Goal: Task Accomplishment & Management: Manage account settings

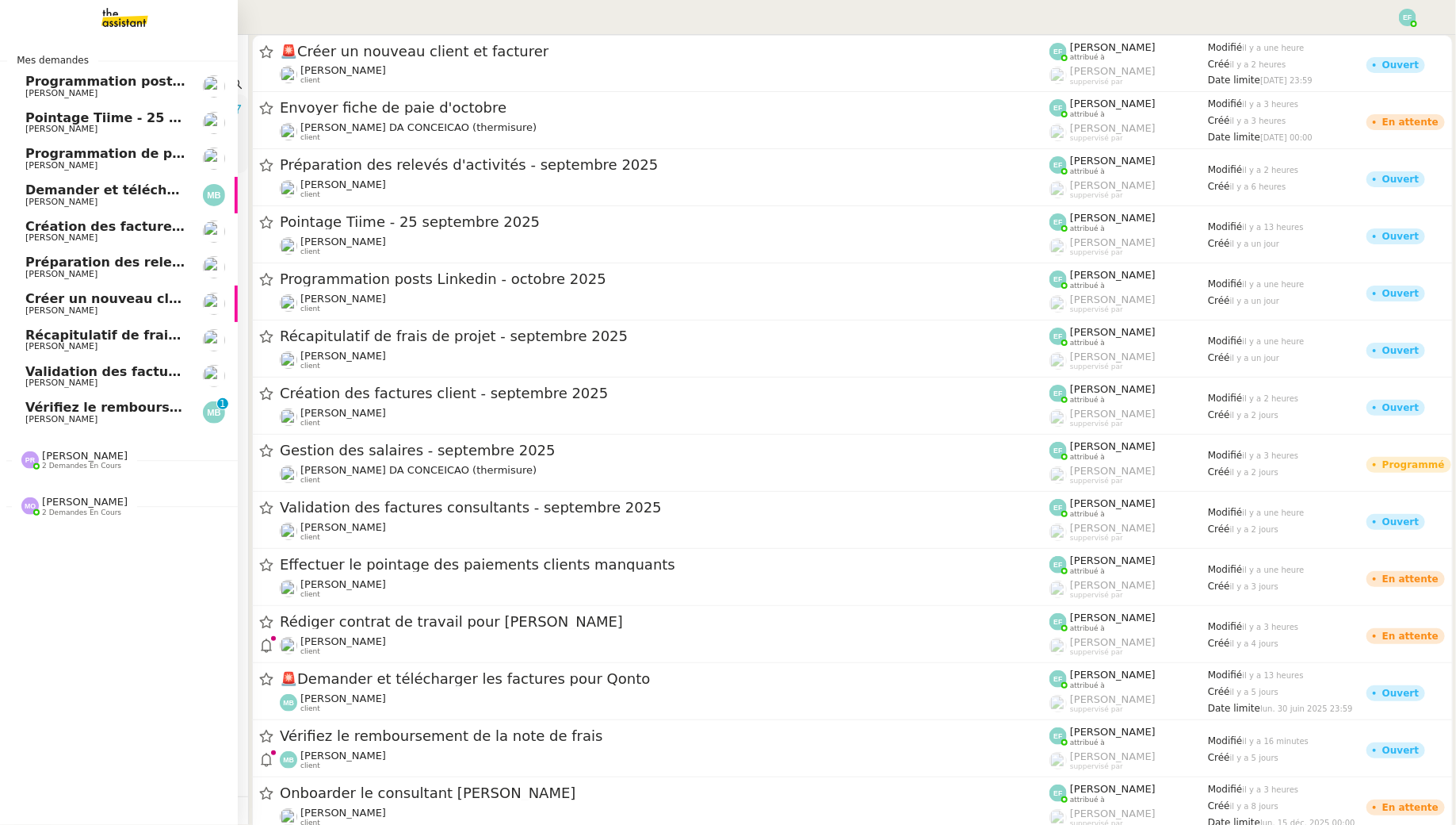
click at [41, 424] on span "[PERSON_NAME]" at bounding box center [61, 419] width 72 height 10
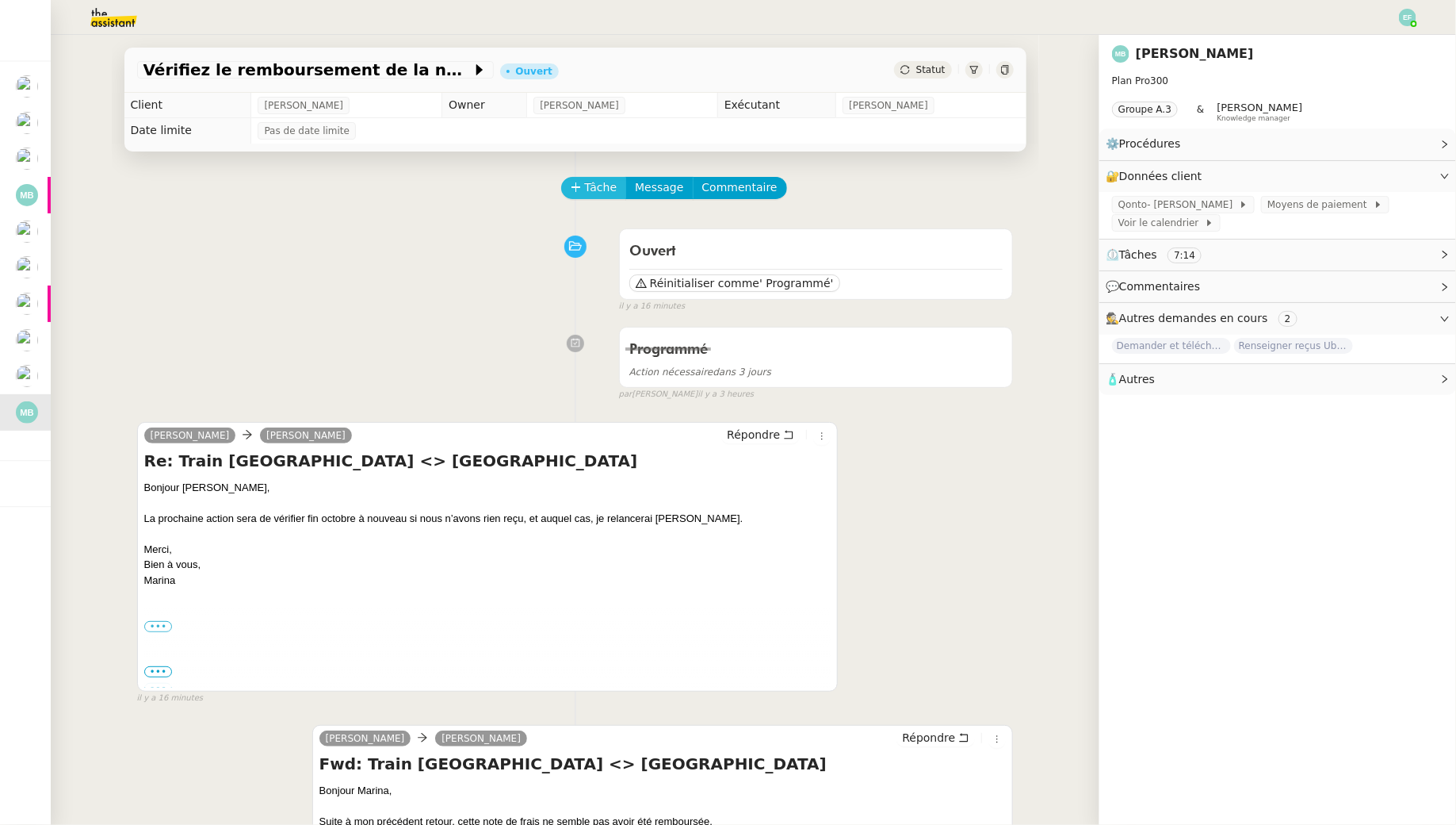
click at [593, 189] on span "Tâche" at bounding box center [601, 188] width 33 height 19
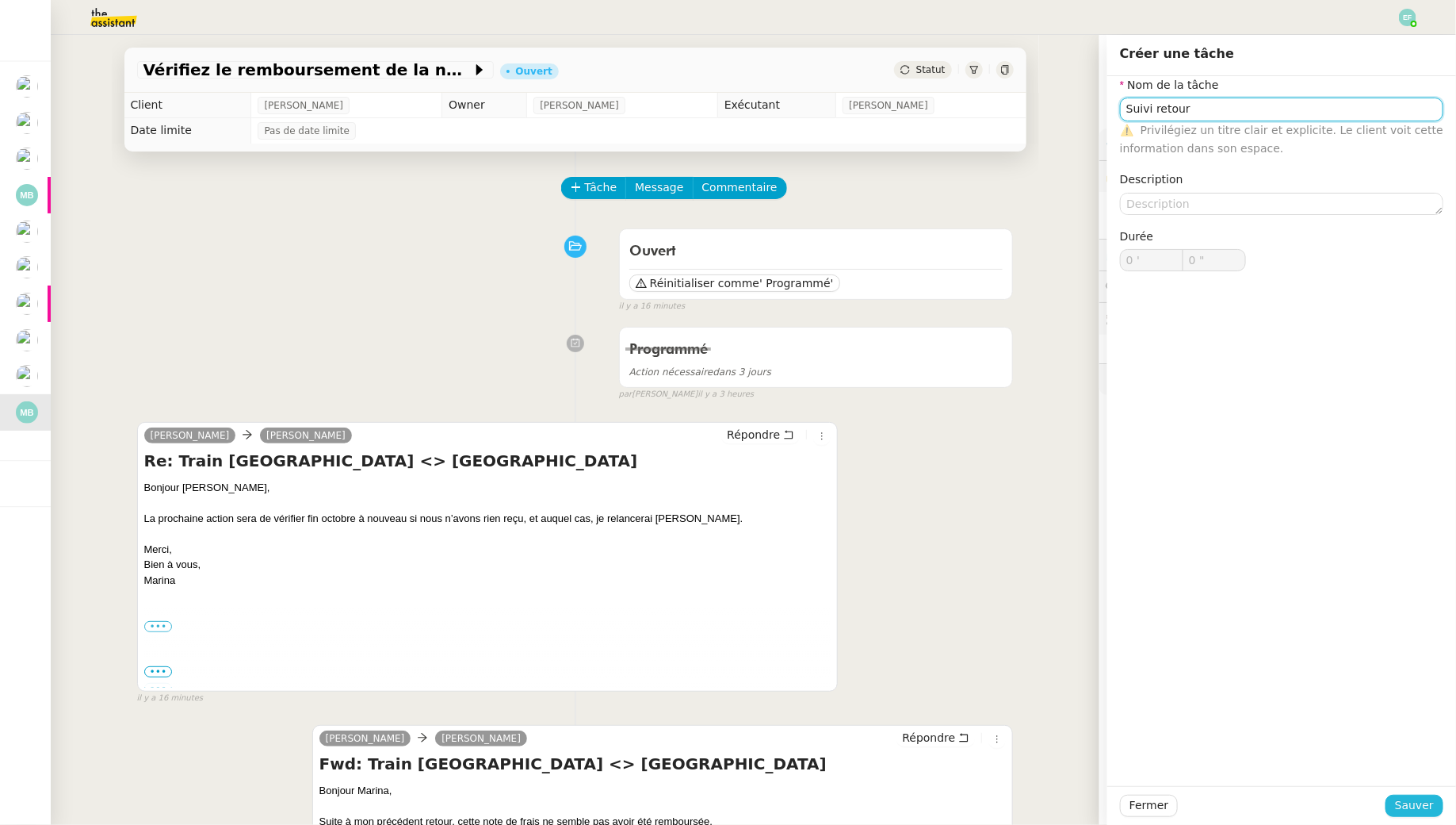
type input "Suivi retour"
click at [1120, 750] on span "Sauver" at bounding box center [1415, 805] width 39 height 19
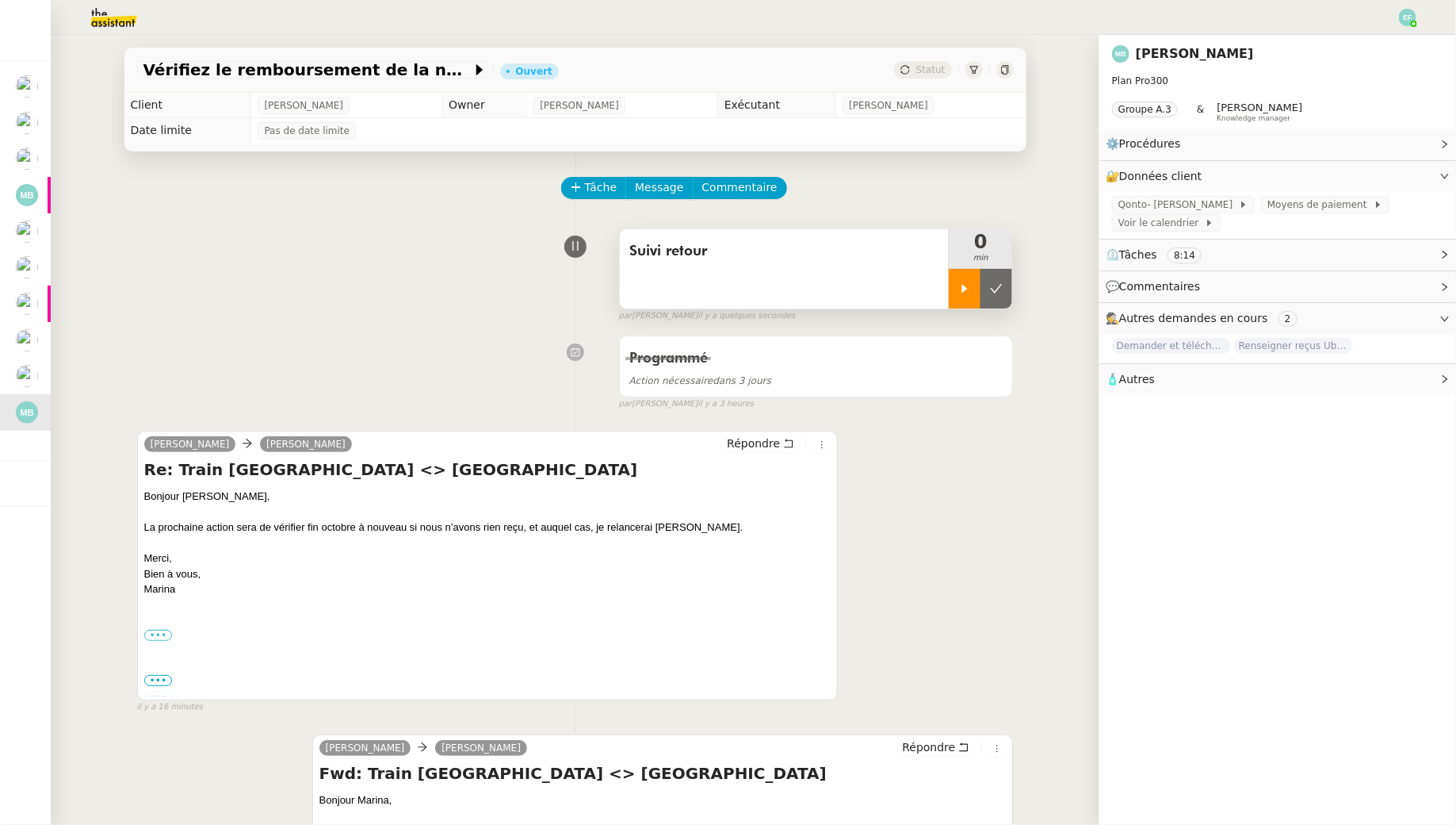
click at [963, 294] on icon at bounding box center [965, 289] width 13 height 13
click at [566, 181] on button "Tâche" at bounding box center [594, 189] width 66 height 22
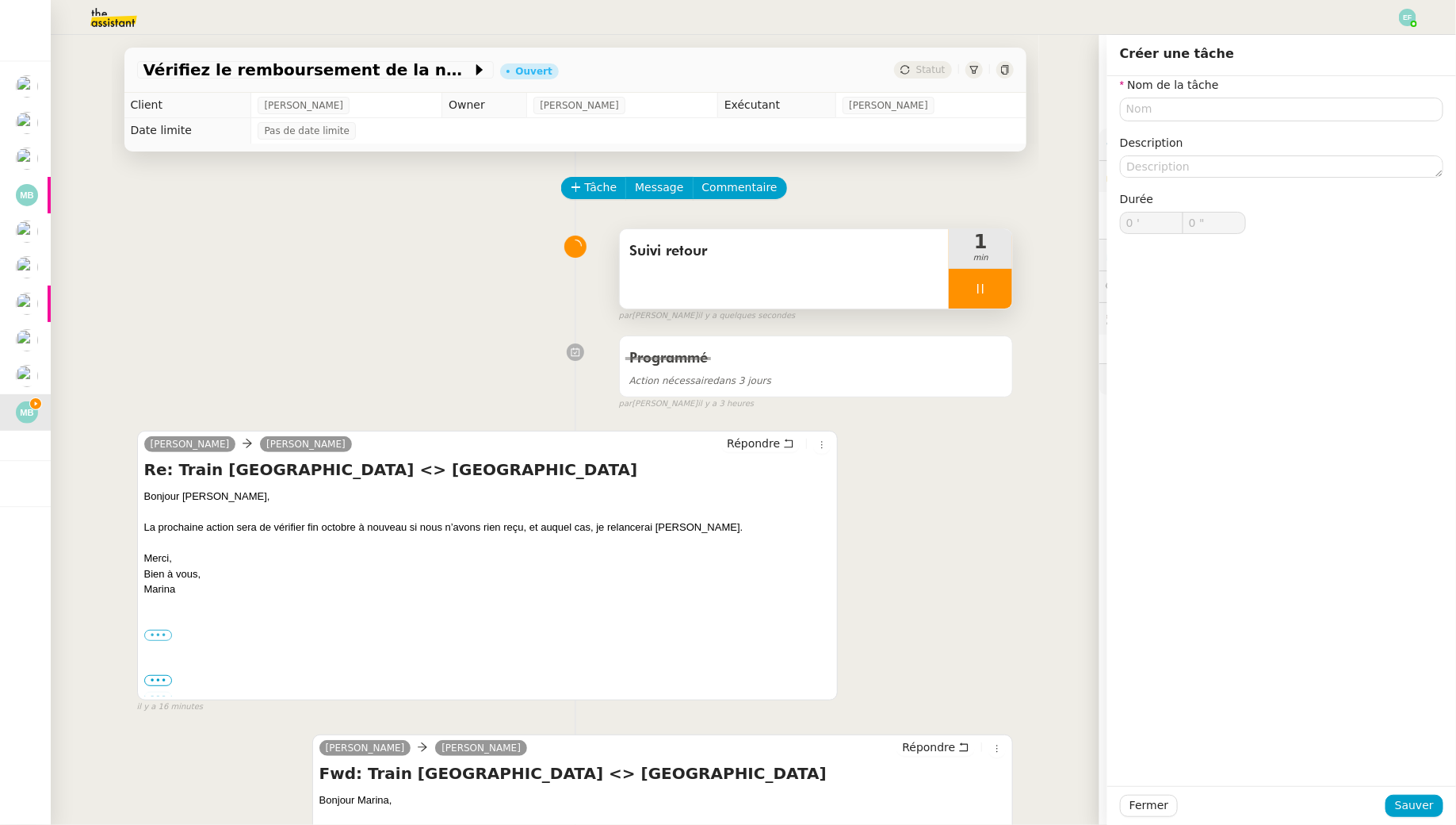
click at [876, 277] on div "Suivi retour" at bounding box center [785, 269] width 330 height 79
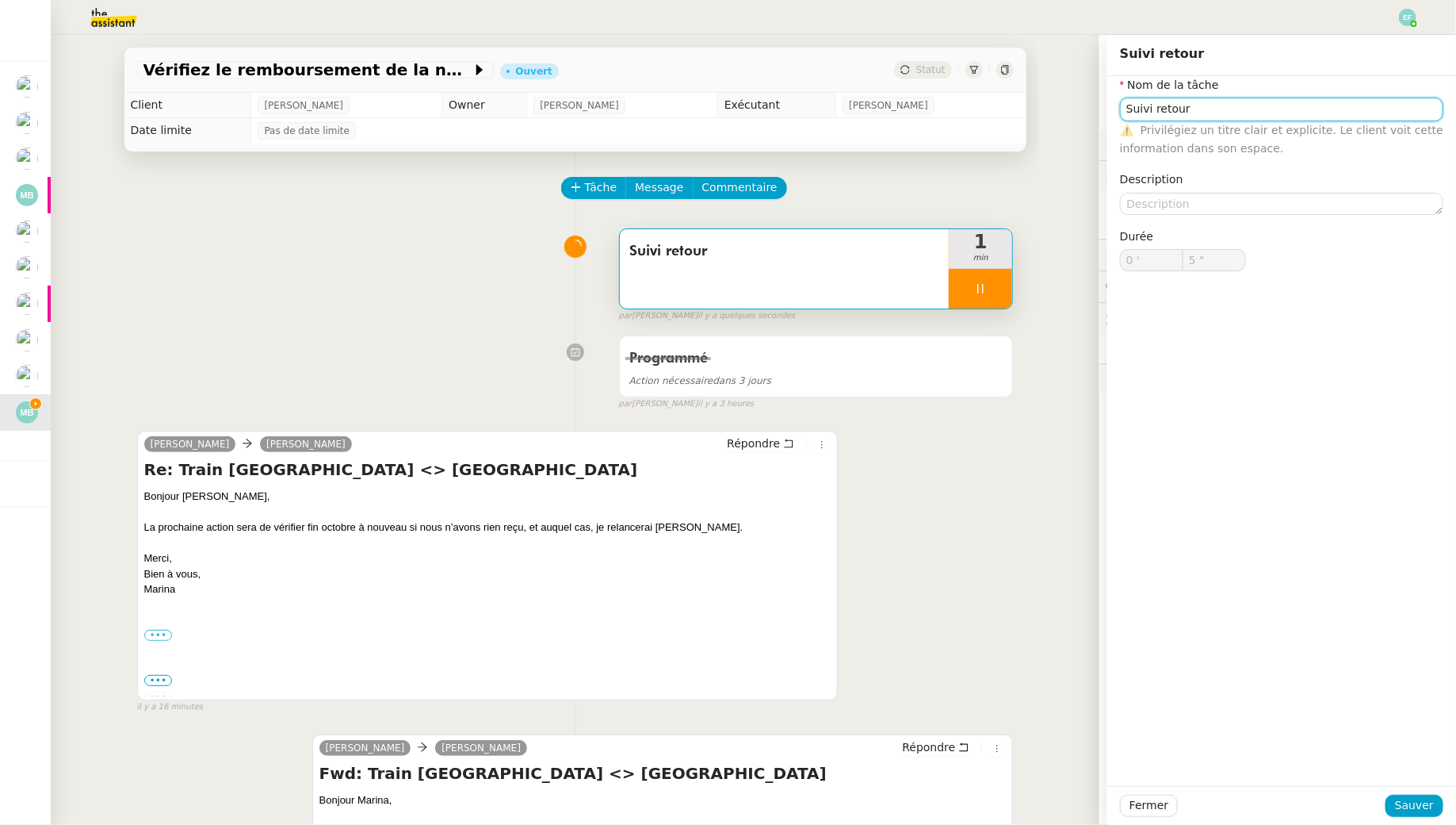
click at [1120, 114] on input "Suivi retour" at bounding box center [1282, 109] width 324 height 23
type input "Suivi retour"
type input "6 ""
type input "Suivi retour + env"
type input "7 ""
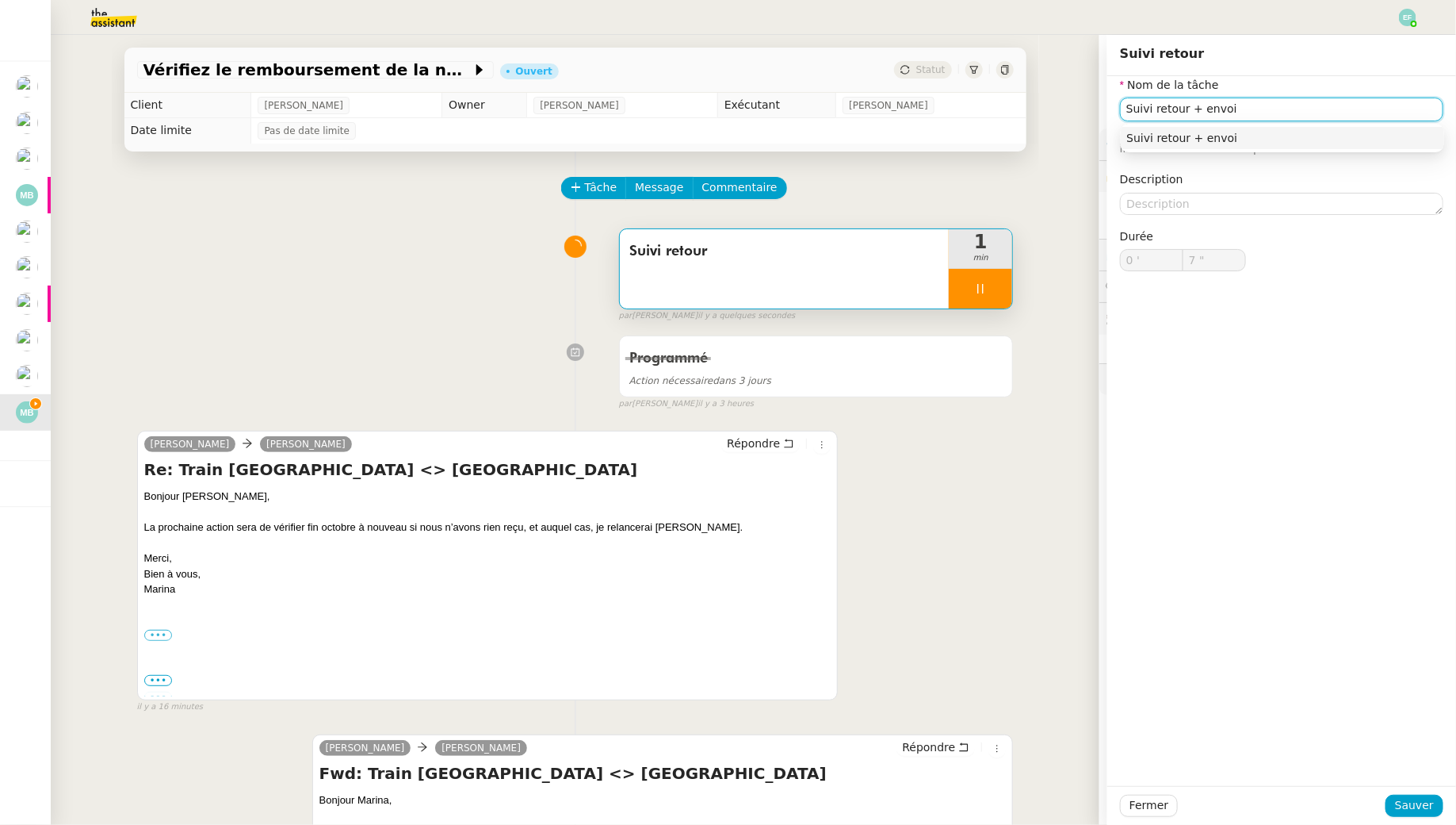
type input "Suivi retour + envoi d"
type input "8 ""
type input "Suivi retour + envoi d'email"
type input "10 ""
type input "Suivi retour + envoi d'email"
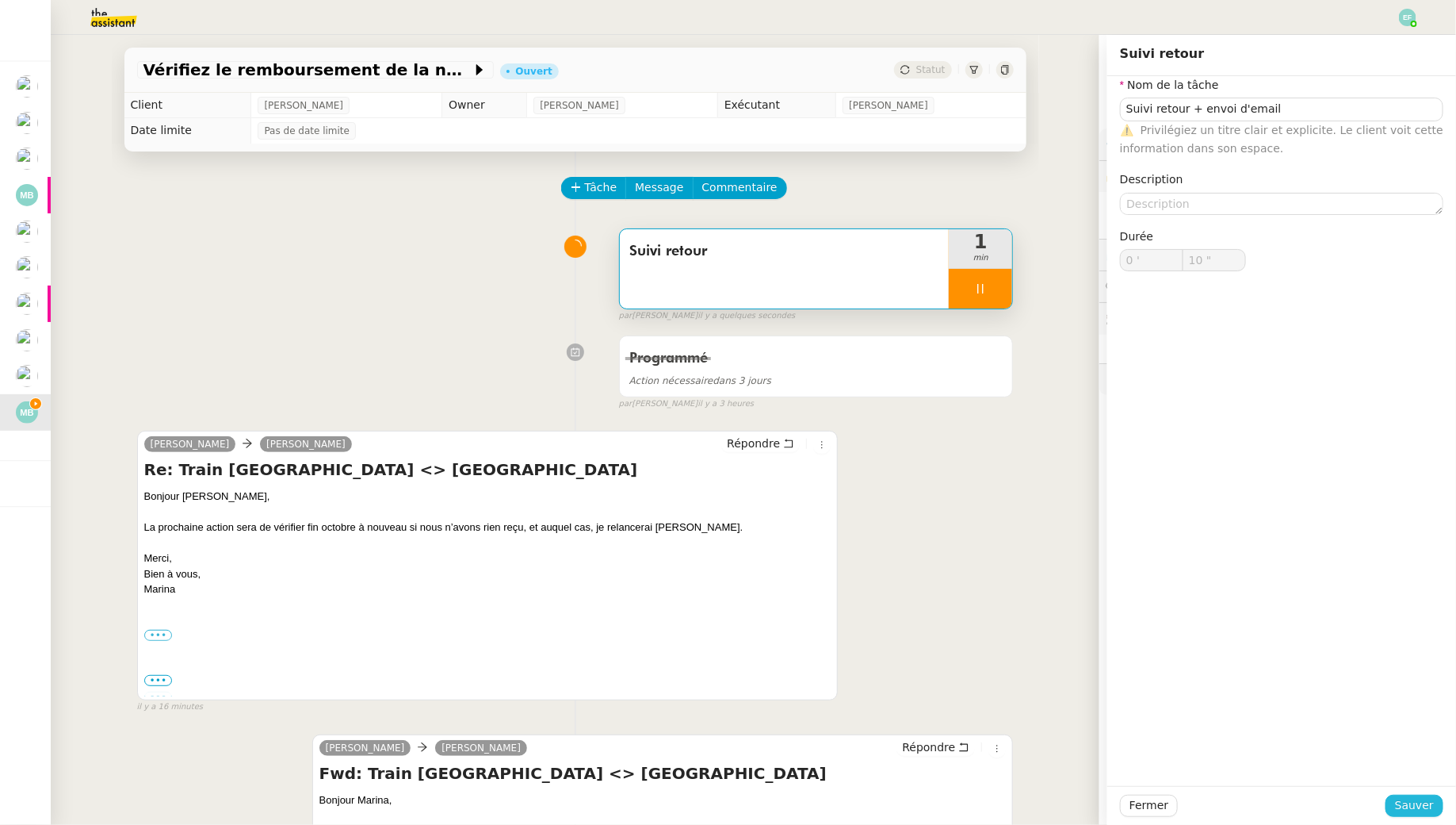
click at [1120, 750] on span "Sauver" at bounding box center [1415, 805] width 39 height 19
type input "11 ""
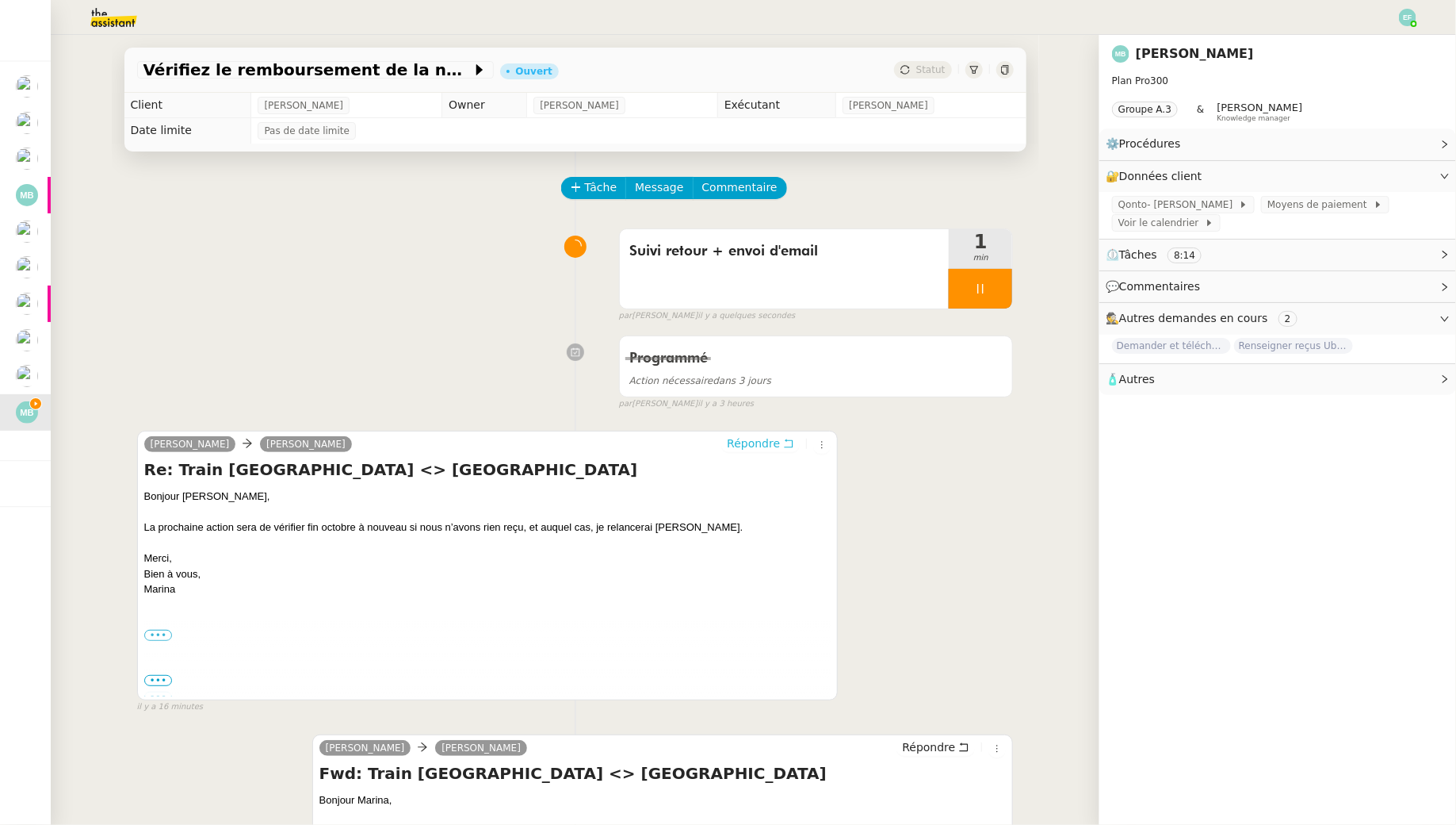
click at [789, 445] on icon at bounding box center [789, 443] width 11 height 11
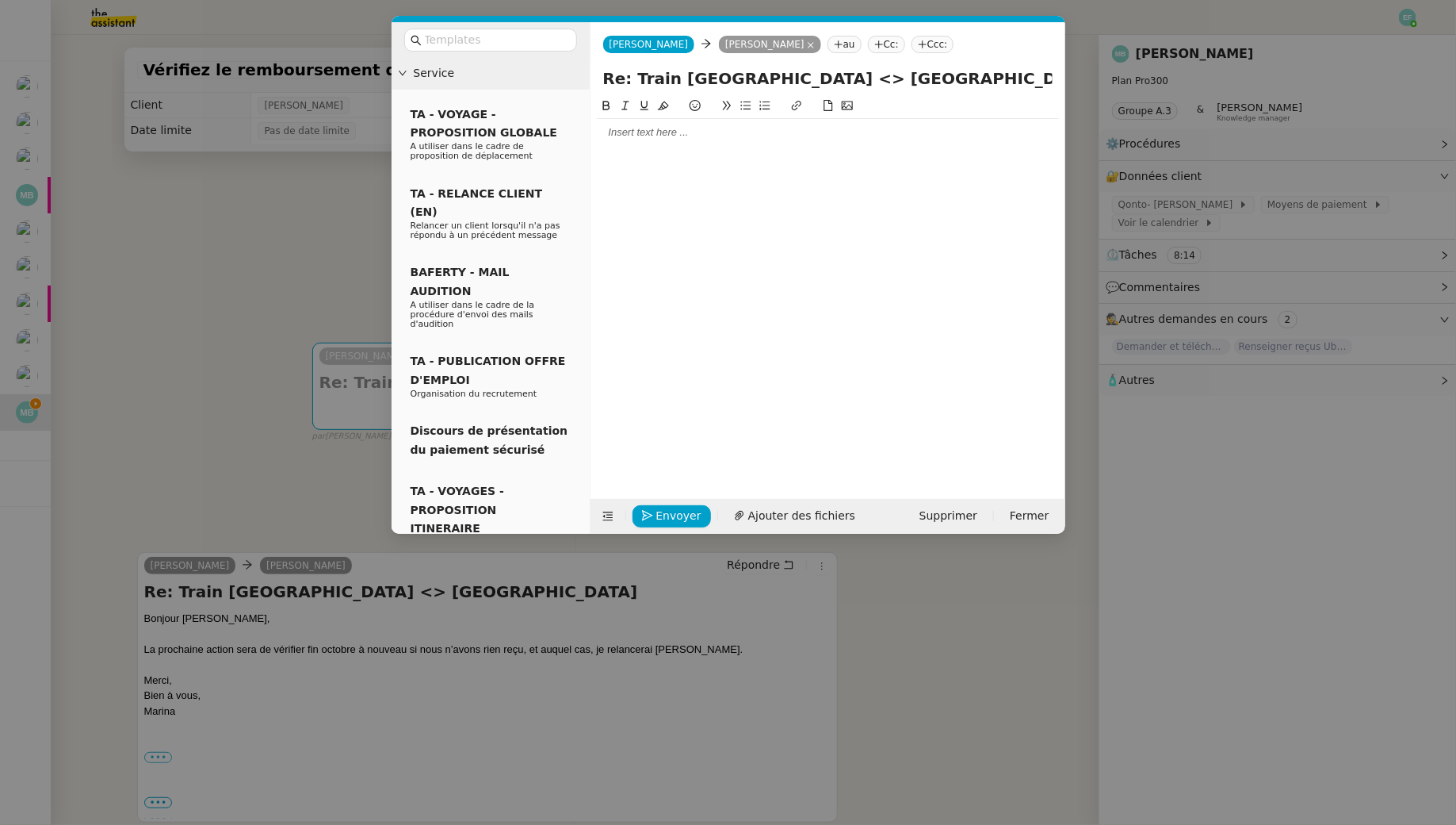
click at [900, 119] on div at bounding box center [827, 132] width 462 height 27
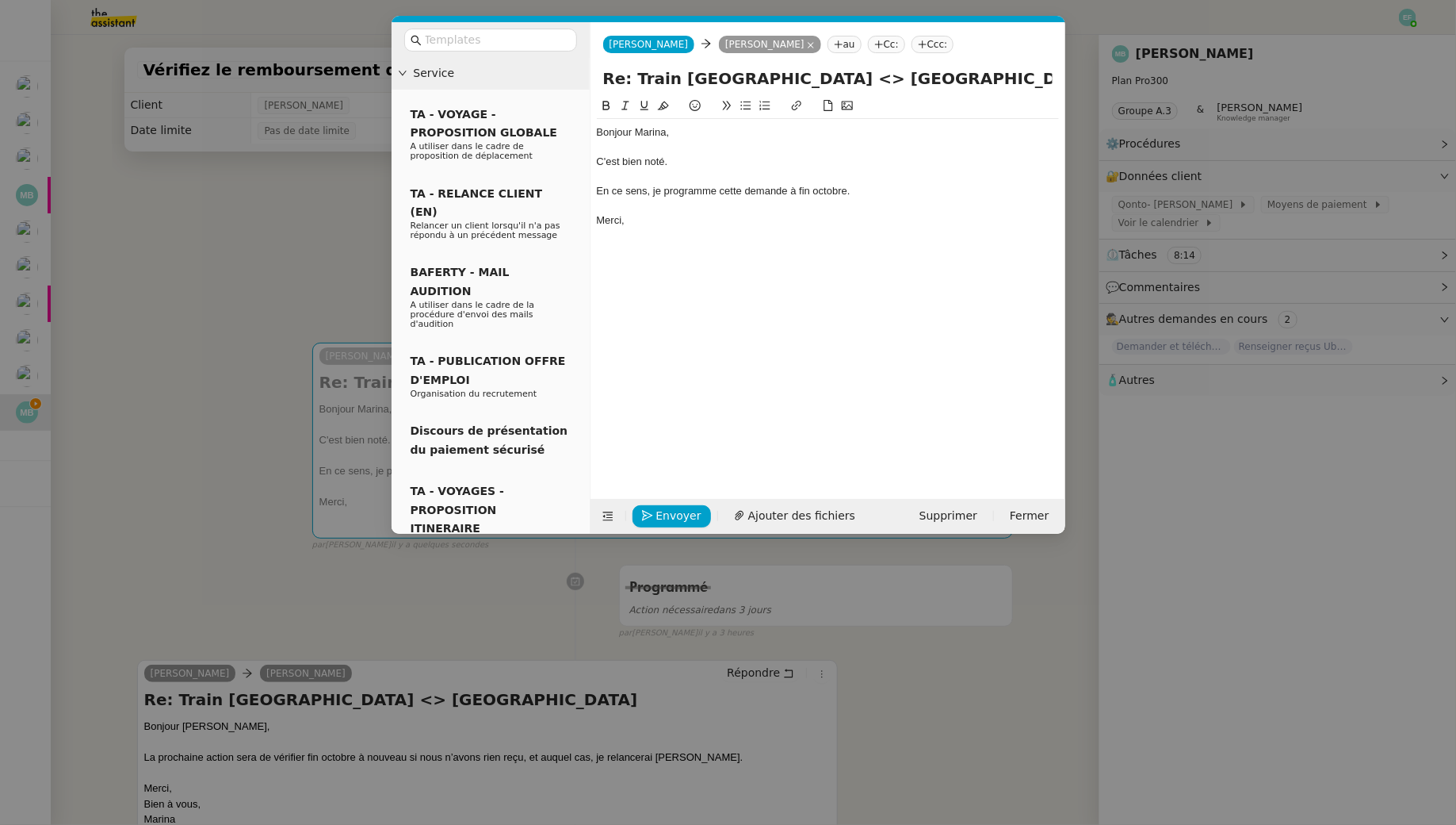
click at [819, 193] on div "En ce sens, je programme cette demande à fin octobre." at bounding box center [827, 190] width 462 height 14
click at [626, 105] on icon at bounding box center [626, 105] width 11 height 11
click at [685, 521] on span "Envoyer" at bounding box center [679, 516] width 45 height 19
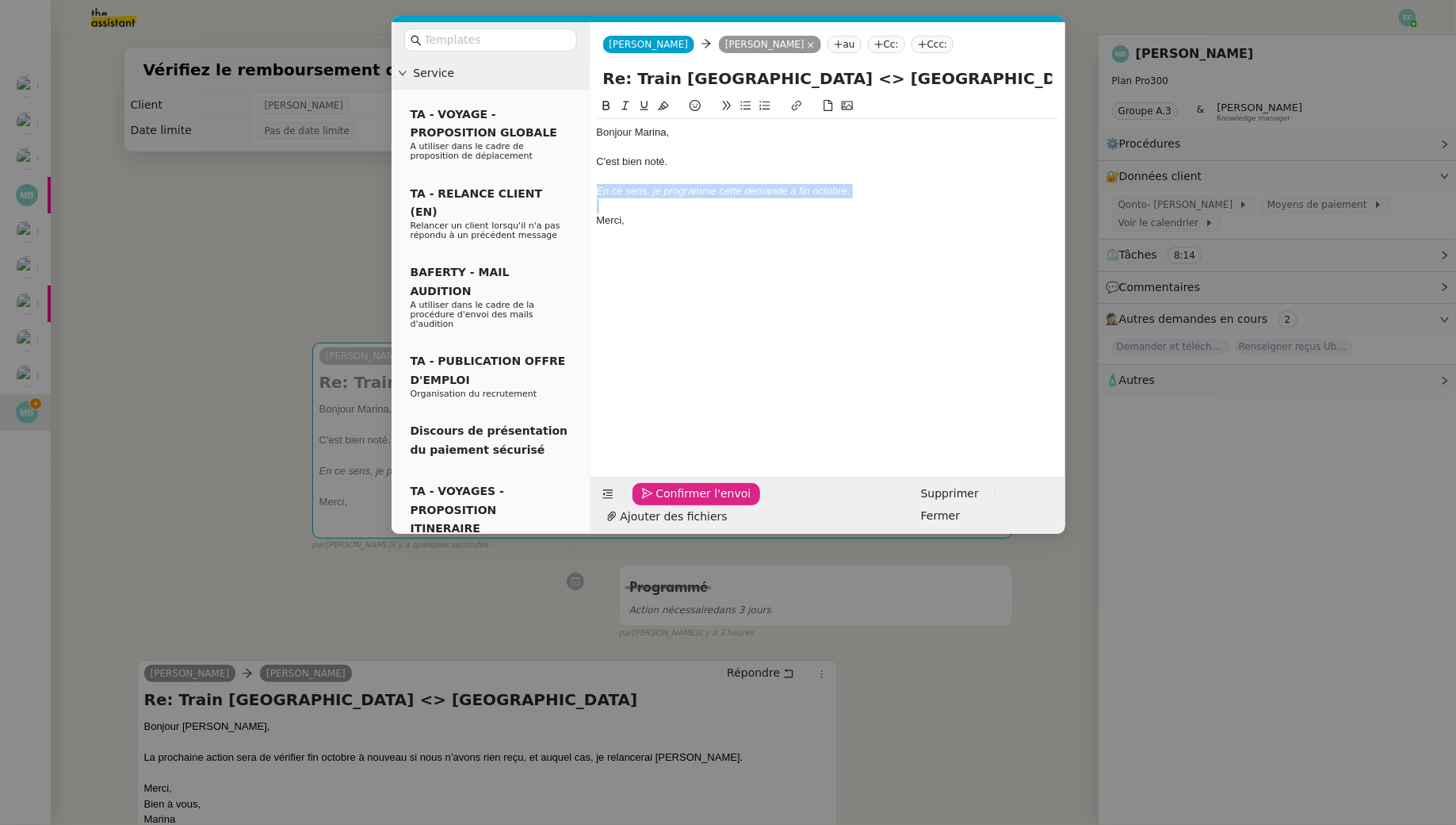
click at [685, 503] on span "Confirmer l'envoi" at bounding box center [704, 494] width 95 height 19
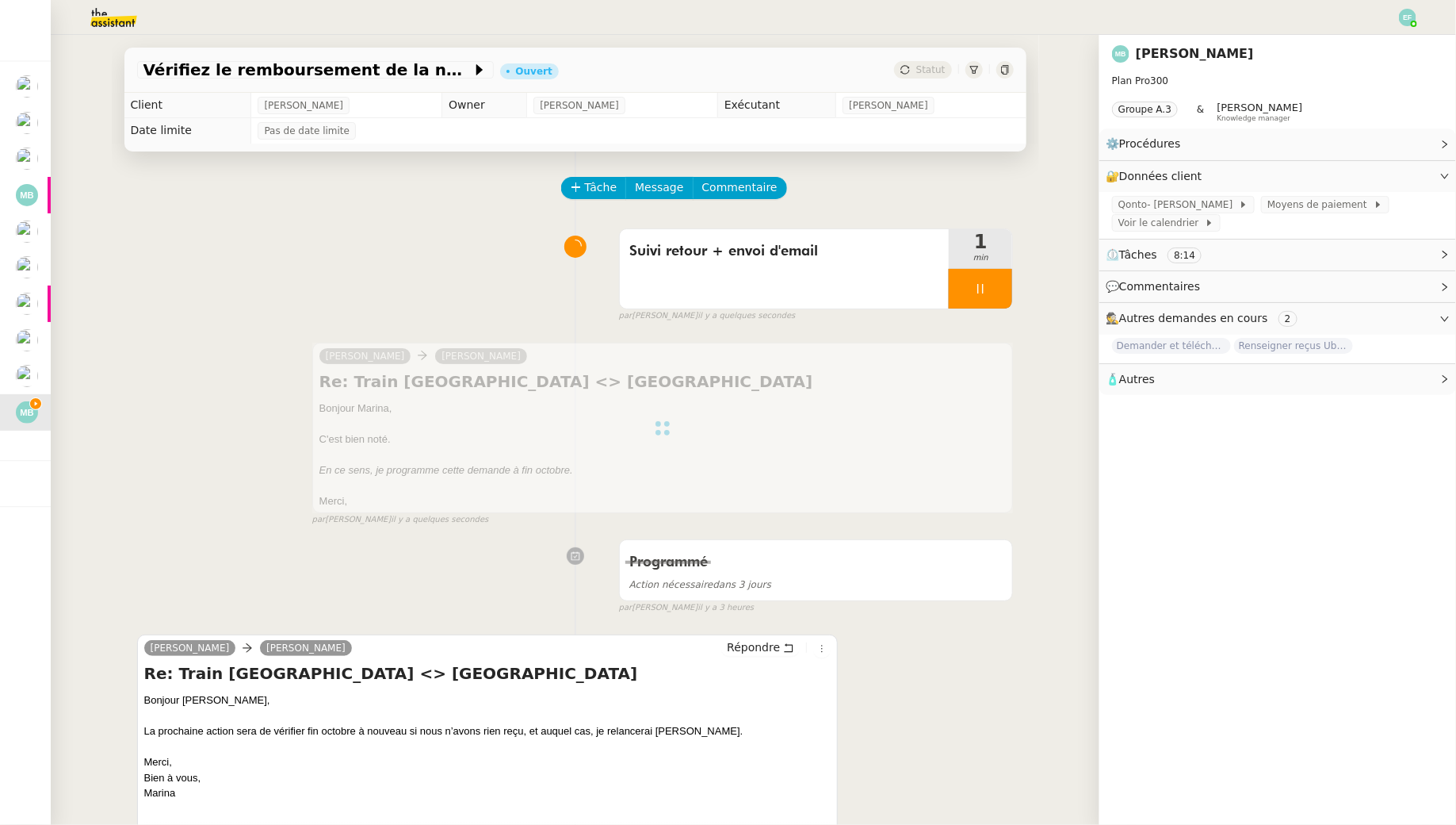
click at [1002, 293] on div at bounding box center [980, 288] width 63 height 39
click at [1002, 293] on icon at bounding box center [997, 289] width 13 height 13
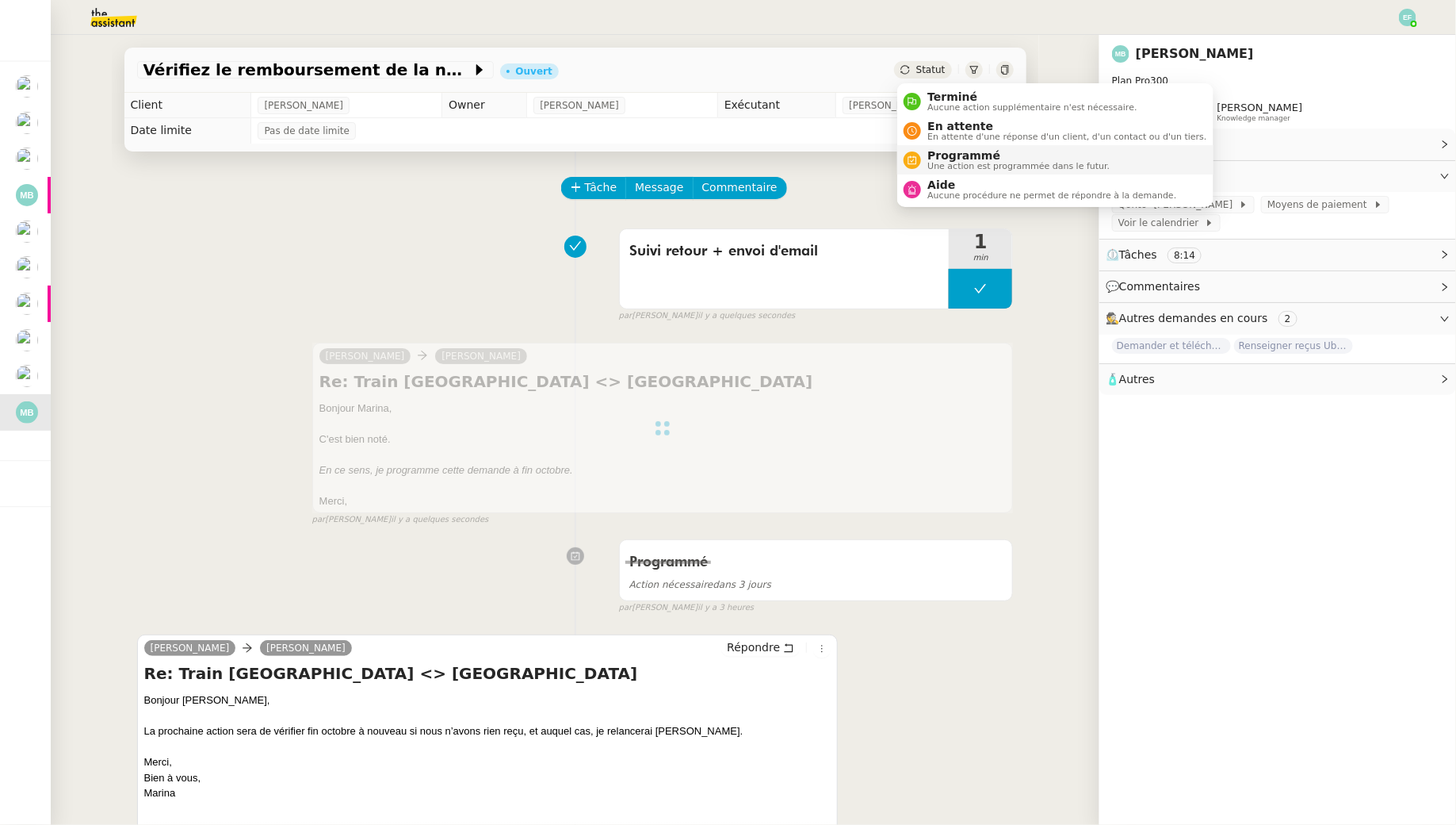
click at [950, 169] on span "Une action est programmée dans le futur." at bounding box center [1018, 165] width 182 height 8
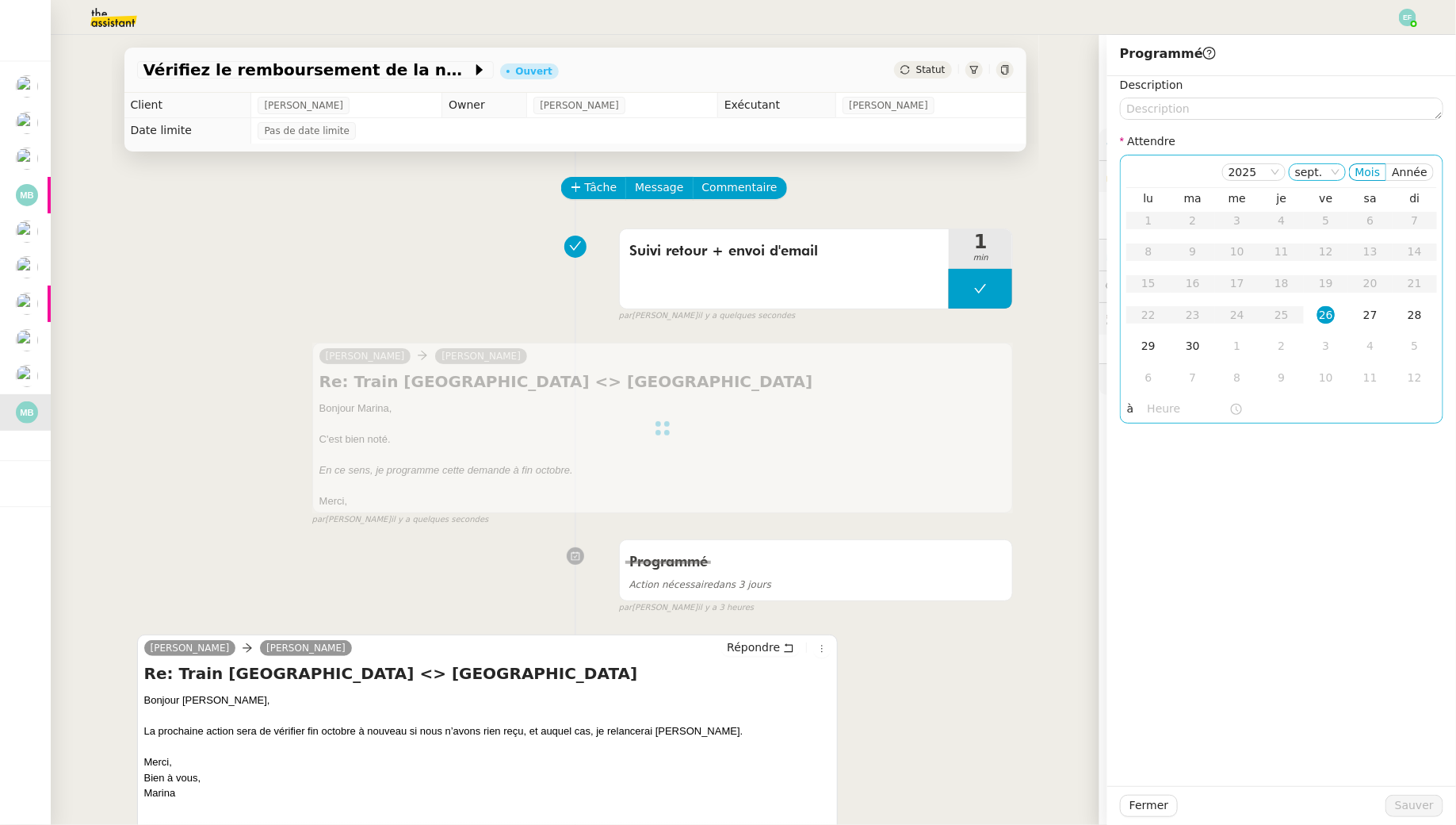
click at [1120, 168] on nz-select-item "sept." at bounding box center [1318, 172] width 45 height 16
click at [1120, 292] on div "oct." at bounding box center [1324, 296] width 43 height 14
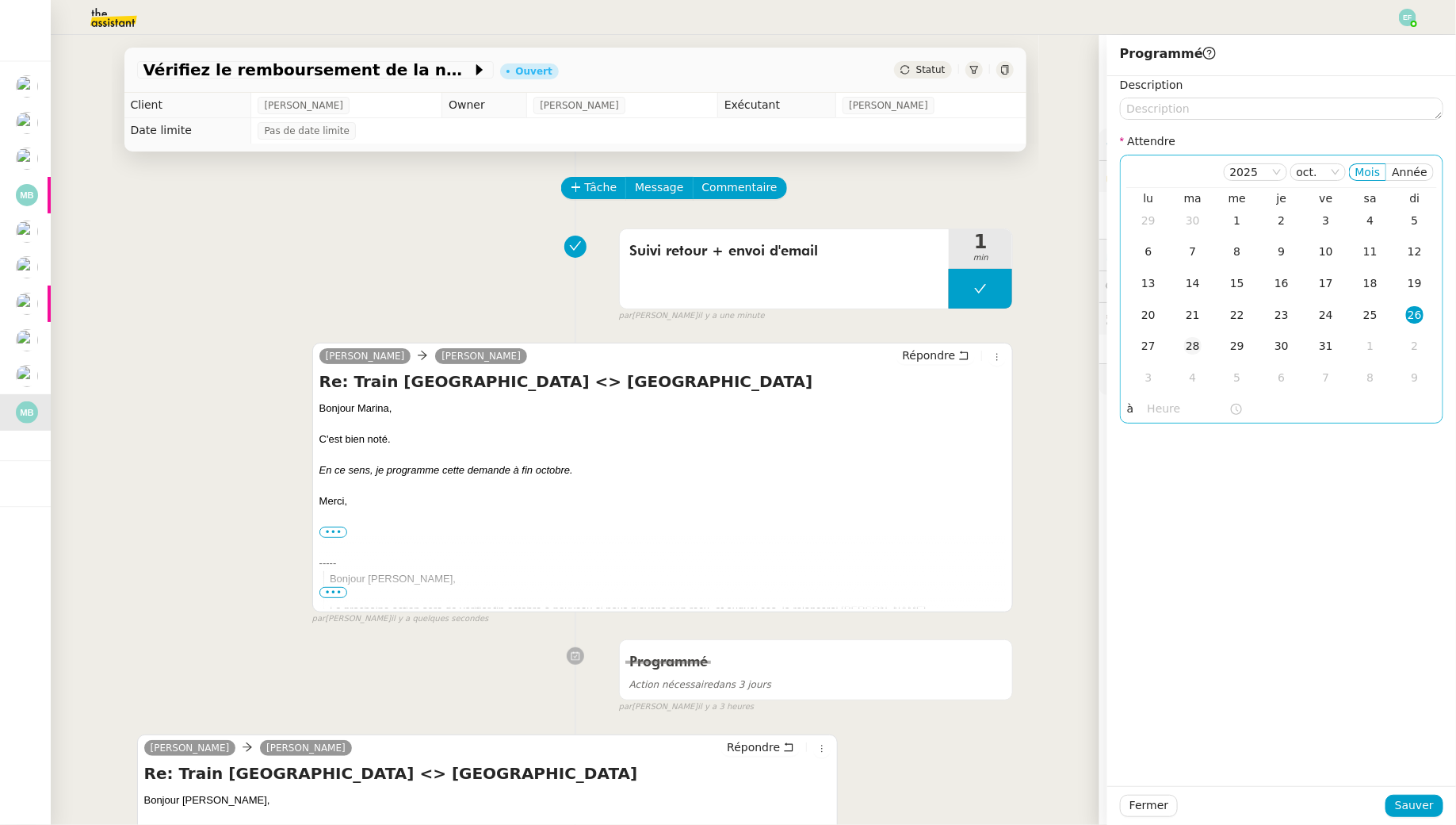
click at [1120, 349] on div "28" at bounding box center [1193, 345] width 18 height 18
click at [1120, 750] on span "Sauver" at bounding box center [1415, 805] width 39 height 19
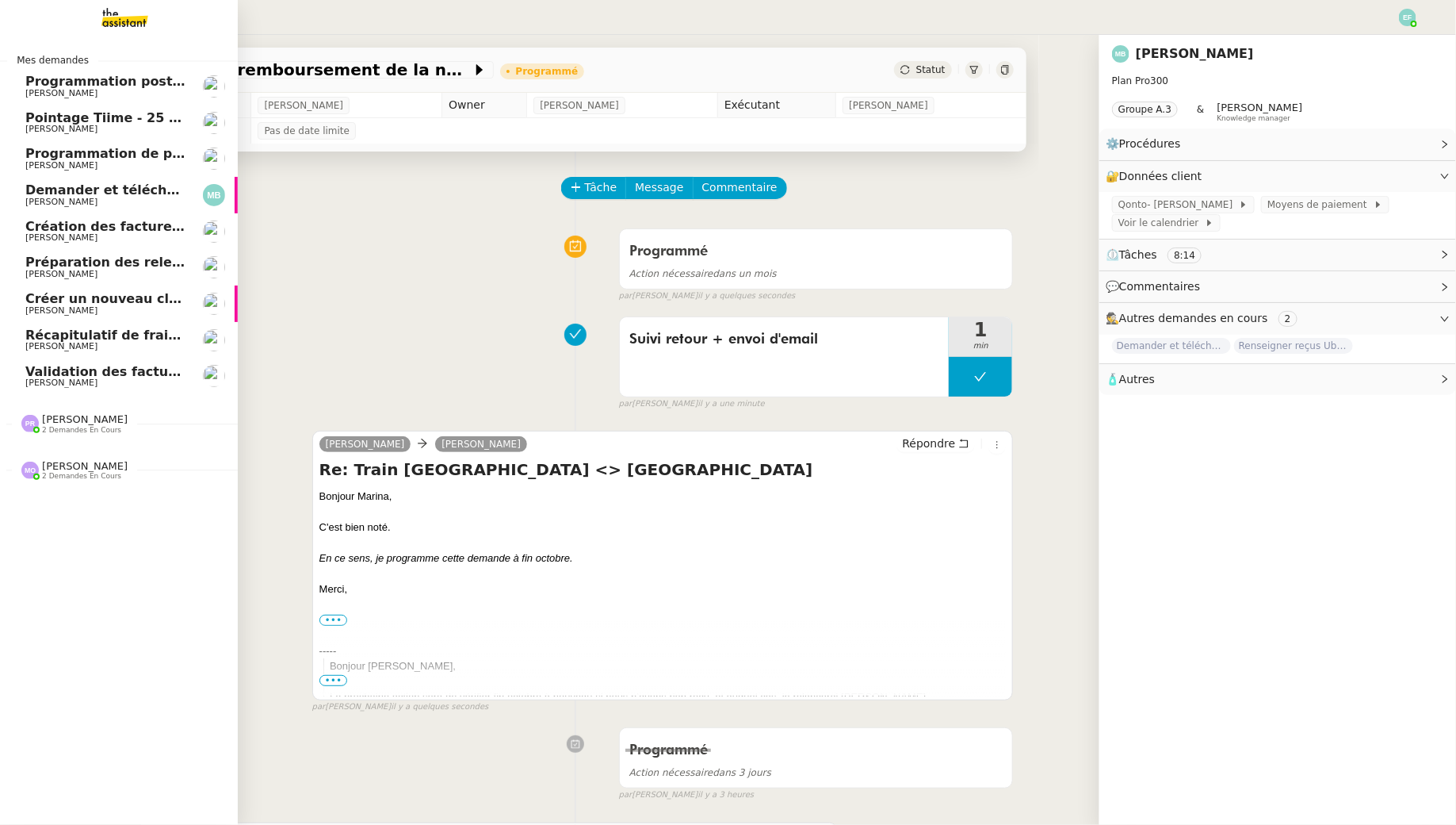
click at [55, 228] on span "Création des factures client - septembre 2025" at bounding box center [189, 227] width 329 height 15
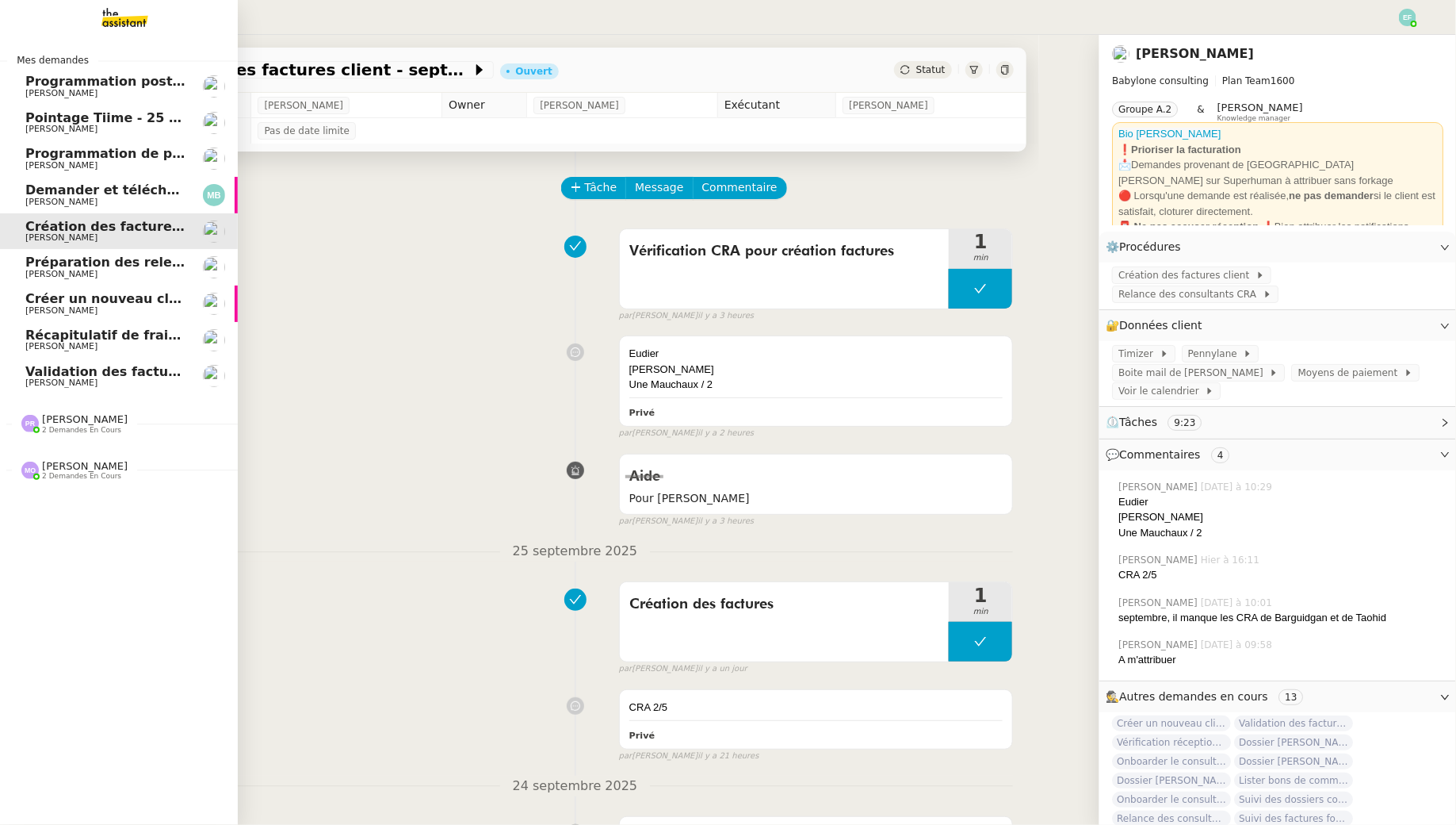
click at [106, 301] on span "Créer un nouveau client et facturer" at bounding box center [151, 299] width 253 height 15
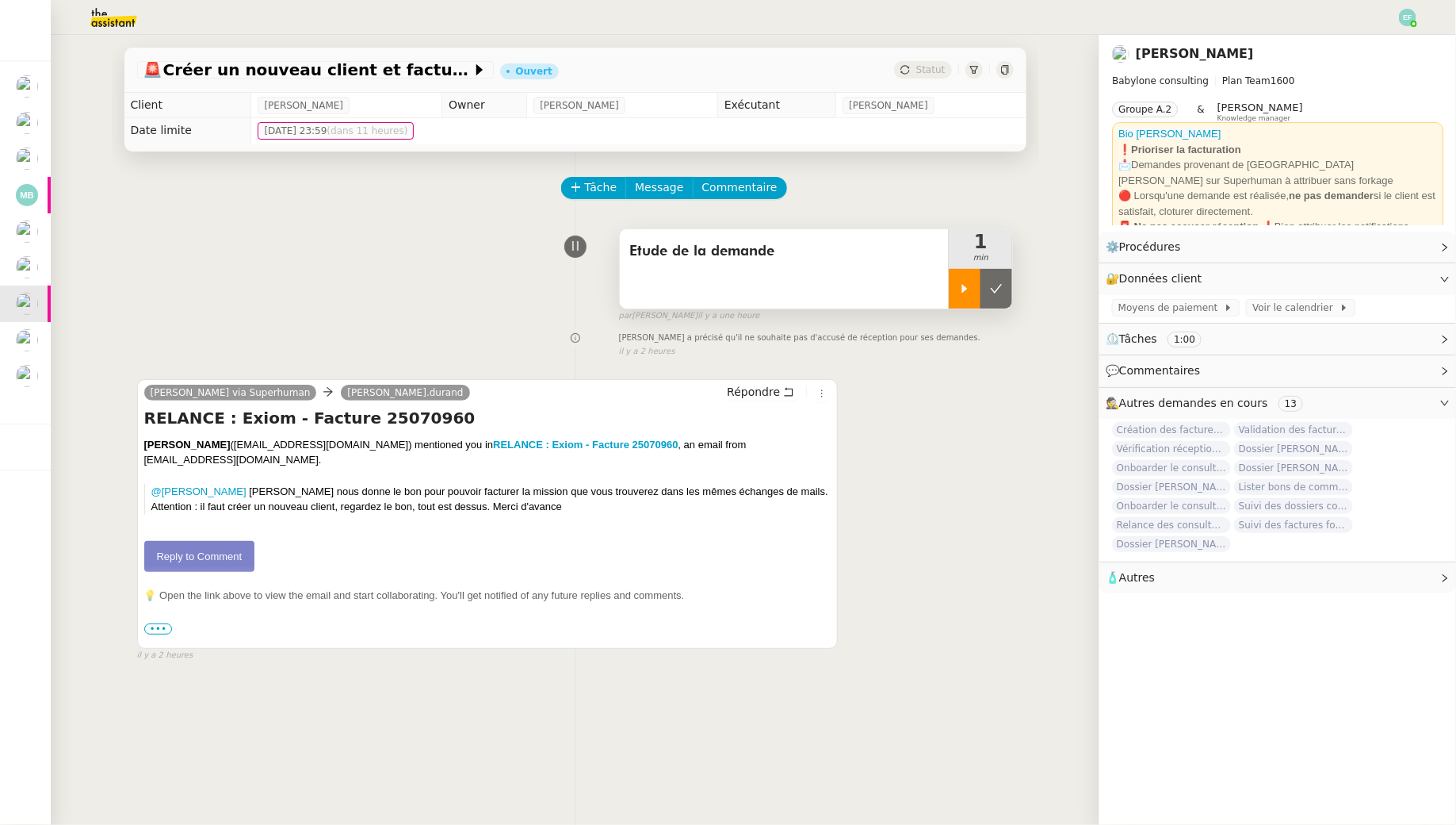
click at [964, 299] on div at bounding box center [964, 288] width 32 height 39
click at [224, 564] on link "Reply to Comment" at bounding box center [200, 557] width 111 height 32
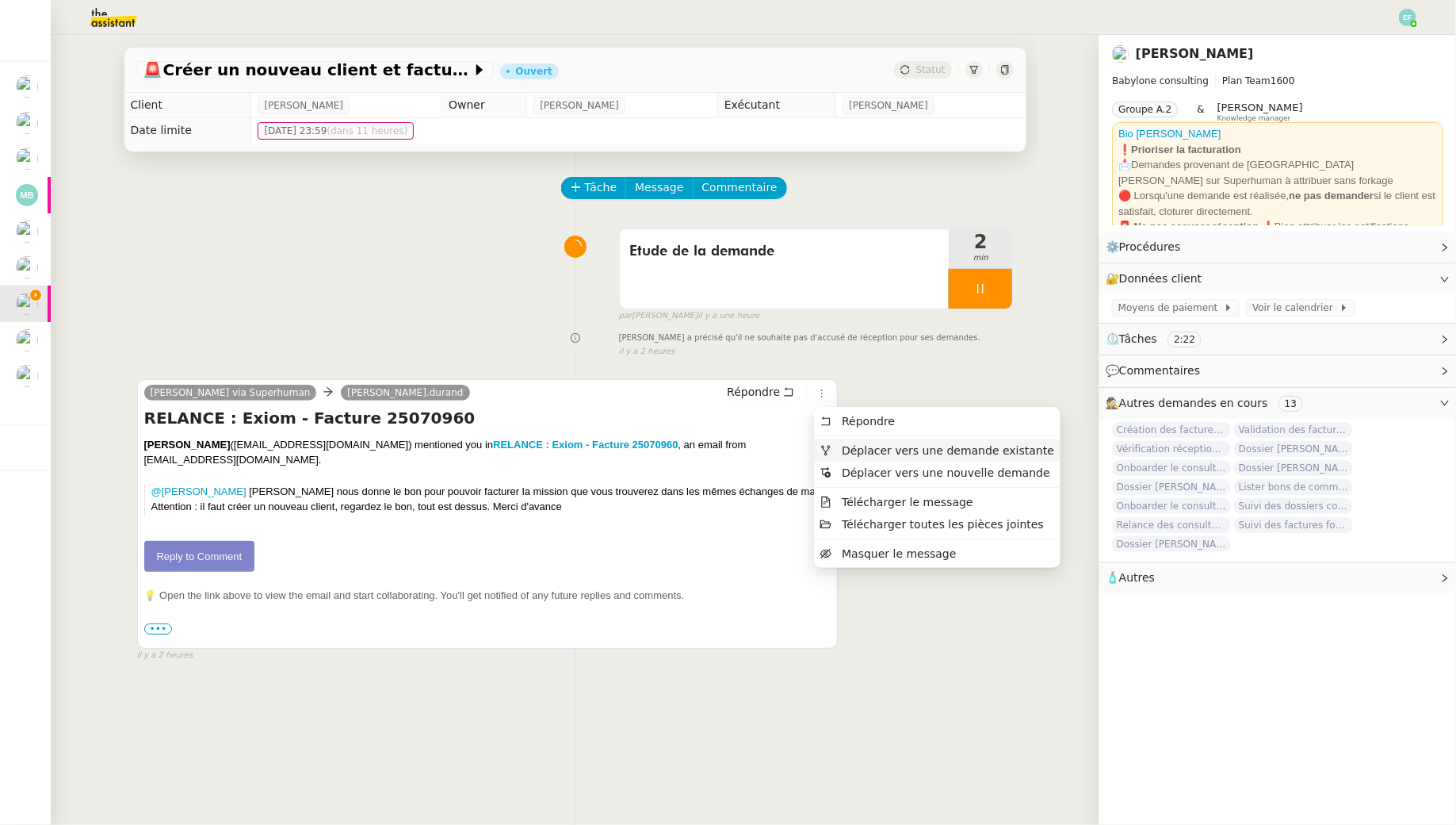
click at [862, 456] on span "Déplacer vers une demande existante" at bounding box center [949, 451] width 213 height 13
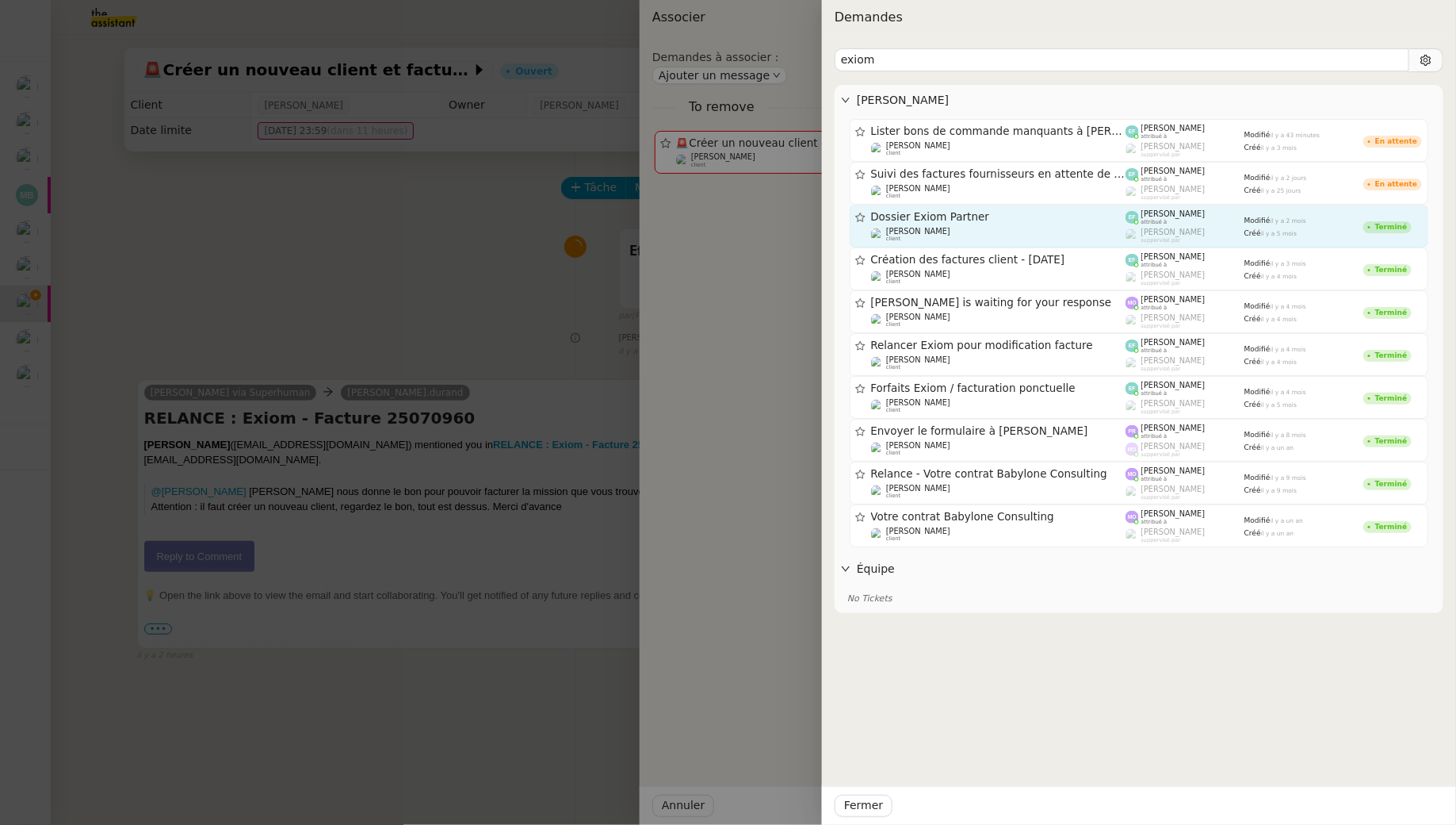
type input "exiom"
click at [983, 219] on span "Dossier Exiom Partner" at bounding box center [999, 217] width 256 height 11
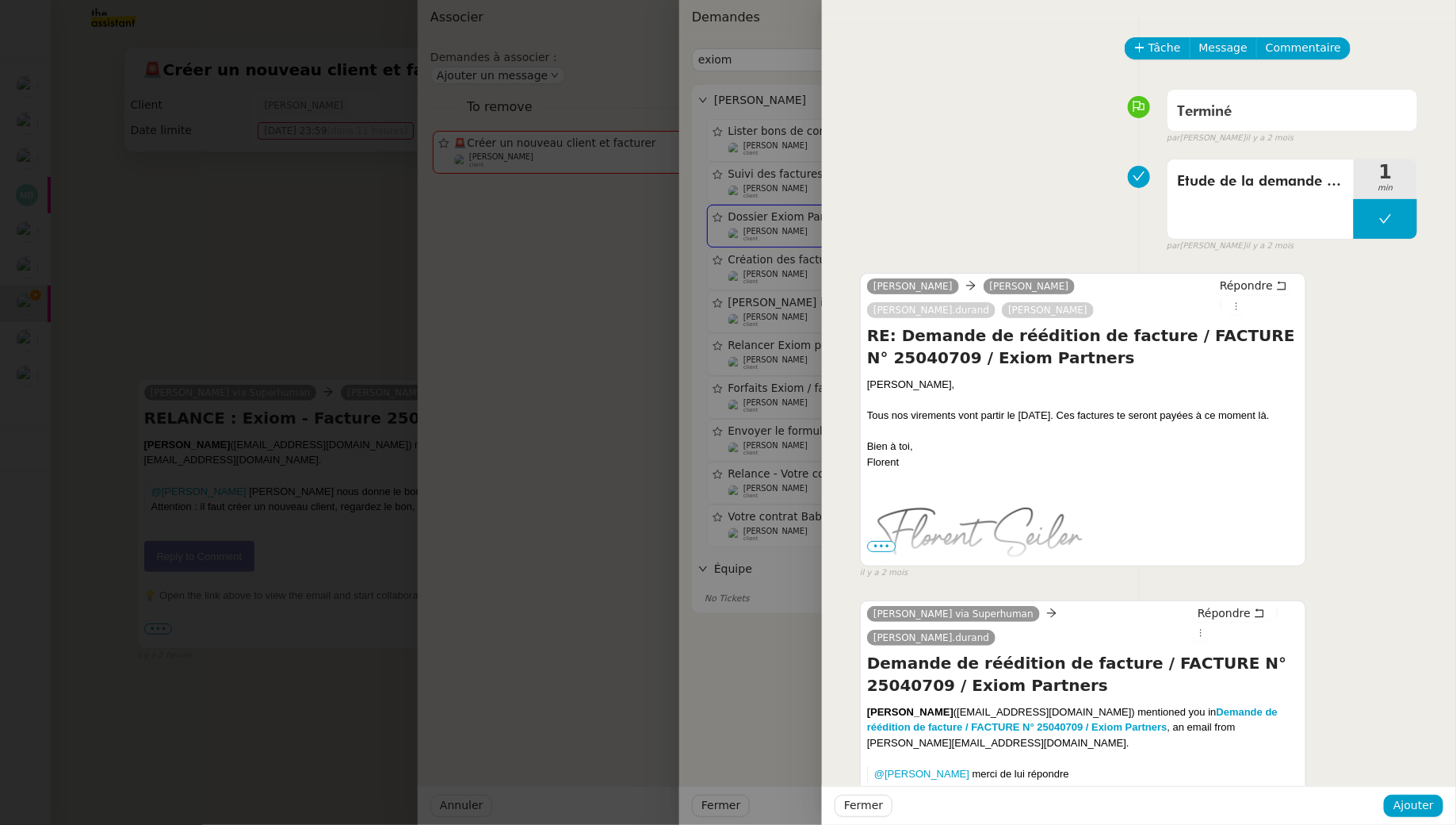
click at [353, 237] on div at bounding box center [728, 412] width 1456 height 825
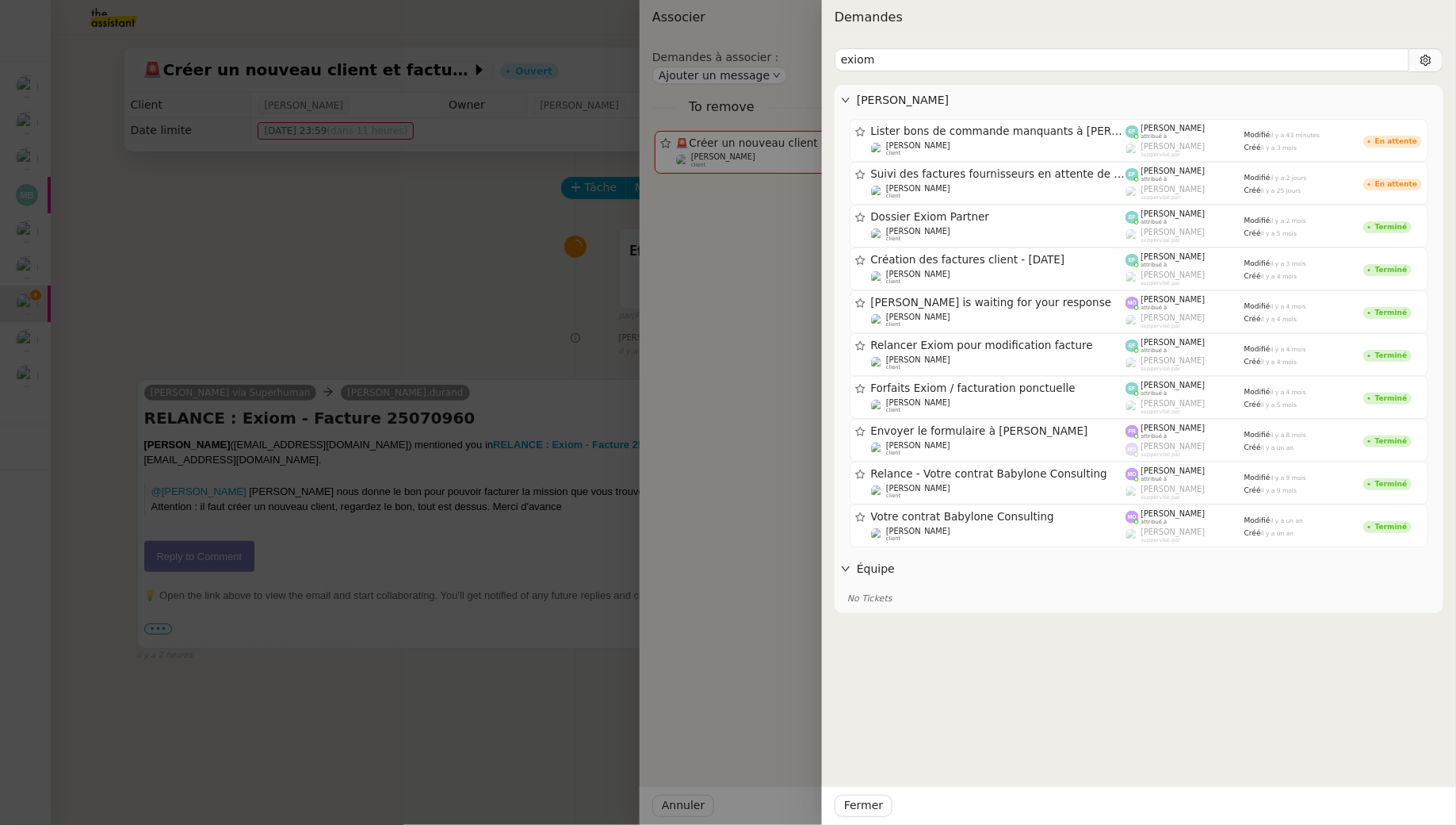
click at [355, 230] on div at bounding box center [728, 412] width 1456 height 825
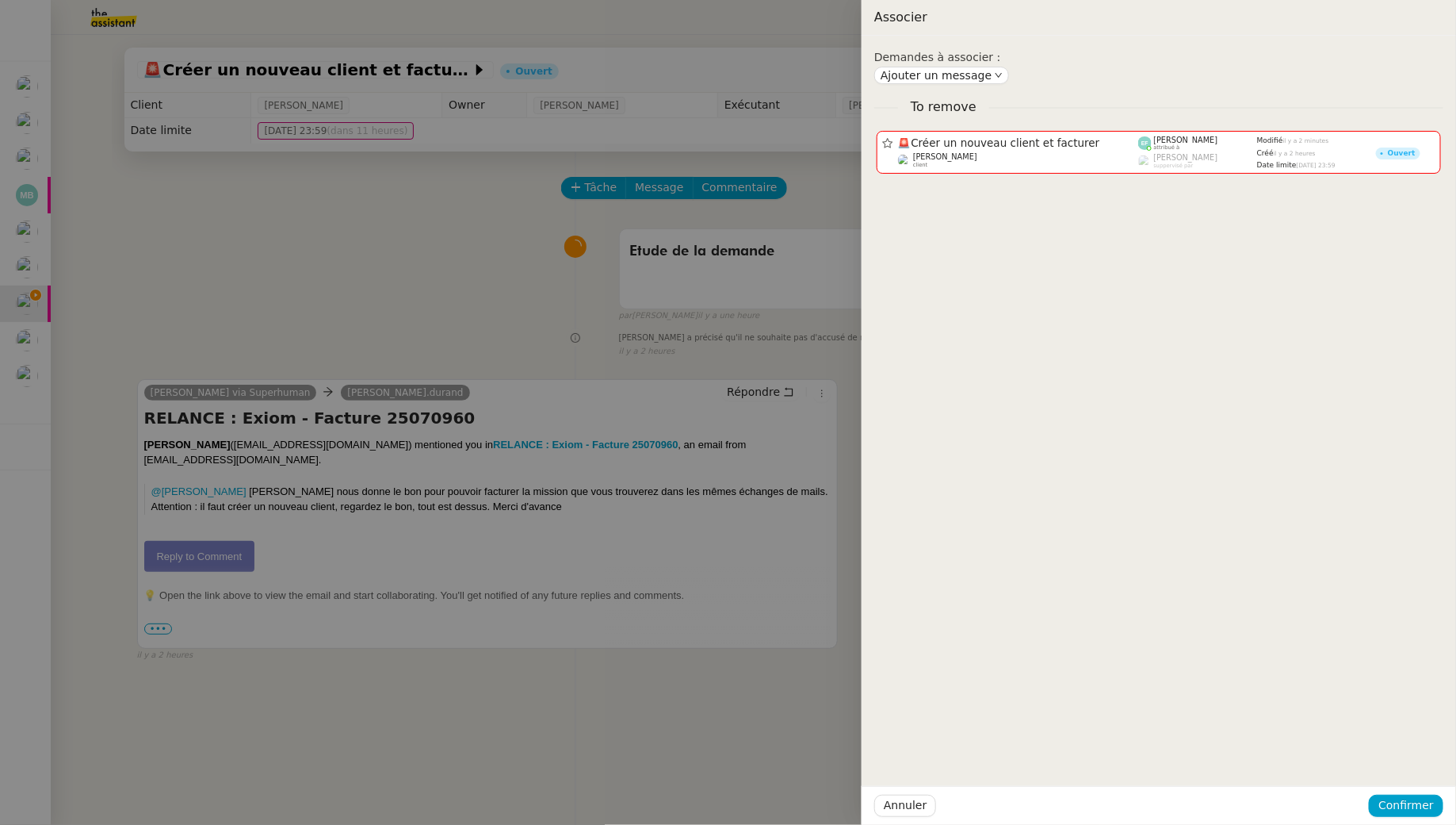
click at [355, 230] on div at bounding box center [728, 412] width 1456 height 825
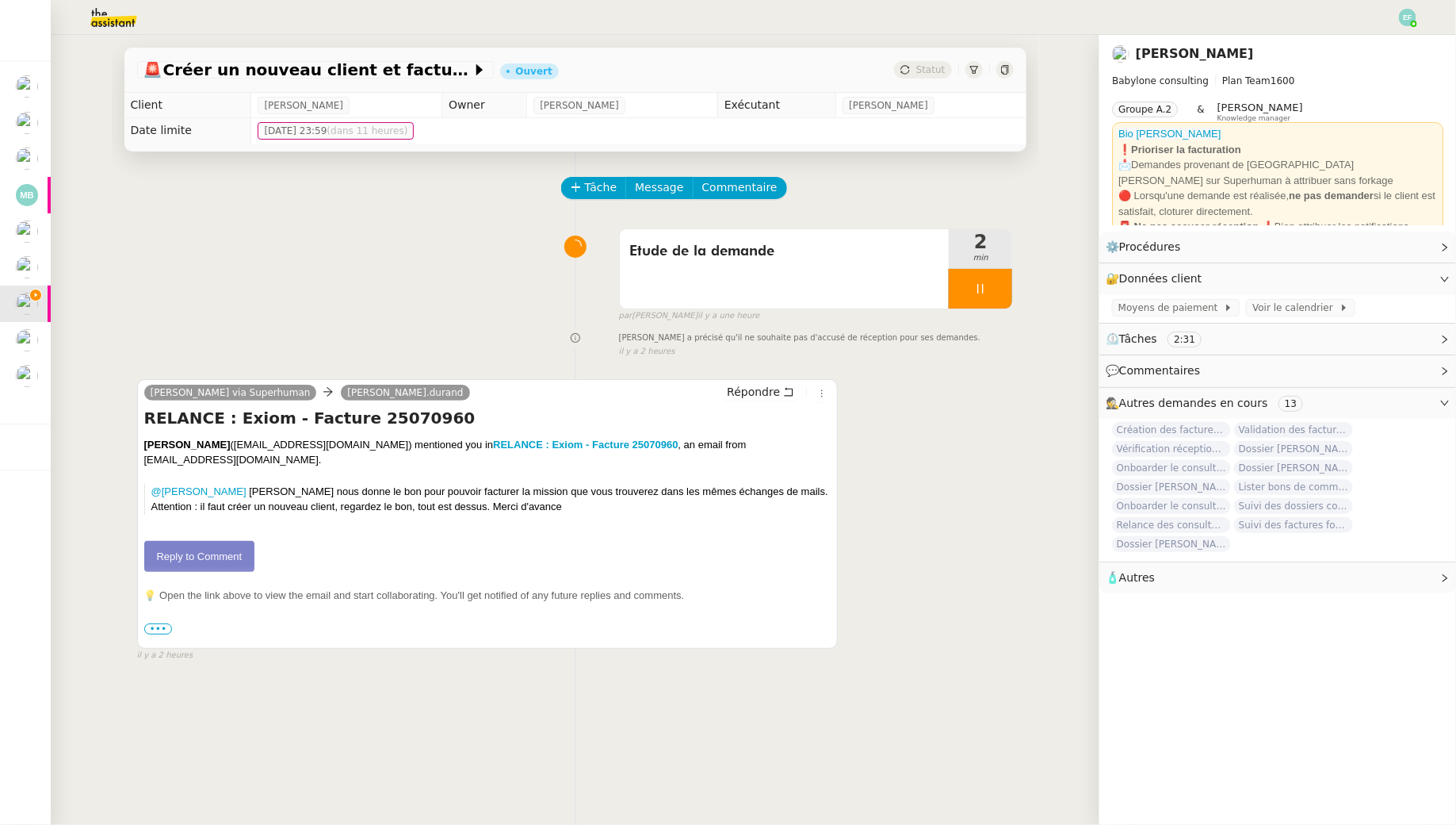
click at [131, 19] on img at bounding box center [101, 17] width 123 height 35
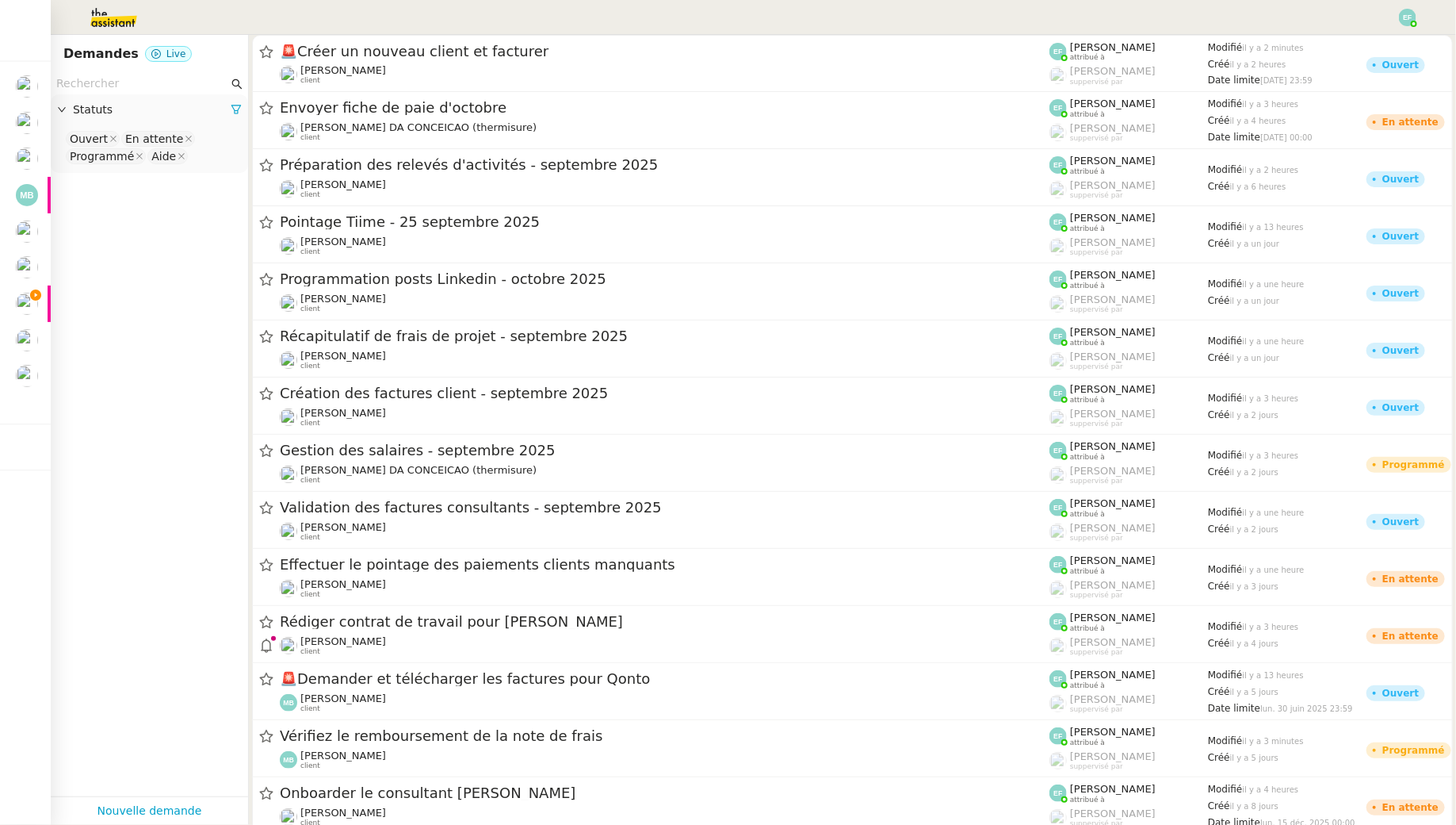
click at [145, 80] on input "text" at bounding box center [142, 84] width 172 height 19
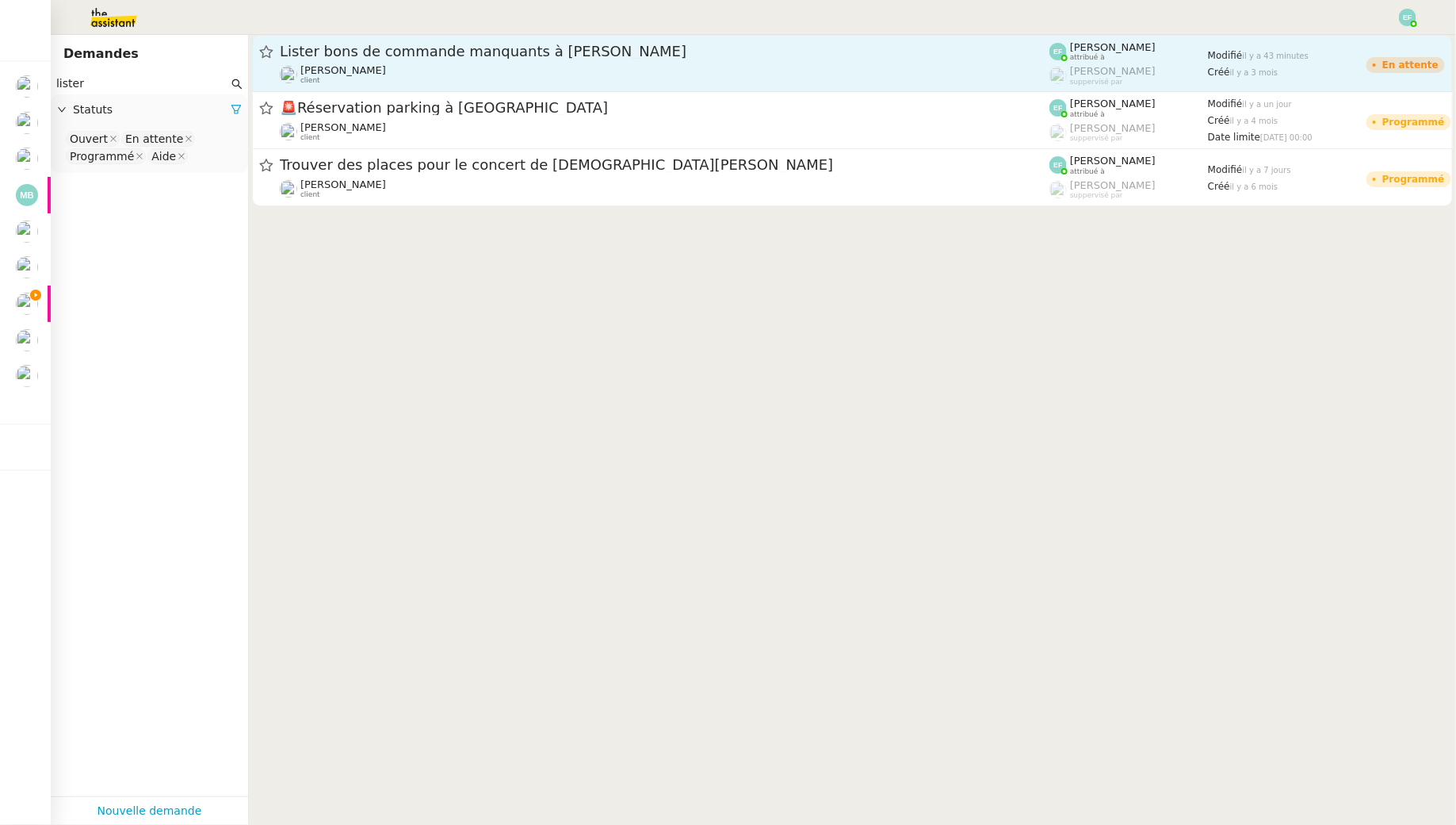
type input "lister"
click at [562, 74] on div "[PERSON_NAME] client" at bounding box center [664, 75] width 770 height 21
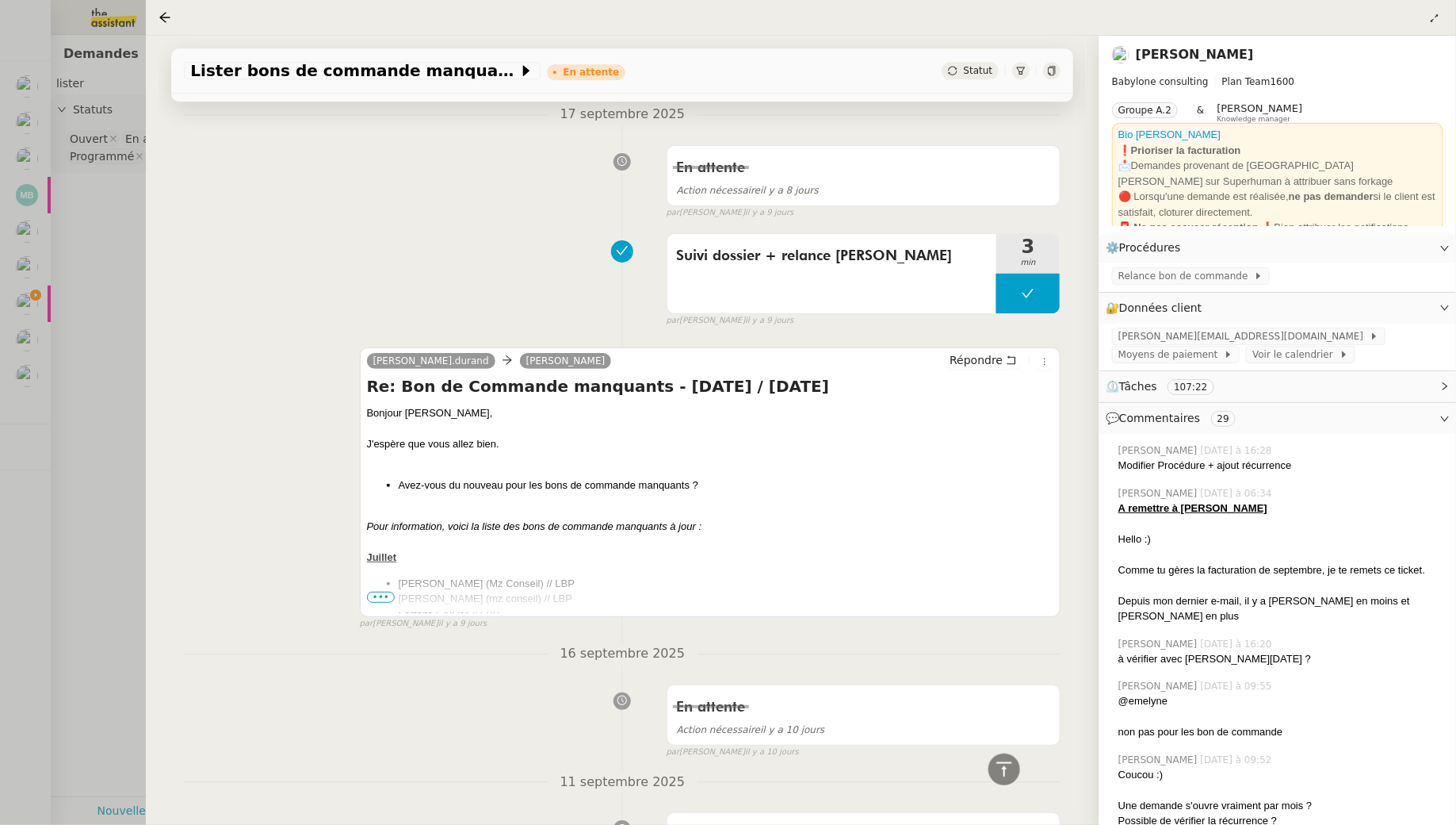
scroll to position [2254, 0]
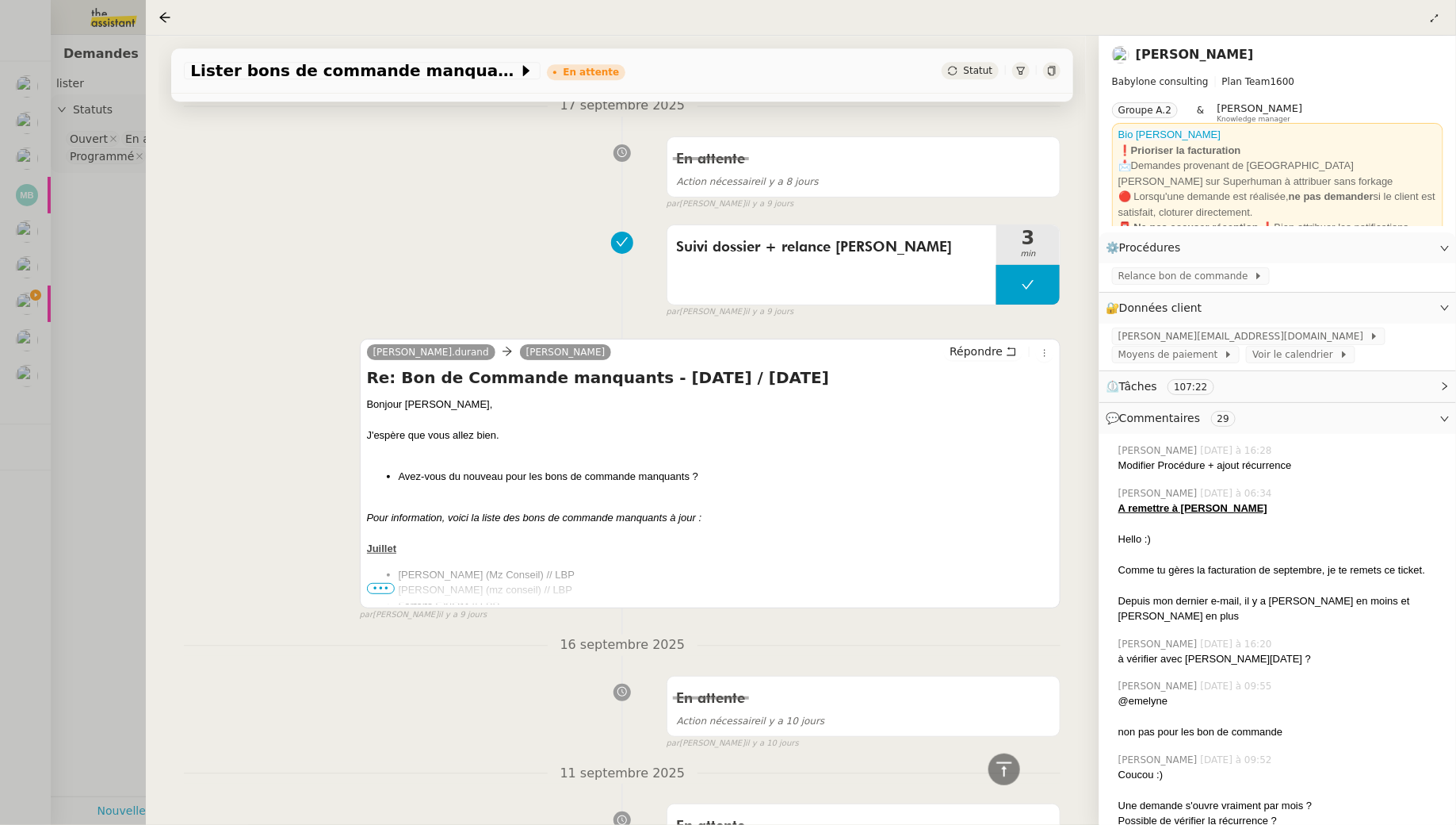
click at [380, 583] on span "•••" at bounding box center [381, 589] width 29 height 11
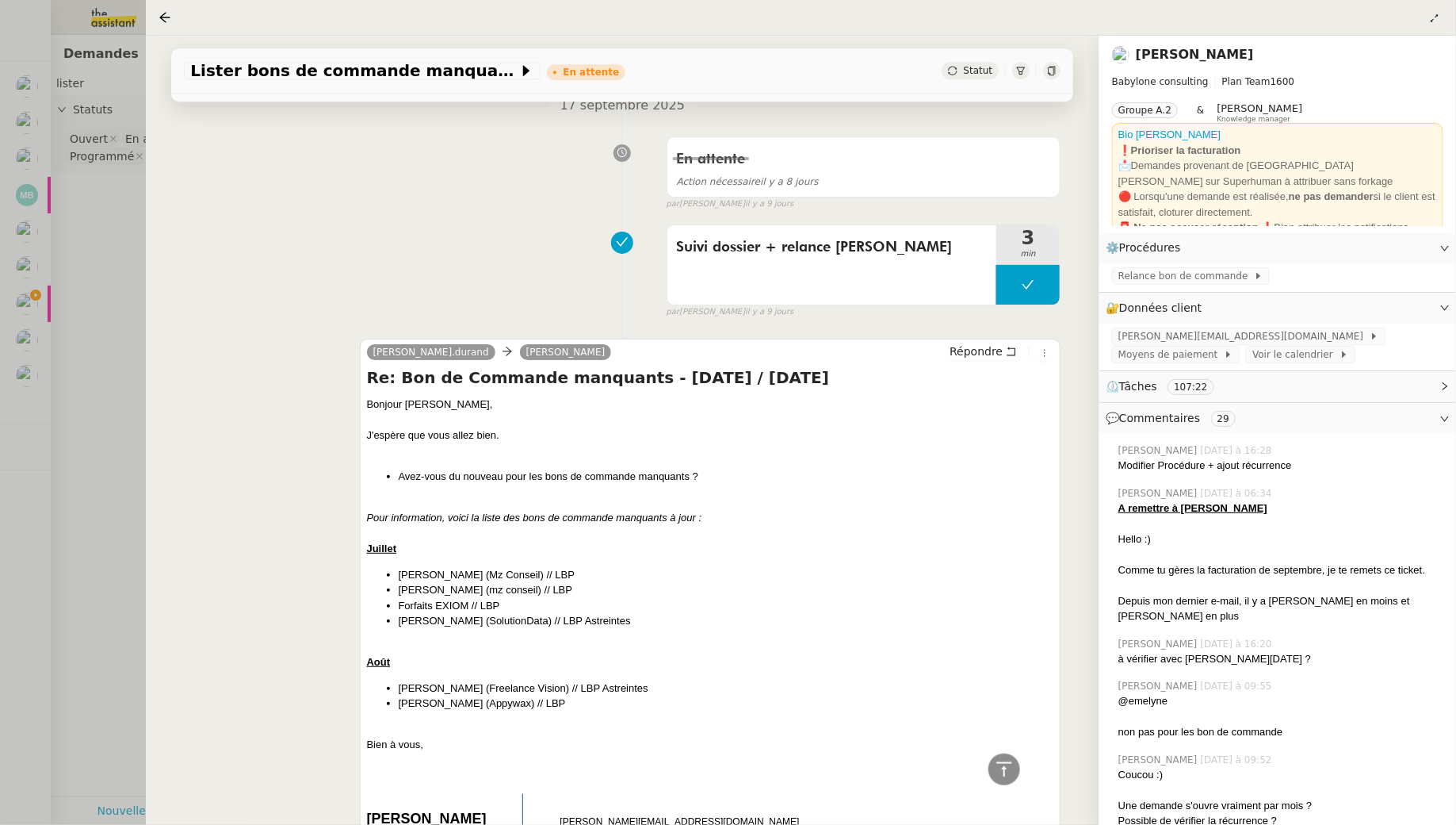
click at [76, 312] on div at bounding box center [728, 412] width 1456 height 825
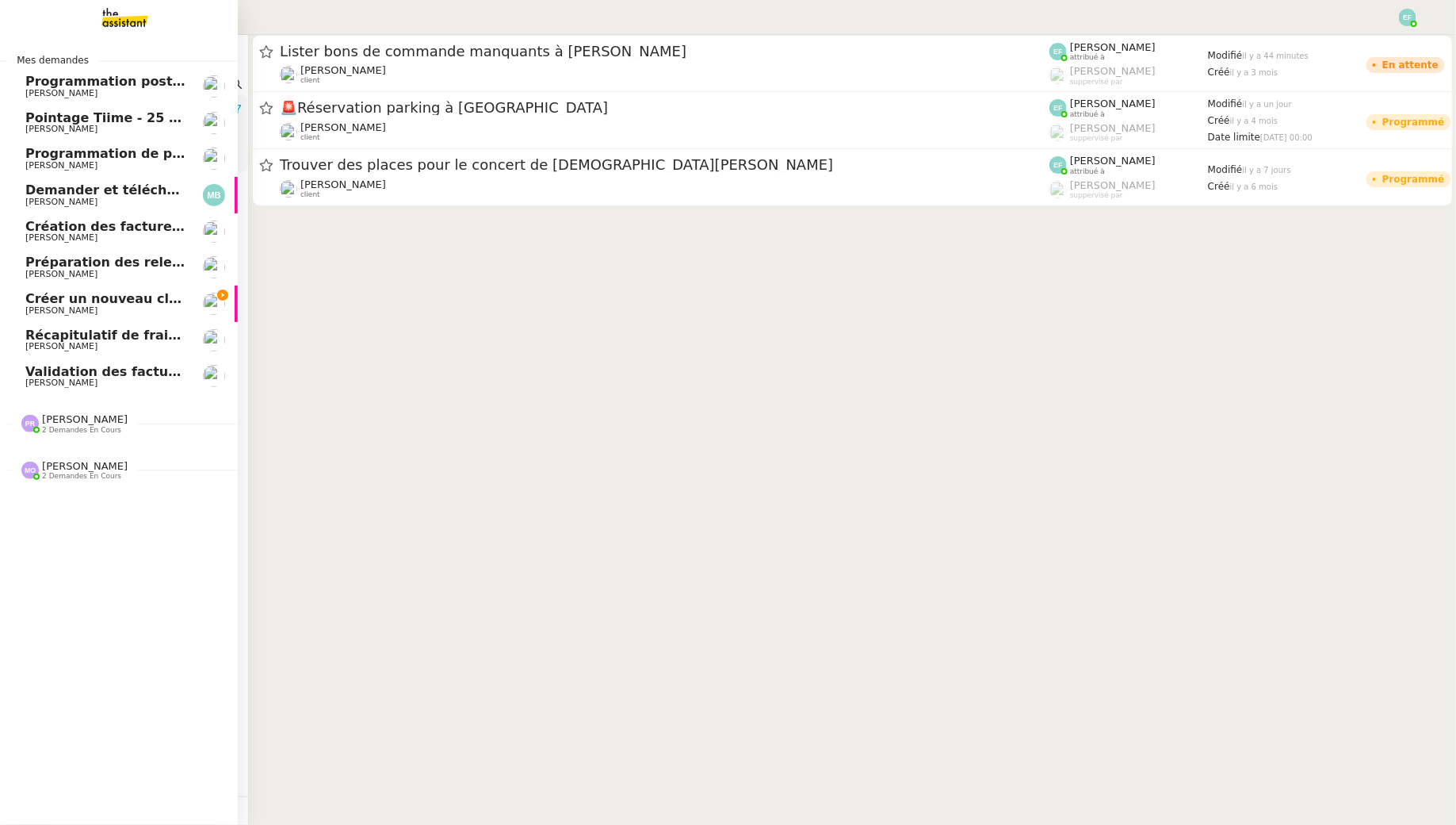
click at [27, 308] on span "[PERSON_NAME]" at bounding box center [61, 310] width 72 height 10
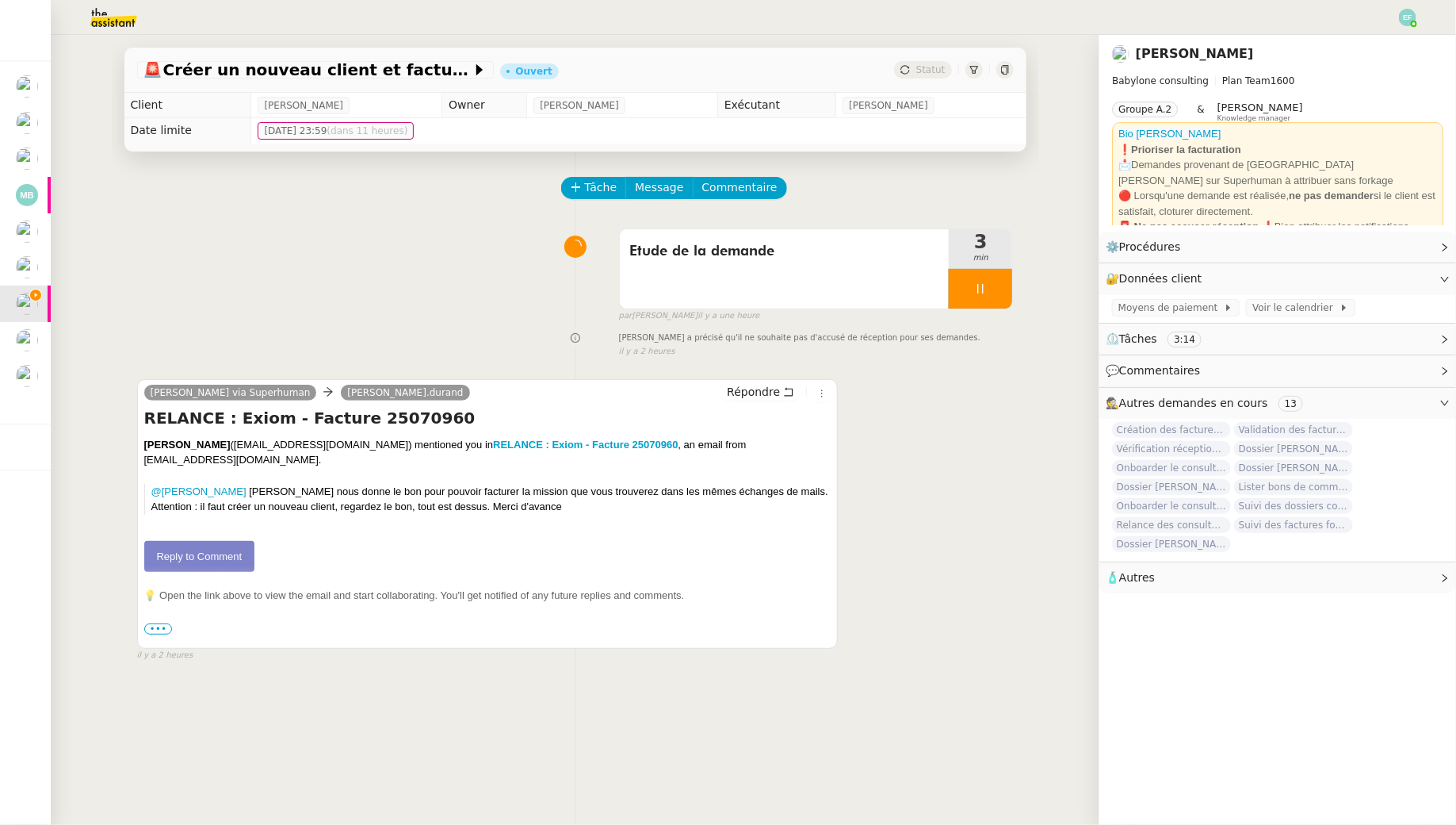
click at [348, 81] on div "🚨 Créer un nouveau client et facturer Ouvert Statut" at bounding box center [575, 70] width 902 height 45
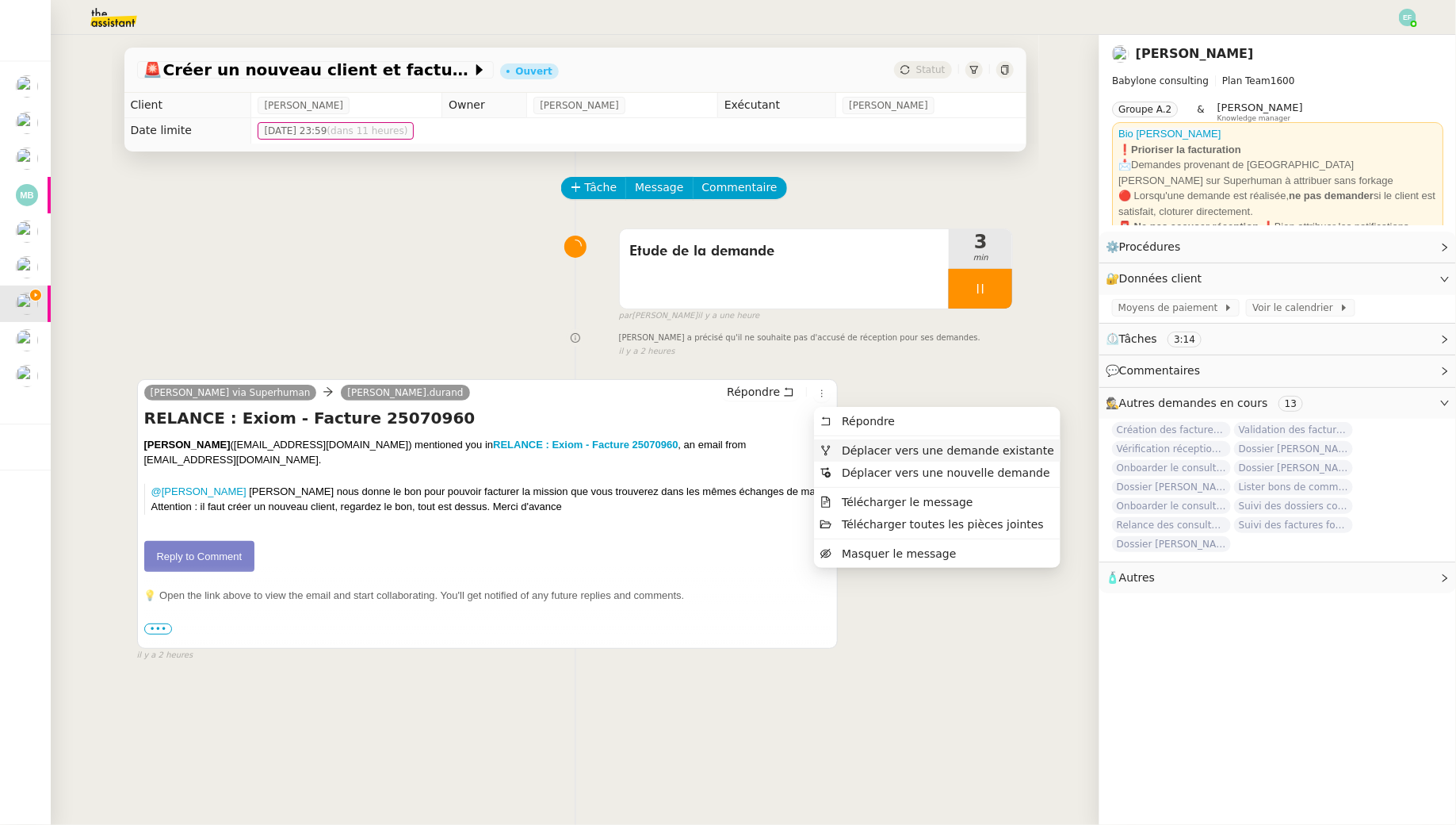
click at [852, 453] on span "Déplacer vers une demande existante" at bounding box center [949, 451] width 213 height 13
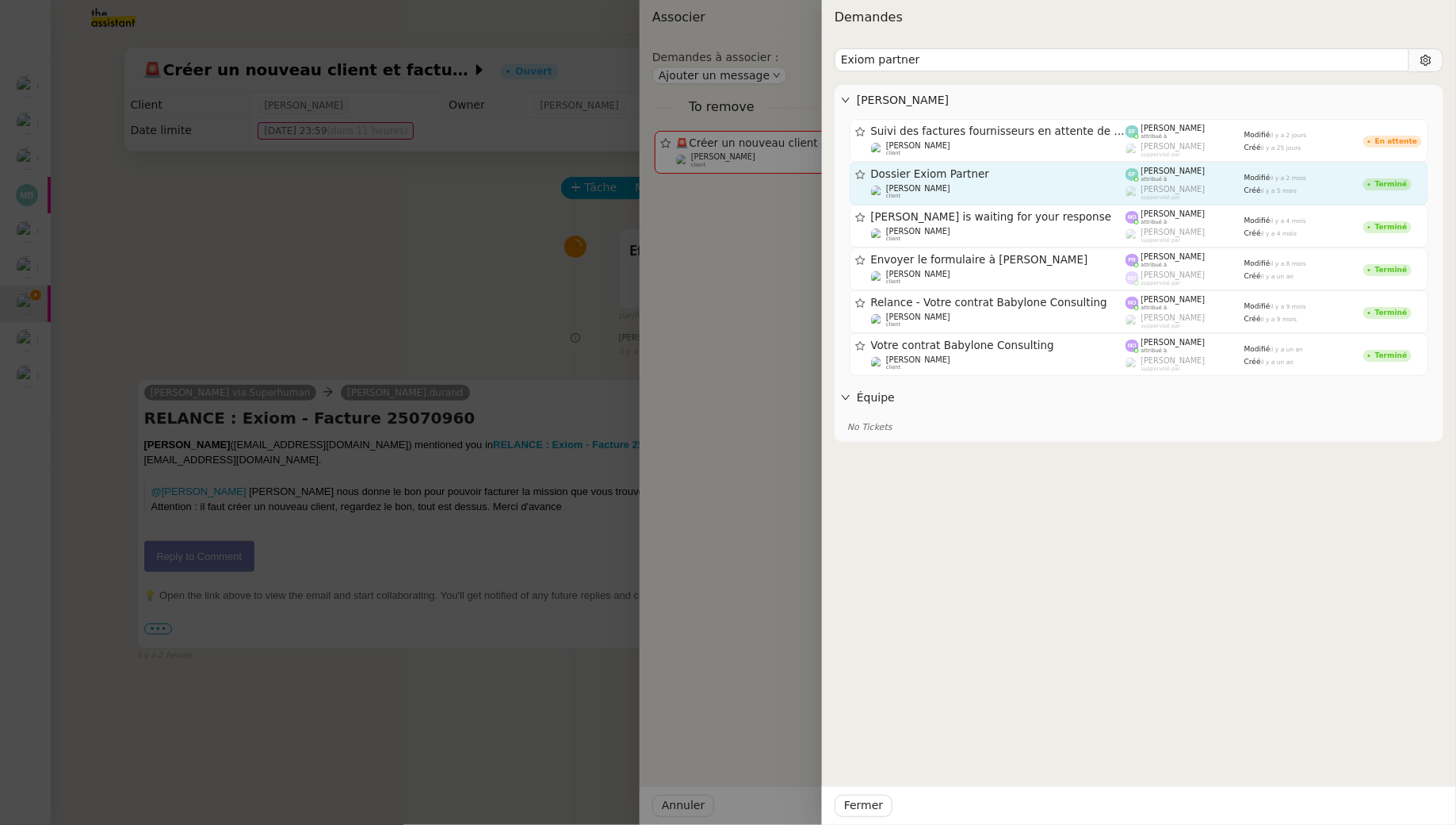
type input "Exiom partner"
click at [1120, 177] on div "[PERSON_NAME] attribué à" at bounding box center [1185, 174] width 118 height 16
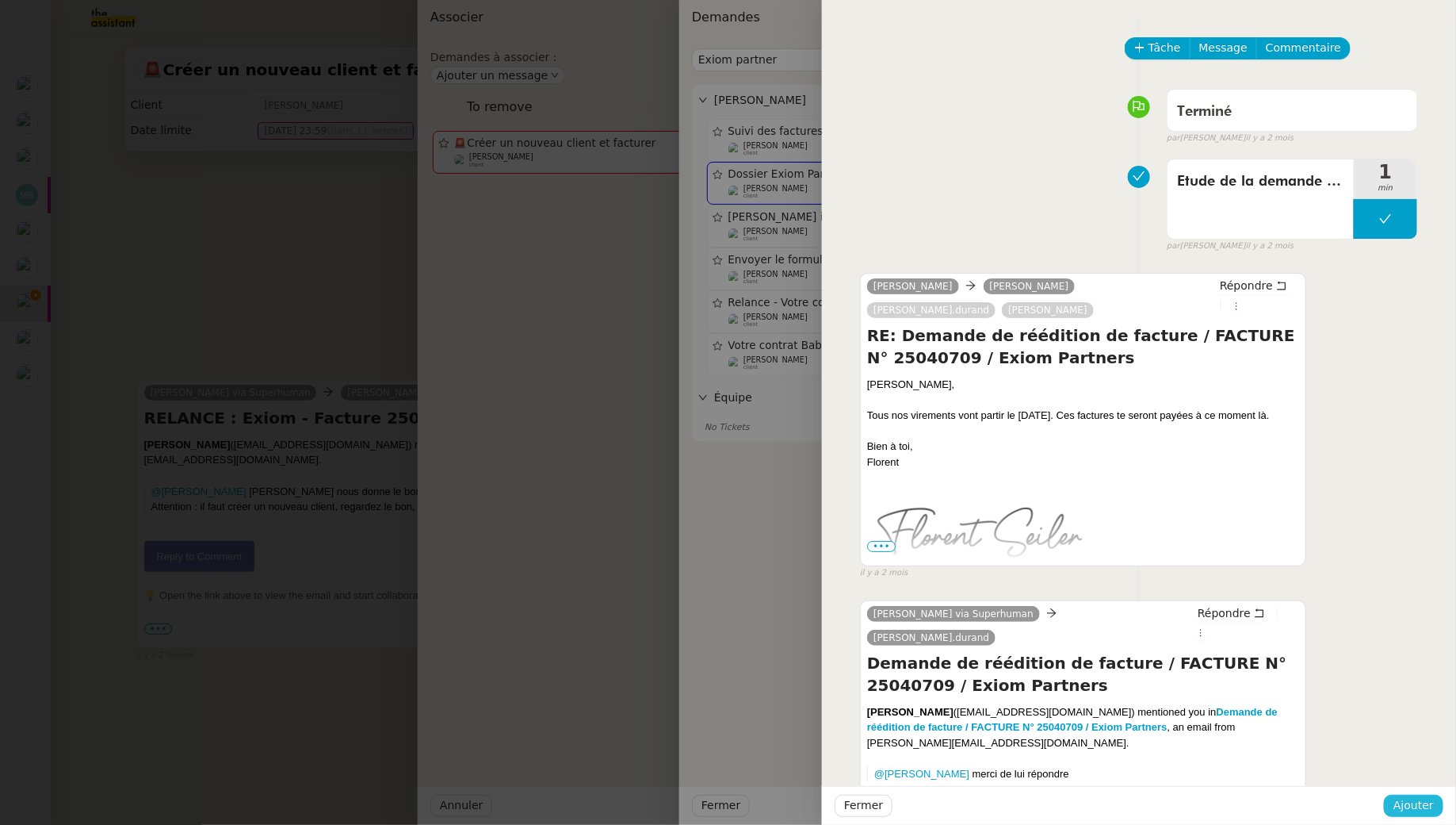
click at [1120, 750] on span "Ajouter" at bounding box center [1413, 805] width 40 height 19
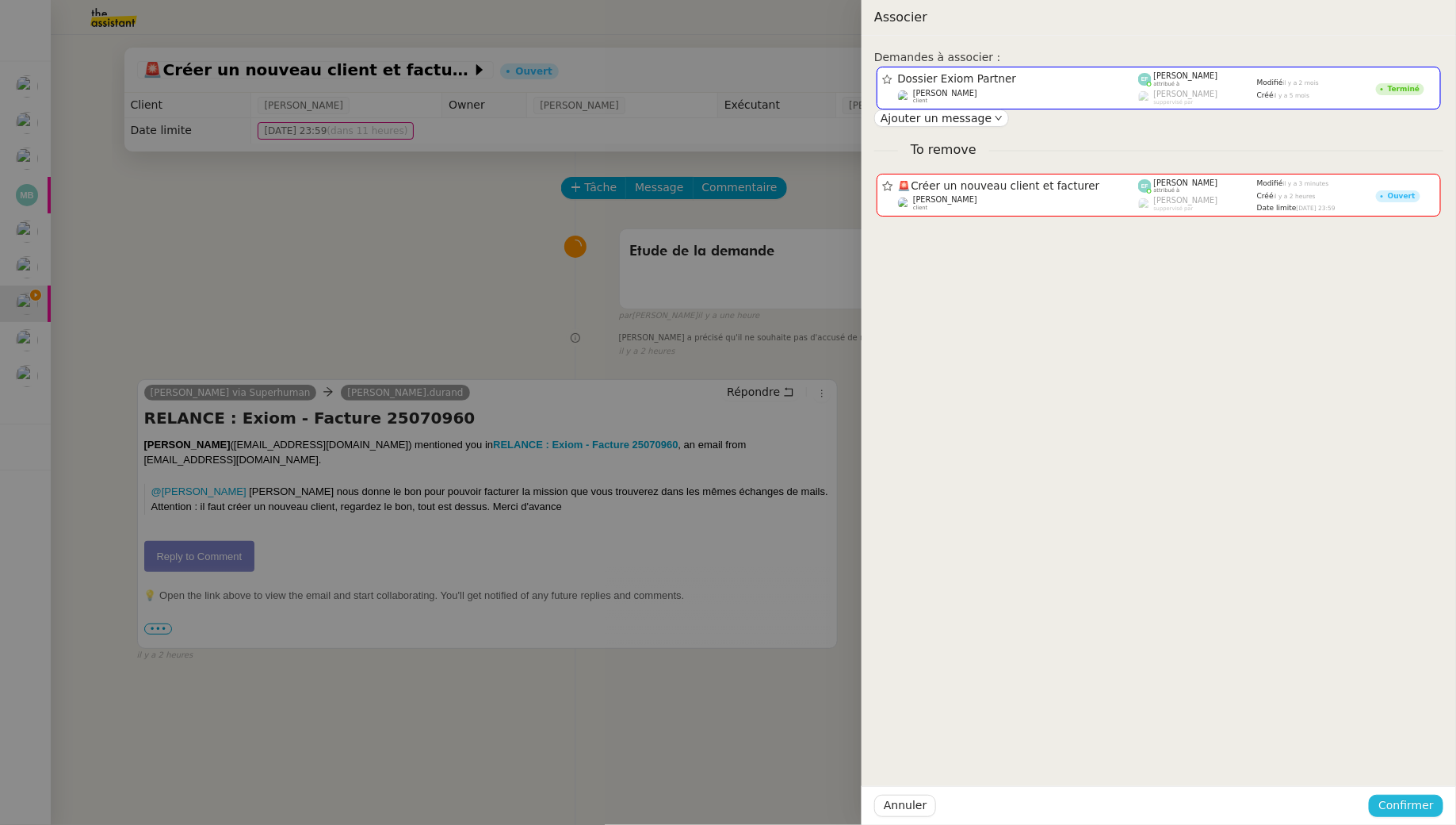
click at [1120, 750] on span "Confirmer" at bounding box center [1406, 805] width 55 height 19
click at [1120, 750] on span "Ajouter" at bounding box center [1407, 762] width 40 height 16
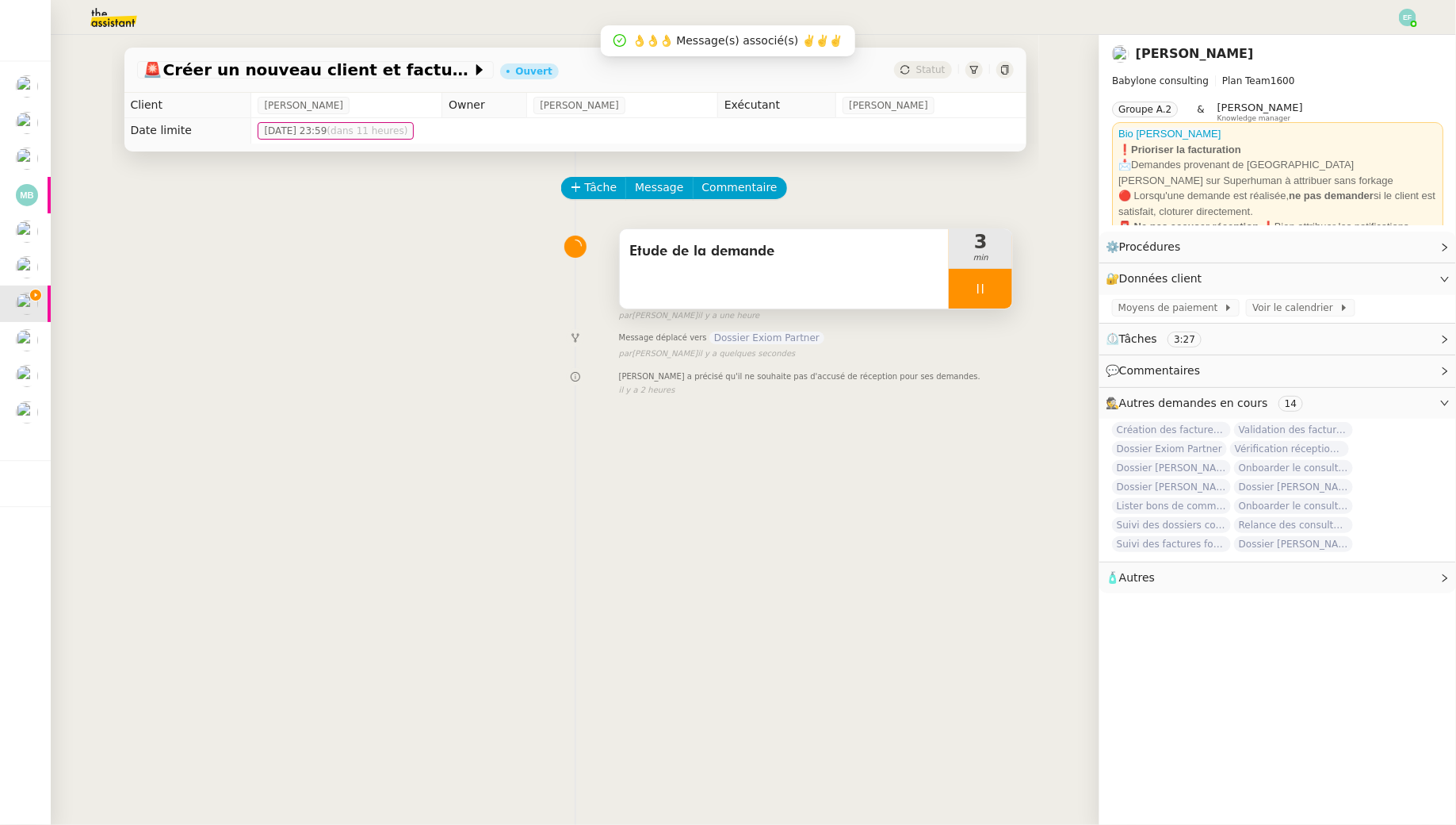
click at [992, 301] on div at bounding box center [980, 288] width 63 height 39
click at [992, 301] on button at bounding box center [996, 288] width 32 height 39
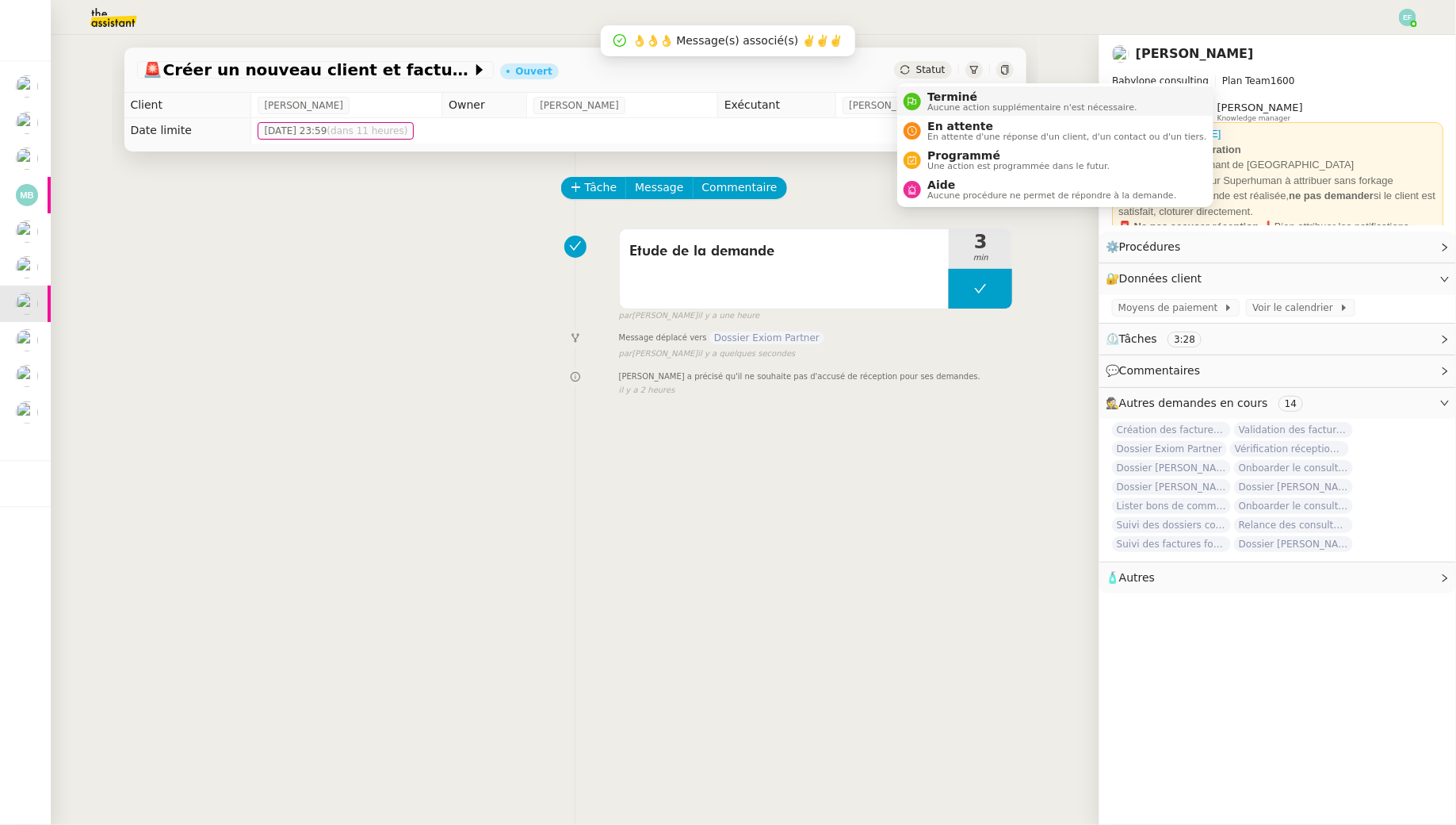
click at [943, 95] on span "Terminé" at bounding box center [1032, 97] width 209 height 13
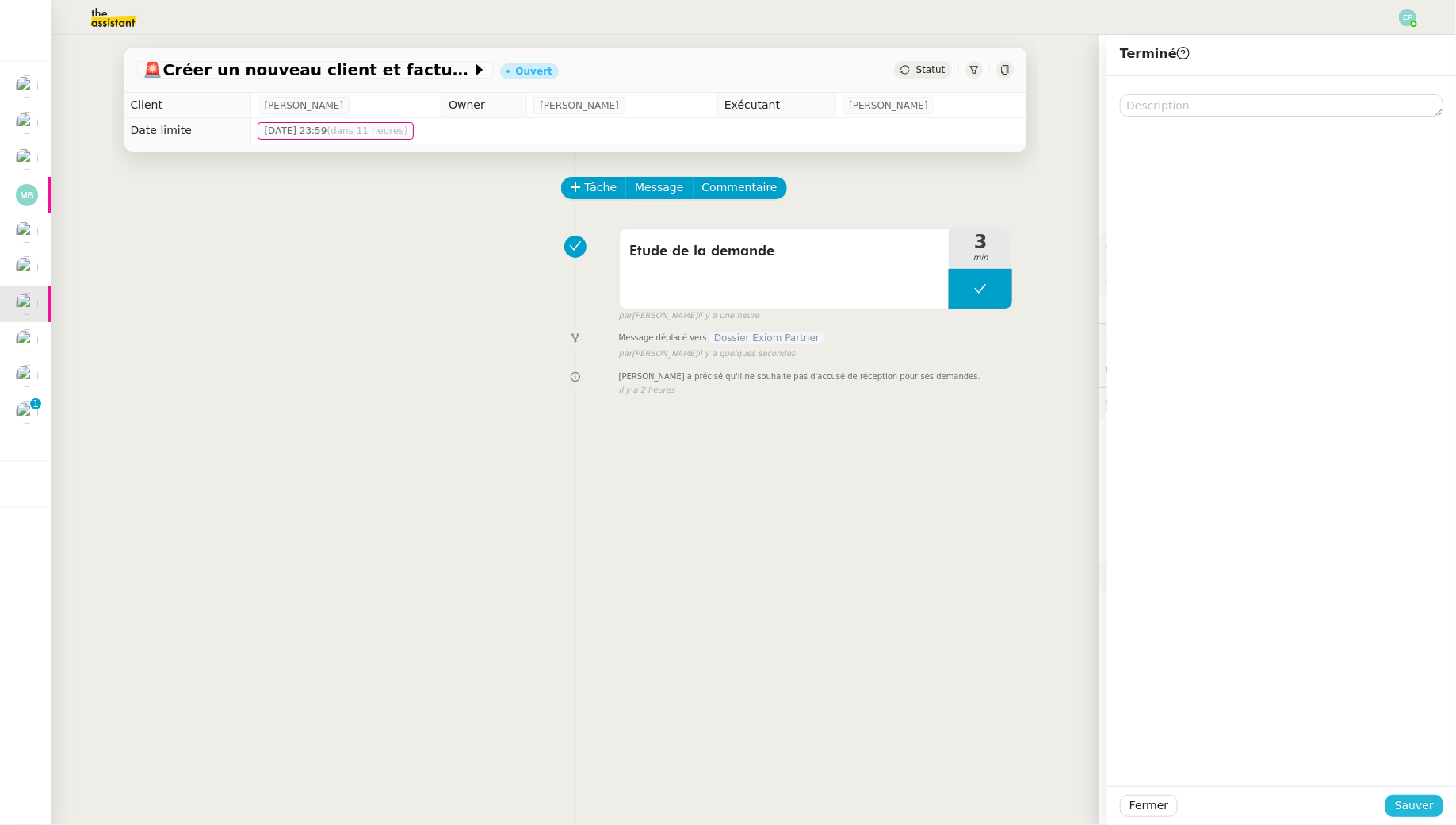
click at [1120, 750] on button "Sauver" at bounding box center [1415, 806] width 58 height 22
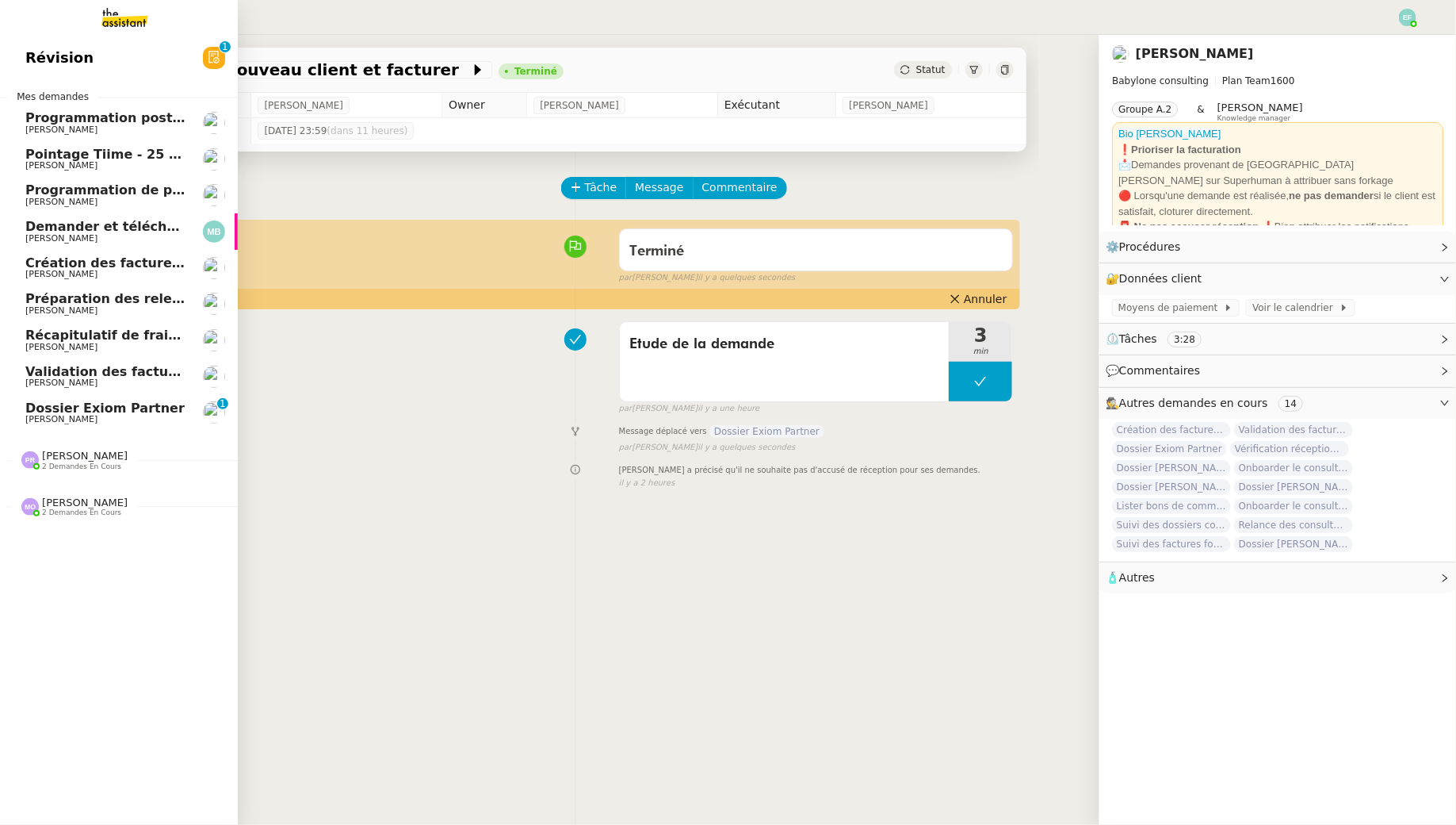
click at [44, 412] on span "Dossier Exiom Partner" at bounding box center [104, 408] width 159 height 15
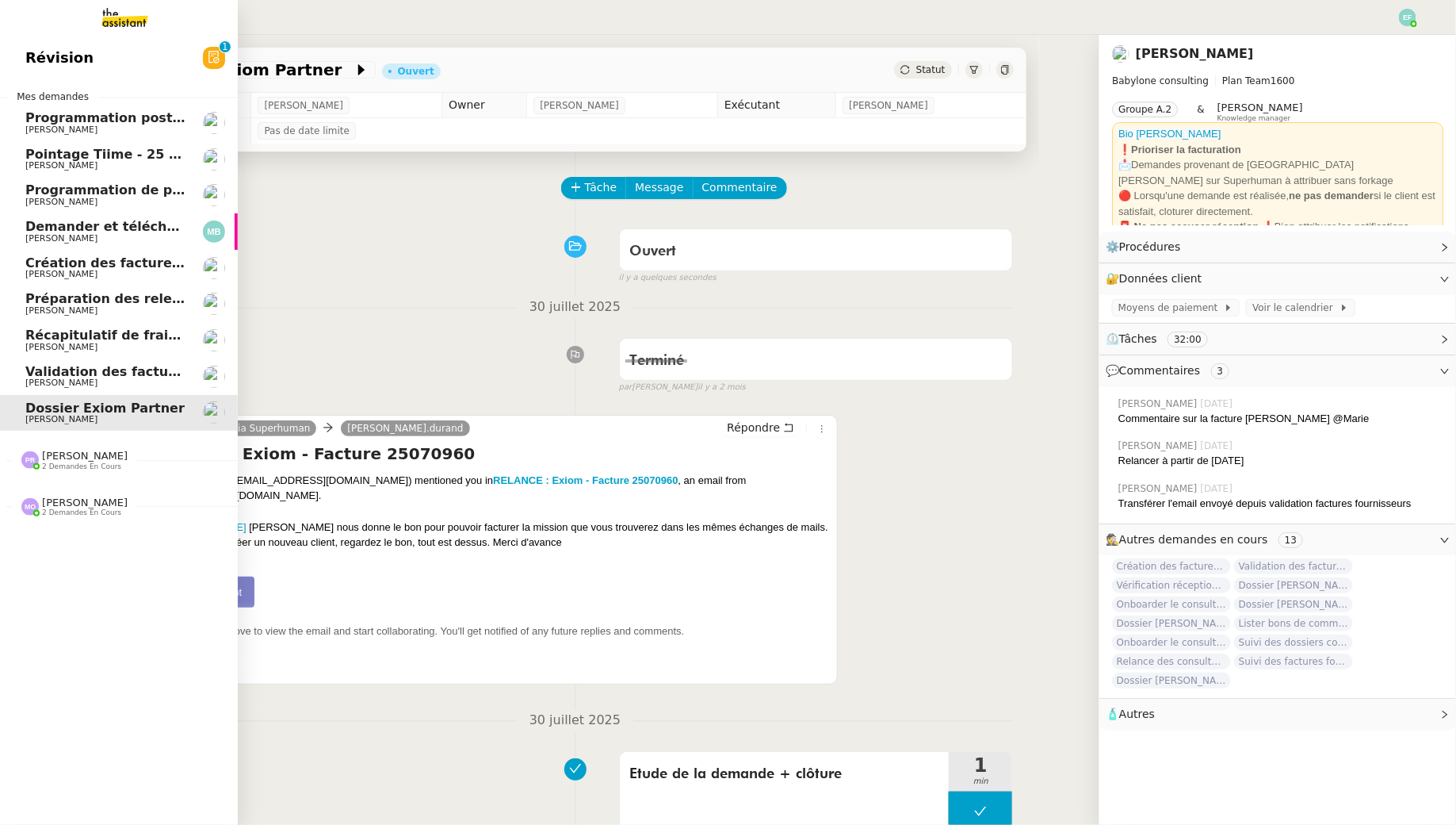
click at [96, 125] on span "[PERSON_NAME]" at bounding box center [105, 130] width 160 height 9
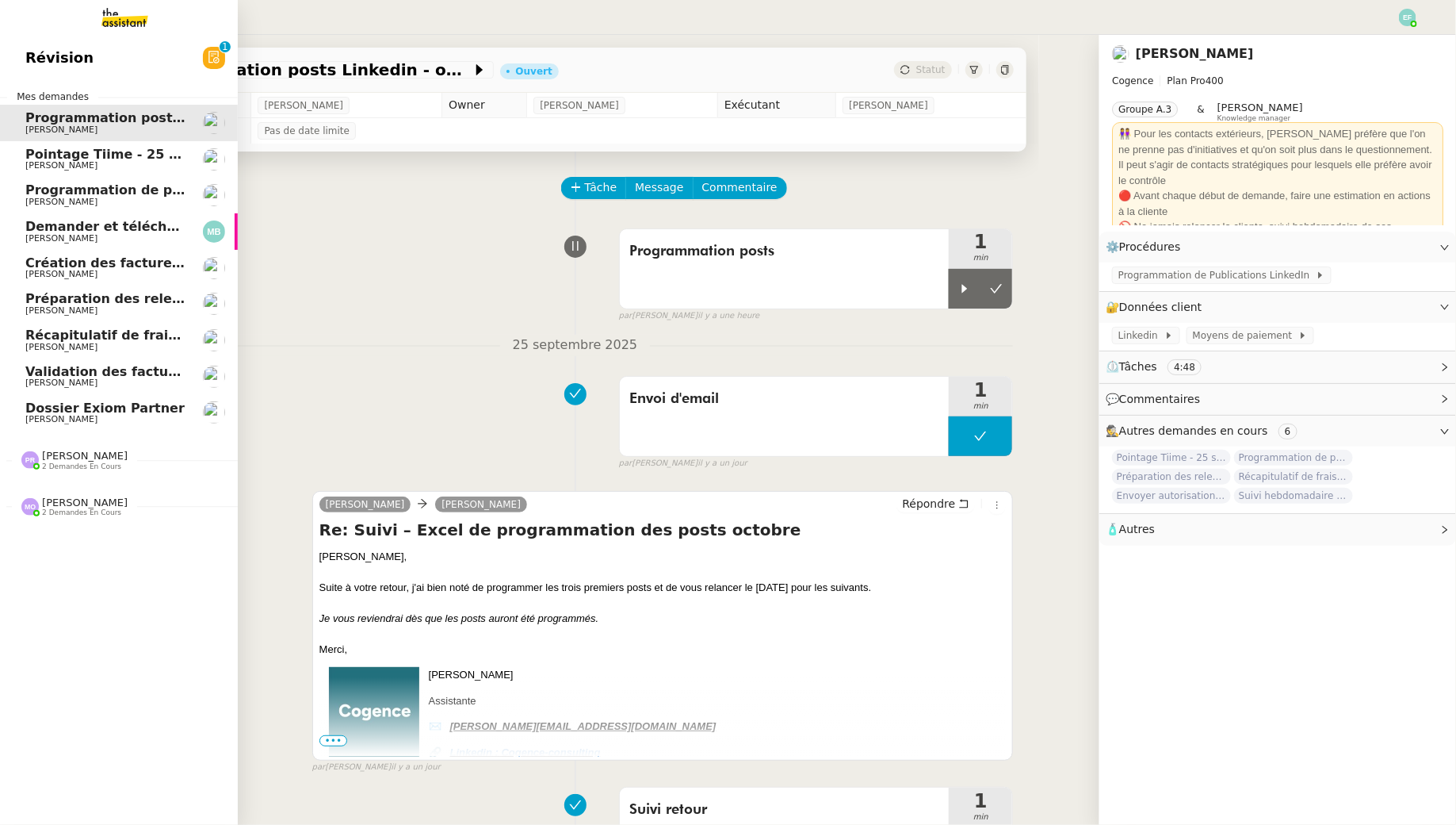
click at [104, 198] on span "[PERSON_NAME]" at bounding box center [105, 203] width 160 height 9
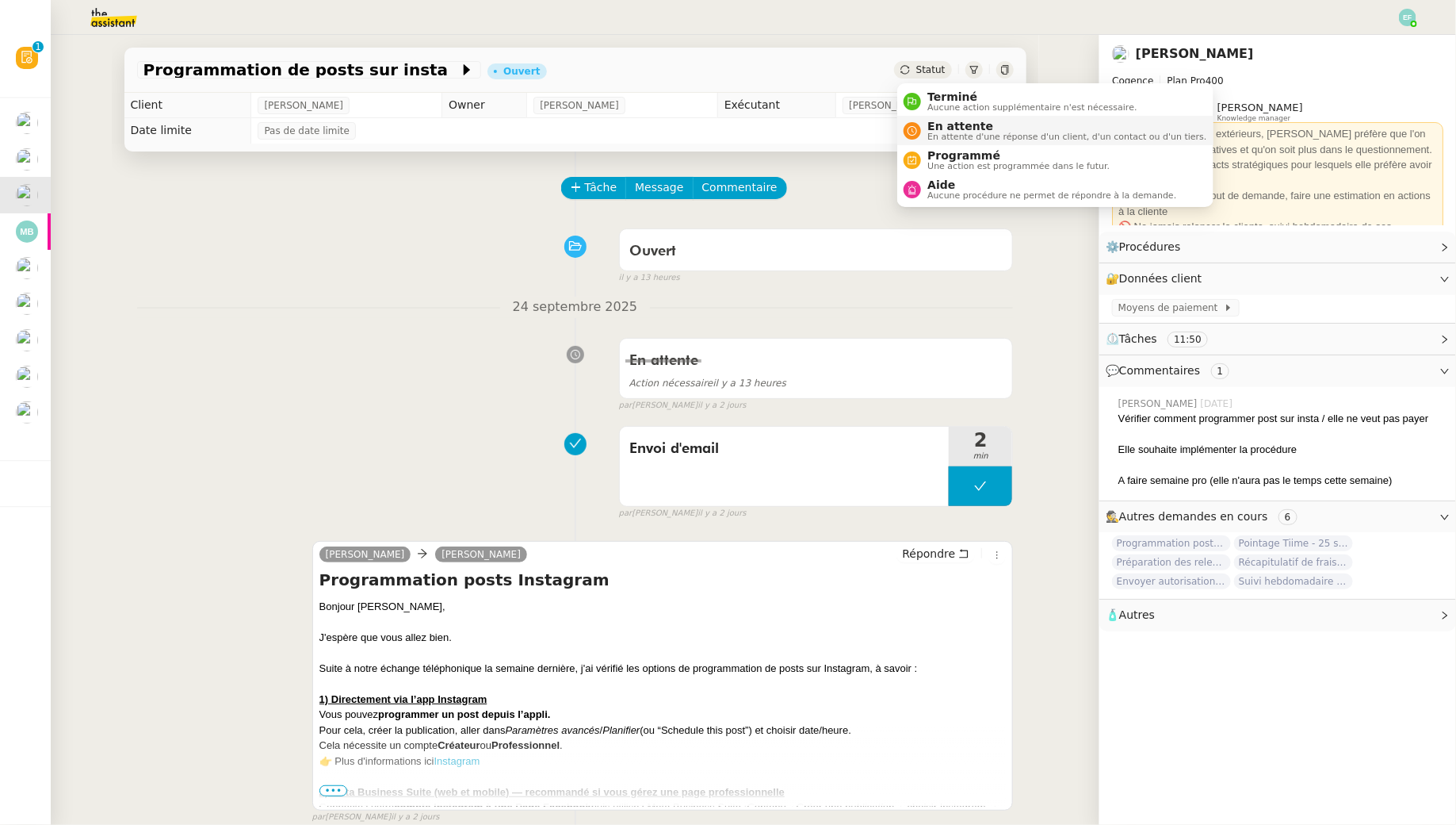
click at [949, 133] on span "En attente d'une réponse d'un client, d'un contact ou d'un tiers." at bounding box center [1066, 136] width 279 height 8
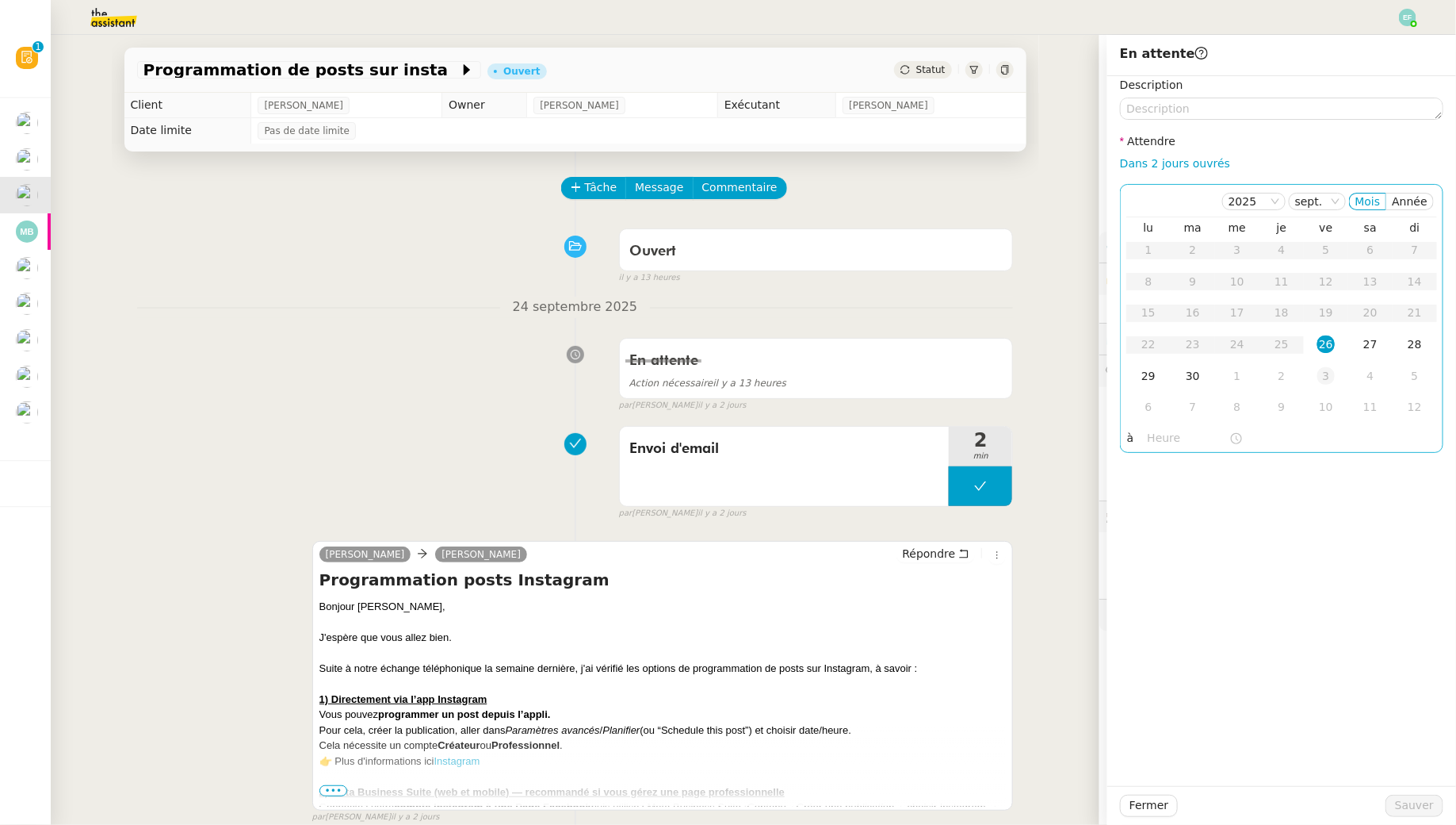
click at [1120, 375] on div "3" at bounding box center [1326, 376] width 18 height 18
click at [1120, 750] on span "Sauver" at bounding box center [1415, 805] width 39 height 19
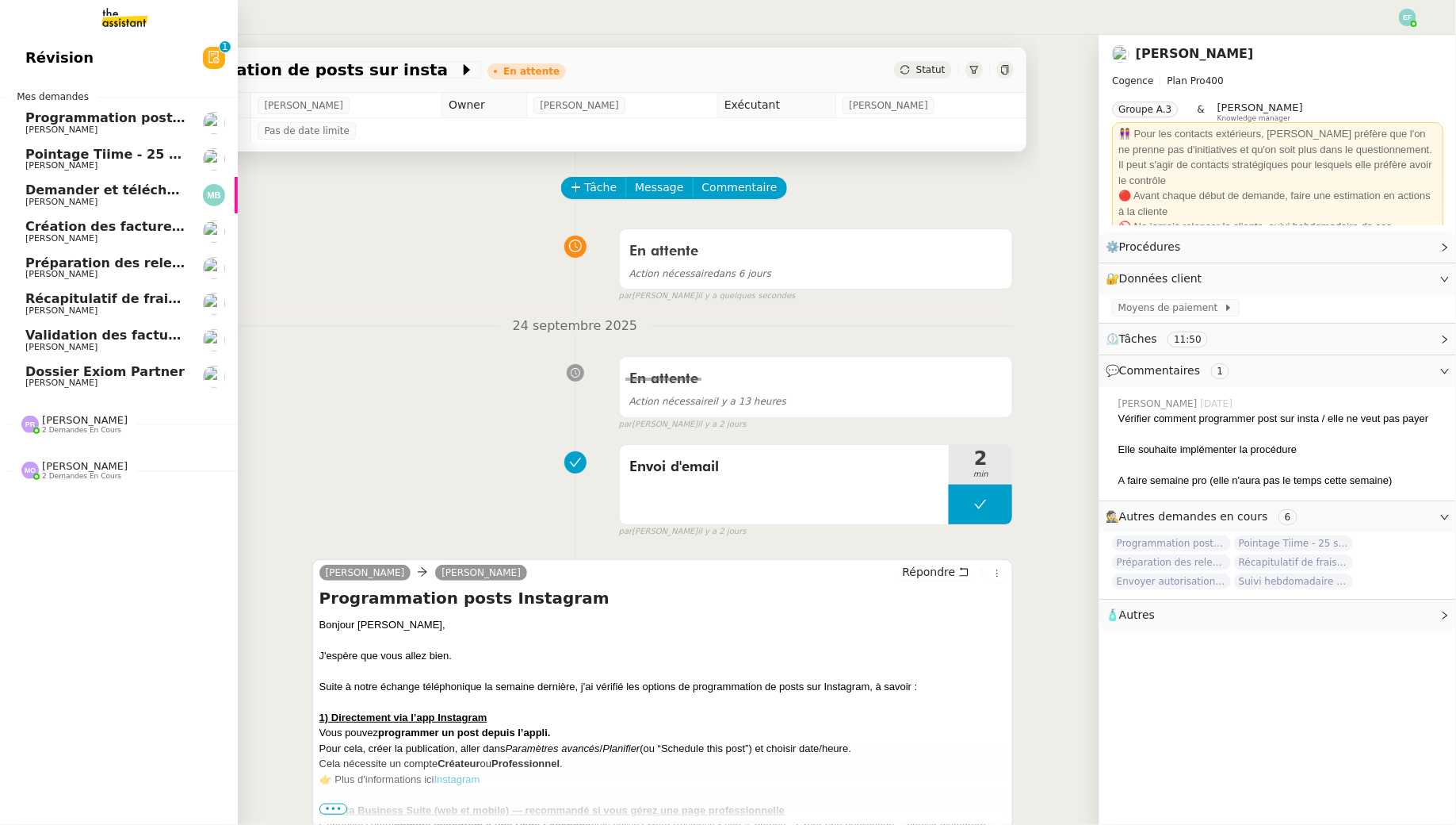
click at [54, 272] on span "[PERSON_NAME]" at bounding box center [61, 273] width 72 height 10
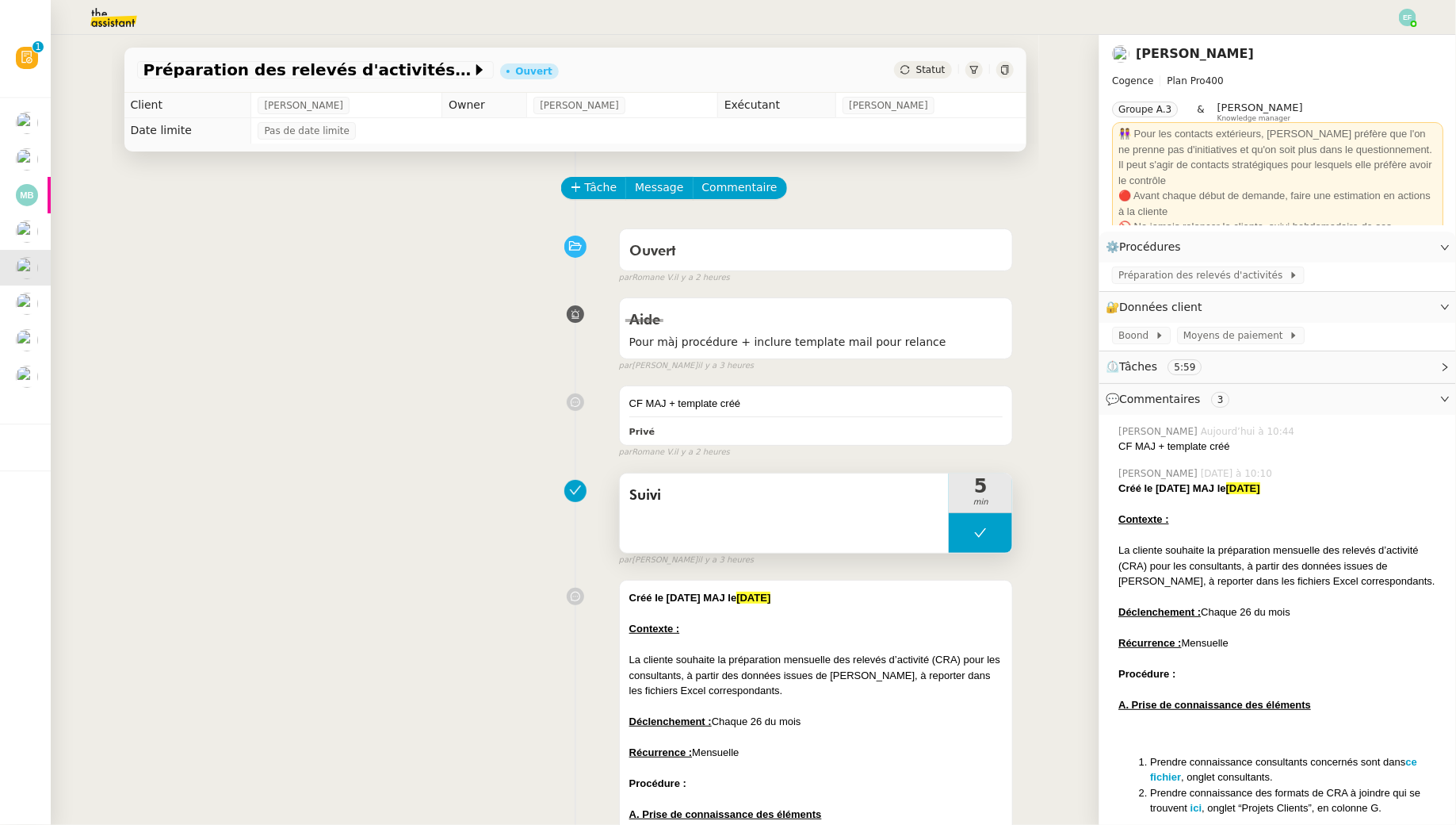
click at [971, 526] on button at bounding box center [980, 533] width 63 height 39
click at [970, 531] on icon at bounding box center [965, 533] width 13 height 13
click at [868, 520] on div "Suivi" at bounding box center [785, 512] width 330 height 79
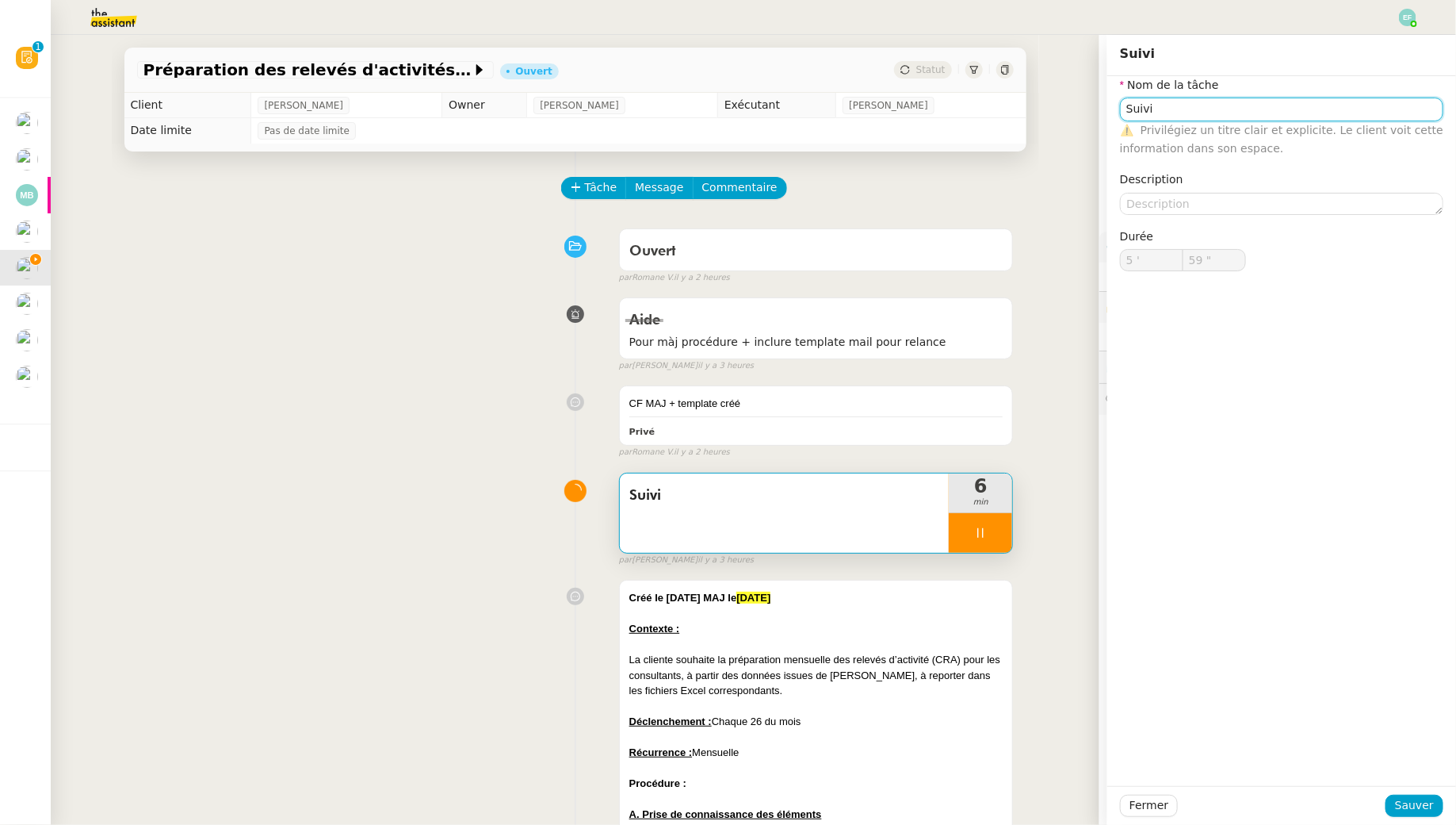
type input "6 '"
drag, startPoint x: 1207, startPoint y: 112, endPoint x: 1061, endPoint y: 99, distance: 146.6
click at [1061, 99] on app-ticket "Préparation des relevés d'activités - [DATE] Ouvert Statut Client [PERSON_NAME]…" at bounding box center [753, 429] width 1406 height 790
type input "1 ""
type input "P"
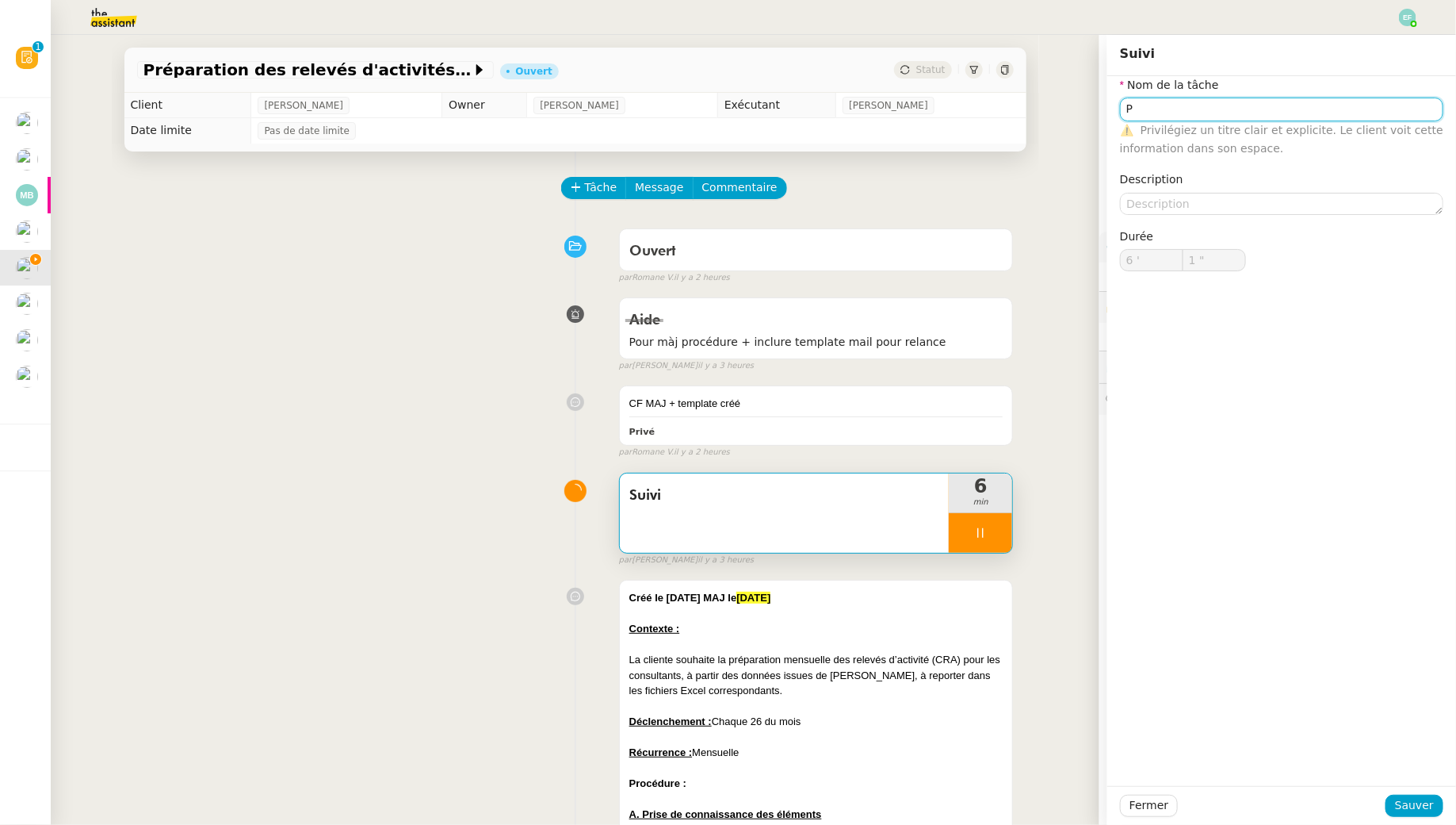
type input "2 ""
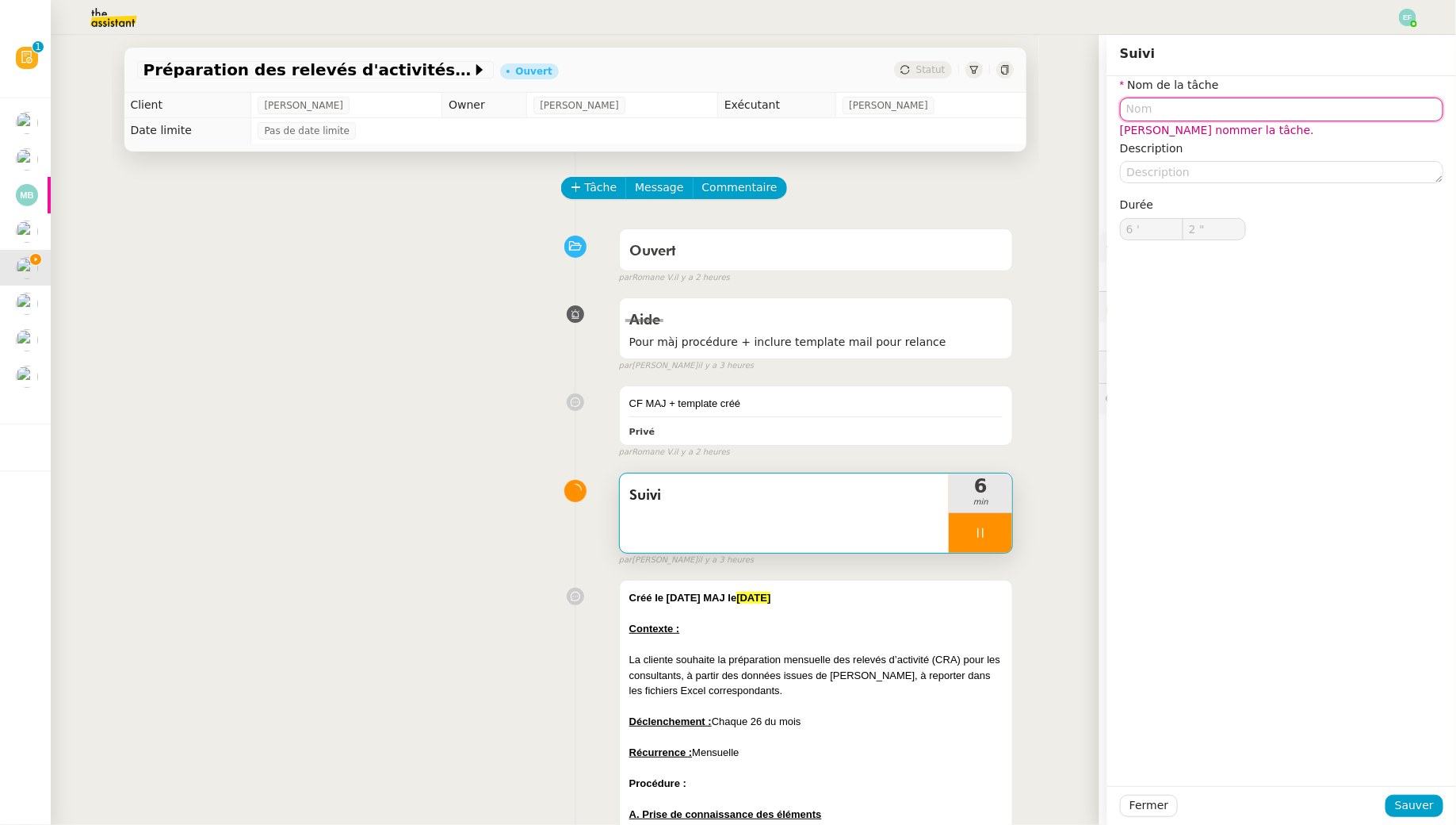
type input "3 ""
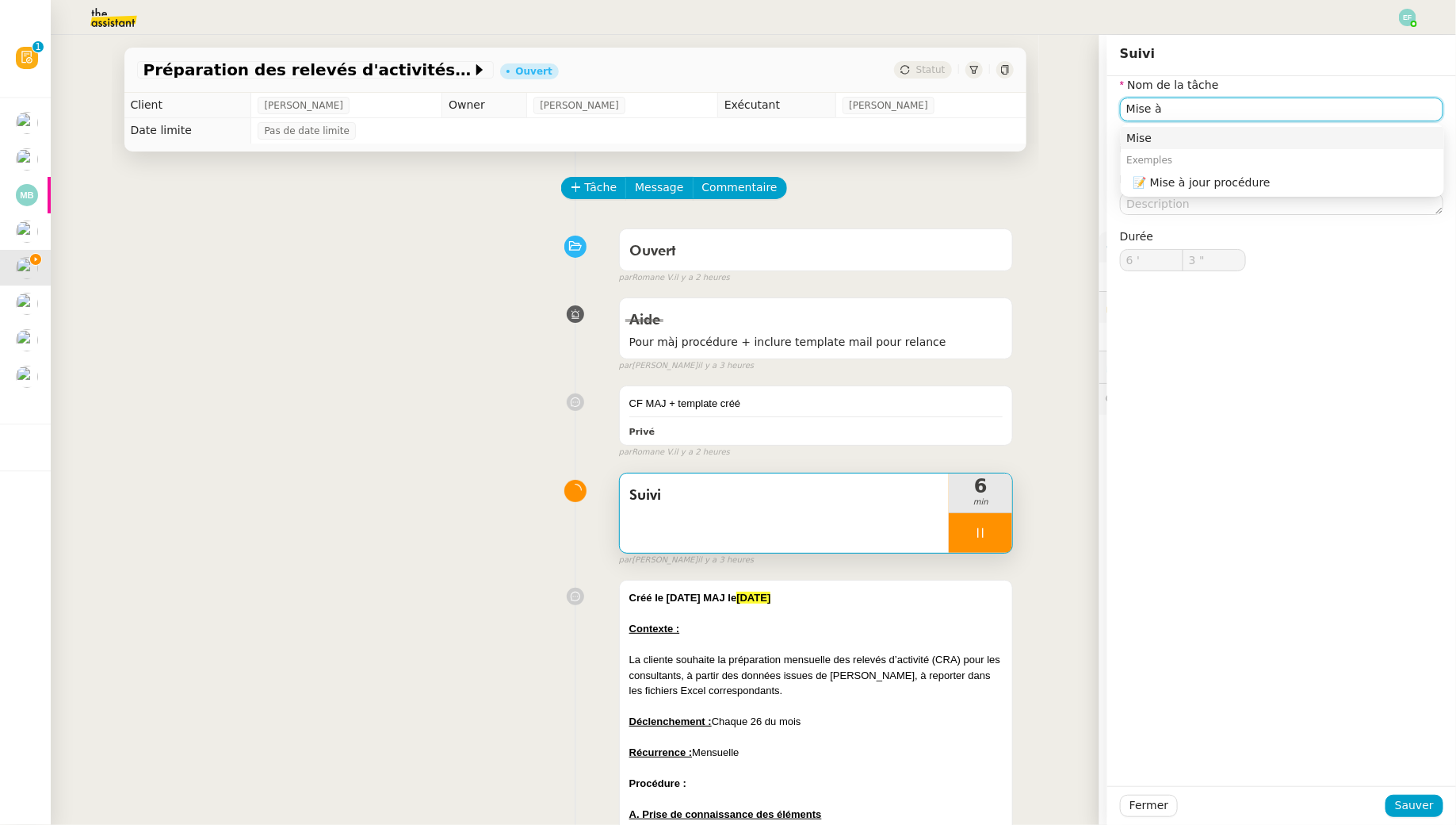
type input "Mise à"
type input "4 ""
type input "Mise à jour procé"
type input "5 ""
type input "Mise à jour procédure + i"
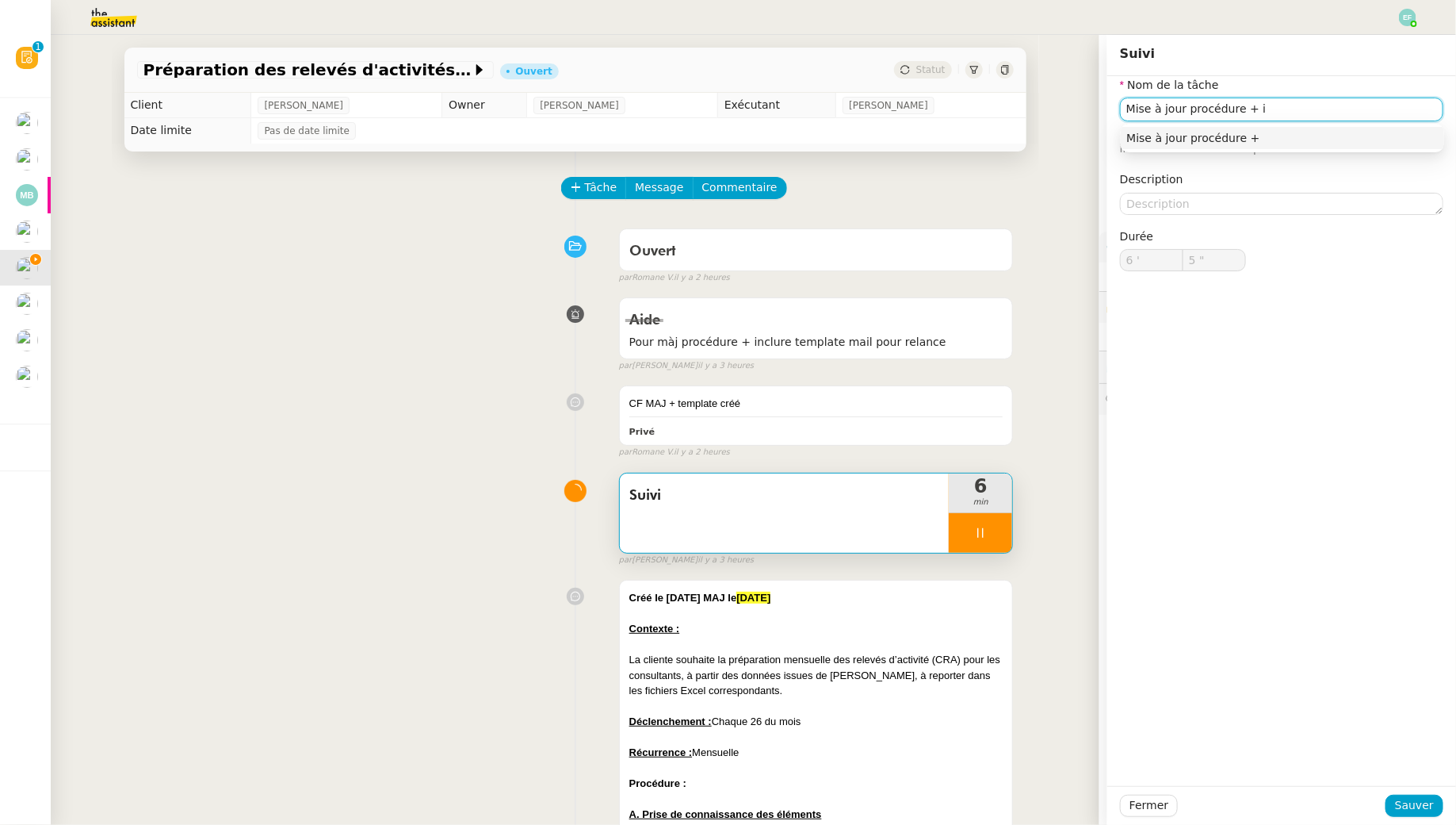
type input "6 ""
type input "Mise à jour procédure + intégratio"
type input "7 ""
type input "Mise à jour procédure + intégration templa"
type input "8 ""
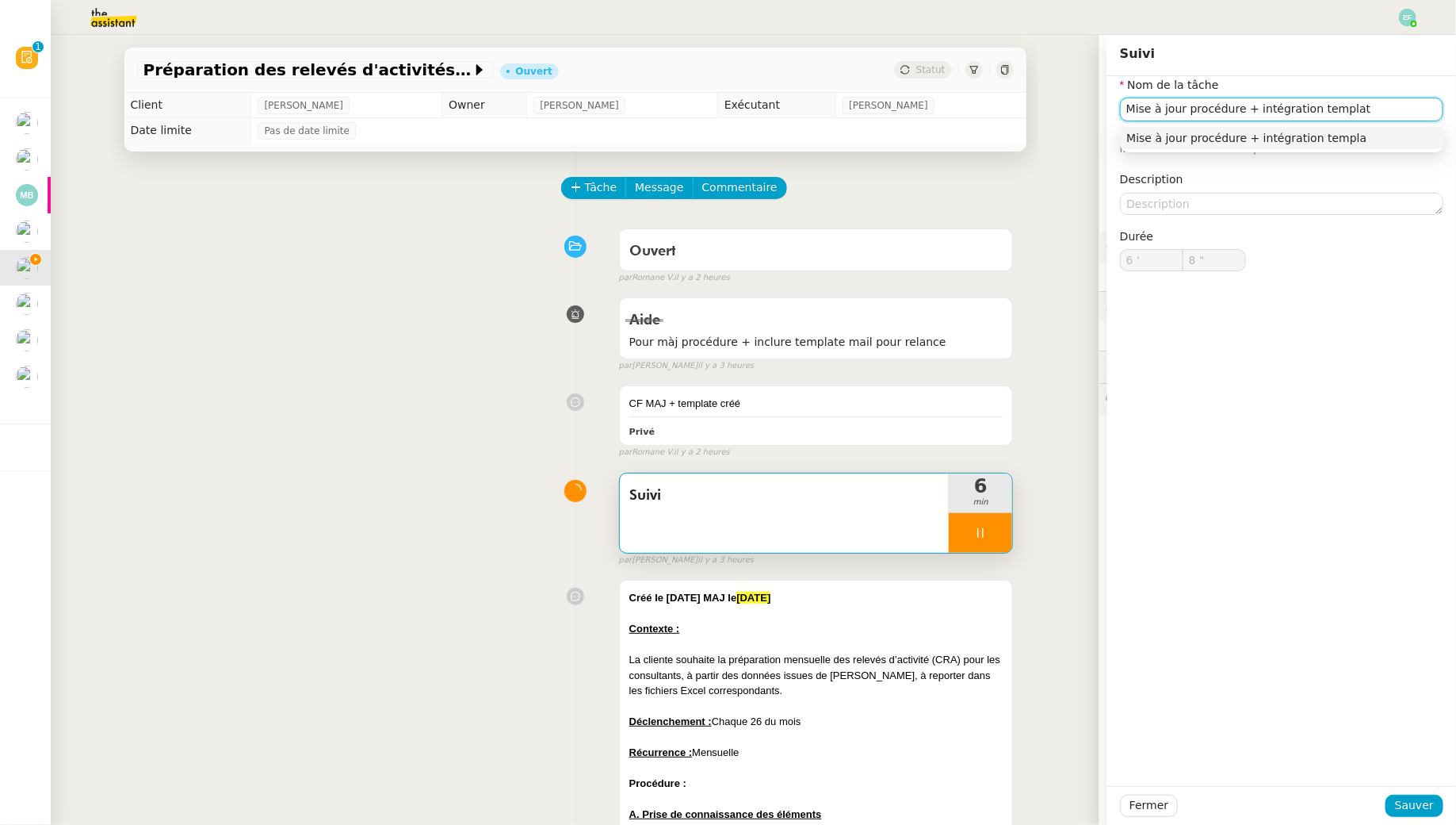
type input "Mise à jour procédure + intégration template"
type input "9 ""
type input "Mise à jour procédure + intégration template"
click at [1120, 750] on span "Sauver" at bounding box center [1415, 805] width 39 height 19
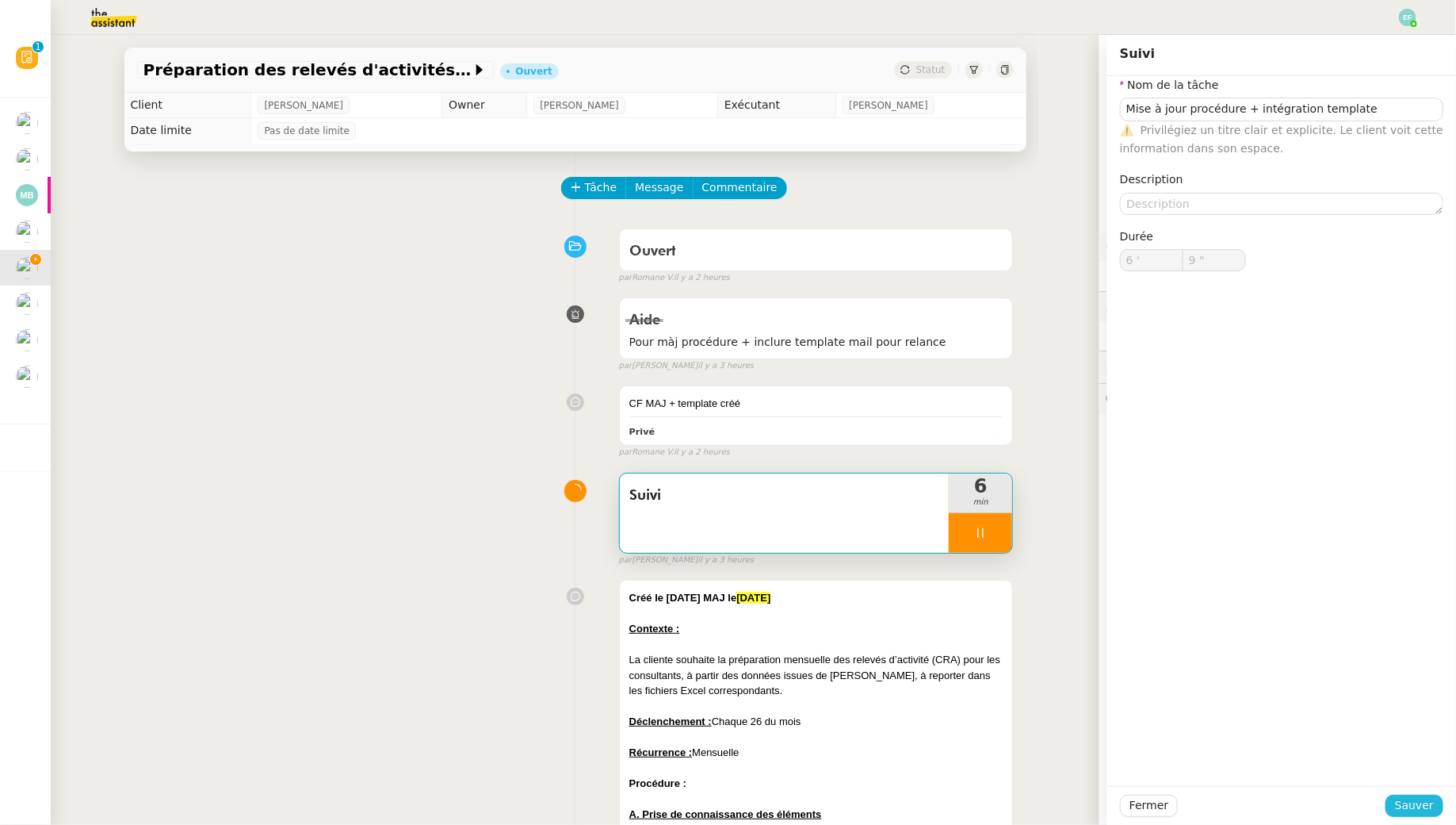
type input "10 ""
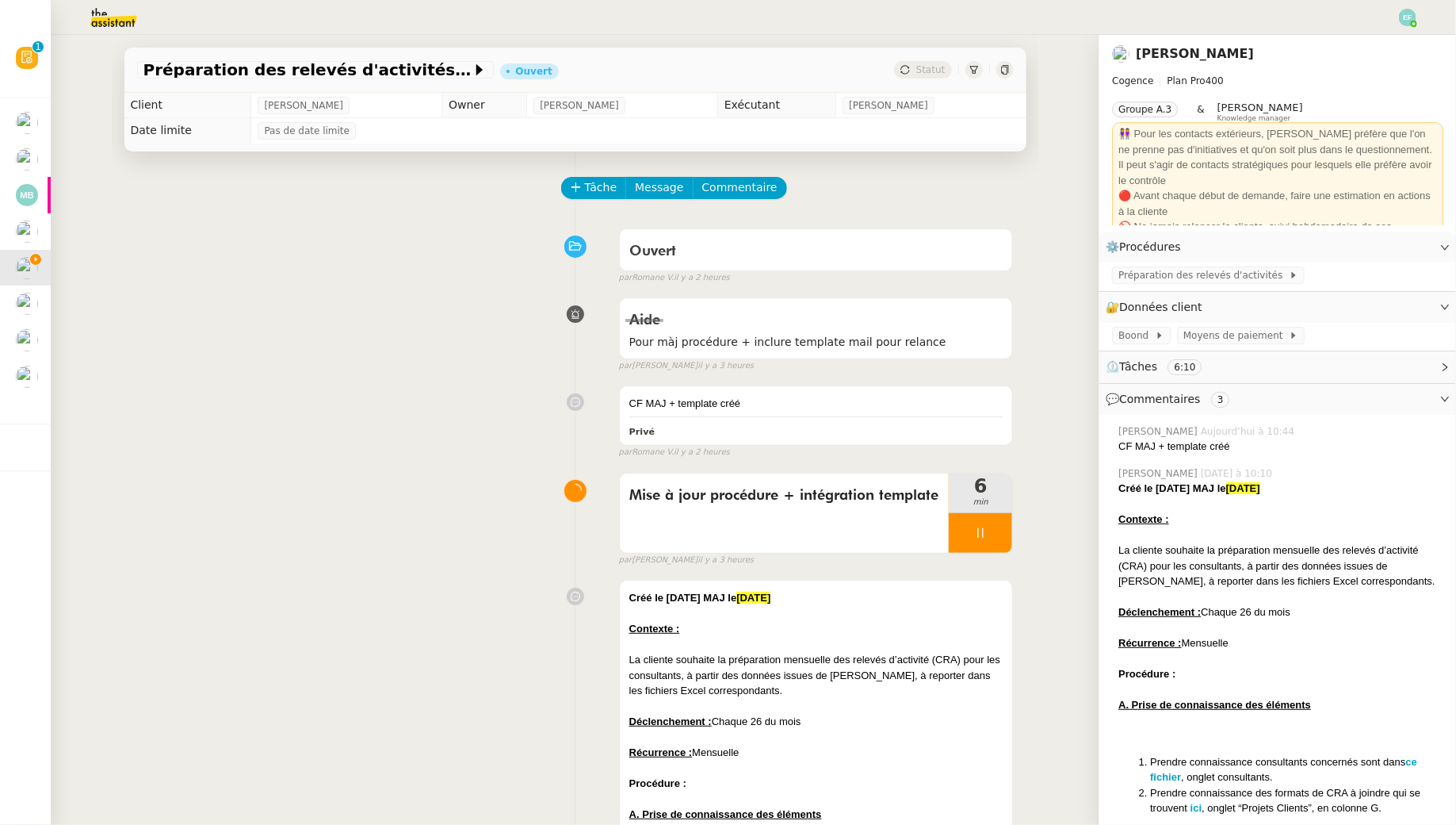
click at [975, 534] on icon at bounding box center [981, 533] width 13 height 13
click at [995, 531] on icon at bounding box center [997, 533] width 13 height 13
click at [589, 188] on span "Tâche" at bounding box center [601, 188] width 33 height 19
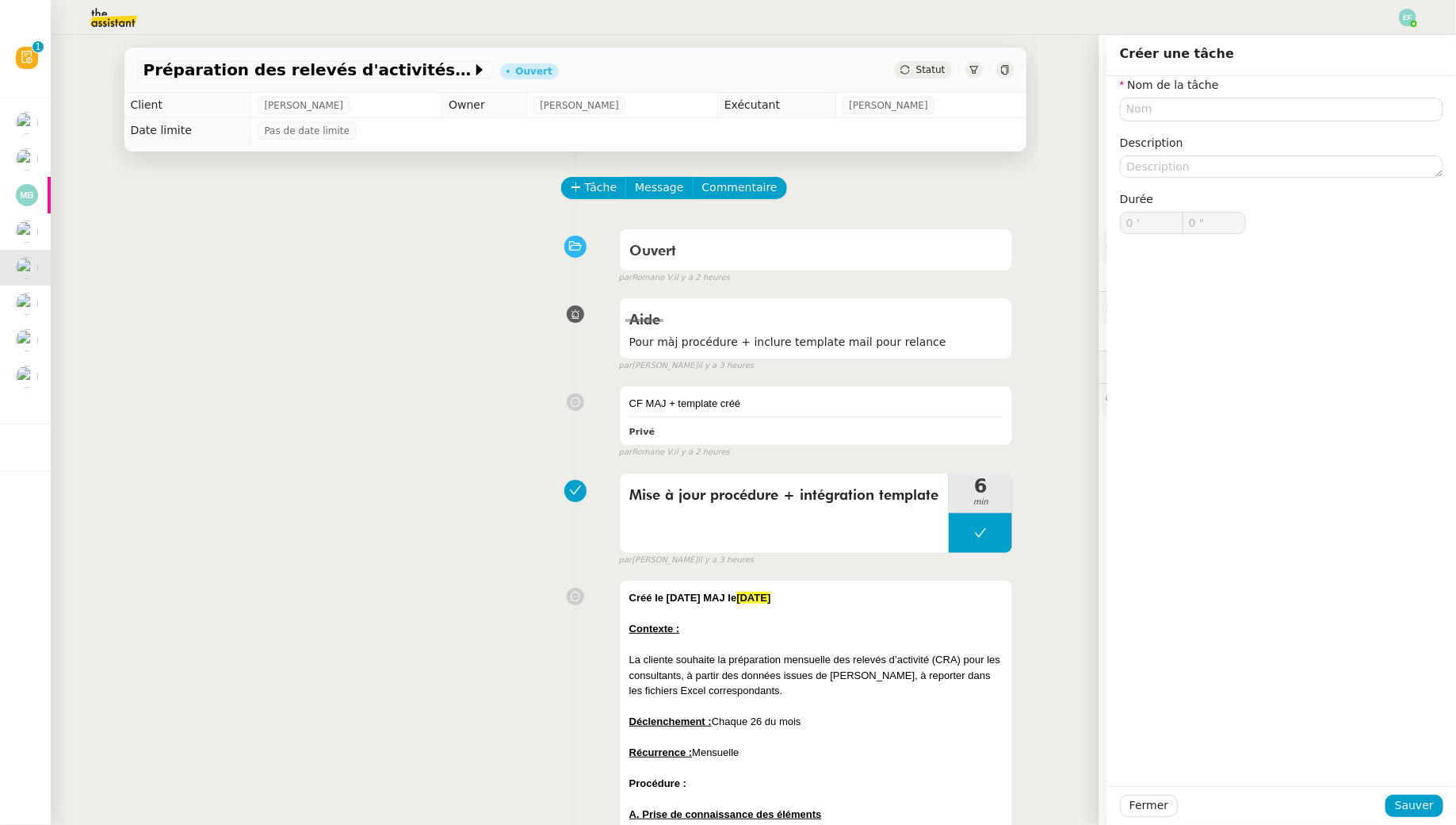
click at [1120, 122] on div "Nom de la tâche Description Durée 0 ' 0 "" at bounding box center [1282, 168] width 324 height 183
click at [1120, 104] on input "text" at bounding box center [1282, 109] width 324 height 23
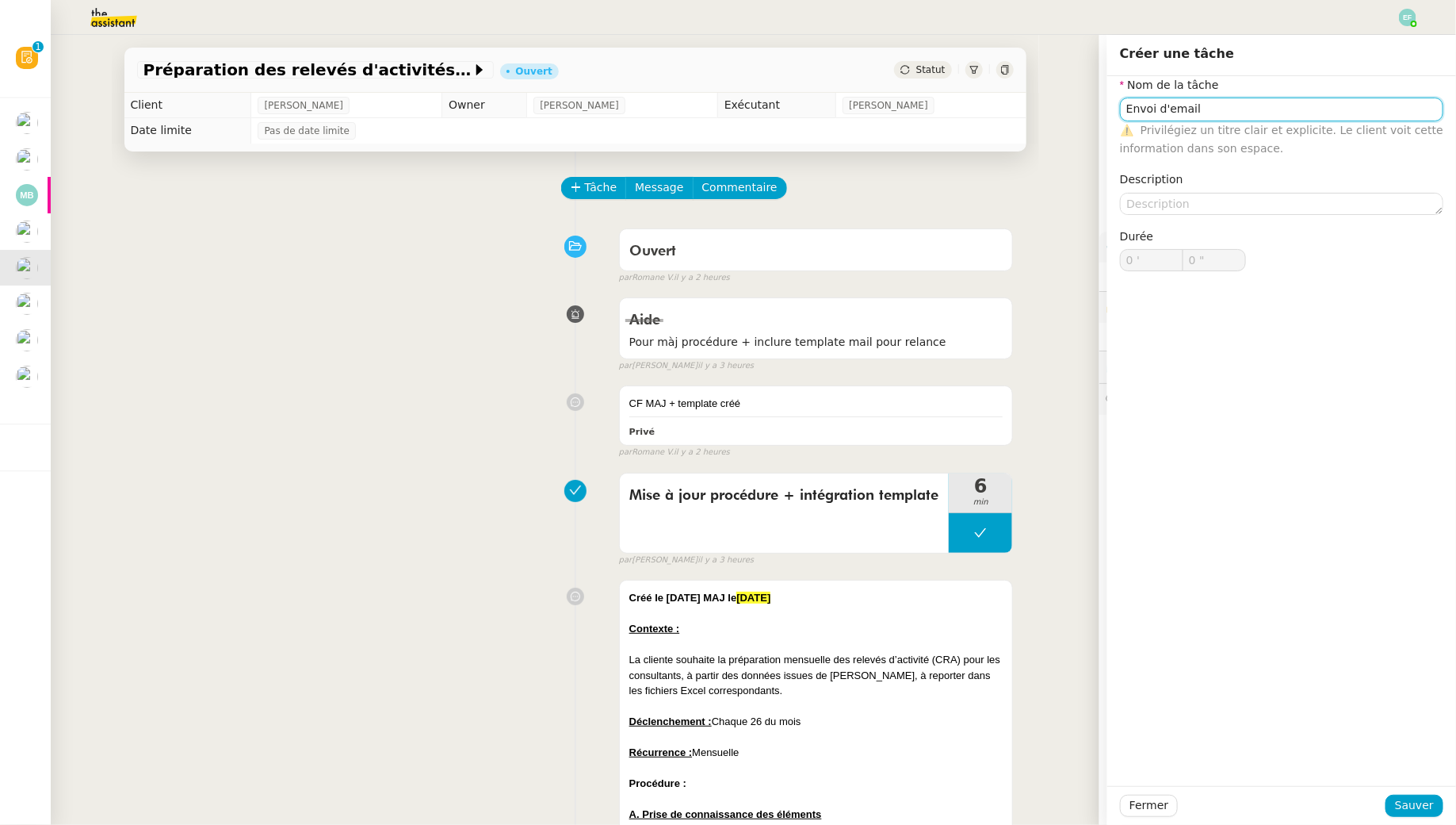
type input "Envoi d'email"
click at [954, 187] on div "Tâche Message Commentaire" at bounding box center [788, 196] width 451 height 38
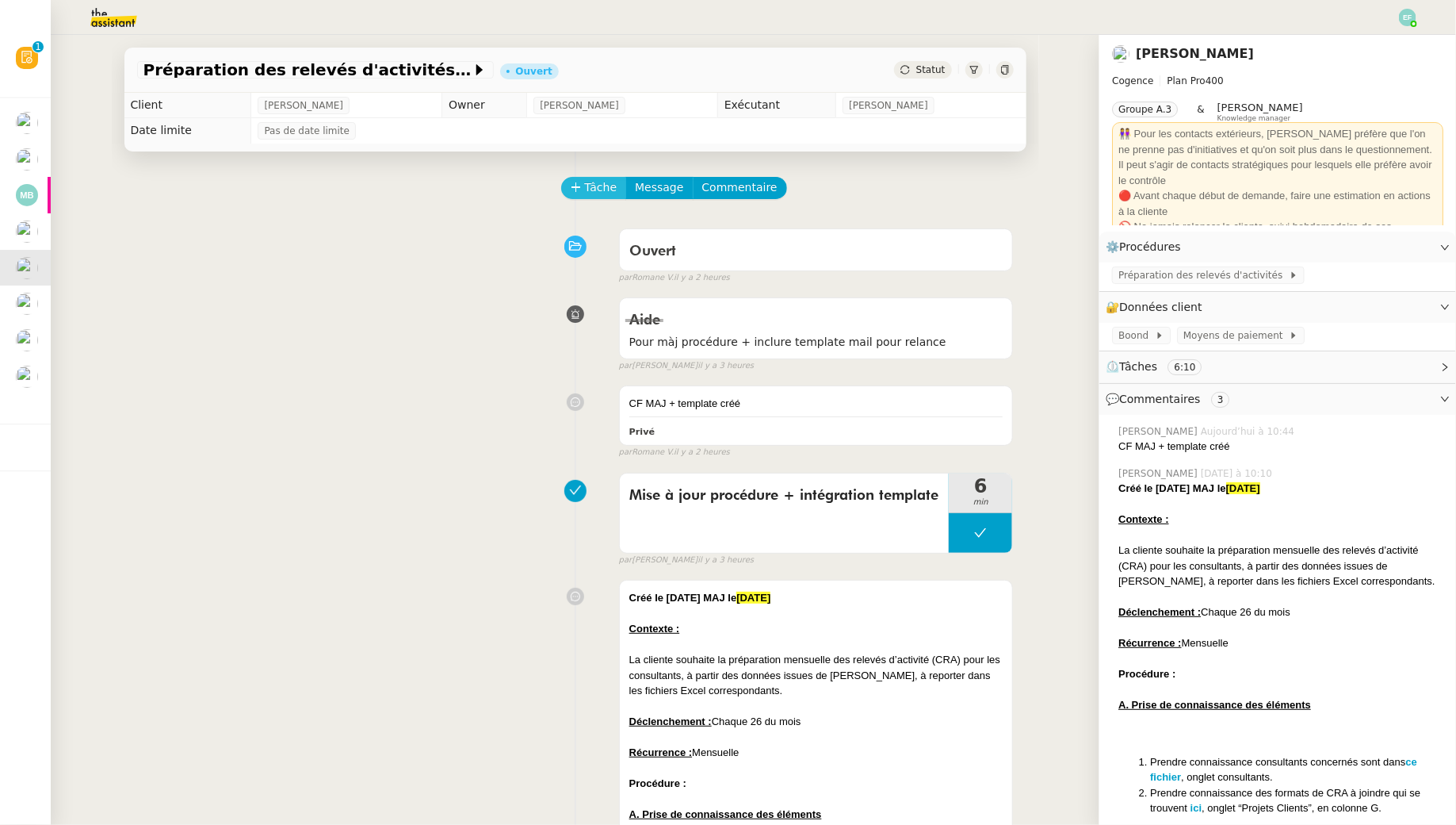
click at [575, 185] on icon at bounding box center [576, 188] width 11 height 11
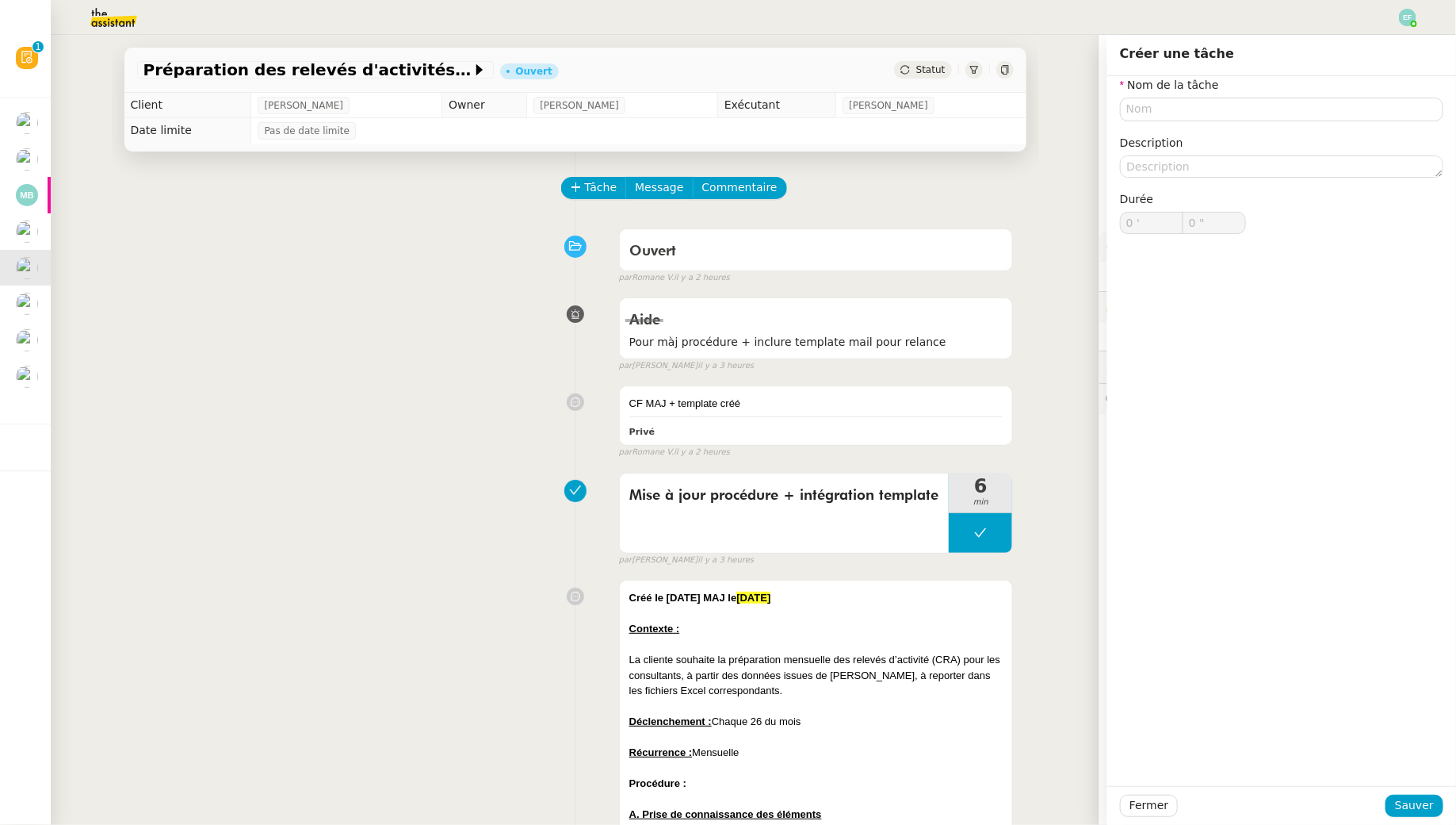
click at [1120, 121] on div "Nom de la tâche Description Durée 0 ' 0 "" at bounding box center [1282, 168] width 324 height 183
click at [1120, 113] on input "text" at bounding box center [1282, 109] width 324 height 23
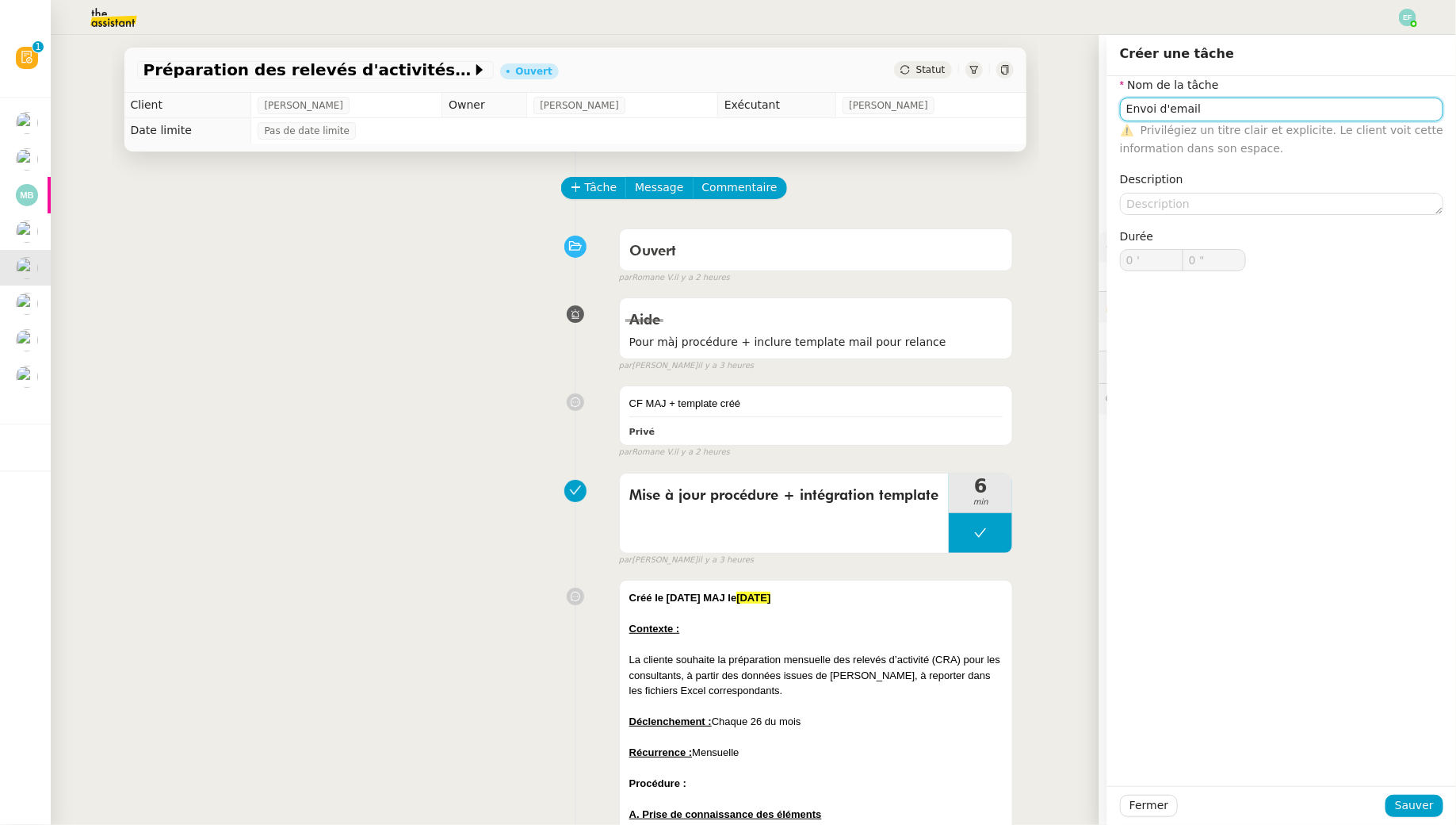
drag, startPoint x: 1181, startPoint y: 113, endPoint x: 995, endPoint y: 78, distance: 189.3
click at [995, 78] on app-ticket "Préparation des relevés d'activités - [DATE] Ouvert Statut Client [PERSON_NAME]…" at bounding box center [753, 429] width 1406 height 790
type input "Vérification CRA"
click at [1120, 750] on span "Sauver" at bounding box center [1415, 805] width 39 height 19
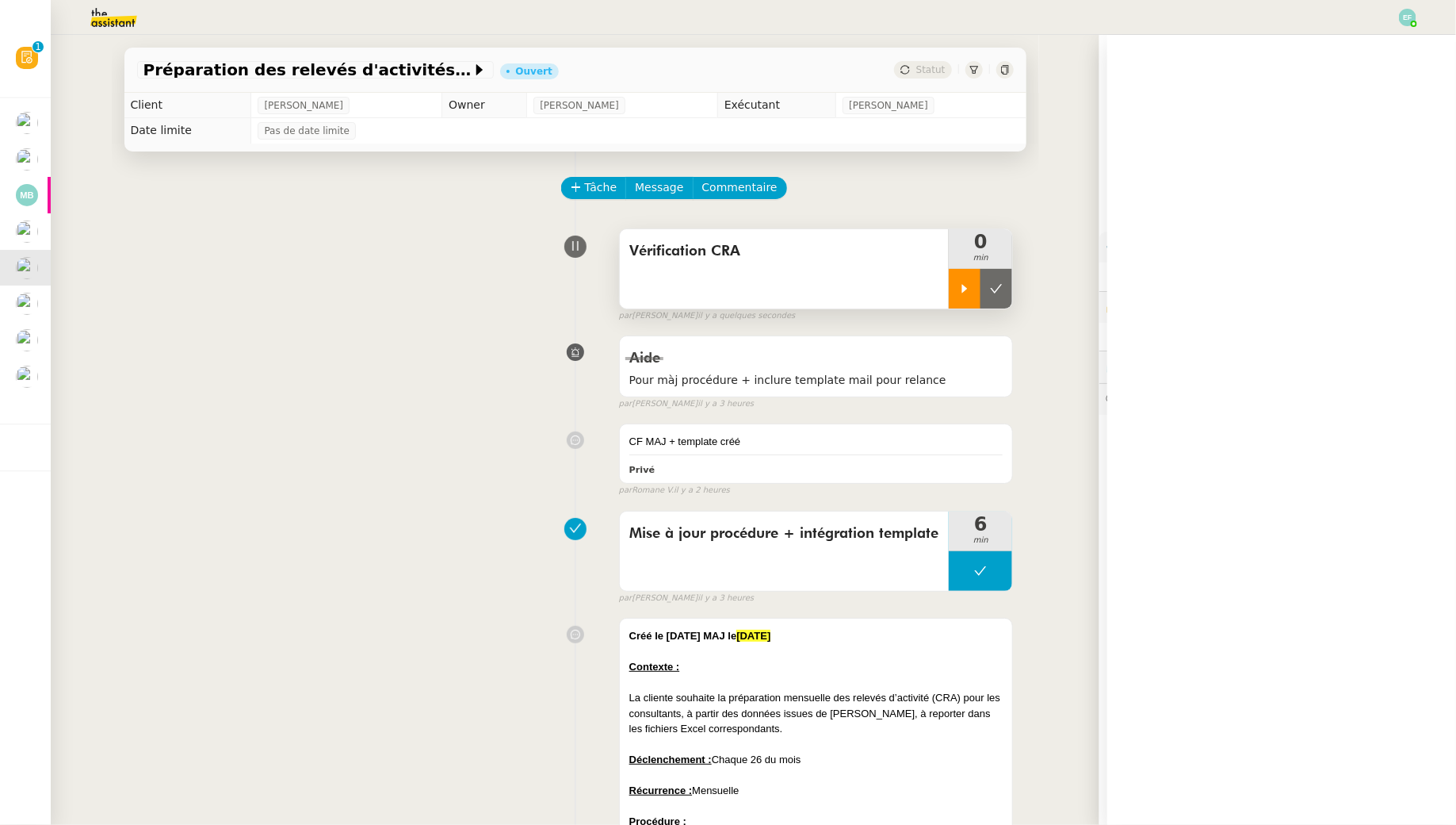
click at [964, 294] on icon at bounding box center [965, 289] width 13 height 13
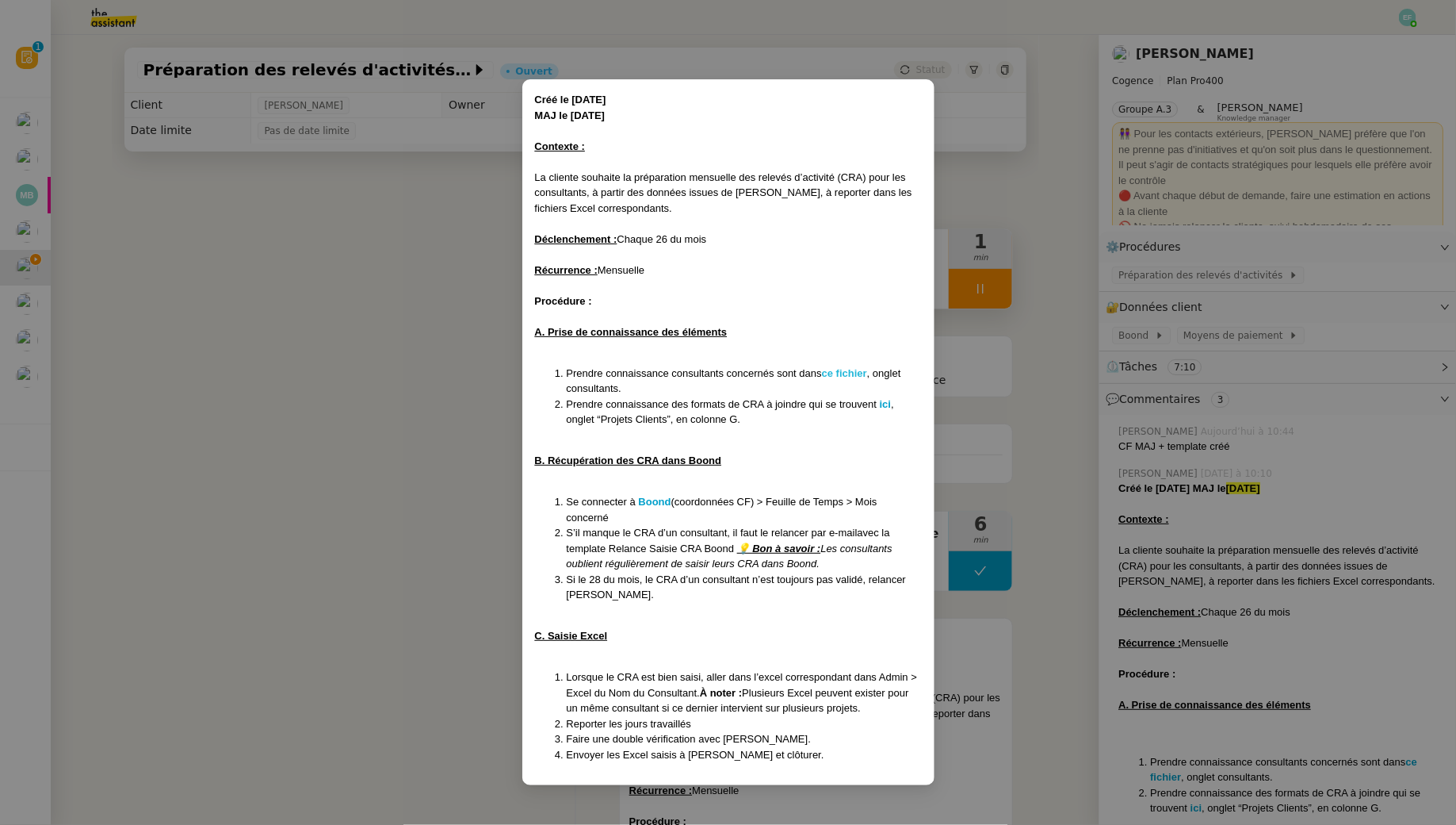
click at [849, 373] on strong "ce fichier" at bounding box center [844, 373] width 45 height 12
click at [884, 405] on strong "ici" at bounding box center [885, 404] width 11 height 12
click at [652, 504] on strong "Boond" at bounding box center [655, 501] width 33 height 12
click at [361, 388] on nz-modal-container "Créé le [DATE] MAJ le [DATE] Contexte : La cliente souhaite la préparation mens…" at bounding box center [728, 412] width 1456 height 825
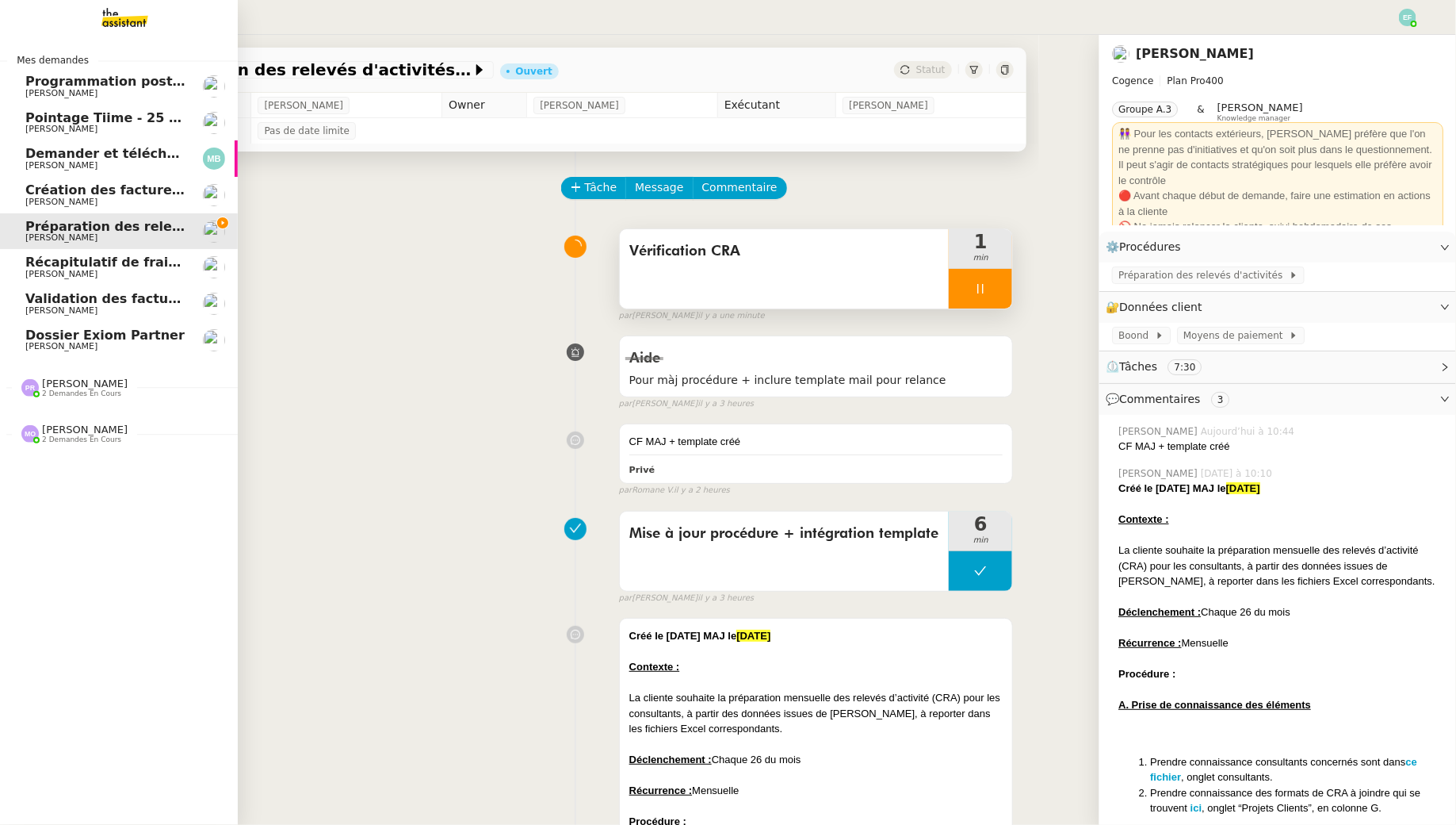
click at [132, 268] on span "Récapitulatif de frais de projet - septembre 2025" at bounding box center [201, 262] width 352 height 15
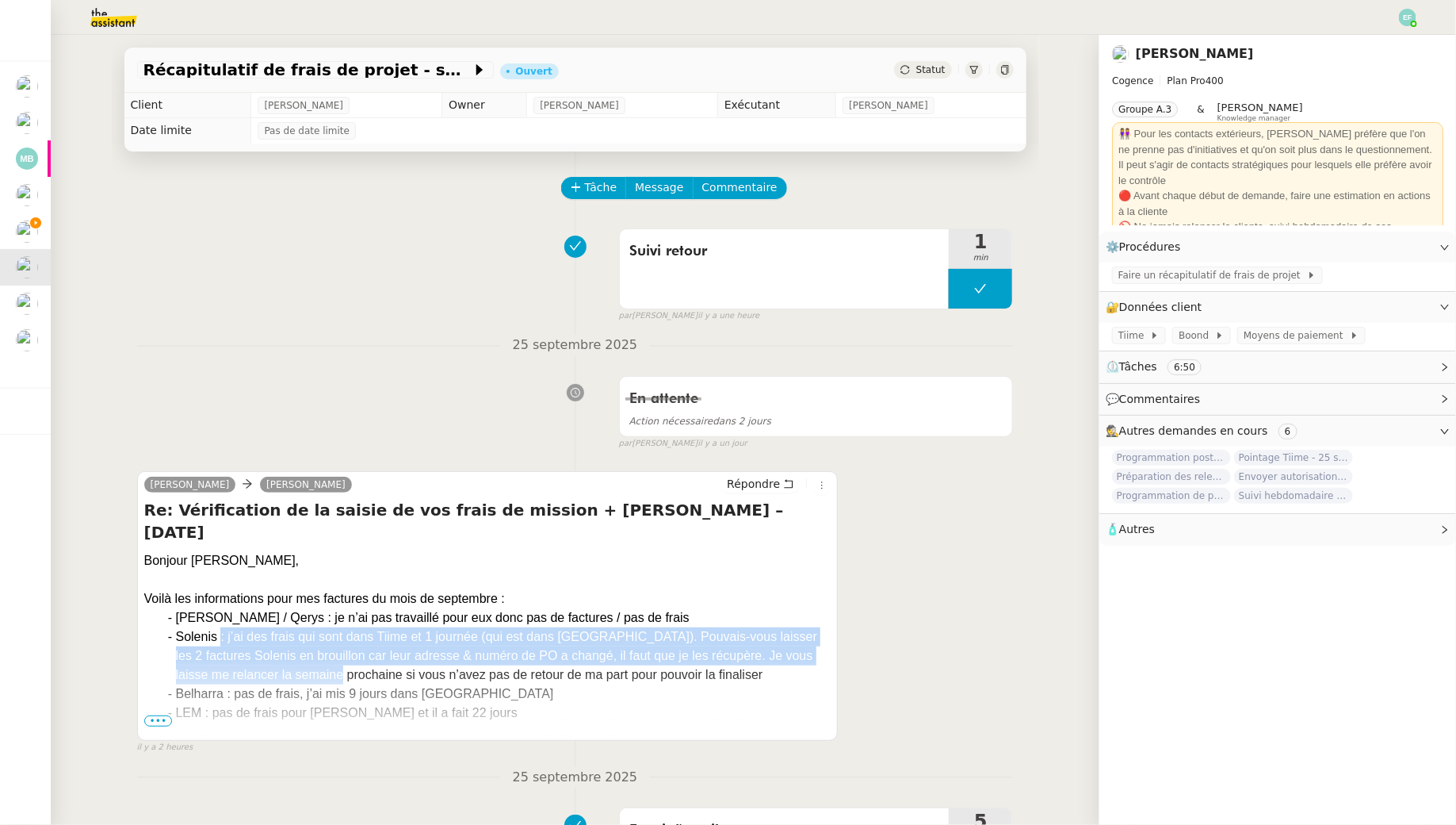
drag, startPoint x: 220, startPoint y: 616, endPoint x: 354, endPoint y: 660, distance: 141.0
click at [354, 660] on div "Solenis : j’ai des frais qui sont dans Tiime et 1 journée (qui est dans [GEOGRA…" at bounding box center [504, 655] width 656 height 57
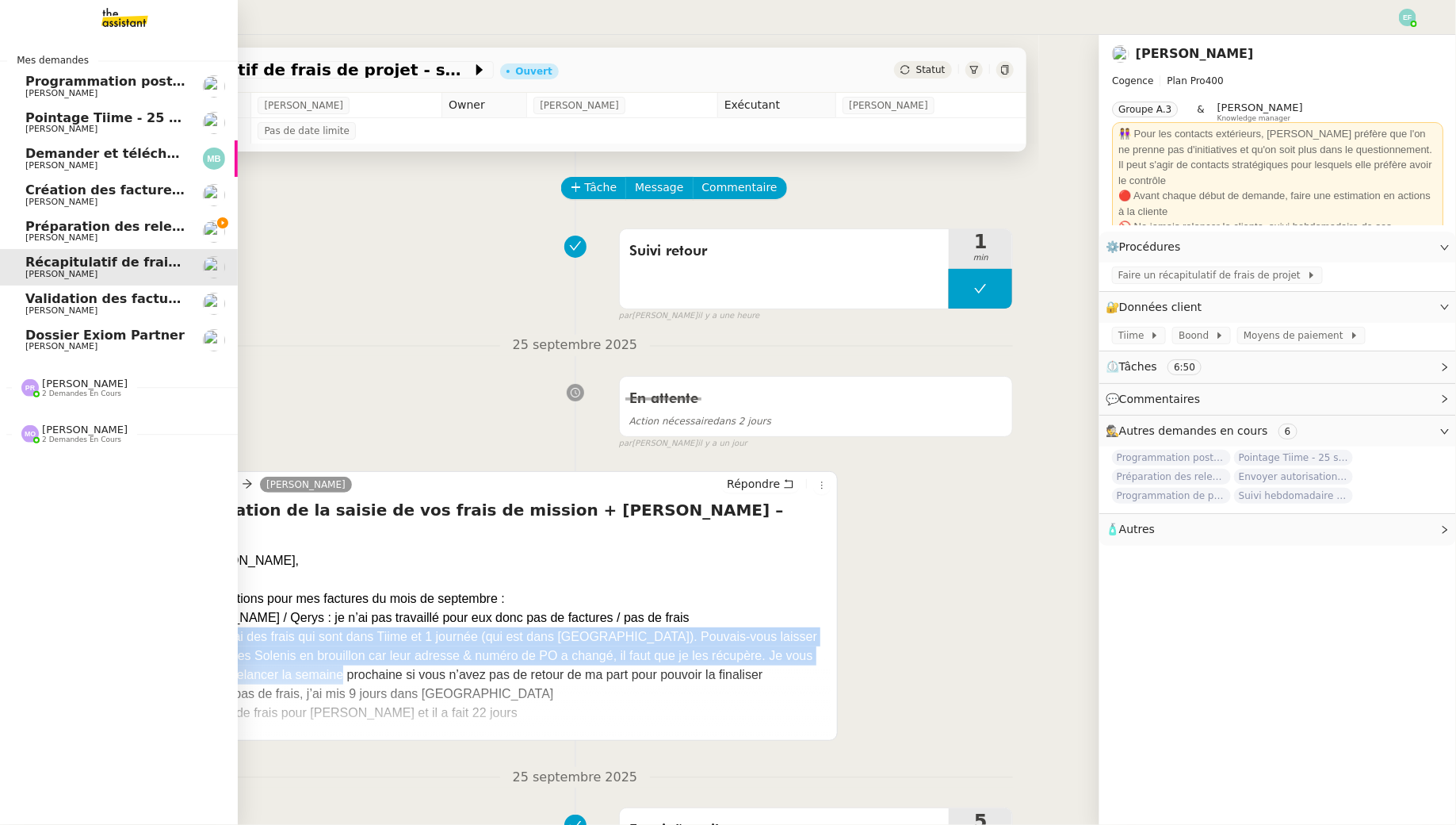
click at [56, 225] on span "Préparation des relevés d'activités - septembre 2025" at bounding box center [215, 227] width 381 height 15
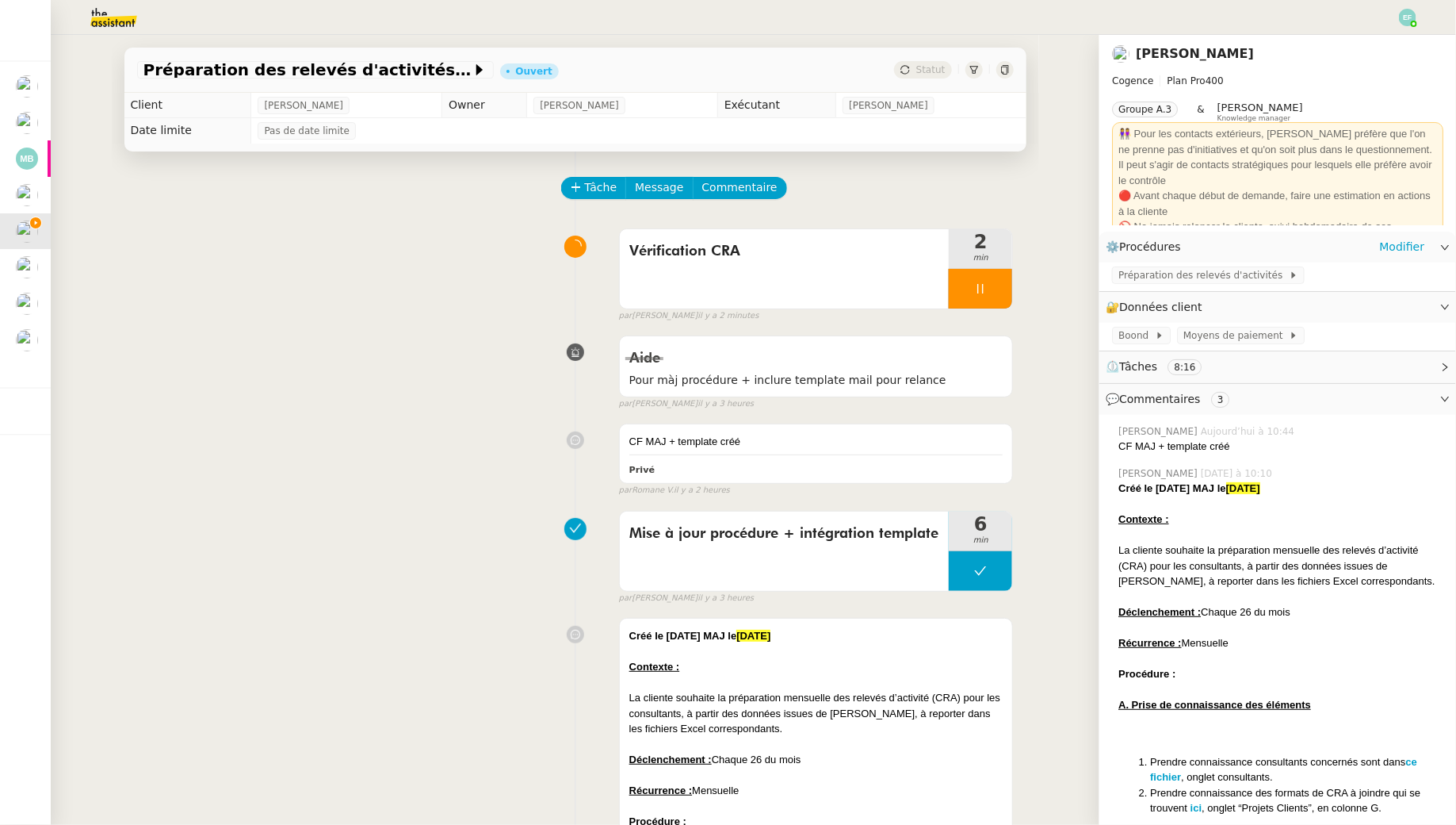
click at [1120, 285] on div "Préparation des relevés d'activités" at bounding box center [1278, 276] width 356 height 28
click at [1120, 272] on span "Préparation des relevés d'activités" at bounding box center [1203, 274] width 171 height 16
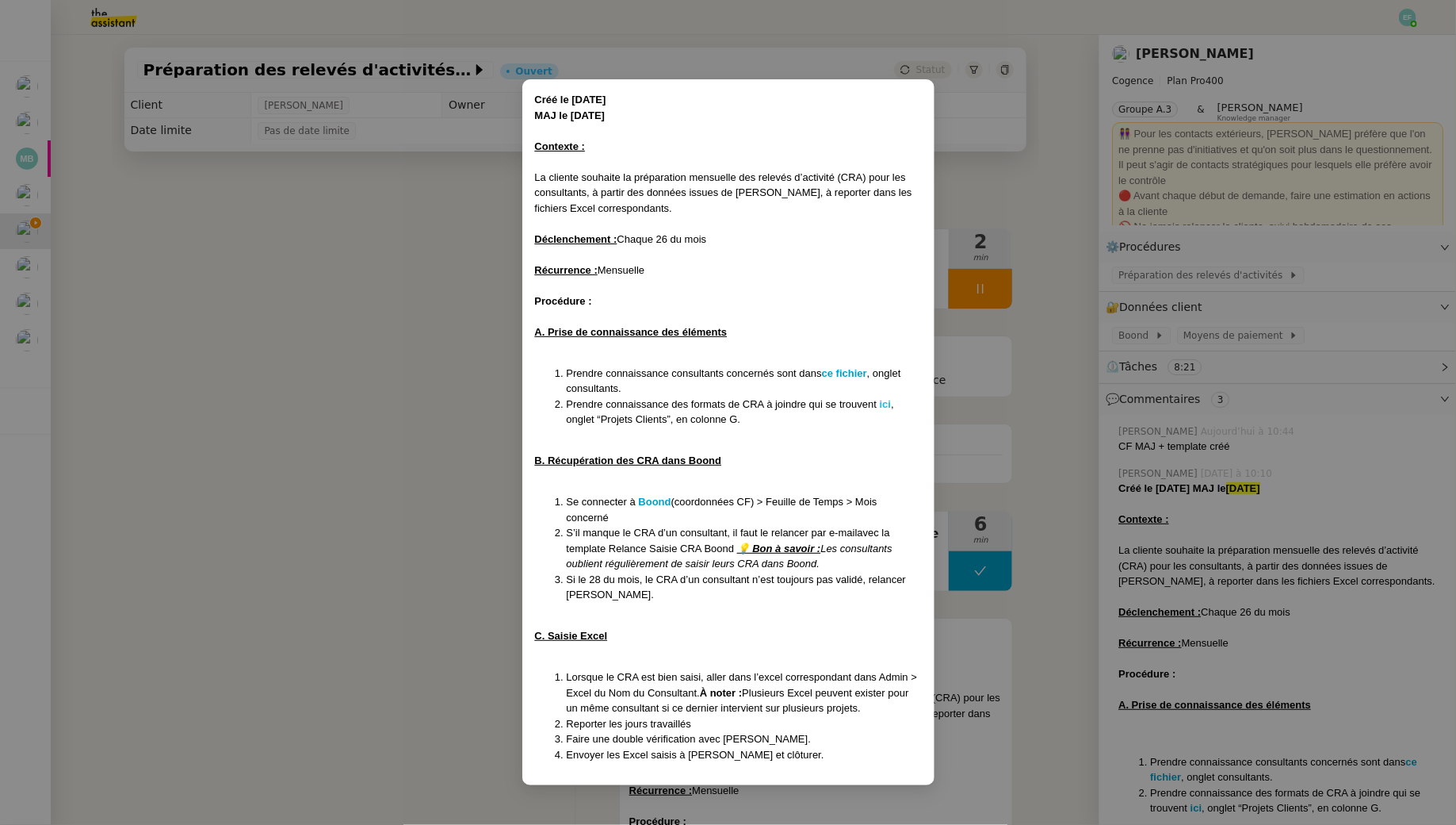
click at [889, 406] on strong "ici" at bounding box center [885, 404] width 11 height 12
click at [458, 273] on nz-modal-container "Créé le [DATE] MAJ le [DATE] Contexte : La cliente souhaite la préparation mens…" at bounding box center [728, 412] width 1456 height 825
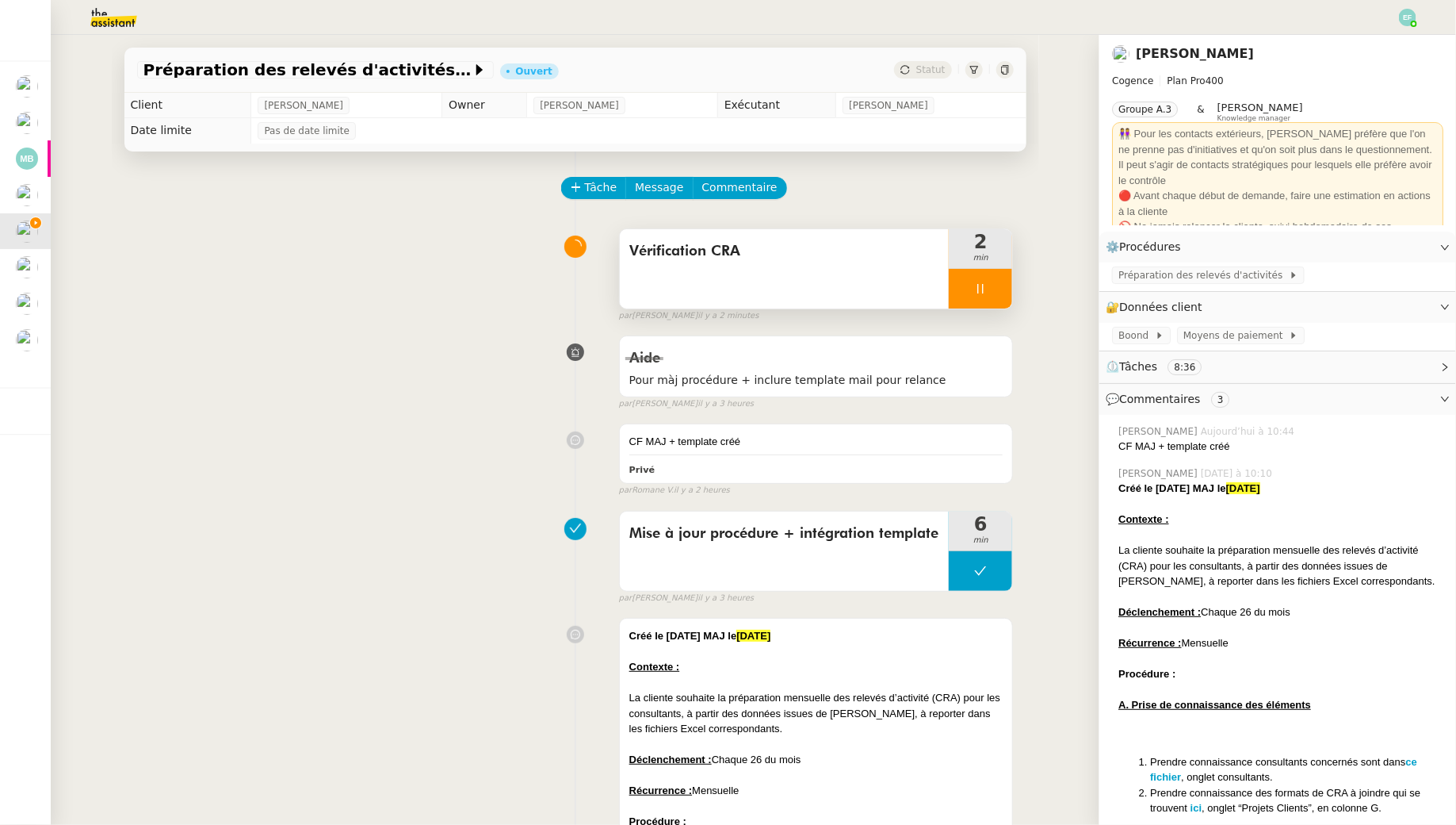
click at [980, 284] on icon at bounding box center [981, 289] width 13 height 13
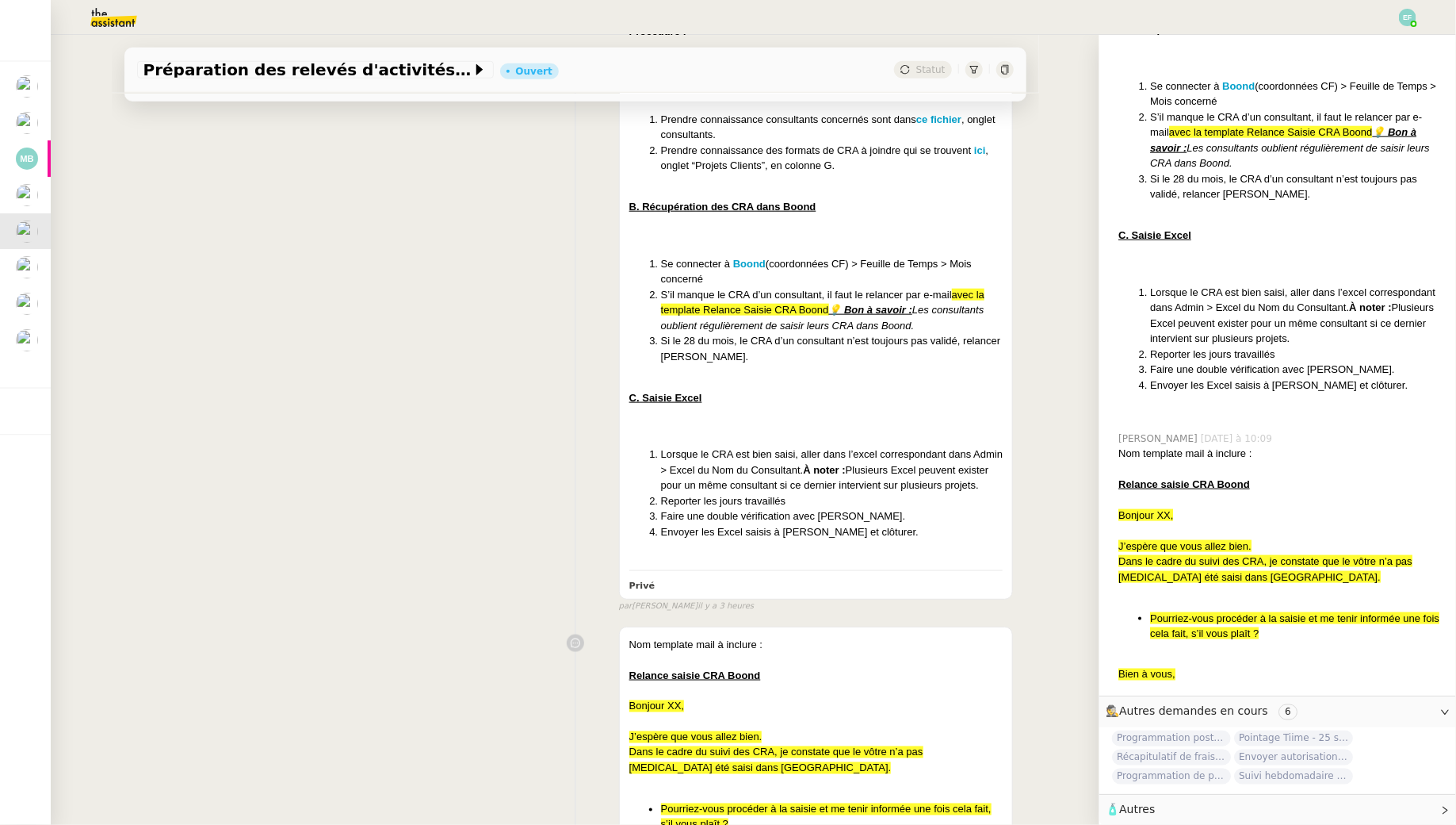
scroll to position [1045, 0]
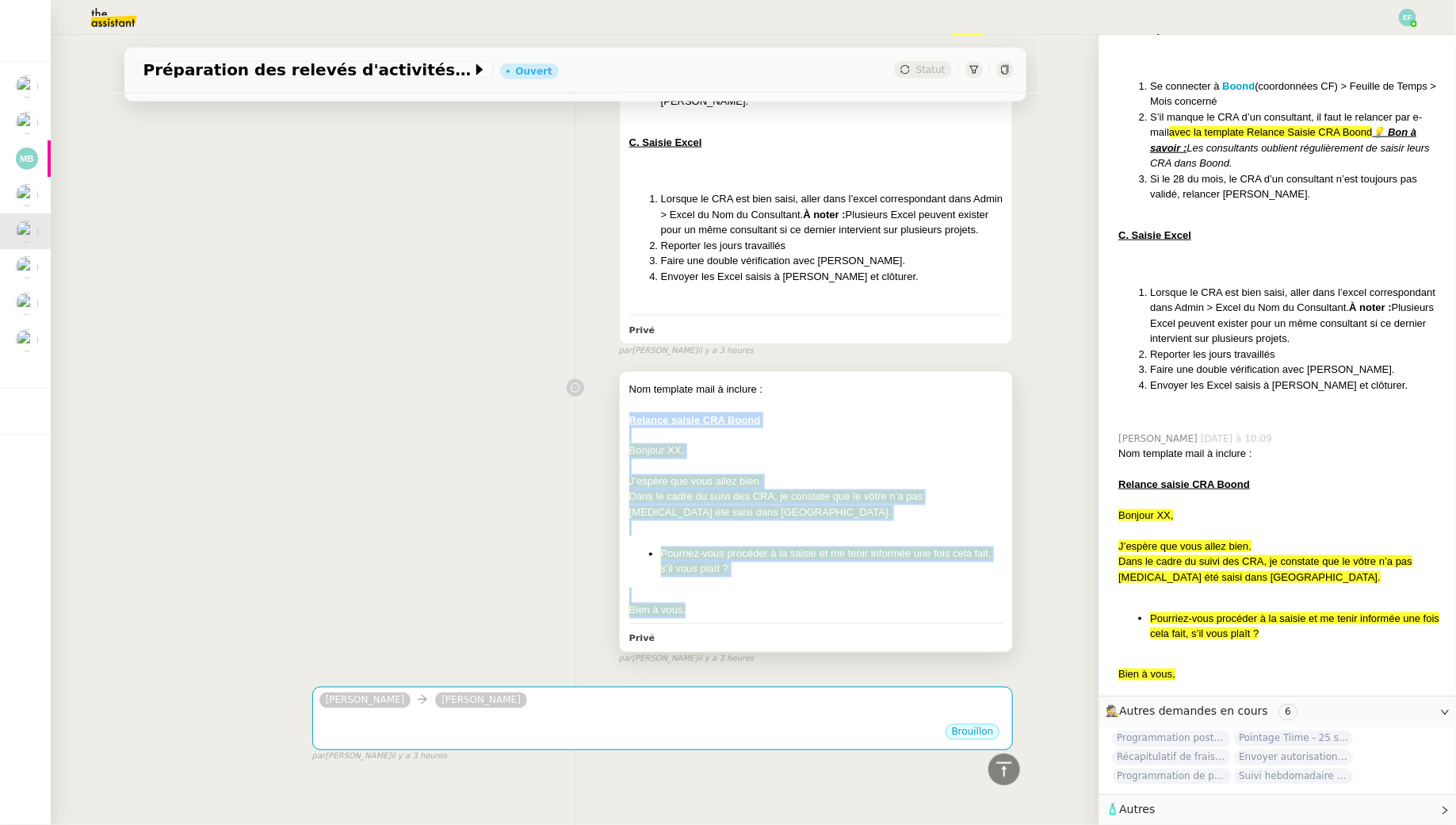
drag, startPoint x: 621, startPoint y: 412, endPoint x: 719, endPoint y: 618, distance: 228.1
click at [719, 618] on div "Nom template mail à inclure : Relance saisie CRA Boond Bonjour XX, J’espère que…" at bounding box center [817, 512] width 394 height 280
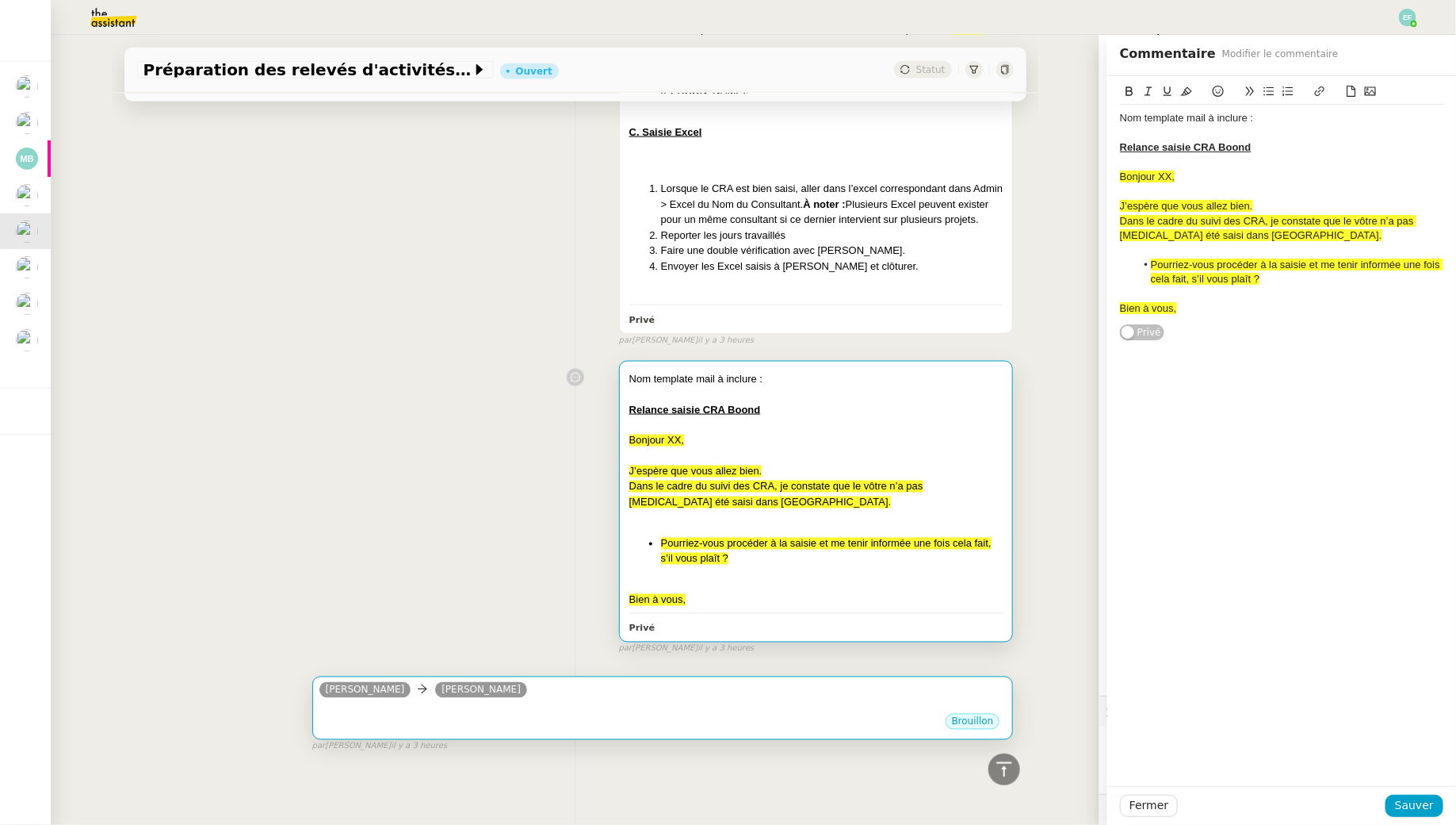
click at [703, 705] on div "•••" at bounding box center [663, 708] width 687 height 7
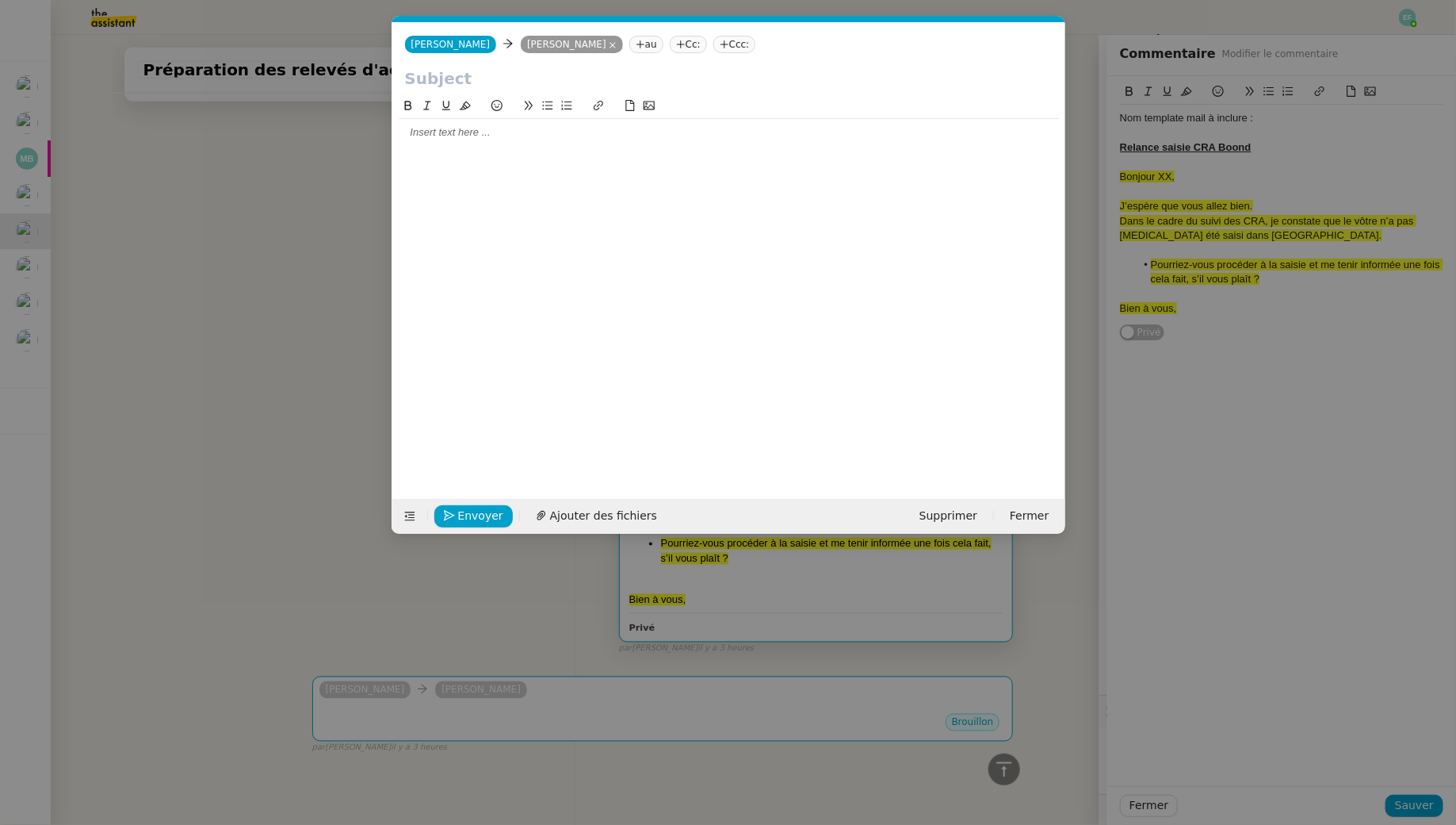
scroll to position [822, 0]
click at [546, 134] on div at bounding box center [729, 132] width 660 height 14
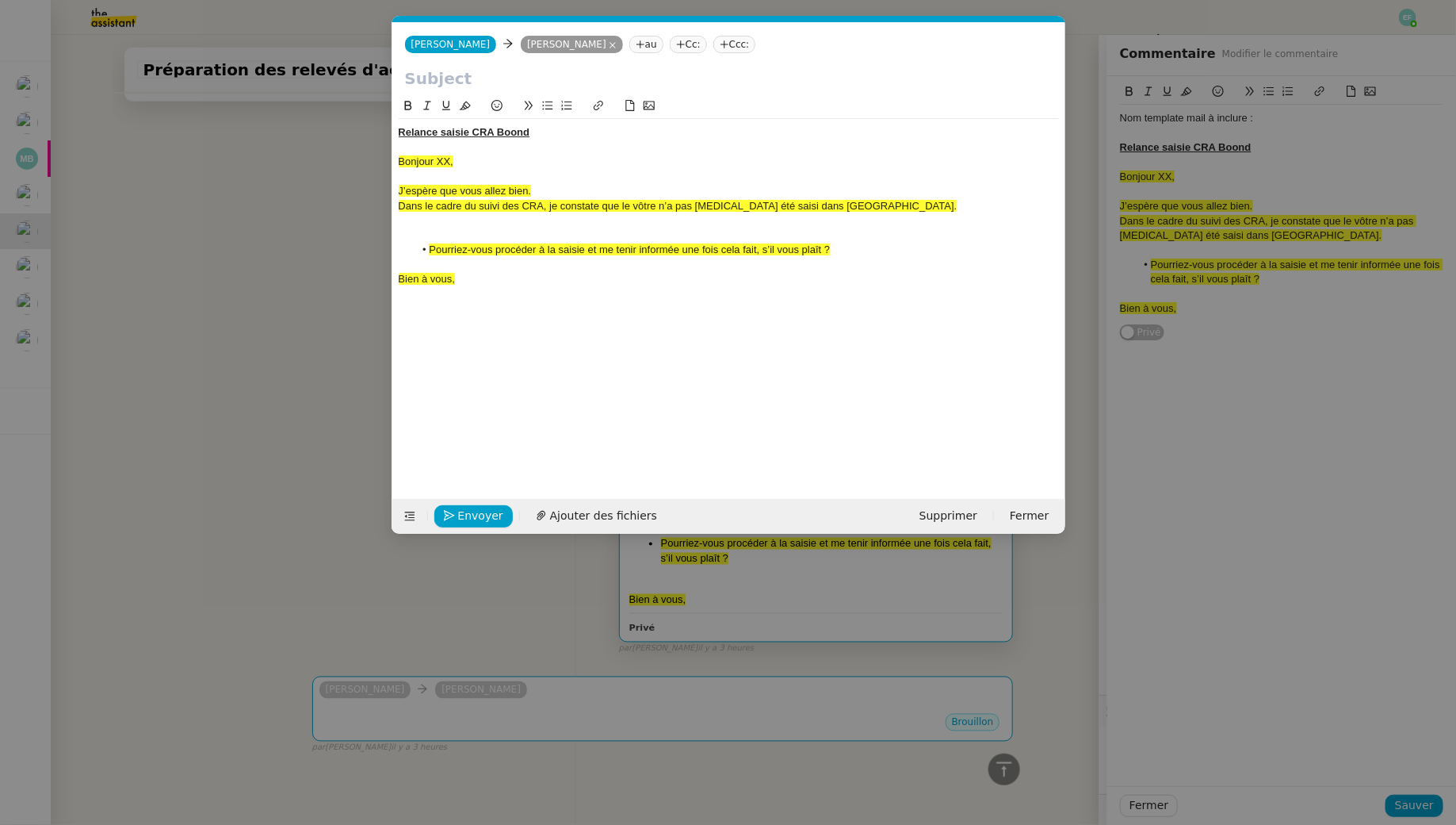
scroll to position [0, 0]
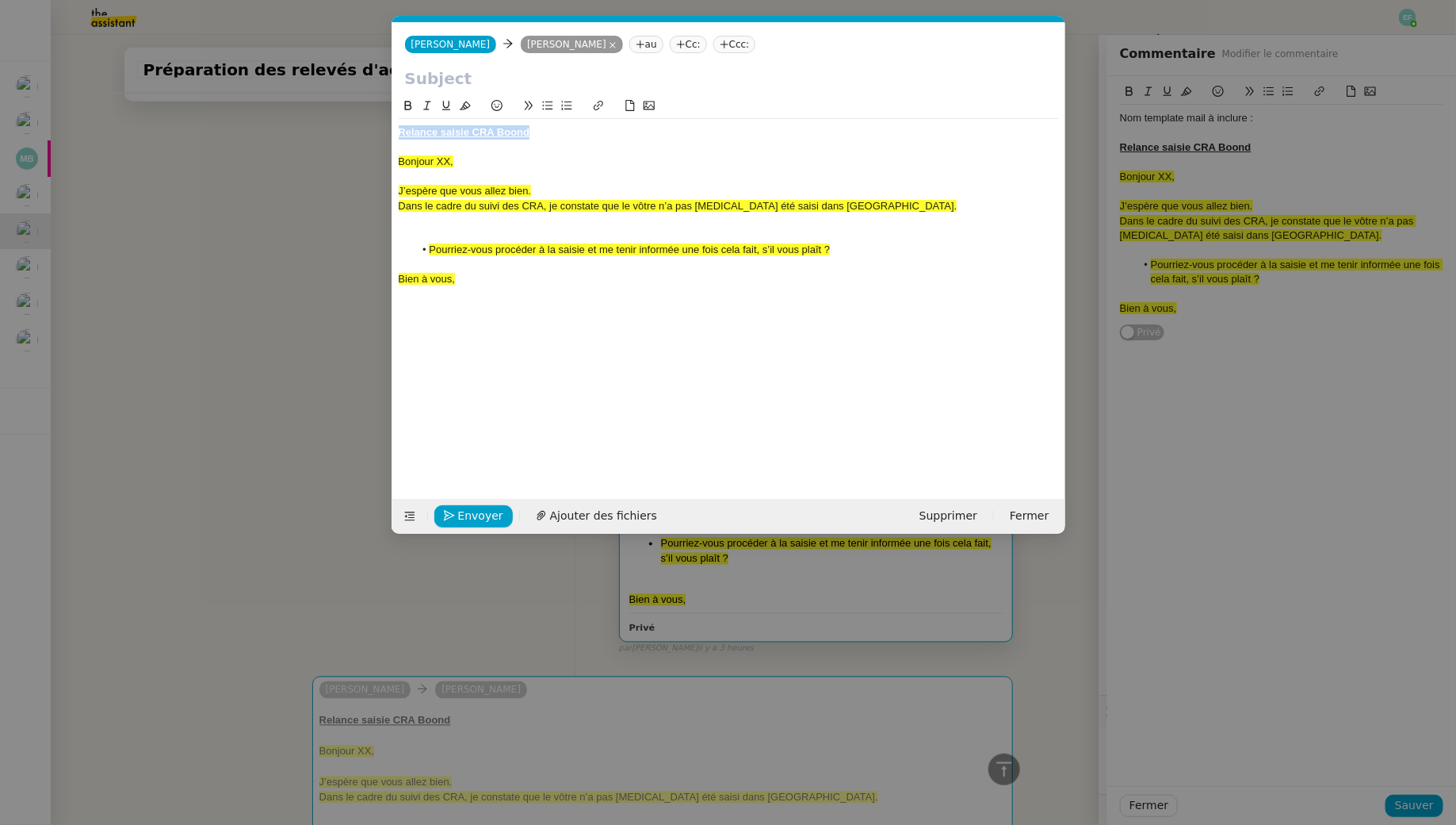
drag, startPoint x: 538, startPoint y: 135, endPoint x: 333, endPoint y: 119, distance: 205.6
click at [333, 119] on nz-modal-container "Service TA - VOYAGE - PROPOSITION GLOBALE A utiliser dans le cadre de propositi…" at bounding box center [728, 412] width 1456 height 825
click at [410, 87] on input "text" at bounding box center [728, 77] width 647 height 23
paste input "Relance saisie CRA Boond"
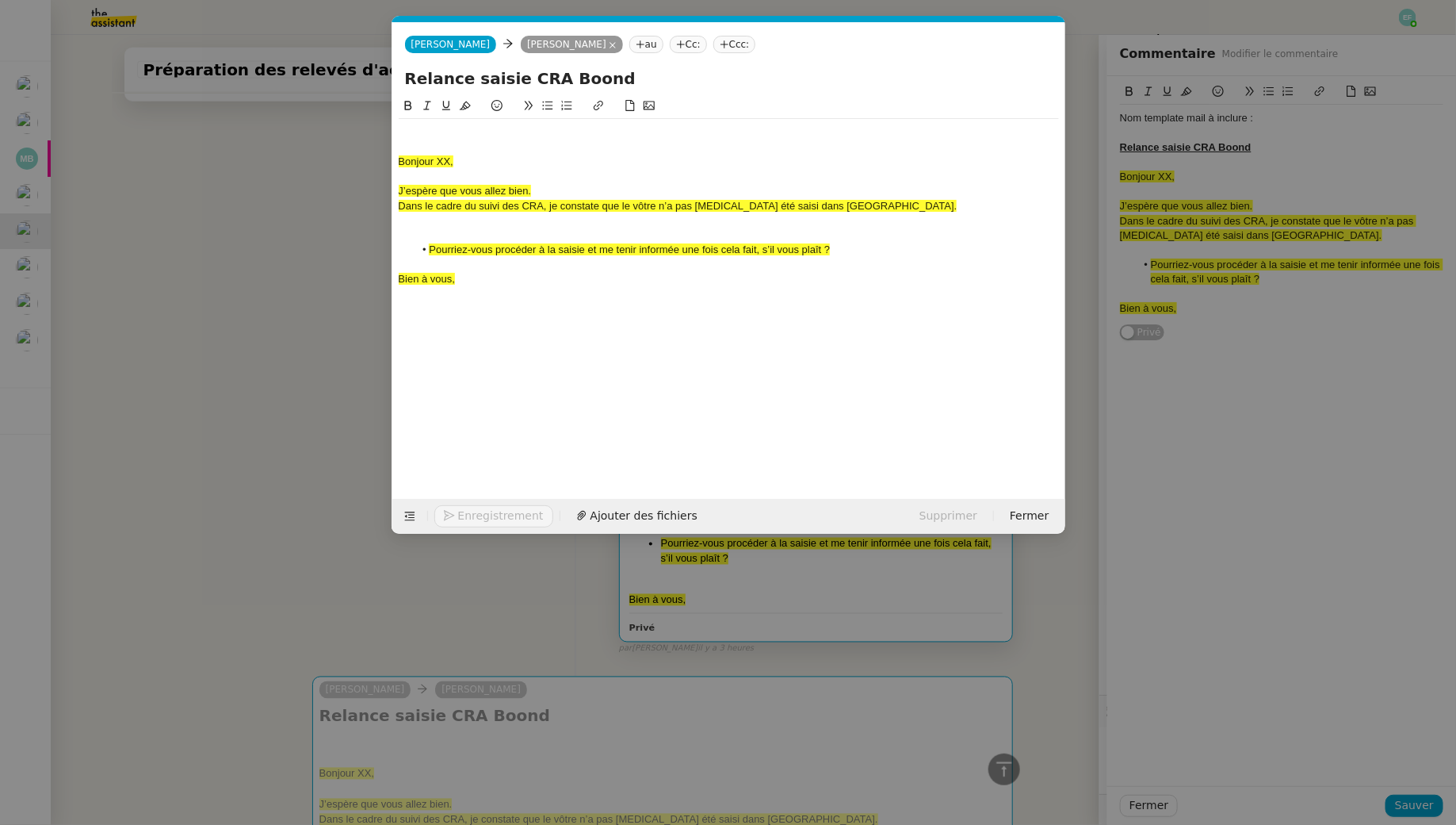
click at [438, 77] on input "Relance saisie CRA Boond" at bounding box center [728, 77] width 647 height 23
type input "Relance saisie CRA Boond"
click at [404, 521] on icon at bounding box center [409, 516] width 11 height 11
click at [410, 505] on button at bounding box center [410, 516] width 22 height 22
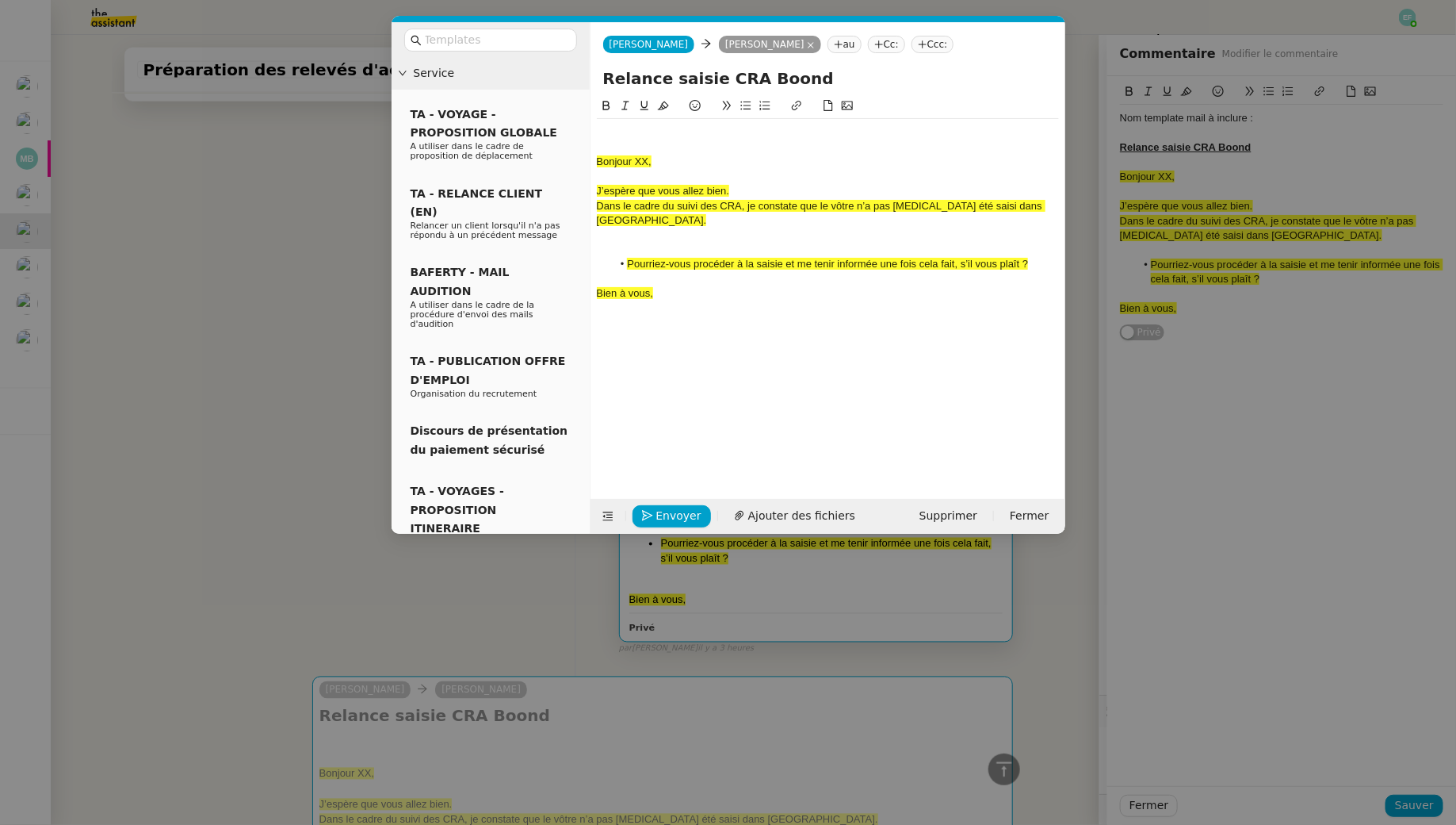
click at [456, 24] on div at bounding box center [491, 40] width 198 height 35
click at [462, 35] on input "text" at bounding box center [496, 40] width 143 height 19
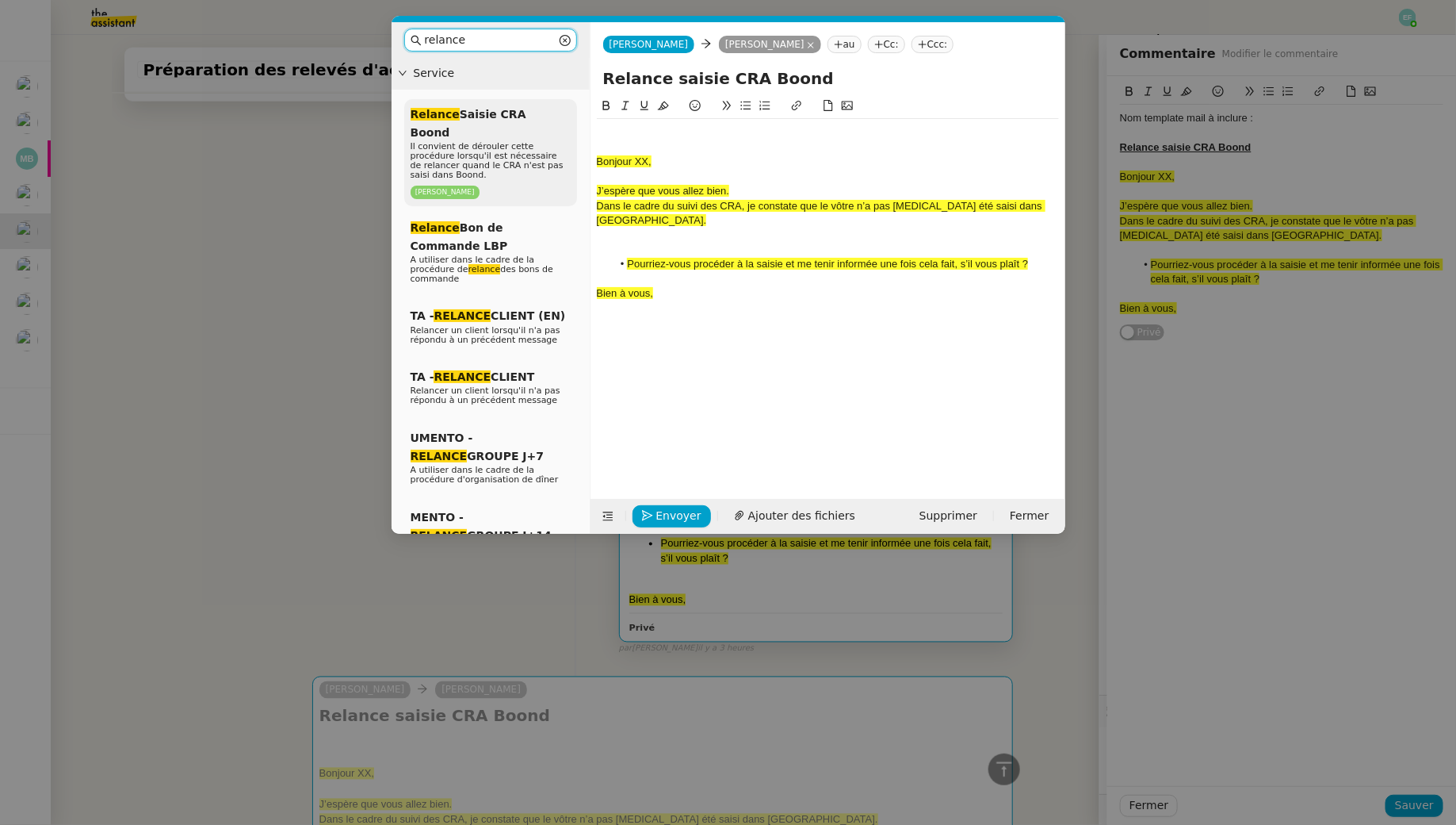
type input "relance"
click at [499, 146] on span "Il convient de dérouler cette procédure lorsqu'il est nécessaire de relancer qu…" at bounding box center [487, 161] width 153 height 39
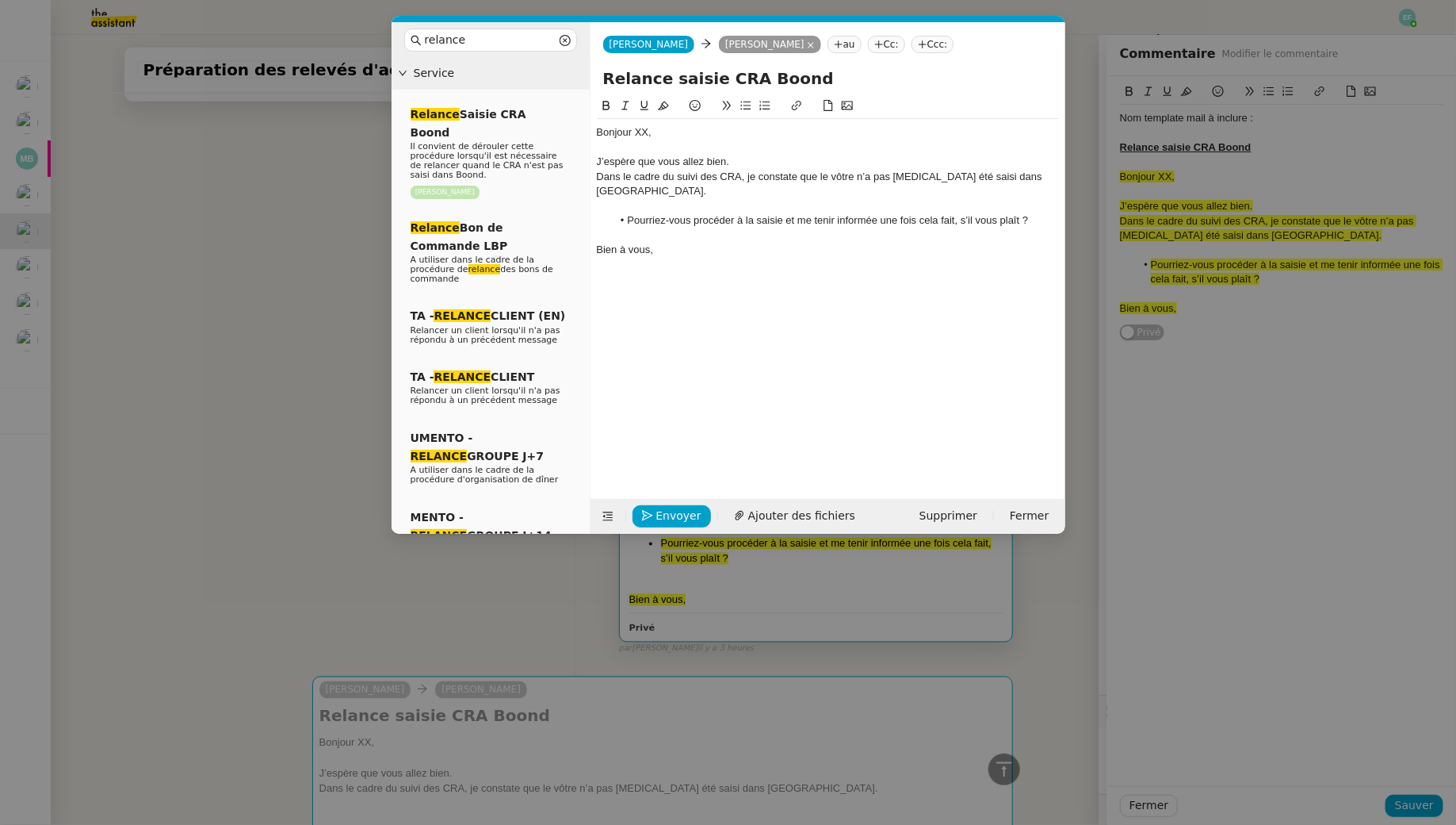
click at [819, 82] on input "Relance saisie CRA Boond" at bounding box center [828, 77] width 450 height 23
type input "Relance saisie CRA Boond [DATE]"
click at [724, 127] on div "Bonjour XX," at bounding box center [827, 132] width 462 height 14
click at [715, 199] on div at bounding box center [827, 205] width 462 height 14
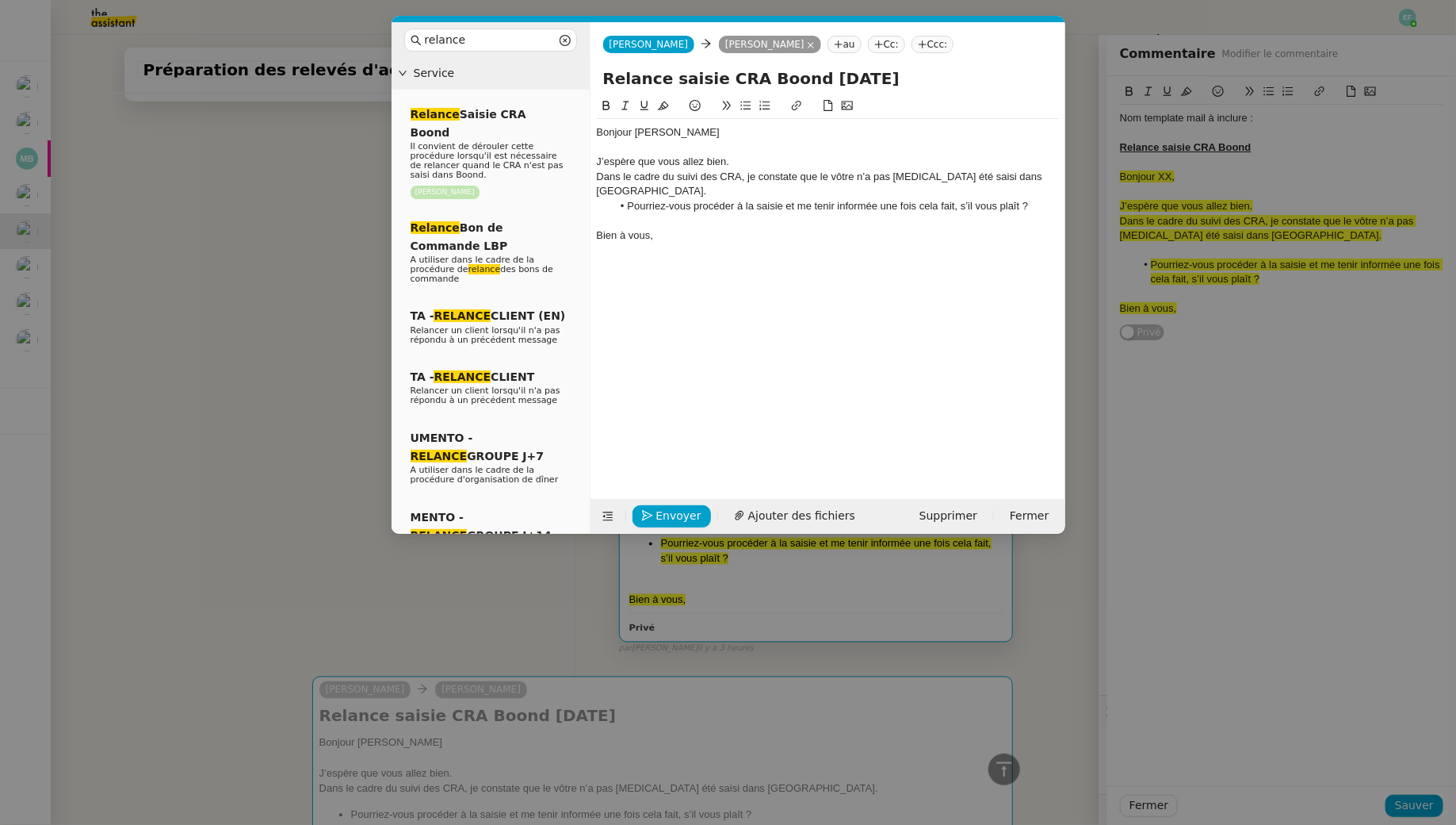
click at [593, 182] on nz-spin "Bonjour [PERSON_NAME]espère que vous allez bien. Dans le cadre du suivi des CRA…" at bounding box center [827, 288] width 475 height 384
click at [599, 177] on div "Dans le cadre du suivi des CRA, je constate que le vôtre n’a pas [MEDICAL_DATA]…" at bounding box center [827, 184] width 462 height 29
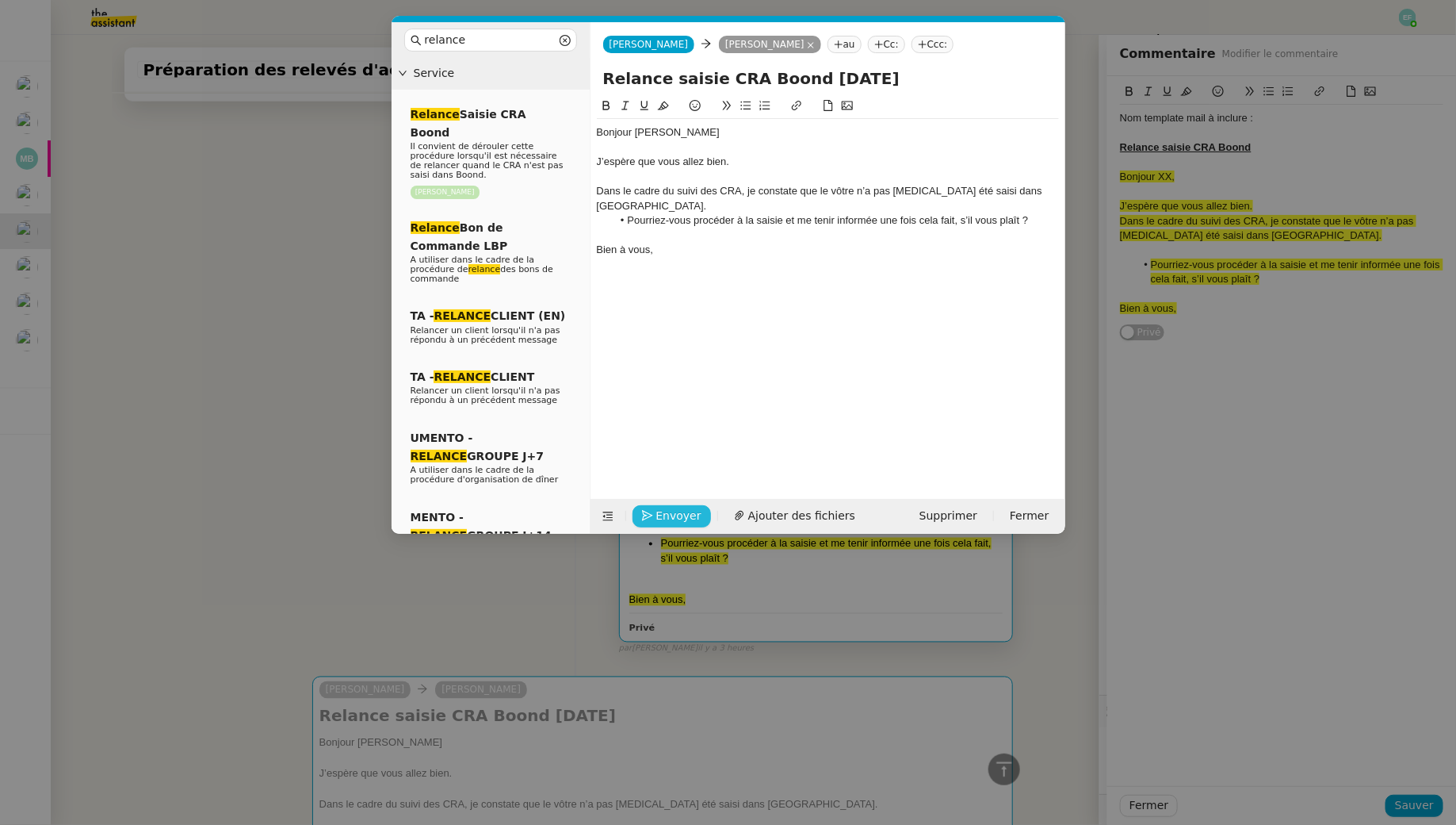
click at [665, 519] on span "Envoyer" at bounding box center [679, 516] width 45 height 19
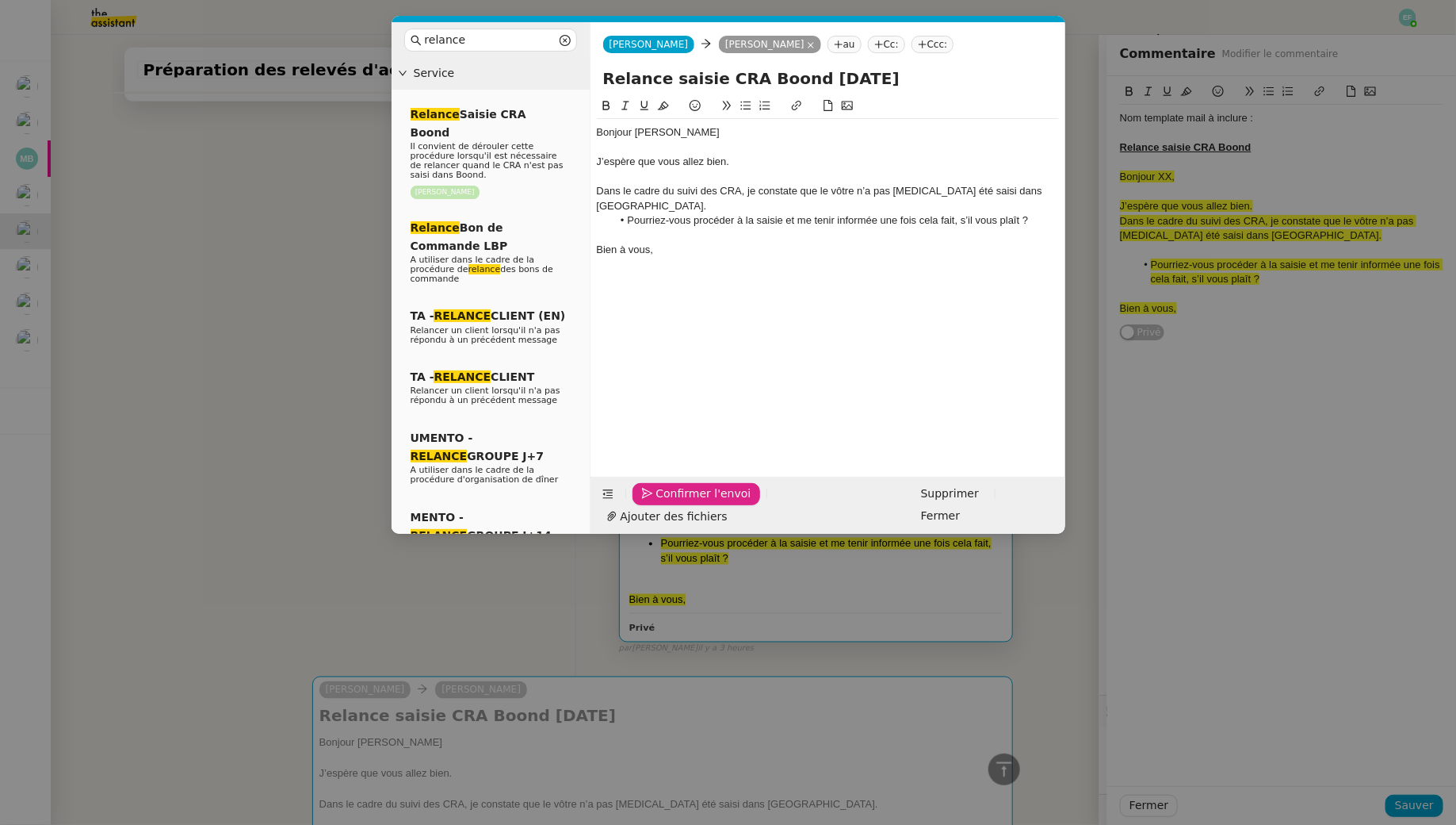
click at [665, 503] on span "Confirmer l'envoi" at bounding box center [704, 494] width 95 height 19
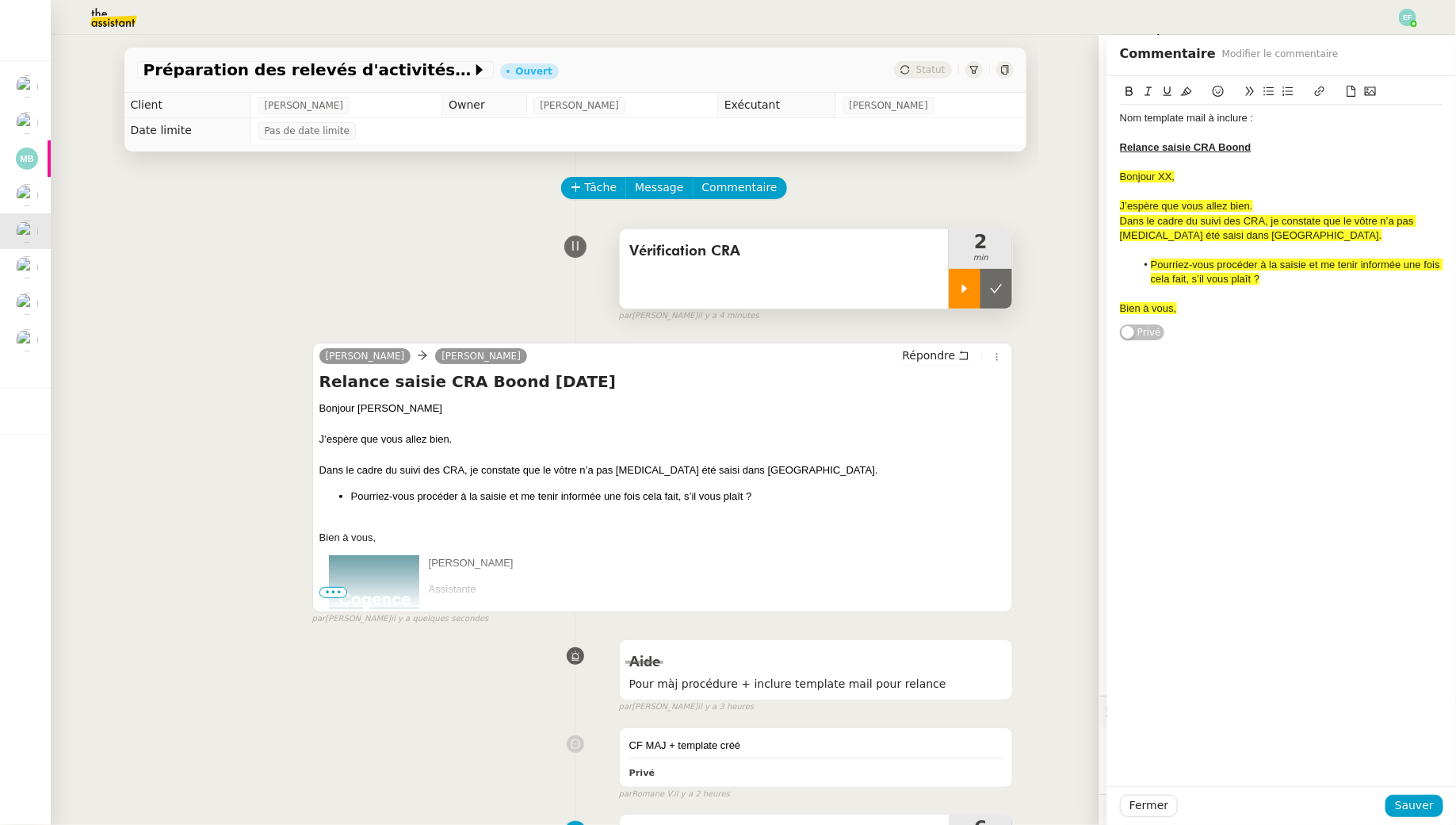
click at [960, 294] on icon at bounding box center [965, 289] width 13 height 13
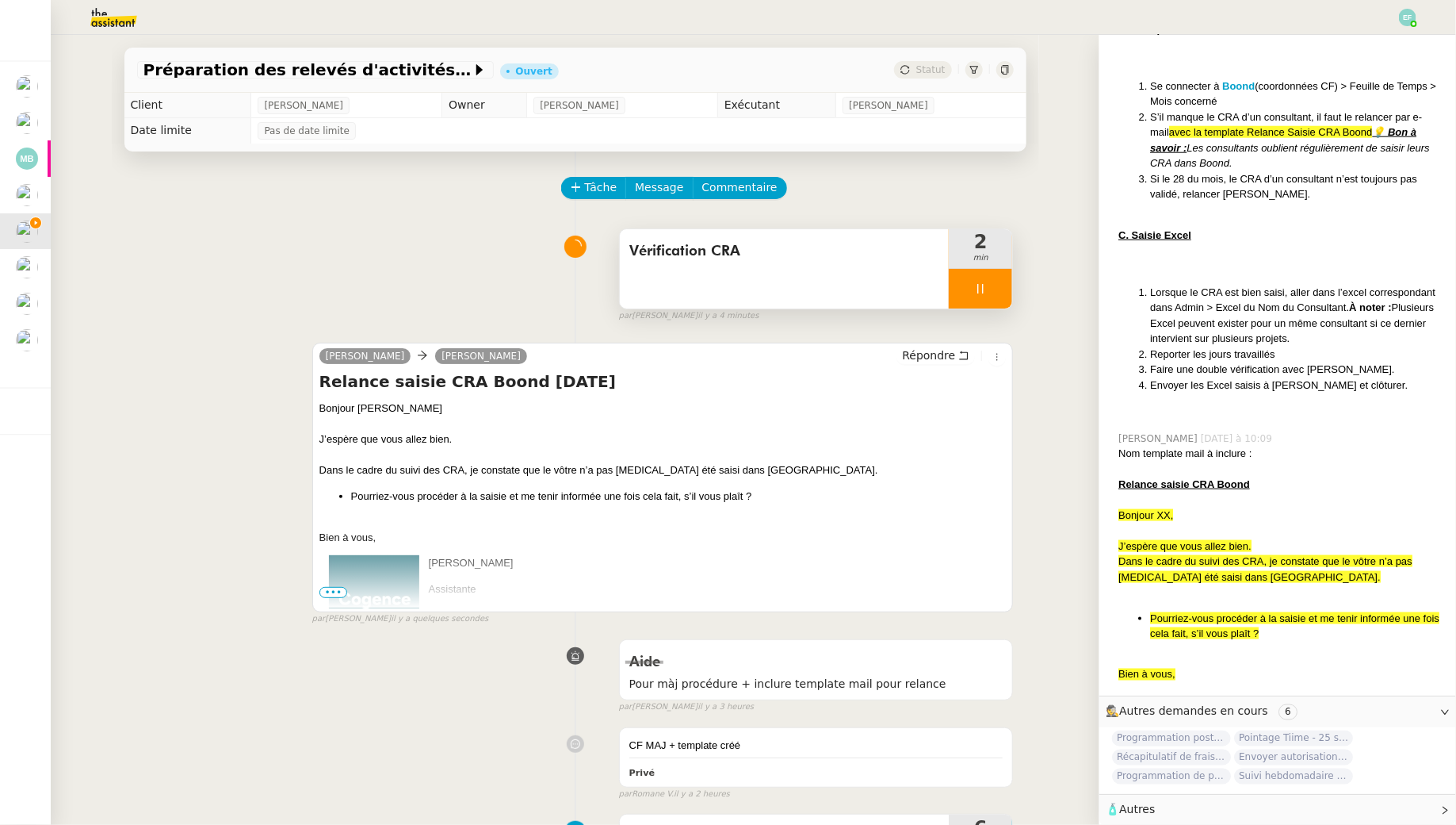
click at [740, 253] on span "Vérification CRA" at bounding box center [784, 251] width 311 height 23
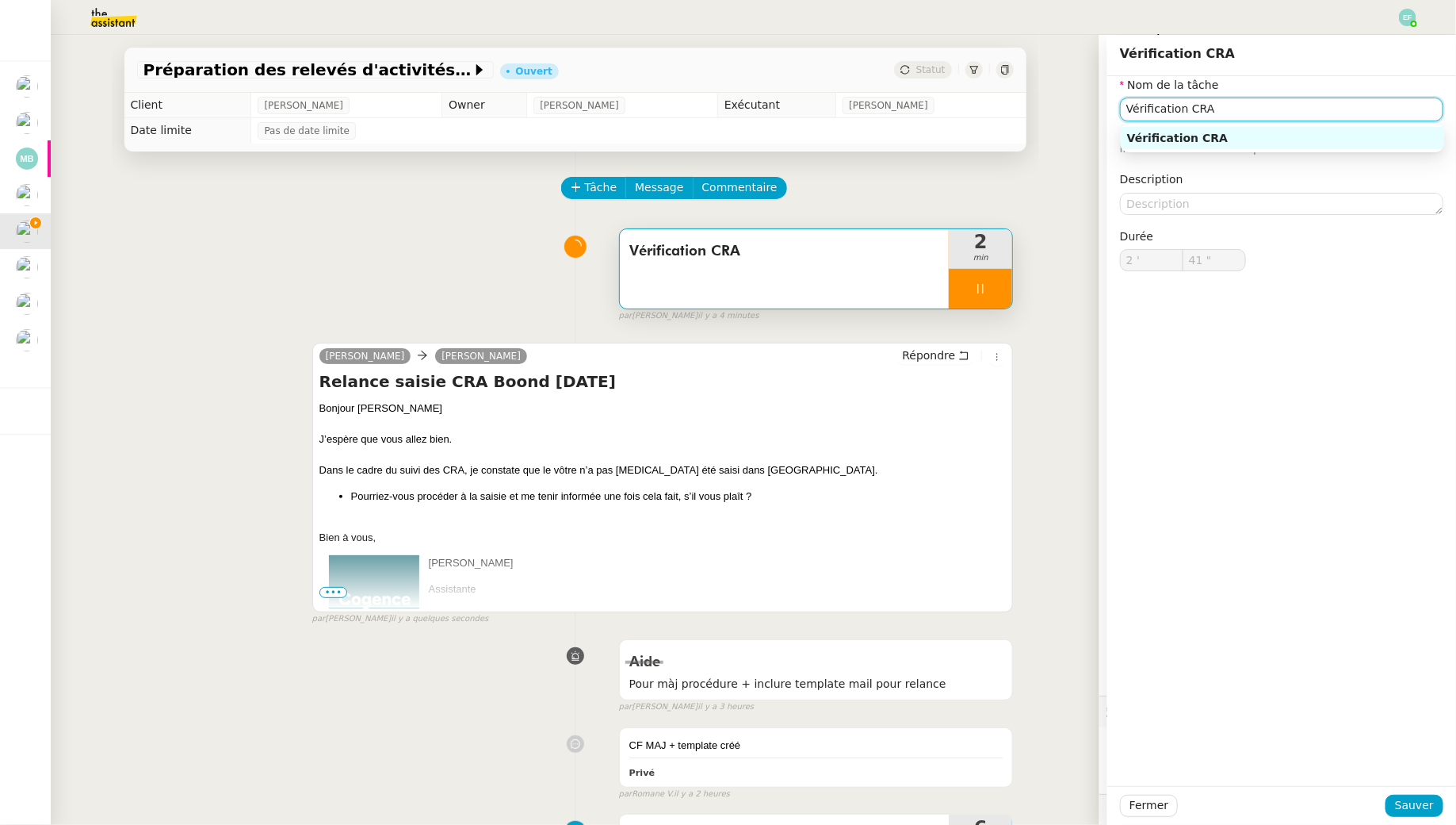
click at [1120, 108] on input "Vérification CRA" at bounding box center [1282, 109] width 324 height 23
type input "42 ""
type input "Vérification CRA + [MEDICAL_DATA]"
type input "43 ""
type input "Vérification CRA + relance Antoi"
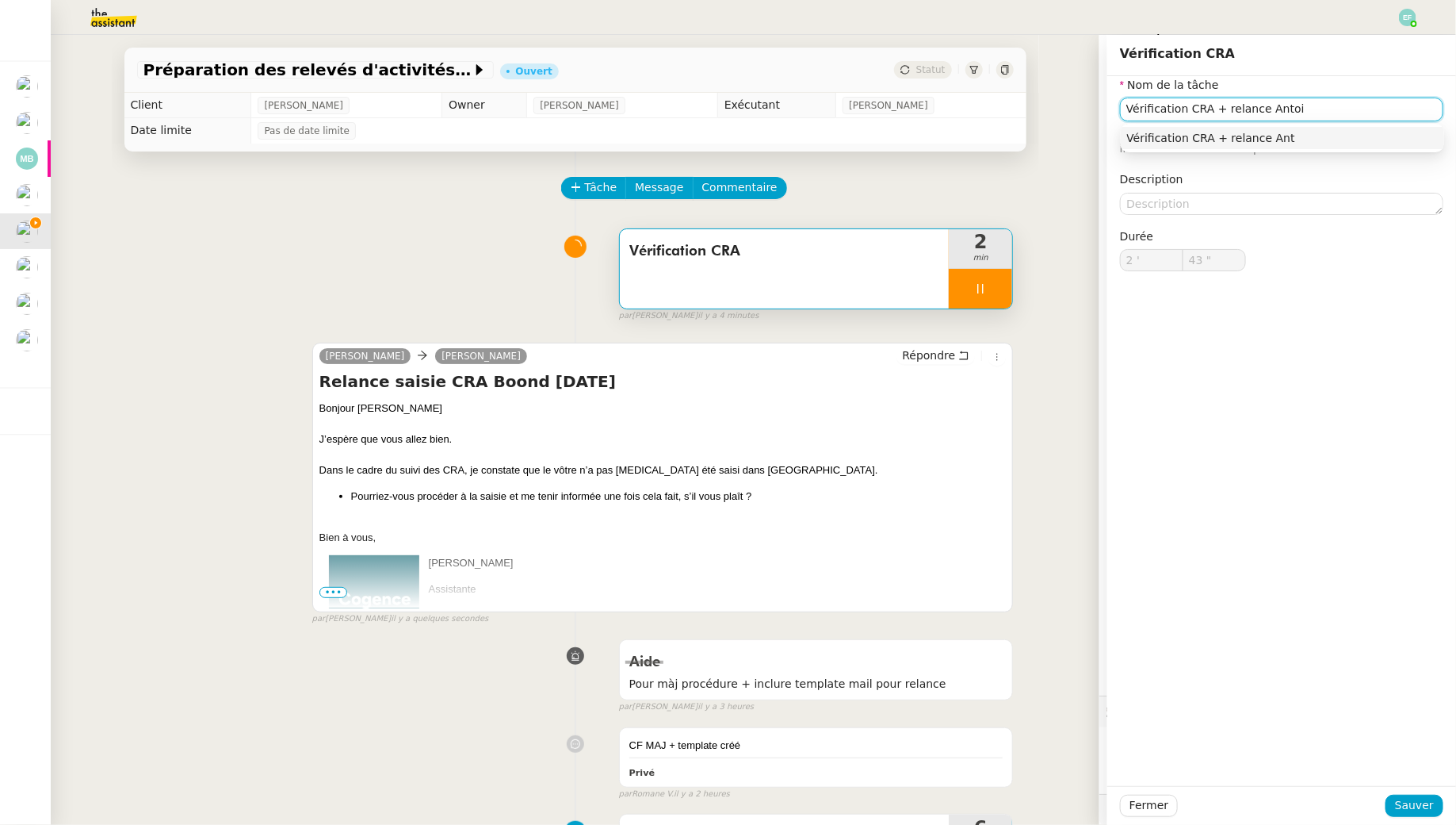
type input "44 ""
type input "Vérification CRA + relance [PERSON_NAME]"
type input "45 ""
type input "Vérification CRA + relance [PERSON_NAME]"
click at [1120, 750] on span "Sauver" at bounding box center [1415, 805] width 39 height 19
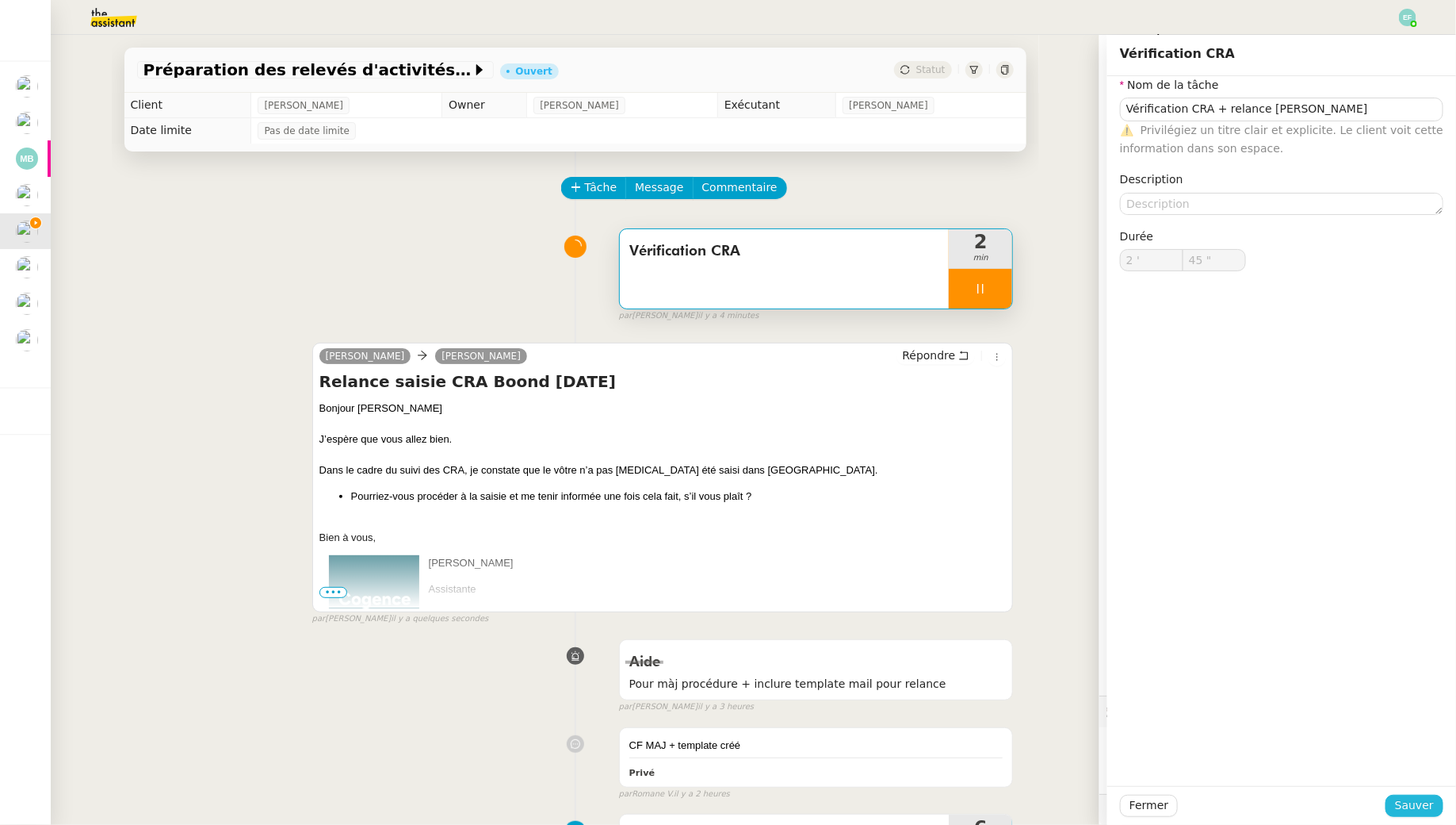
type input "46 ""
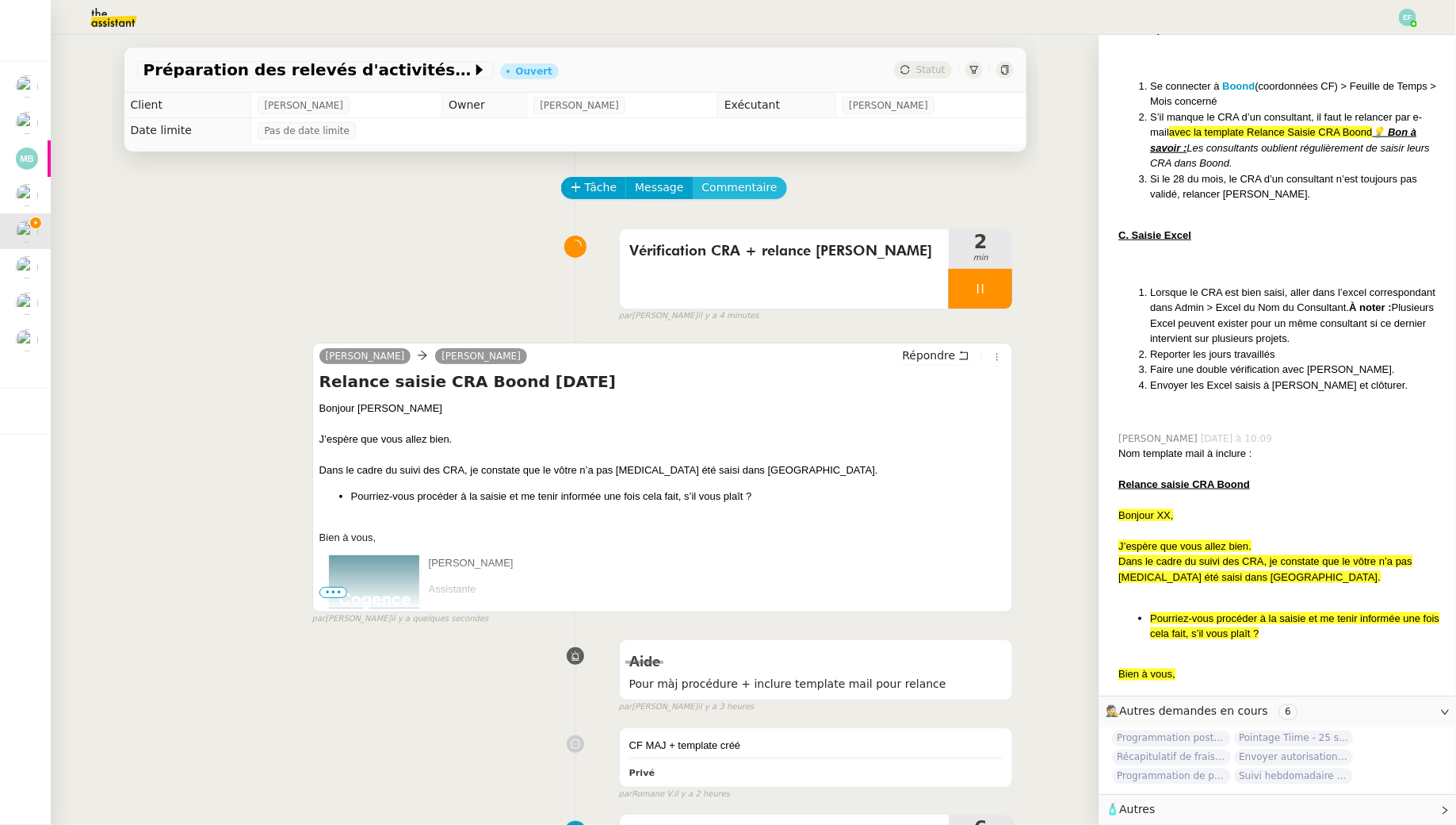
click at [747, 192] on span "Commentaire" at bounding box center [740, 188] width 76 height 19
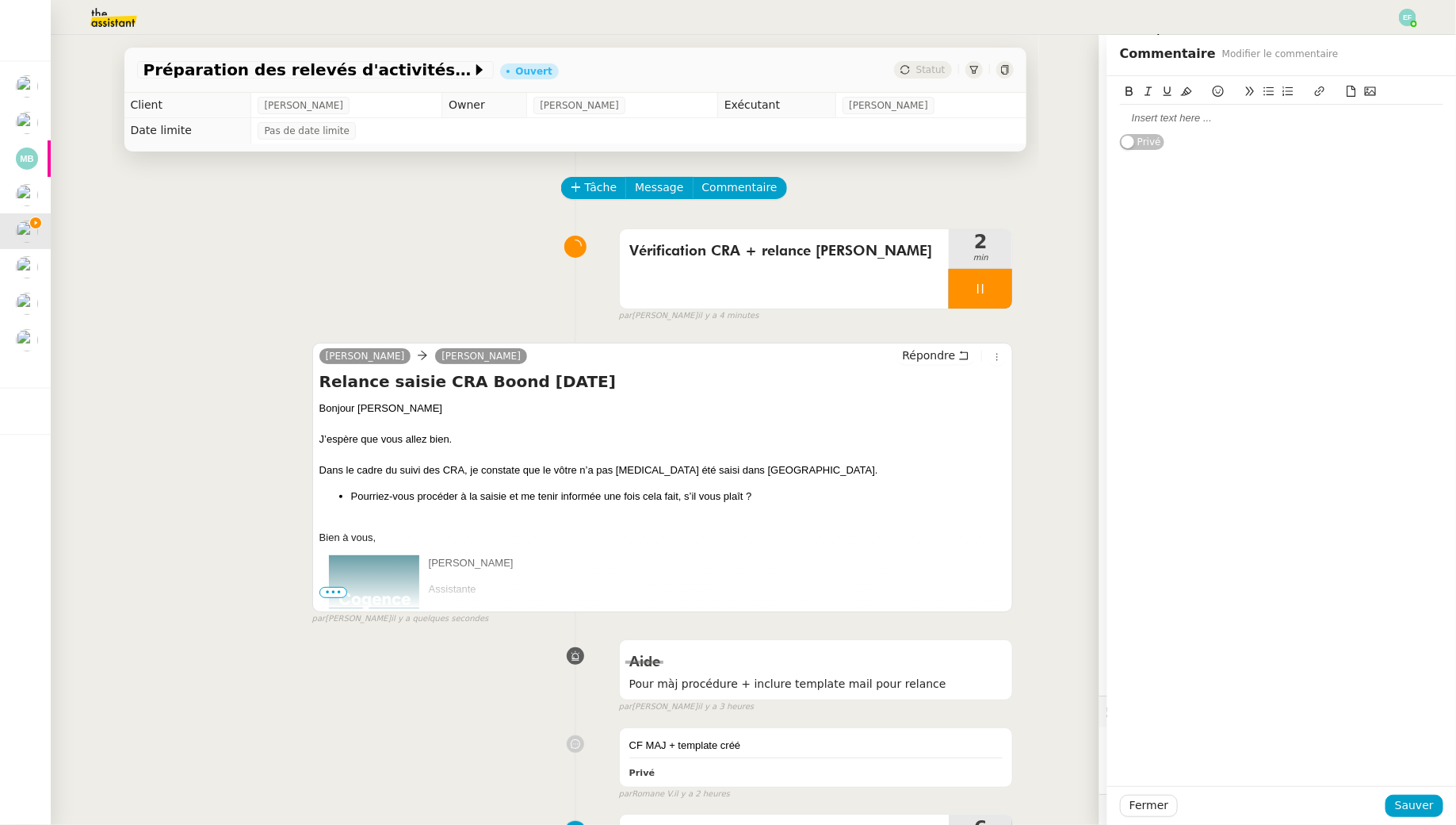
click at [1120, 115] on div at bounding box center [1282, 118] width 324 height 14
click at [1120, 750] on span "Sauver" at bounding box center [1415, 805] width 39 height 19
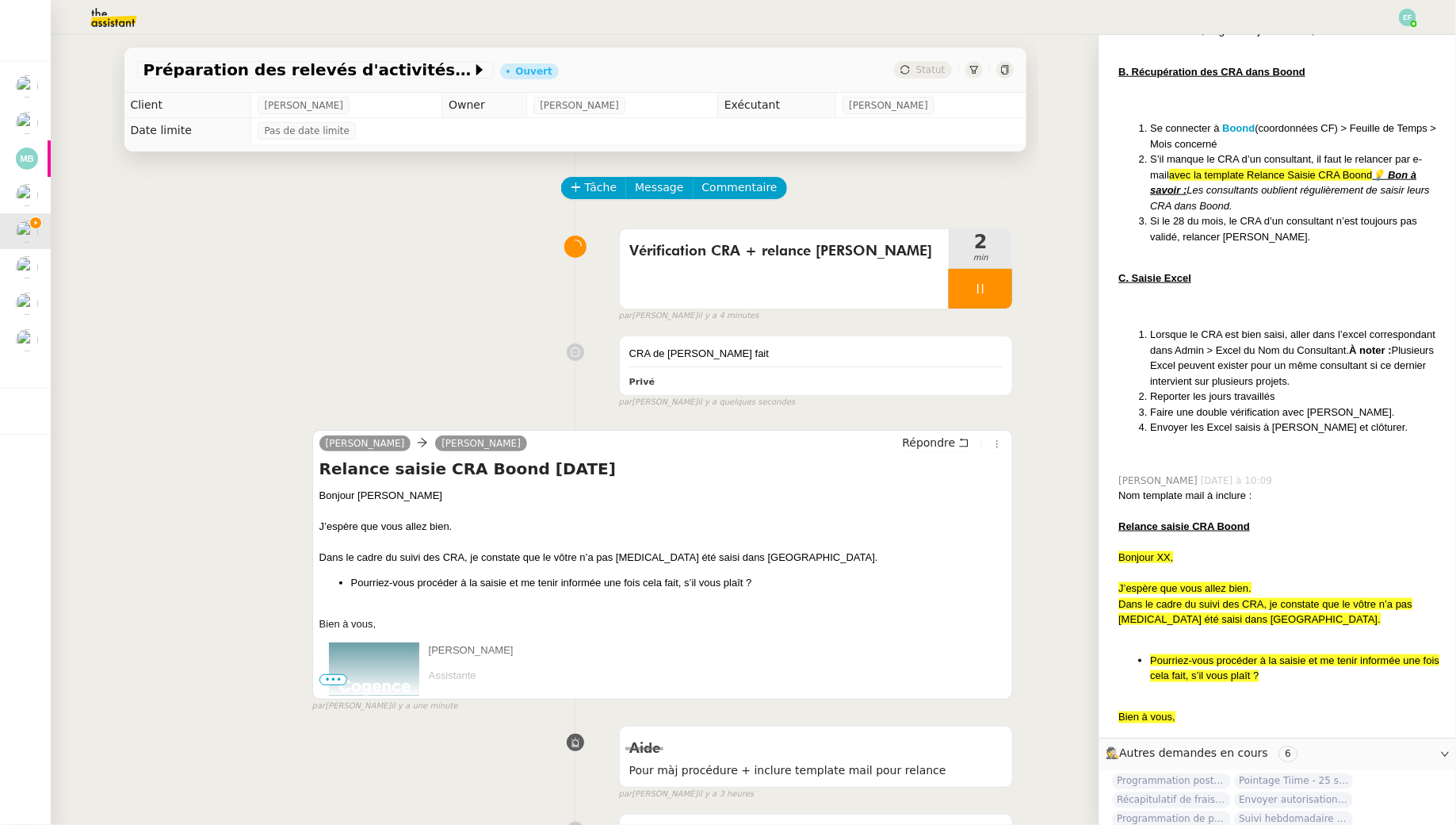
click at [977, 293] on icon at bounding box center [981, 289] width 13 height 13
click at [992, 293] on icon at bounding box center [997, 289] width 13 height 13
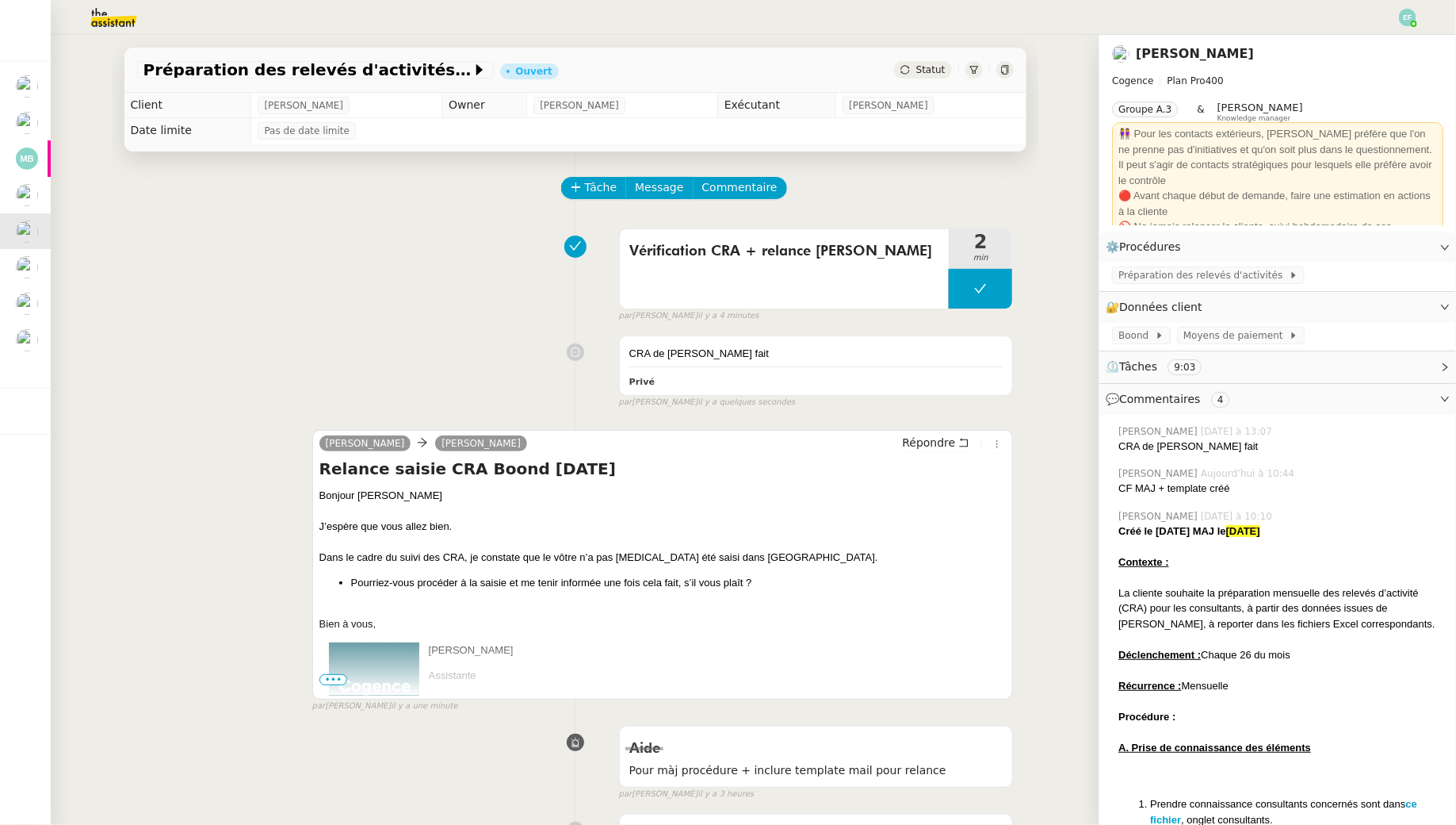
click at [362, 299] on div "Vérification CRA + relance [PERSON_NAME] 2 min false par [PERSON_NAME] il y a 4…" at bounding box center [575, 272] width 877 height 102
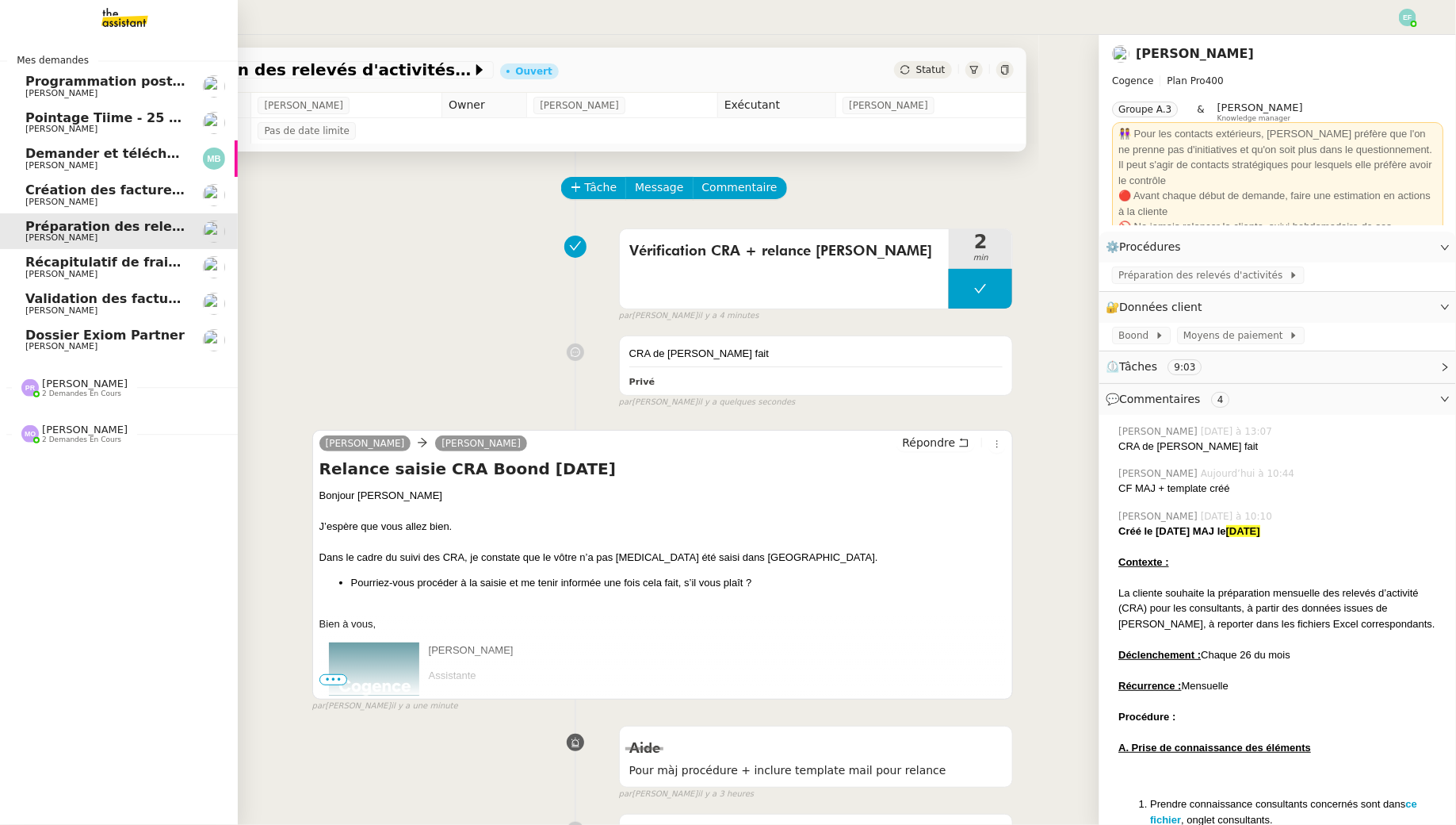
click at [36, 269] on span "[PERSON_NAME]" at bounding box center [61, 273] width 72 height 10
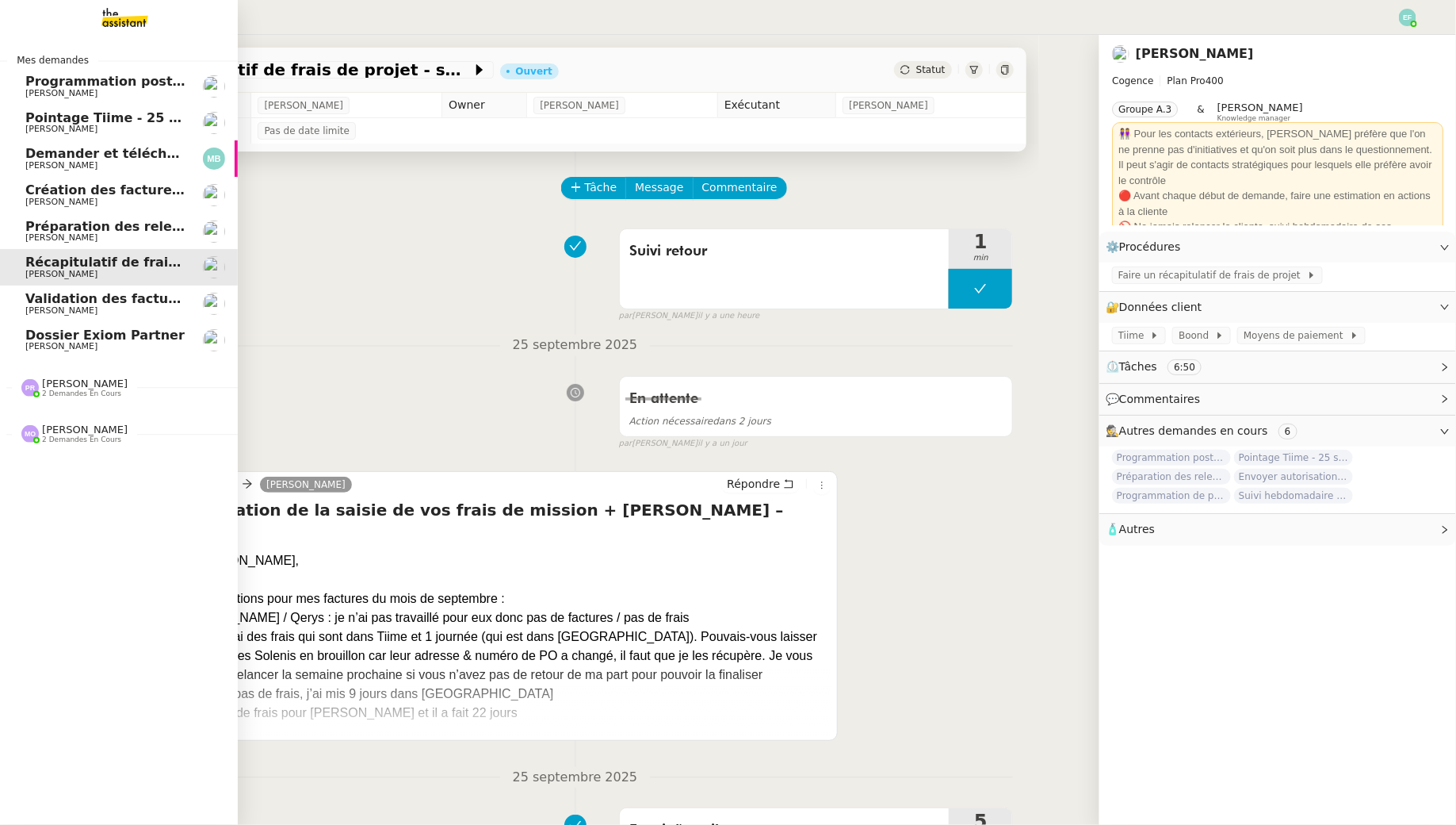
click at [166, 93] on span "[PERSON_NAME]" at bounding box center [105, 93] width 160 height 9
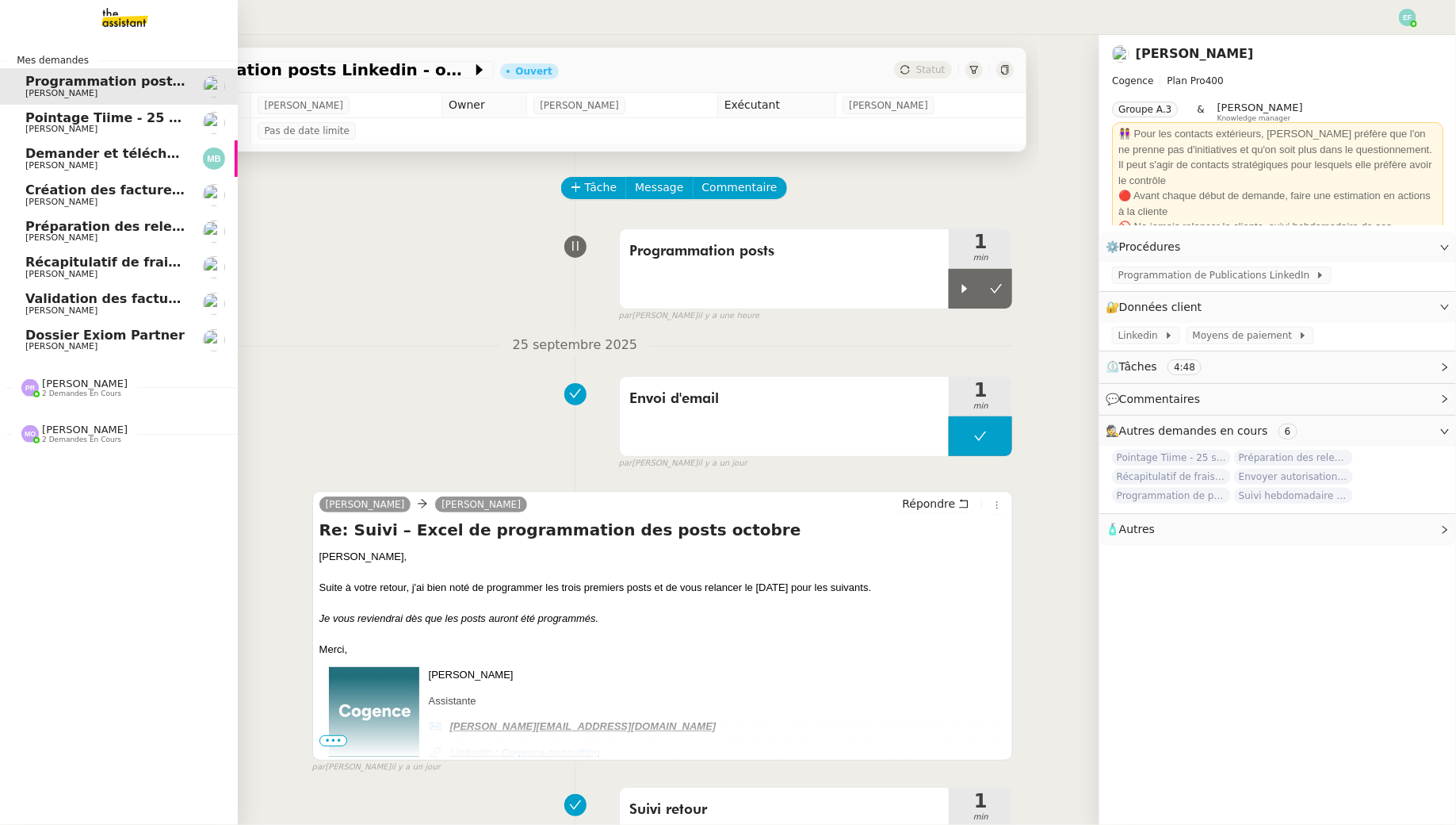
click at [159, 282] on link "Récapitulatif de frais de projet - [DATE] [PERSON_NAME]" at bounding box center [118, 267] width 238 height 36
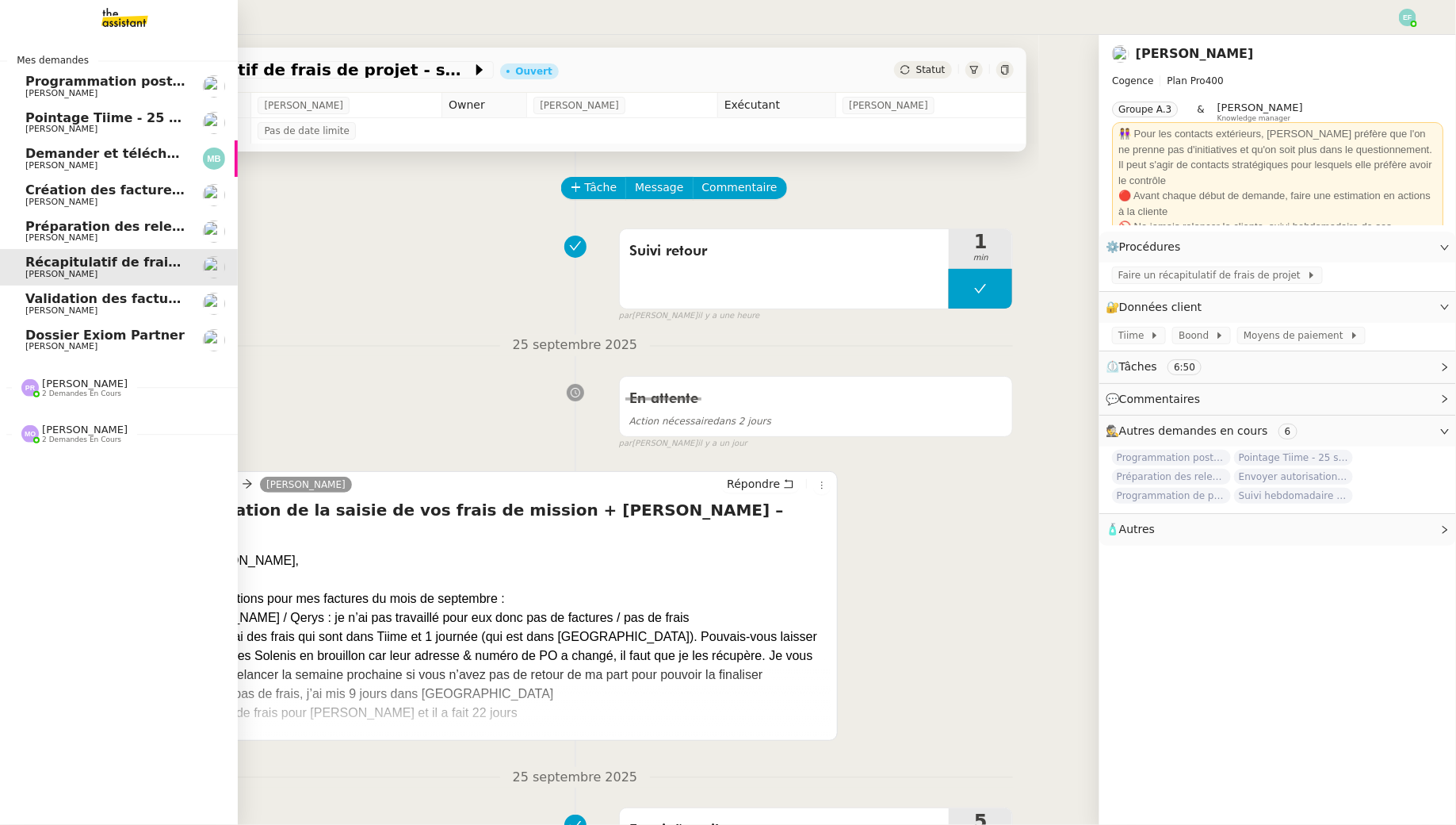
click at [74, 230] on span "Préparation des relevés d'activités - septembre 2025" at bounding box center [215, 227] width 381 height 15
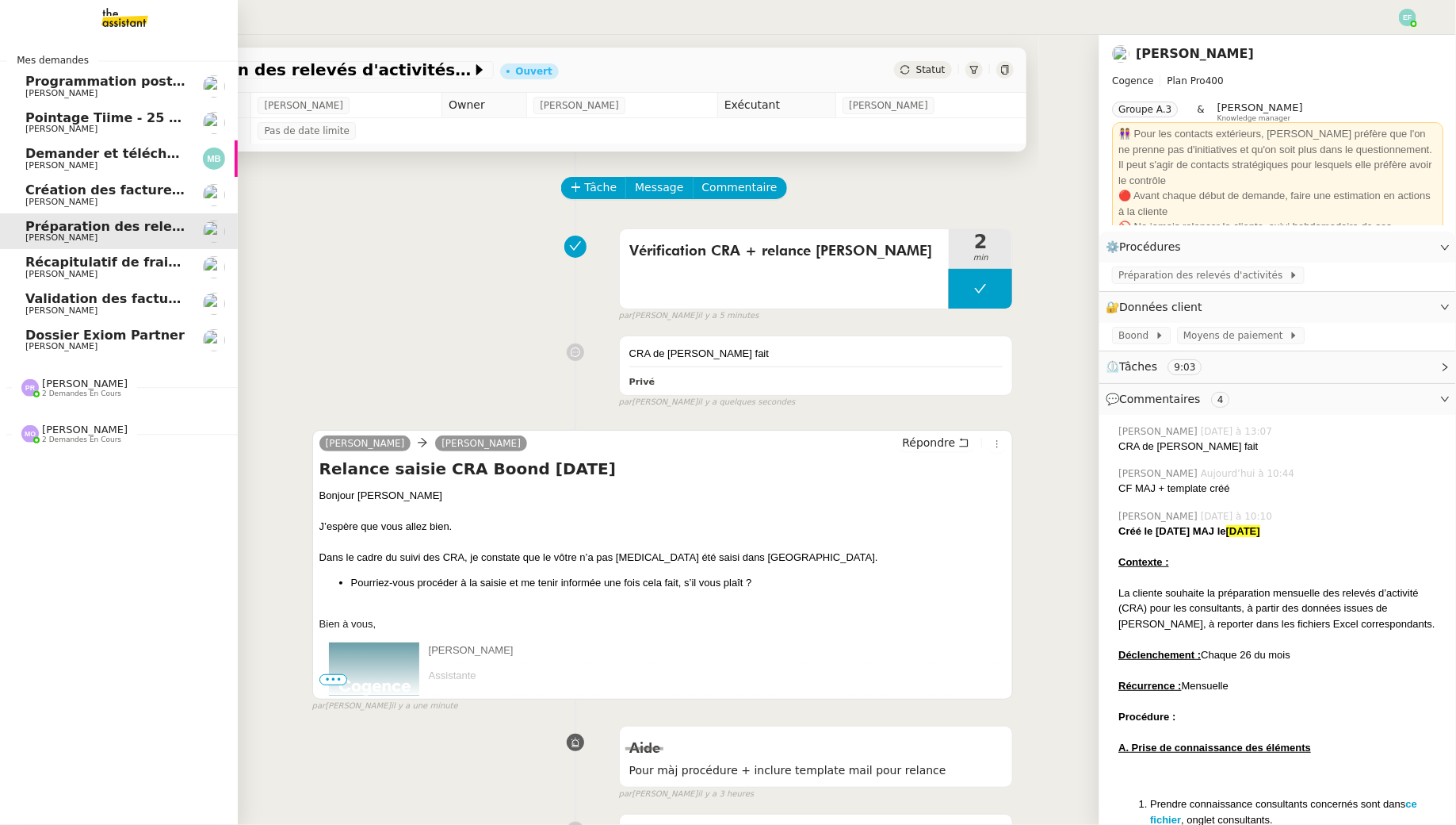
click at [82, 272] on span "[PERSON_NAME]" at bounding box center [105, 274] width 160 height 9
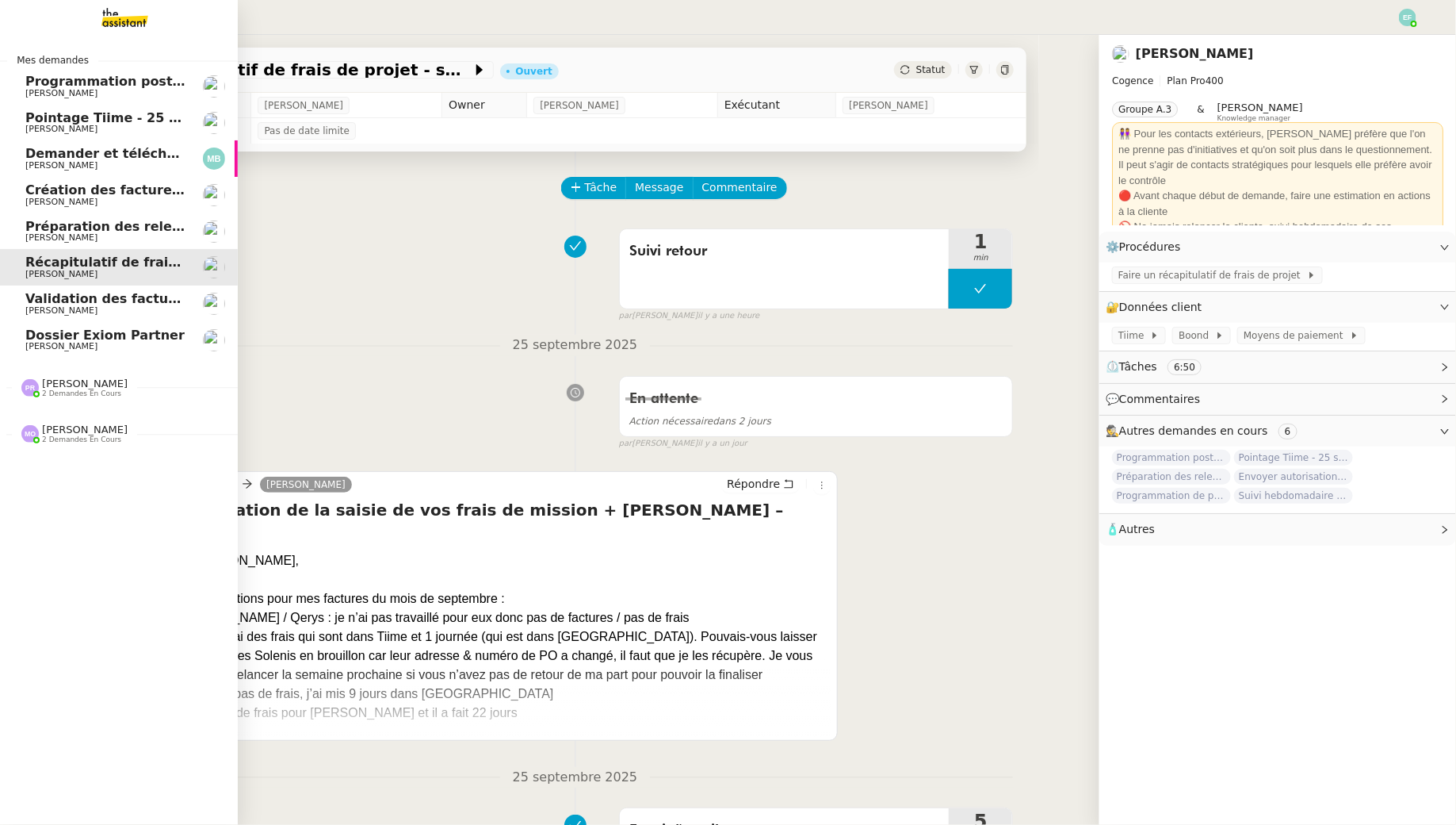
click at [106, 235] on span "[PERSON_NAME]" at bounding box center [105, 238] width 160 height 9
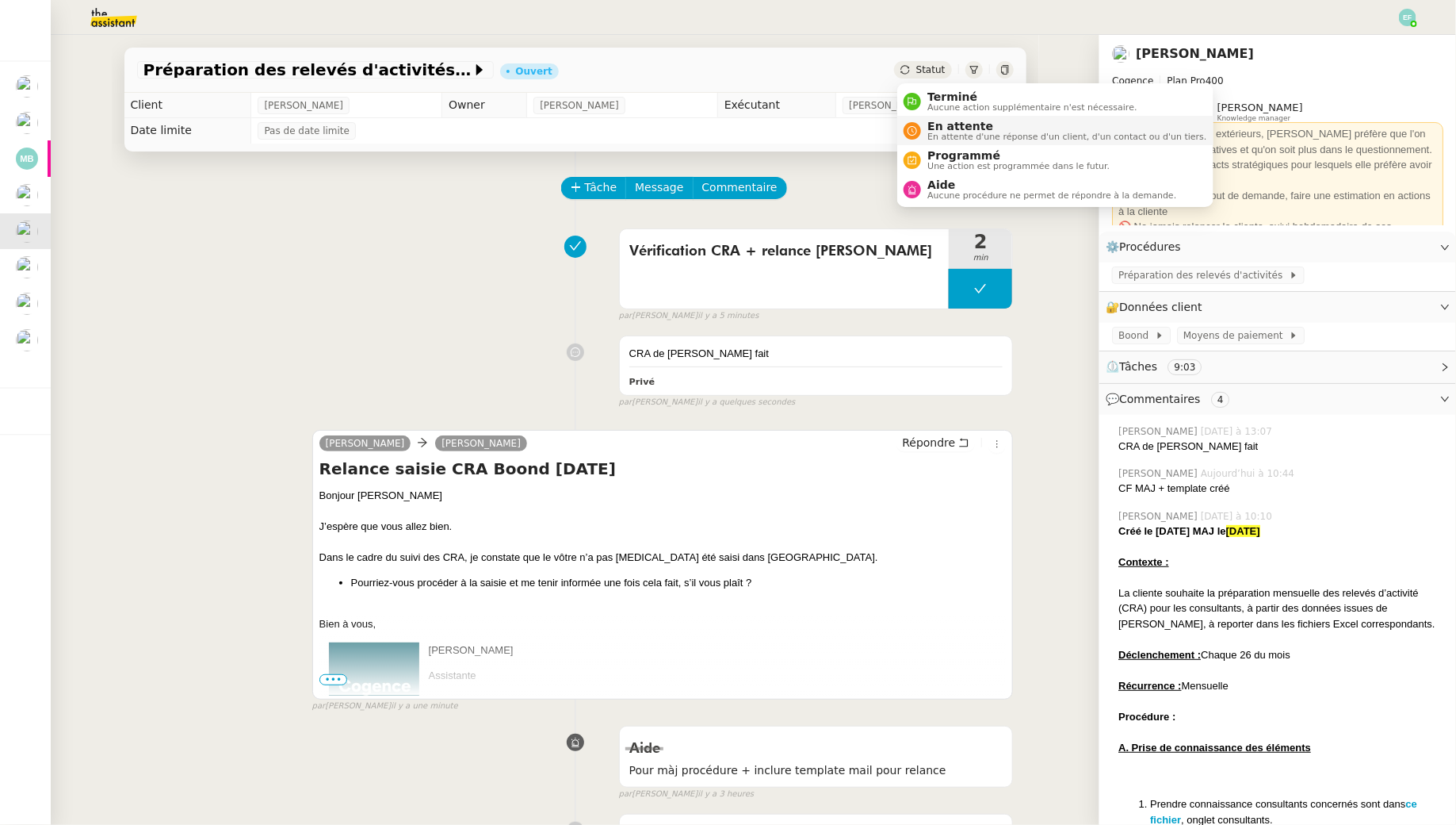
click at [942, 131] on span "En attente" at bounding box center [1066, 126] width 279 height 13
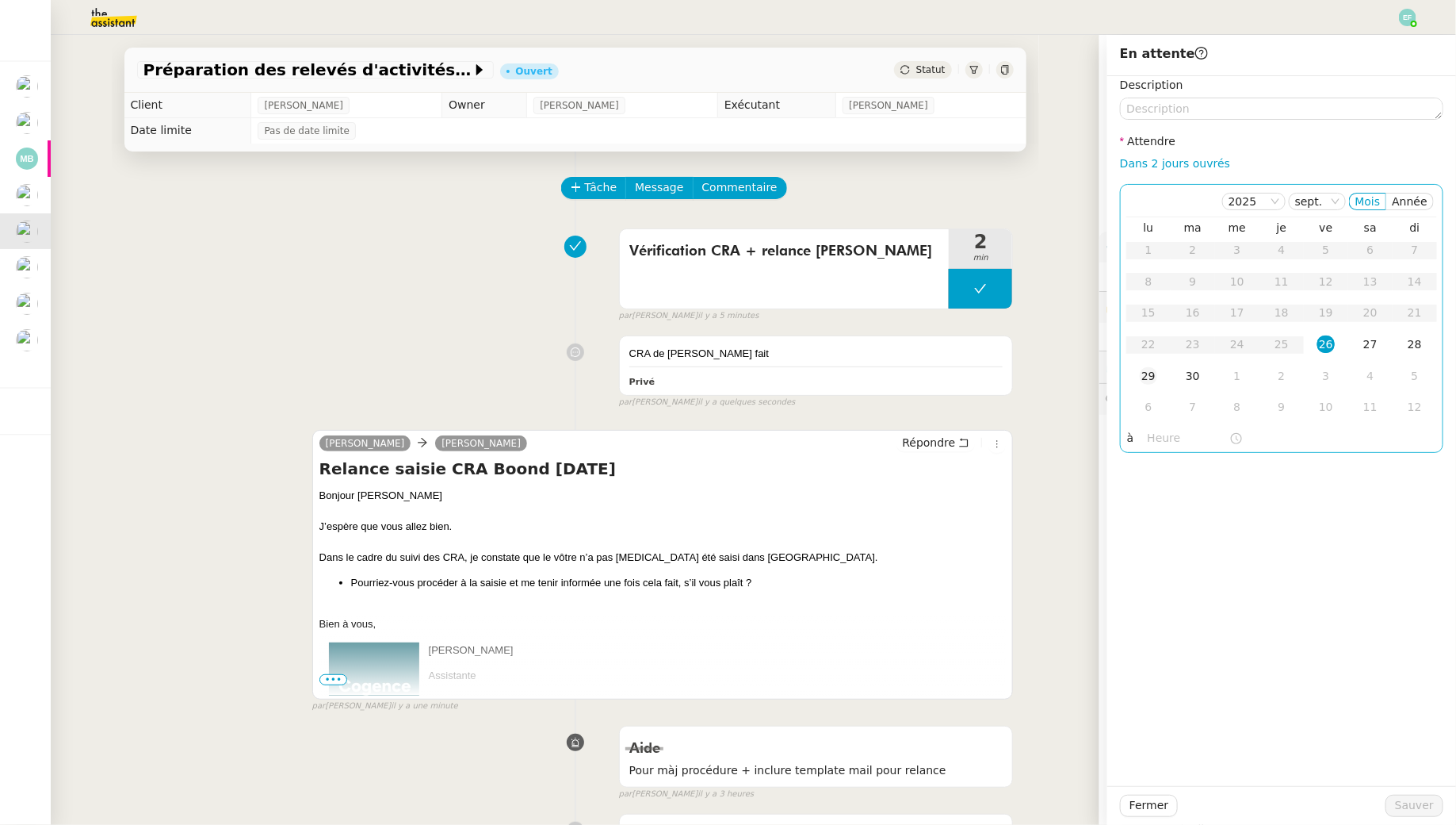
click at [1120, 374] on div "29" at bounding box center [1148, 376] width 18 height 18
click at [1120, 750] on span "Sauver" at bounding box center [1415, 805] width 39 height 19
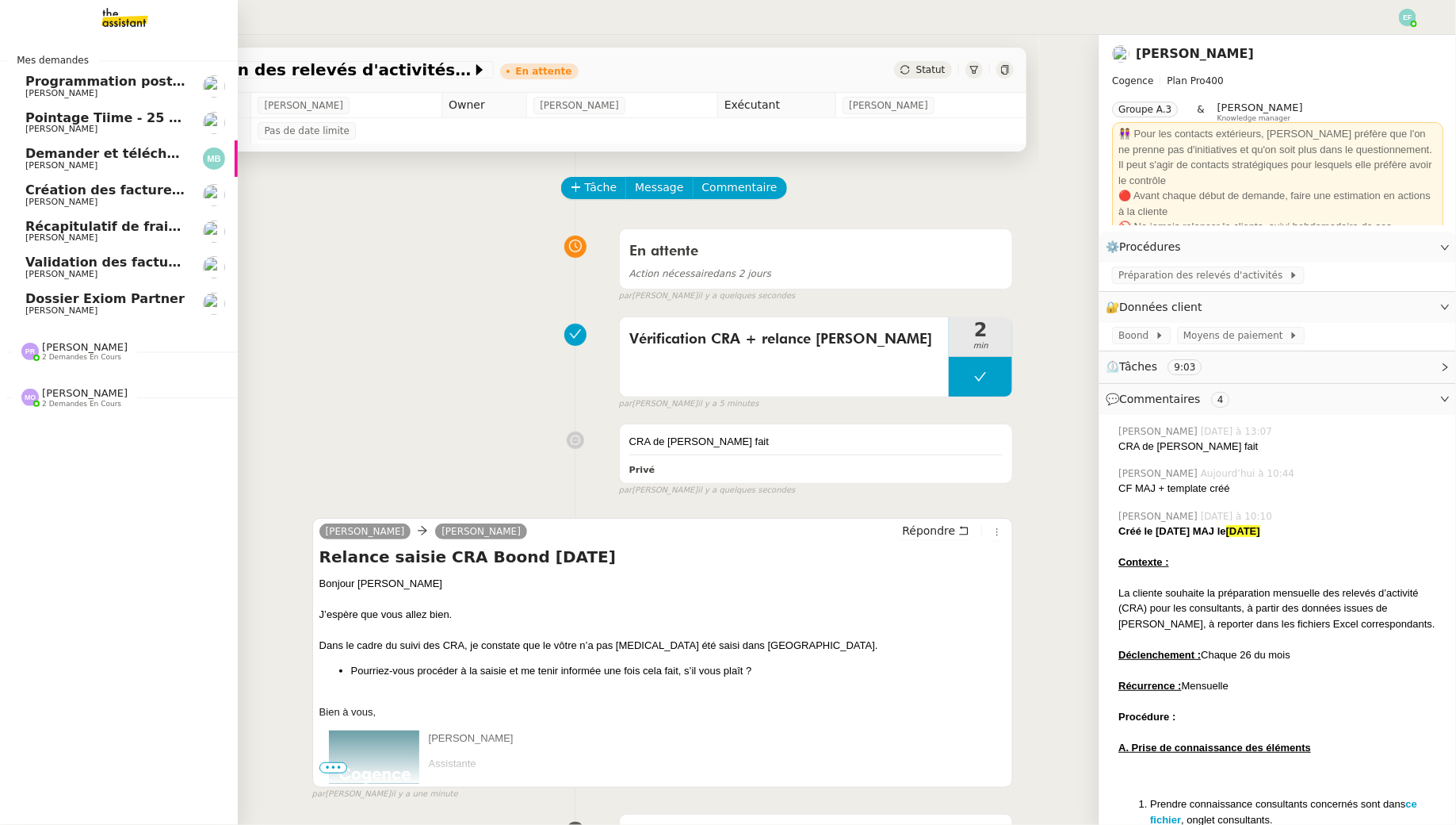
click at [26, 241] on span "[PERSON_NAME]" at bounding box center [61, 237] width 72 height 10
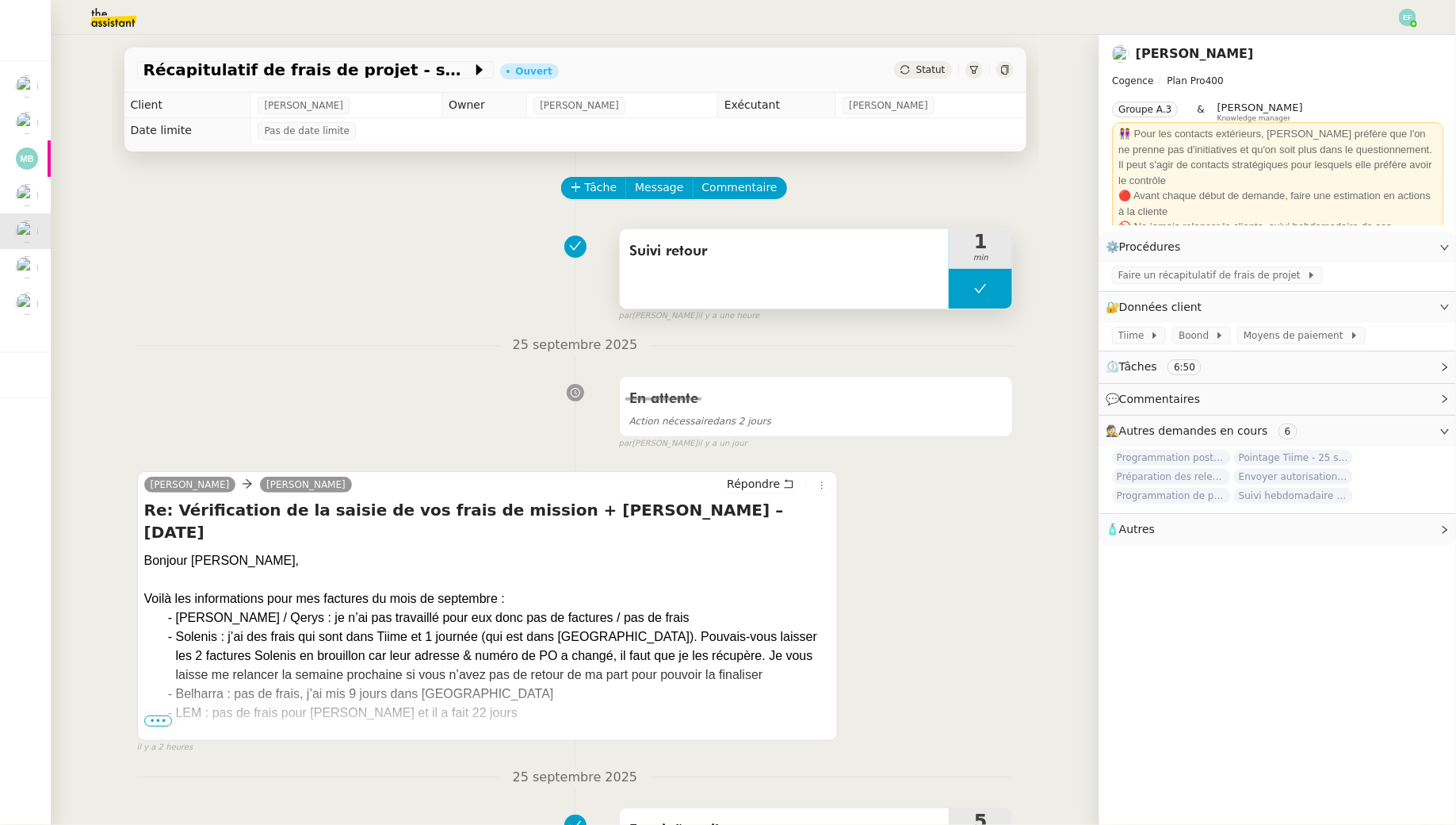
click at [964, 293] on button at bounding box center [980, 288] width 63 height 39
click at [964, 293] on icon at bounding box center [965, 289] width 13 height 13
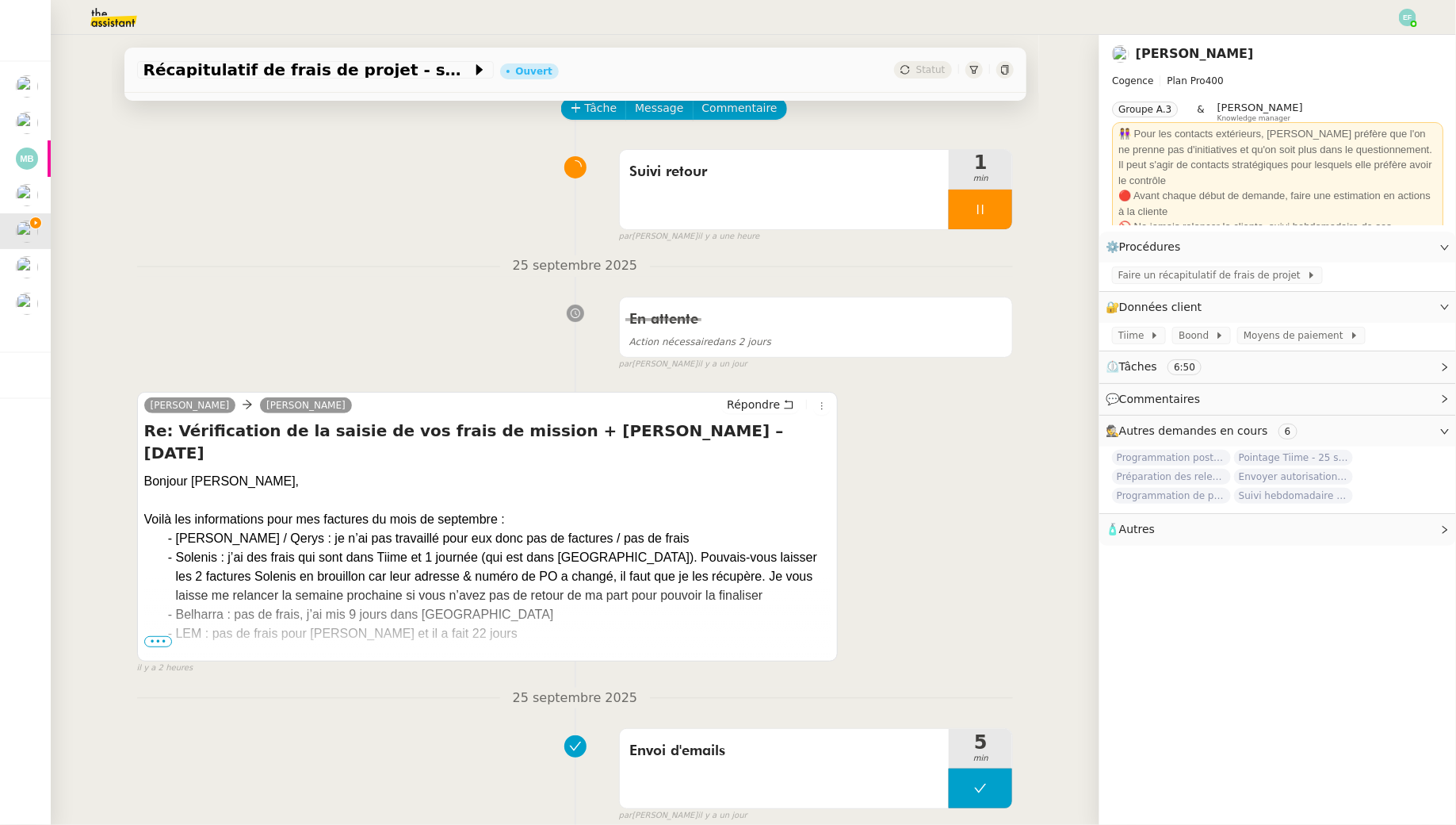
scroll to position [81, 0]
click at [150, 637] on span "•••" at bounding box center [159, 640] width 29 height 11
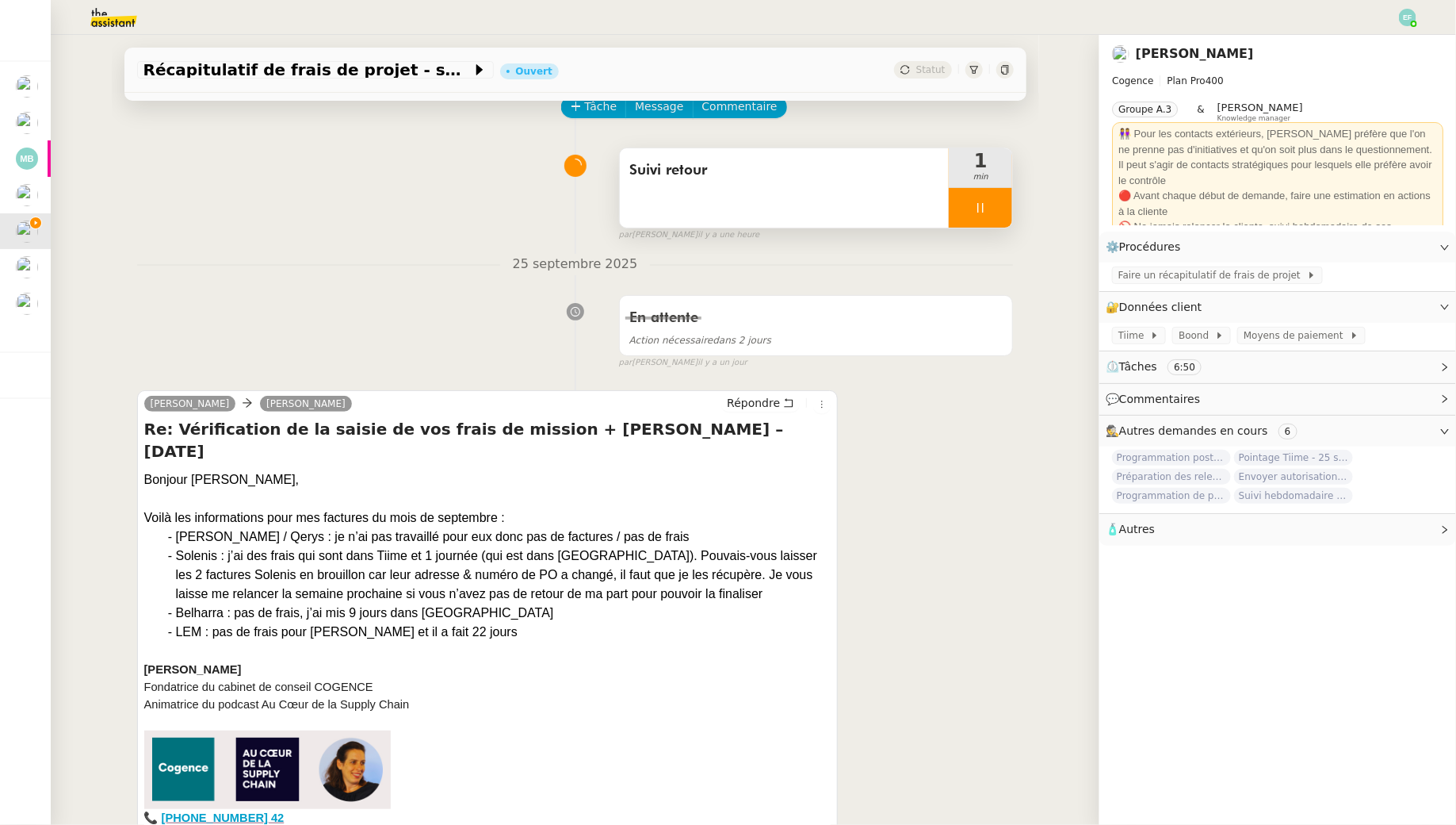
click at [998, 220] on div at bounding box center [980, 207] width 63 height 39
click at [998, 220] on button at bounding box center [996, 207] width 32 height 39
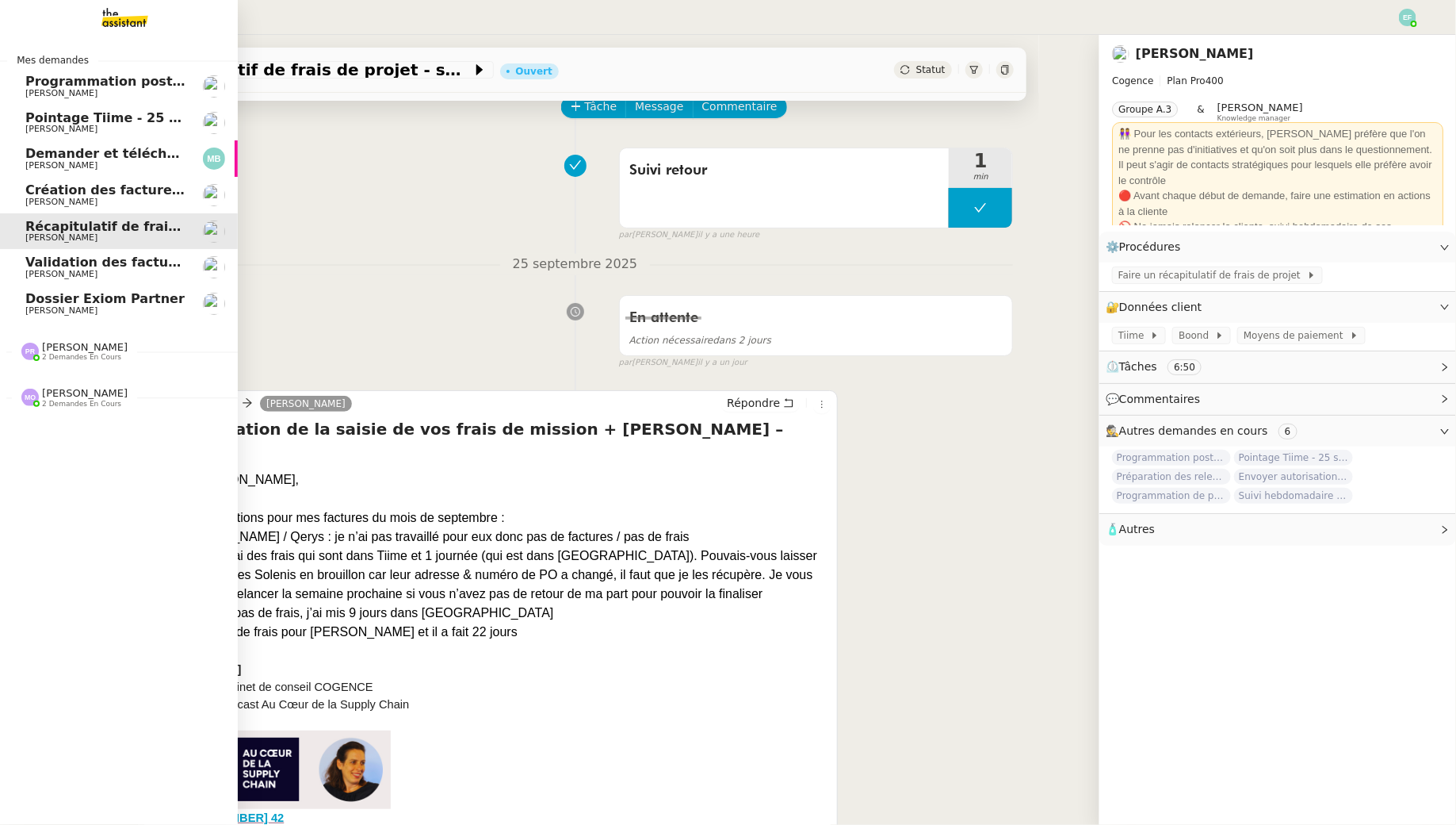
click at [48, 301] on span "Dossier Exiom Partner" at bounding box center [104, 299] width 159 height 15
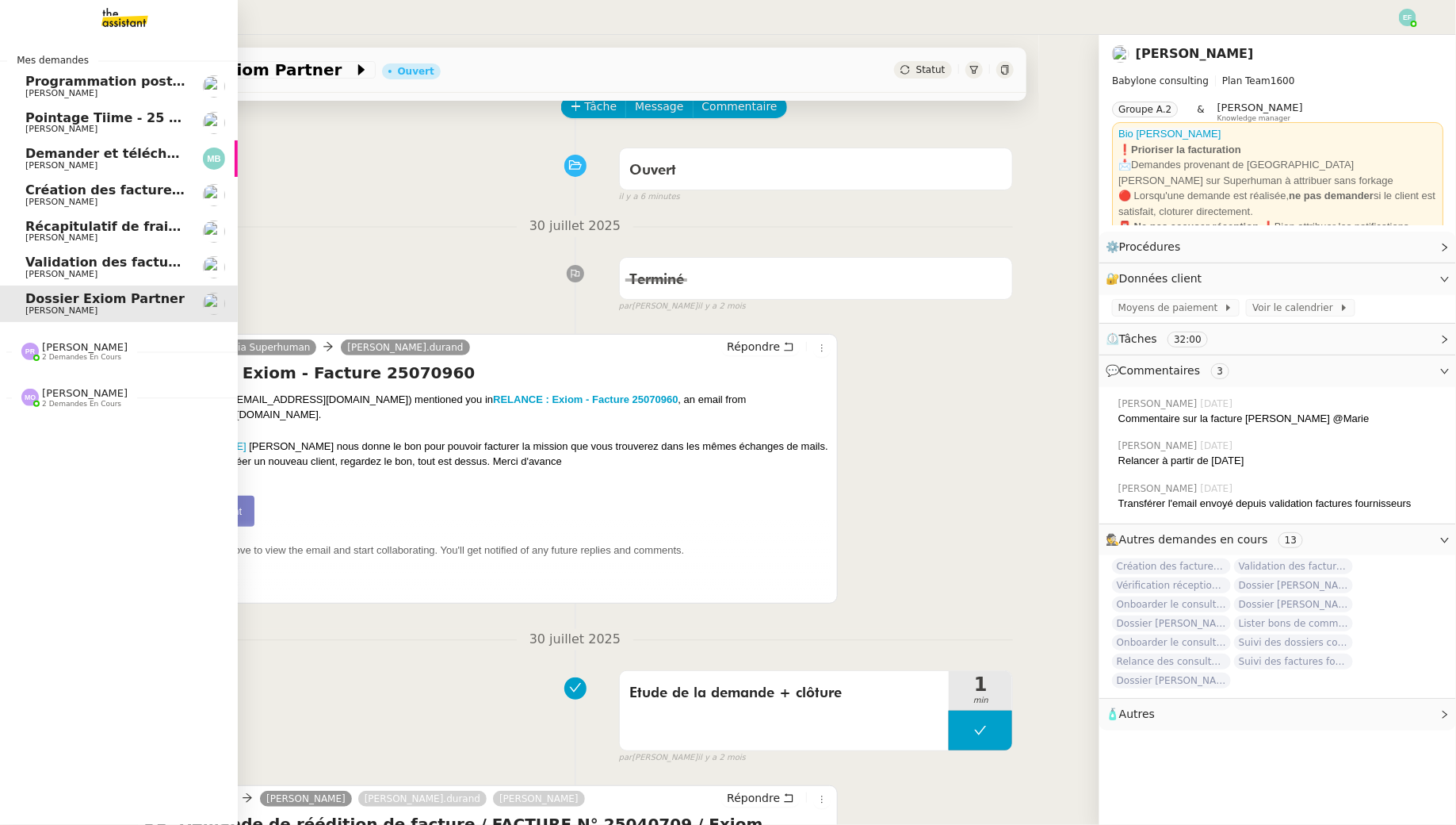
click at [129, 261] on span "Validation des factures consultants - septembre 2025" at bounding box center [216, 262] width 383 height 15
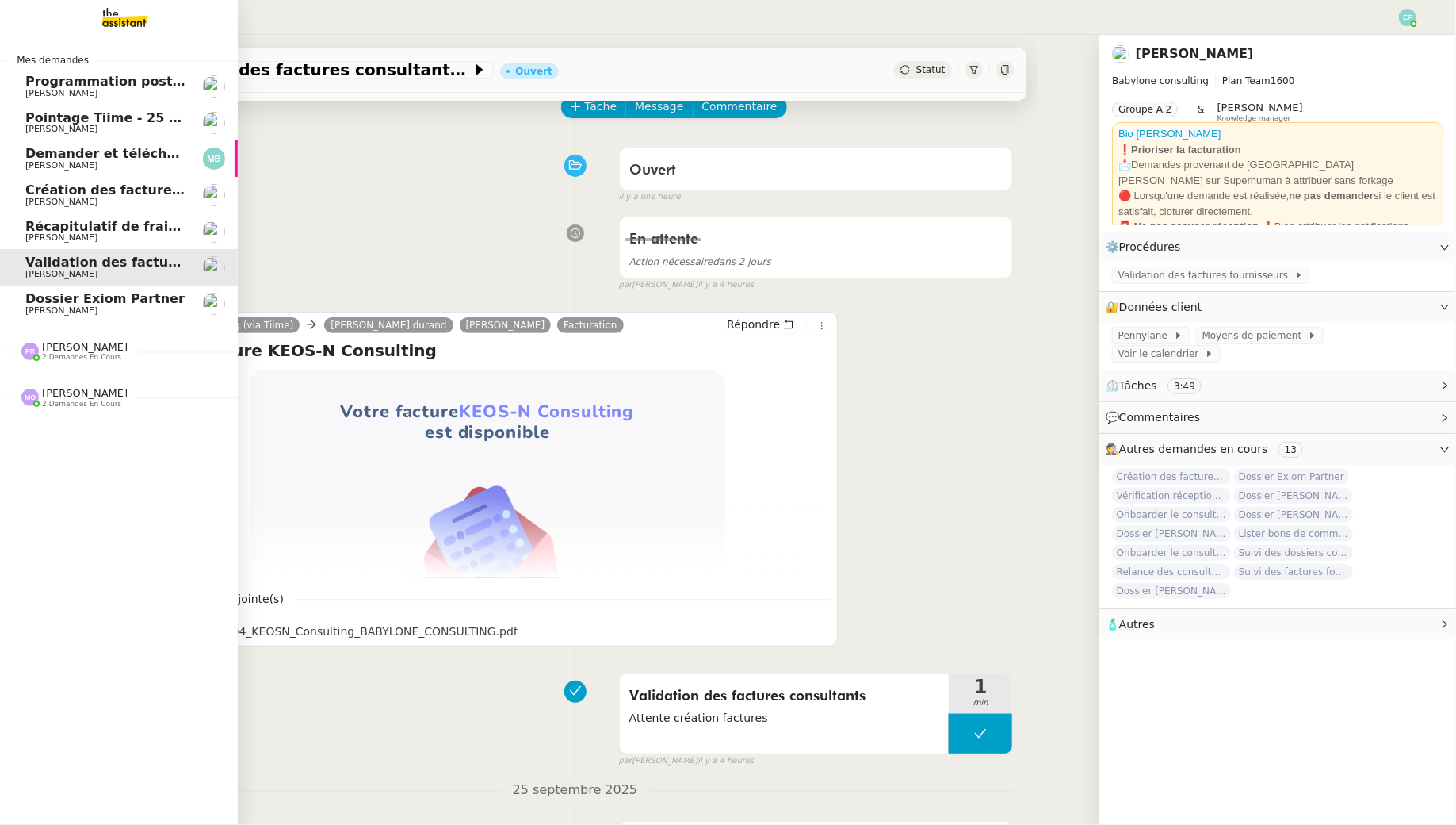
click at [118, 194] on span "Création des factures client - septembre 2025" at bounding box center [189, 189] width 329 height 15
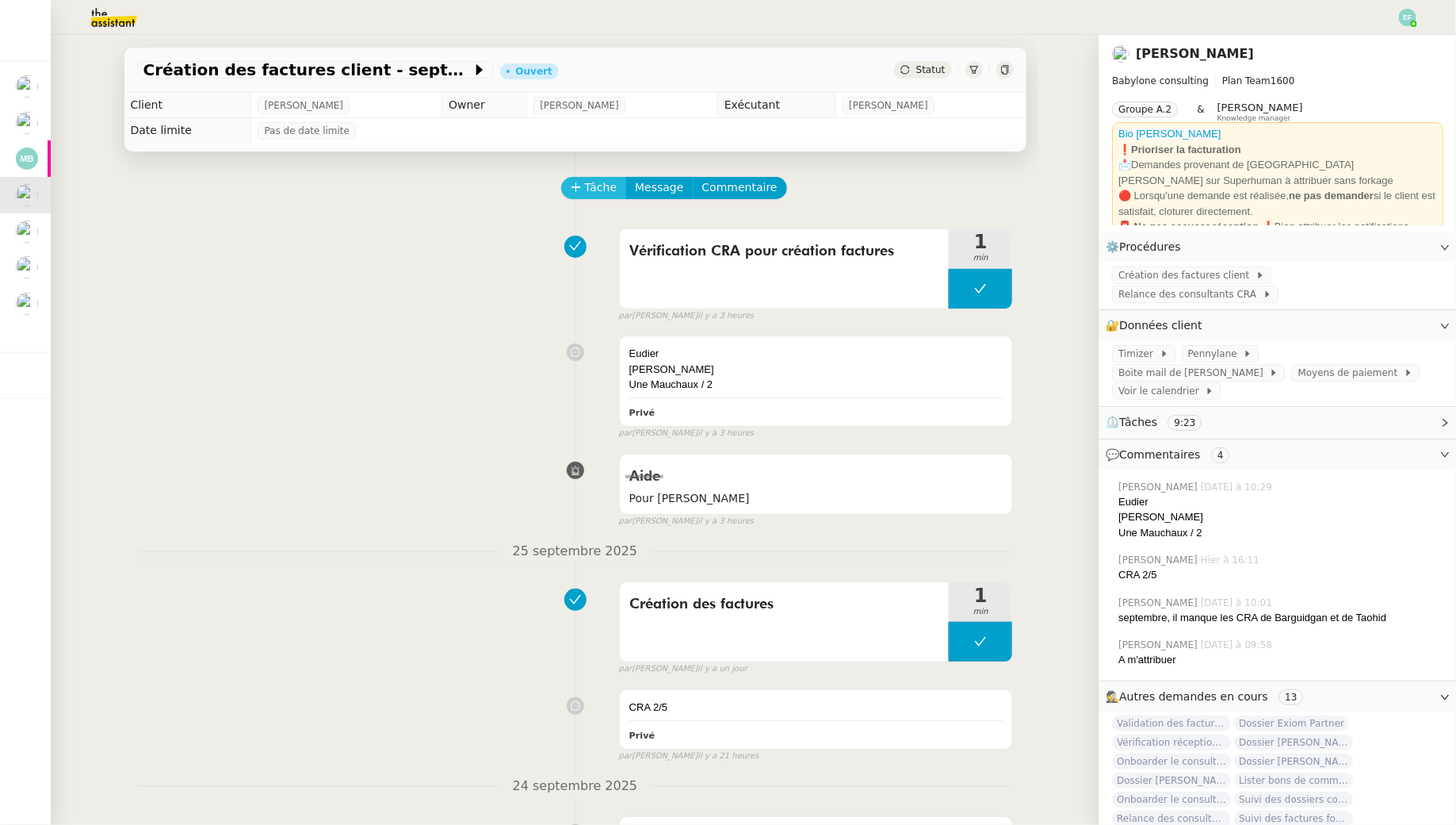
click at [601, 183] on span "Tâche" at bounding box center [601, 188] width 33 height 19
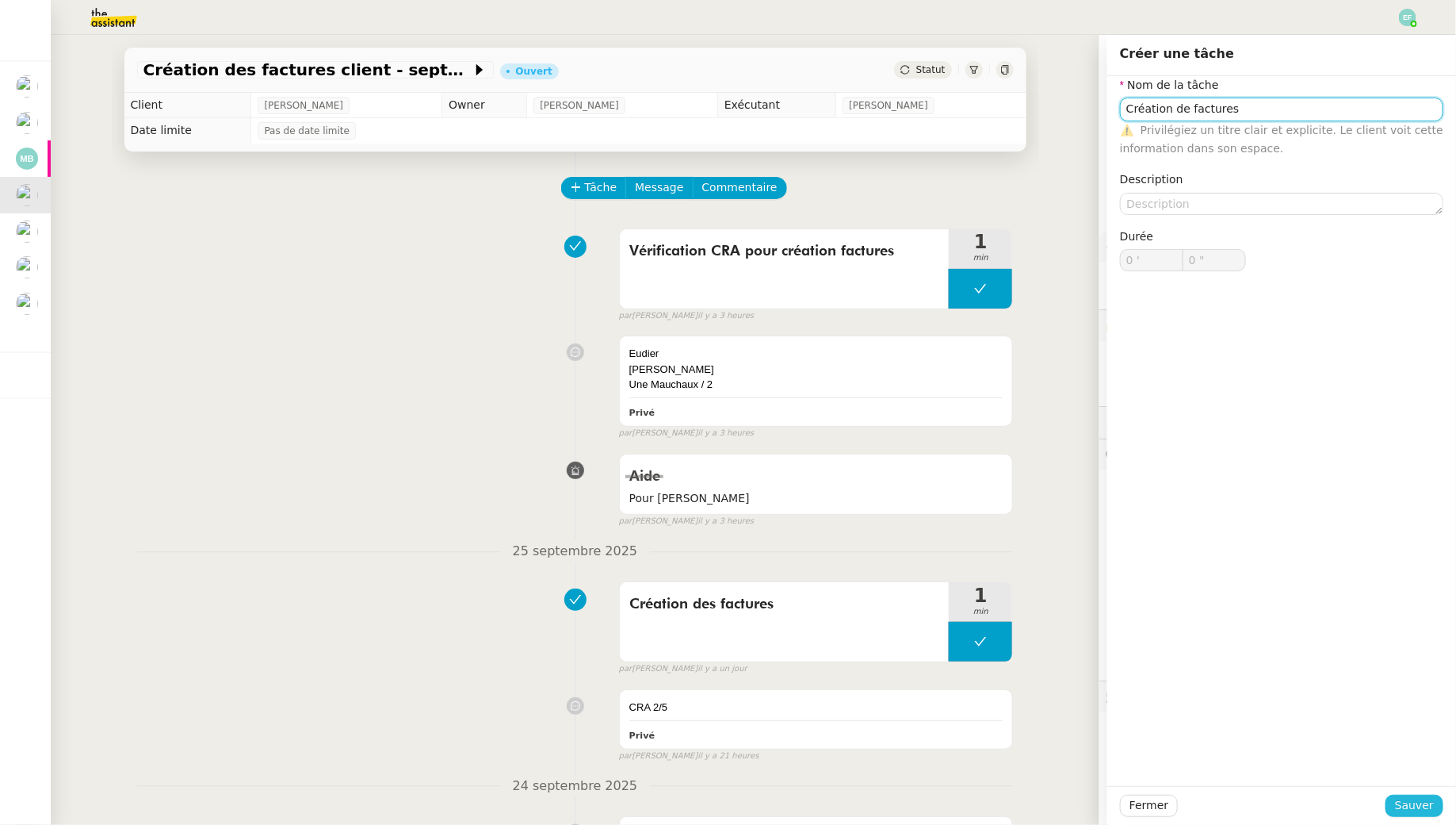
type input "Création de factures"
click at [1120, 750] on span "Sauver" at bounding box center [1415, 805] width 39 height 19
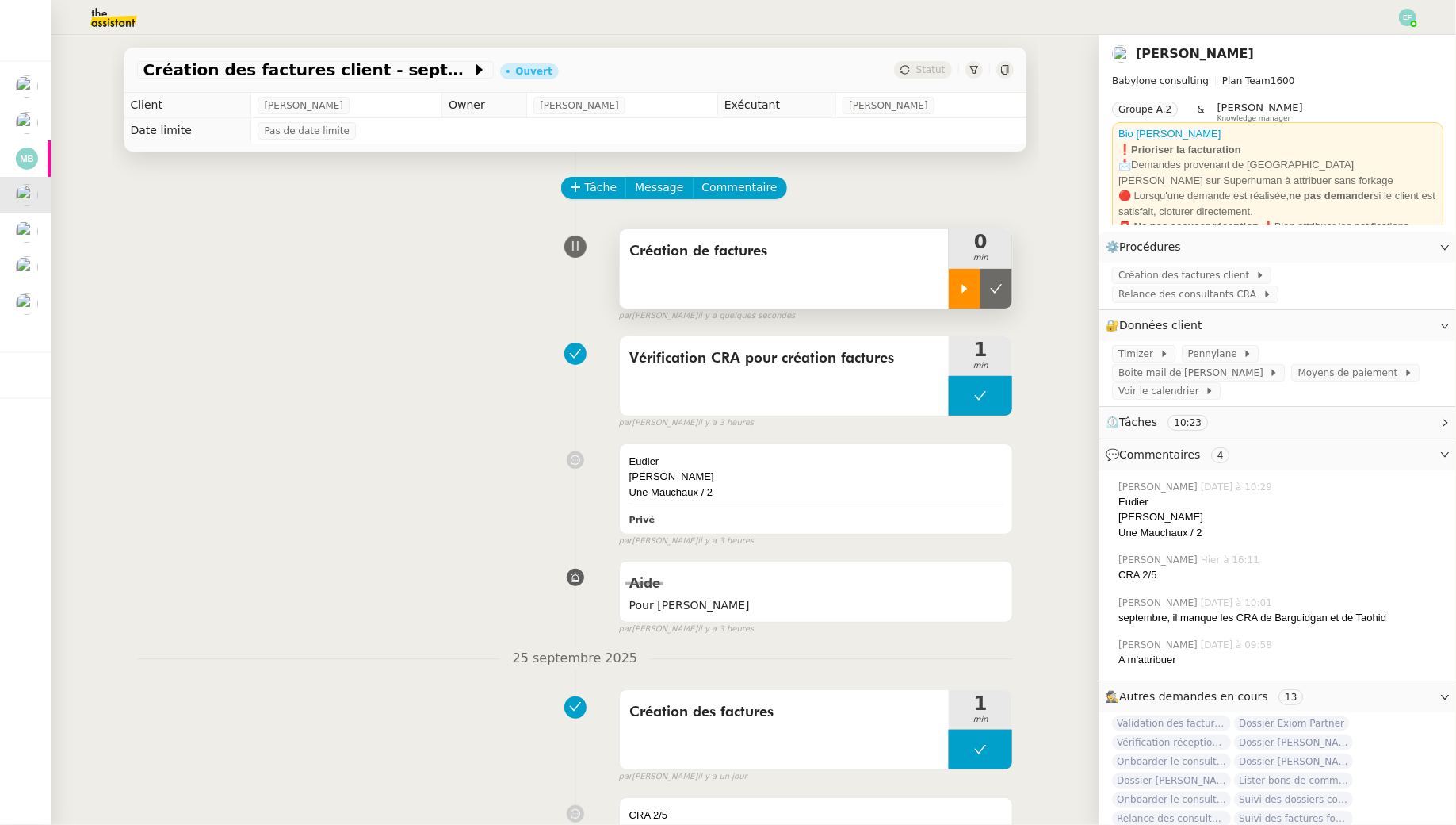
click at [954, 279] on div at bounding box center [964, 288] width 32 height 39
click at [714, 188] on span "Commentaire" at bounding box center [740, 188] width 76 height 19
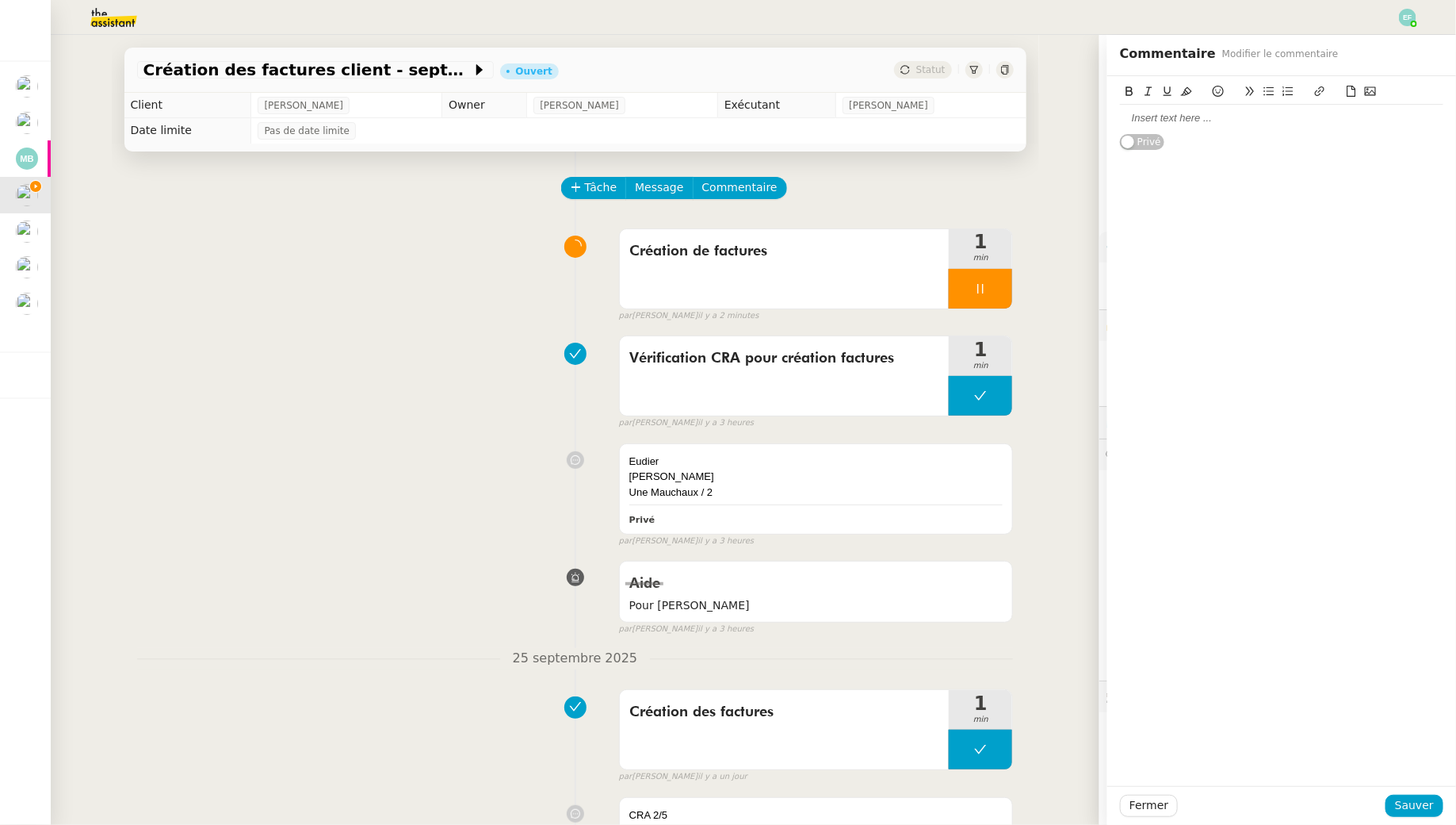
click at [1120, 122] on div at bounding box center [1282, 118] width 324 height 14
click at [1120, 750] on span "Sauver" at bounding box center [1415, 805] width 39 height 19
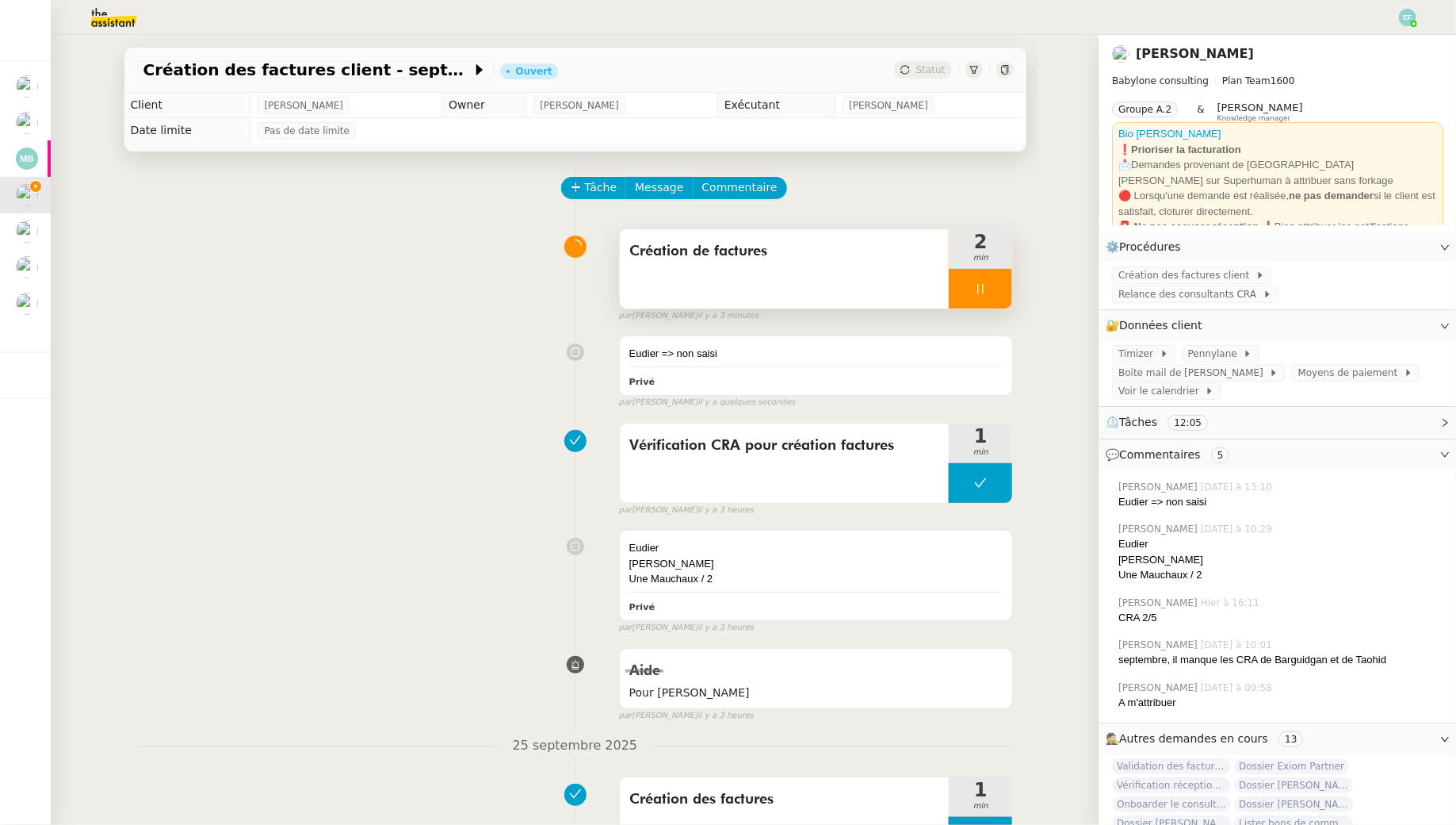
click at [794, 263] on div "Création de factures" at bounding box center [785, 269] width 330 height 79
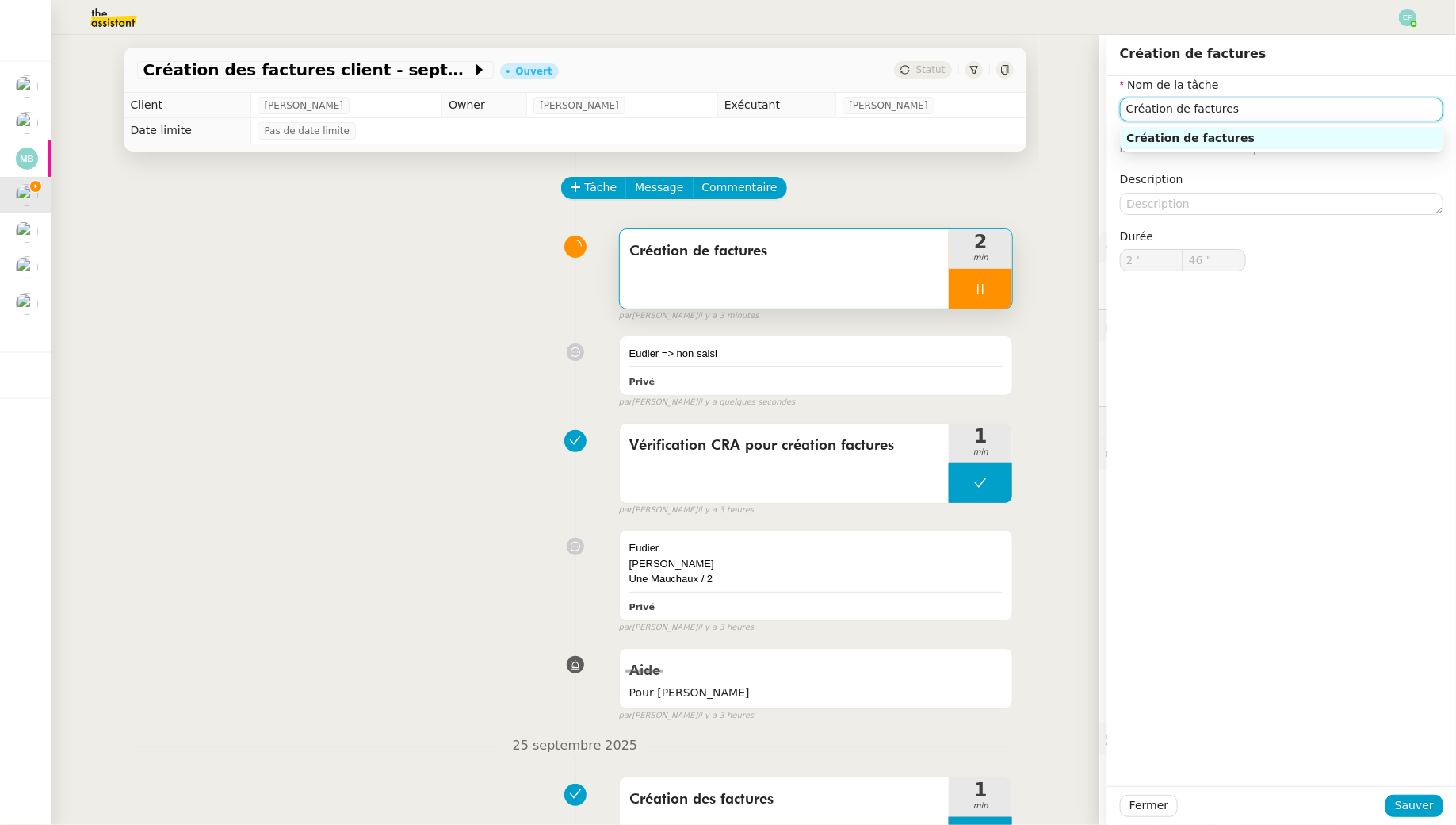
click at [1120, 112] on input "Création de factures" at bounding box center [1282, 109] width 324 height 23
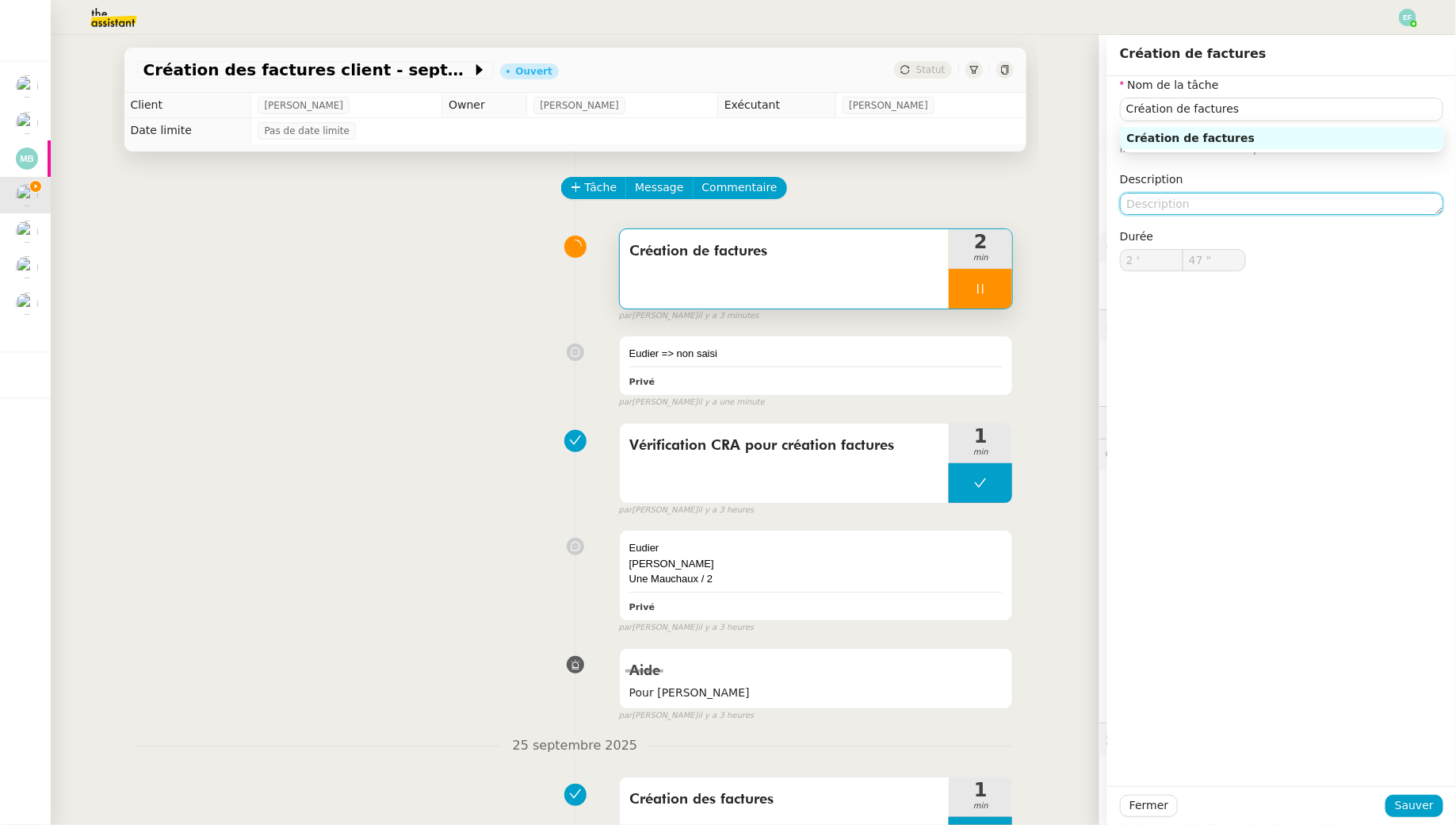
type input "48 ""
click at [1120, 203] on textarea at bounding box center [1282, 204] width 324 height 22
type textarea "No"
type input "49 ""
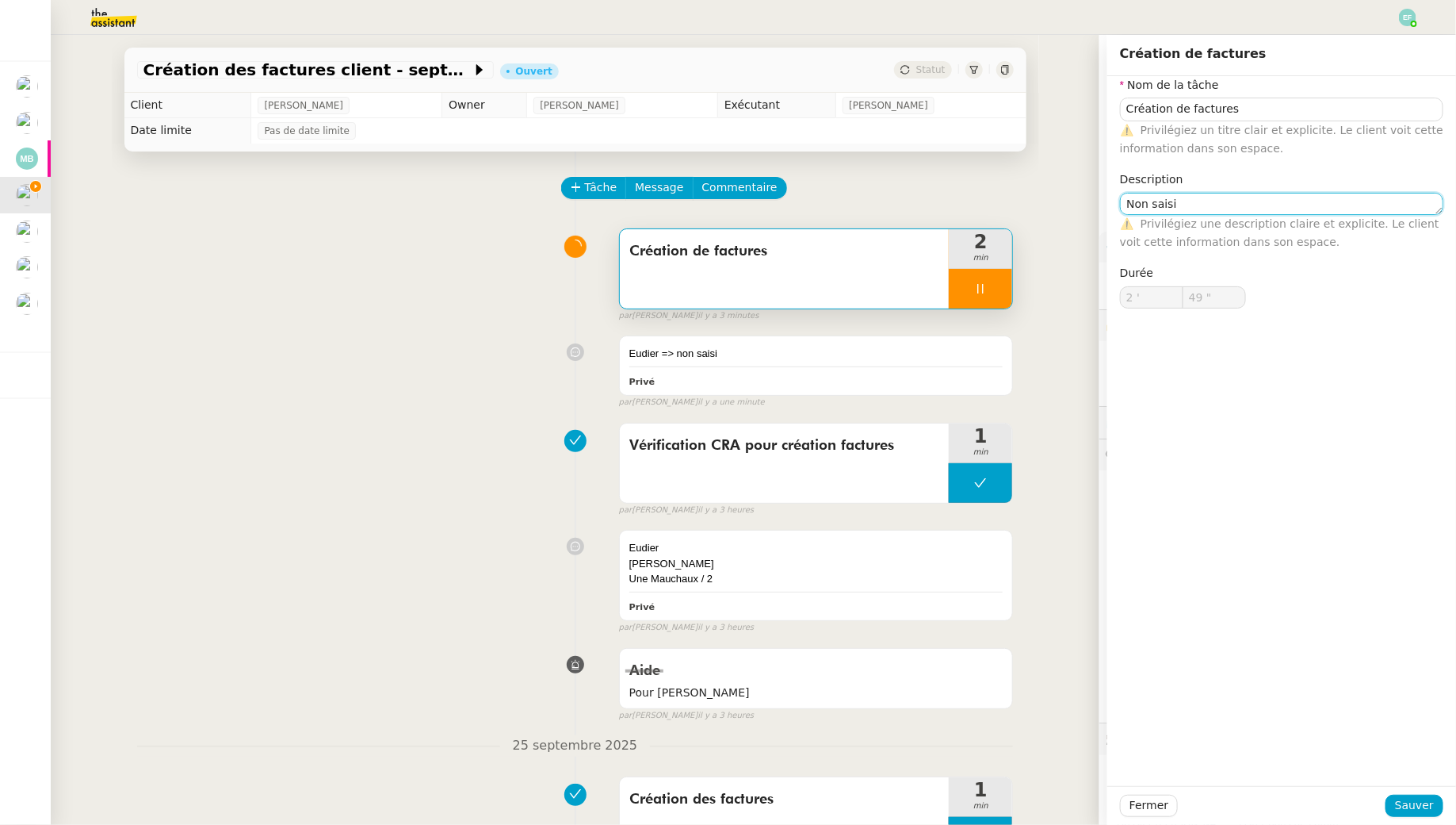
type textarea "Non saisi"
type input "53 ""
type textarea "Non saisi sur"
type input "54 ""
type textarea "Non saisi sur tabl"
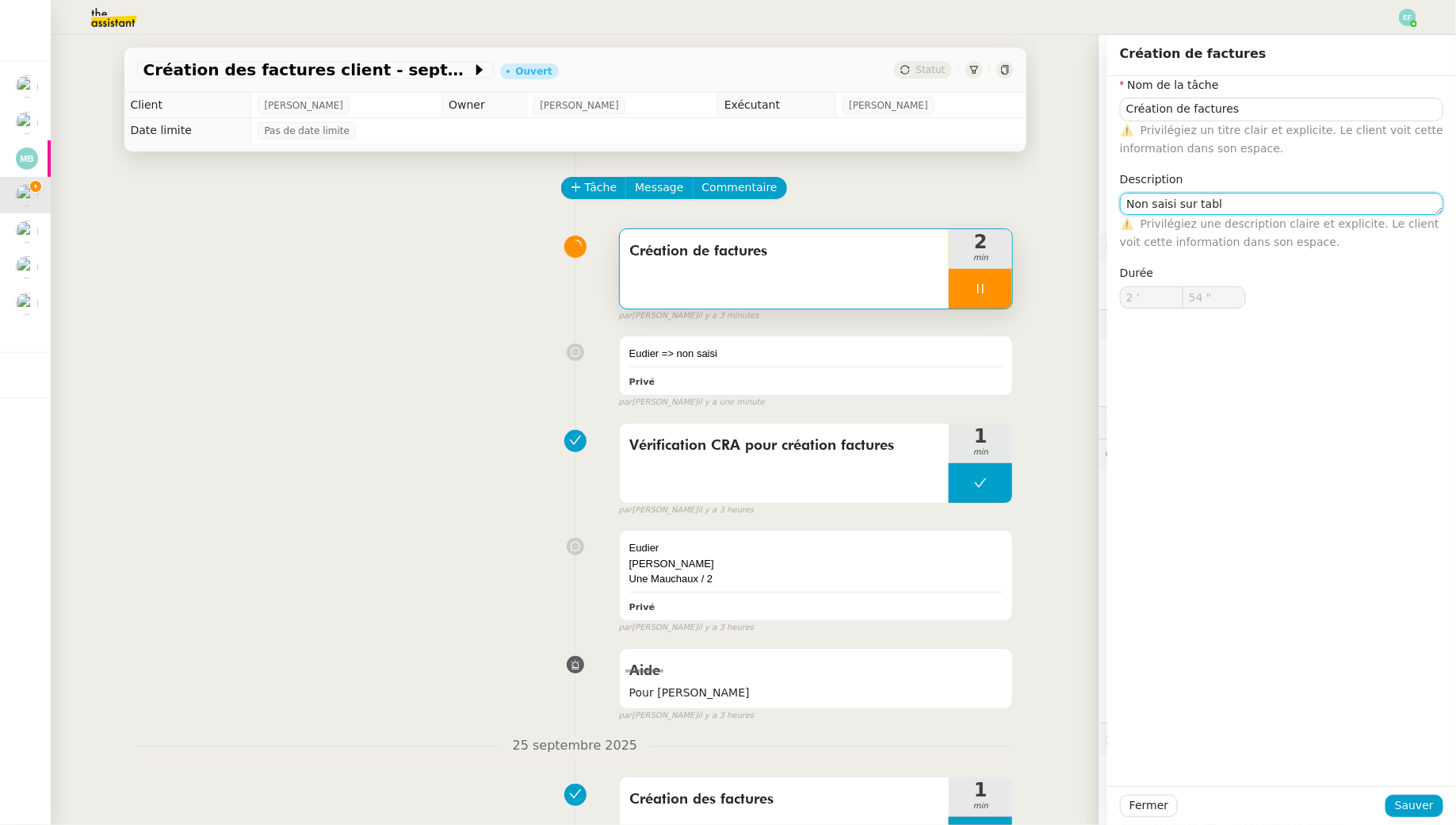
type input "55 ""
type textarea "Non saisi sur tableau de fac"
type input "56 ""
type textarea "Non saisi sur tableau de facturation"
type input "58 ""
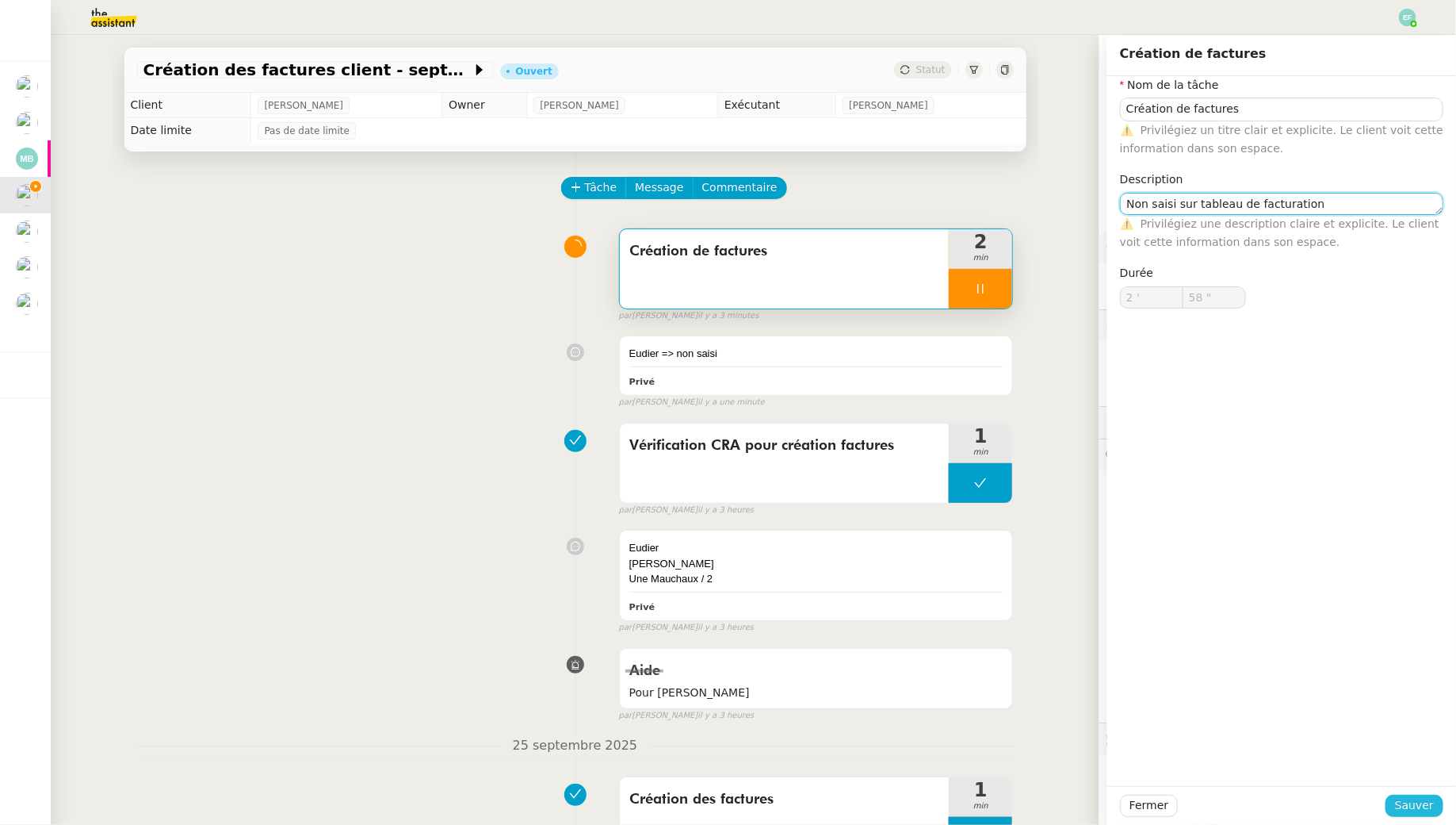
type textarea "Non saisi sur tableau de facturation"
click at [1120, 750] on button "Sauver" at bounding box center [1415, 806] width 58 height 22
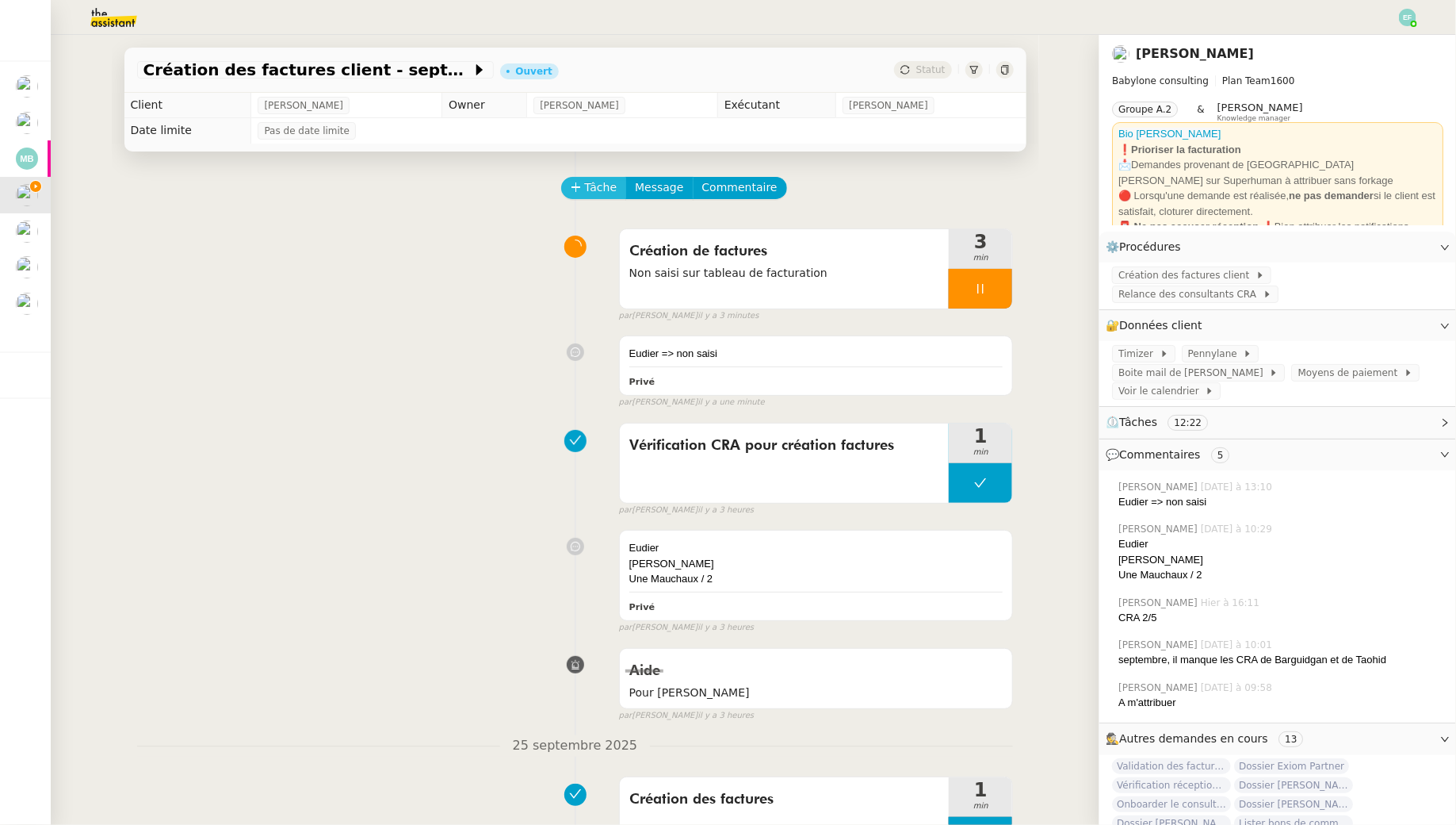
click at [587, 194] on span "Tâche" at bounding box center [601, 188] width 33 height 19
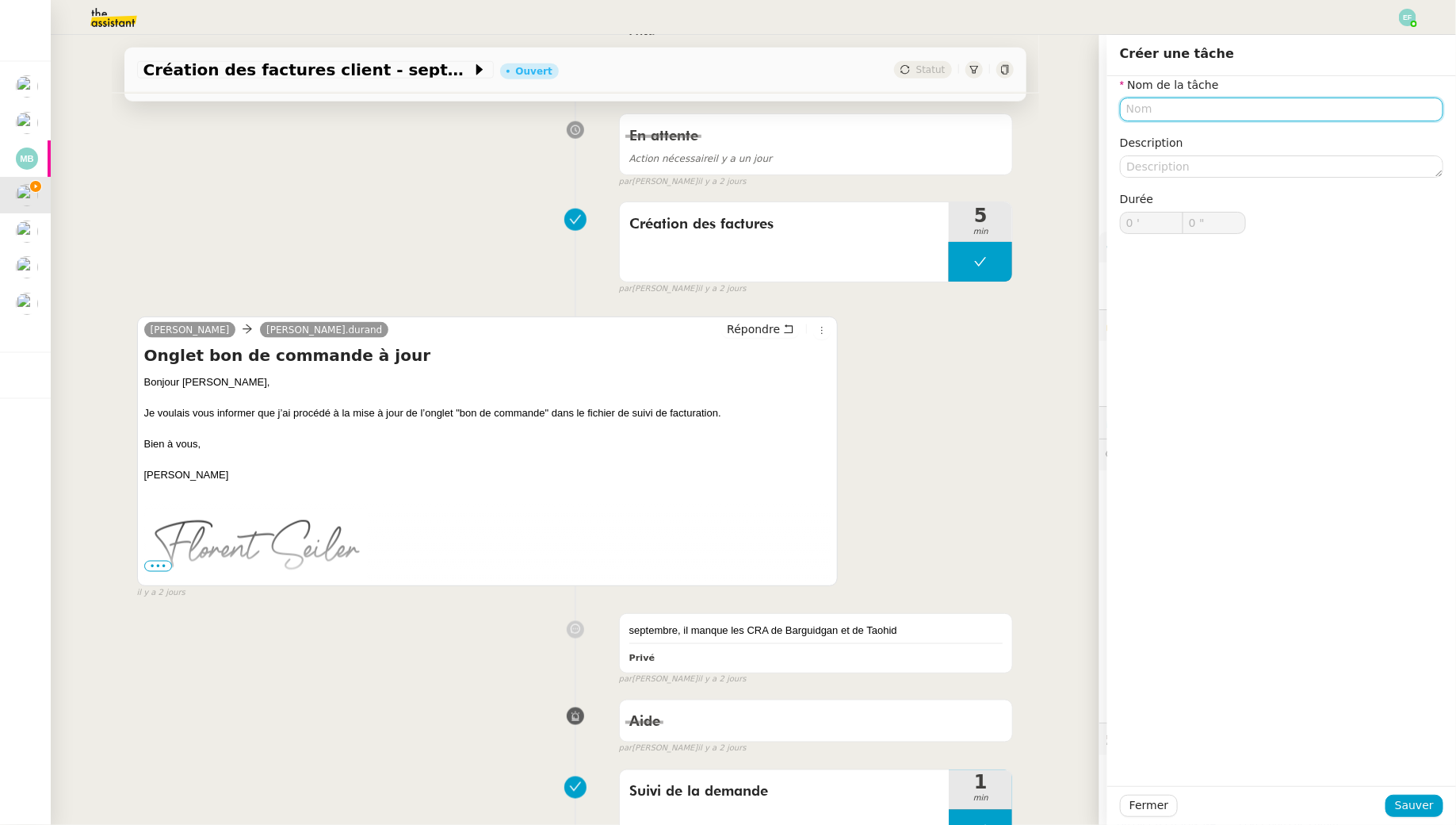
scroll to position [904, 0]
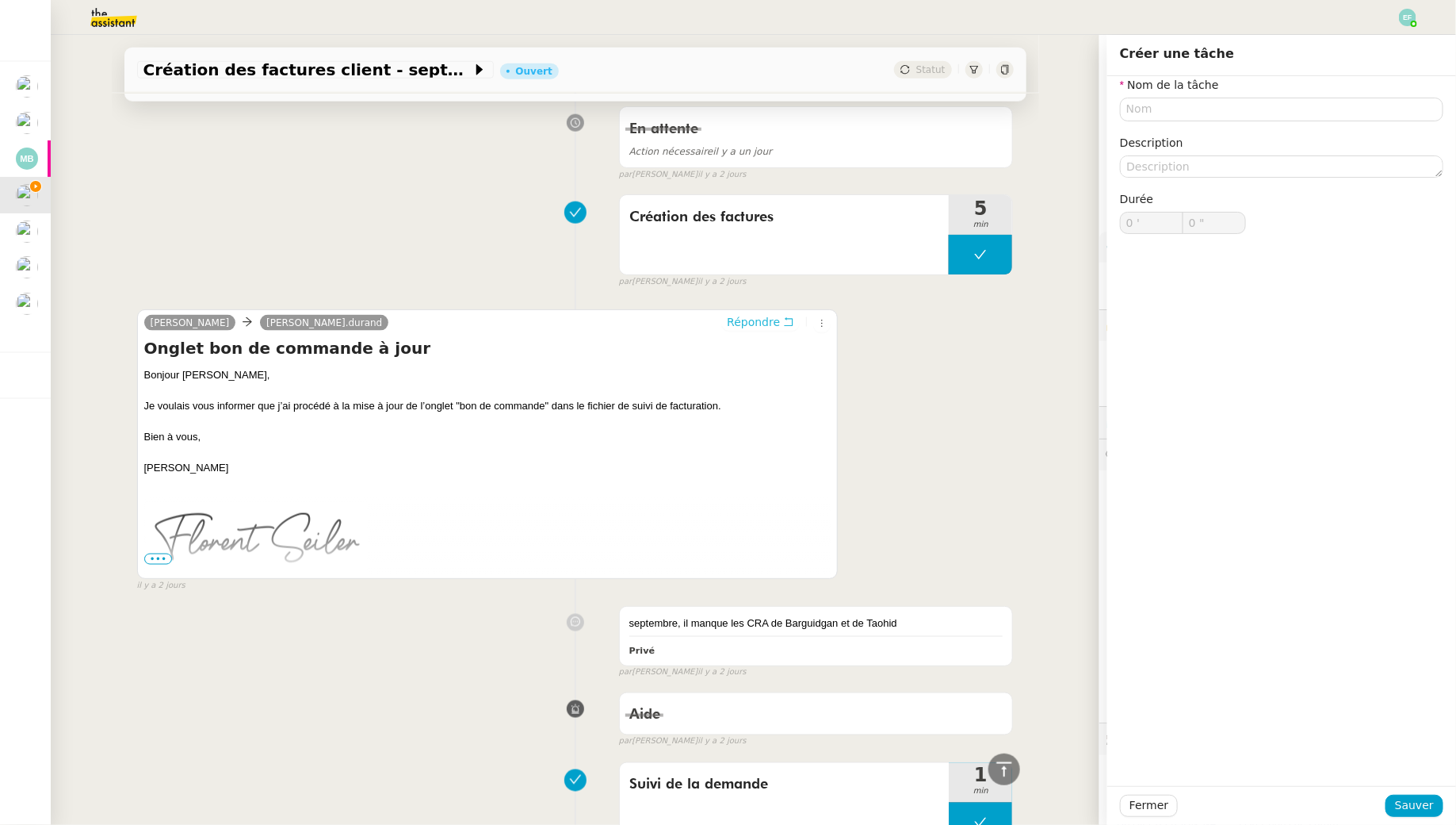
click at [788, 317] on icon at bounding box center [789, 322] width 11 height 11
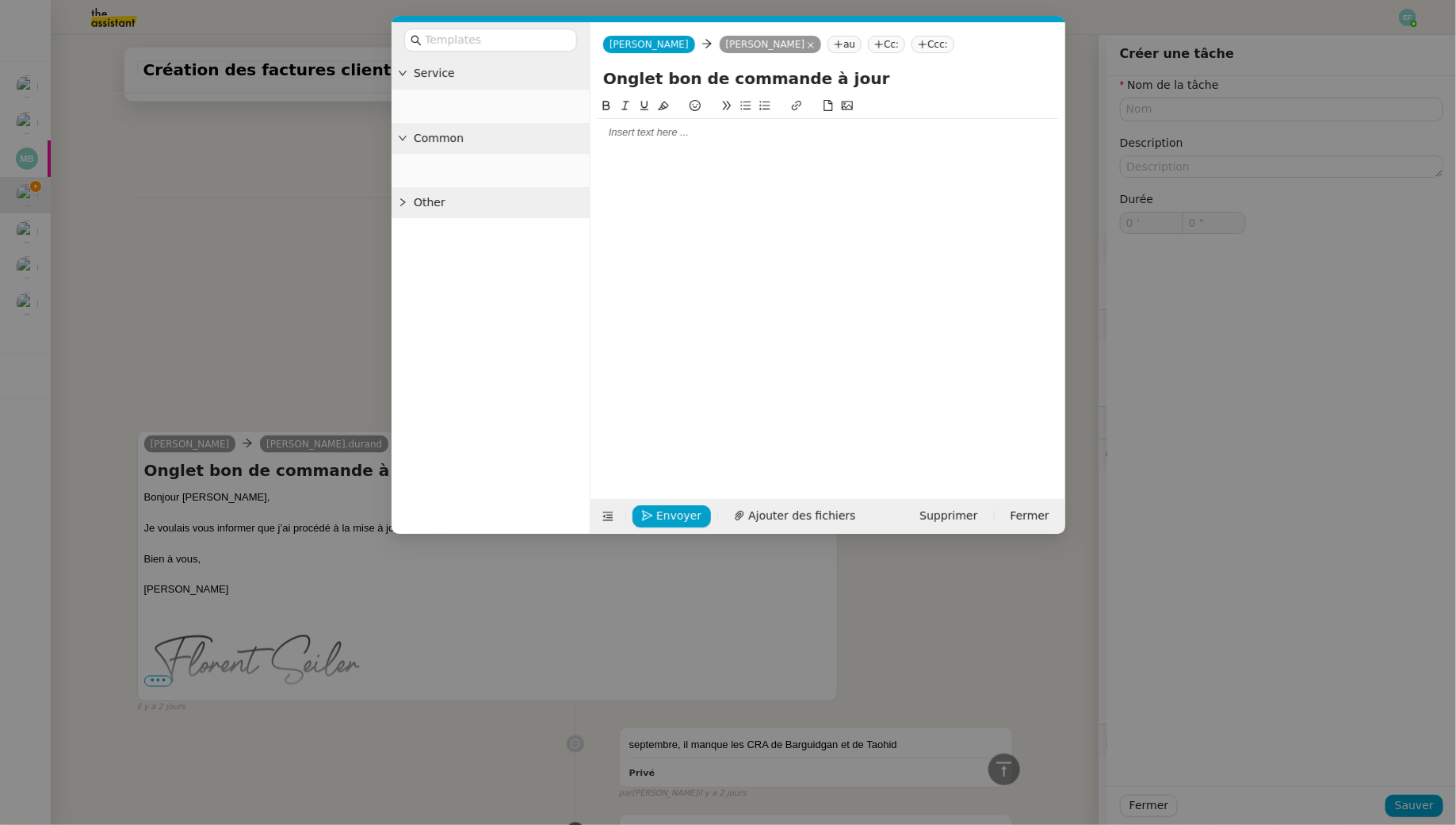
scroll to position [1025, 0]
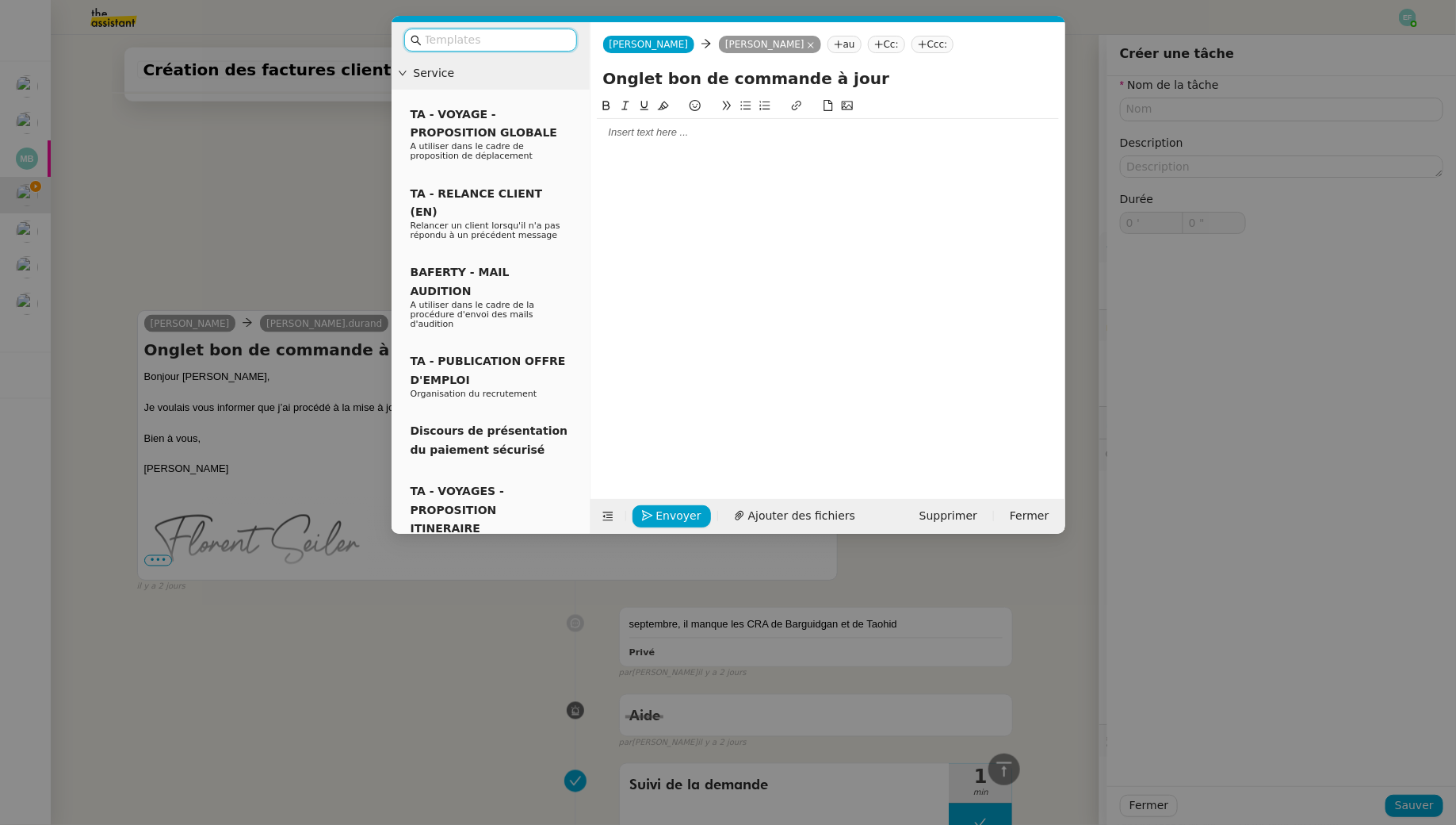
click at [681, 133] on div at bounding box center [827, 132] width 462 height 14
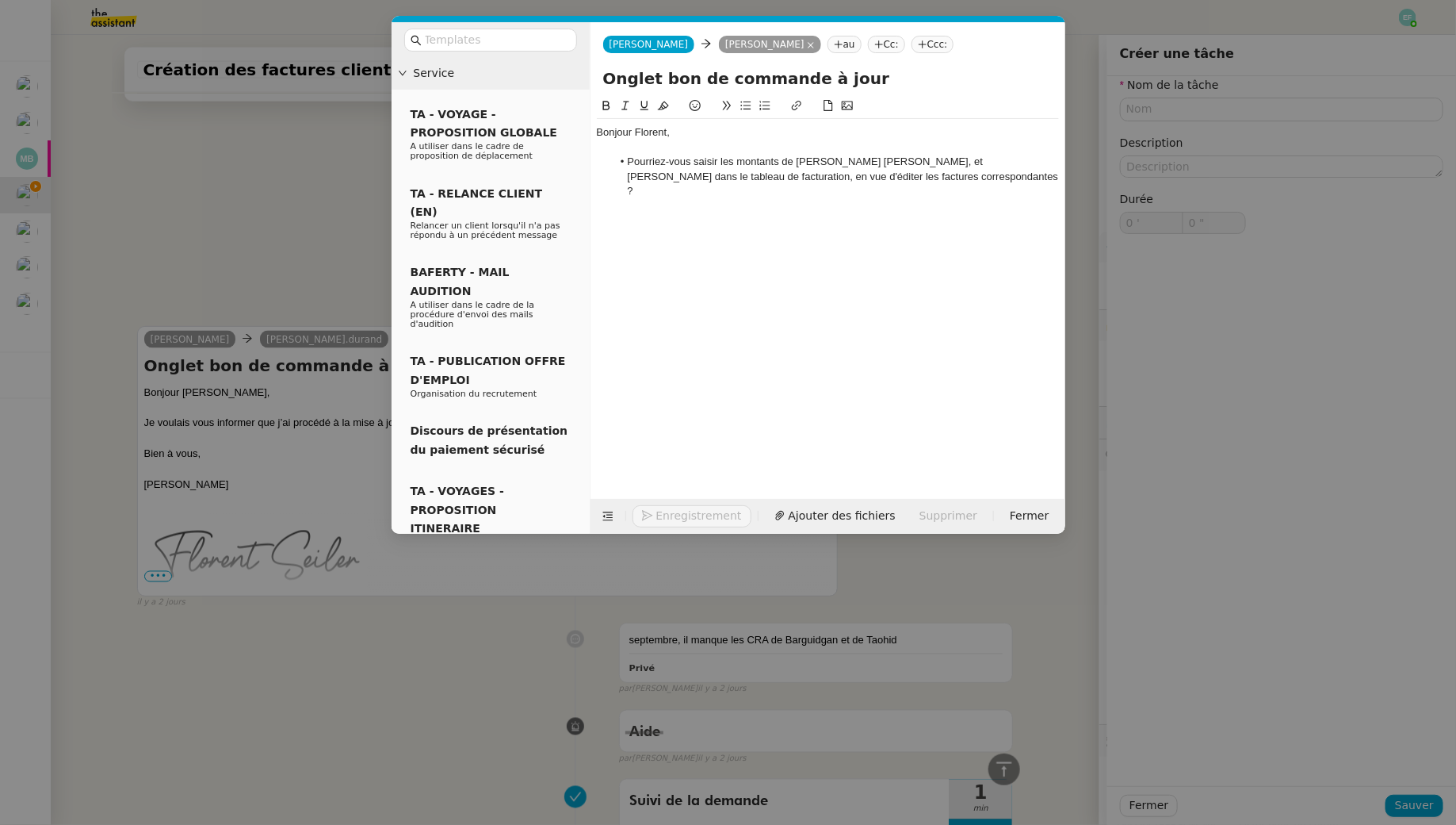
scroll to position [1107, 0]
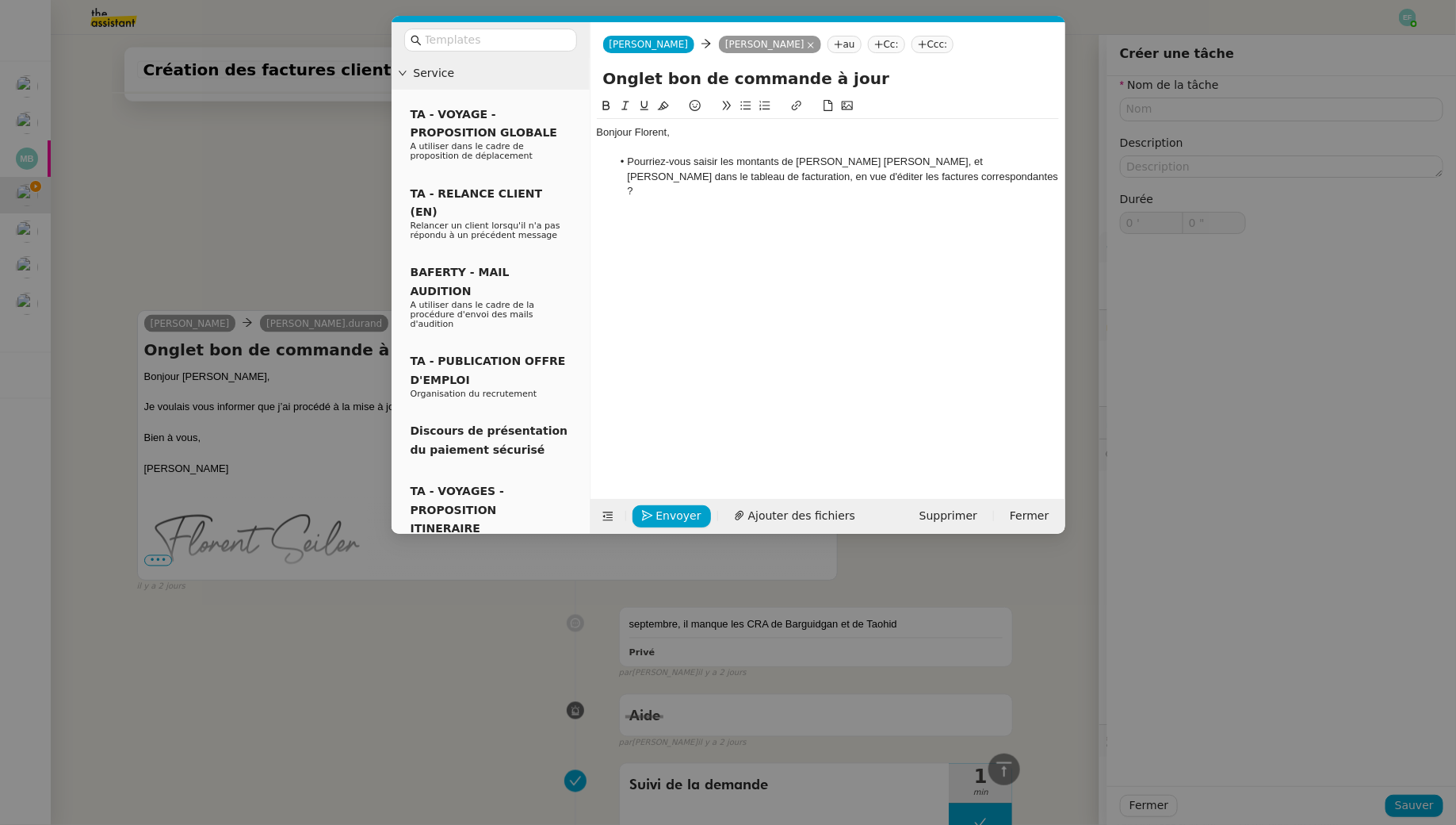
click at [704, 148] on div at bounding box center [827, 147] width 462 height 14
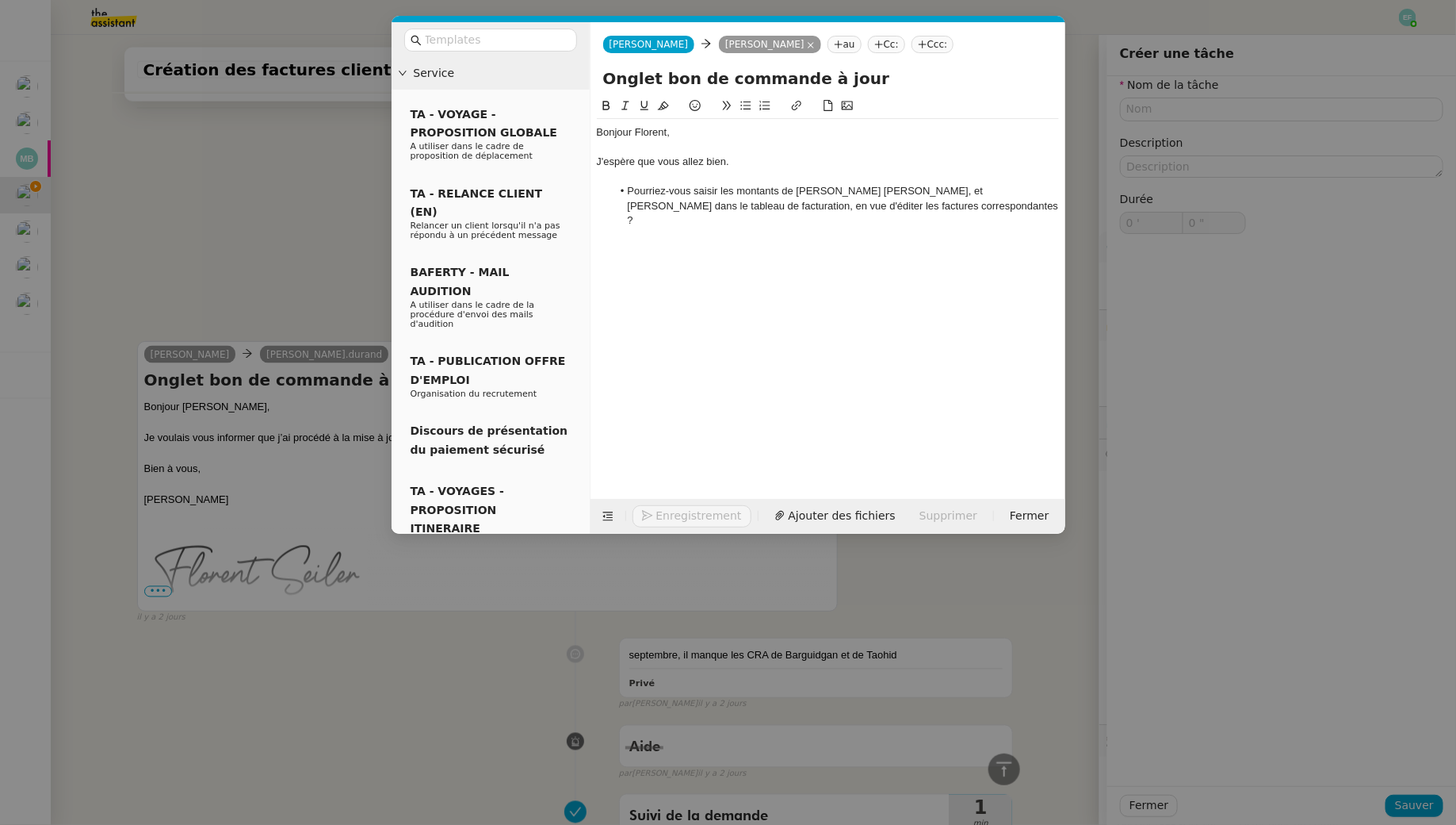
scroll to position [1139, 0]
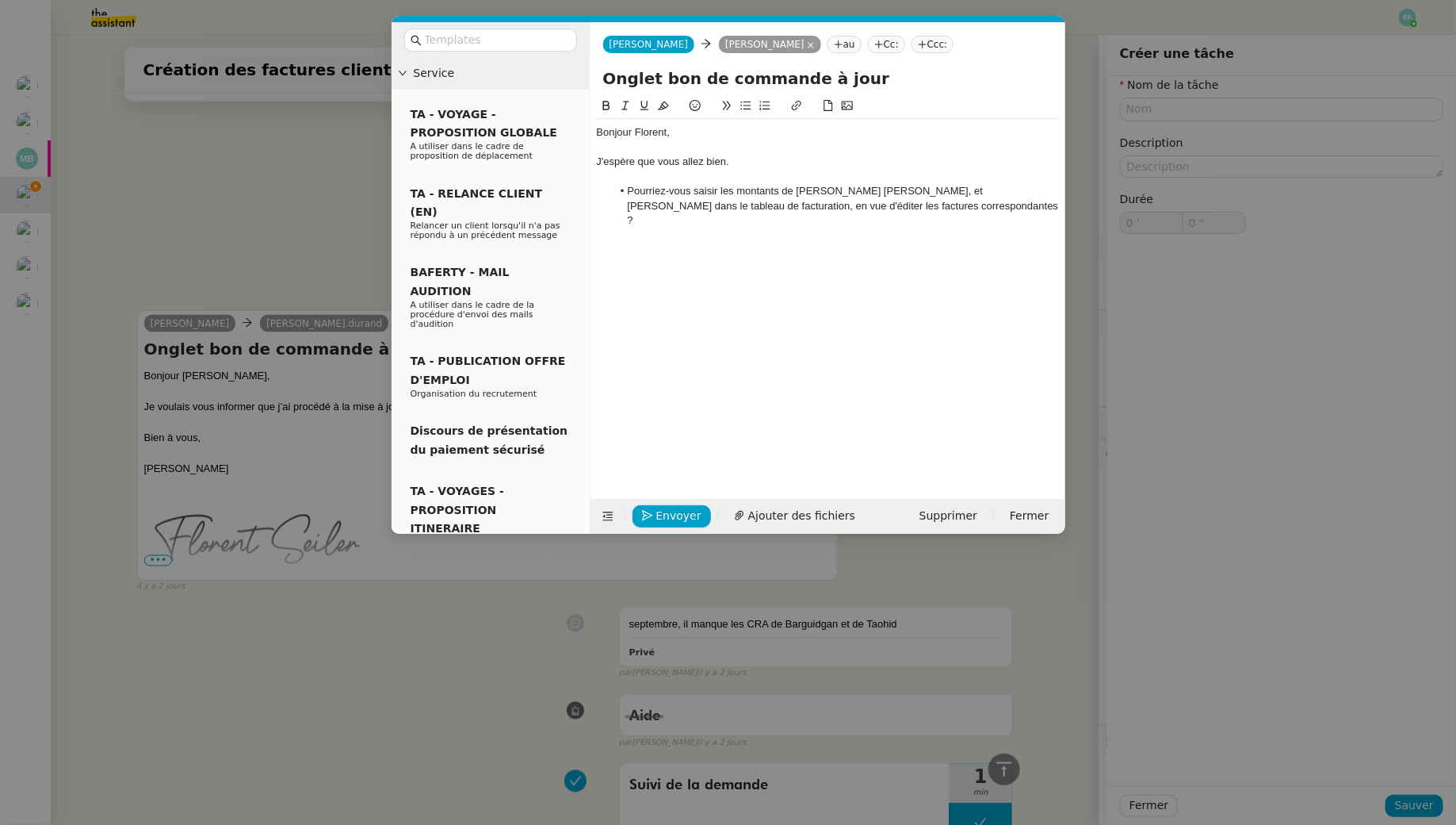
click at [791, 226] on li "Pourriez-vous saisir les montants de [PERSON_NAME] [PERSON_NAME], et [PERSON_NA…" at bounding box center [835, 205] width 447 height 44
click at [688, 521] on span "Envoyer" at bounding box center [679, 516] width 45 height 19
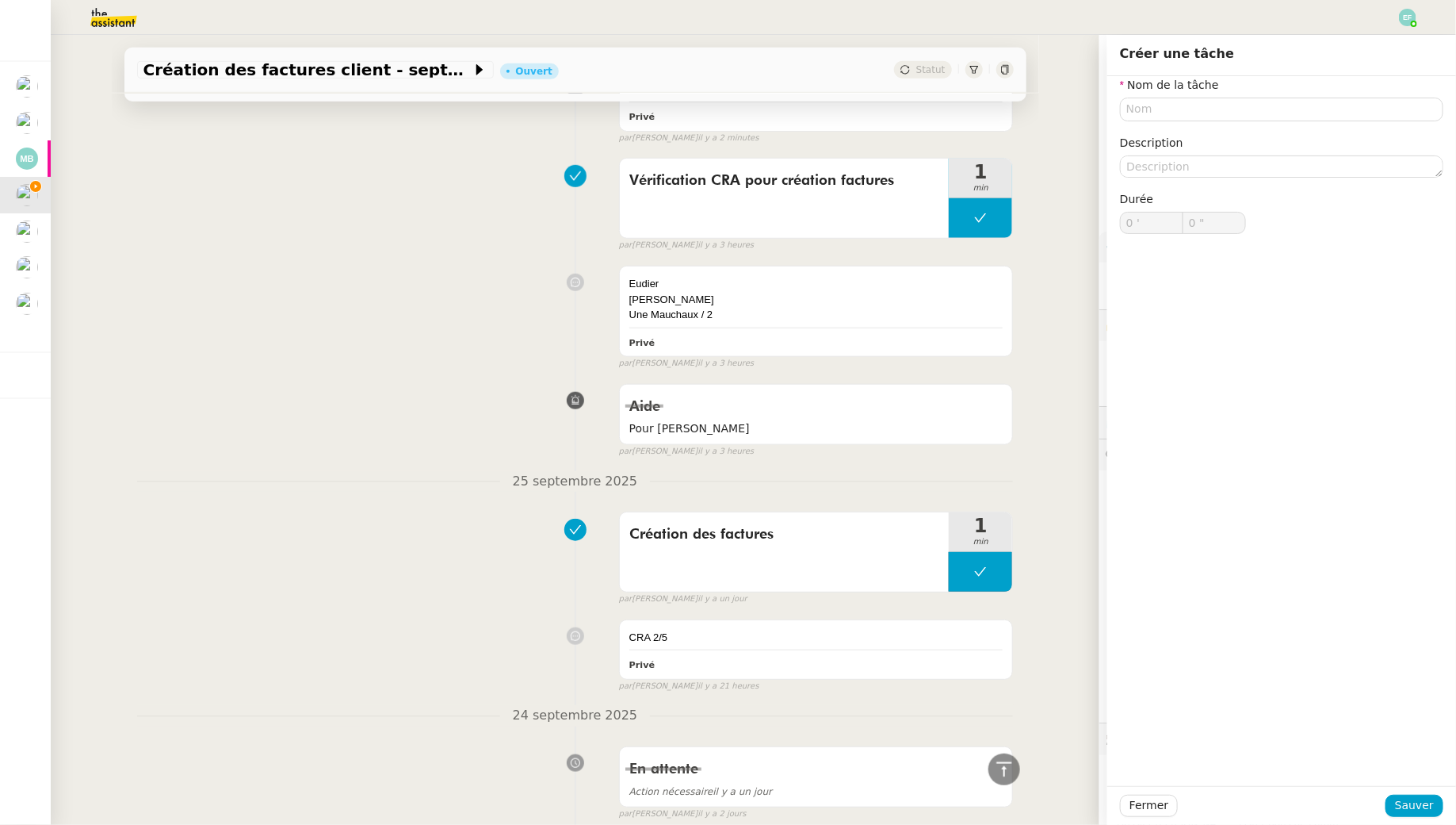
scroll to position [0, 0]
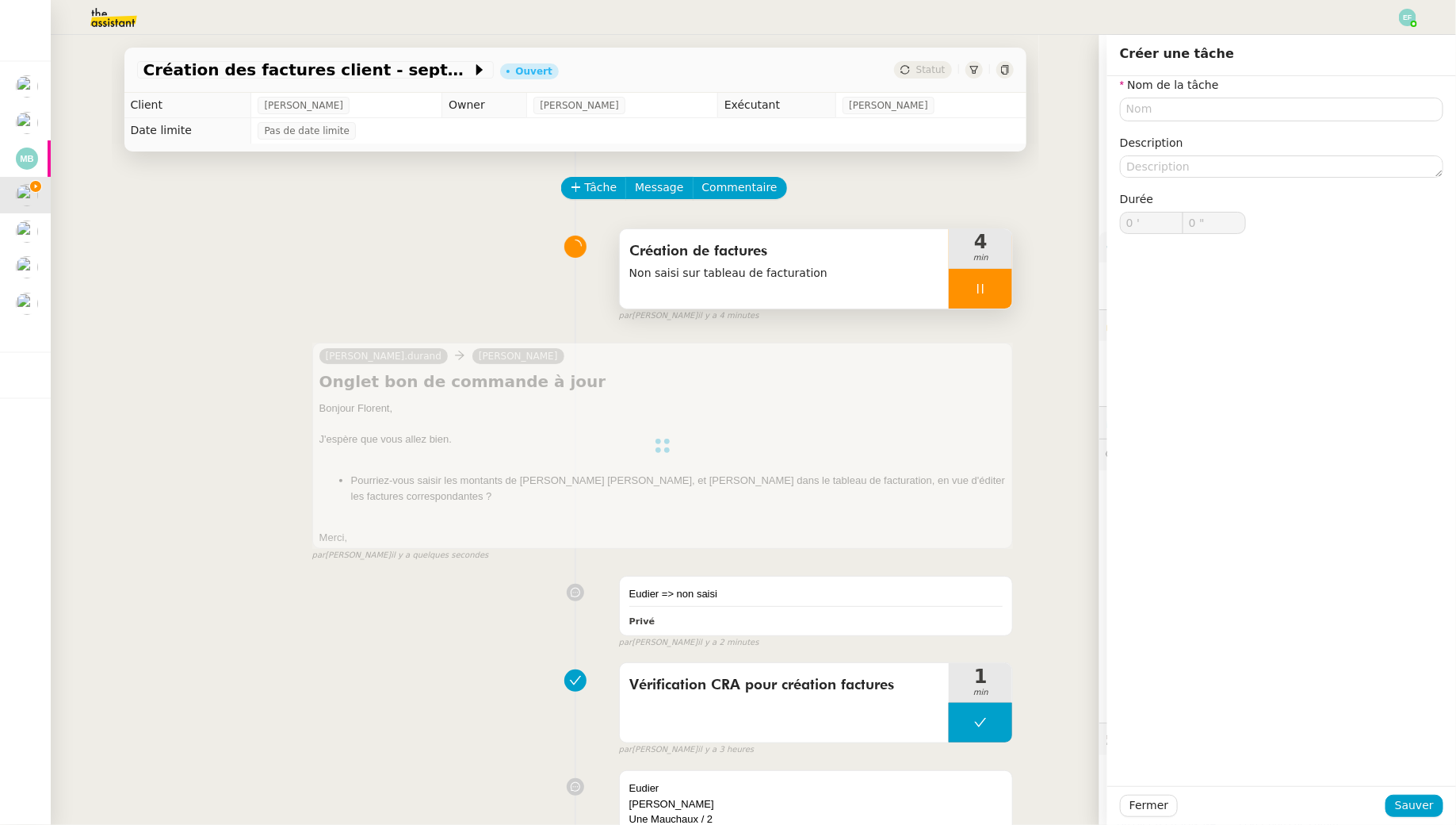
click at [835, 293] on div "Création de factures Non saisi sur tableau de facturation" at bounding box center [785, 269] width 330 height 79
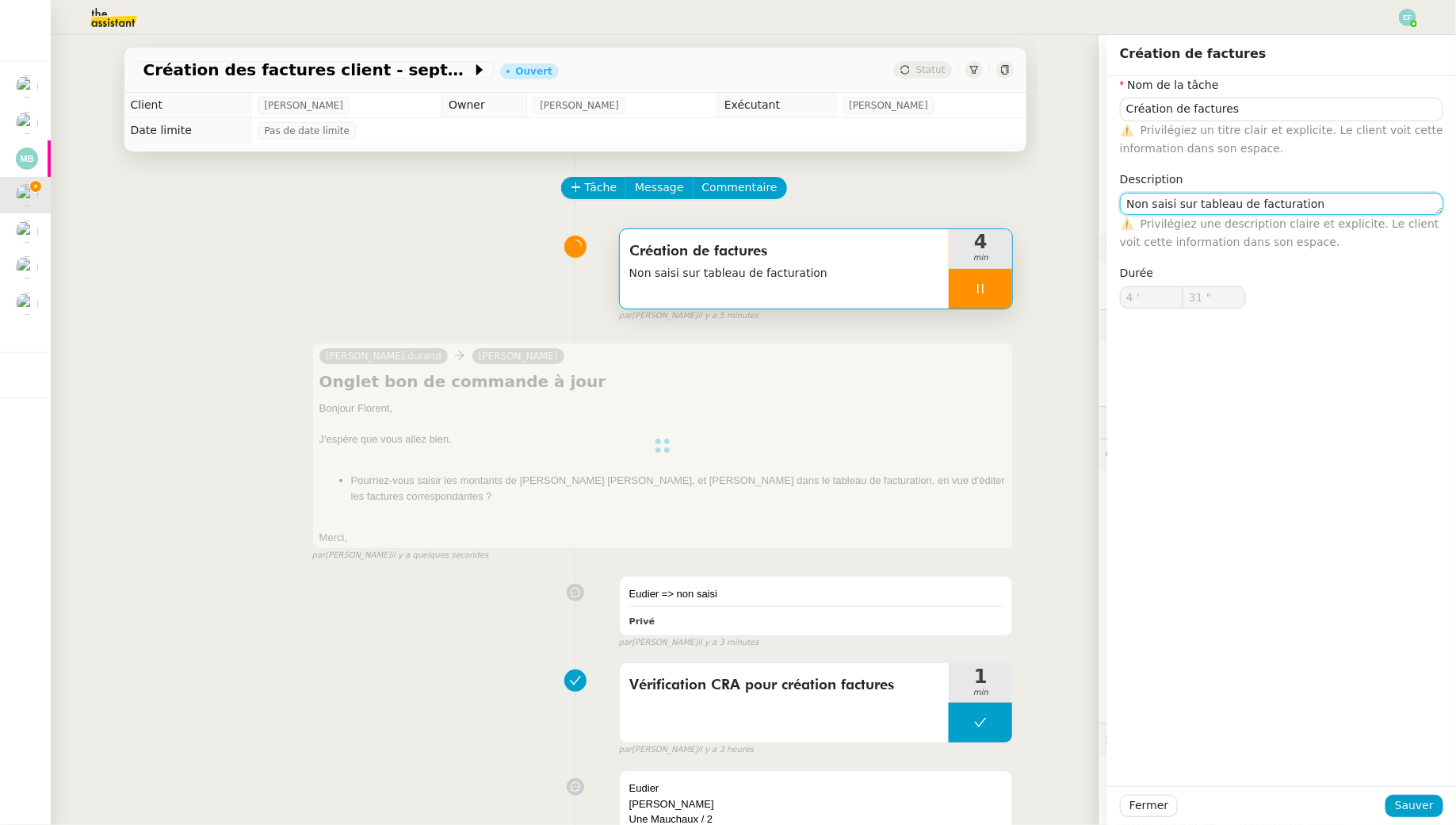
type input "Création de factures"
type textarea "Non saisi sur tableau de facturation"
type input "4 '"
click at [1120, 205] on textarea "Non saisi sur tableau de facturation" at bounding box center [1282, 204] width 324 height 22
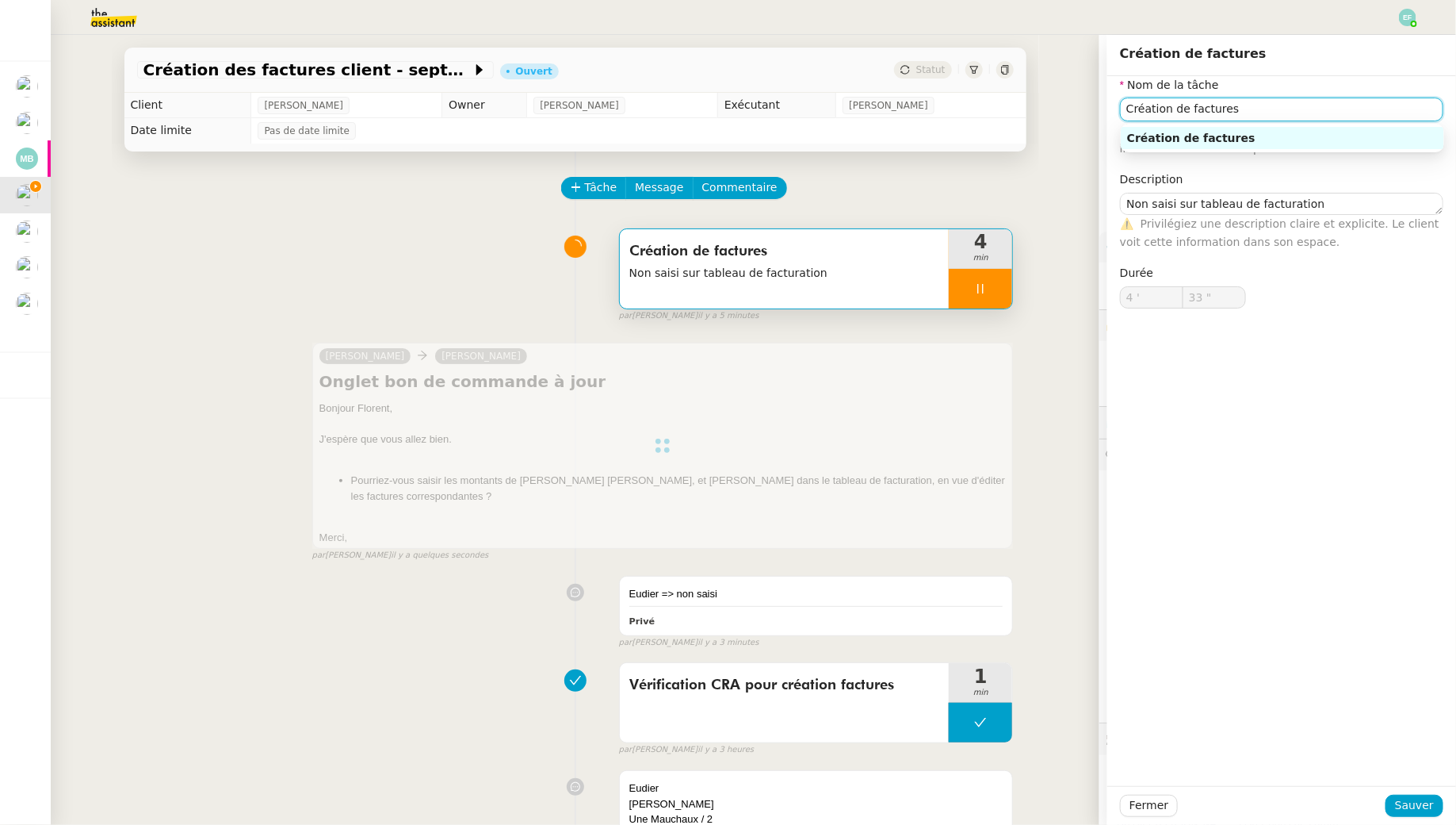
click at [1120, 102] on input "Création de factures" at bounding box center [1282, 109] width 324 height 23
type input "34 ""
type input "Création de factures +"
type input "35 ""
type input "Création de factures + envoi d"
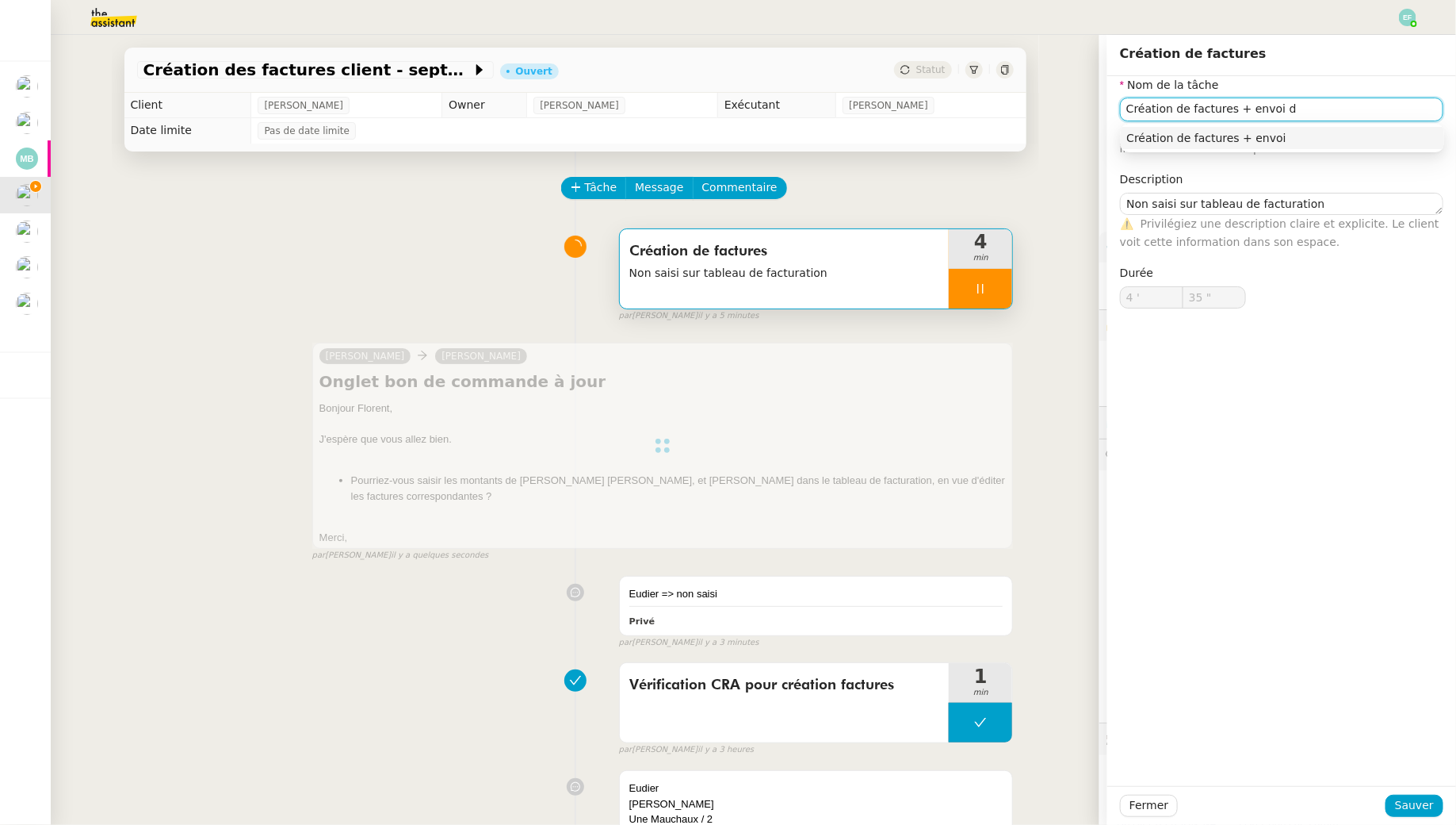
type input "36 ""
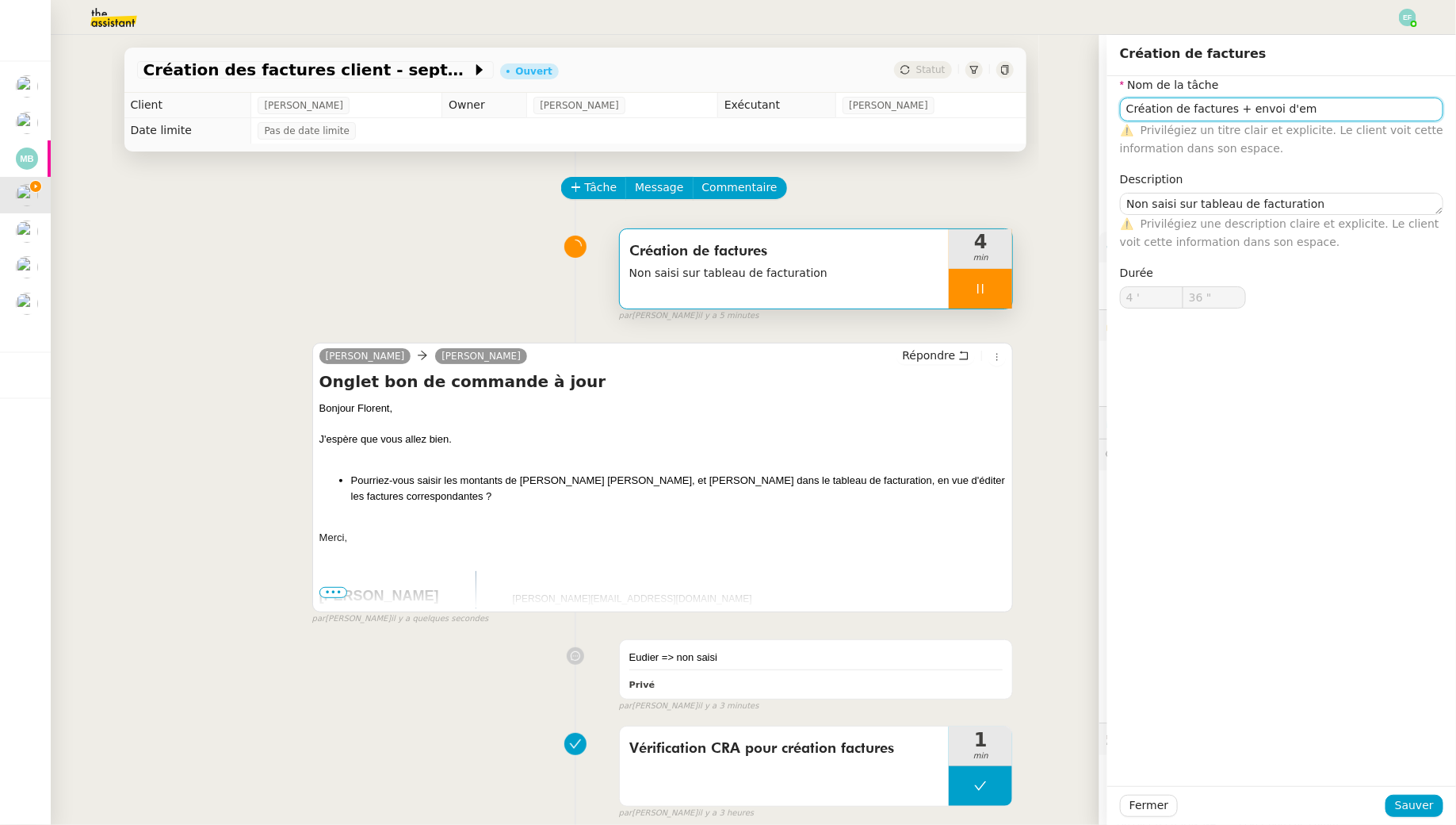
type input "Création de factures"
type textarea "Non saisi sur tableau de facturation"
type input "4 '"
type input "37 ""
type input "Création de factures"
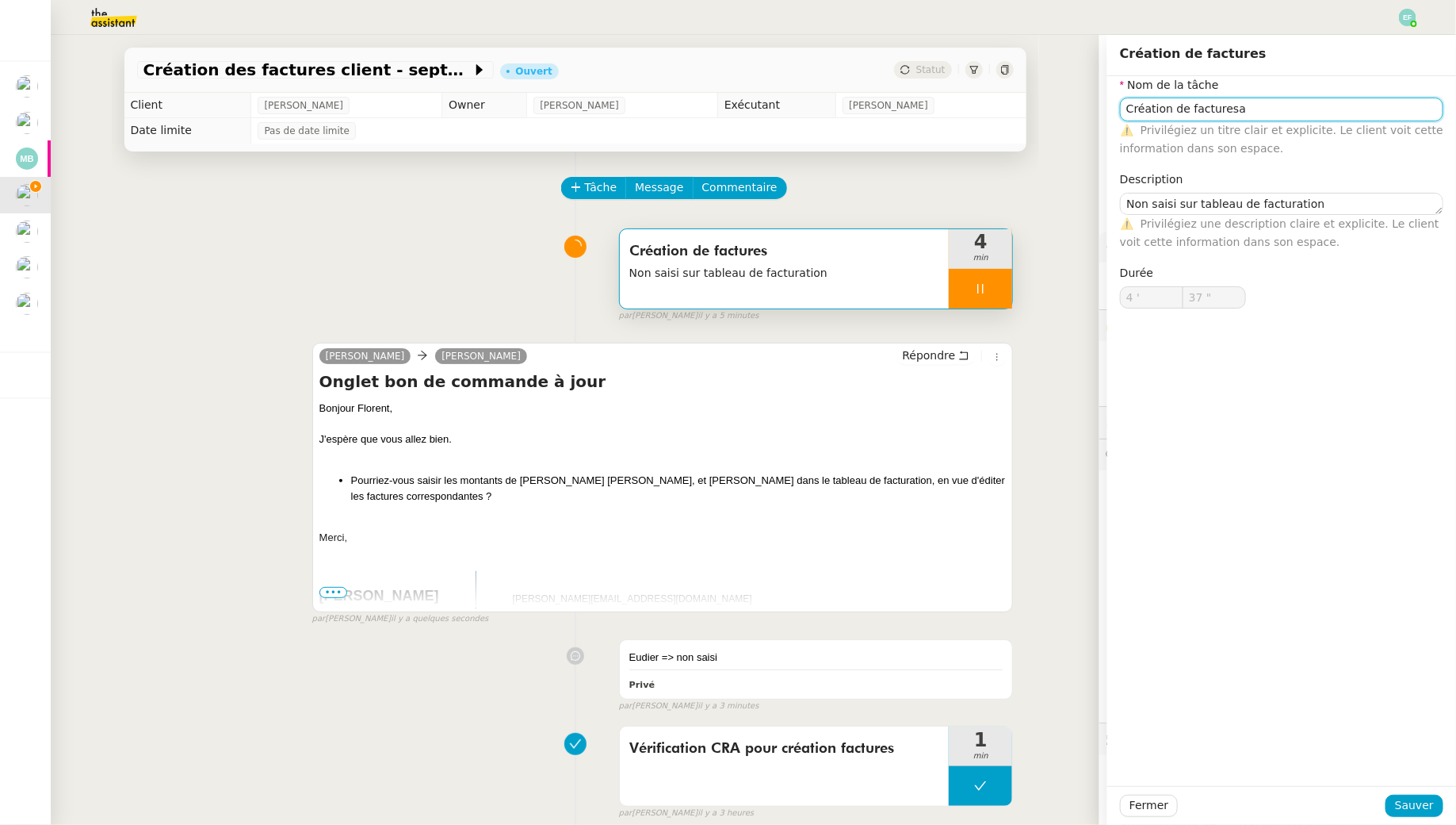
type textarea "Non saisi sur tableau de facturation"
type input "4 '"
type input "37 ""
type input "Création de factures"
type textarea "Non saisi sur tableau de facturation"
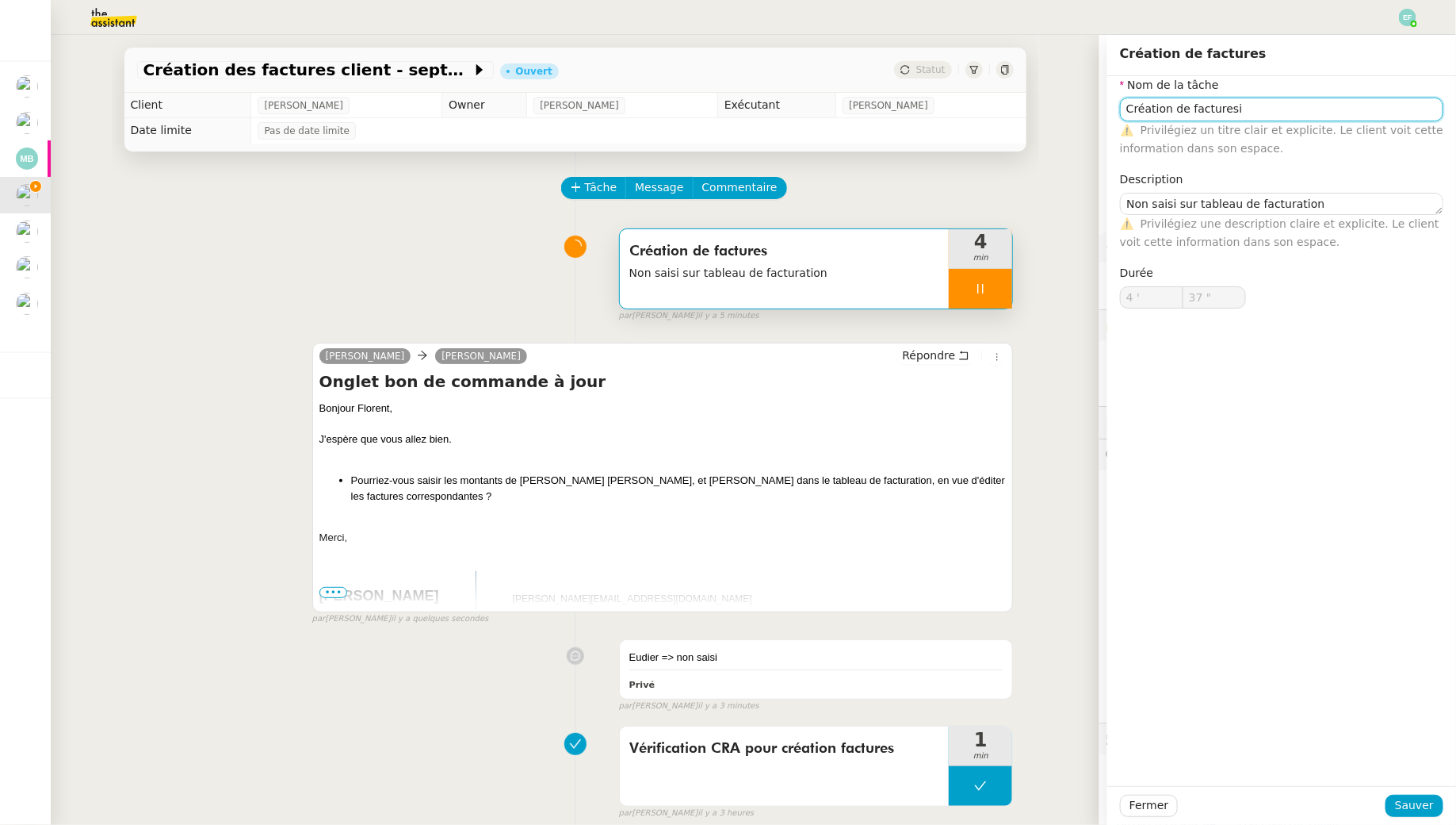
type input "4 '"
type input "38 ""
type input "Création de factures +"
type input "39 ""
type input "Création de factures + envoi d"
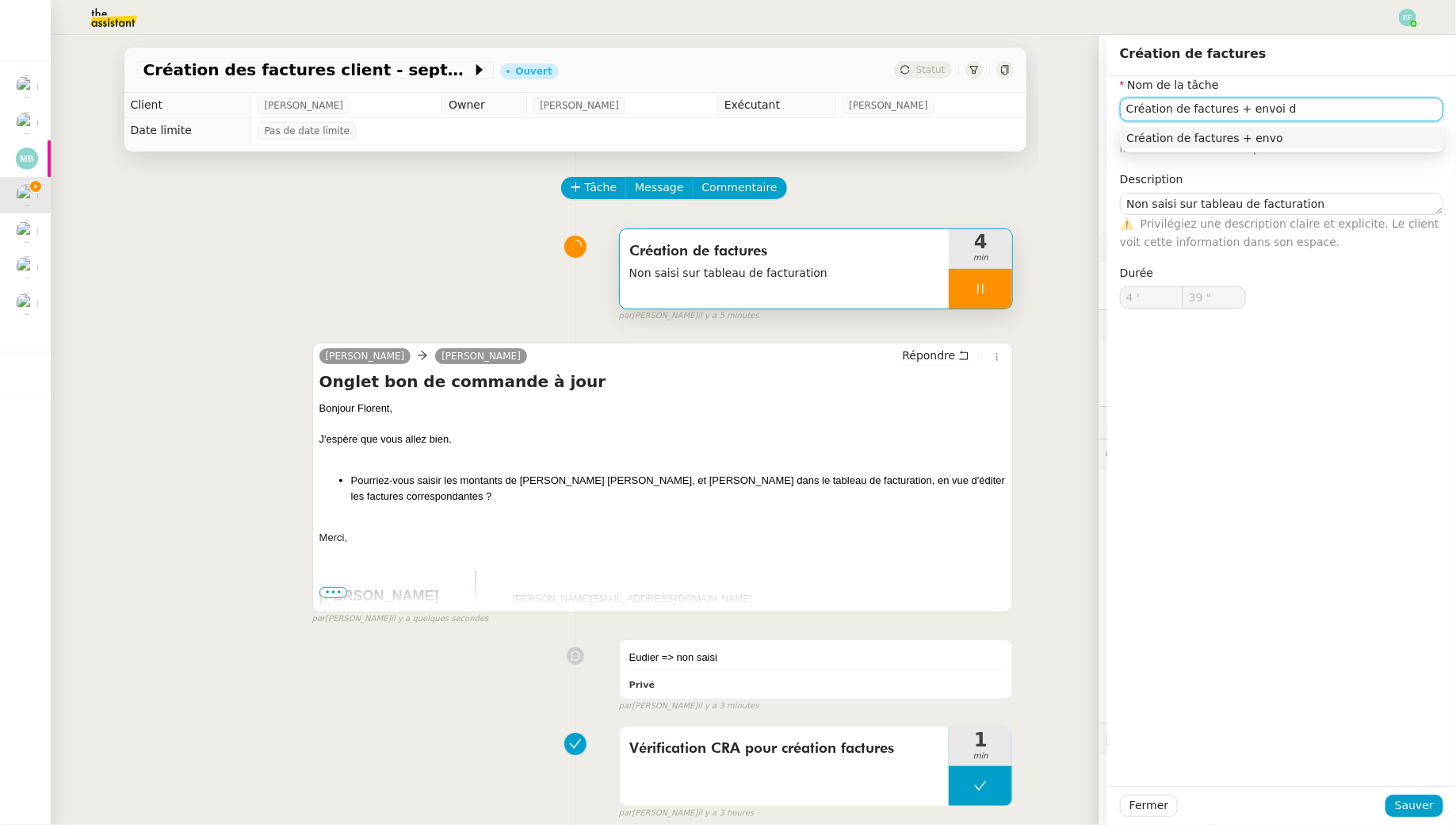
type input "40 ""
type input "Création de factures + envoi d'email"
type input "42 ""
type input "Création de factures + envoi d'email"
click at [1120, 750] on span "Sauver" at bounding box center [1415, 805] width 39 height 19
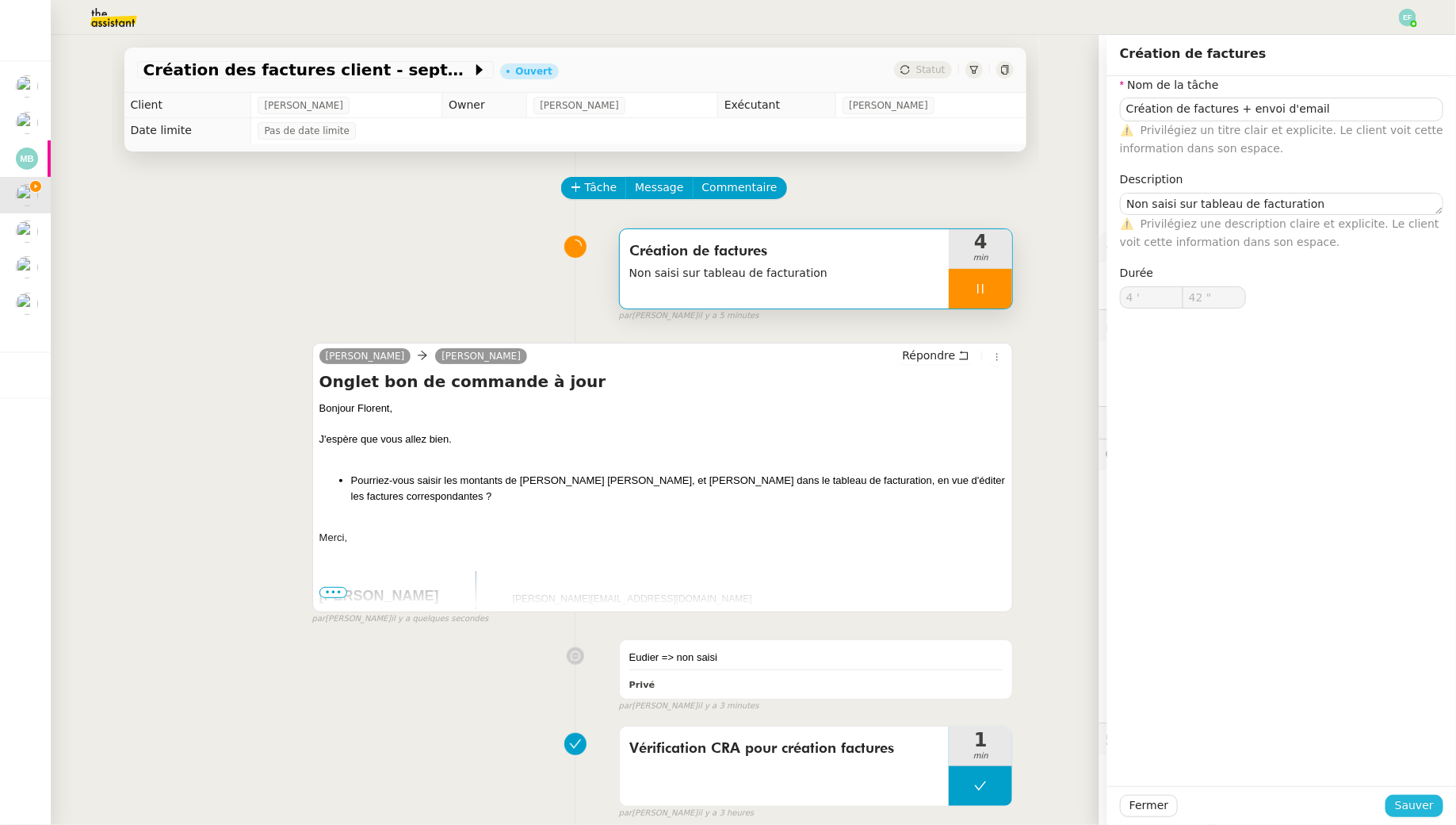
type input "43 ""
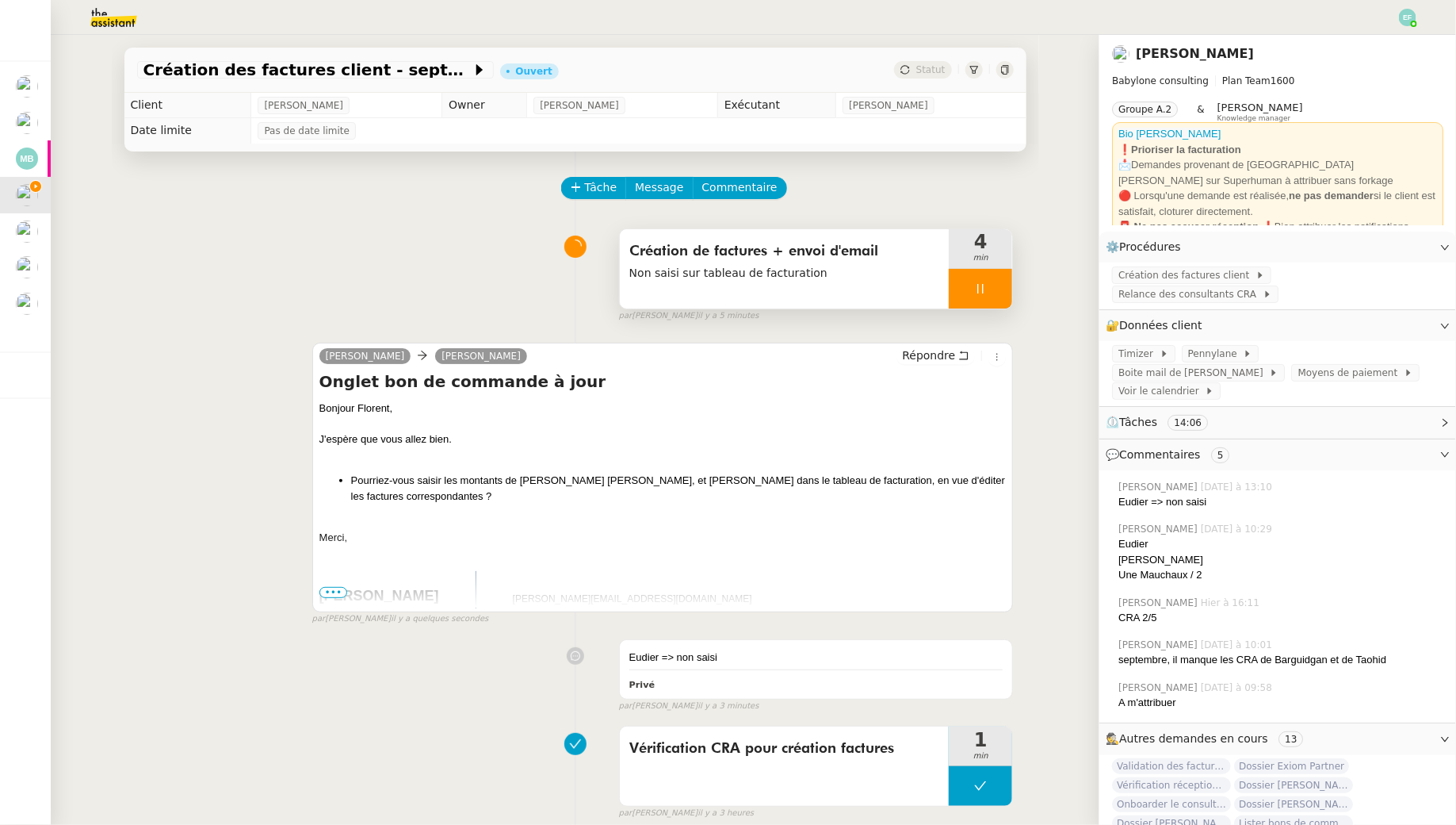
click at [973, 283] on div at bounding box center [980, 288] width 63 height 39
click at [1001, 291] on icon at bounding box center [997, 289] width 13 height 13
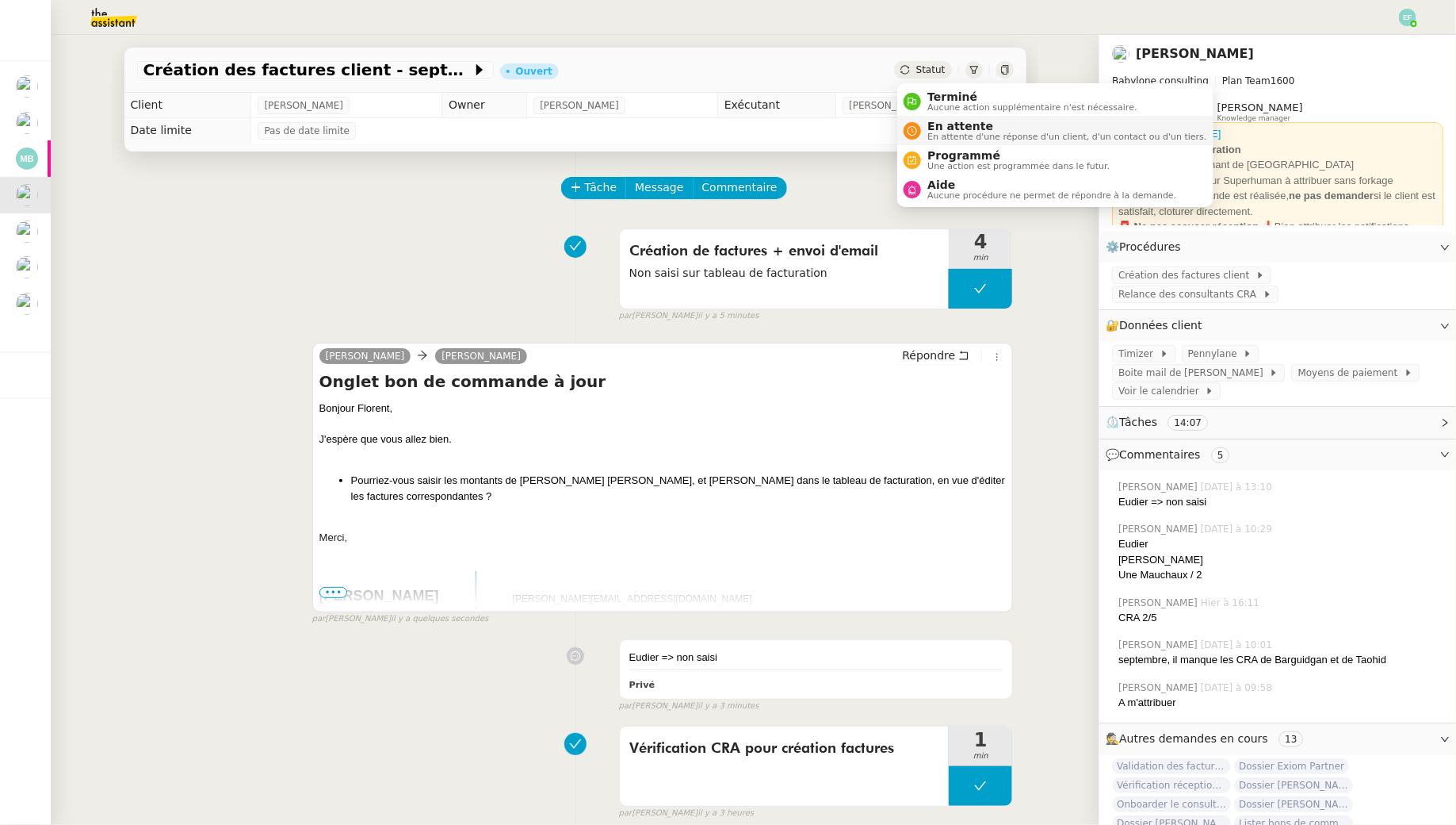
click at [943, 134] on span "En attente d'une réponse d'un client, d'un contact ou d'un tiers." at bounding box center [1066, 136] width 279 height 8
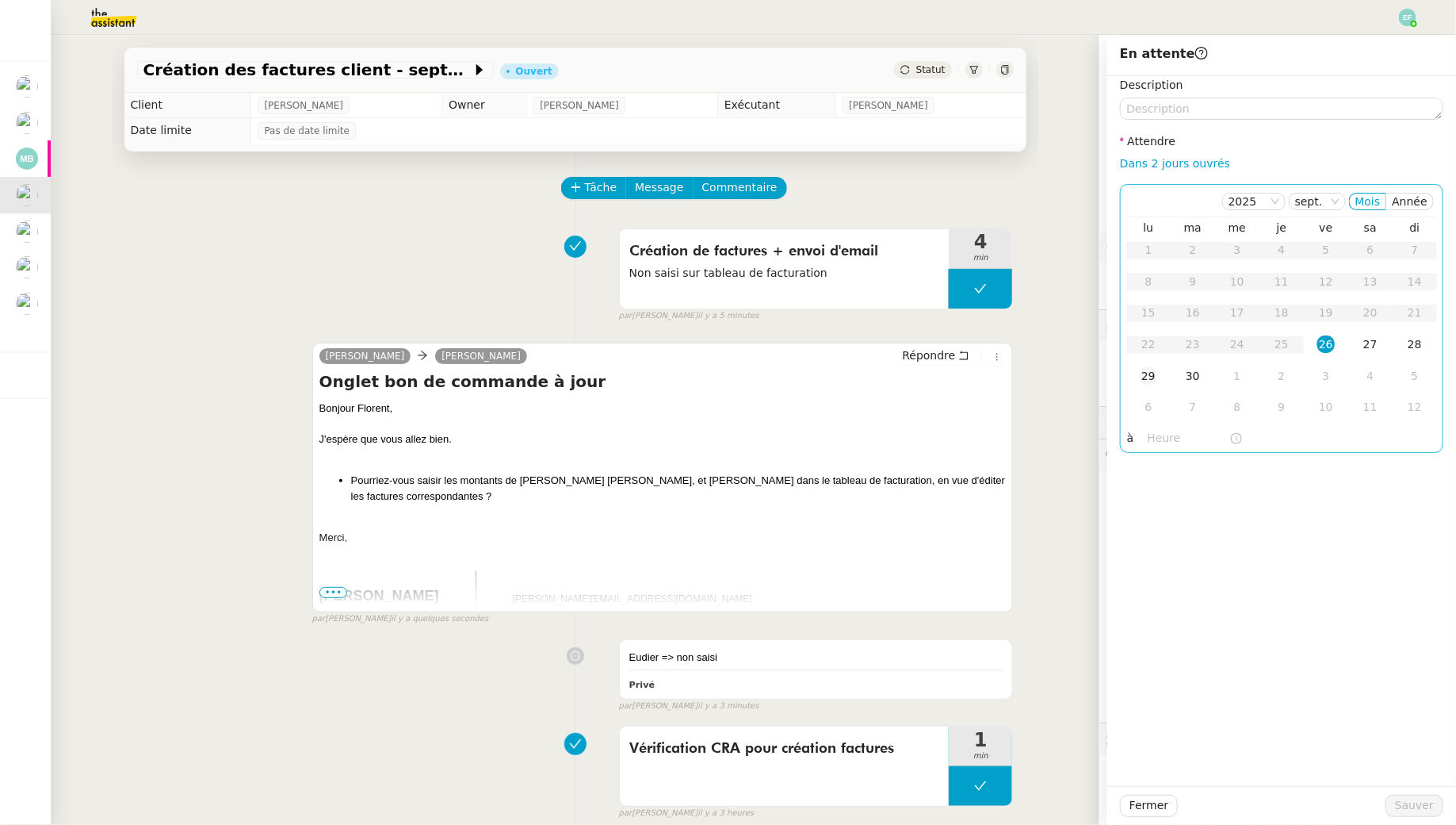
click at [1120, 371] on div "29" at bounding box center [1148, 376] width 18 height 18
click at [1120, 750] on span "Sauver" at bounding box center [1415, 805] width 39 height 19
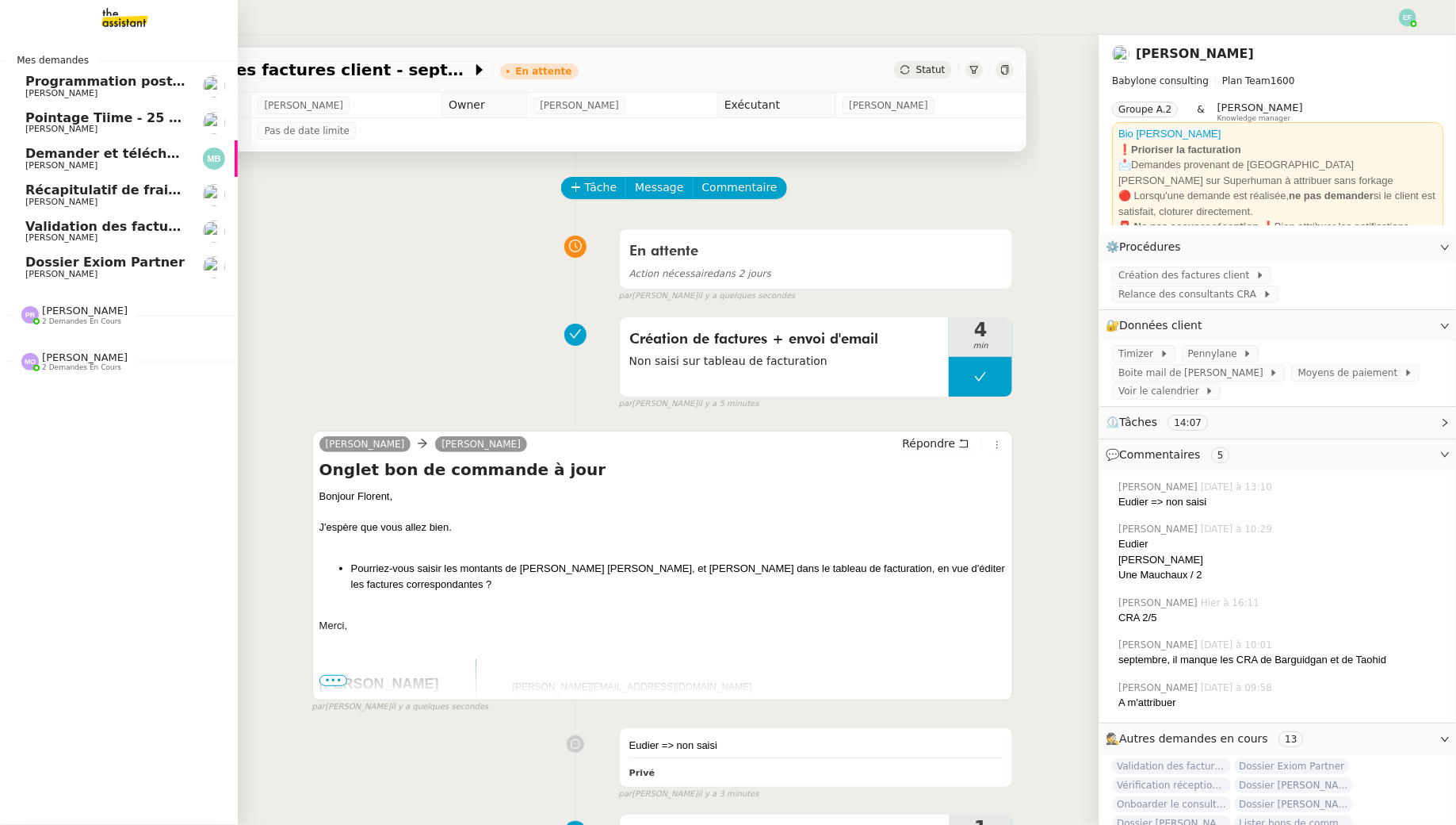
click at [112, 239] on span "[PERSON_NAME]" at bounding box center [105, 238] width 160 height 9
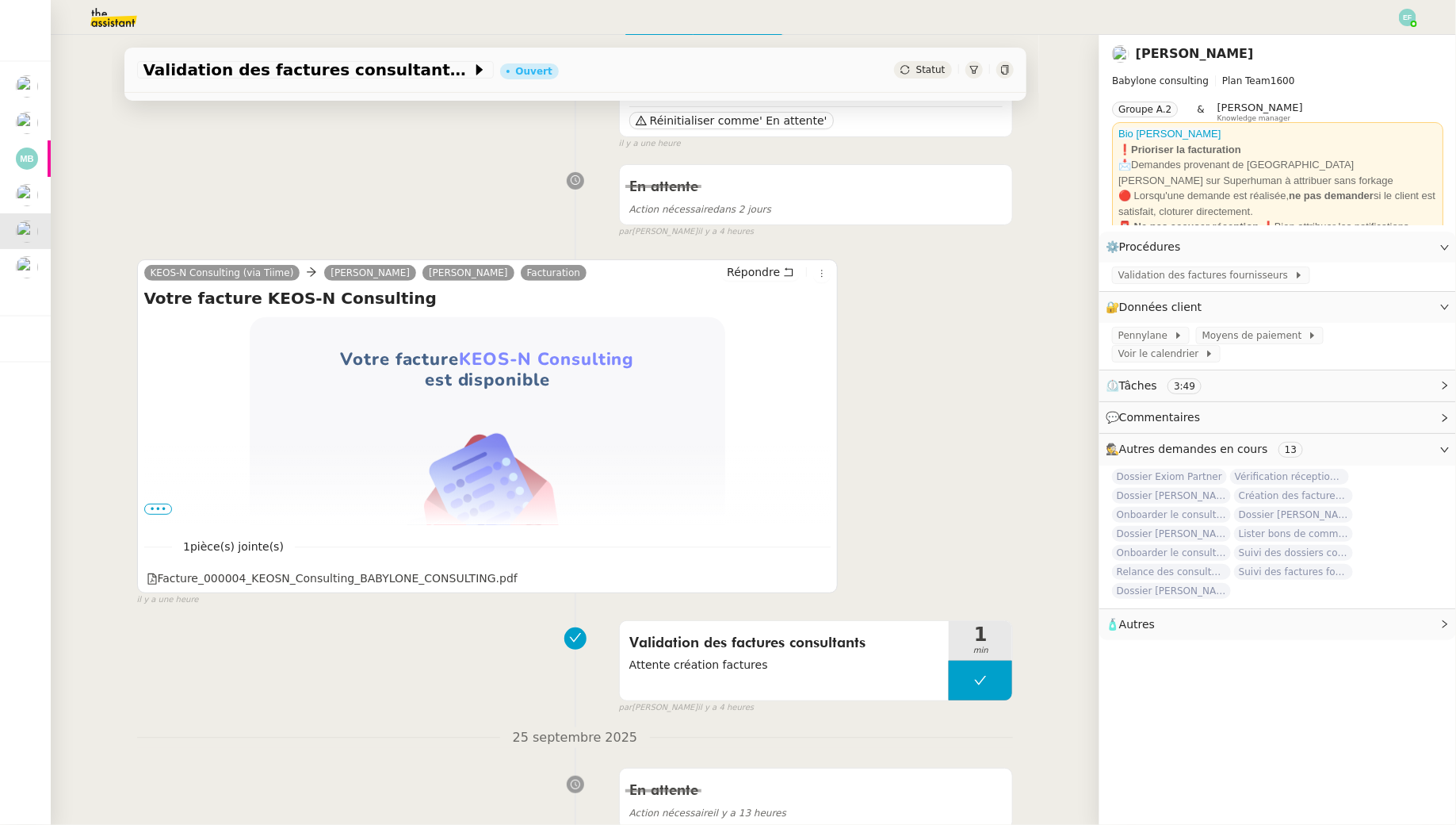
scroll to position [184, 0]
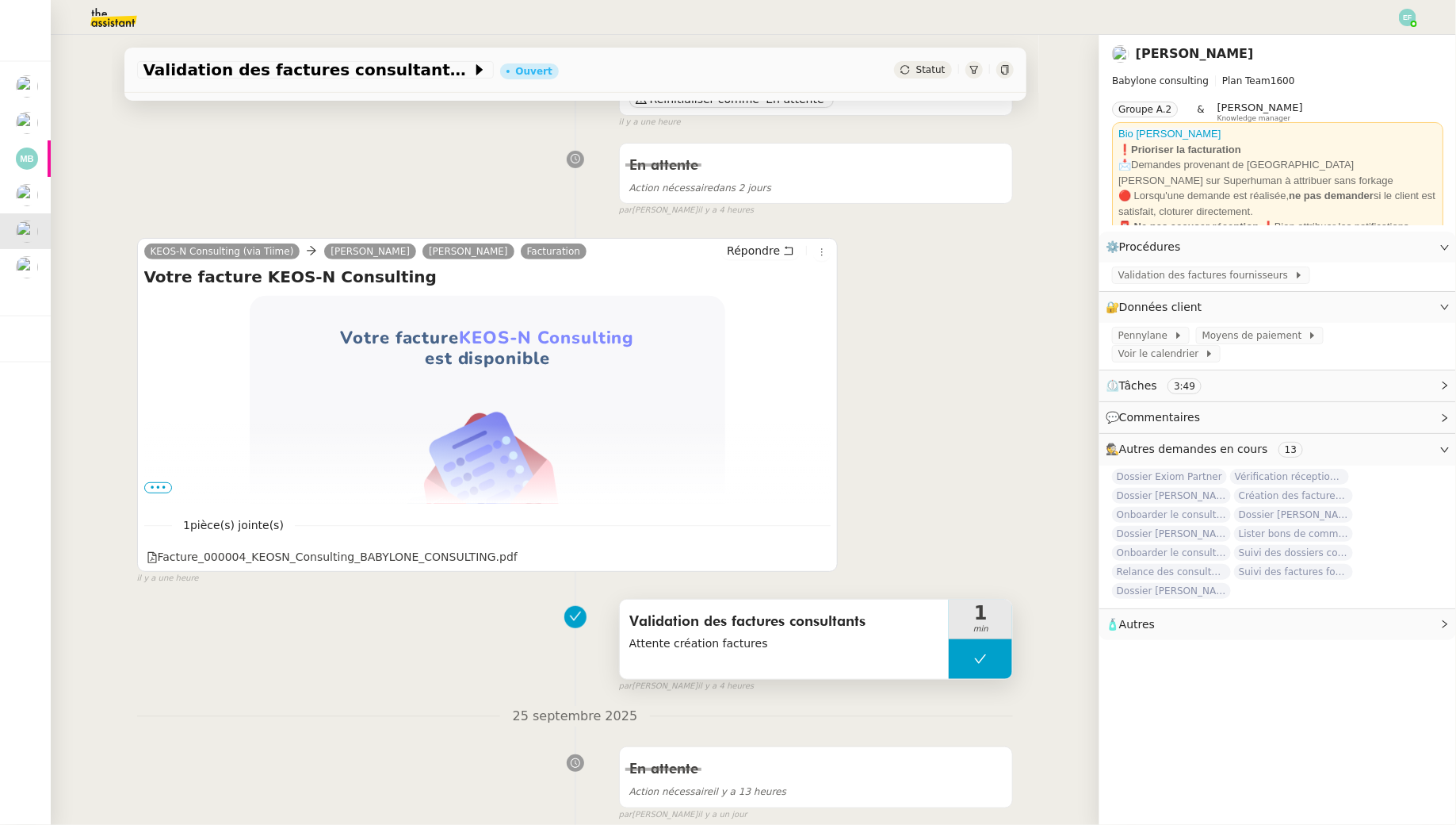
click at [813, 658] on div "Validation des factures consultants Attente création factures" at bounding box center [785, 639] width 330 height 79
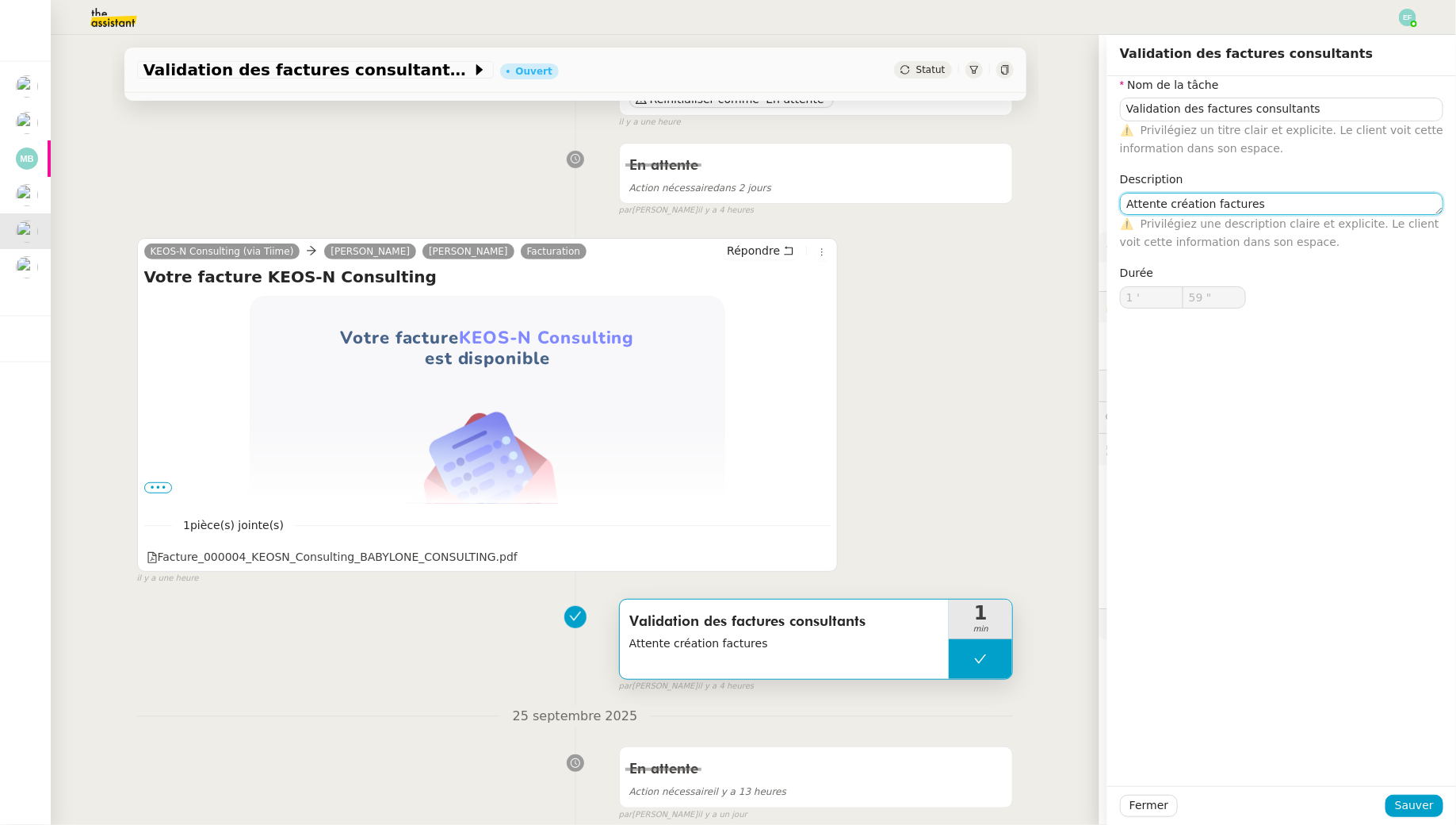
click at [1120, 208] on textarea "Attente création factures" at bounding box center [1282, 204] width 324 height 22
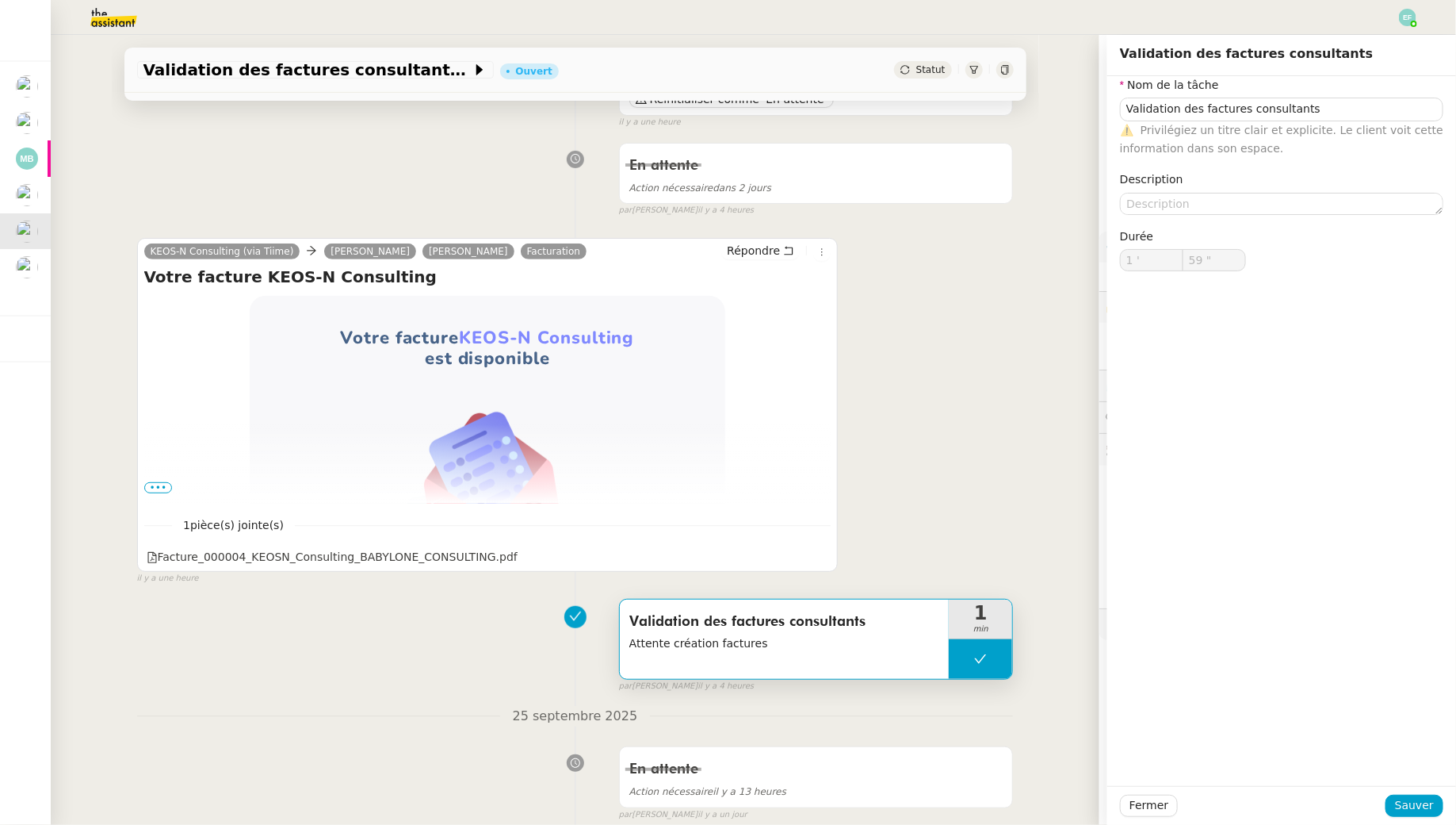
click at [1120, 750] on div "Fermer Sauver" at bounding box center [1282, 805] width 349 height 39
click at [1120, 750] on span "Sauver" at bounding box center [1415, 805] width 39 height 19
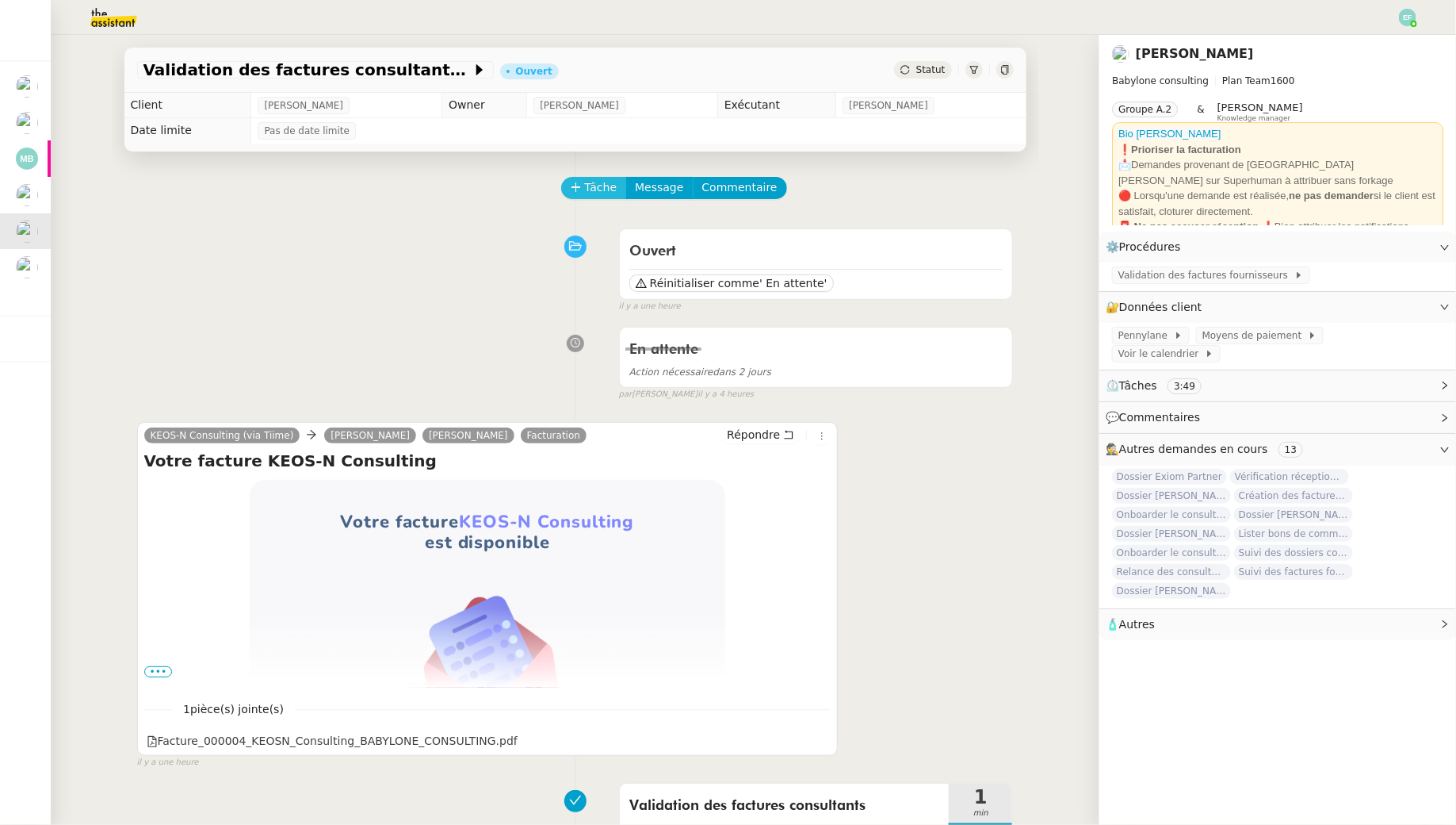
click at [598, 183] on span "Tâche" at bounding box center [601, 188] width 33 height 19
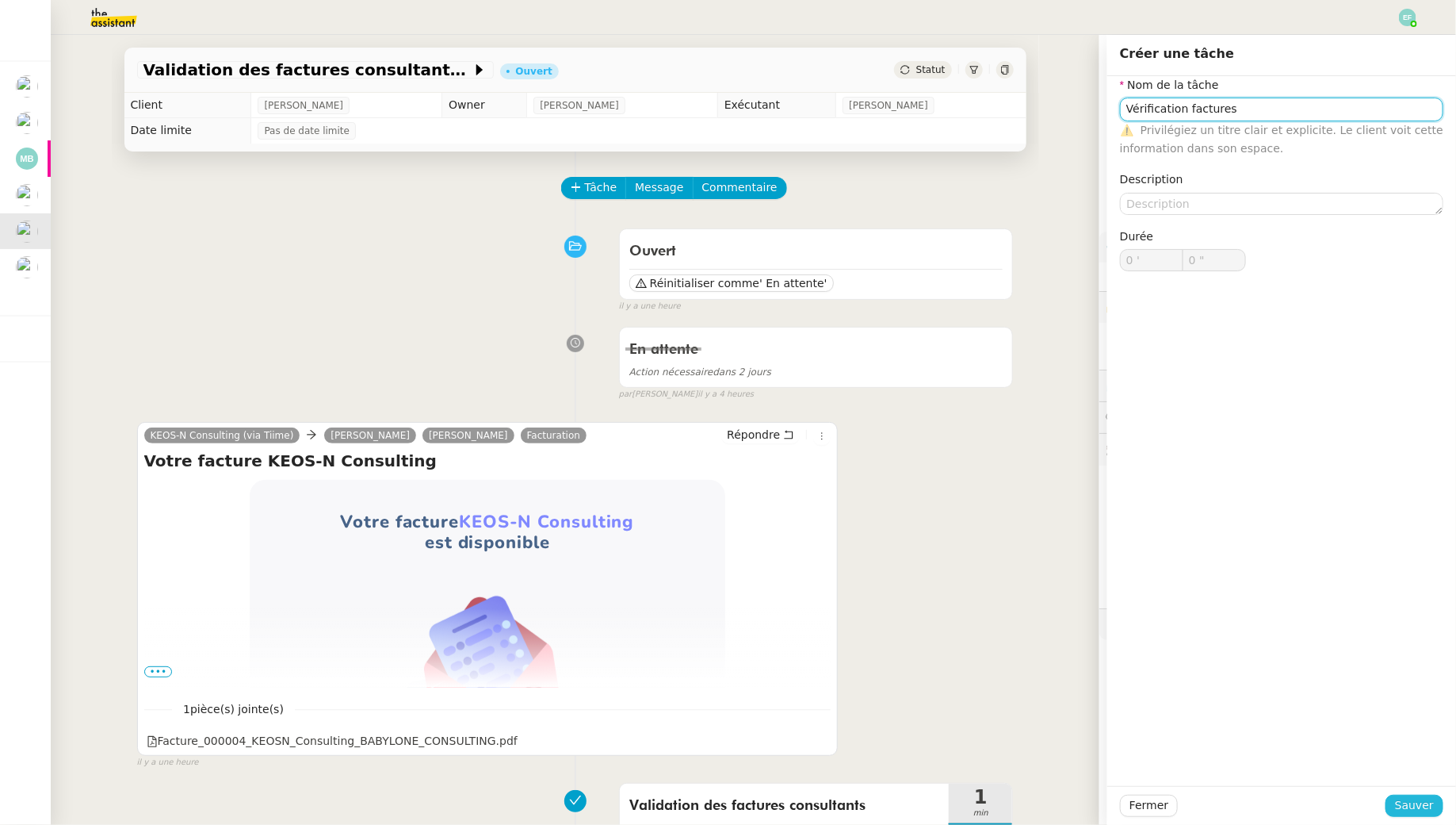
type input "Vérification factures"
click at [1120, 750] on span "Sauver" at bounding box center [1415, 805] width 39 height 19
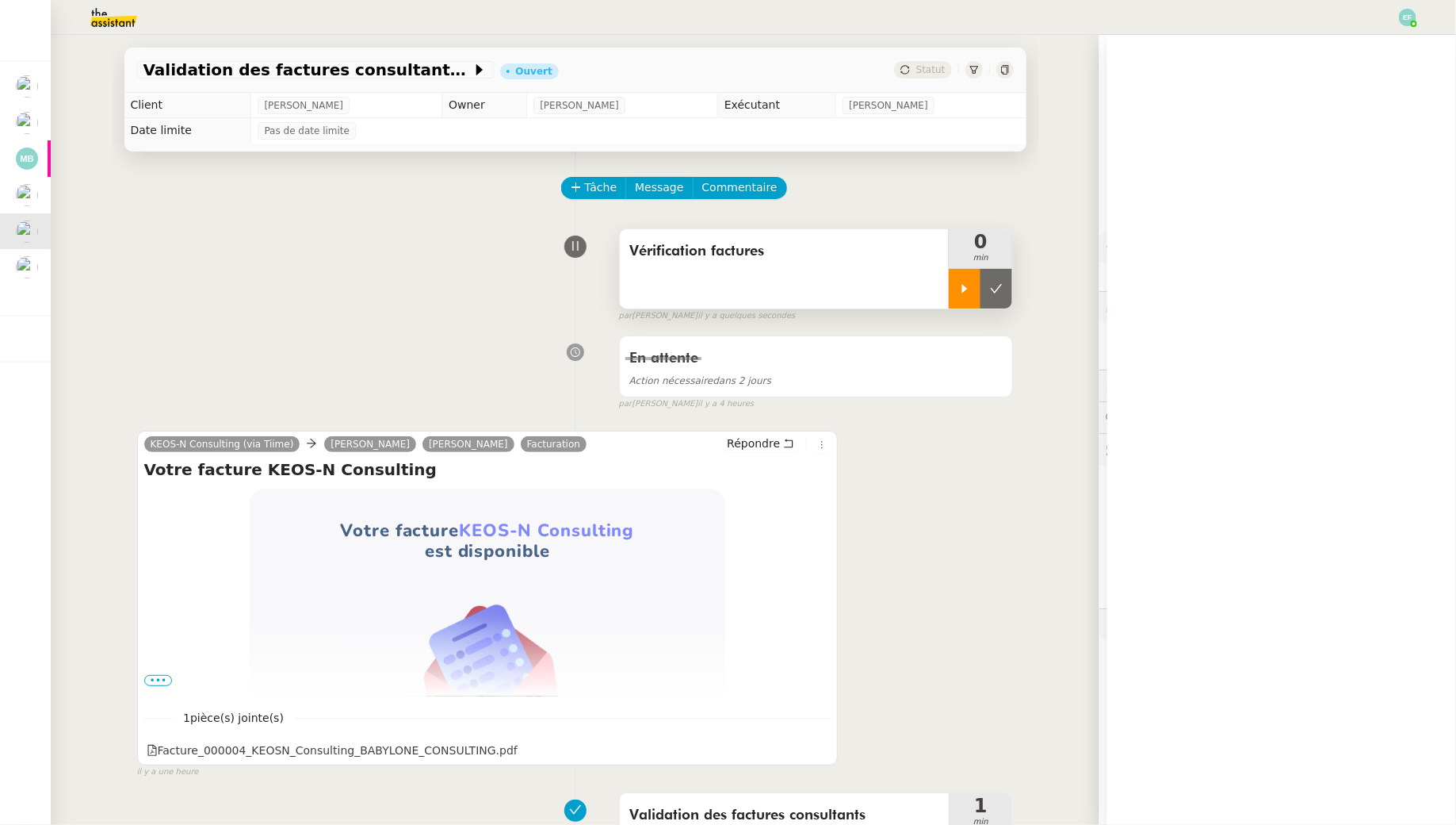
click at [961, 294] on icon at bounding box center [965, 289] width 13 height 13
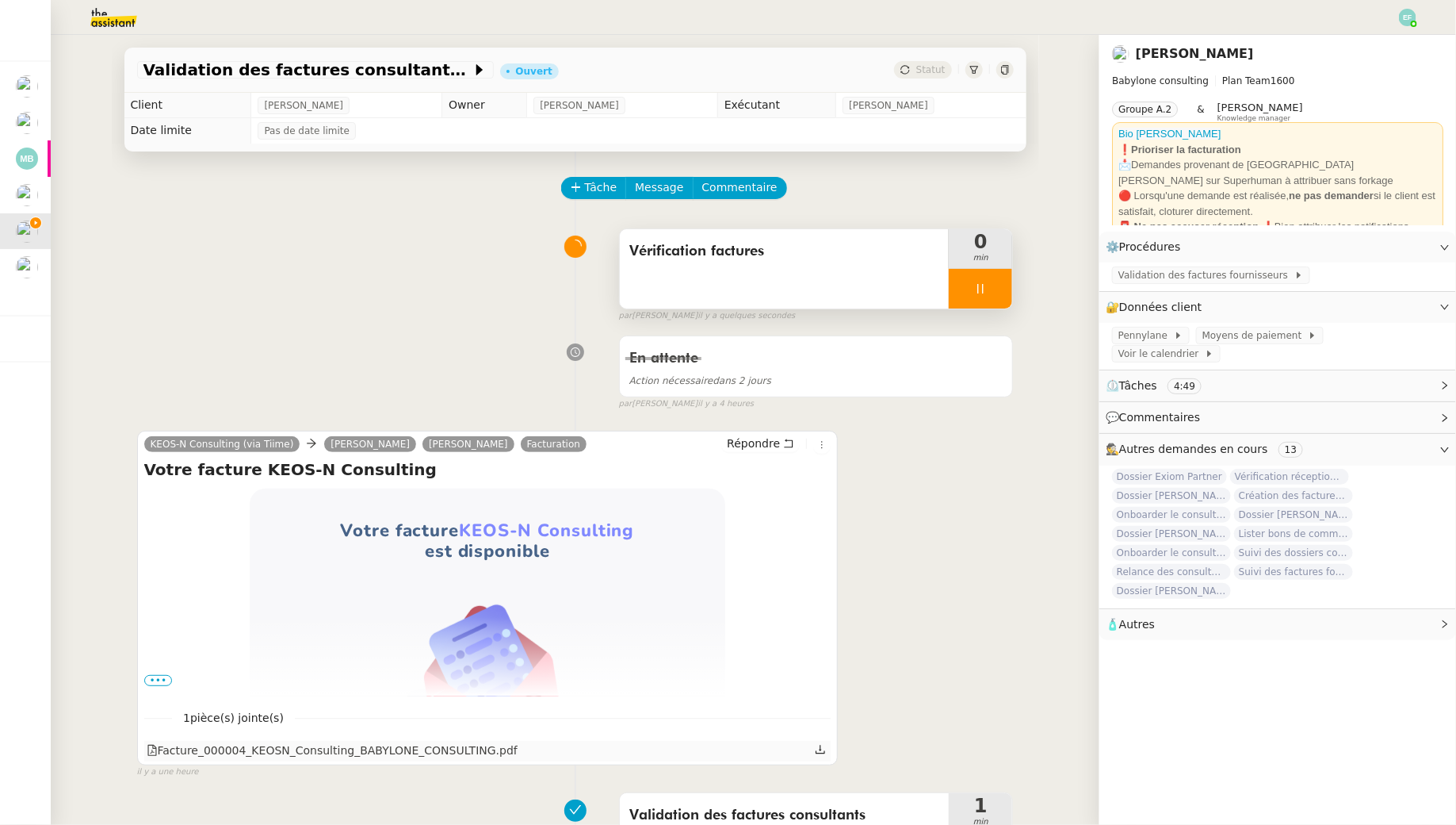
click at [827, 750] on div at bounding box center [822, 751] width 13 height 21
click at [819, 746] on icon at bounding box center [821, 749] width 11 height 11
click at [818, 750] on icon at bounding box center [821, 749] width 11 height 11
click at [971, 283] on div at bounding box center [980, 288] width 63 height 39
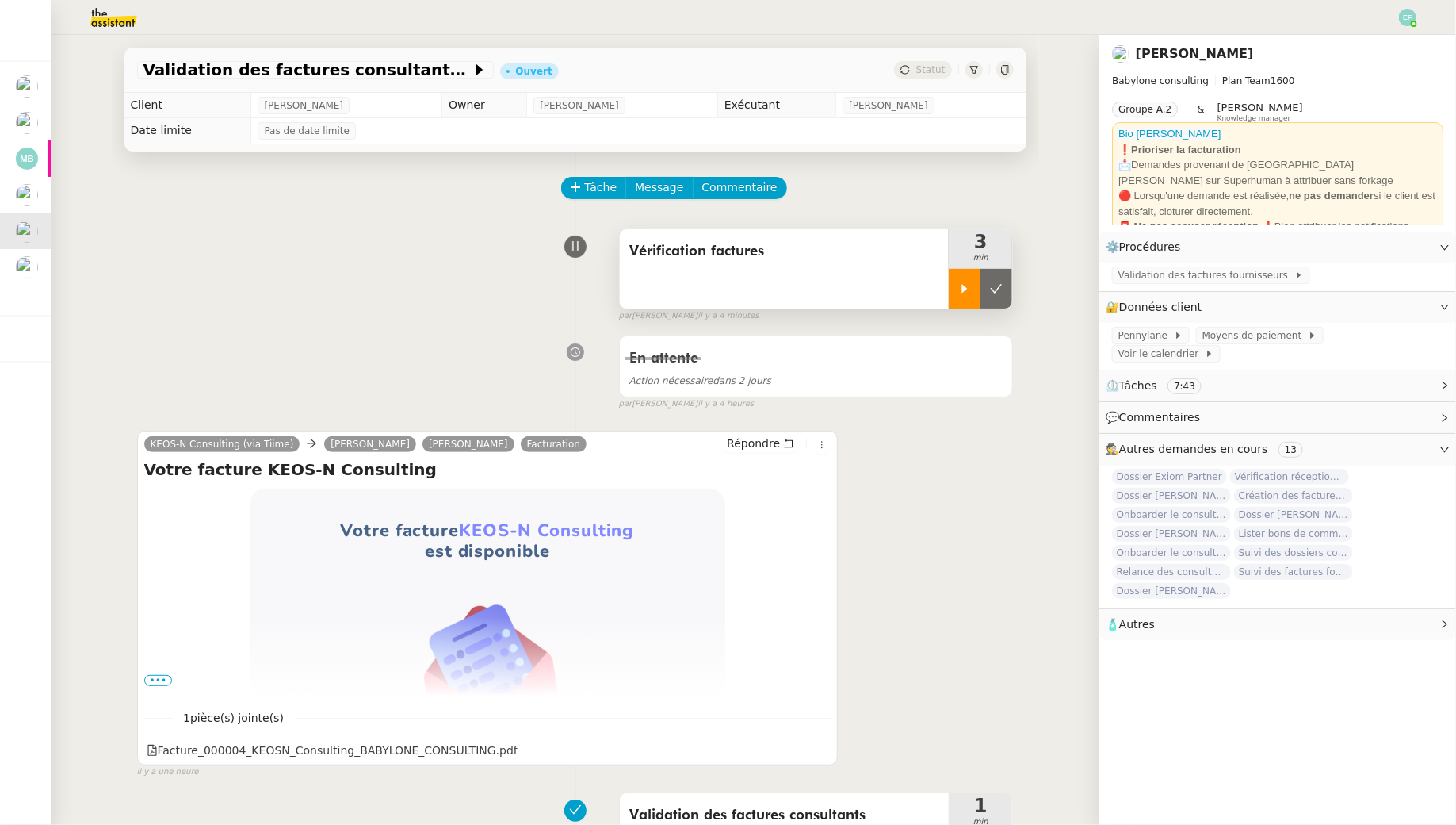
click at [968, 283] on icon at bounding box center [965, 289] width 13 height 13
click at [744, 189] on span "Commentaire" at bounding box center [740, 188] width 76 height 19
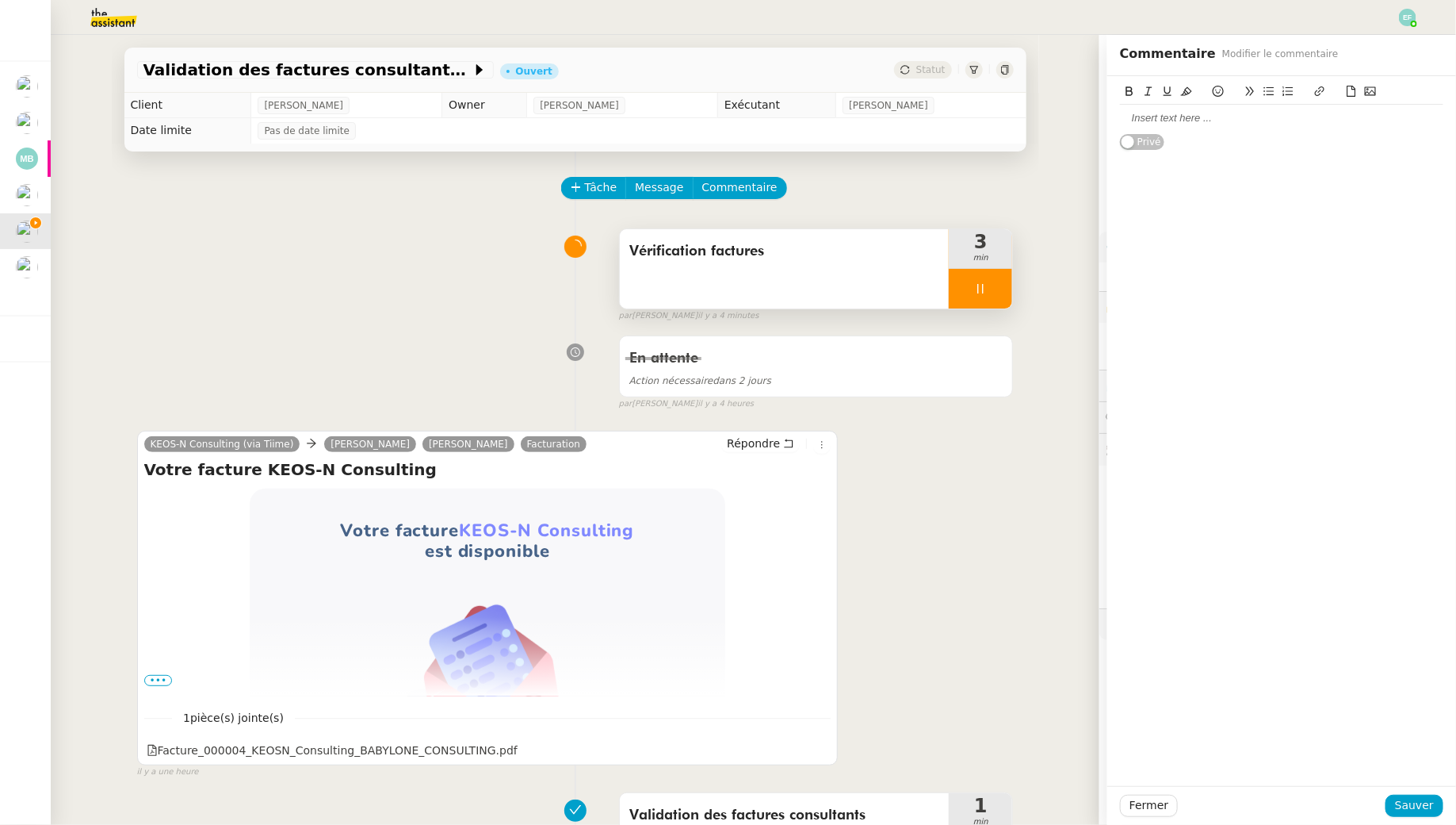
click at [1120, 116] on div at bounding box center [1282, 118] width 324 height 14
click at [1120, 750] on span "Sauver" at bounding box center [1415, 805] width 39 height 19
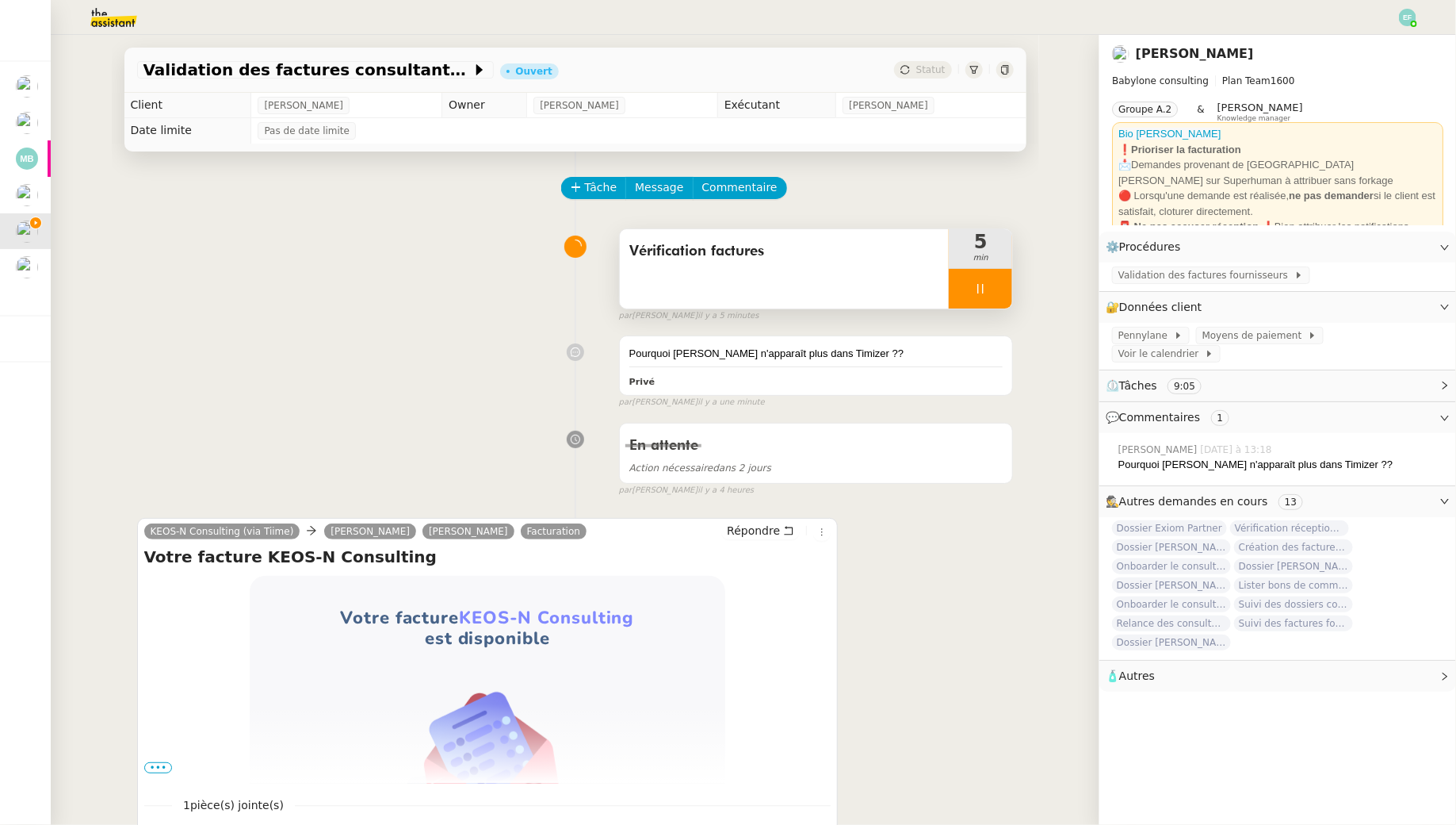
click at [813, 276] on div "Vérification factures" at bounding box center [785, 269] width 330 height 79
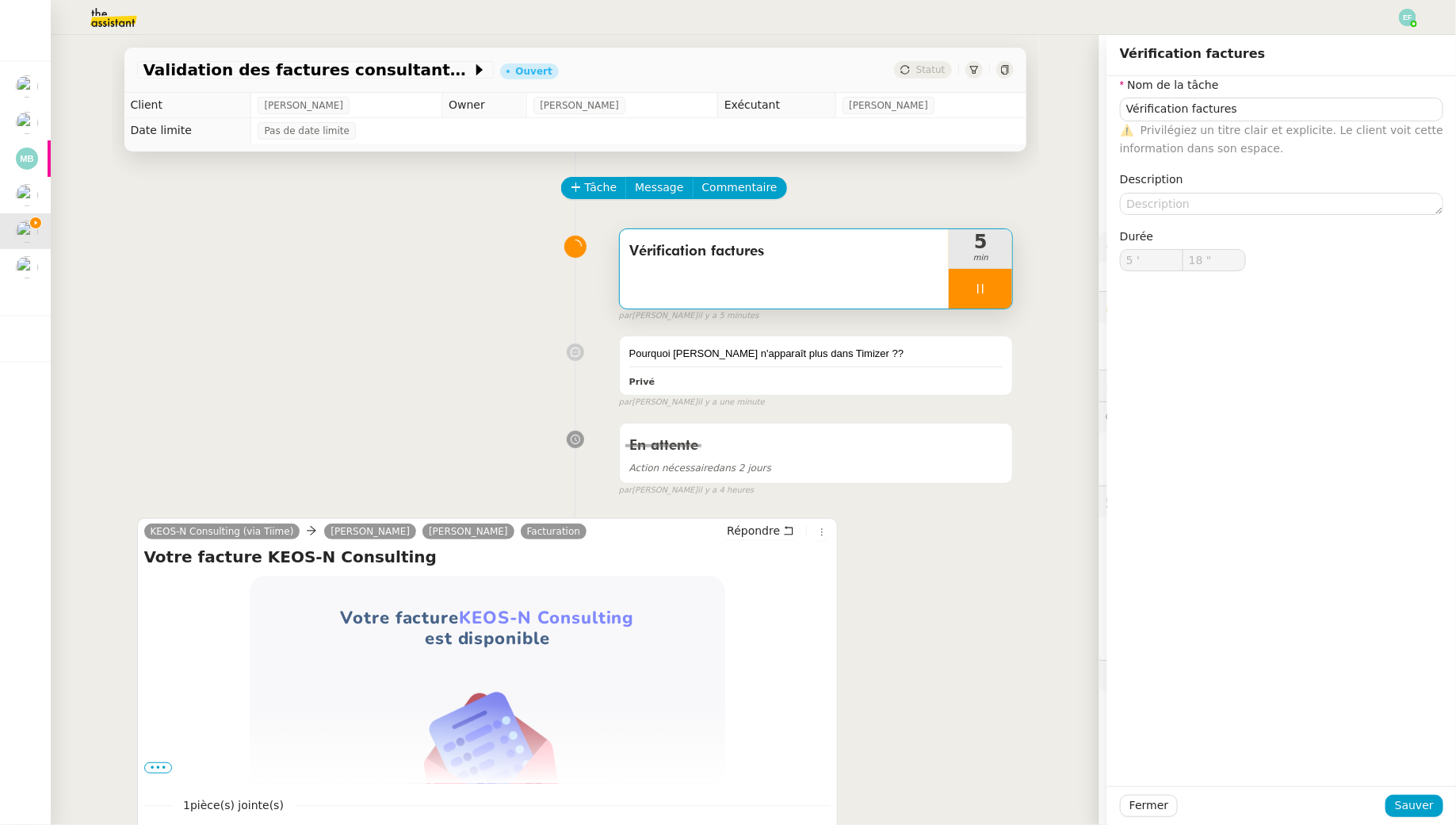
type input "19 ""
click at [1120, 107] on input "Vérification factures" at bounding box center [1282, 109] width 324 height 23
type input "Vérification factures"
type input "20 ""
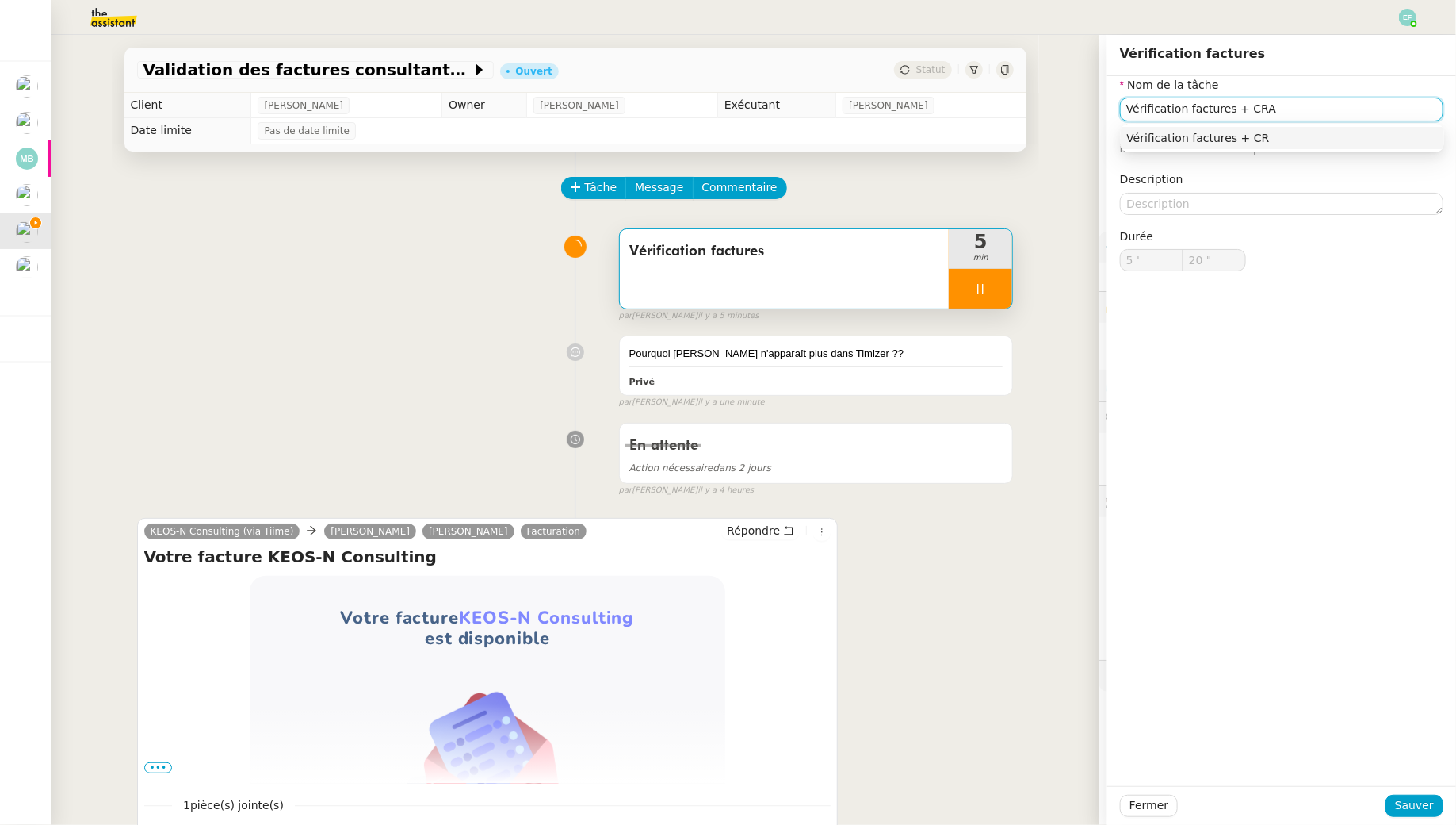
type input "Vérification factures + CRA"
type input "21 ""
type input "Vérification factures + CRA"
type input "22 ""
click at [1120, 750] on span "Sauver" at bounding box center [1415, 805] width 39 height 19
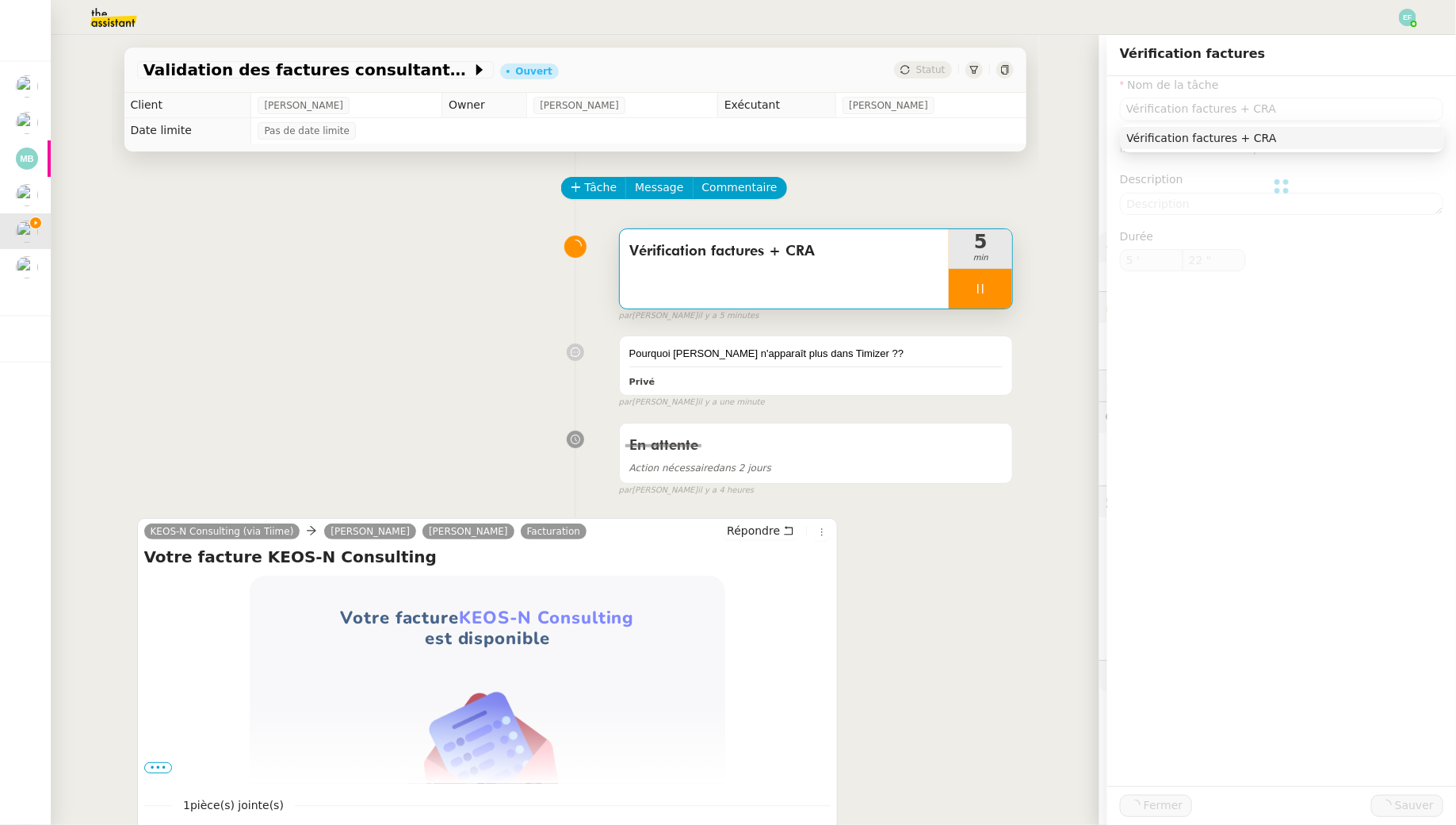
type input "Vérification factures + CRA"
type input "5 '"
type input "22 ""
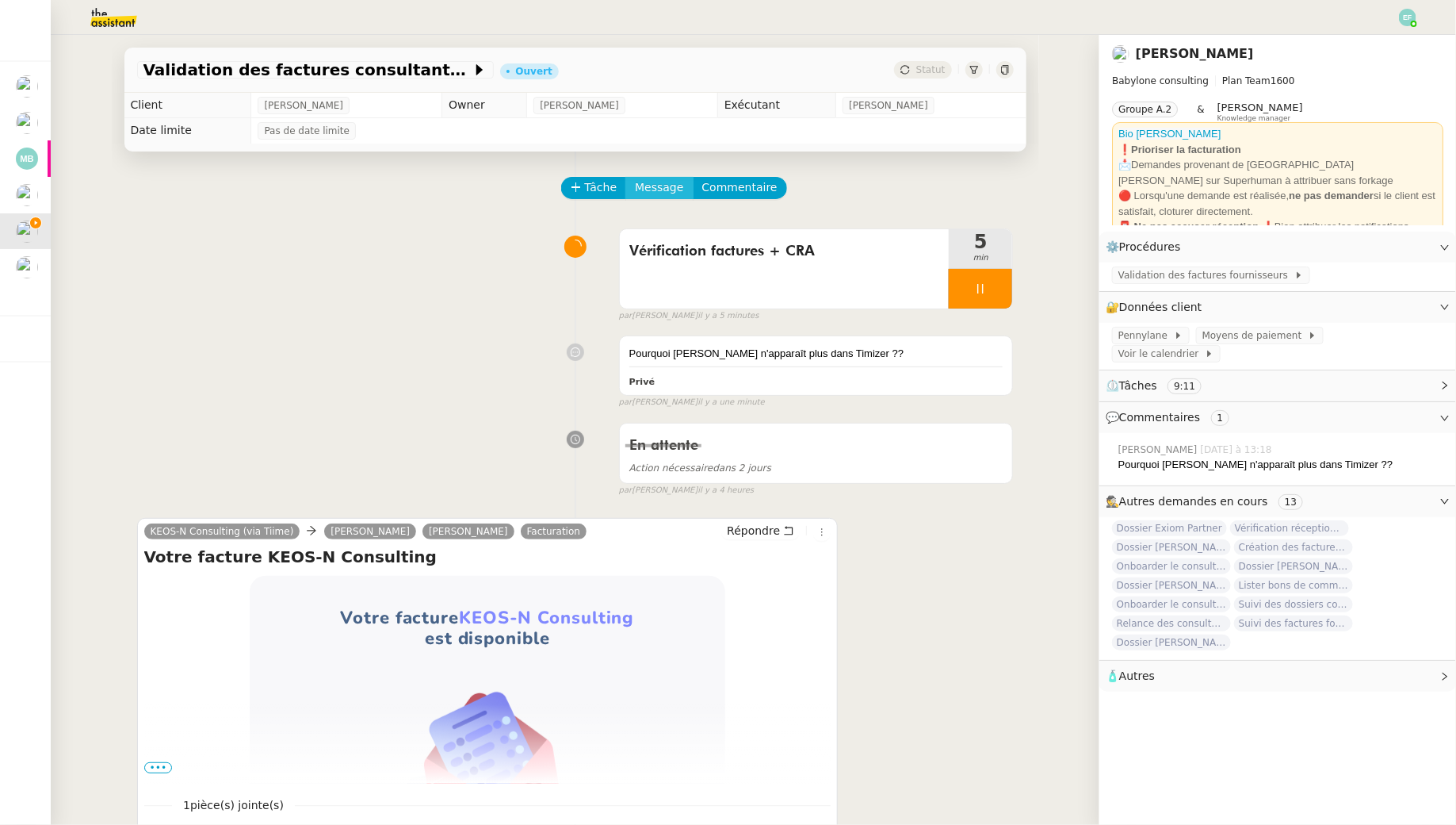
click at [654, 184] on span "Message" at bounding box center [659, 188] width 49 height 19
click at [728, 219] on link "Nouvelle conversation" at bounding box center [732, 234] width 198 height 32
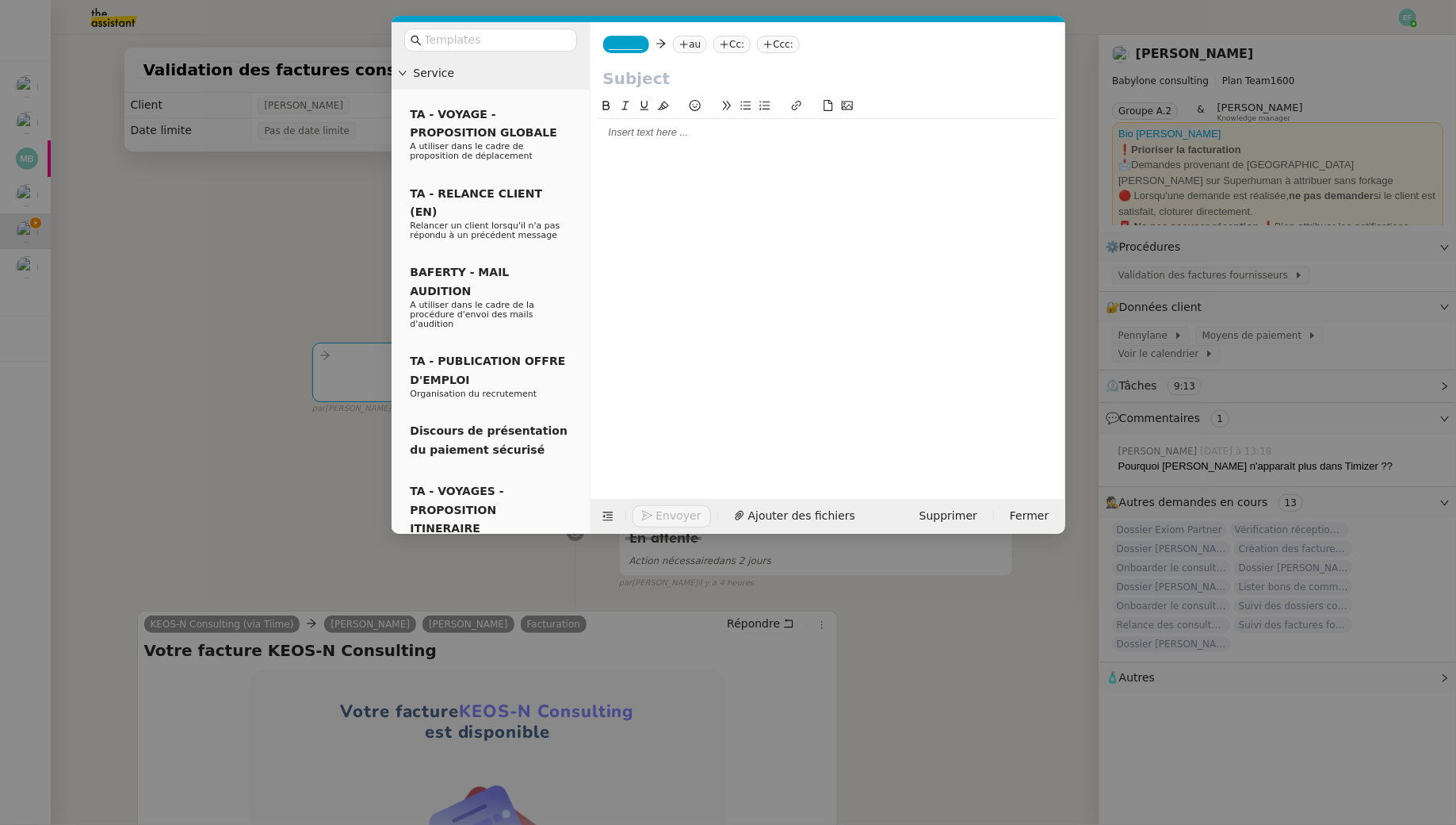
click at [699, 35] on nz-tag "au" at bounding box center [690, 44] width 35 height 18
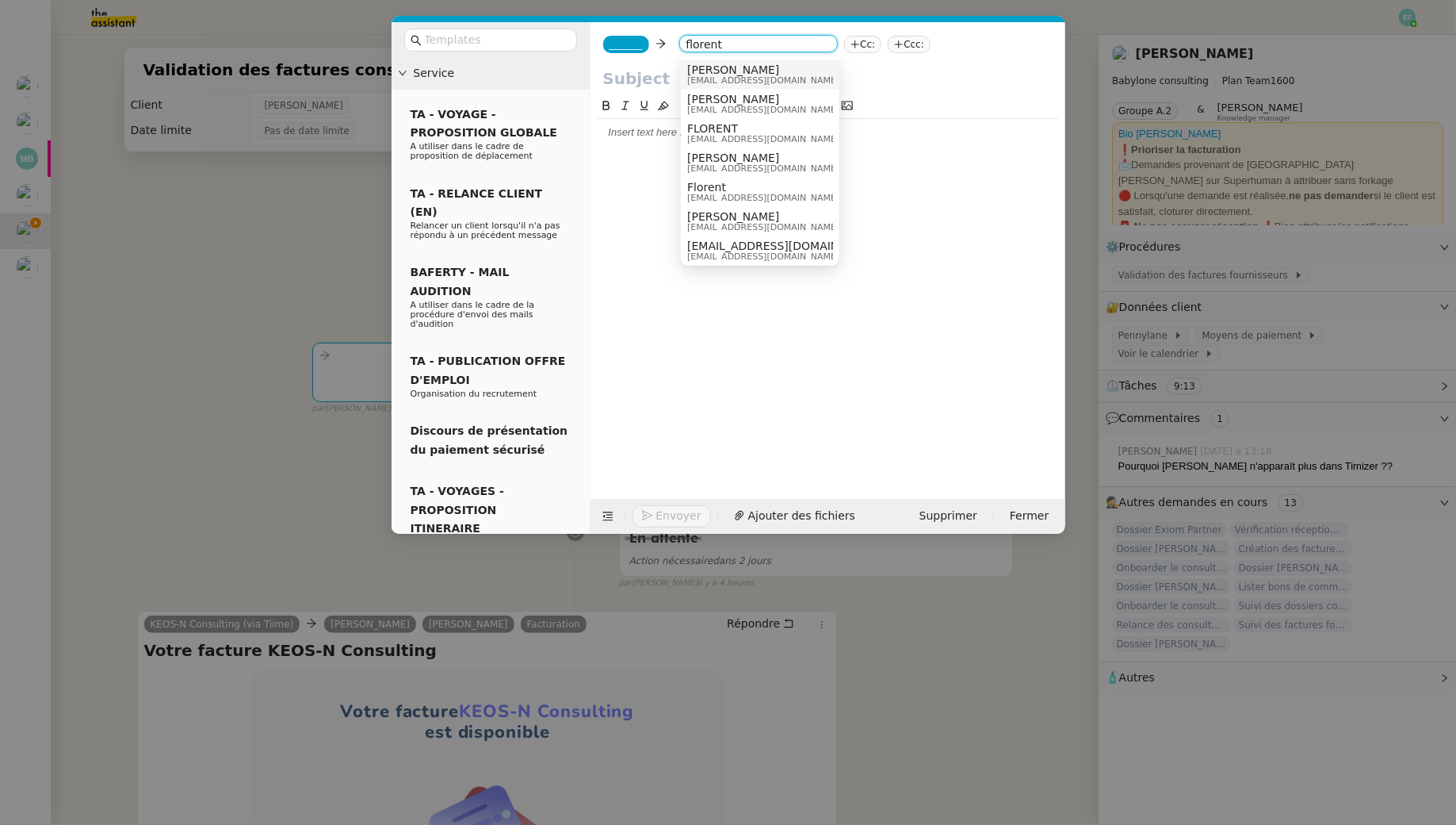
type input "florent"
click at [769, 77] on span "[EMAIL_ADDRESS][DOMAIN_NAME]" at bounding box center [763, 80] width 152 height 8
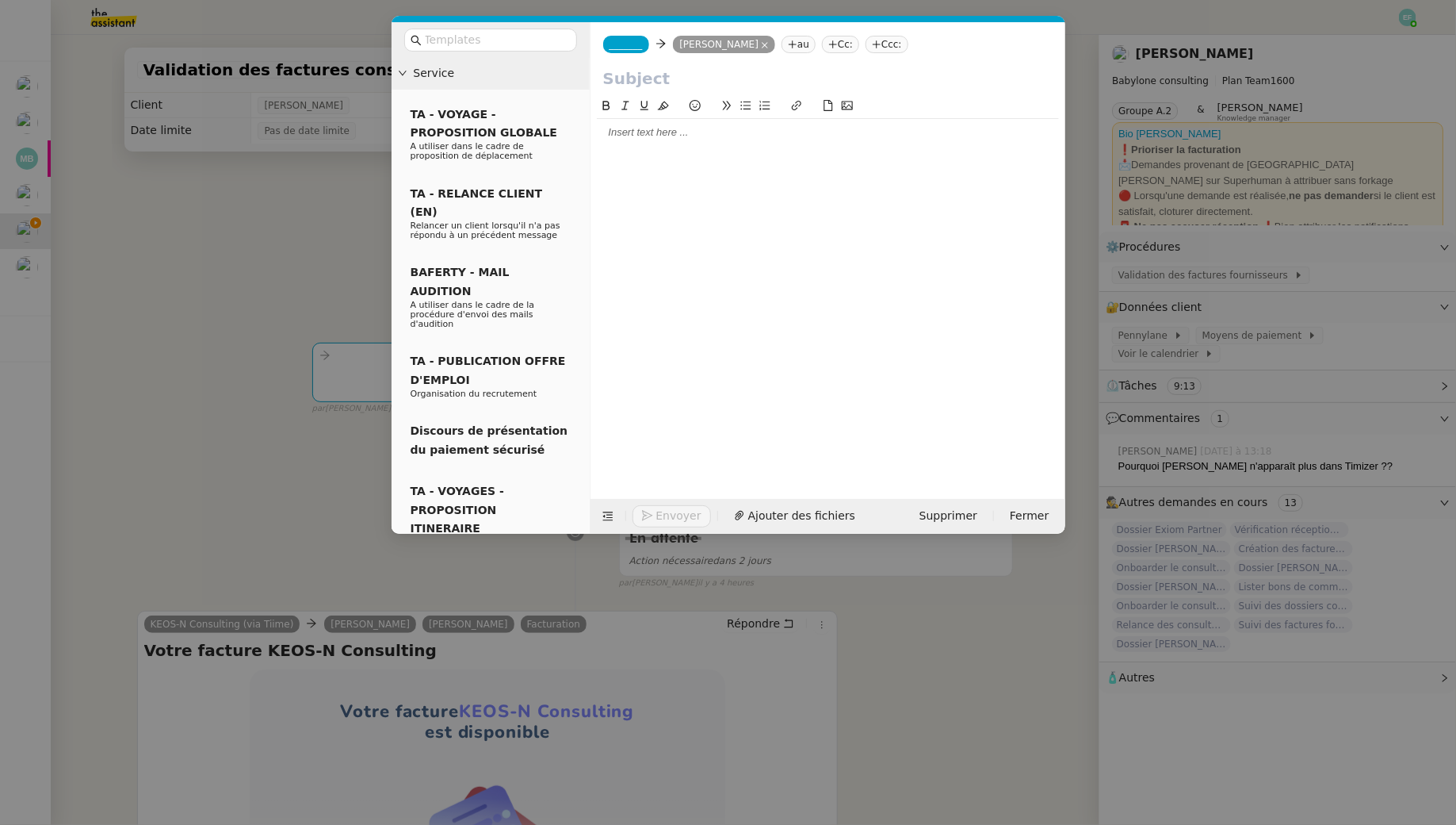
click at [617, 47] on span "_______" at bounding box center [627, 45] width 34 height 11
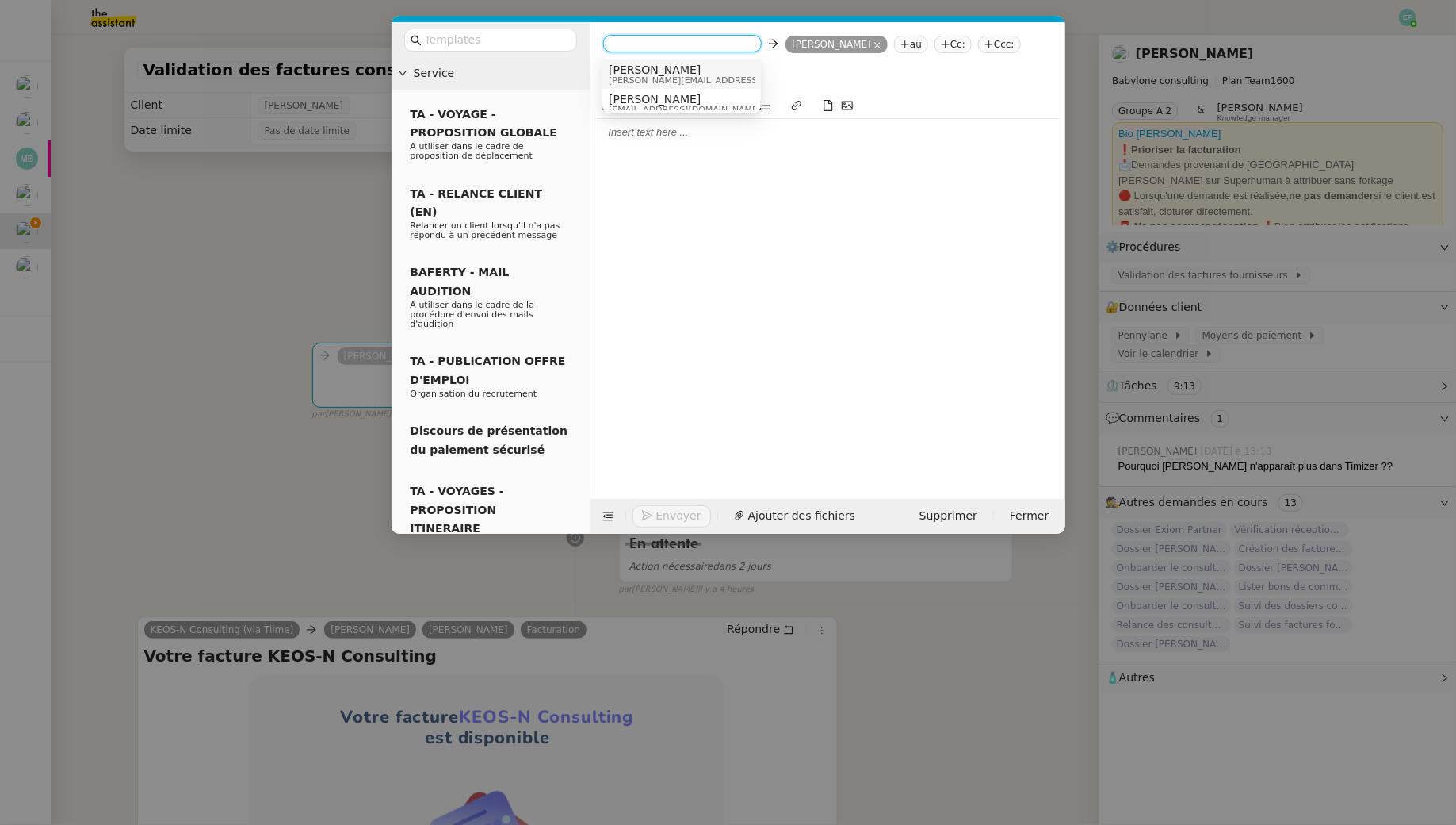
click at [705, 69] on span "[PERSON_NAME]" at bounding box center [721, 70] width 225 height 13
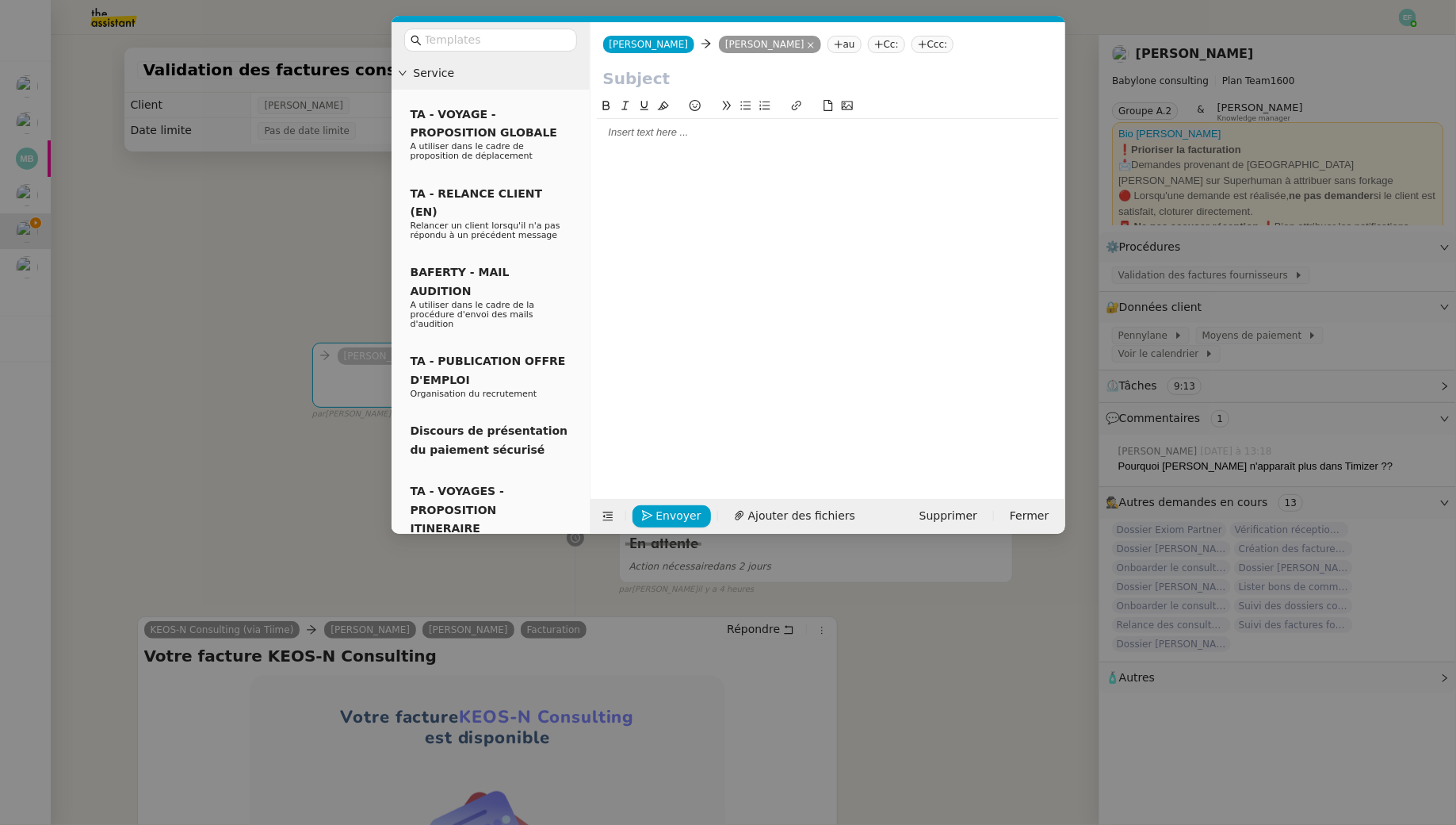
click at [679, 70] on input "text" at bounding box center [828, 77] width 450 height 23
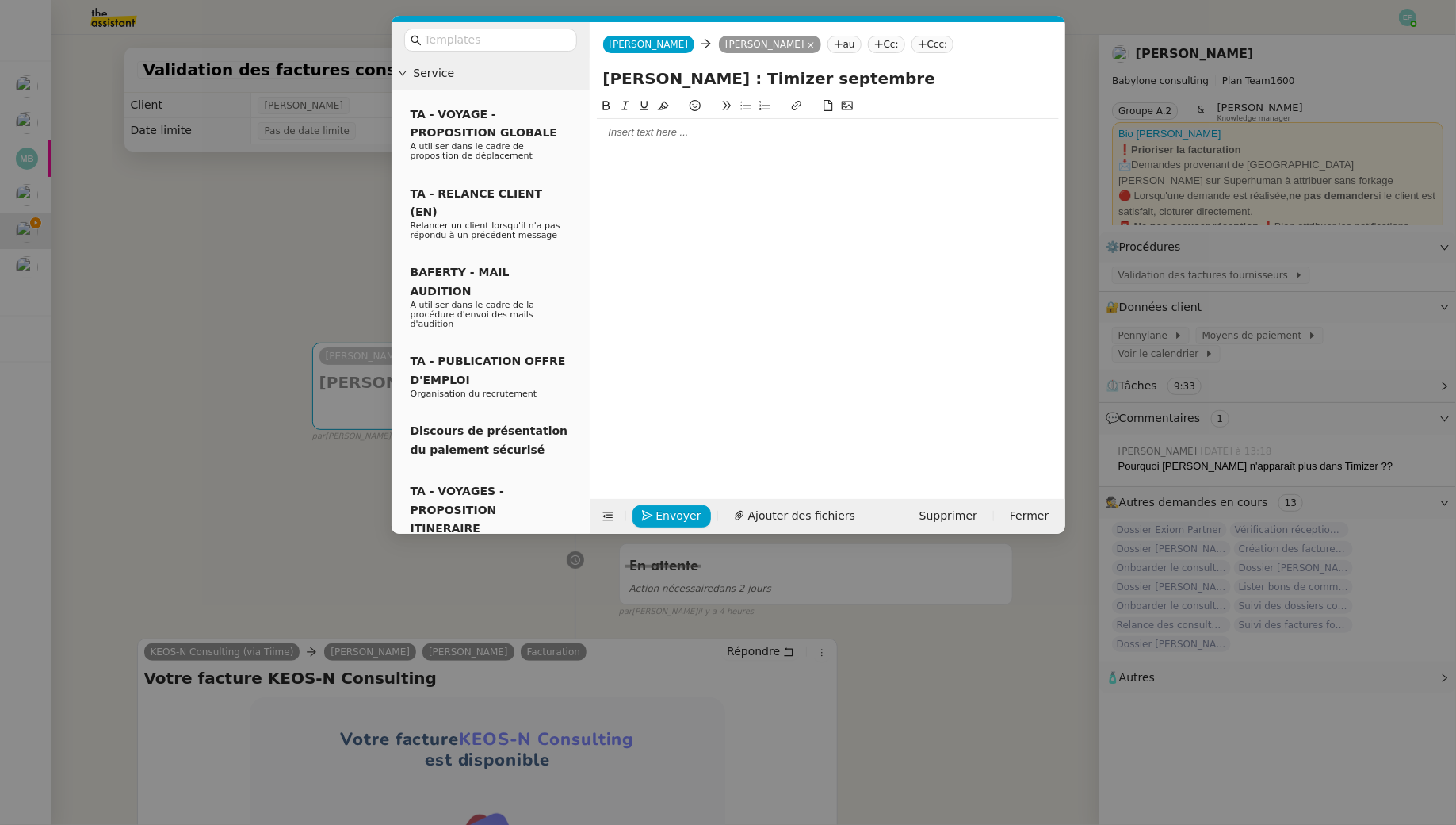
type input "[PERSON_NAME] : Timizer septembre"
click at [700, 143] on div at bounding box center [827, 132] width 462 height 27
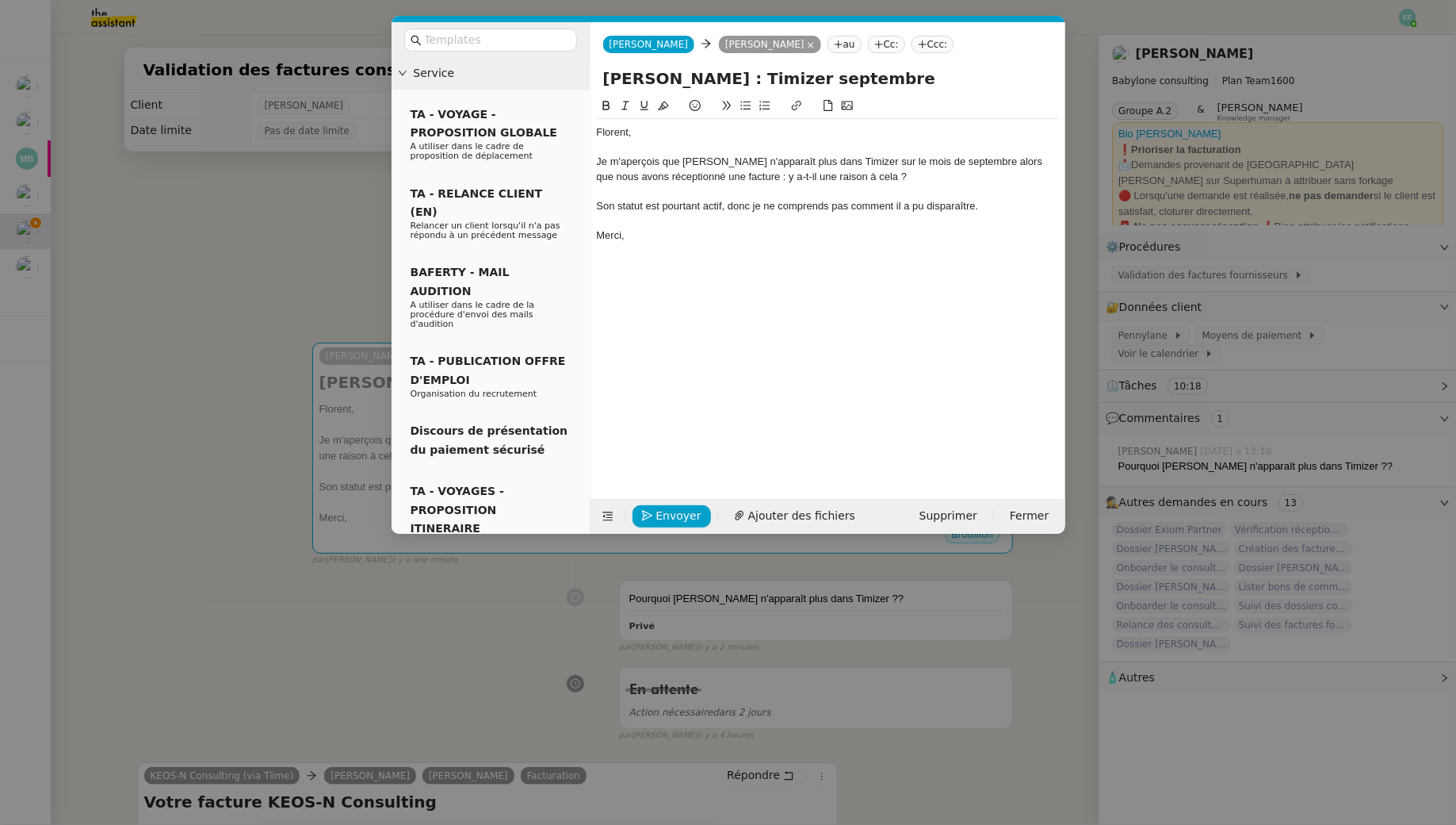
click at [689, 210] on div "Son statut est pourtant actif, donc je ne comprends pas comment il a pu dispara…" at bounding box center [827, 205] width 462 height 14
click at [620, 105] on icon at bounding box center [626, 105] width 11 height 11
click at [723, 252] on div "Florent, Je m'aperçois que [PERSON_NAME] n'apparaît plus dans Timizer sur le mo…" at bounding box center [827, 286] width 462 height 378
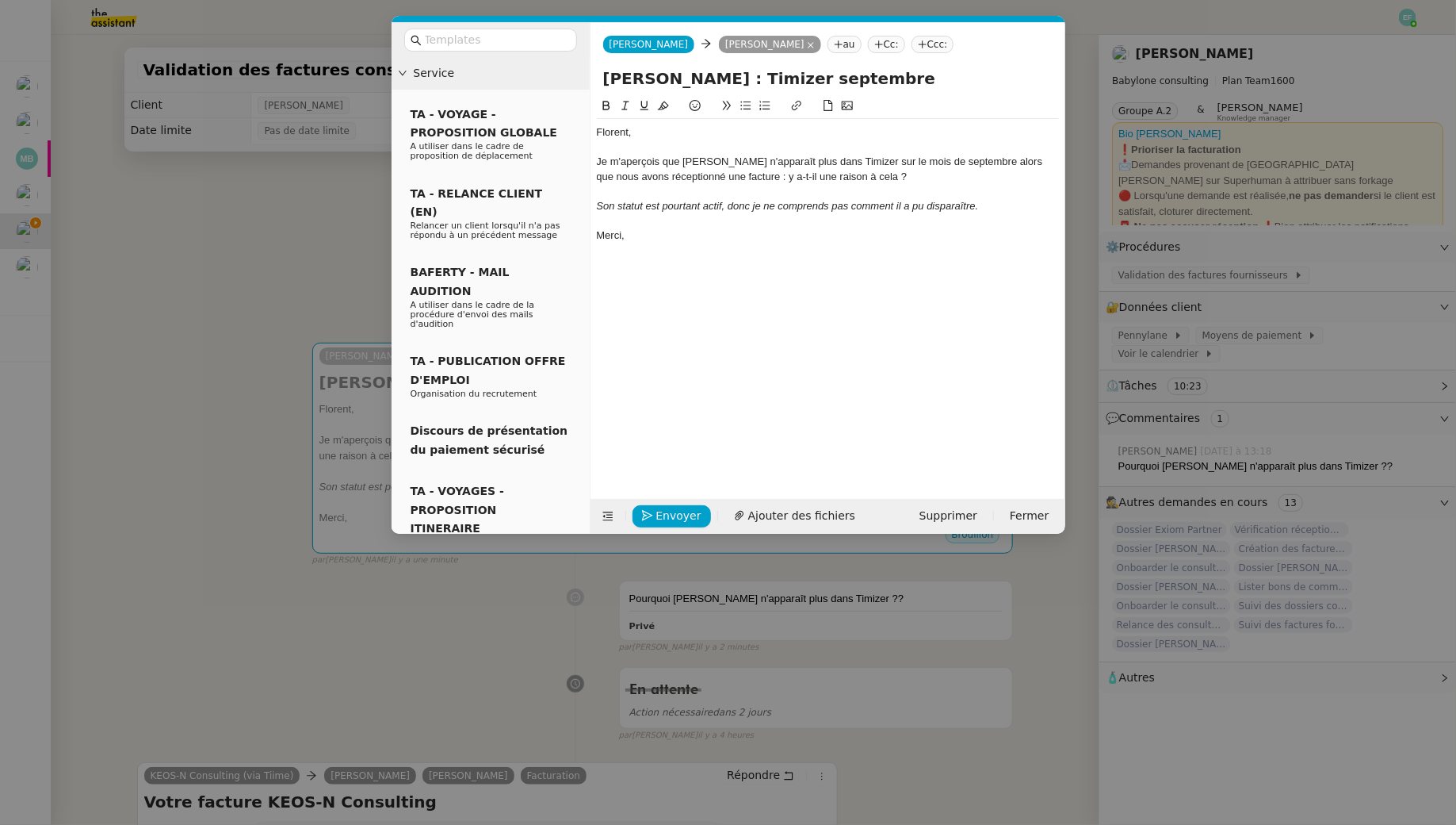
click at [716, 238] on div "Merci," at bounding box center [827, 235] width 462 height 14
click at [658, 520] on span "Envoyer" at bounding box center [679, 516] width 45 height 19
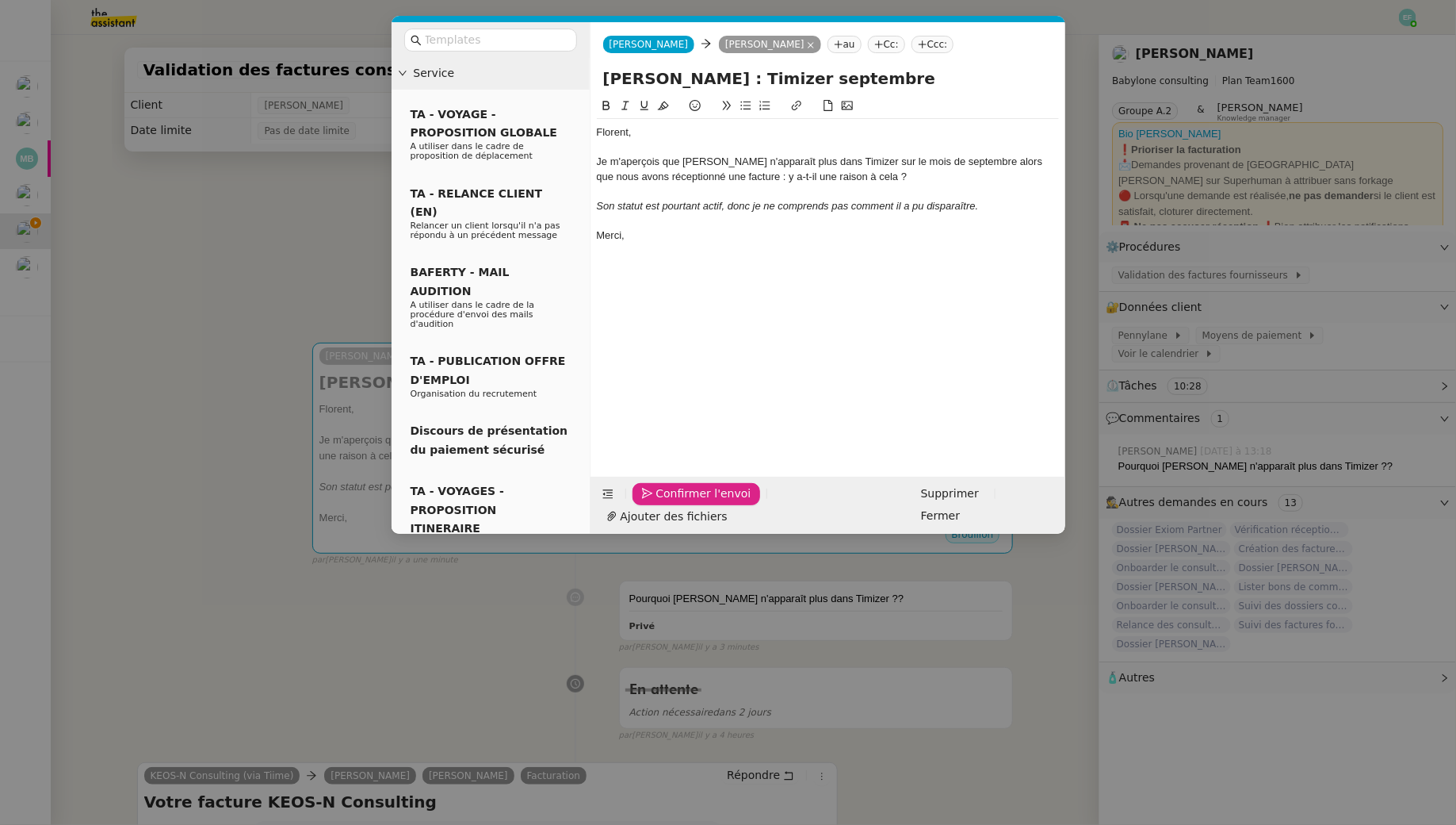
click at [658, 503] on span "Confirmer l'envoi" at bounding box center [704, 494] width 95 height 19
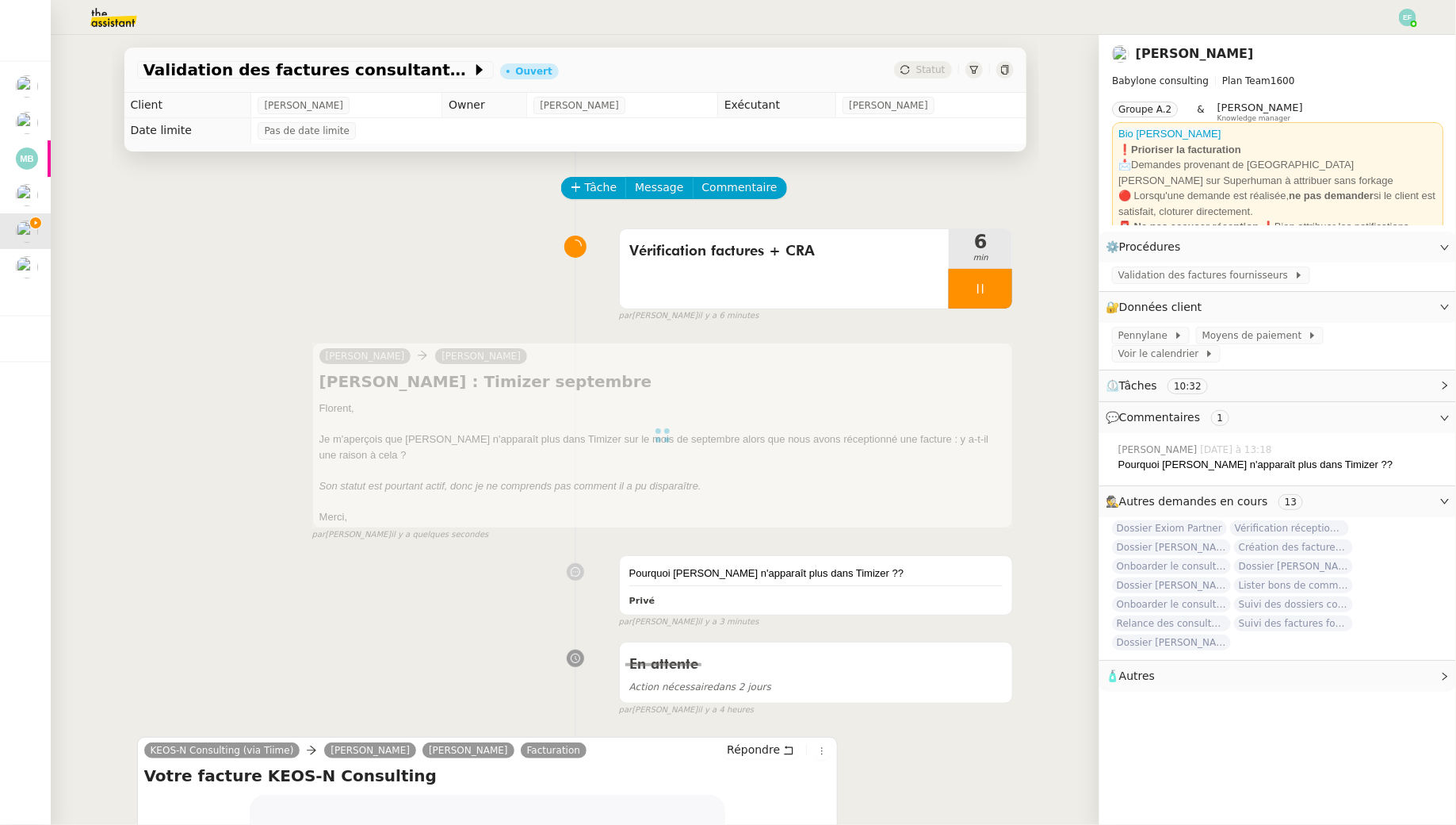
click at [986, 301] on div at bounding box center [980, 288] width 63 height 39
click at [998, 294] on icon at bounding box center [997, 289] width 13 height 13
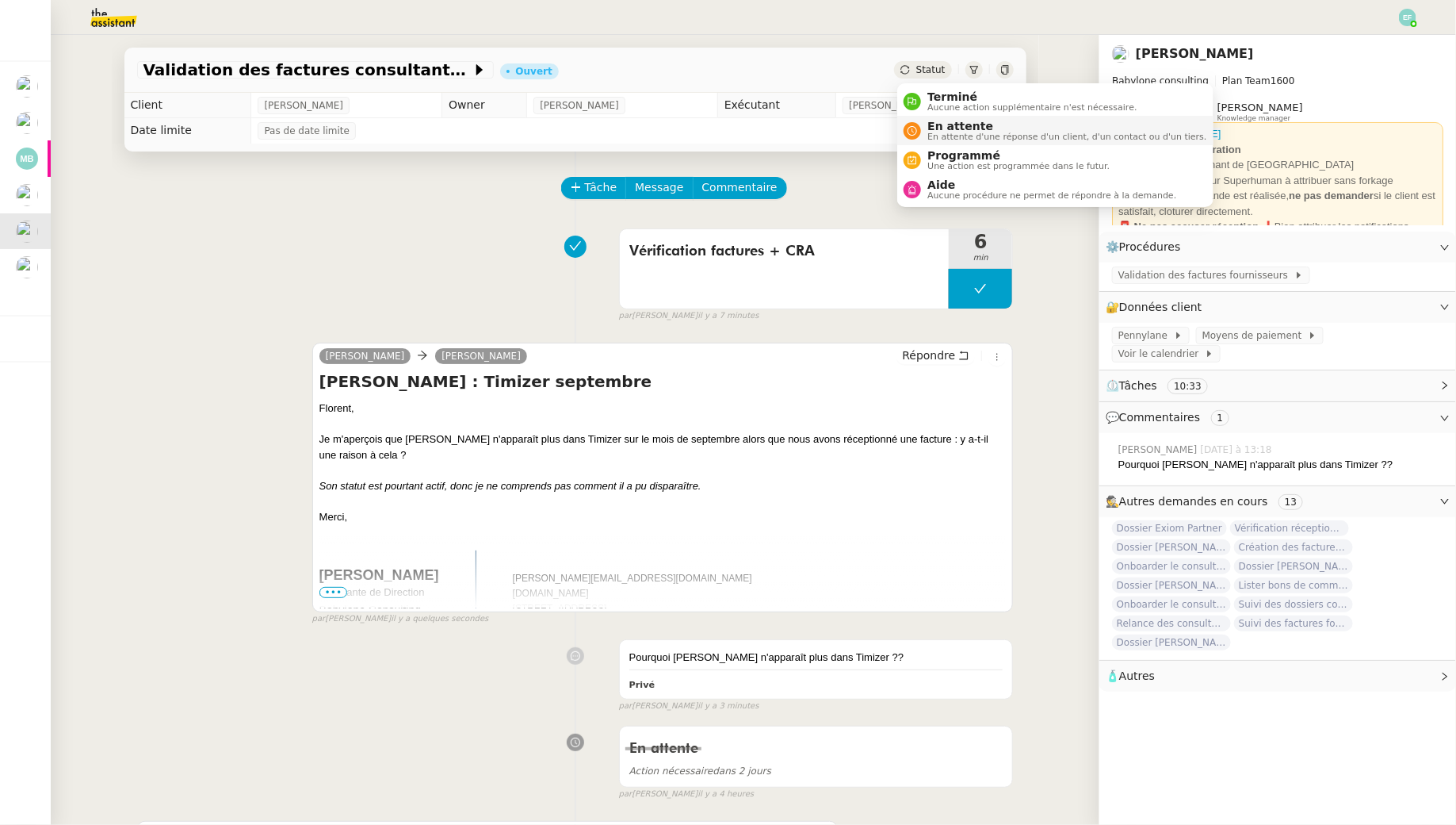
click at [932, 130] on span "En attente" at bounding box center [1066, 126] width 279 height 13
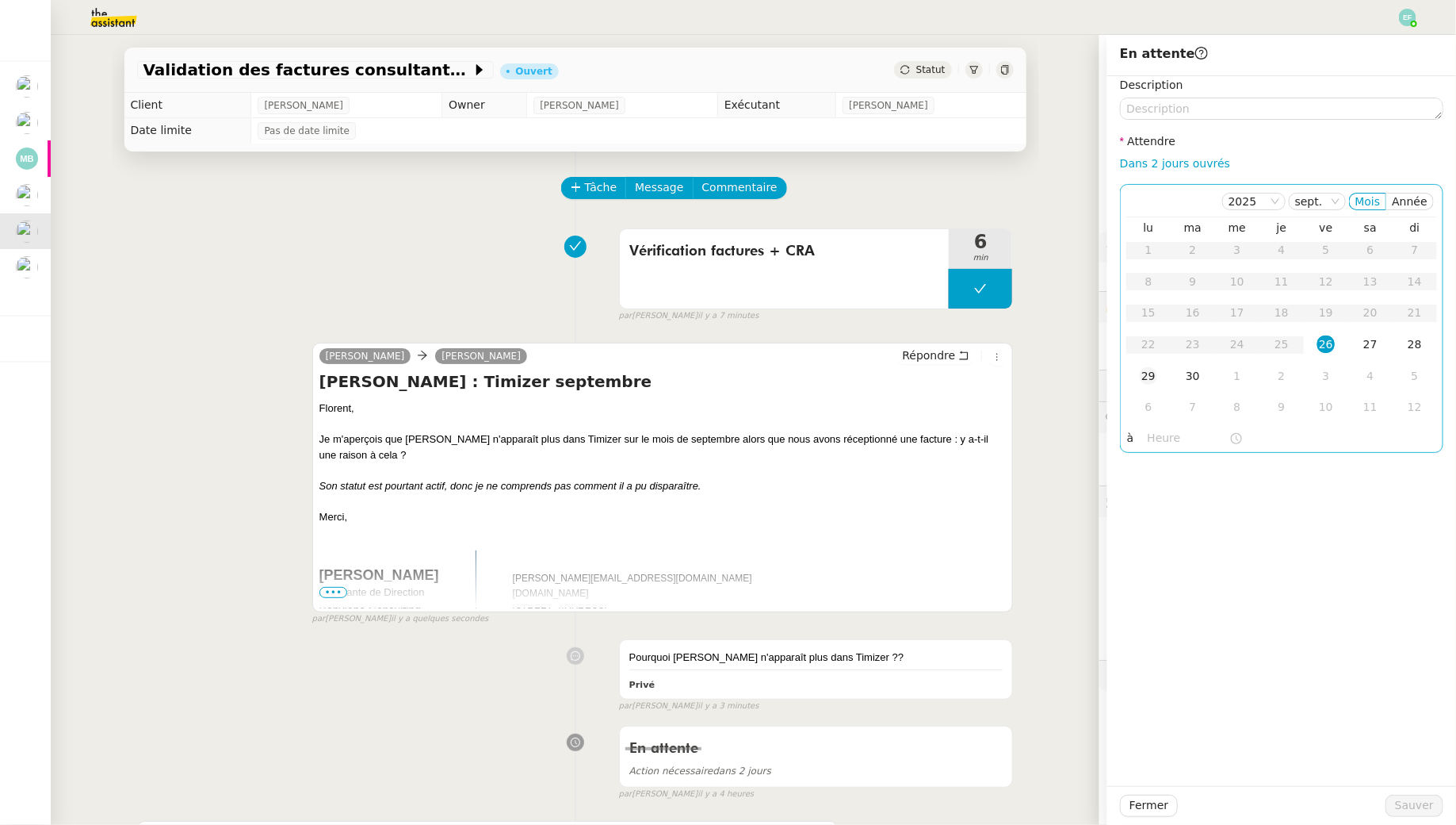
click at [1120, 385] on td "29" at bounding box center [1149, 377] width 45 height 32
click at [1120, 750] on span "Sauver" at bounding box center [1415, 805] width 39 height 19
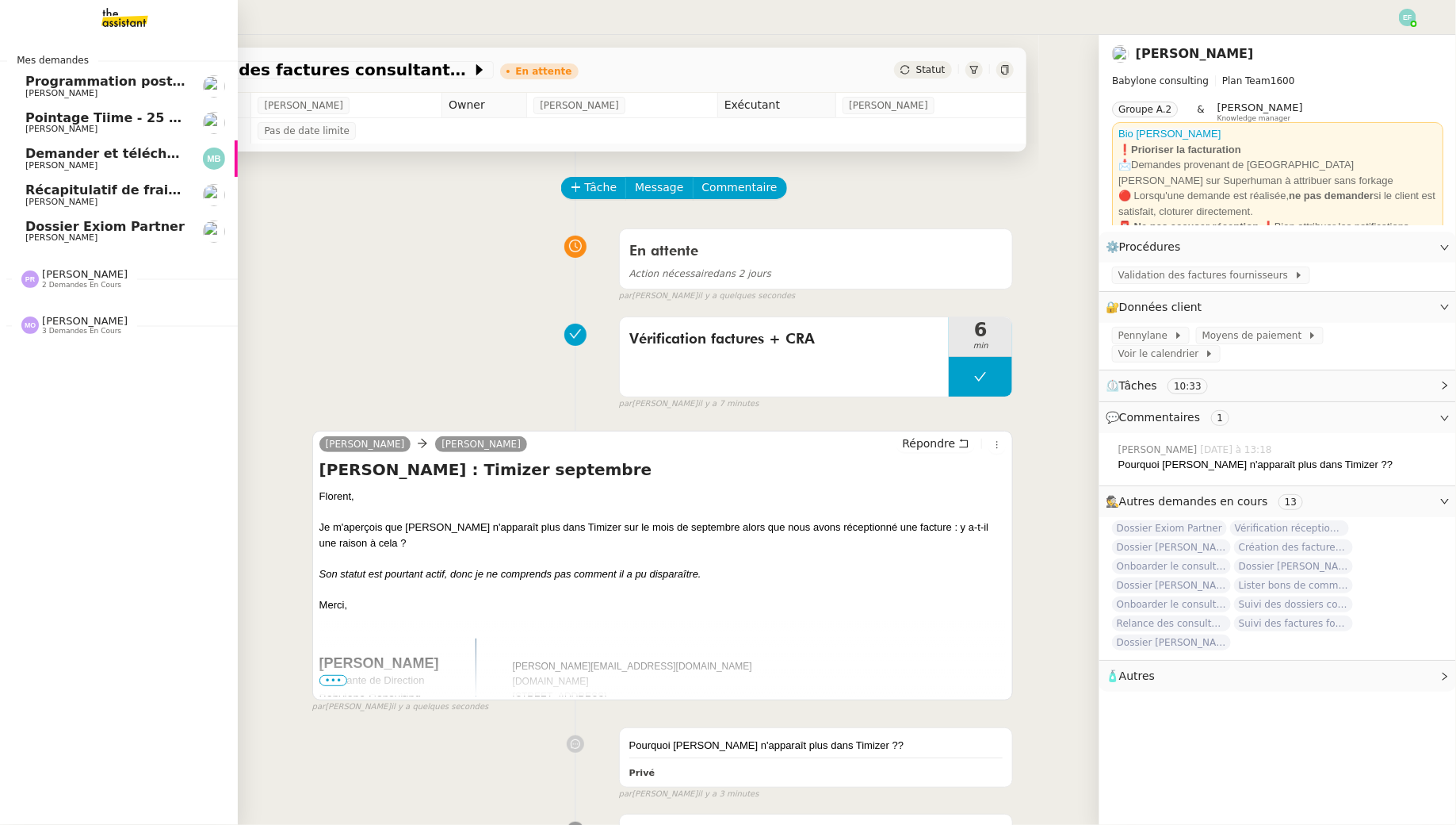
click at [6, 225] on link "Dossier Exiom Partner [PERSON_NAME]" at bounding box center [118, 231] width 238 height 36
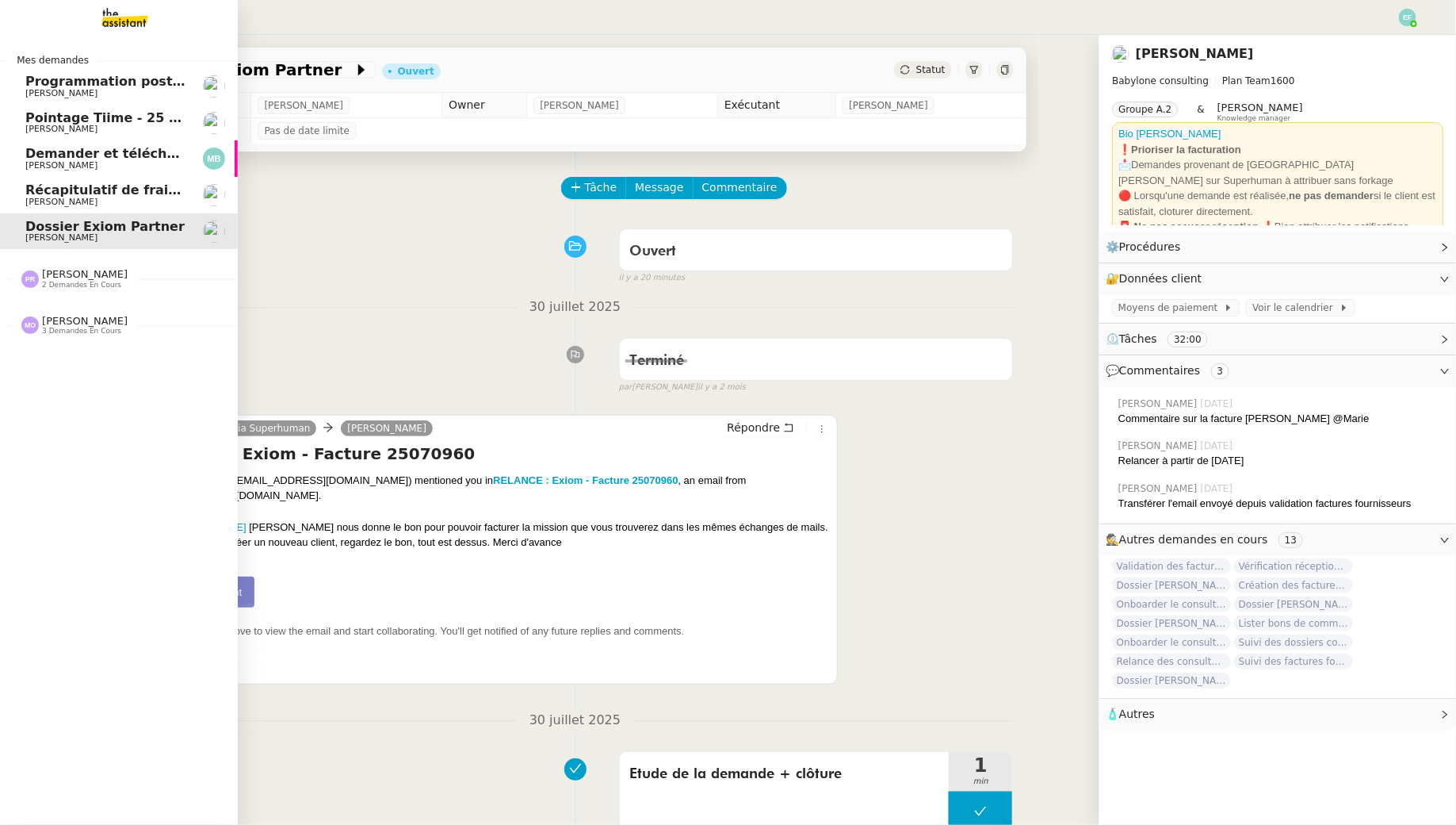
click at [12, 180] on link "Récapitulatif de frais de projet - [DATE] [PERSON_NAME]" at bounding box center [118, 195] width 238 height 36
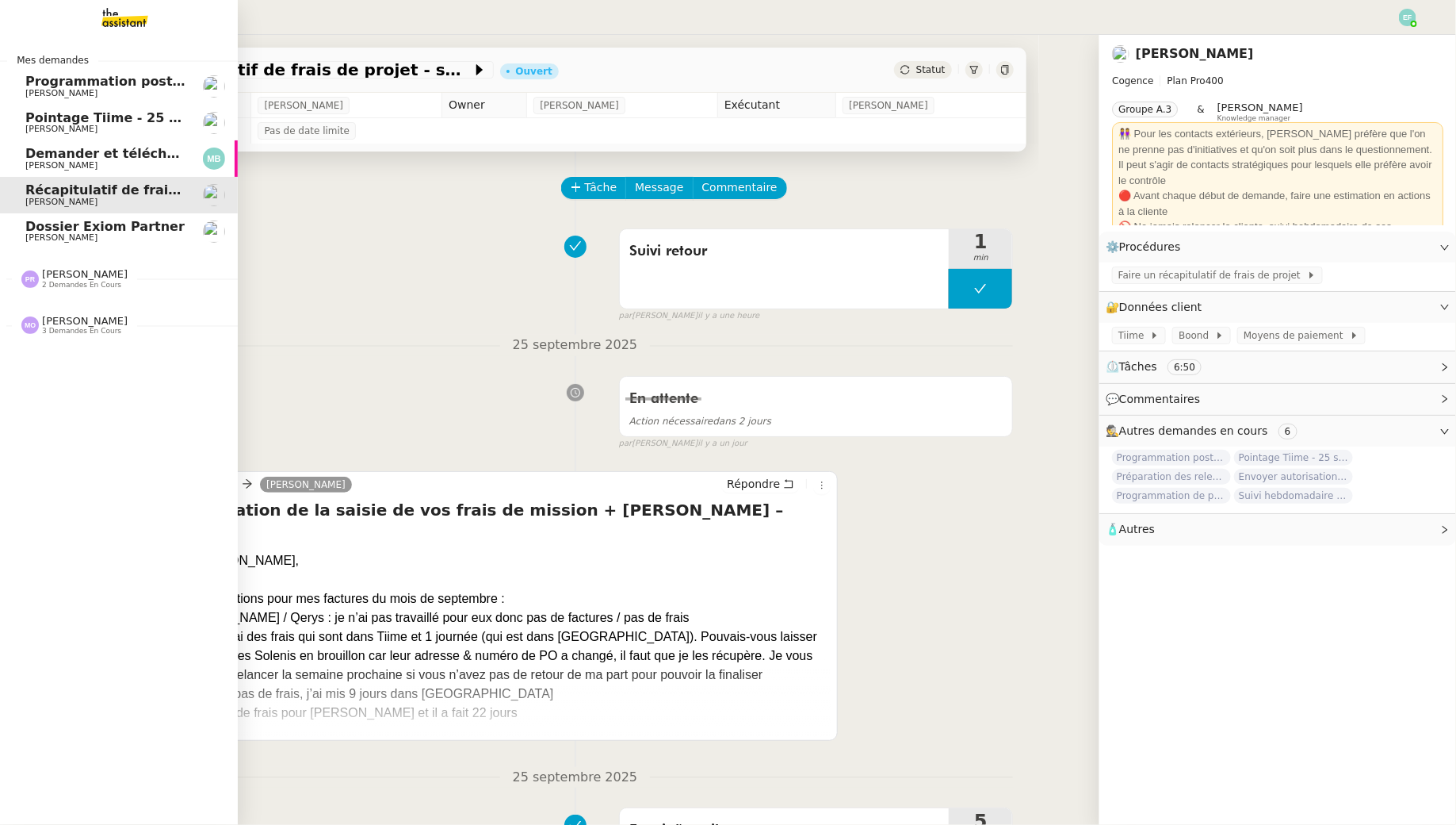
click at [39, 158] on span "Demander et télécharger les factures pour Qonto" at bounding box center [201, 153] width 354 height 15
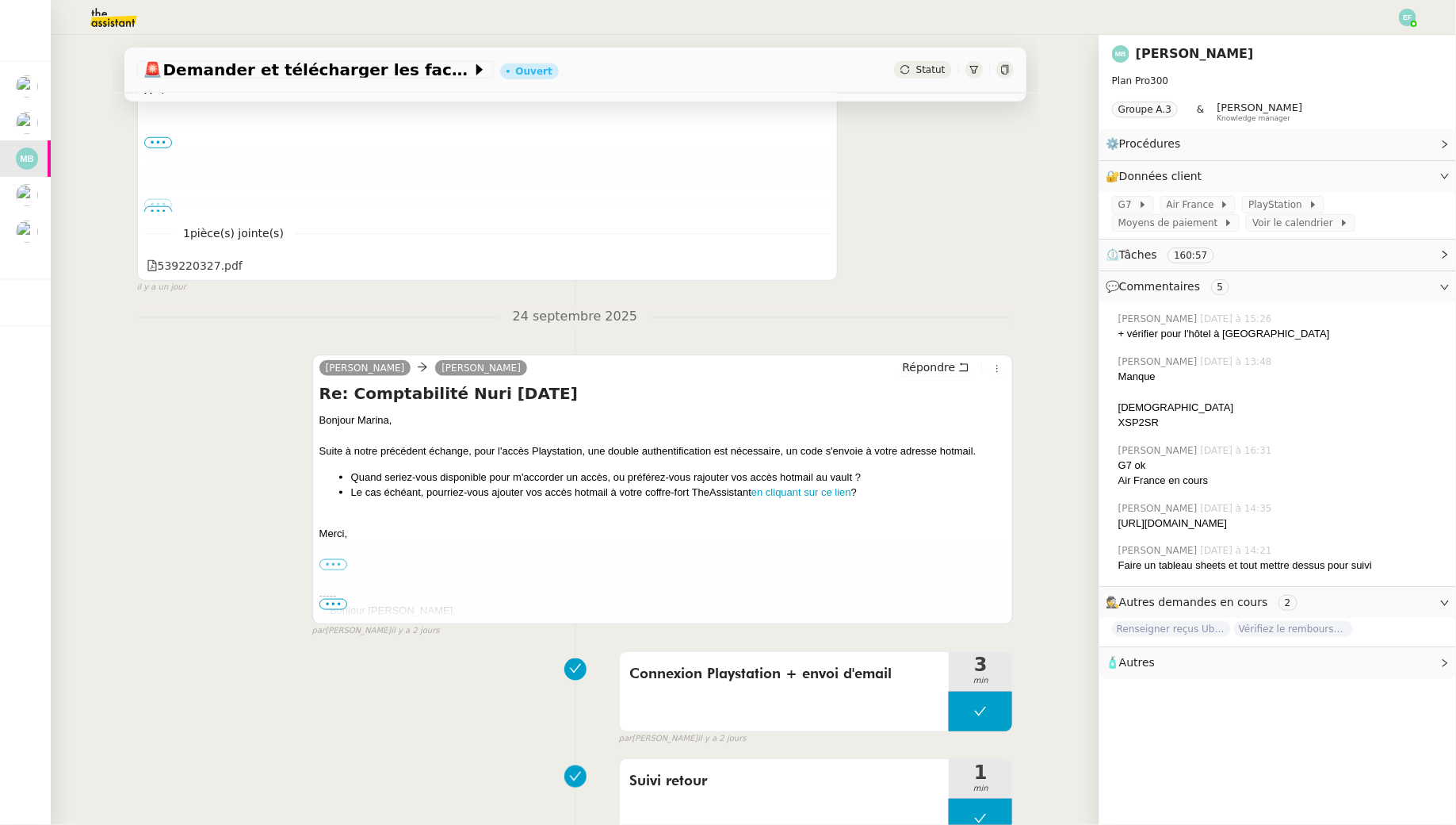
scroll to position [708, 0]
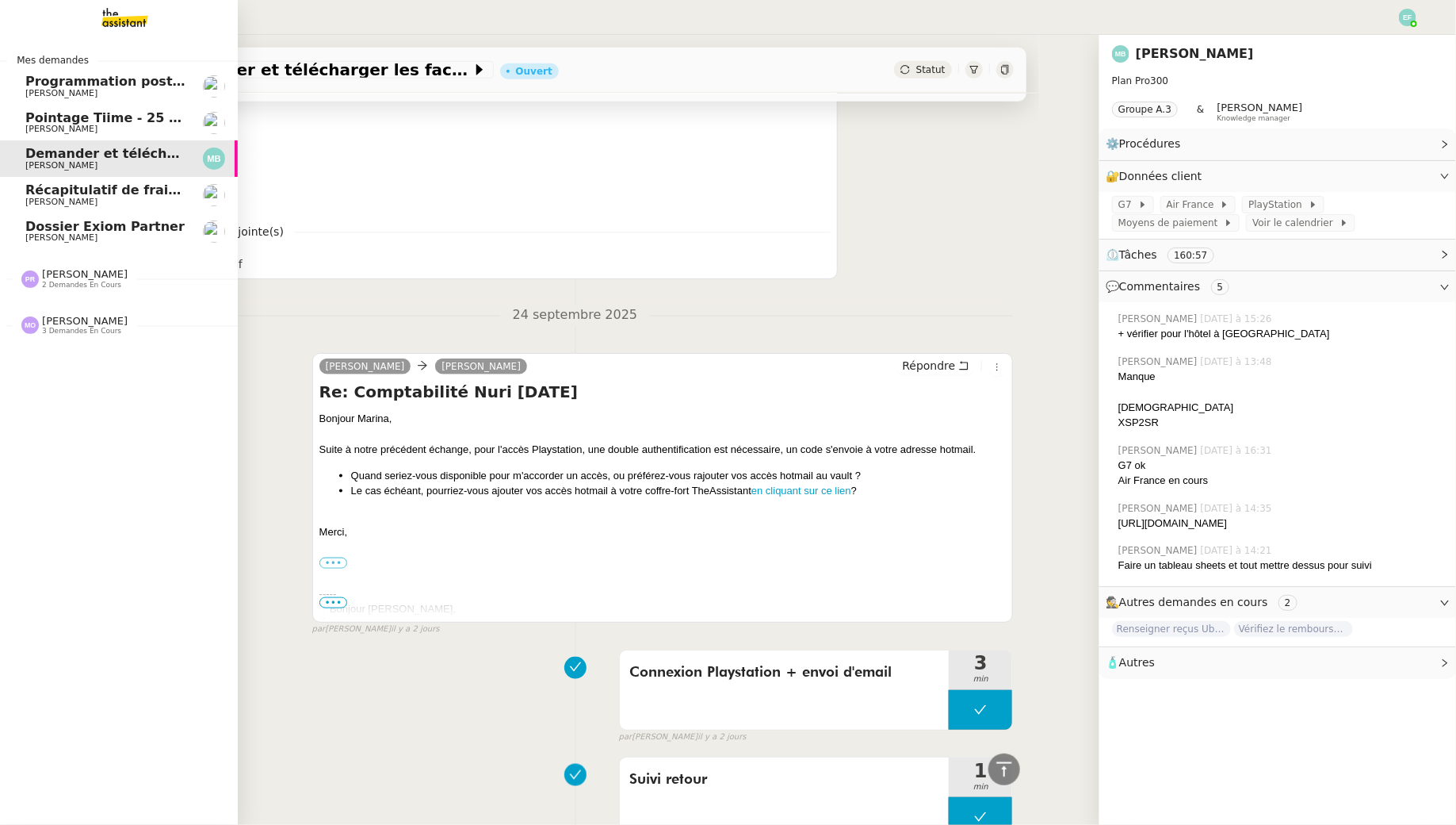
click at [76, 82] on span "Programmation posts Linkedin - octobre 2025" at bounding box center [189, 81] width 328 height 15
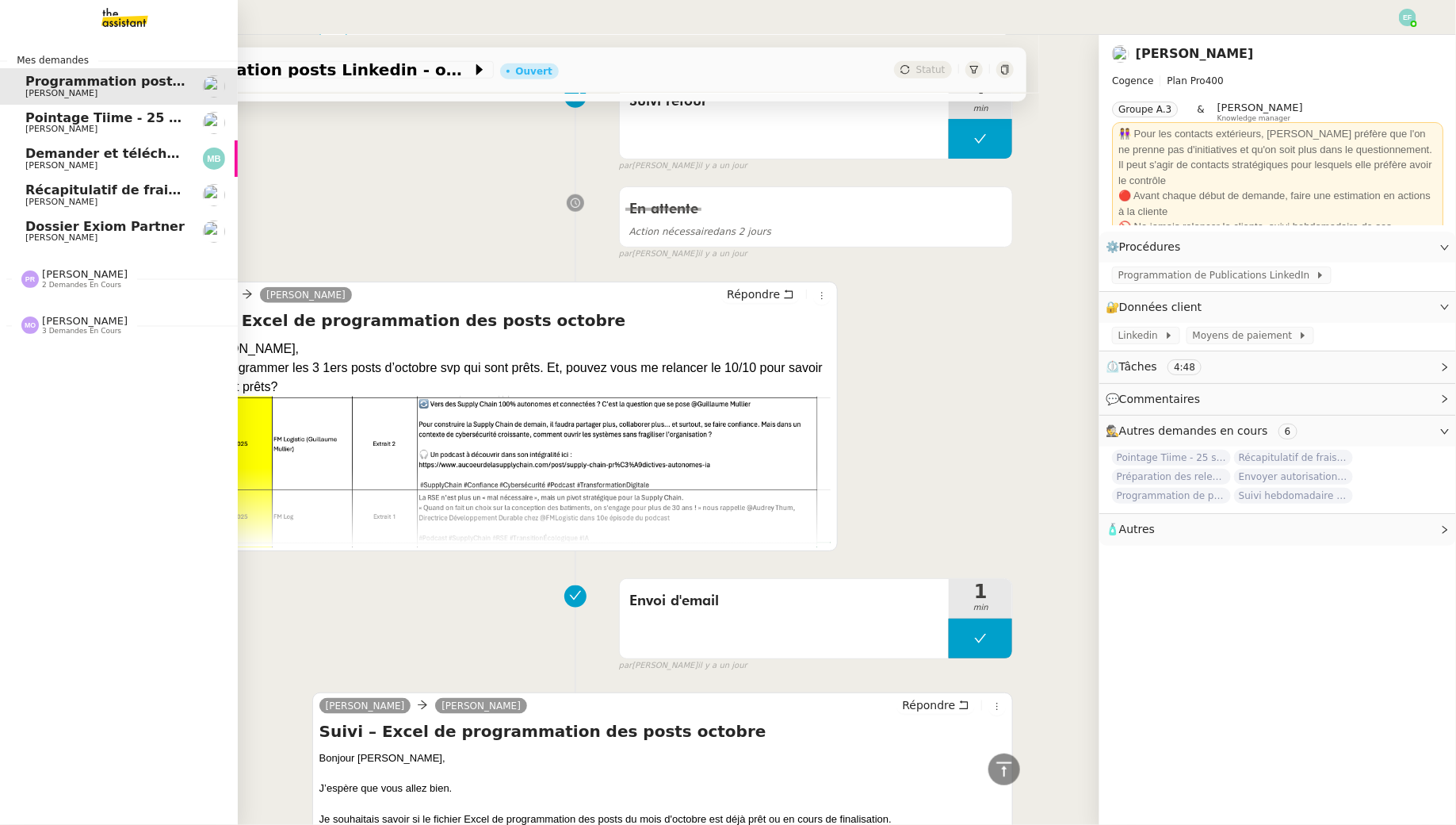
click at [113, 131] on span "[PERSON_NAME]" at bounding box center [105, 129] width 160 height 9
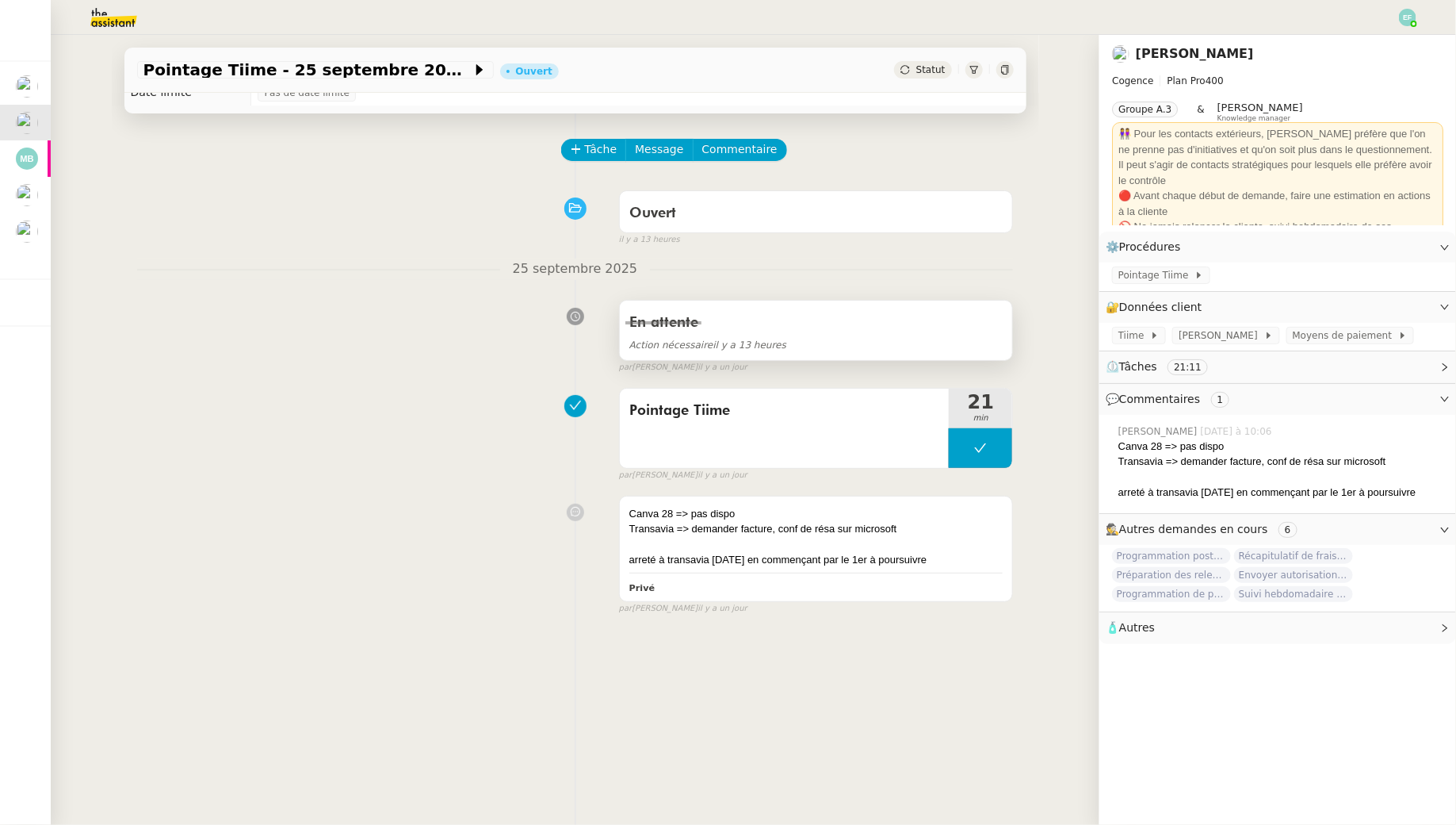
scroll to position [29, 0]
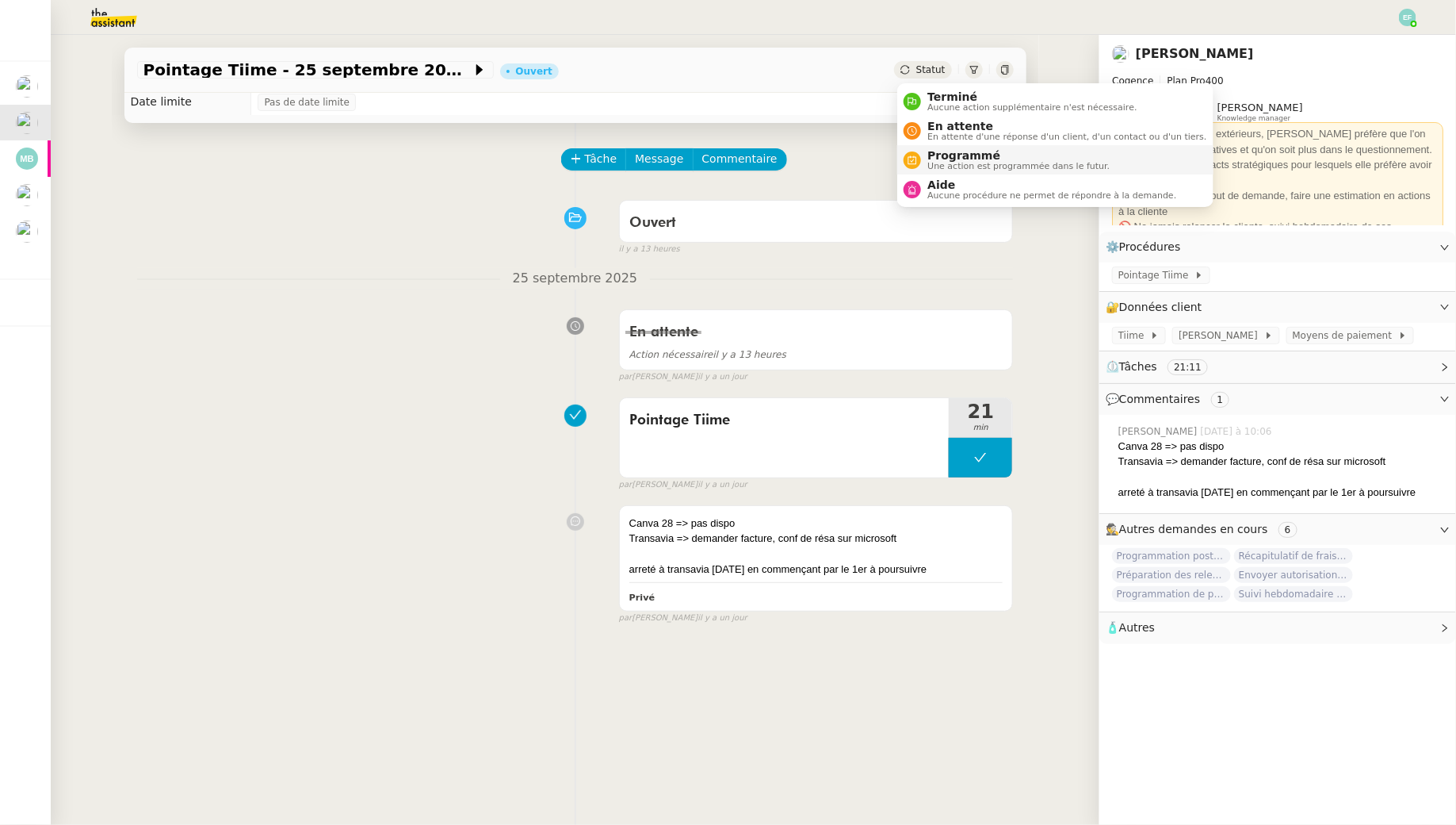
click at [947, 160] on span "Programmé" at bounding box center [1018, 156] width 182 height 13
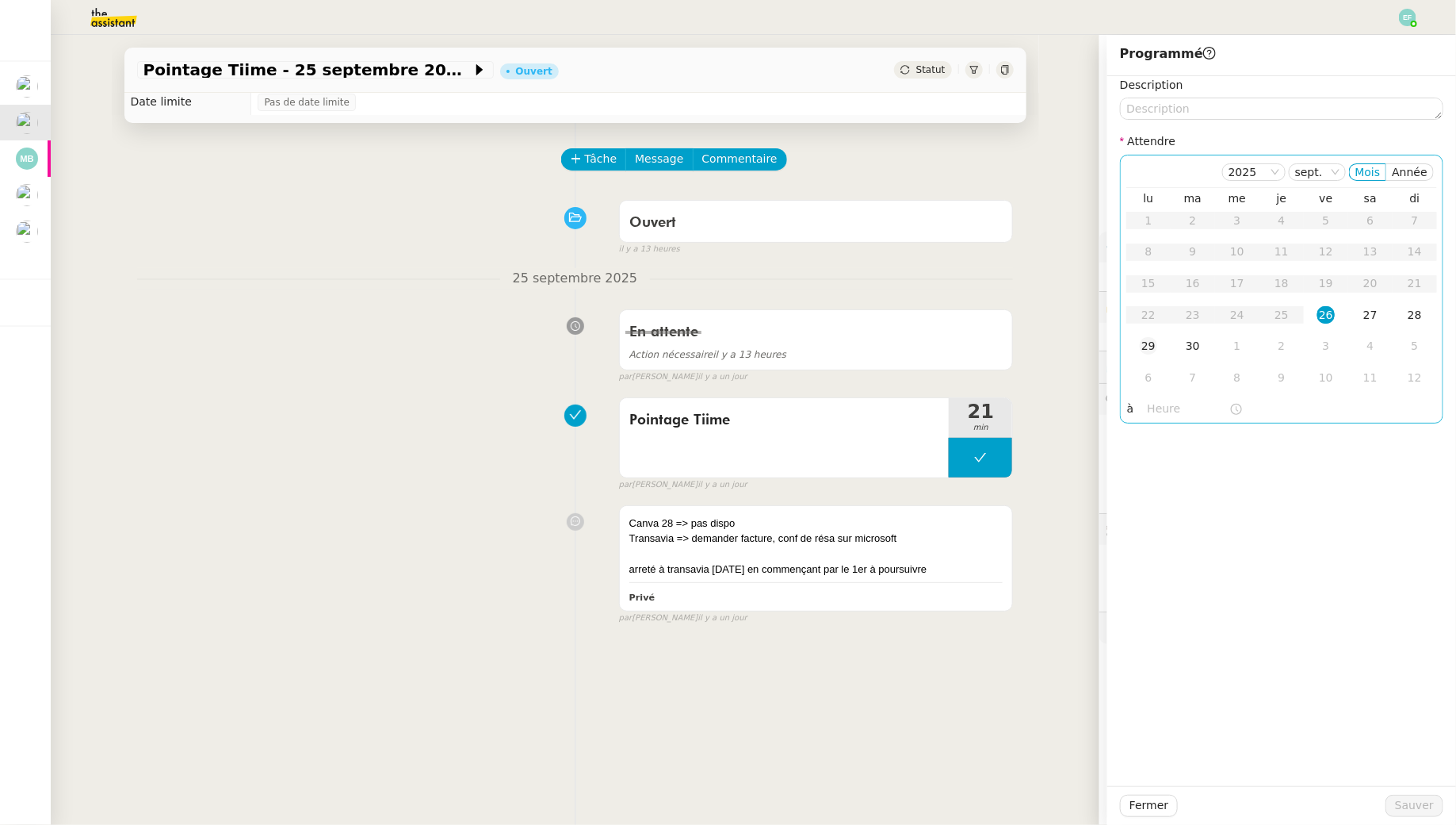
click at [1120, 345] on td "29" at bounding box center [1149, 346] width 45 height 32
click at [1120, 750] on span "Sauver" at bounding box center [1415, 805] width 39 height 19
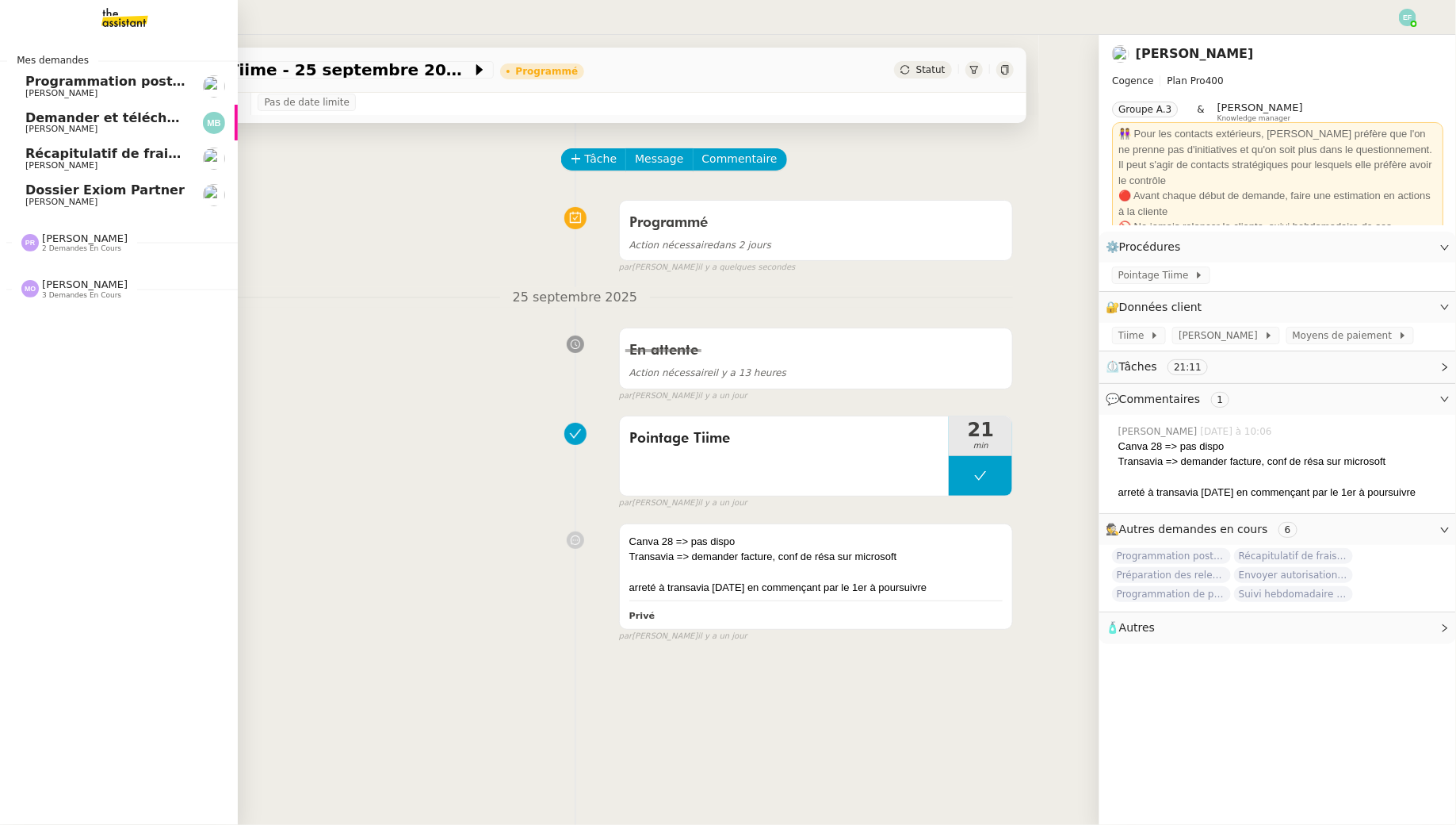
click at [106, 114] on span "Demander et télécharger les factures pour Qonto" at bounding box center [201, 118] width 354 height 15
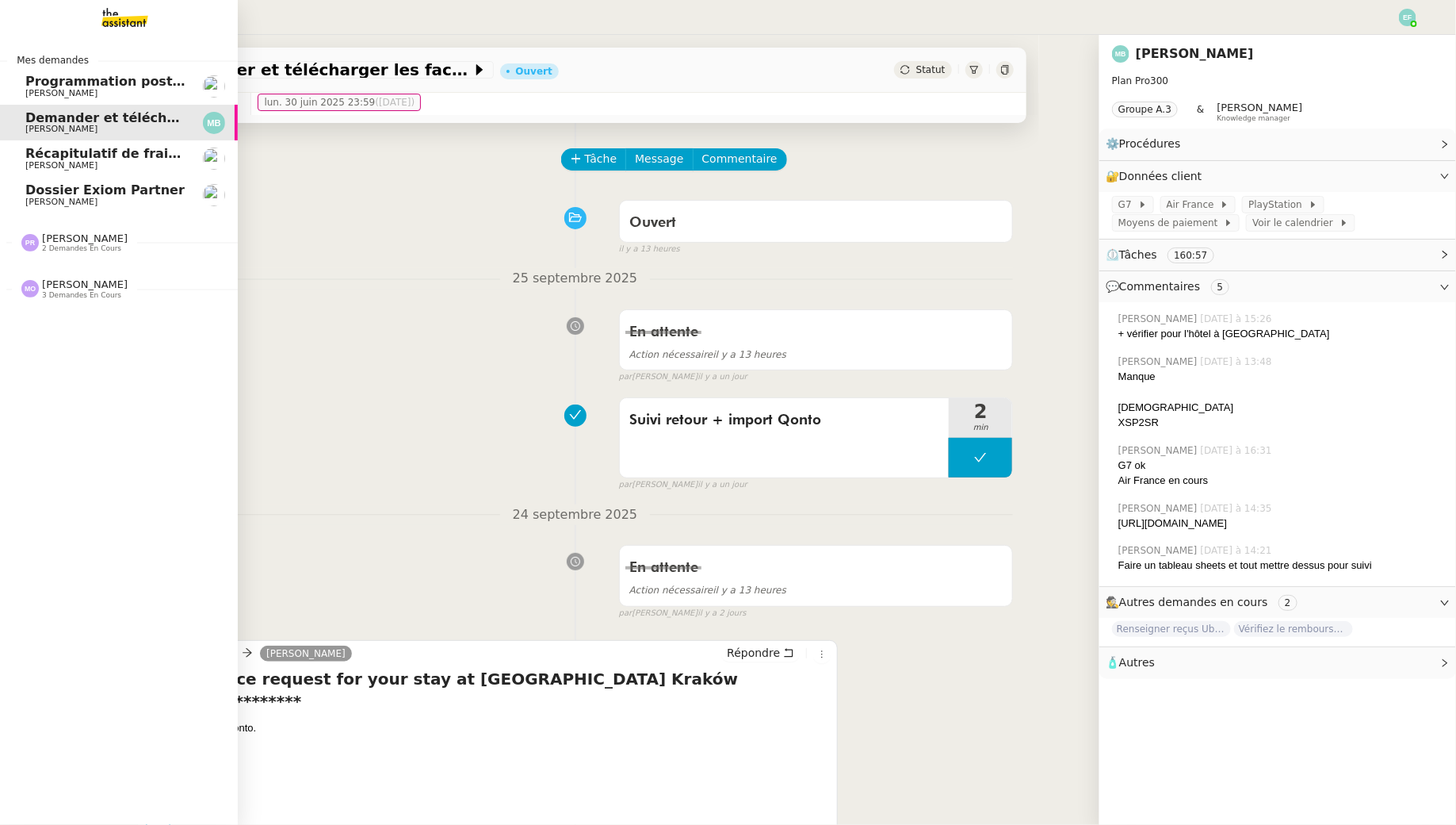
click at [82, 203] on span "[PERSON_NAME]" at bounding box center [105, 203] width 160 height 9
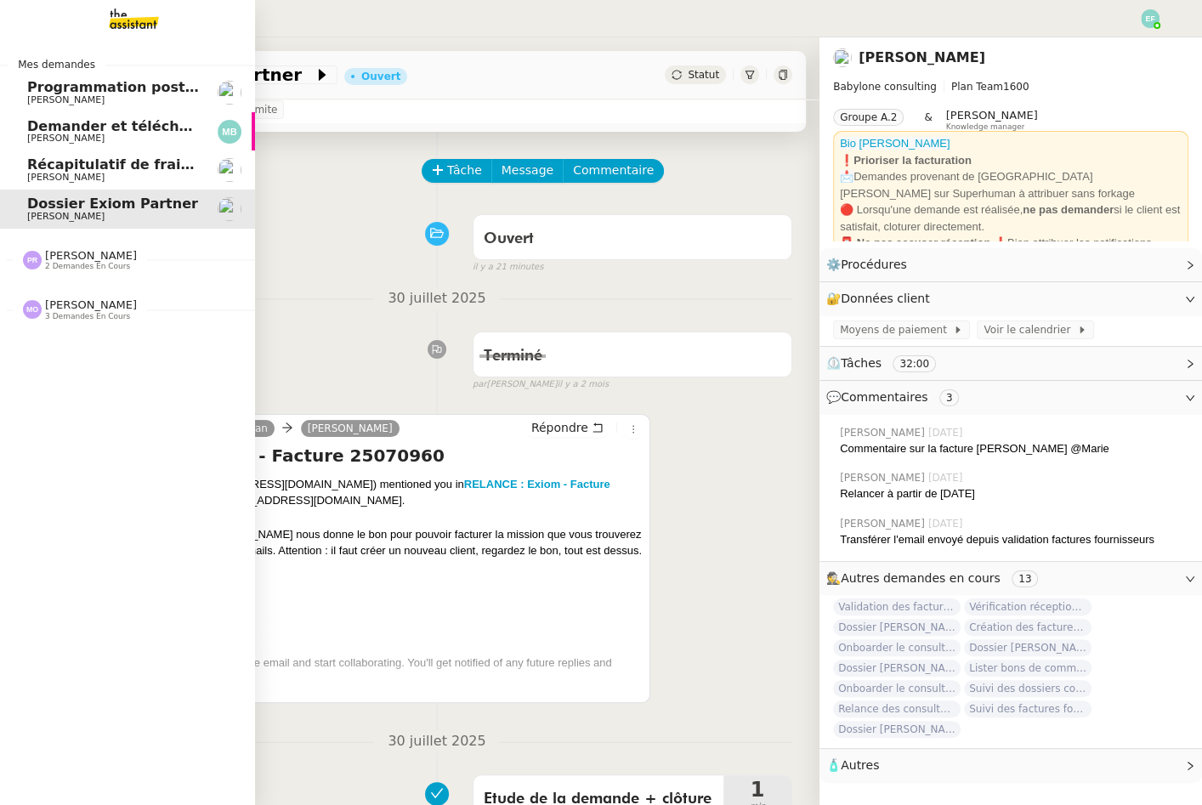
click at [48, 127] on span "Demander et télécharger les factures pour Qonto" at bounding box center [216, 126] width 379 height 16
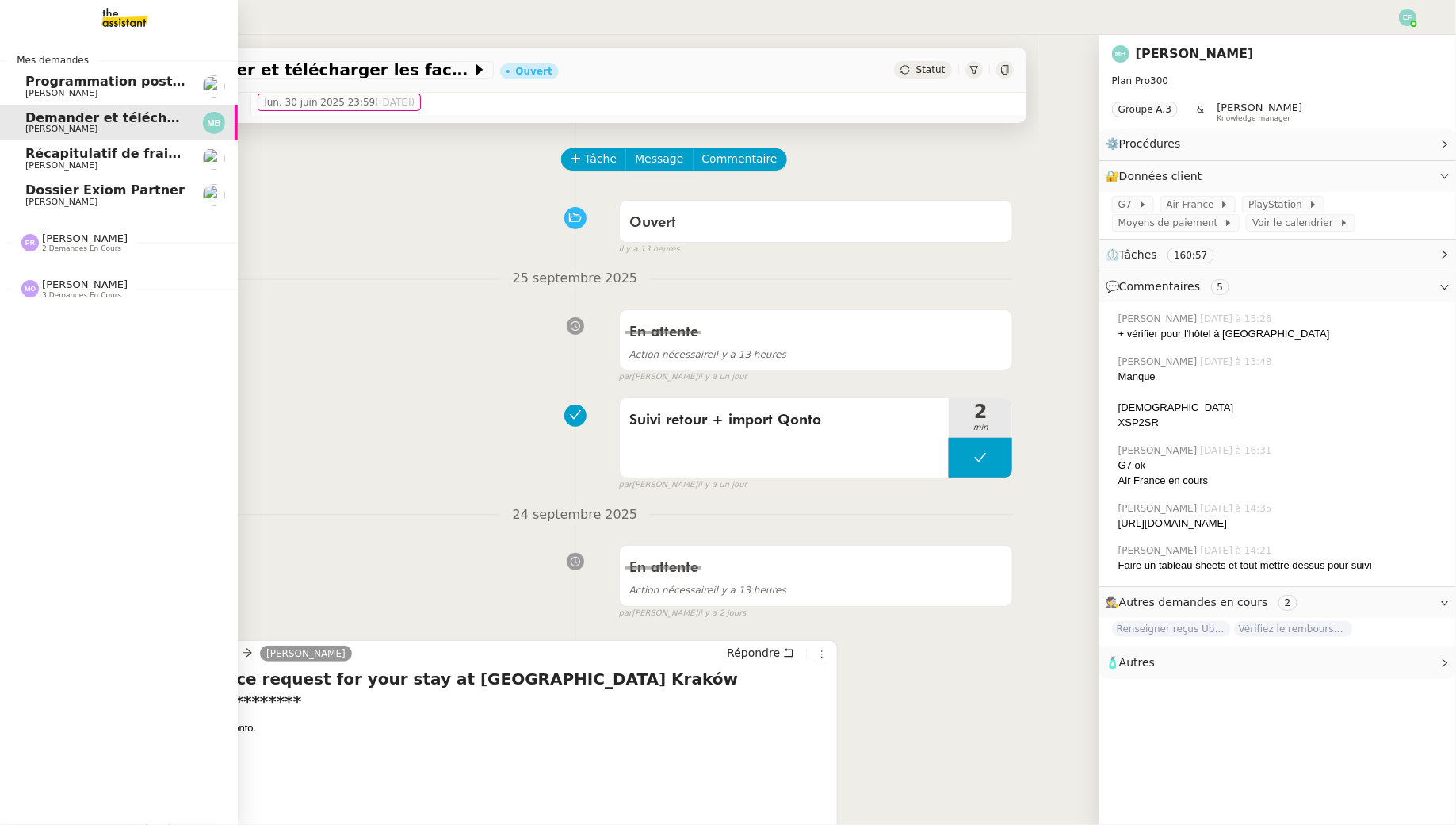
click at [36, 86] on span "Programmation posts Linkedin - octobre 2025" at bounding box center [189, 81] width 328 height 15
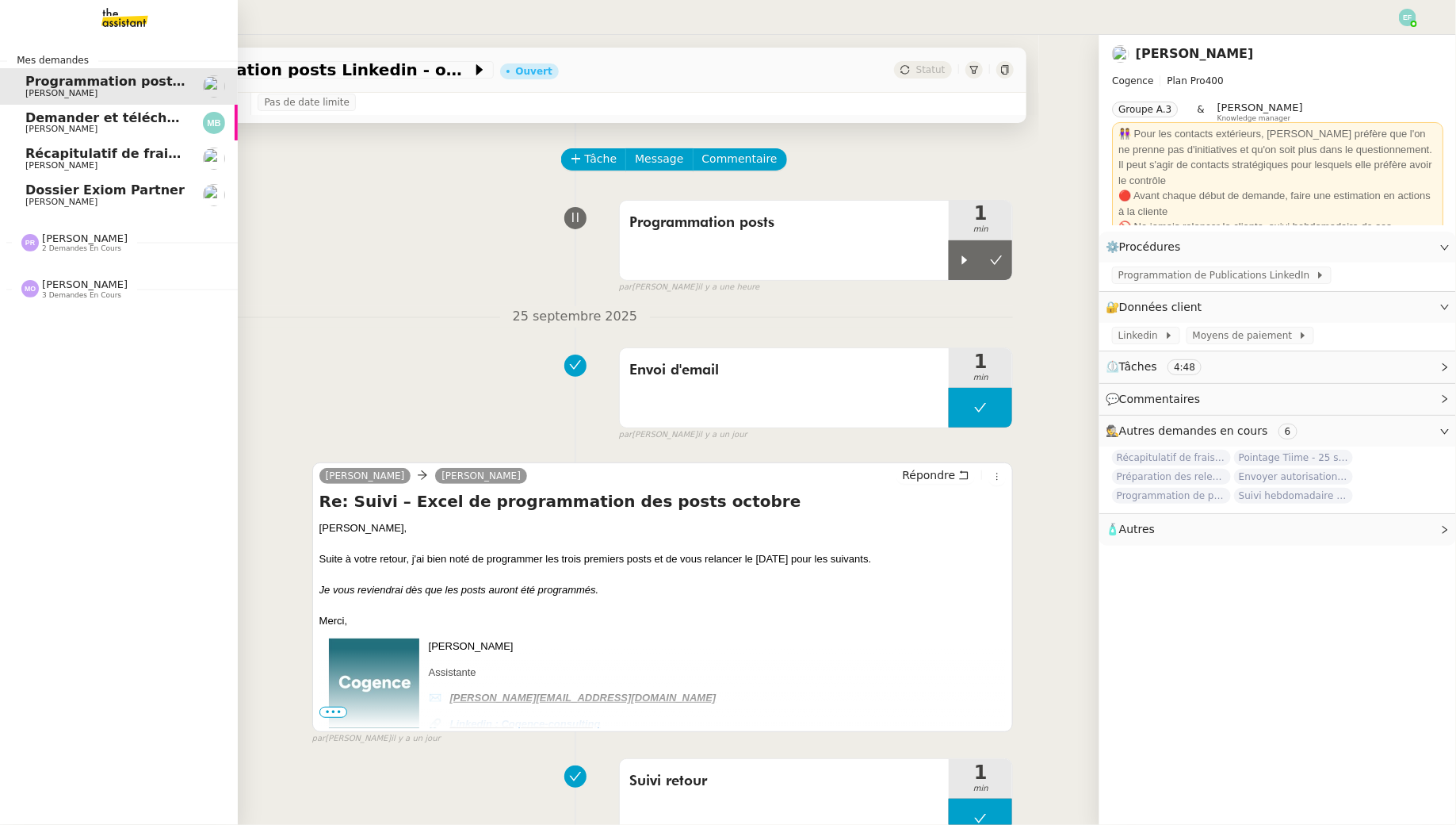
click at [66, 161] on span "[PERSON_NAME]" at bounding box center [61, 165] width 72 height 10
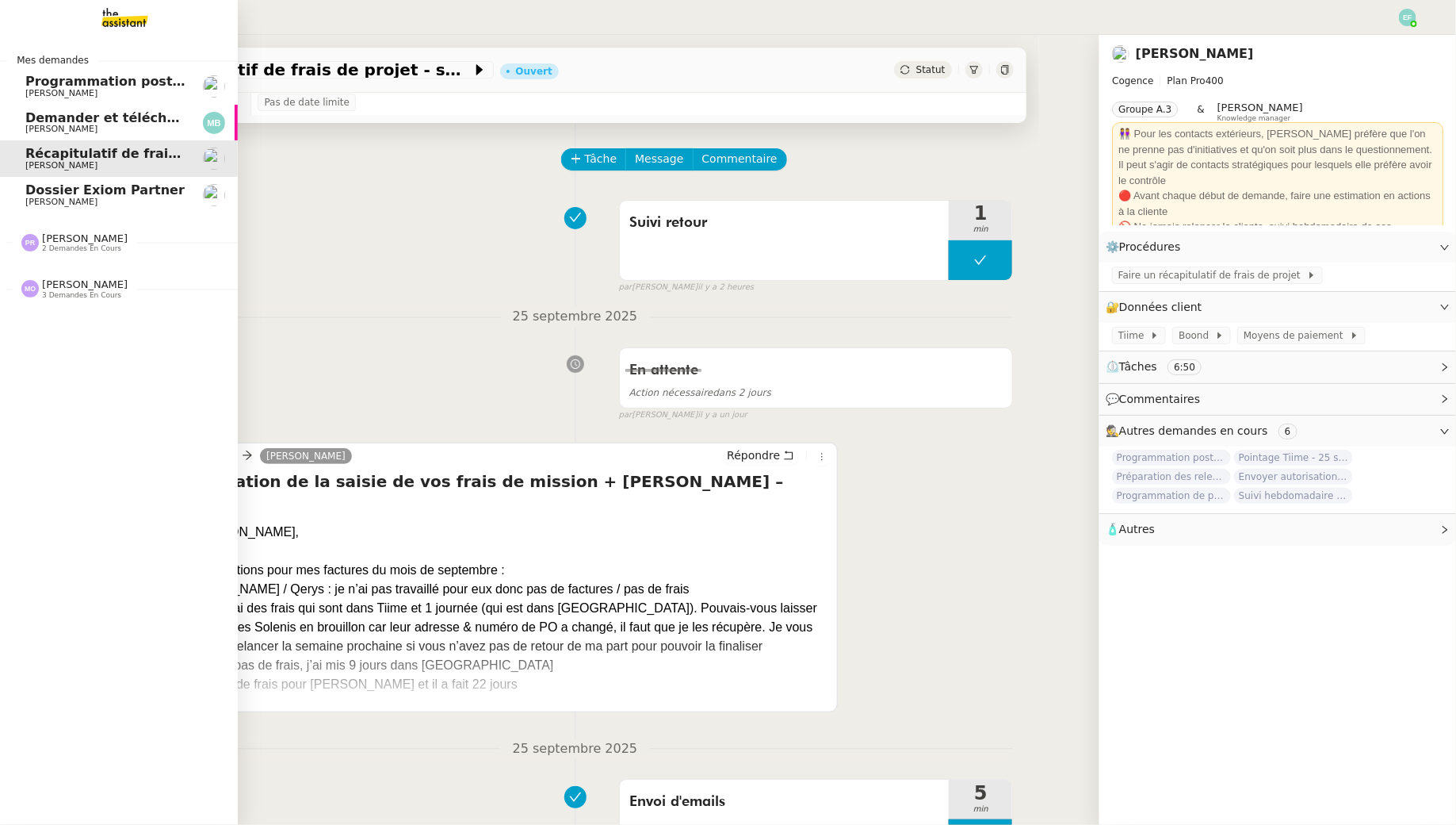
click at [30, 198] on span "[PERSON_NAME]" at bounding box center [61, 202] width 72 height 10
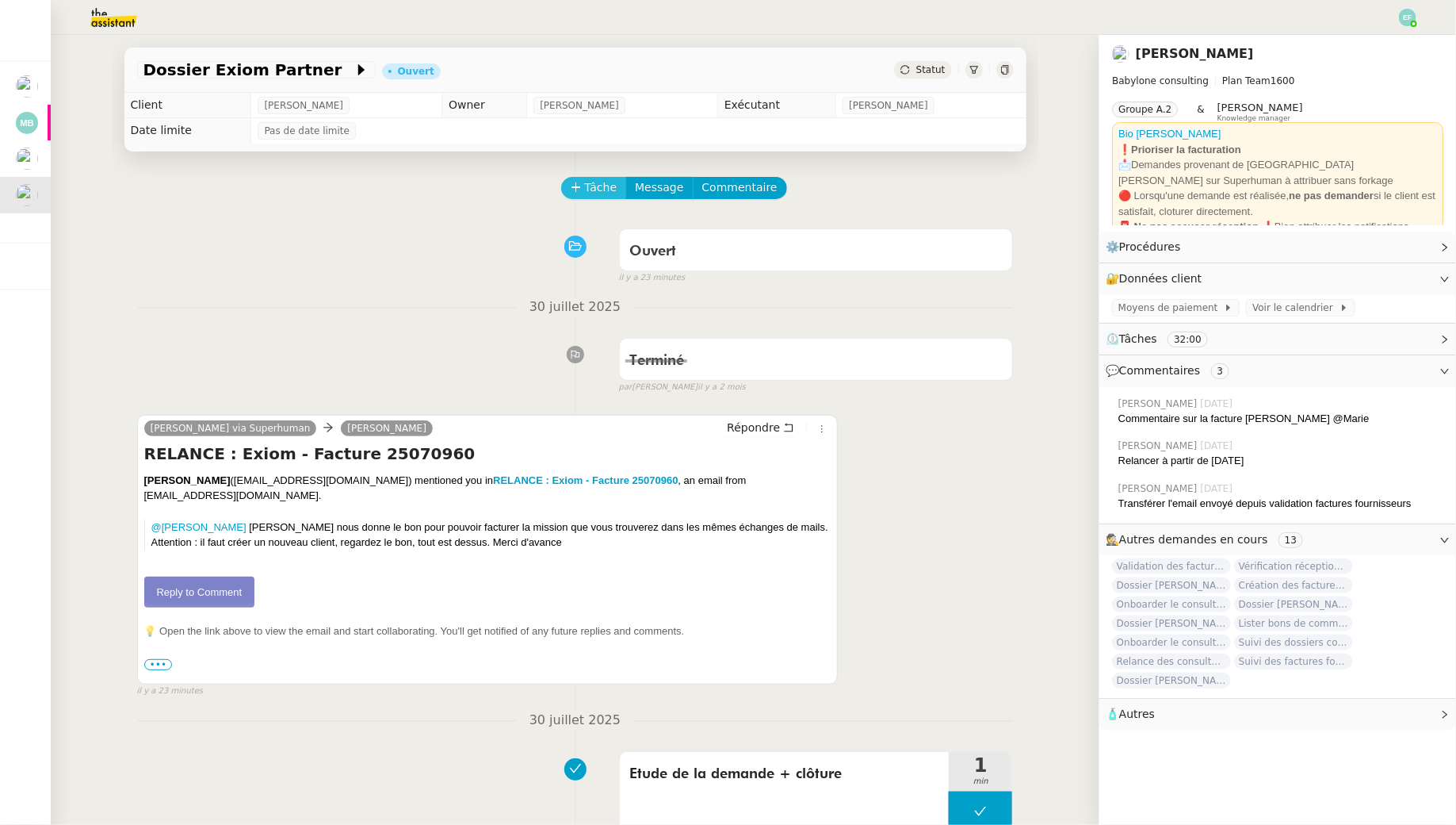
click at [588, 197] on span "Tâche" at bounding box center [601, 188] width 33 height 19
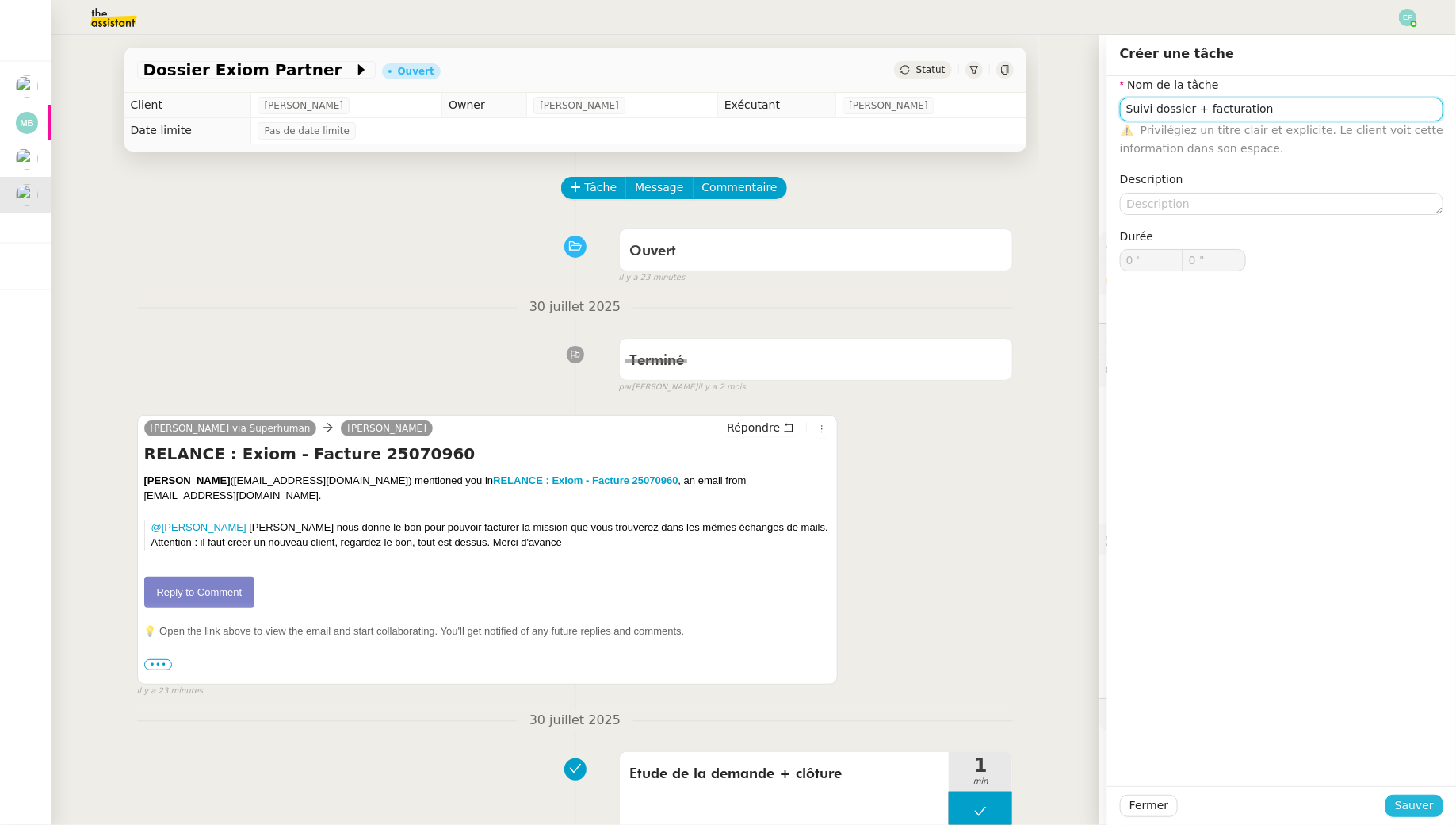
type input "Suivi dossier + facturation"
click at [1120, 750] on span "Sauver" at bounding box center [1415, 805] width 39 height 19
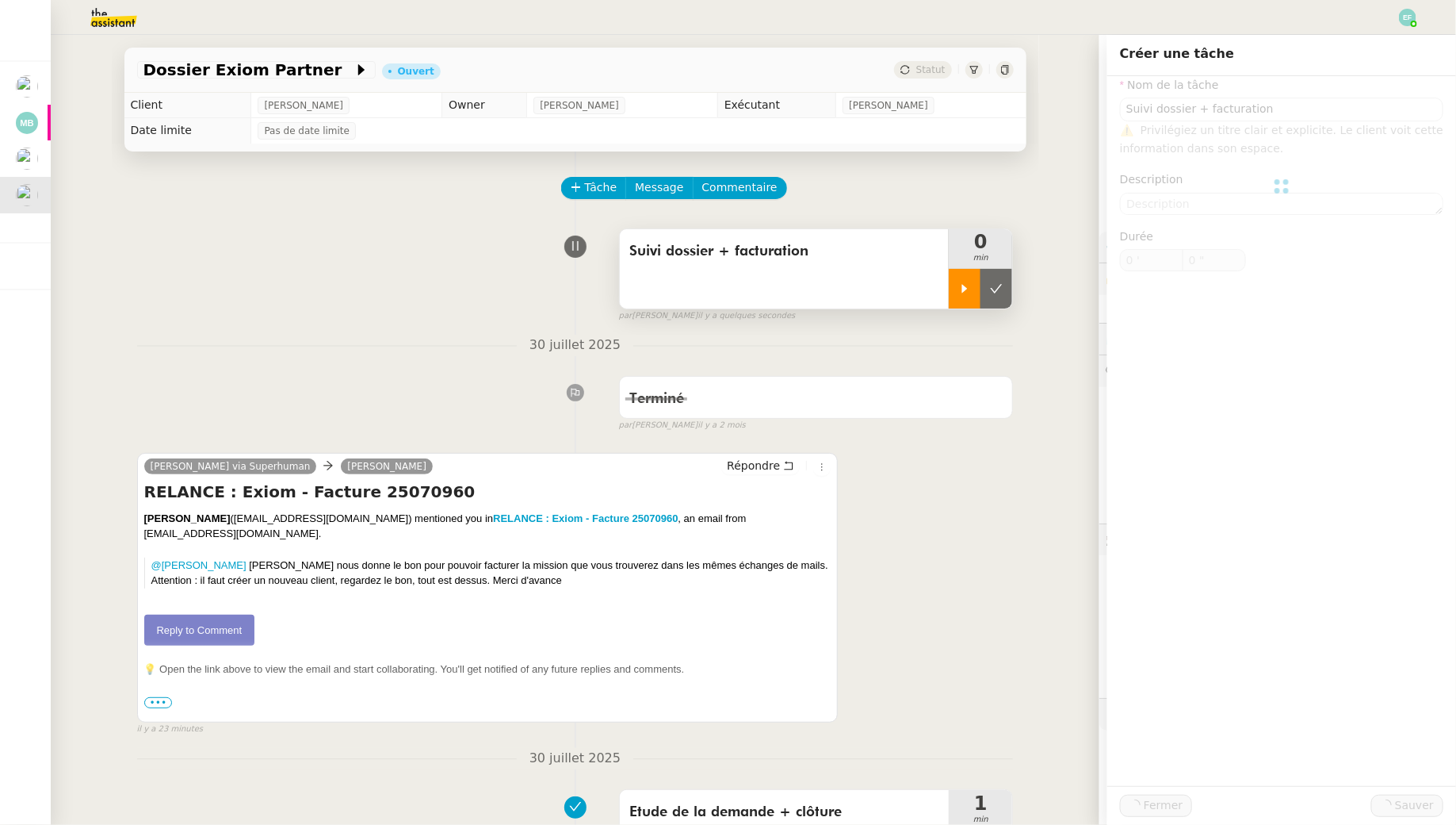
click at [964, 292] on icon at bounding box center [965, 287] width 6 height 8
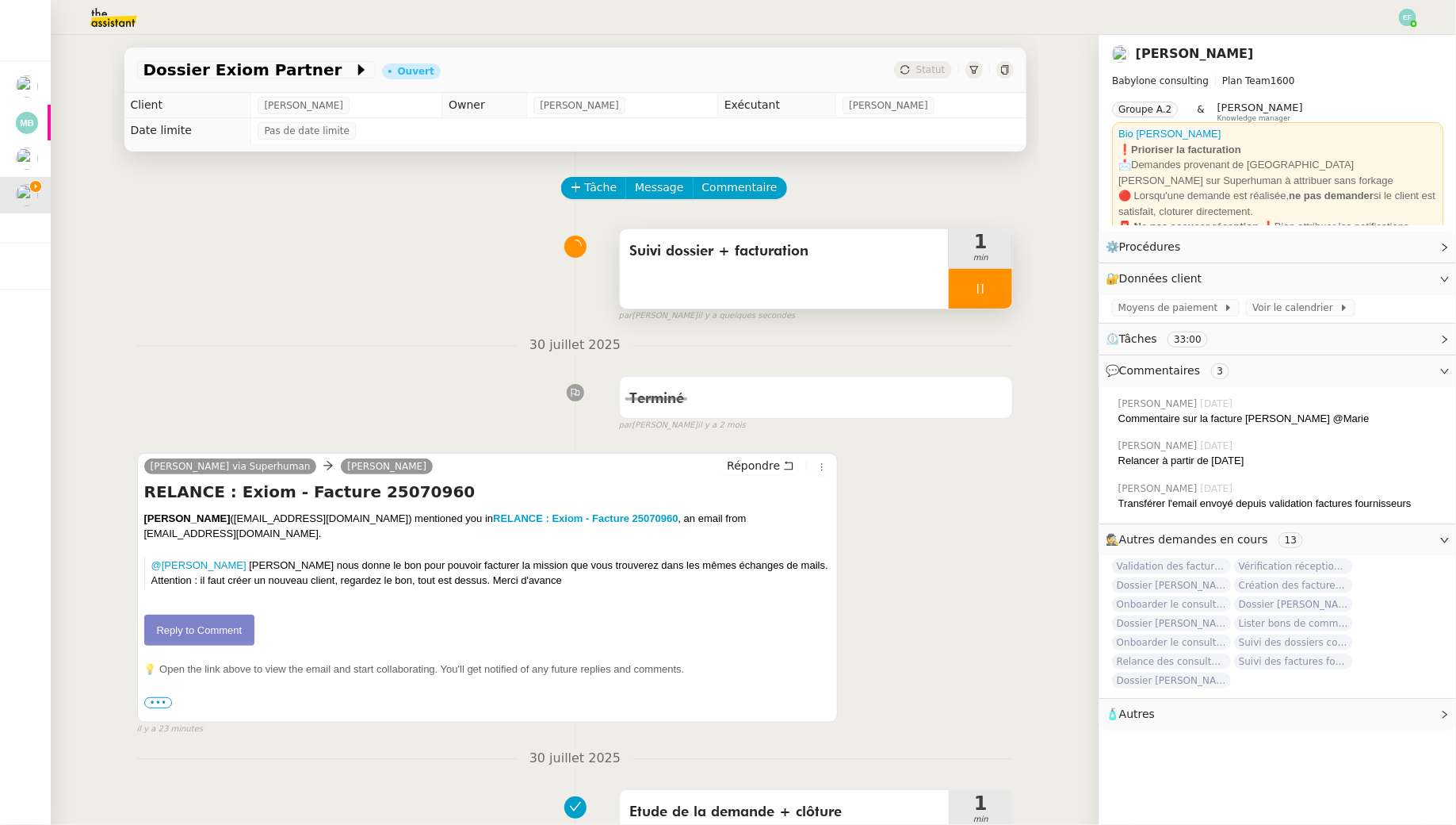
click at [231, 637] on link "Reply to Comment" at bounding box center [200, 631] width 111 height 32
click at [978, 281] on div at bounding box center [980, 288] width 63 height 39
click at [1001, 290] on icon at bounding box center [997, 289] width 13 height 13
click at [985, 287] on icon at bounding box center [981, 289] width 13 height 13
click at [971, 287] on icon at bounding box center [965, 289] width 13 height 13
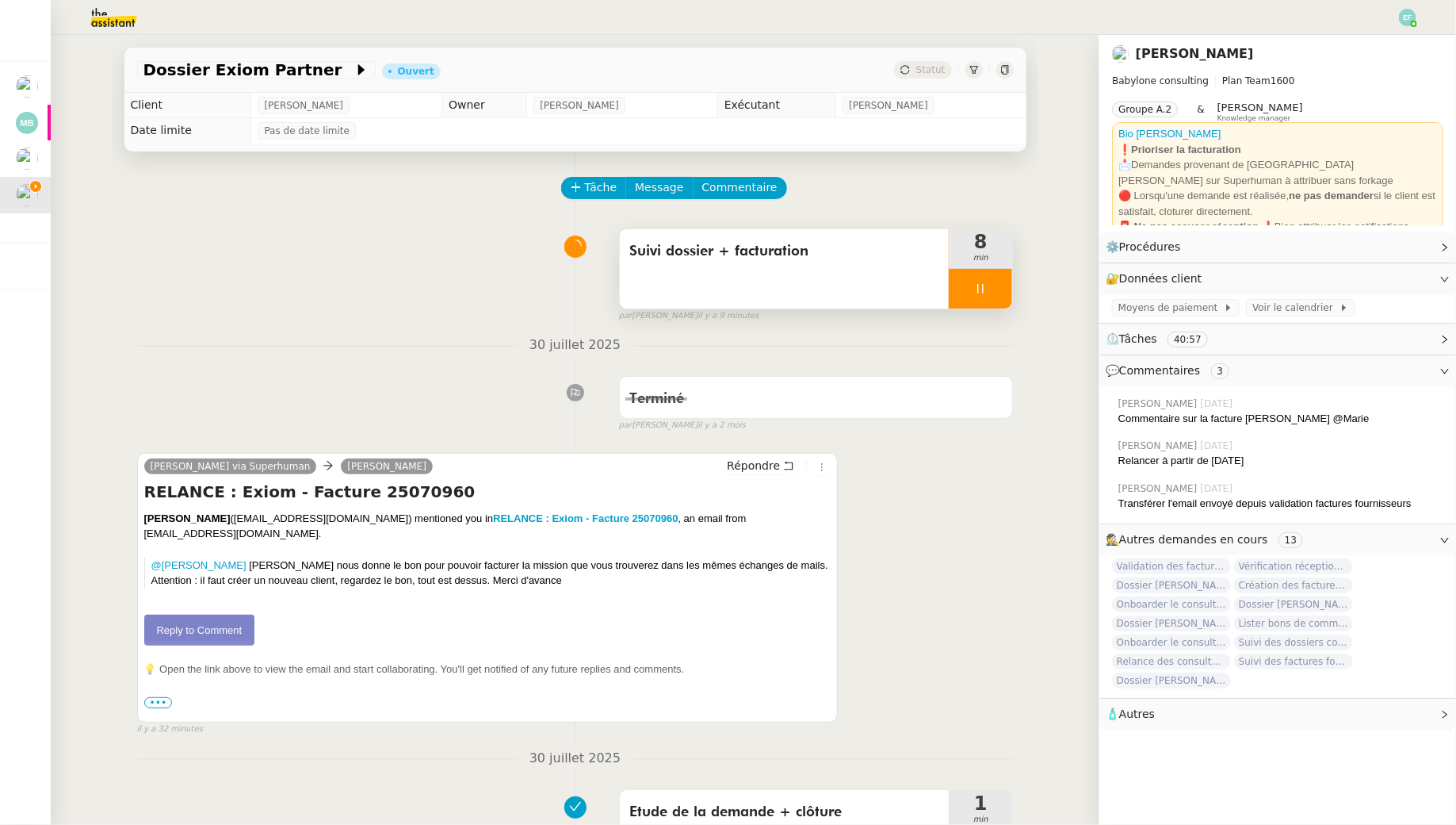
click at [240, 625] on link "Reply to Comment" at bounding box center [200, 631] width 111 height 32
click at [991, 274] on div at bounding box center [980, 288] width 63 height 39
click at [991, 274] on button at bounding box center [996, 288] width 32 height 39
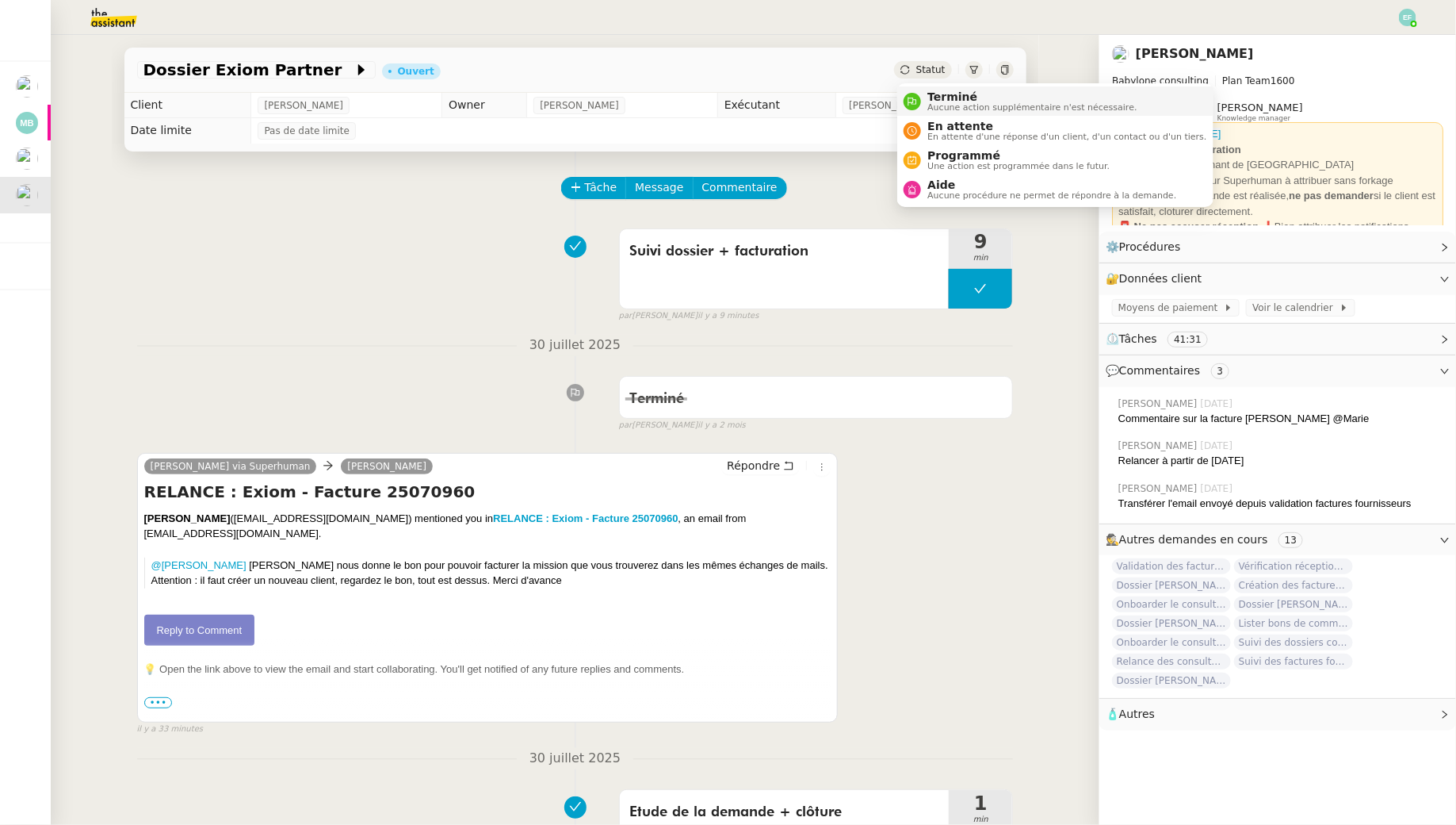
click at [929, 91] on span "Terminé" at bounding box center [1032, 97] width 209 height 13
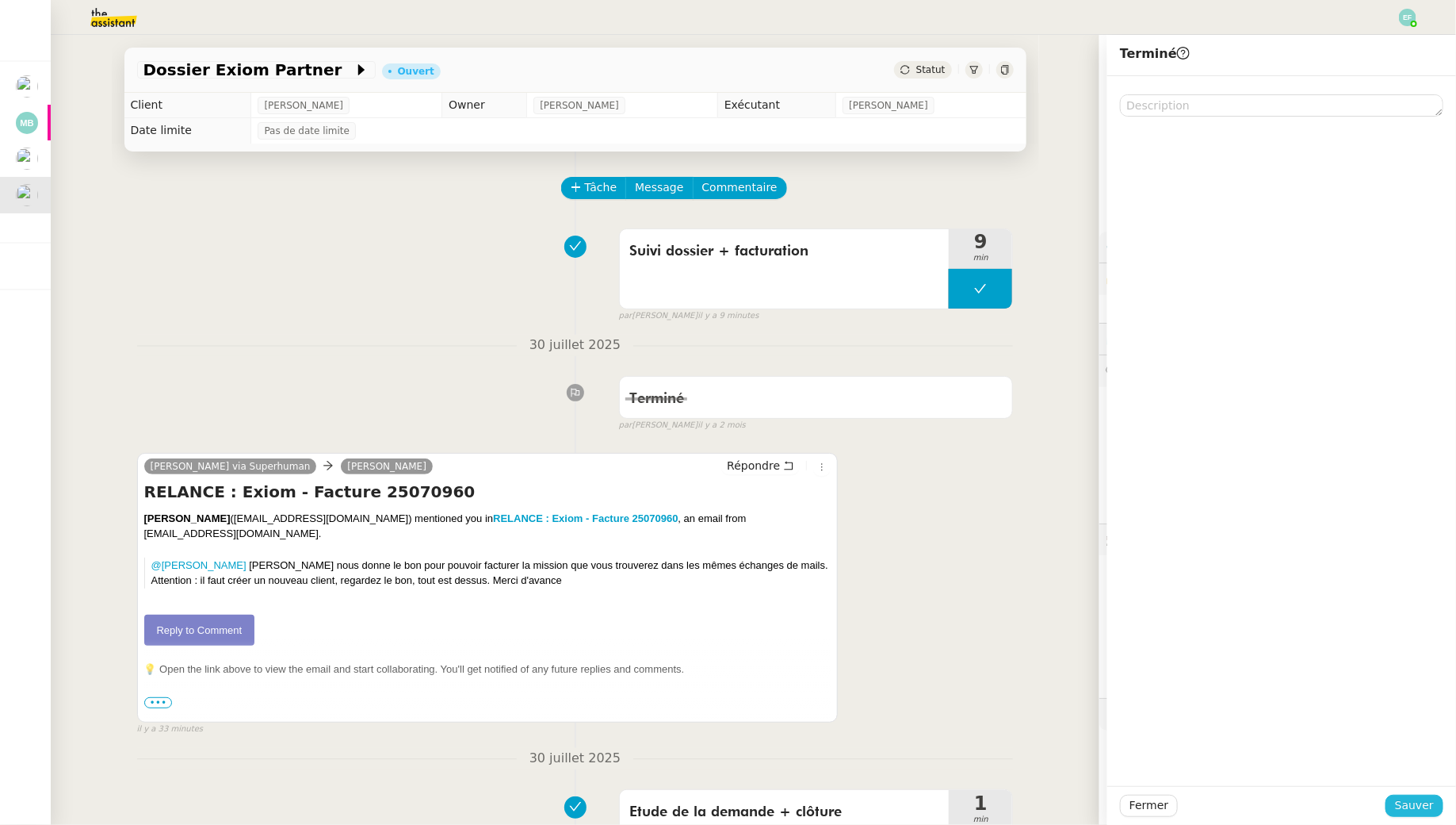
click at [1120, 750] on span "Sauver" at bounding box center [1415, 805] width 39 height 19
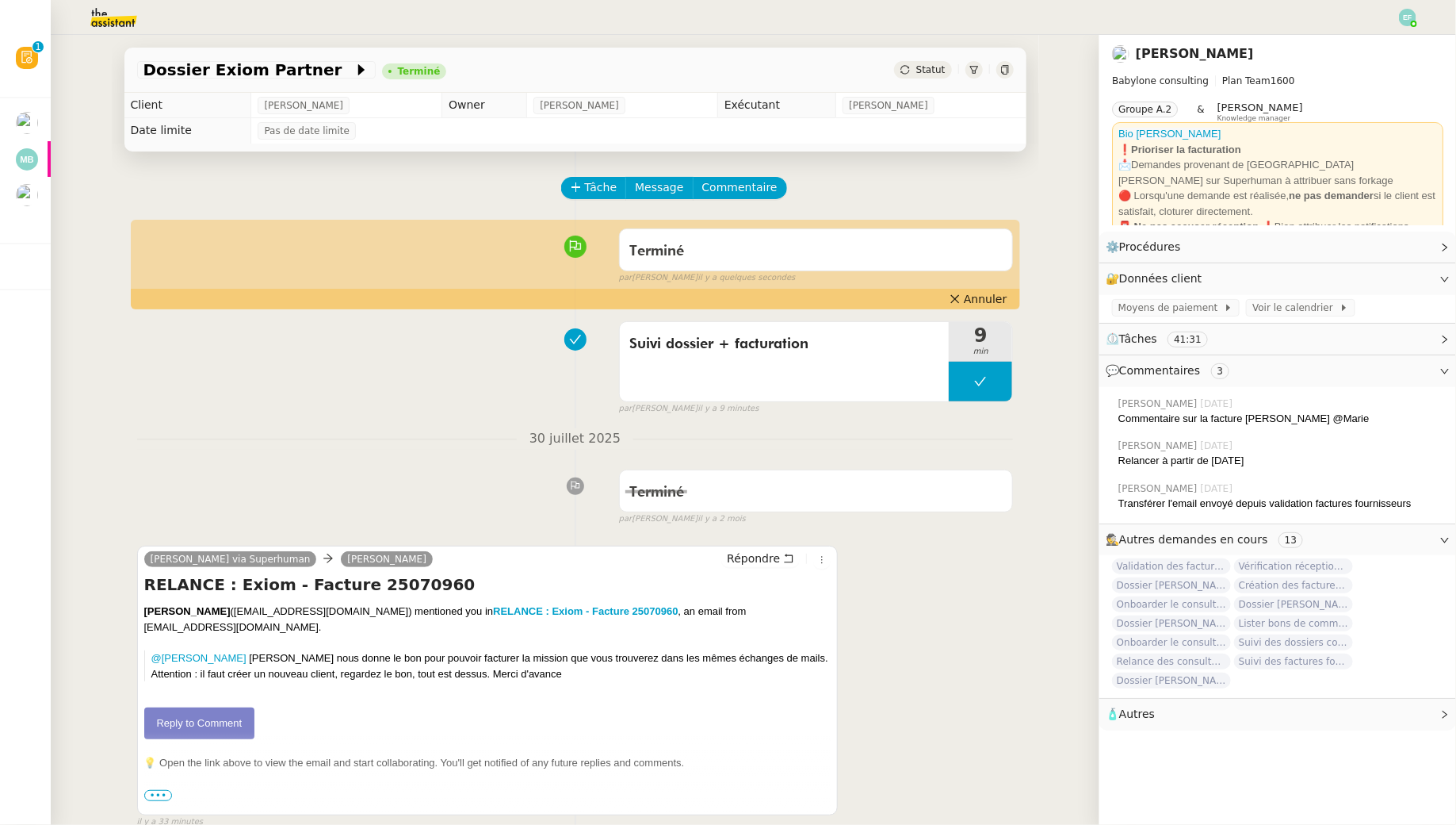
click at [109, 7] on img at bounding box center [101, 17] width 123 height 35
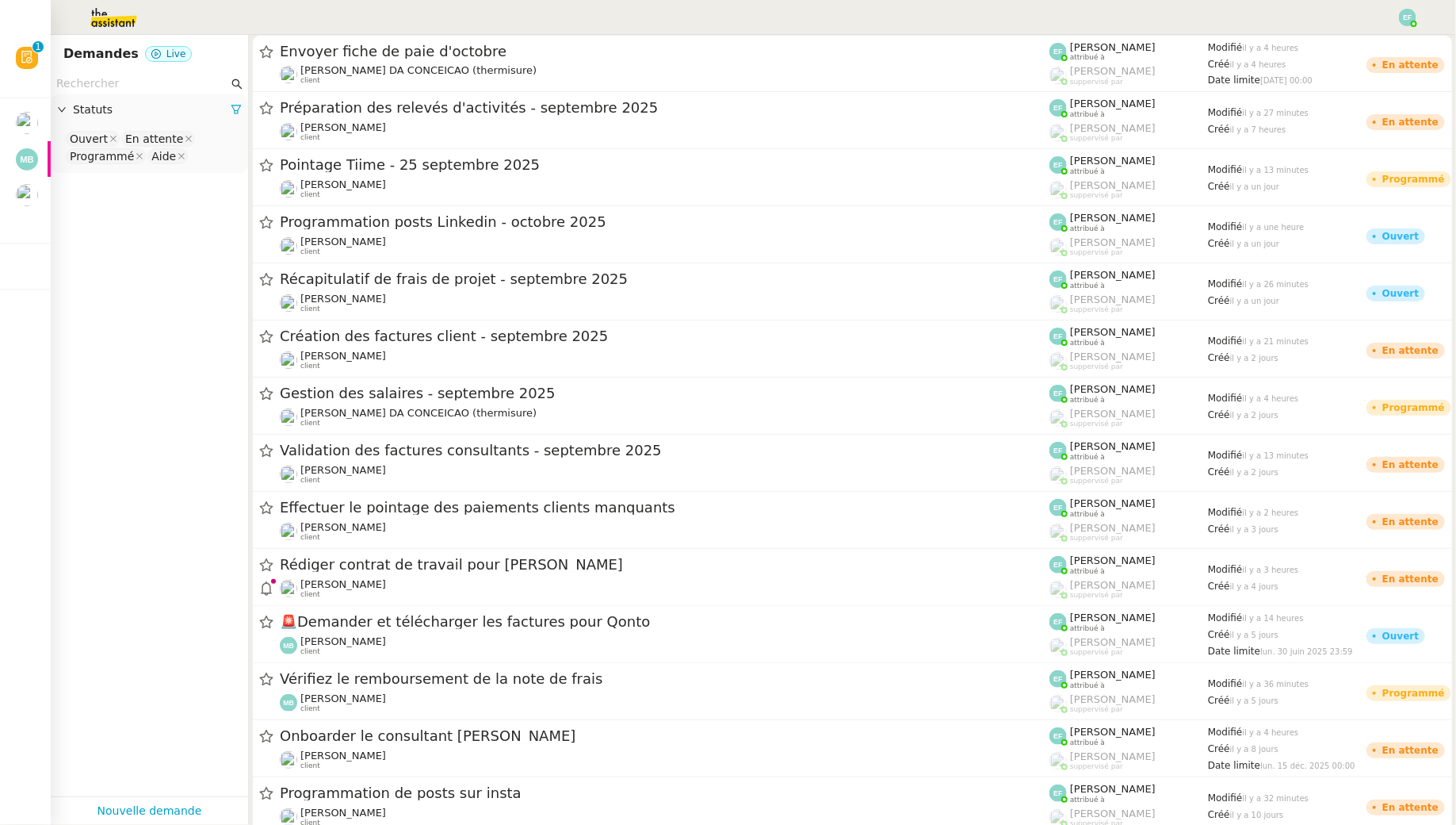
click at [125, 81] on input "text" at bounding box center [142, 84] width 172 height 19
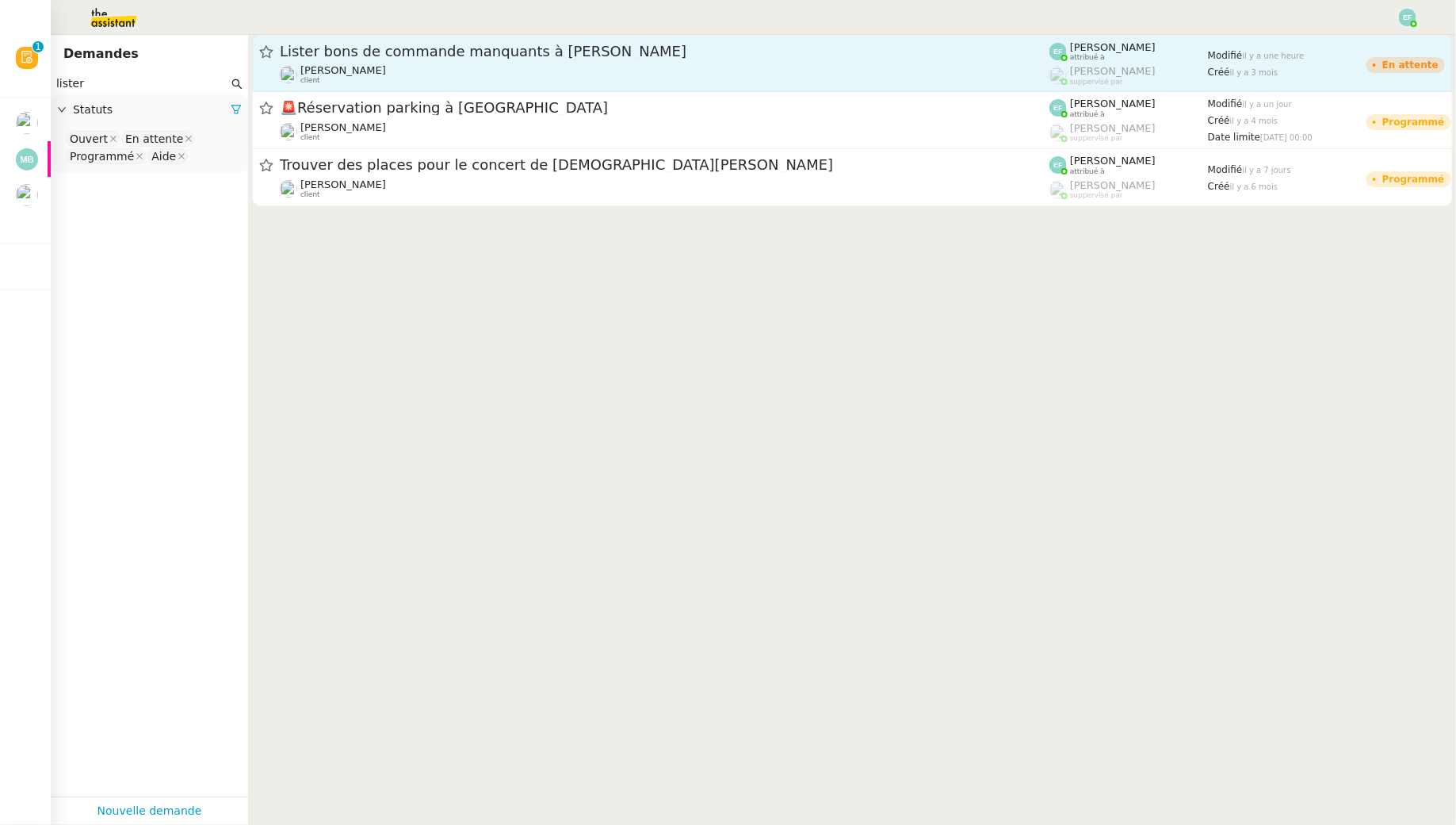
type input "lister"
click at [620, 56] on span "Lister bons de commande manquants à [PERSON_NAME]" at bounding box center [664, 51] width 770 height 14
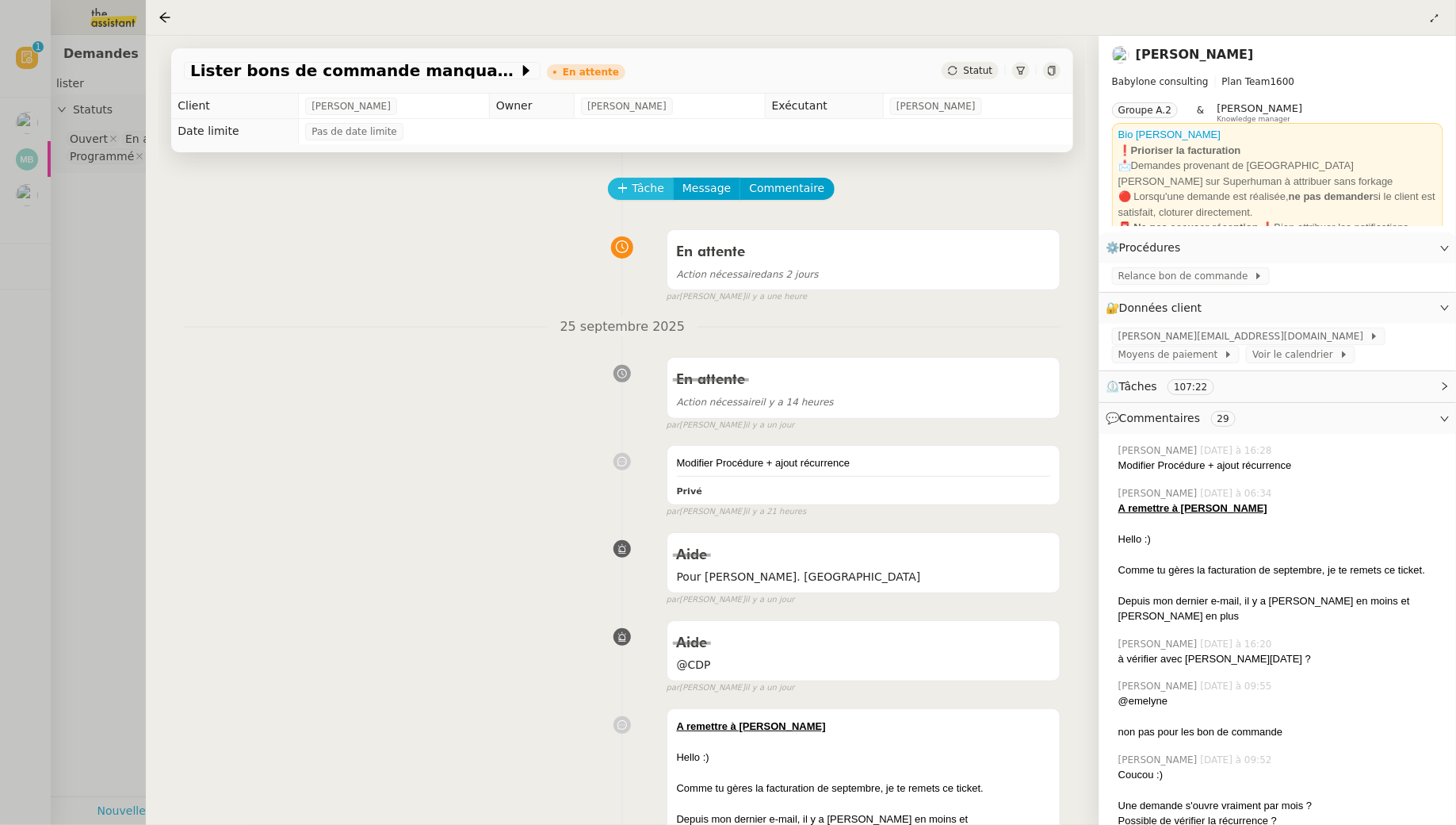
click at [660, 195] on span "Tâche" at bounding box center [647, 189] width 33 height 19
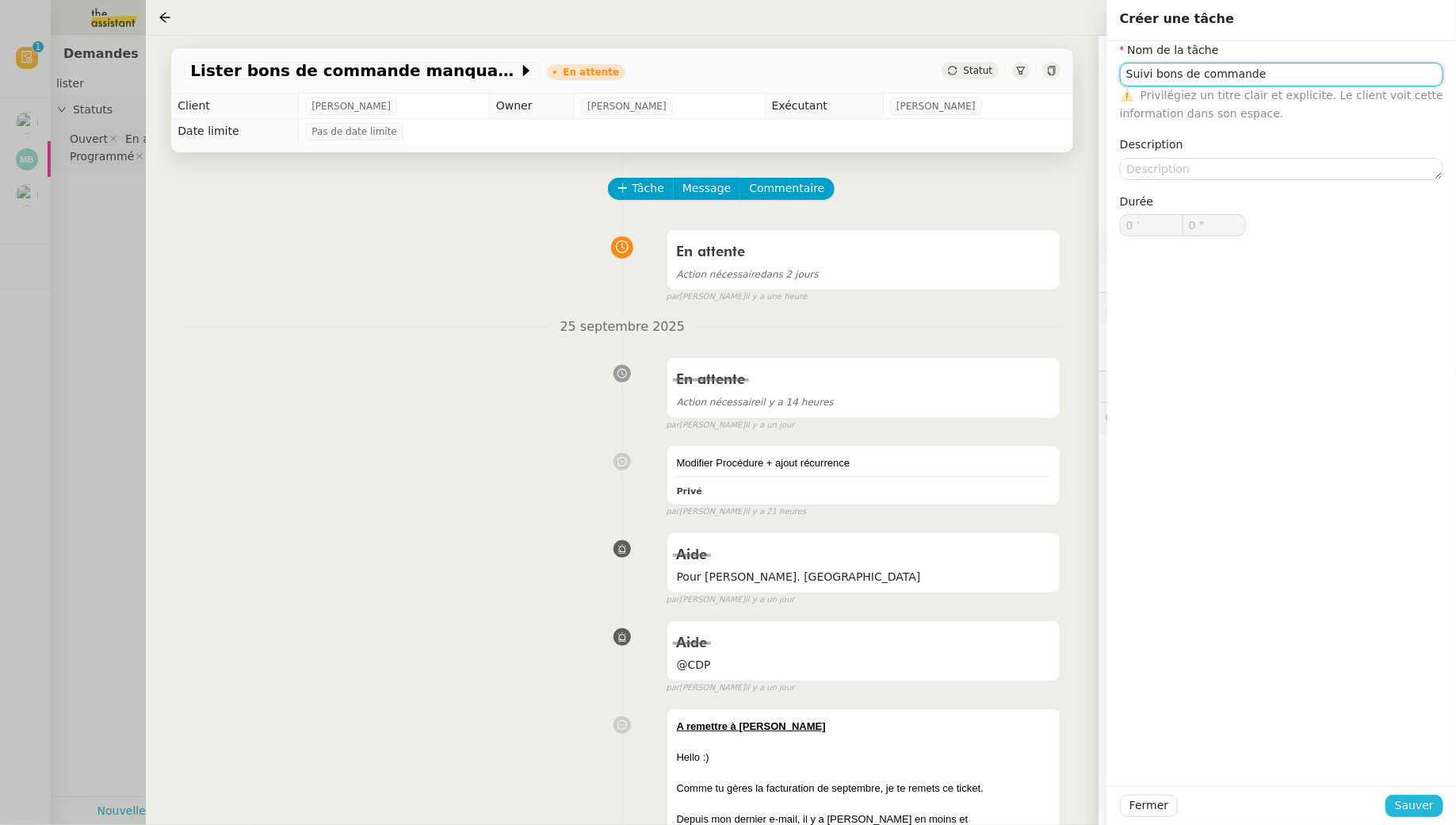
type input "Suivi bons de commande"
click at [1120, 750] on span "Sauver" at bounding box center [1415, 805] width 39 height 19
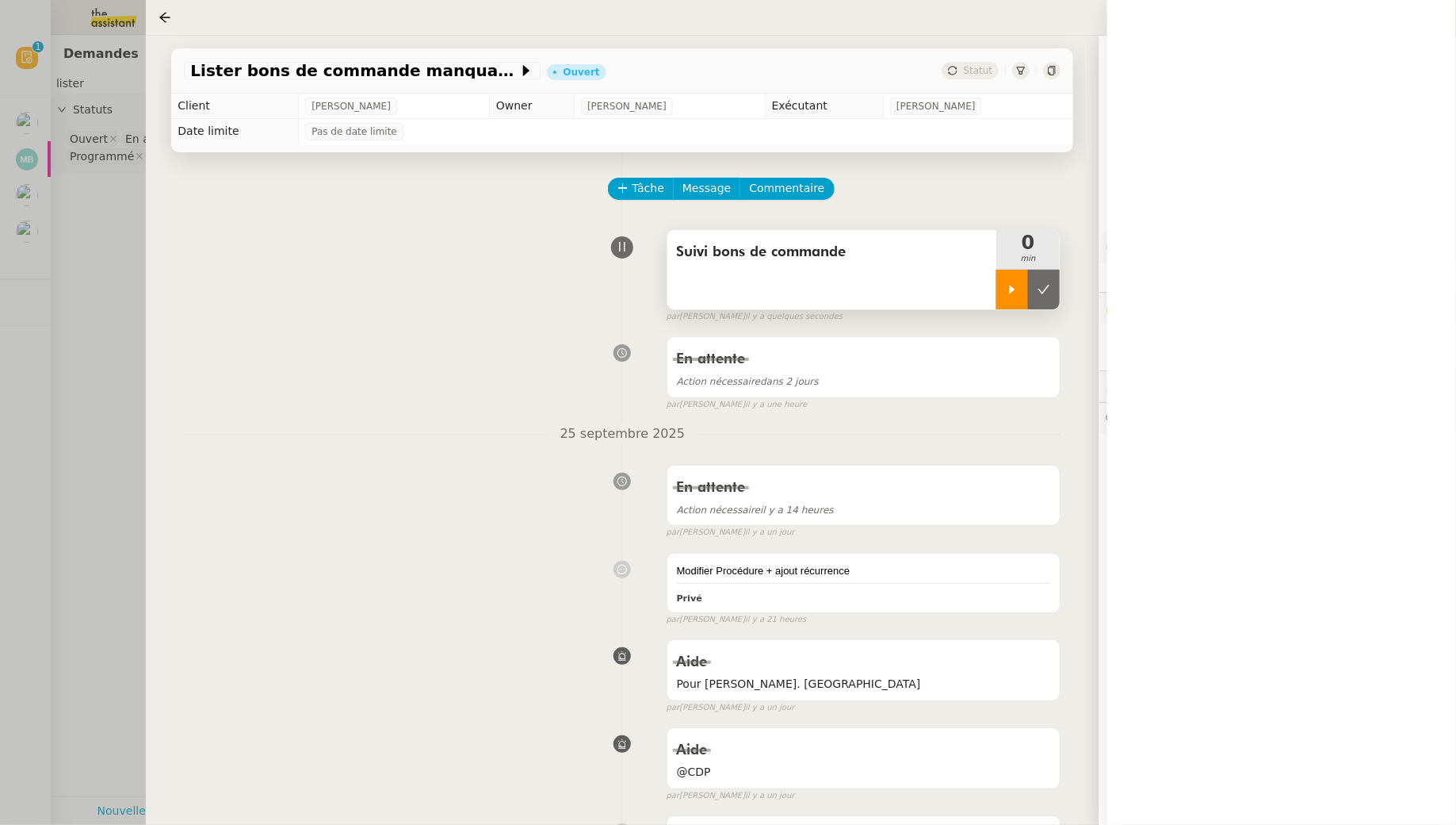
click at [1002, 292] on div at bounding box center [1012, 289] width 32 height 39
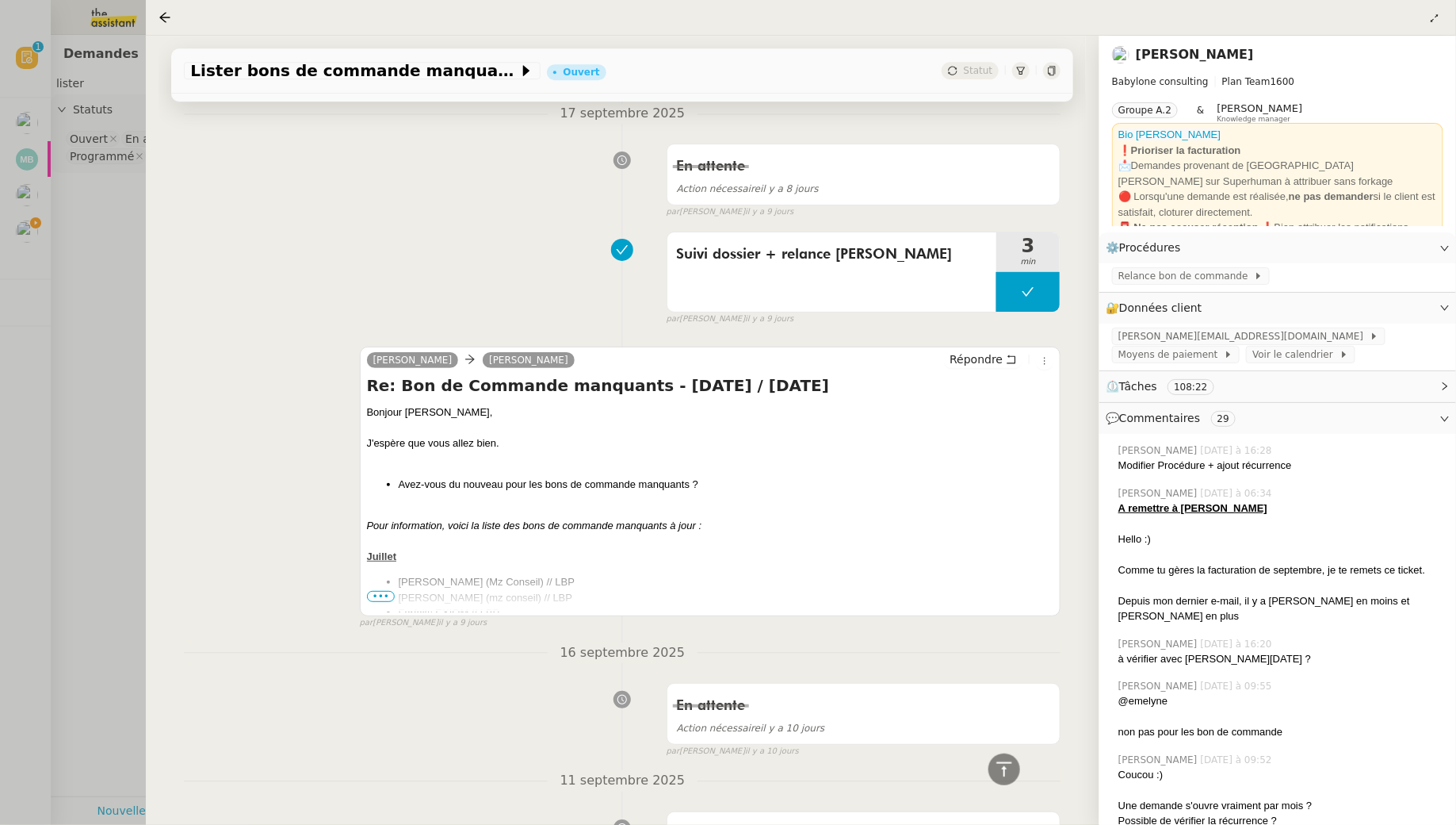
scroll to position [2356, 0]
click at [386, 589] on span "•••" at bounding box center [381, 594] width 29 height 11
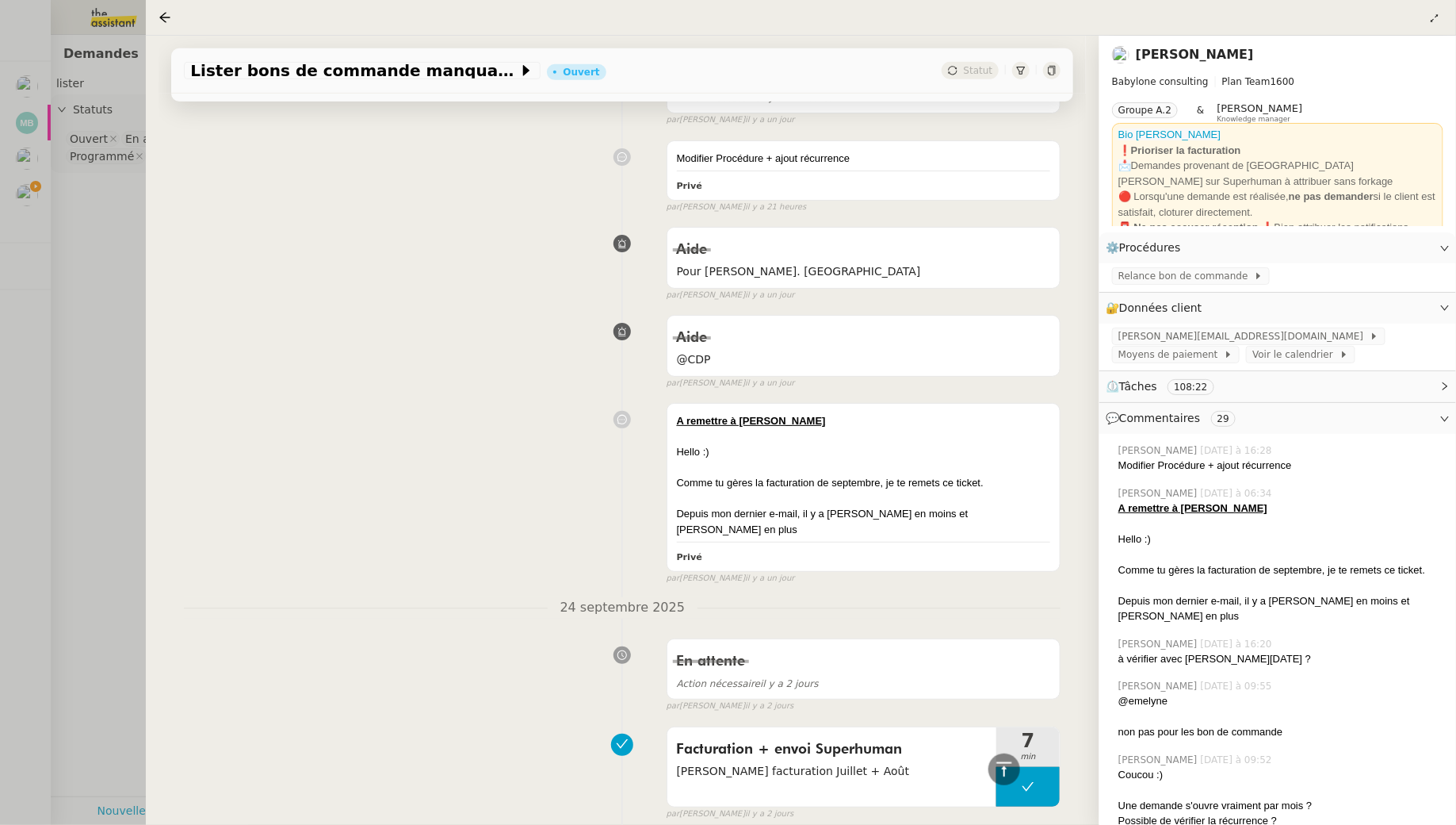
scroll to position [0, 0]
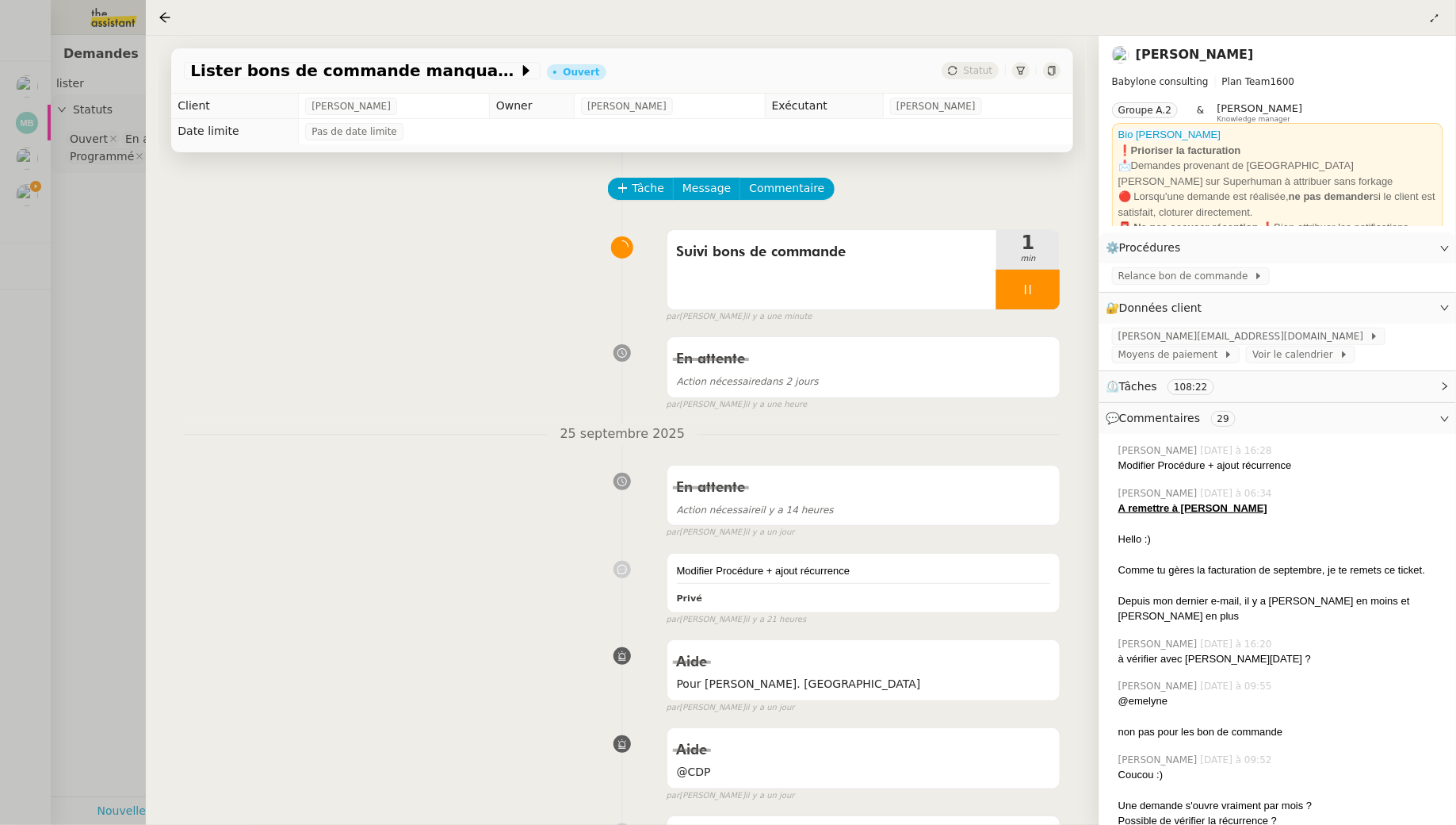
click at [78, 264] on div at bounding box center [728, 412] width 1456 height 825
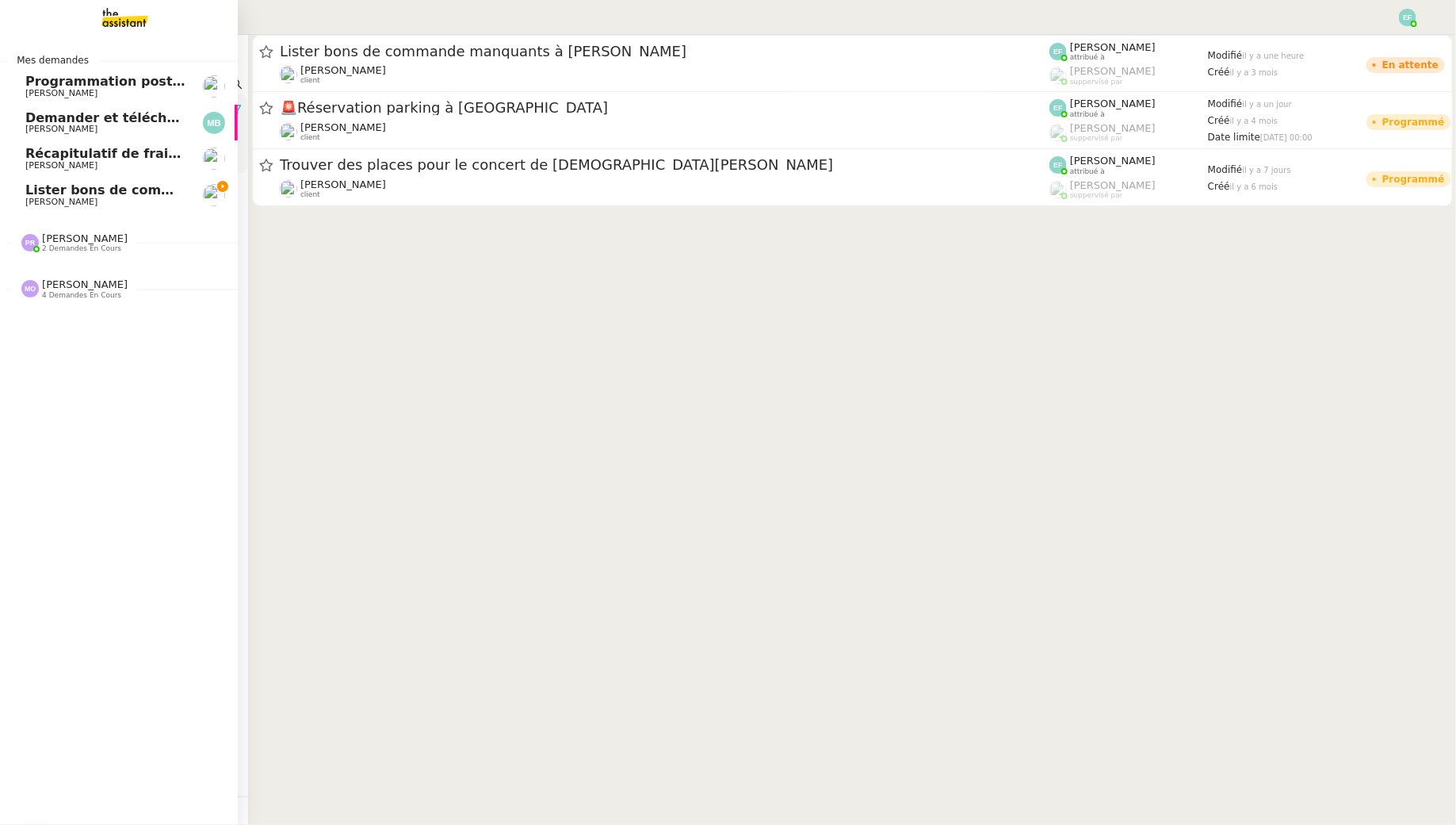
click at [49, 189] on span "Lister bons de commande manquants à [PERSON_NAME]" at bounding box center [227, 189] width 404 height 15
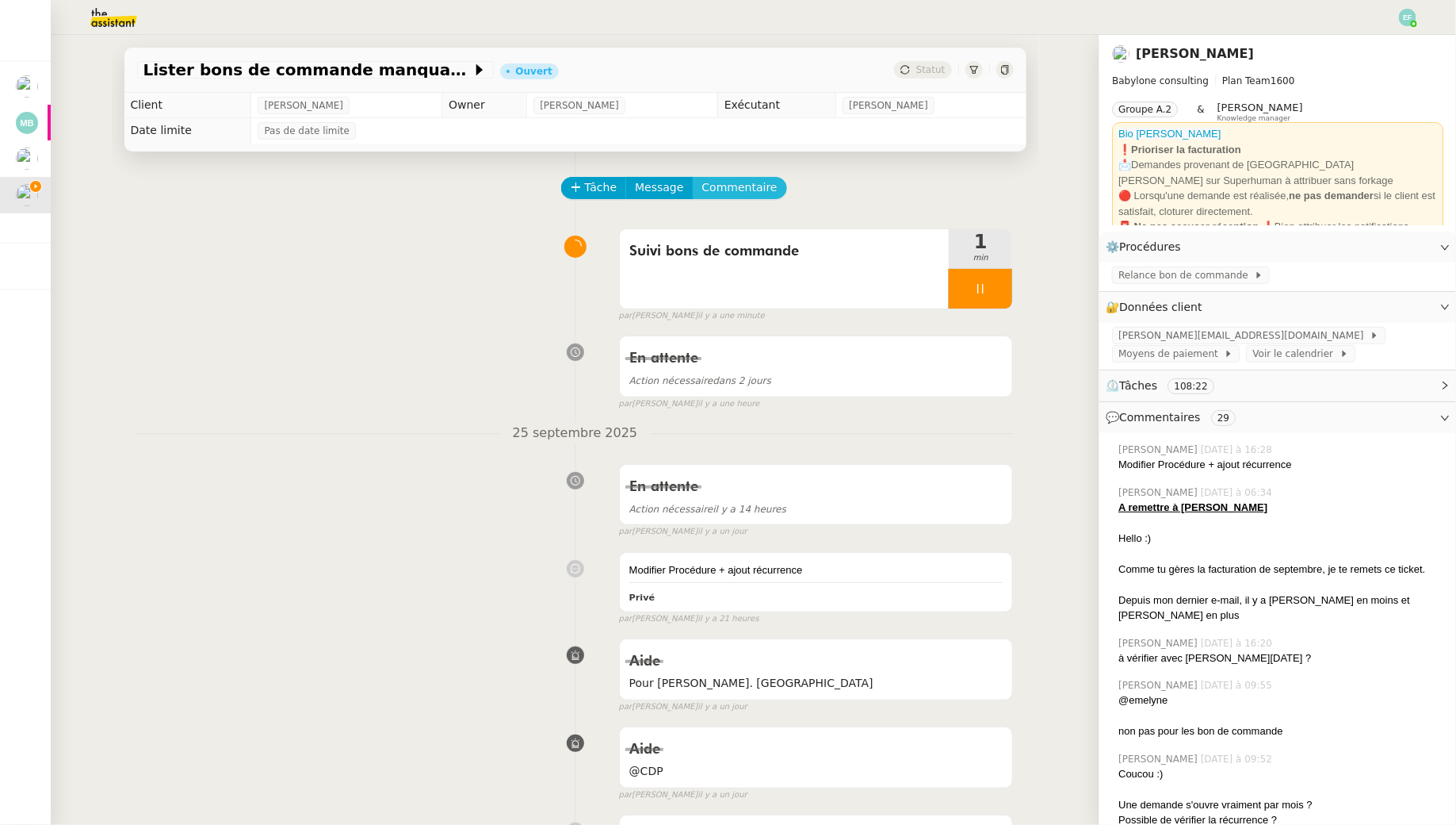
click at [702, 189] on span "Commentaire" at bounding box center [740, 188] width 76 height 19
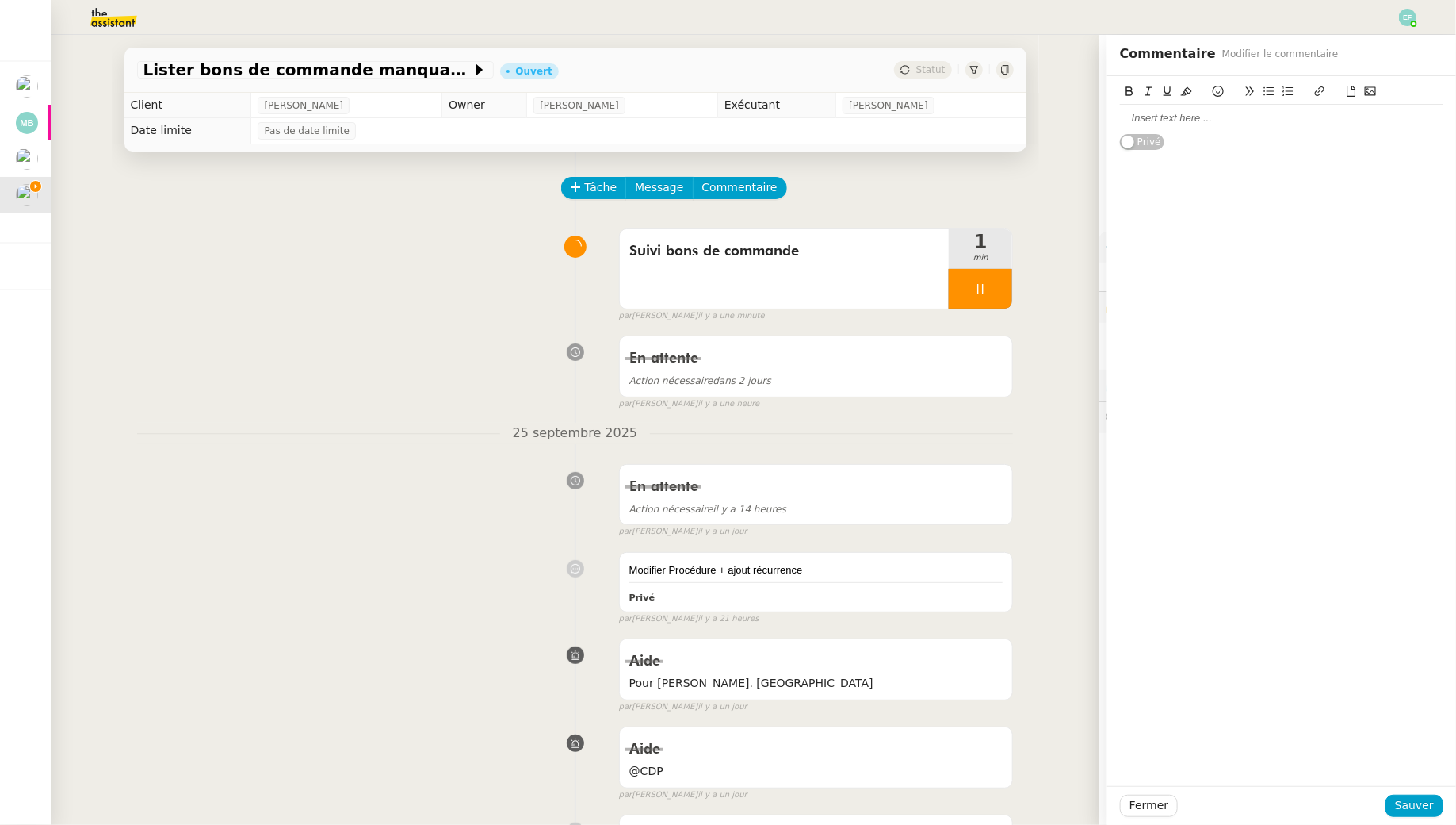
click at [1120, 129] on div at bounding box center [1282, 118] width 324 height 27
click at [1120, 750] on span "Sauver" at bounding box center [1415, 805] width 39 height 19
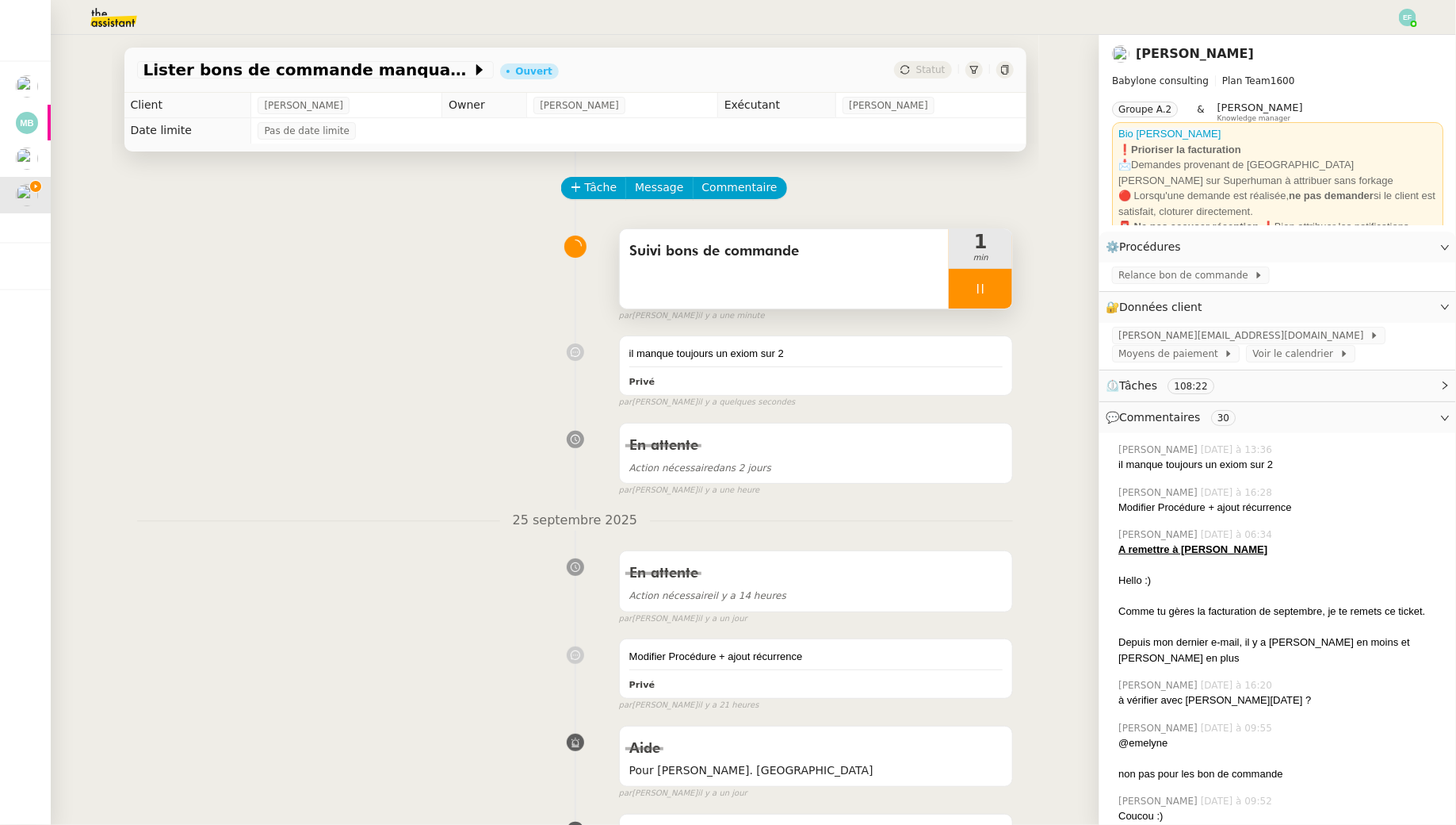
click at [991, 283] on div at bounding box center [980, 288] width 63 height 39
click at [991, 283] on icon at bounding box center [997, 289] width 13 height 13
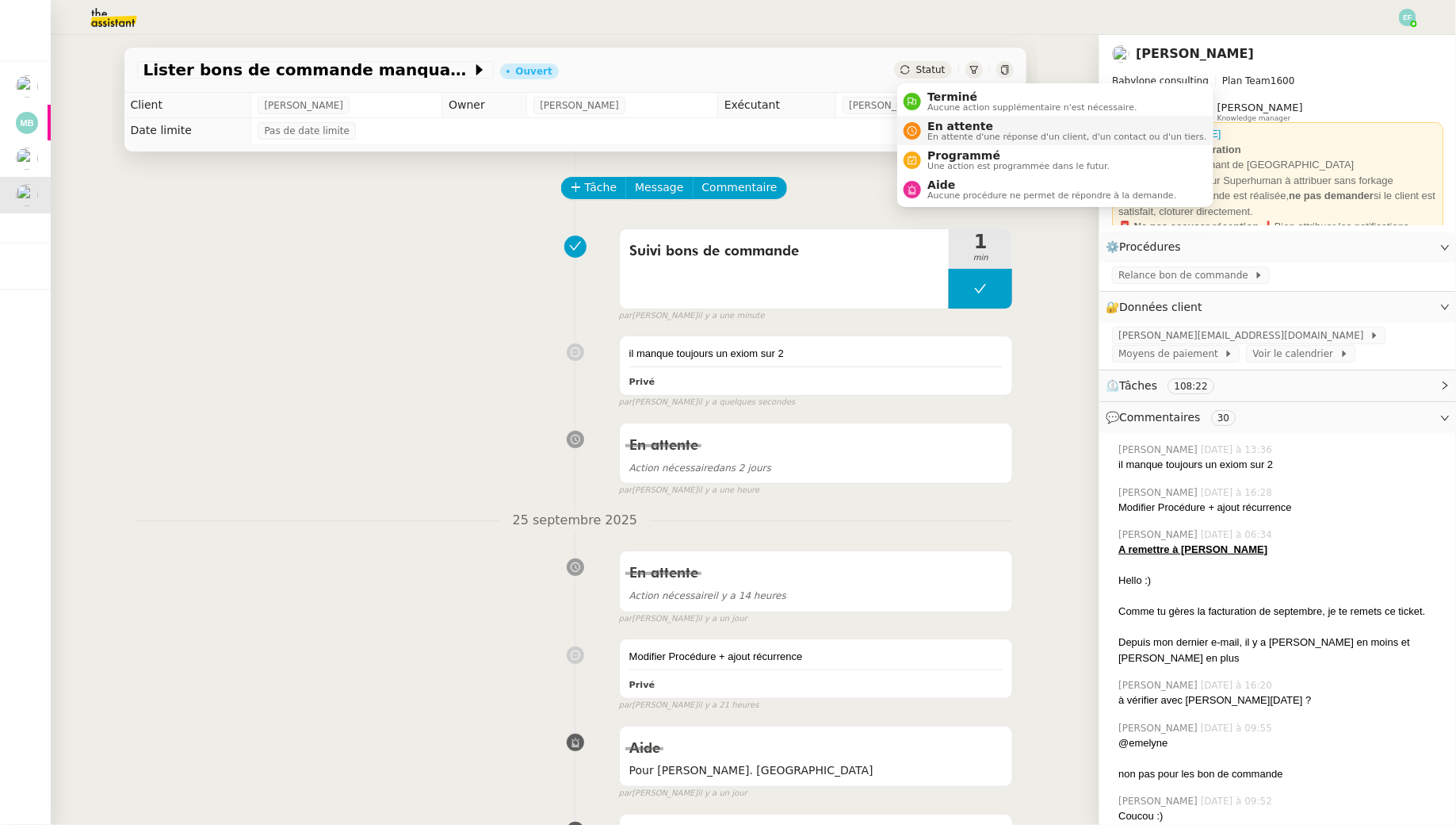
click at [953, 130] on span "En attente" at bounding box center [1066, 126] width 279 height 13
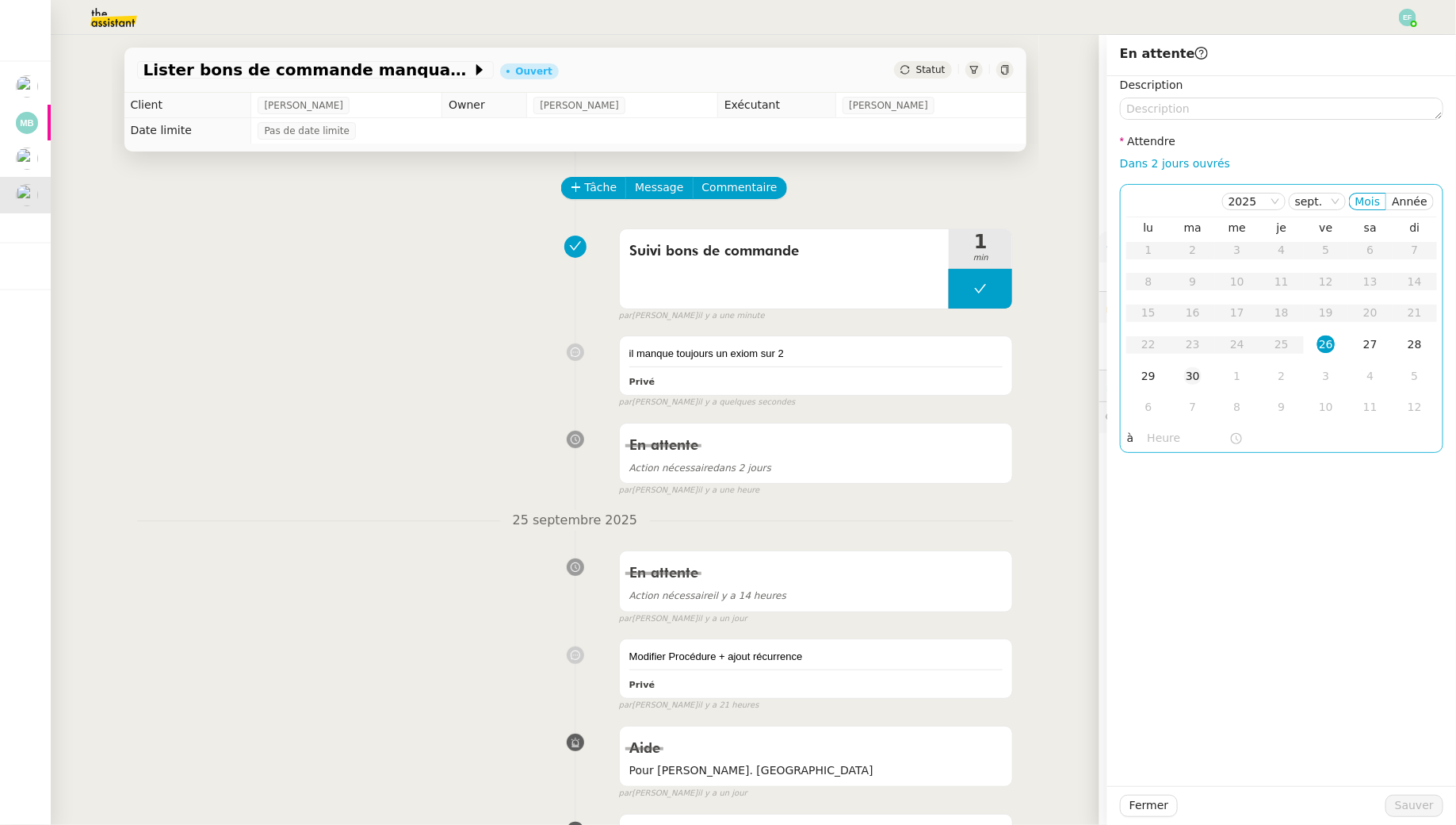
click at [1120, 367] on td "30" at bounding box center [1193, 377] width 45 height 32
click at [1120, 750] on span "Sauver" at bounding box center [1415, 805] width 39 height 19
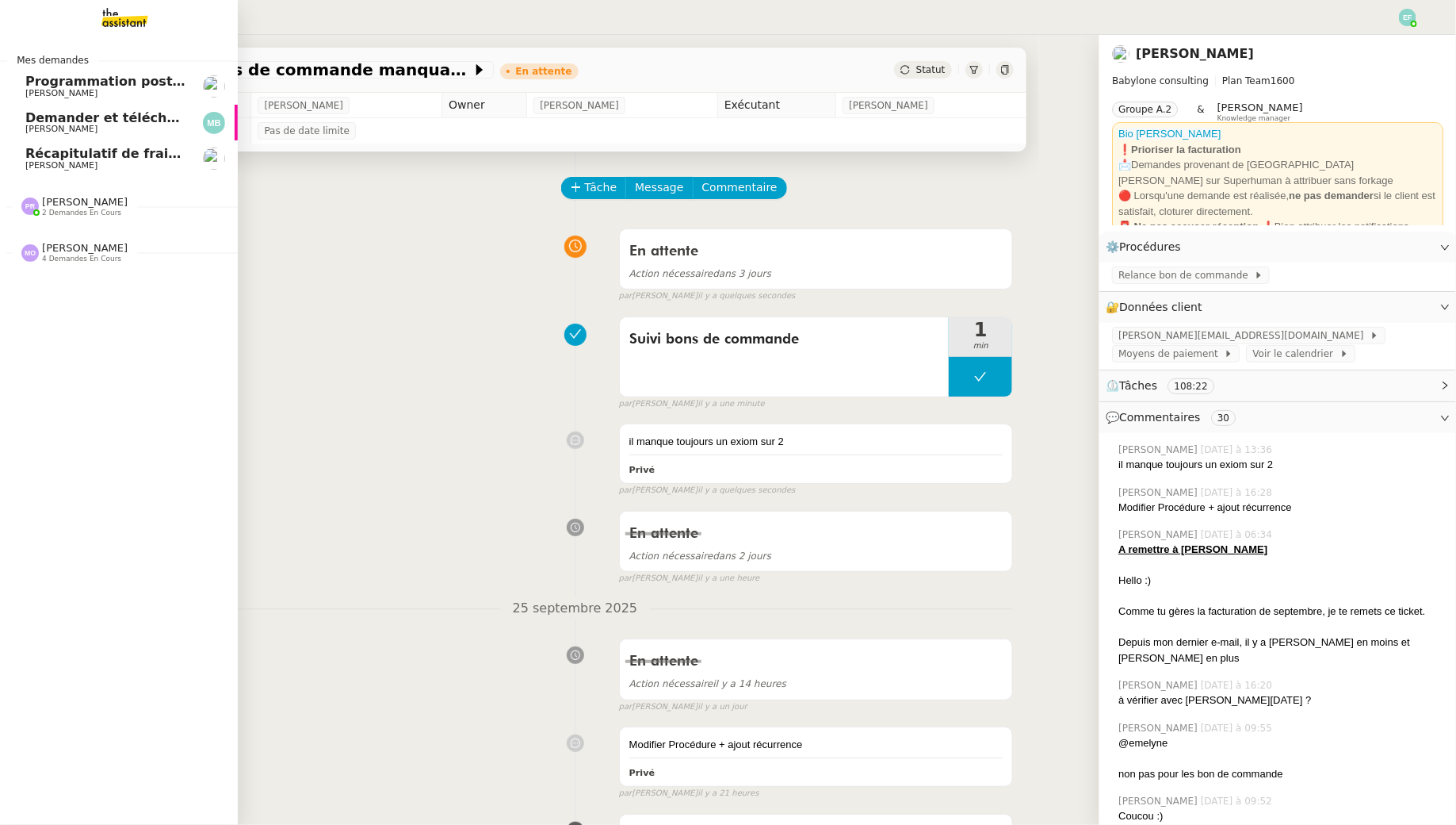
click at [7, 143] on link "Récapitulatif de frais de projet - [DATE] [PERSON_NAME]" at bounding box center [118, 158] width 238 height 36
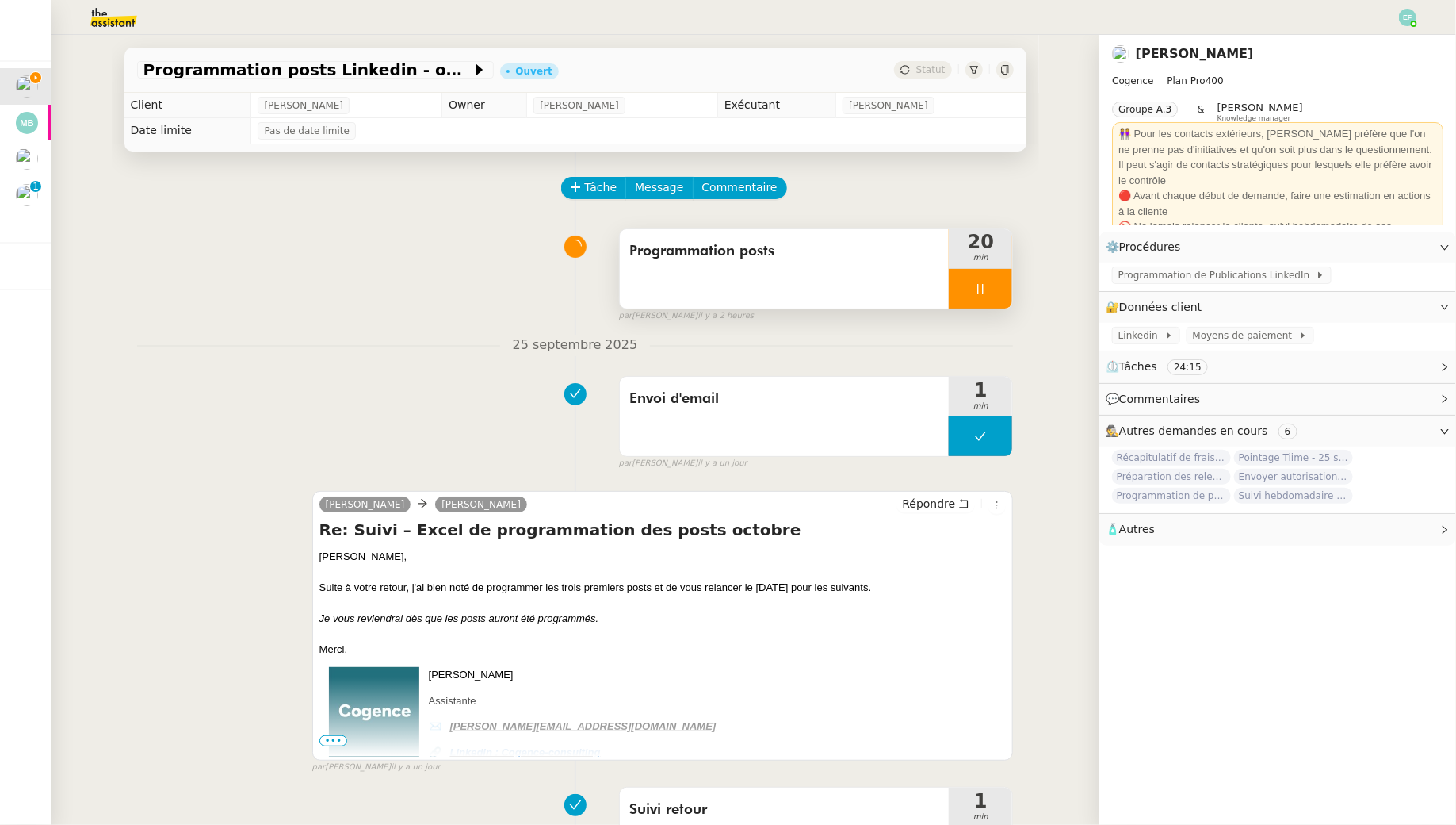
click at [999, 283] on div at bounding box center [980, 288] width 63 height 39
click at [999, 283] on icon at bounding box center [997, 289] width 13 height 13
click at [964, 499] on icon at bounding box center [964, 503] width 8 height 8
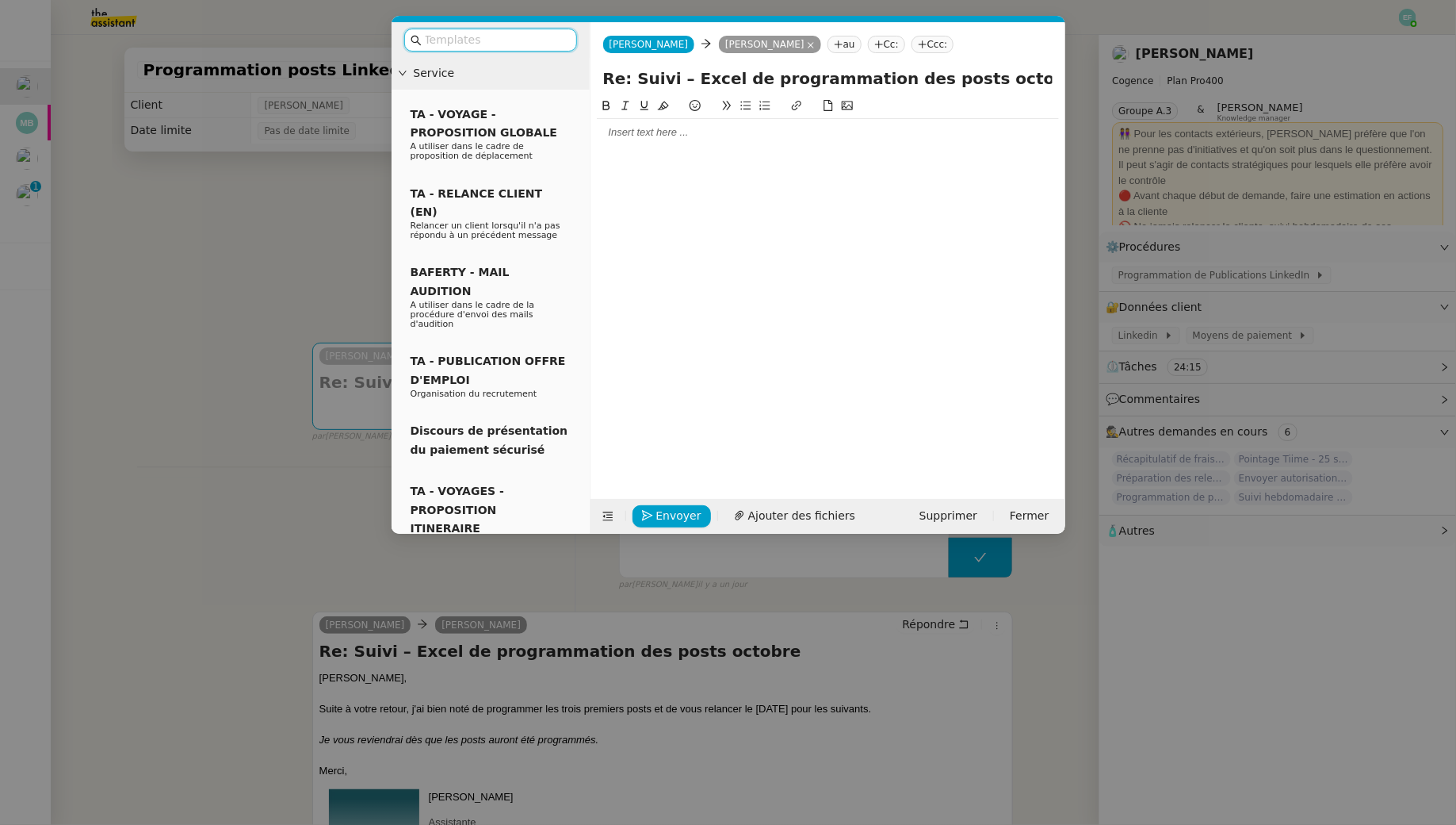
click at [747, 147] on div at bounding box center [827, 286] width 462 height 378
click at [726, 124] on div at bounding box center [827, 132] width 462 height 27
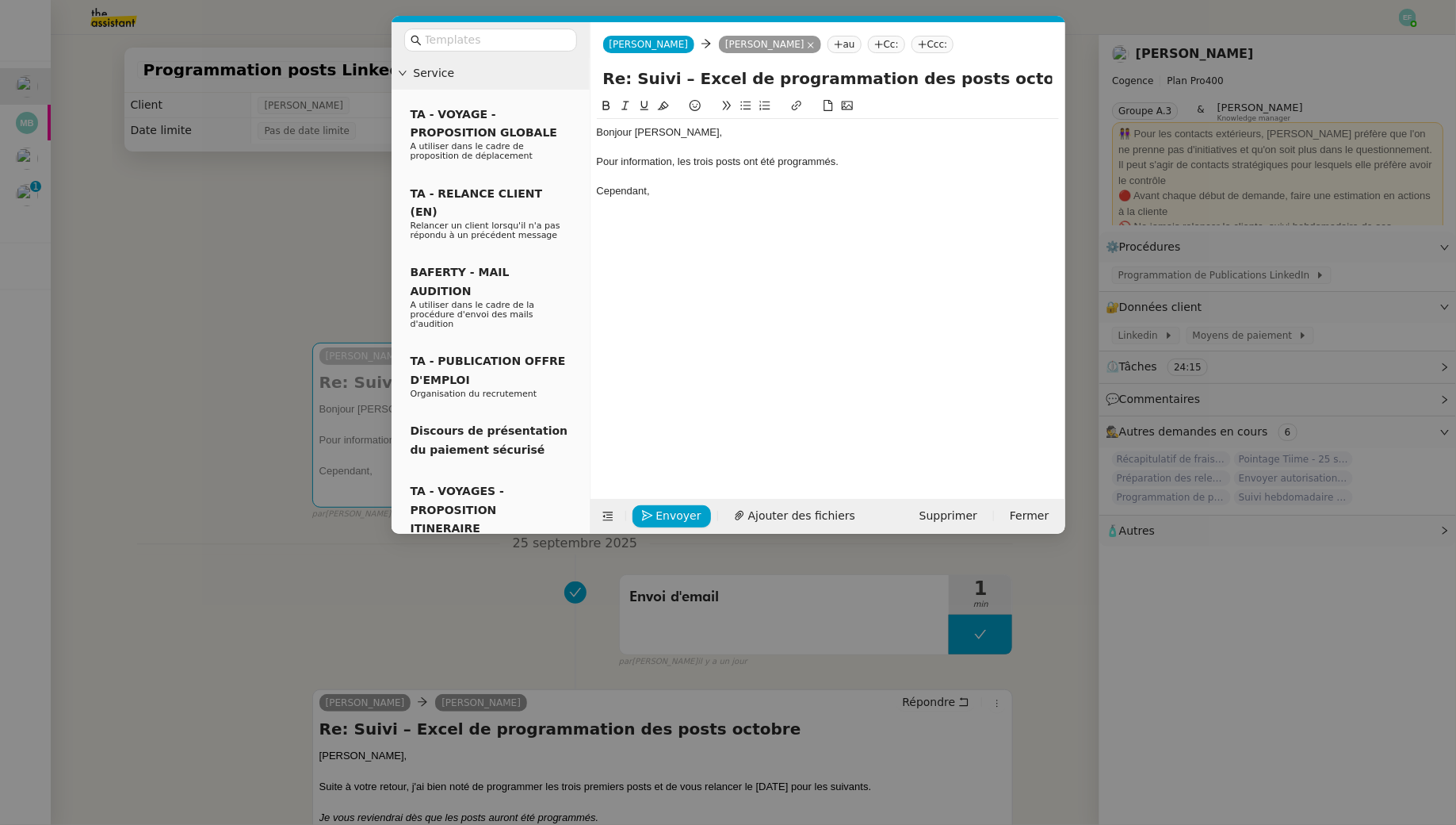
drag, startPoint x: 671, startPoint y: 198, endPoint x: 596, endPoint y: 197, distance: 75.0
click at [597, 197] on div "Cependant," at bounding box center [827, 190] width 462 height 14
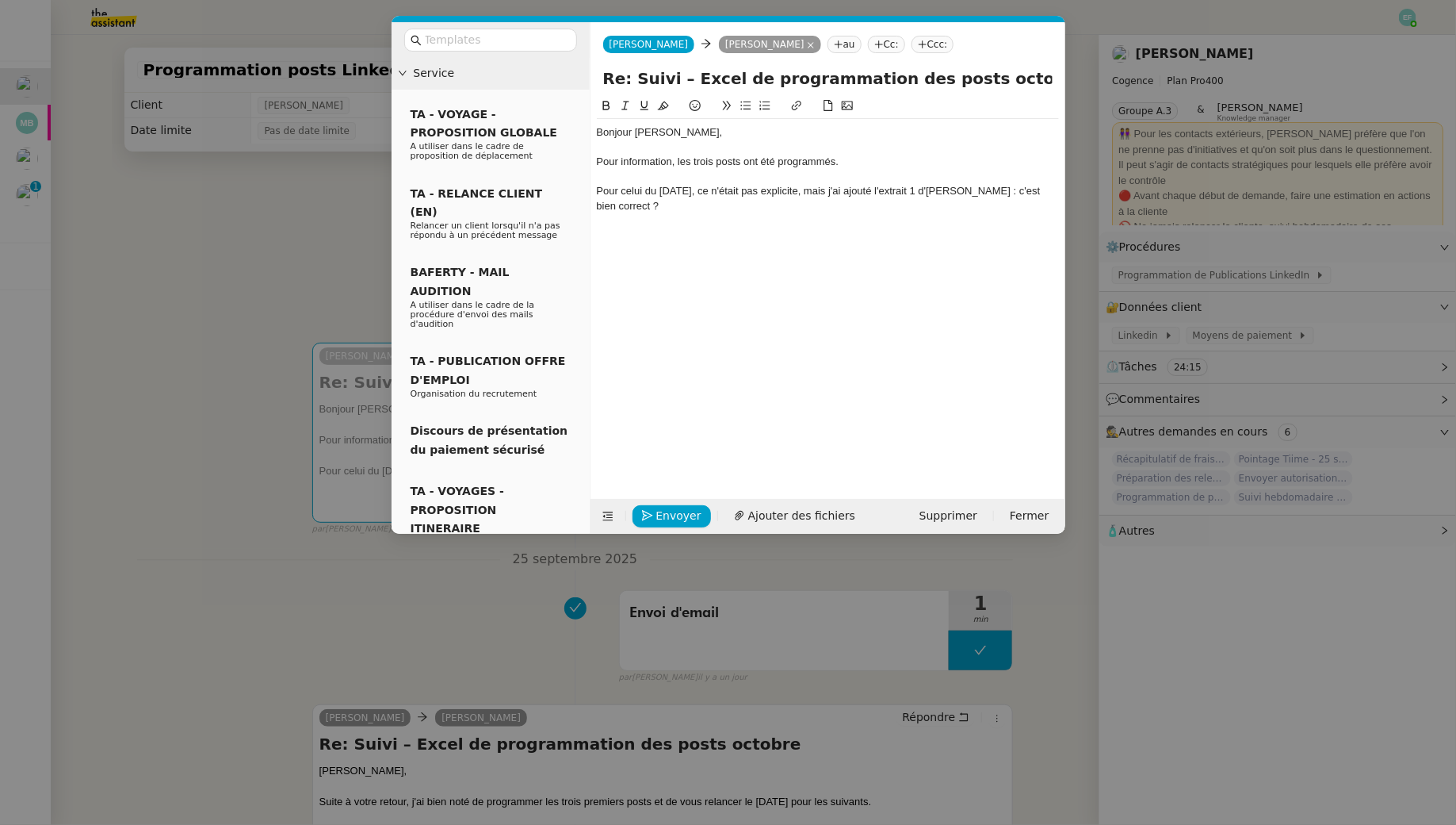
click at [597, 188] on div "Pour celui du 9 octobre, ce n'était pas explicite, mais j'ai ajouté l'extrait 1…" at bounding box center [827, 198] width 462 height 29
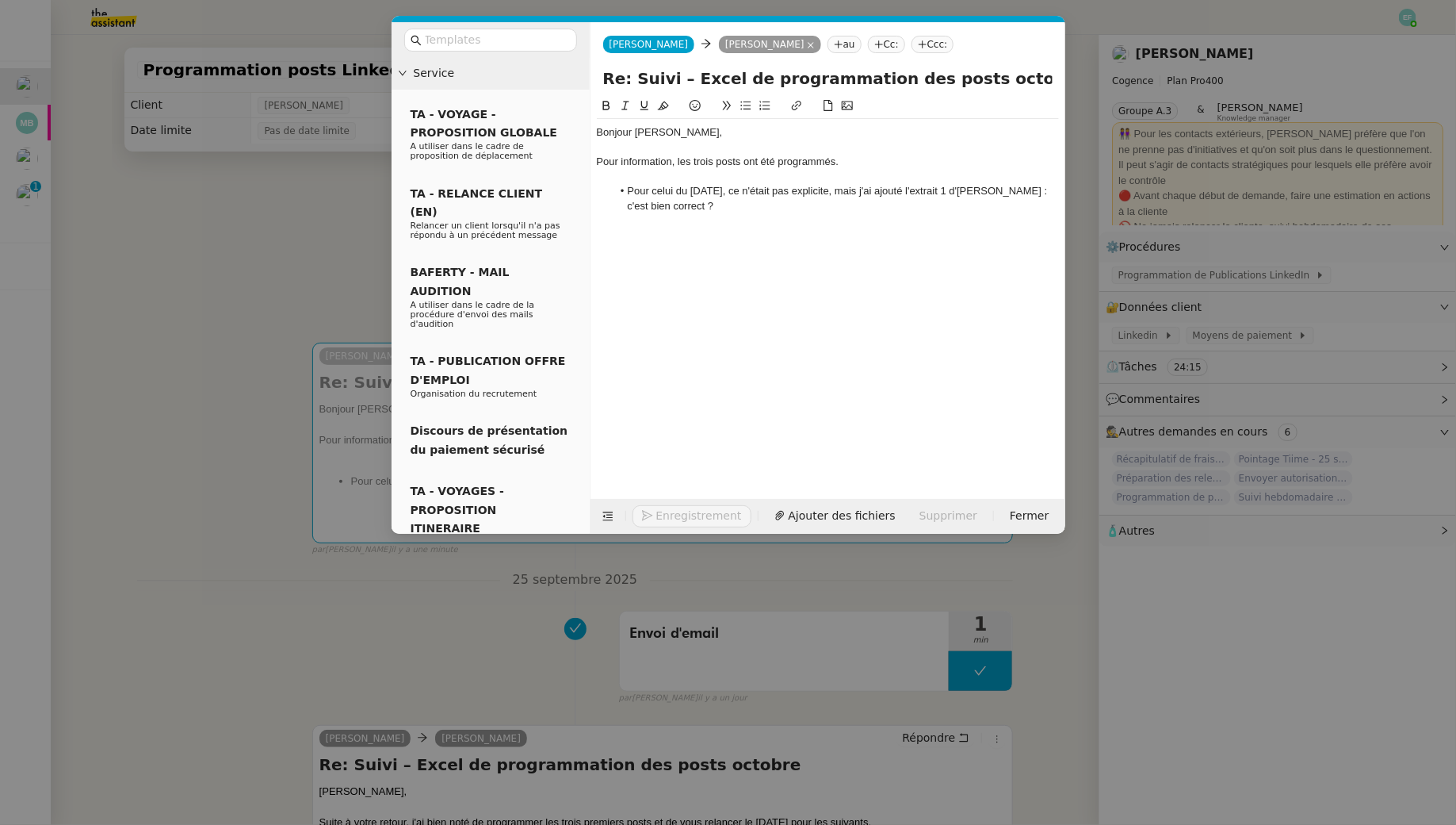
click at [720, 209] on li "Pour celui du 9 octobre, ce n'était pas explicite, mais j'ai ajouté l'extrait 1…" at bounding box center [835, 198] width 447 height 29
click at [232, 248] on nz-modal-container "Service TA - VOYAGE - PROPOSITION GLOBALE A utiliser dans le cadre de propositi…" at bounding box center [728, 412] width 1456 height 825
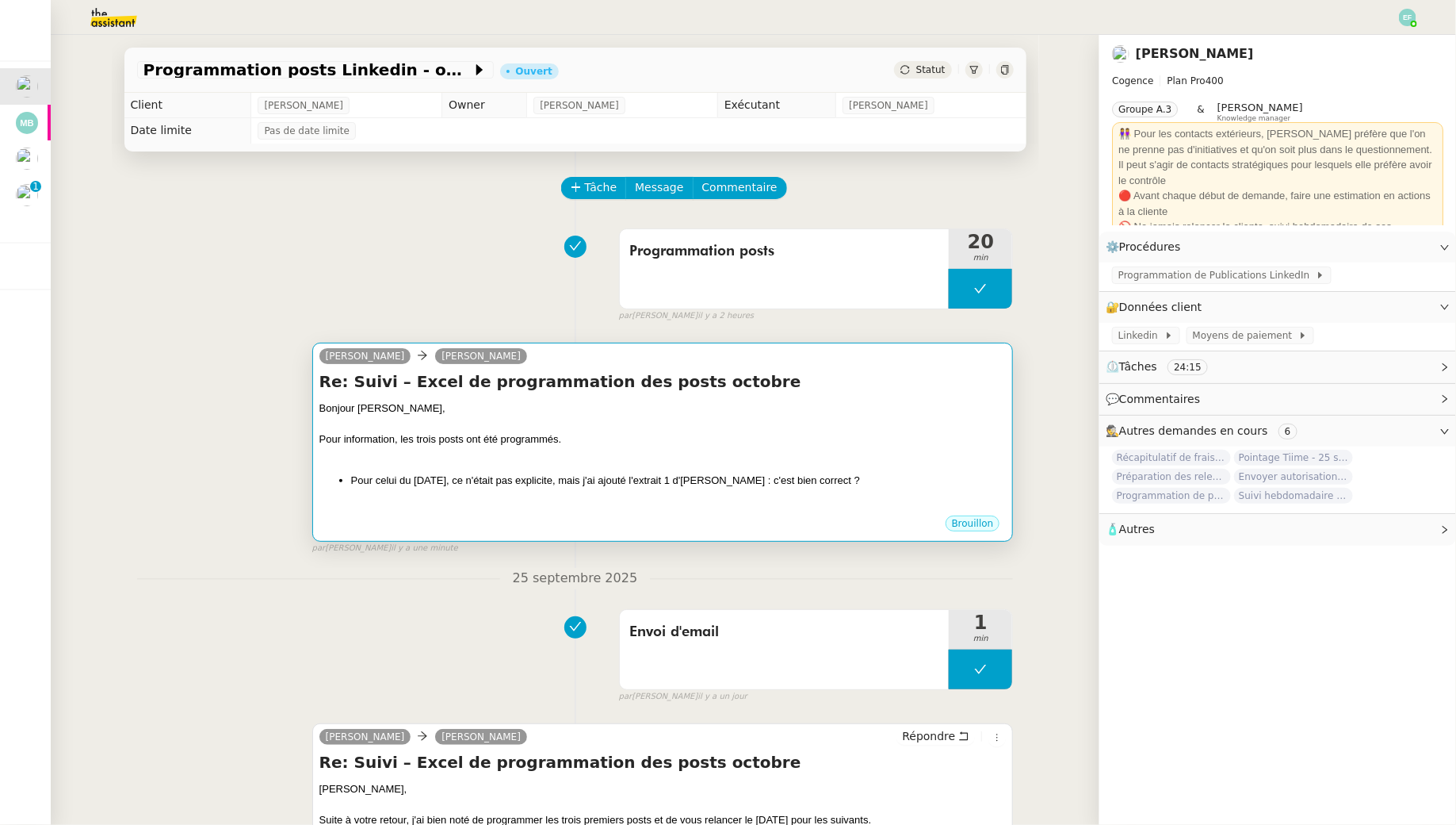
click at [589, 404] on div "Bonjour [PERSON_NAME]," at bounding box center [663, 408] width 687 height 16
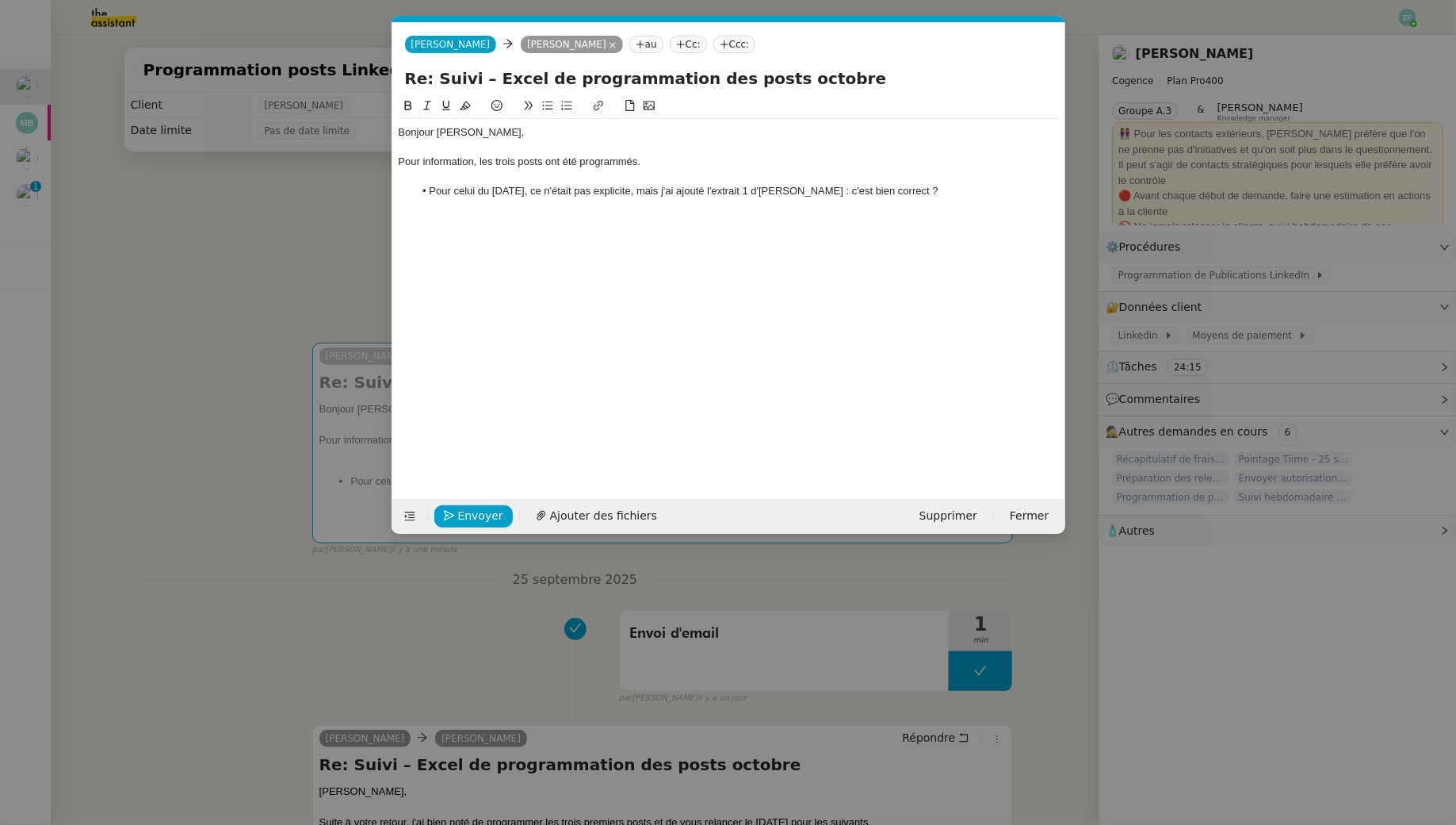
scroll to position [0, 34]
click at [914, 193] on li "Pour celui du 9 octobre, ce n'était pas explicite, mais j'ai ajouté l'extrait 1…" at bounding box center [737, 190] width 645 height 14
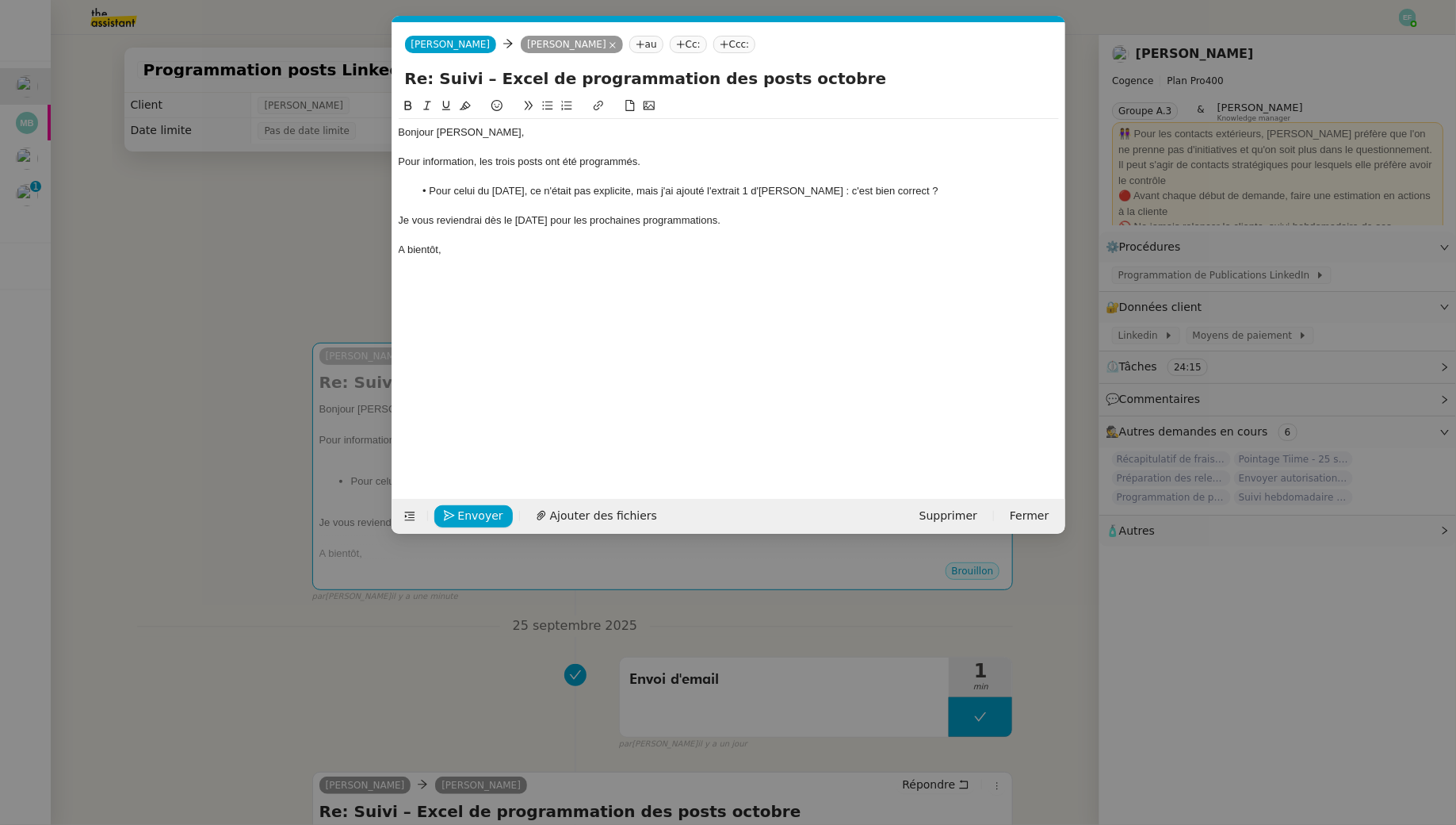
click at [547, 163] on div "Pour information, les trois posts ont été programmés." at bounding box center [729, 161] width 660 height 14
click at [493, 158] on div "Pour information, les trois posts bien ont été programmés." at bounding box center [729, 161] width 660 height 14
click at [517, 166] on div "Pour information, les trois posts bien ont été programmés." at bounding box center [729, 161] width 660 height 14
click at [474, 184] on li "Pour celui du 9 octobre, ce n'était pas explicite, mais j'ai ajouté l'extrait 1…" at bounding box center [737, 190] width 645 height 14
click at [471, 517] on span "Envoyer" at bounding box center [480, 516] width 45 height 19
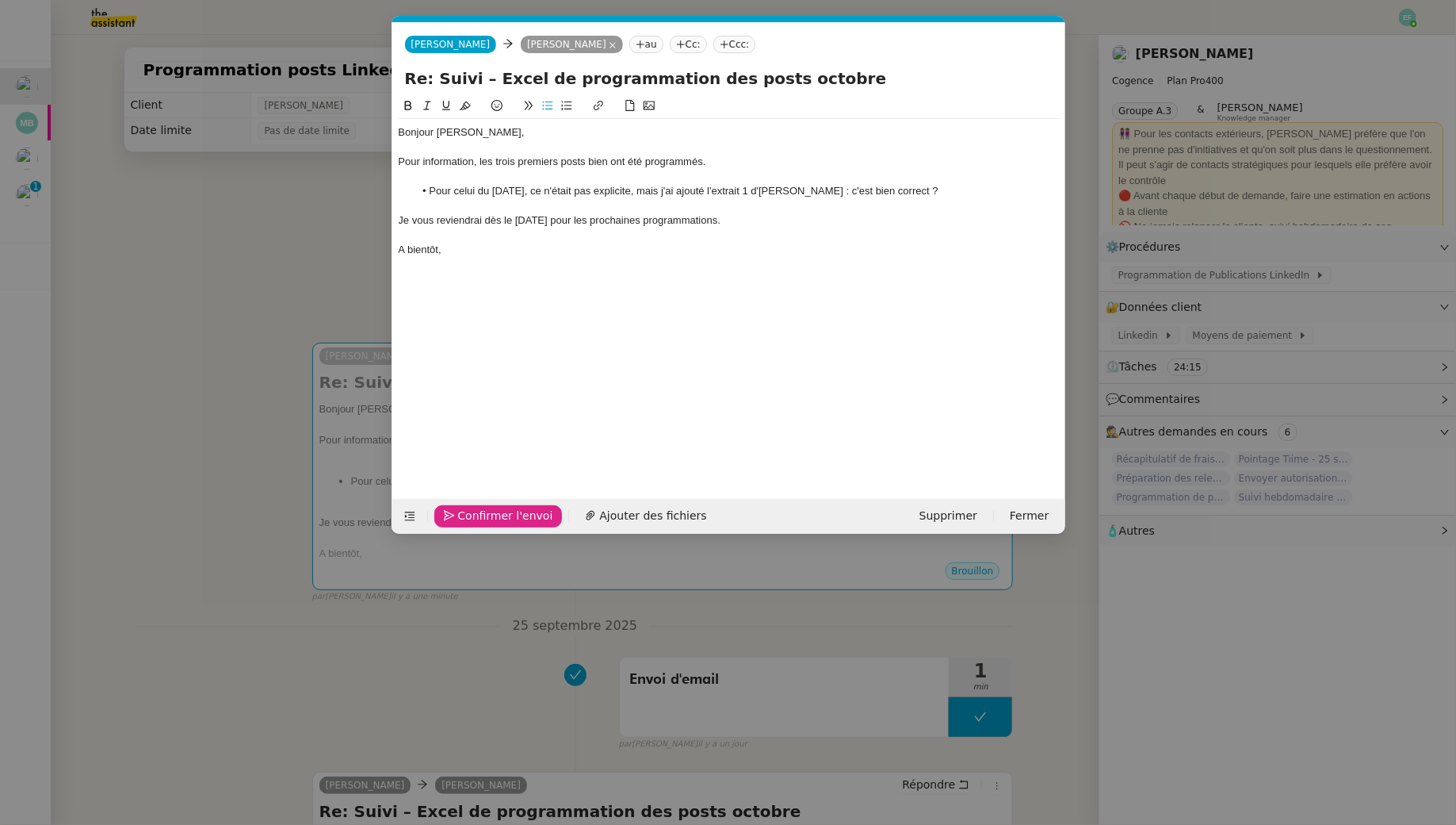
click at [471, 517] on span "Confirmer l'envoi" at bounding box center [506, 516] width 95 height 19
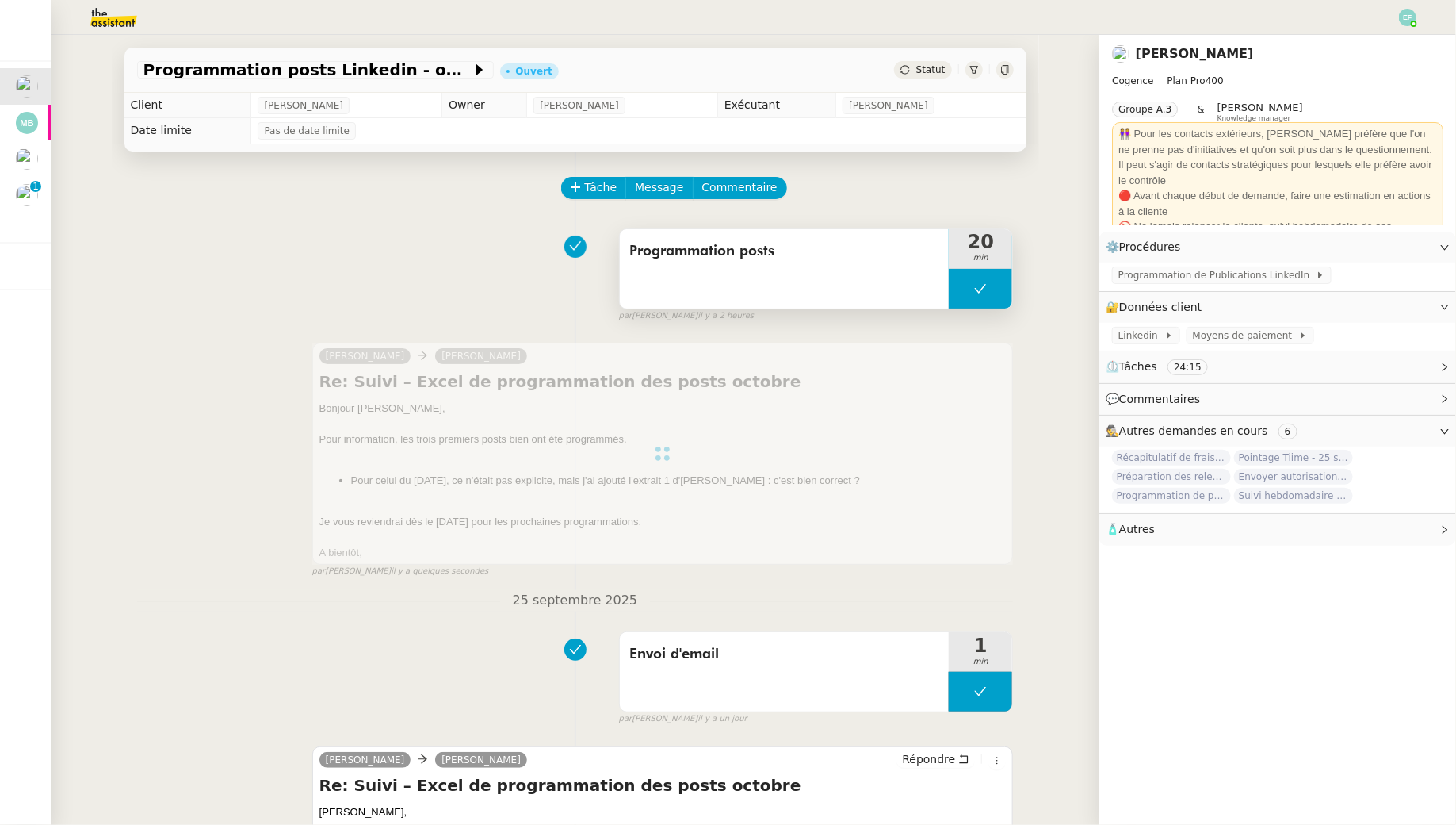
click at [865, 295] on div "Programmation posts" at bounding box center [785, 269] width 330 height 79
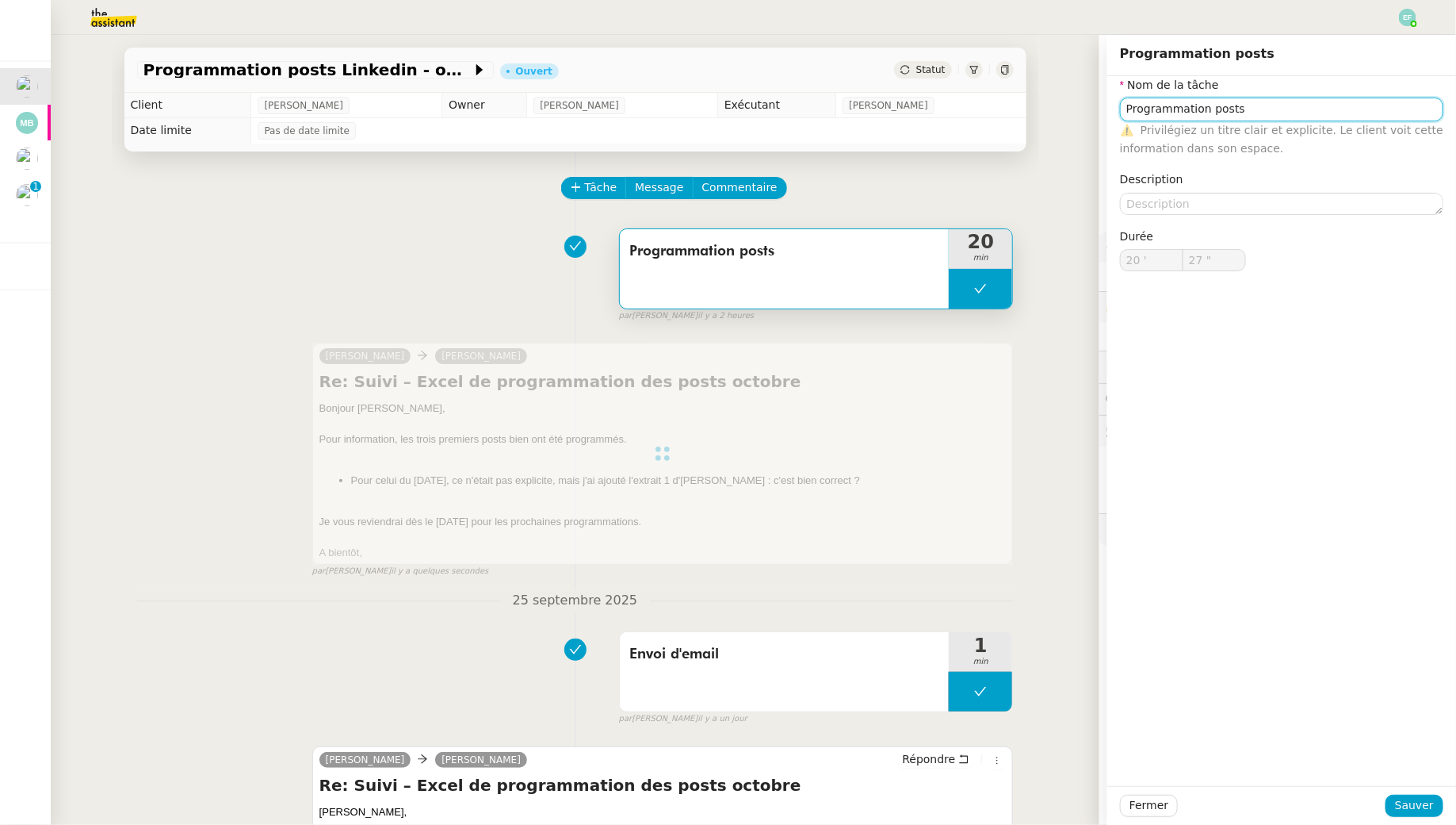
click at [1264, 114] on input "Programmation posts" at bounding box center [1282, 109] width 324 height 23
type input "Programmation posts + envoi d'email"
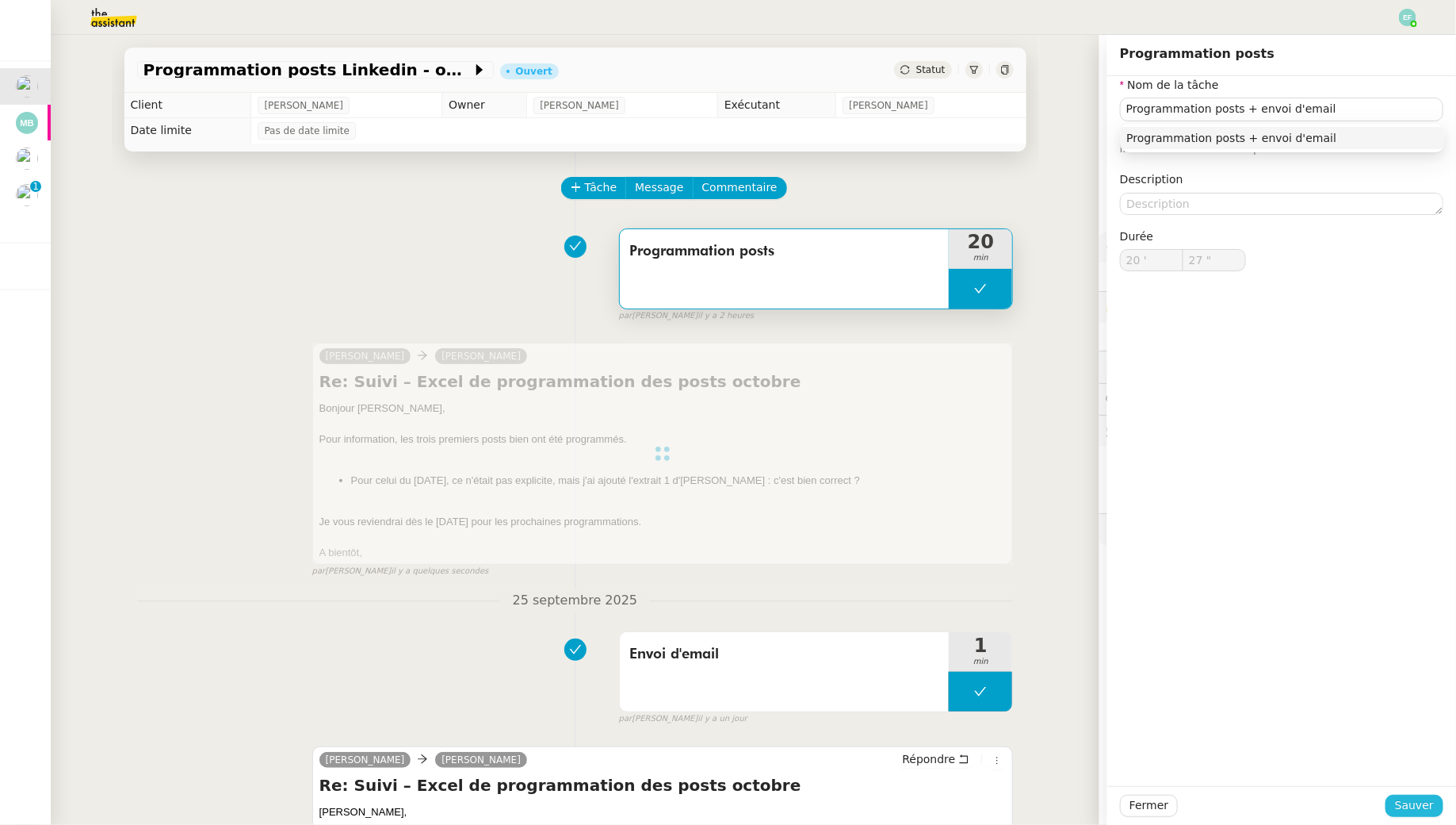
click at [1432, 801] on span "Sauver" at bounding box center [1415, 805] width 39 height 19
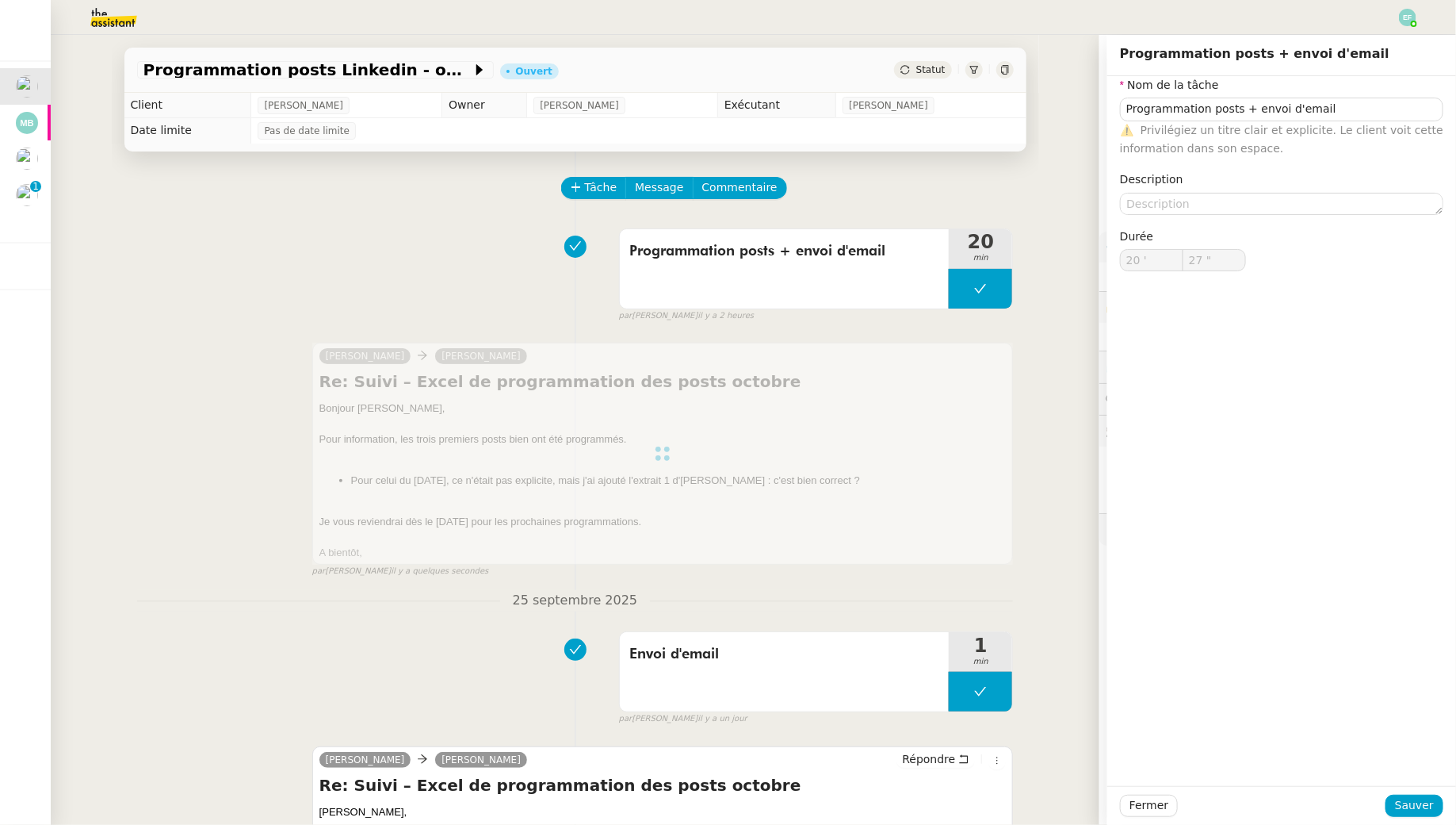
type input "Programmation posts + envoi d'email"
type input "20 '"
type input "27 ""
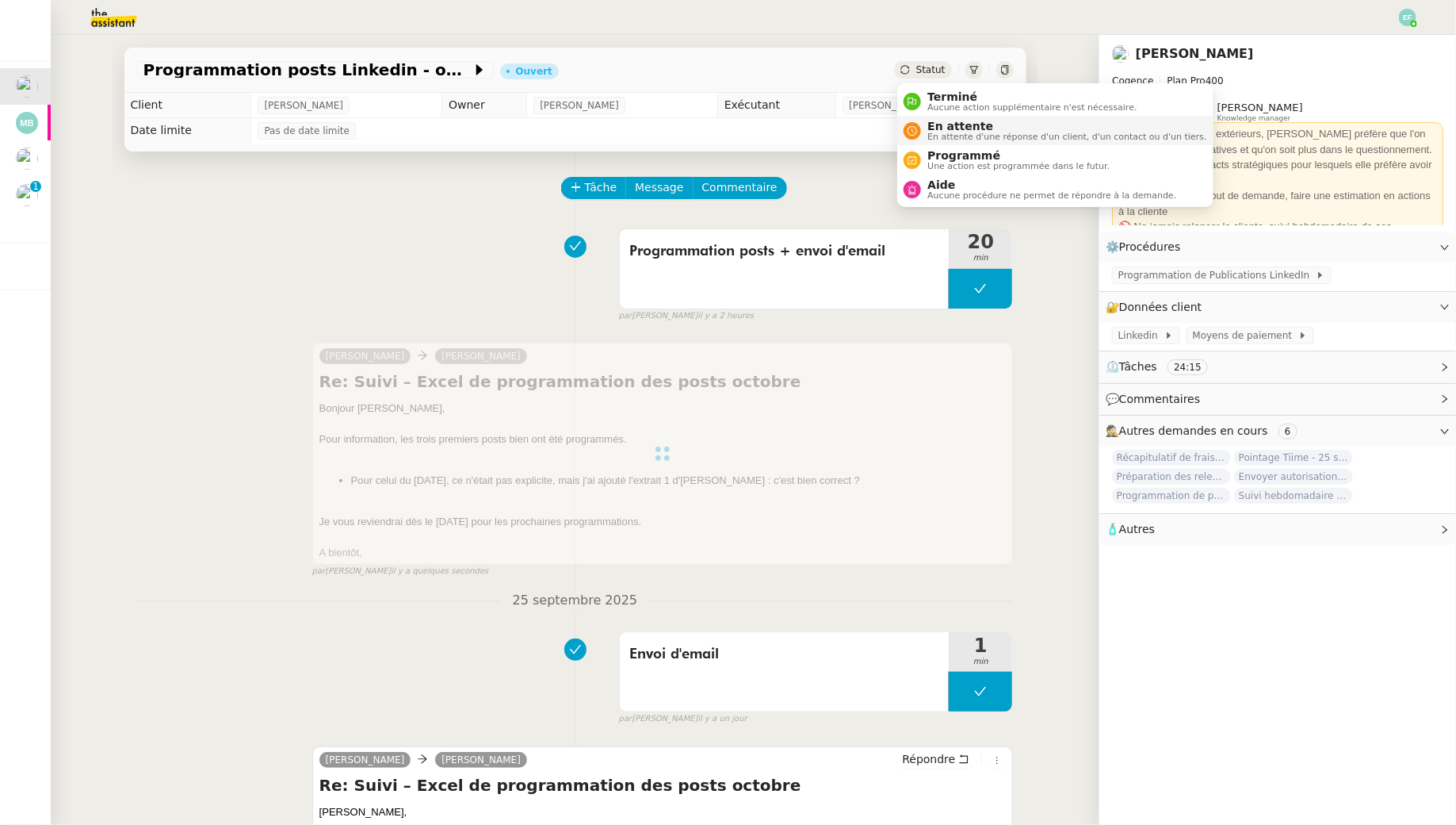
click at [934, 126] on span "En attente" at bounding box center [1066, 126] width 279 height 13
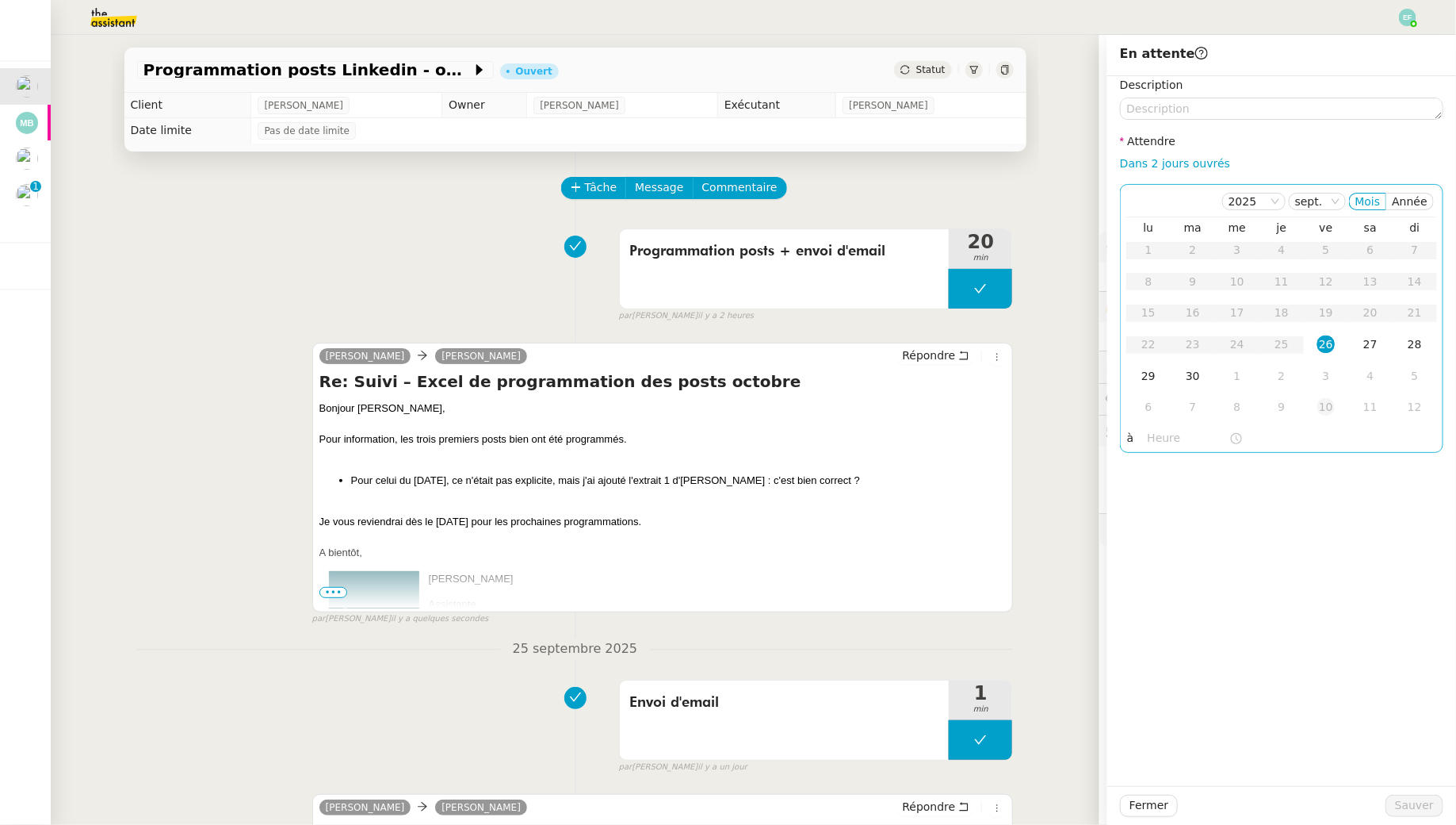
click at [1325, 408] on div "10" at bounding box center [1326, 407] width 18 height 18
click at [1414, 810] on span "Sauver" at bounding box center [1415, 805] width 39 height 19
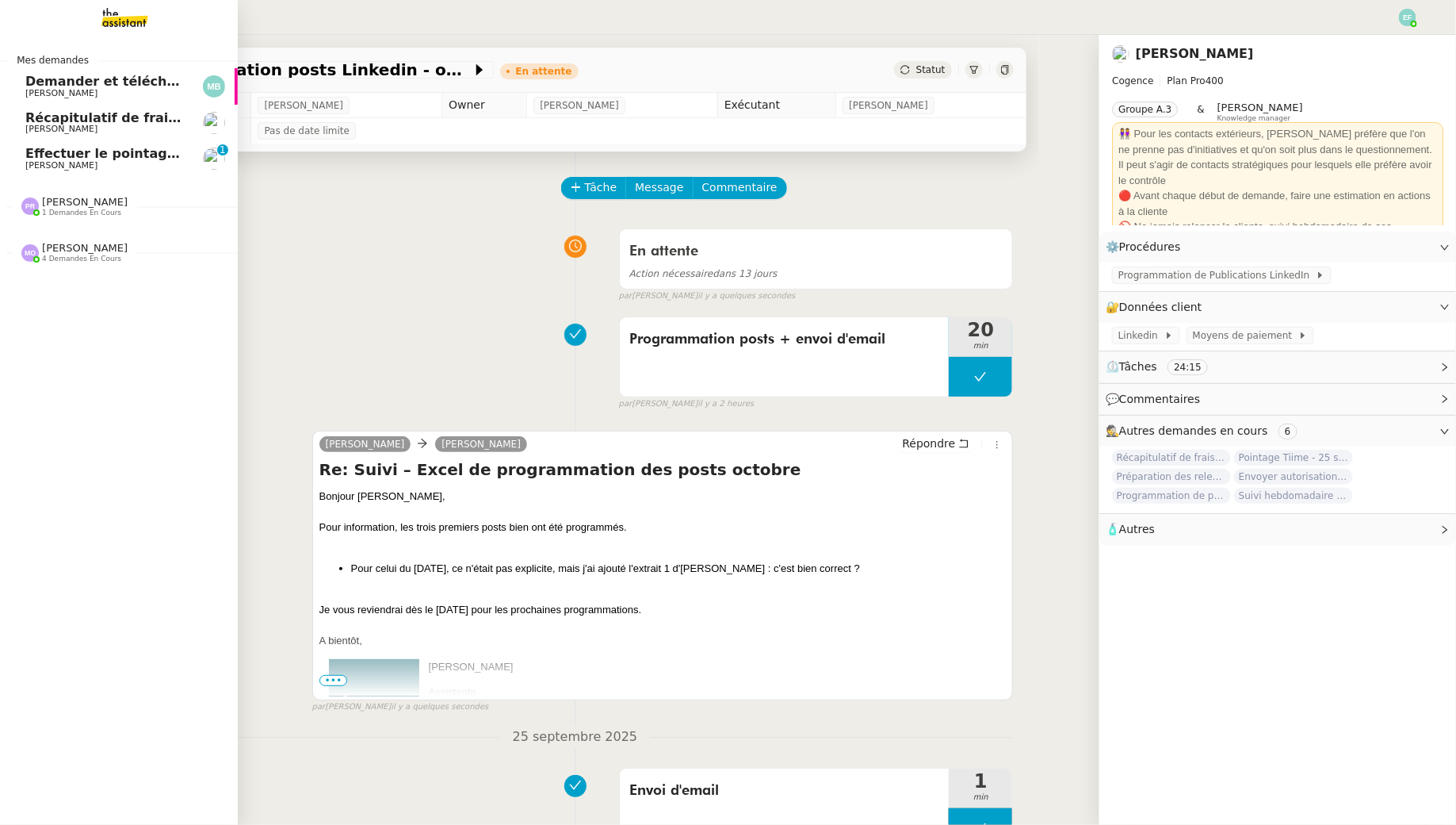
click at [62, 158] on span "Effectuer le pointage des paiements clients manquants" at bounding box center [223, 153] width 395 height 15
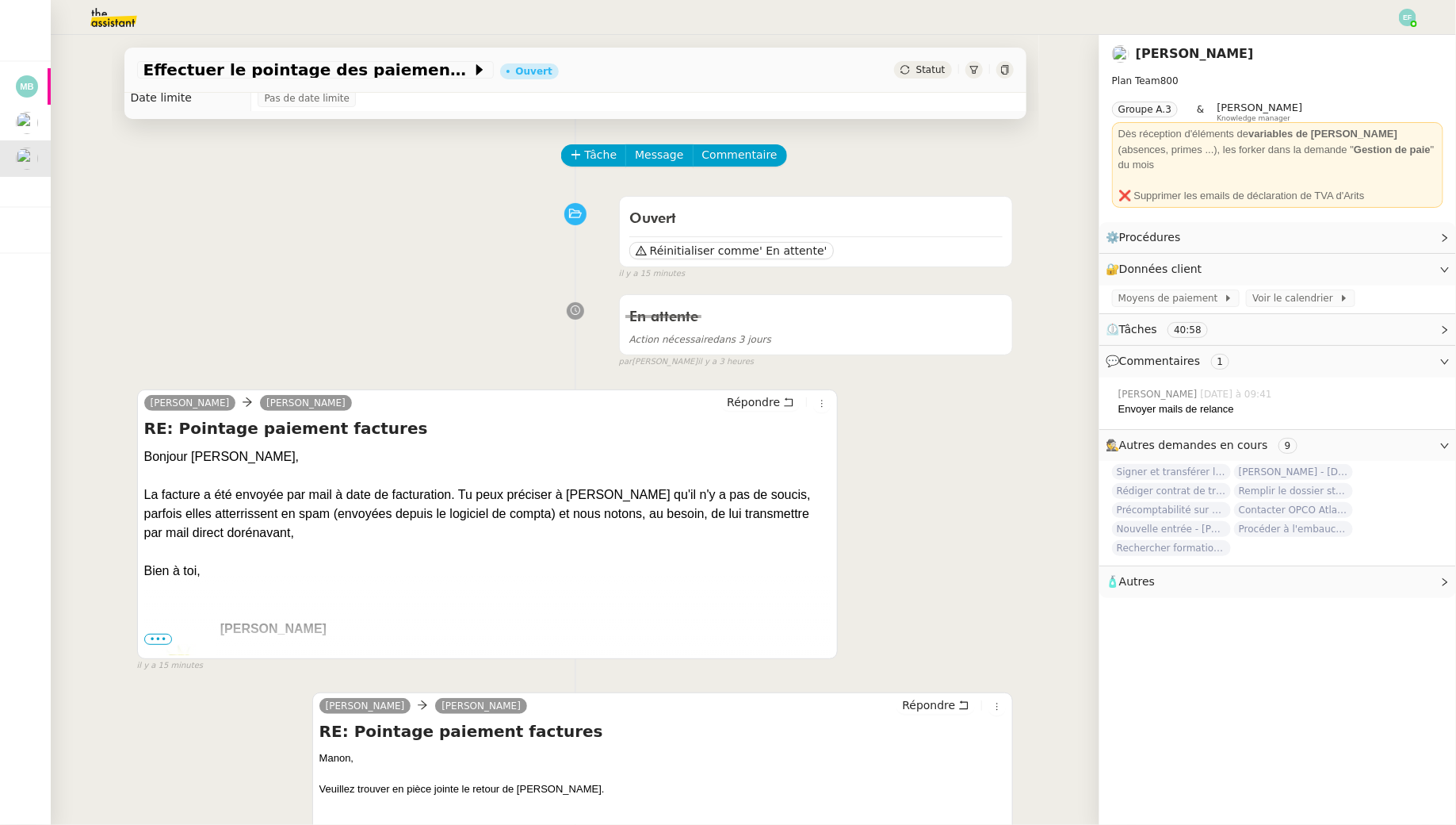
scroll to position [41, 0]
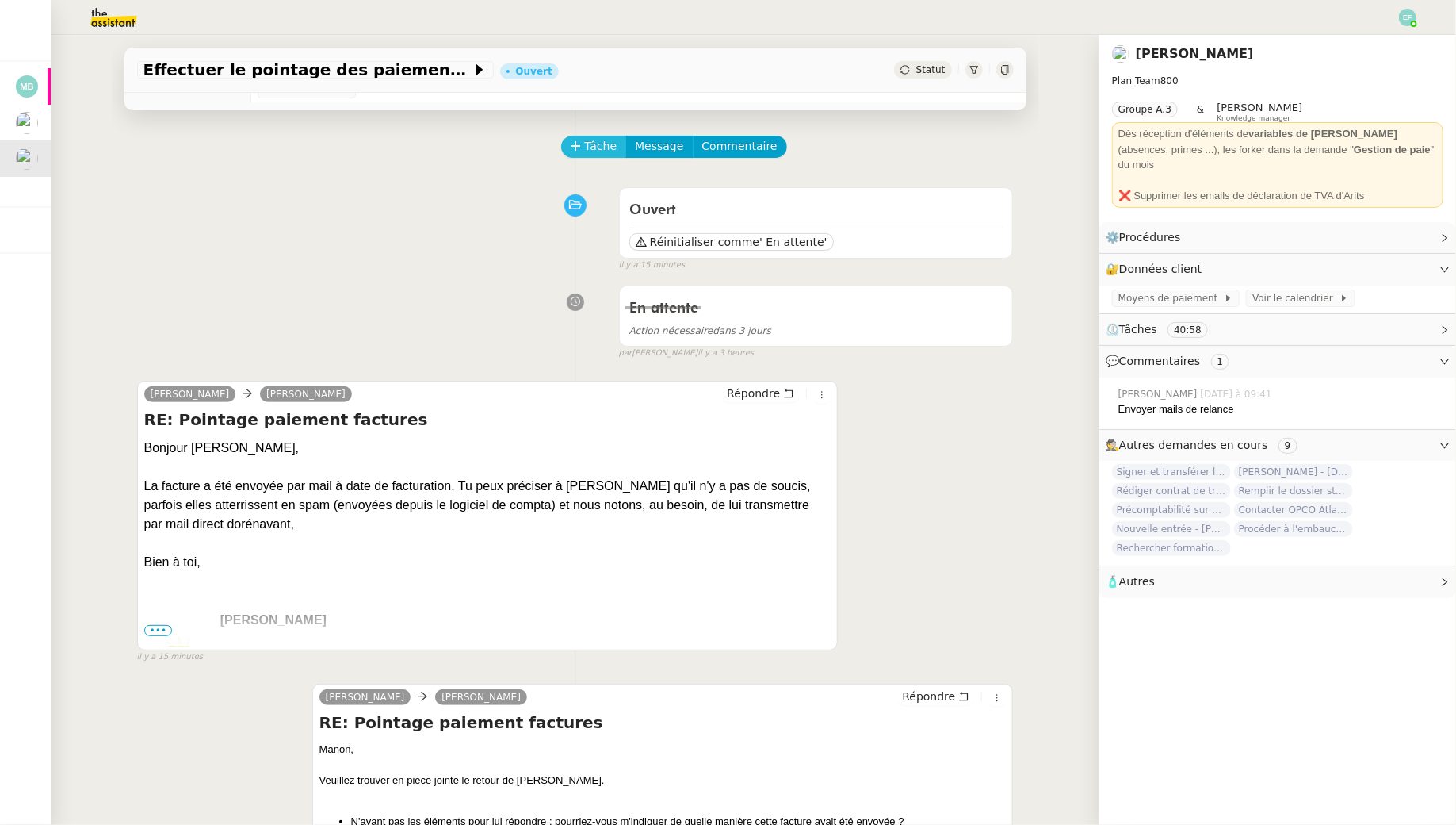
click at [603, 140] on span "Tâche" at bounding box center [601, 147] width 33 height 19
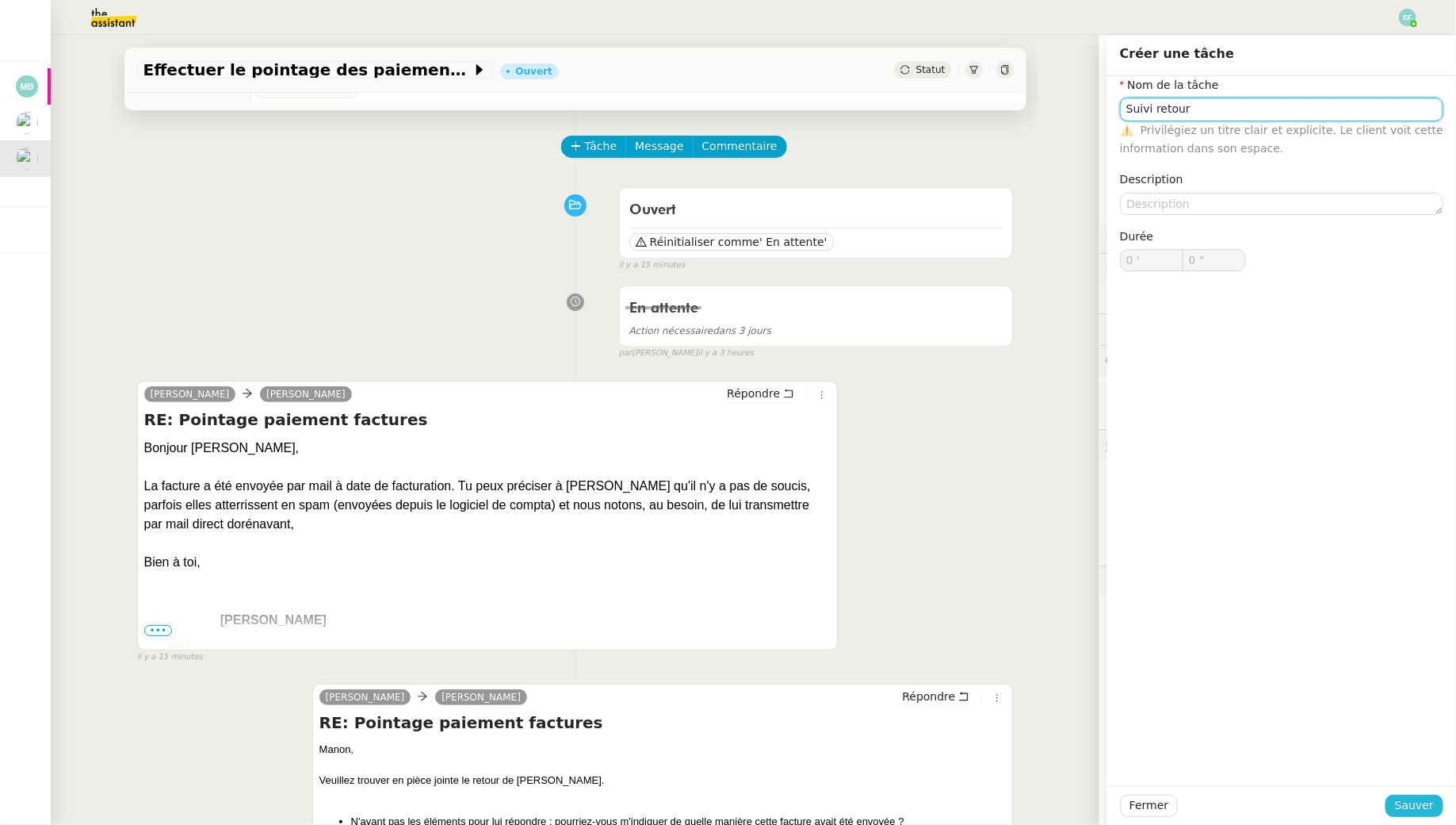
type input "Suivi retour"
click at [1420, 798] on span "Sauver" at bounding box center [1415, 805] width 39 height 19
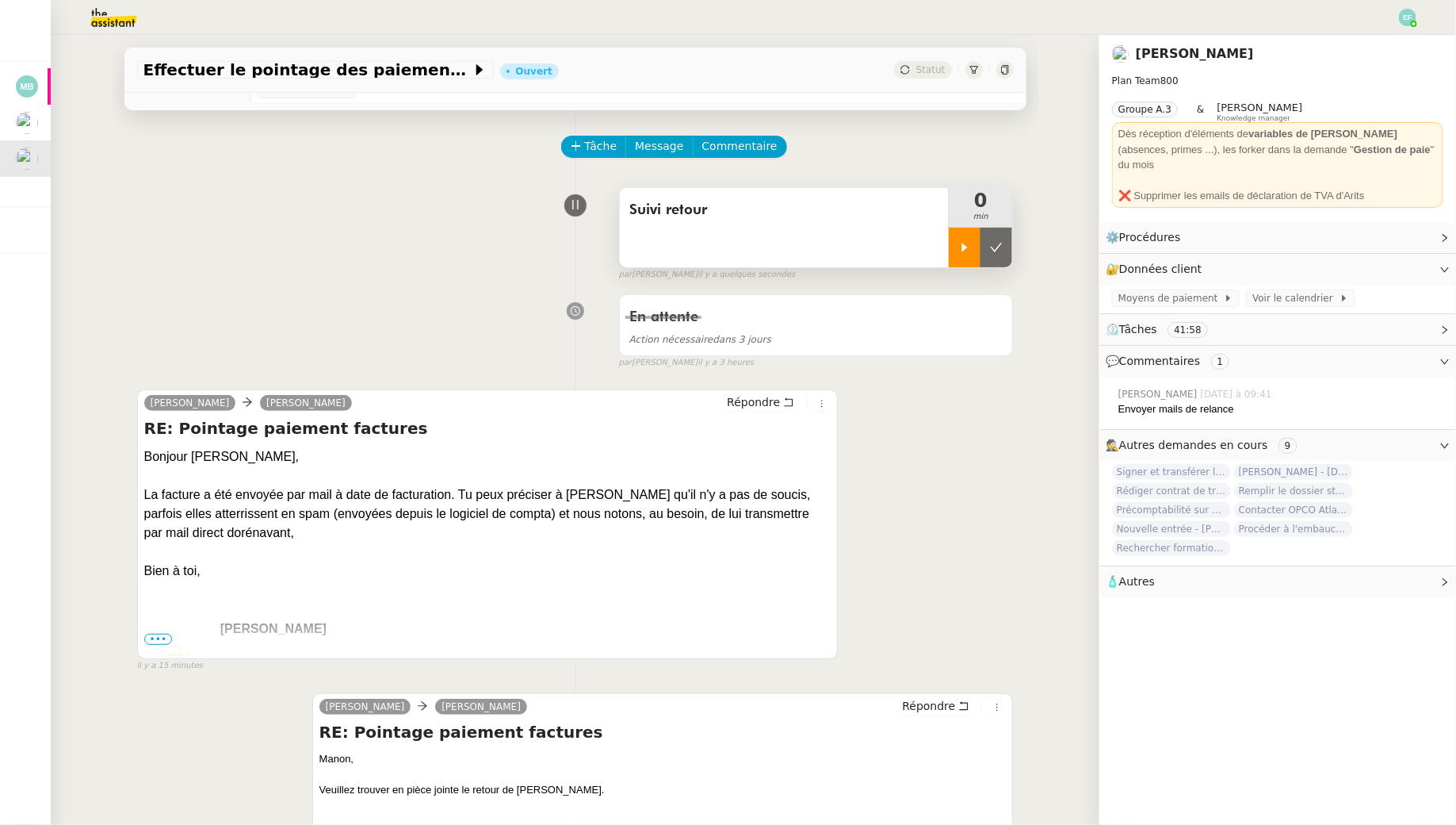
click at [966, 254] on div at bounding box center [964, 247] width 32 height 39
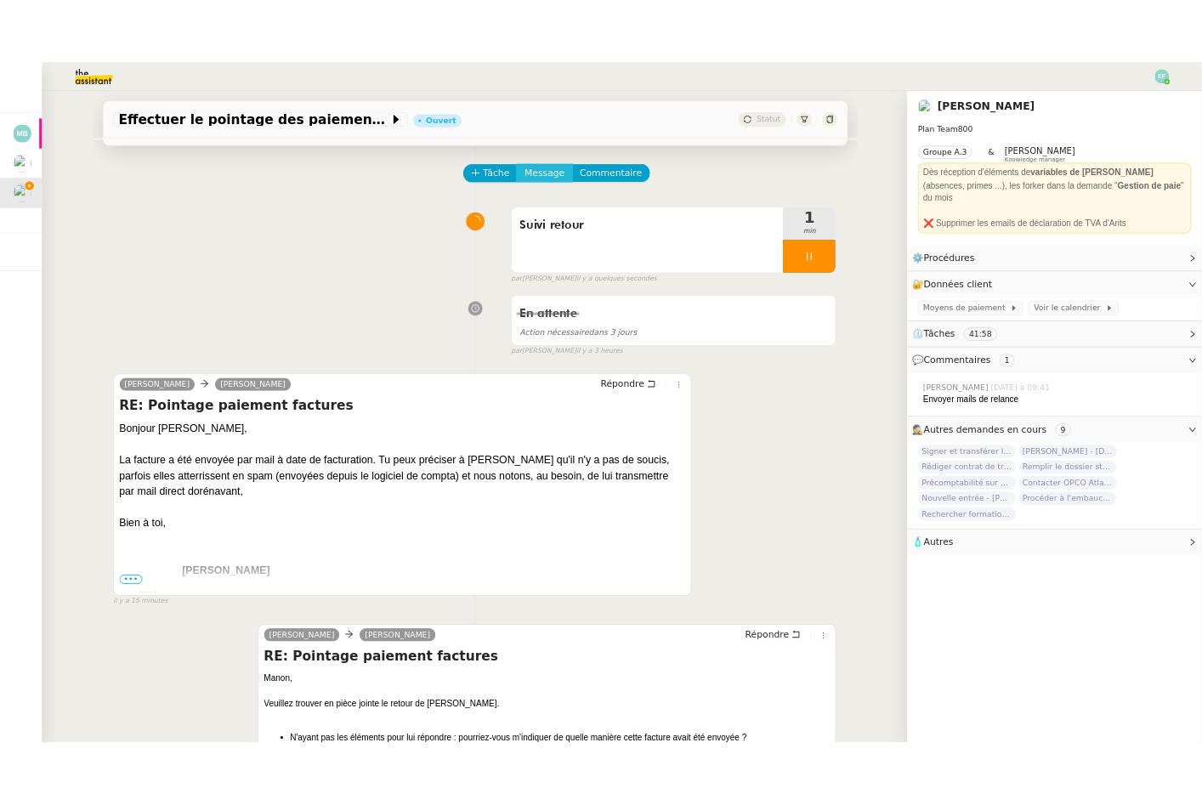
scroll to position [41, 0]
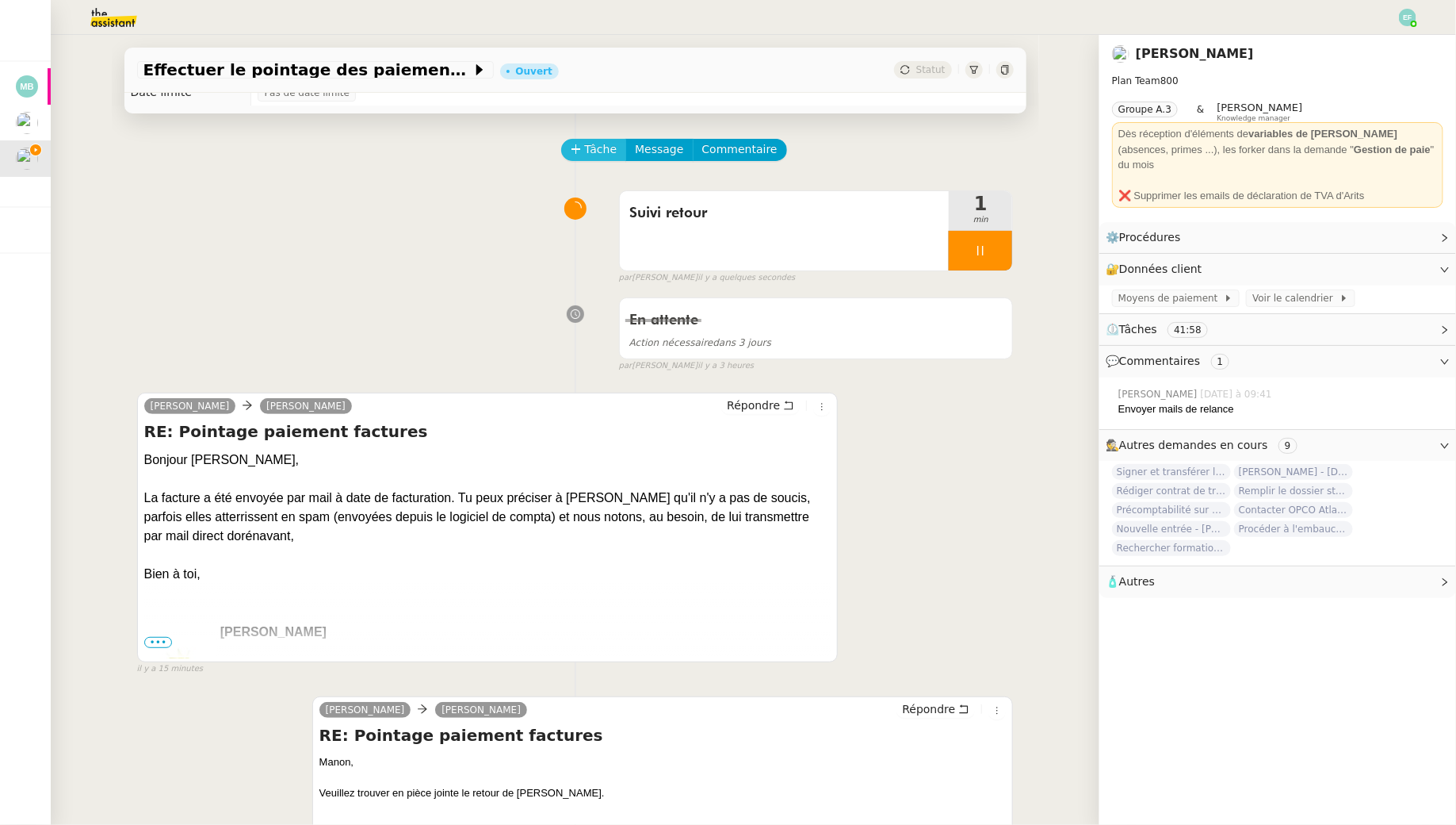
click at [589, 144] on span "Tâche" at bounding box center [601, 149] width 33 height 19
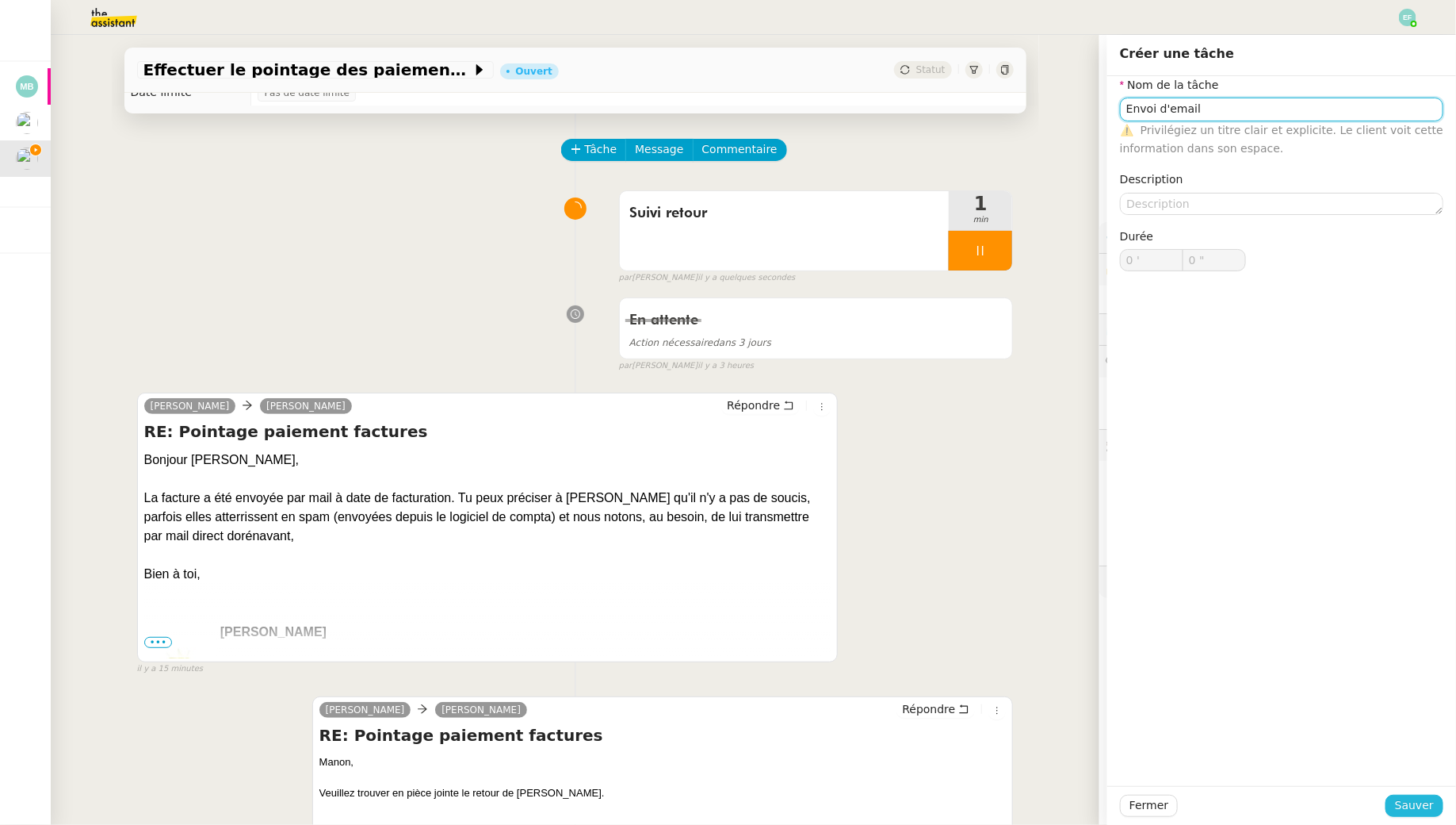
type input "Envoi d'email"
click at [1412, 804] on span "Sauver" at bounding box center [1415, 805] width 39 height 19
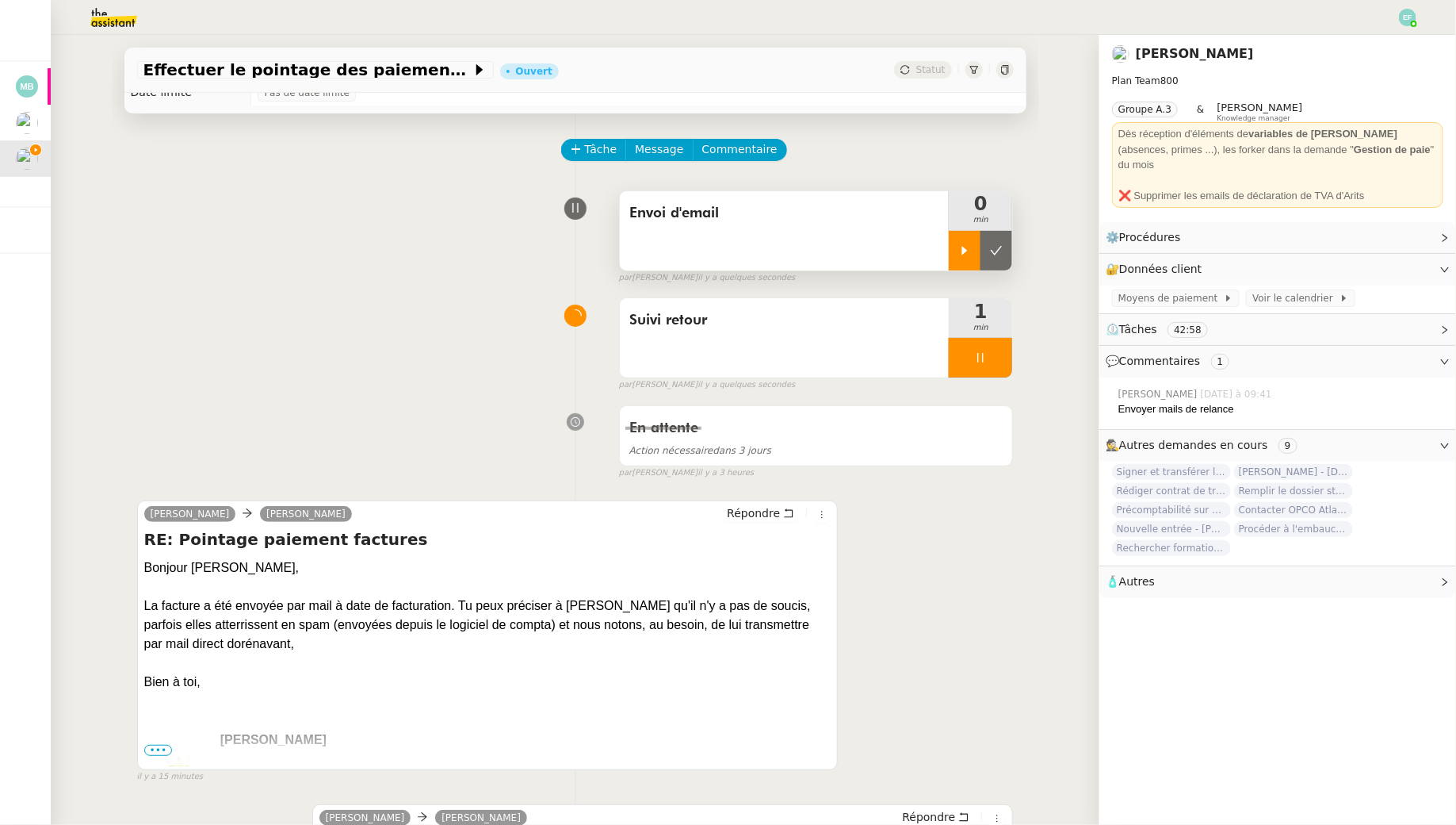
click at [977, 254] on div at bounding box center [964, 250] width 32 height 39
click at [991, 357] on div at bounding box center [980, 357] width 63 height 39
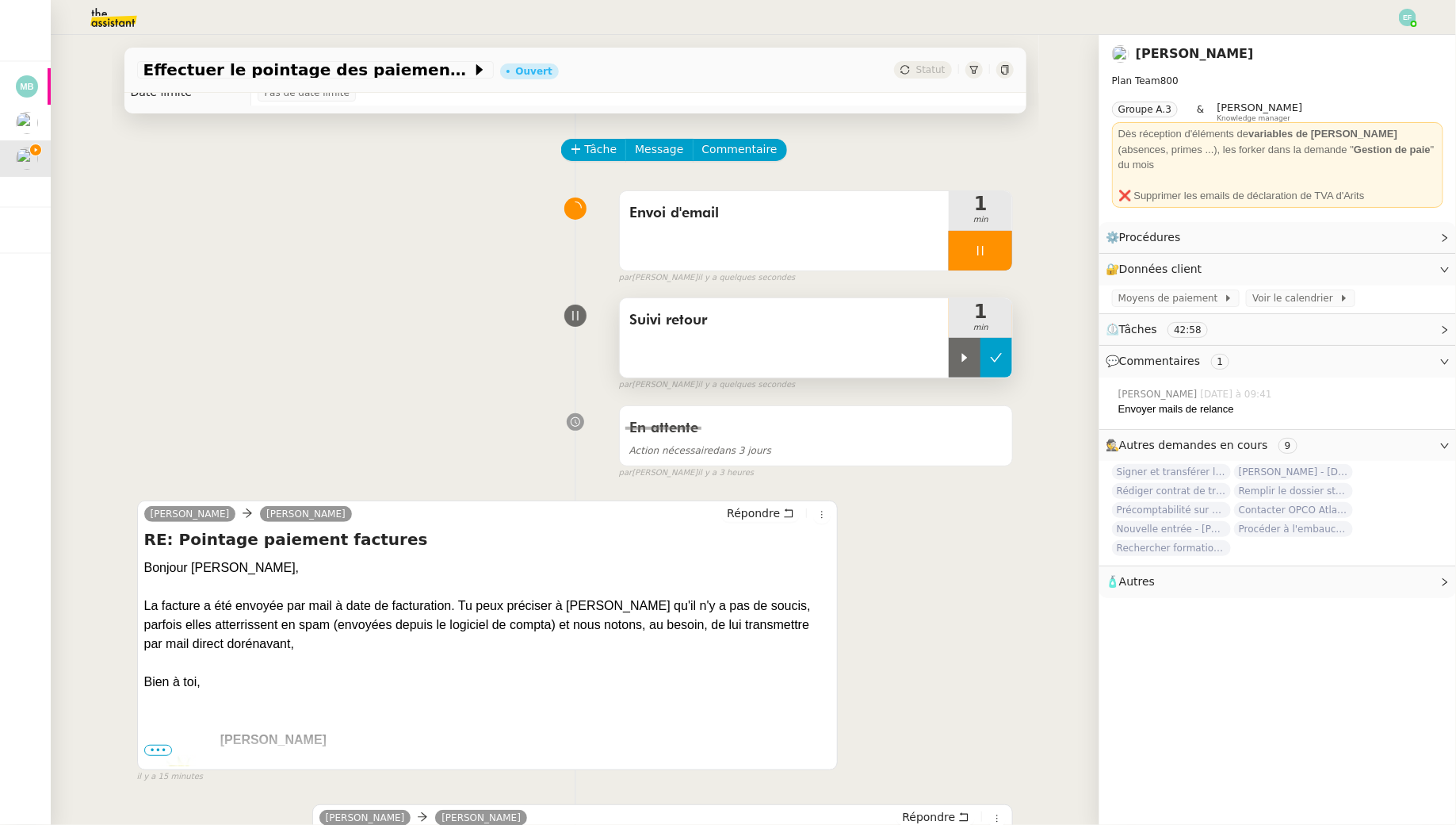
click at [992, 357] on icon at bounding box center [996, 357] width 12 height 8
click at [973, 255] on div at bounding box center [980, 250] width 63 height 39
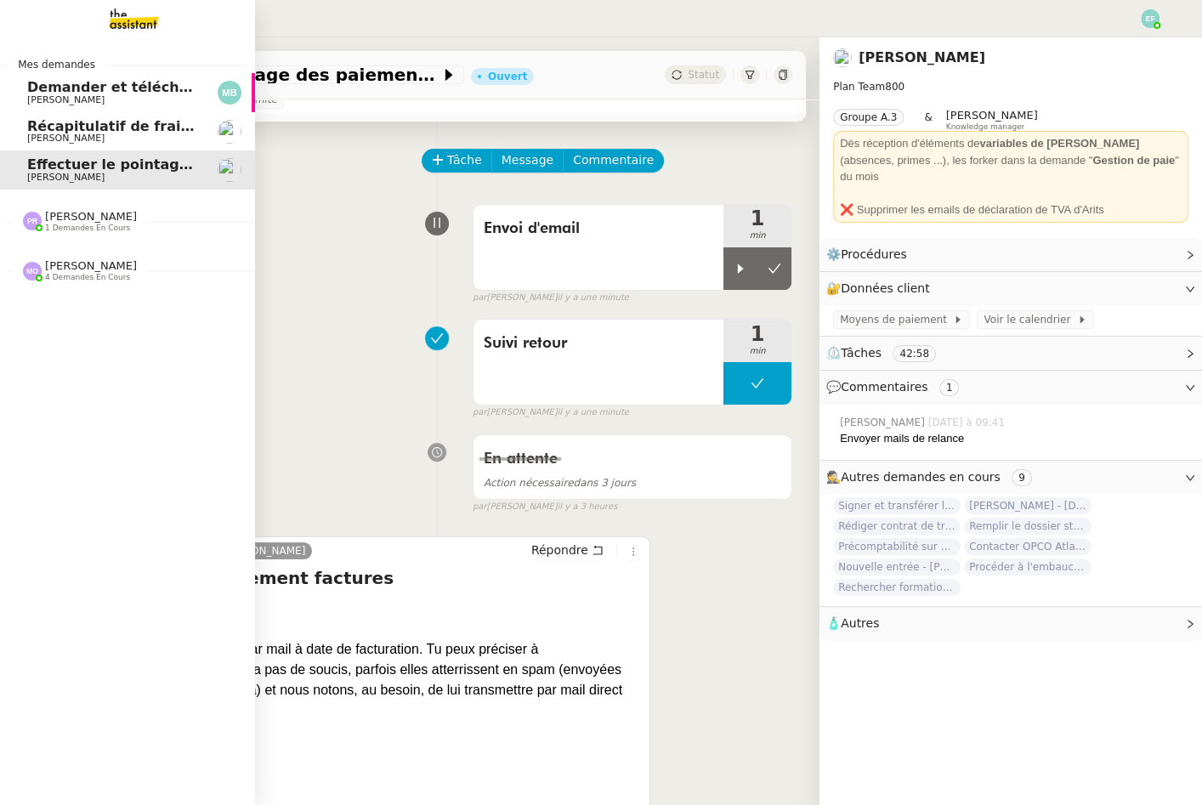
click at [52, 96] on span "[PERSON_NAME]" at bounding box center [65, 99] width 77 height 11
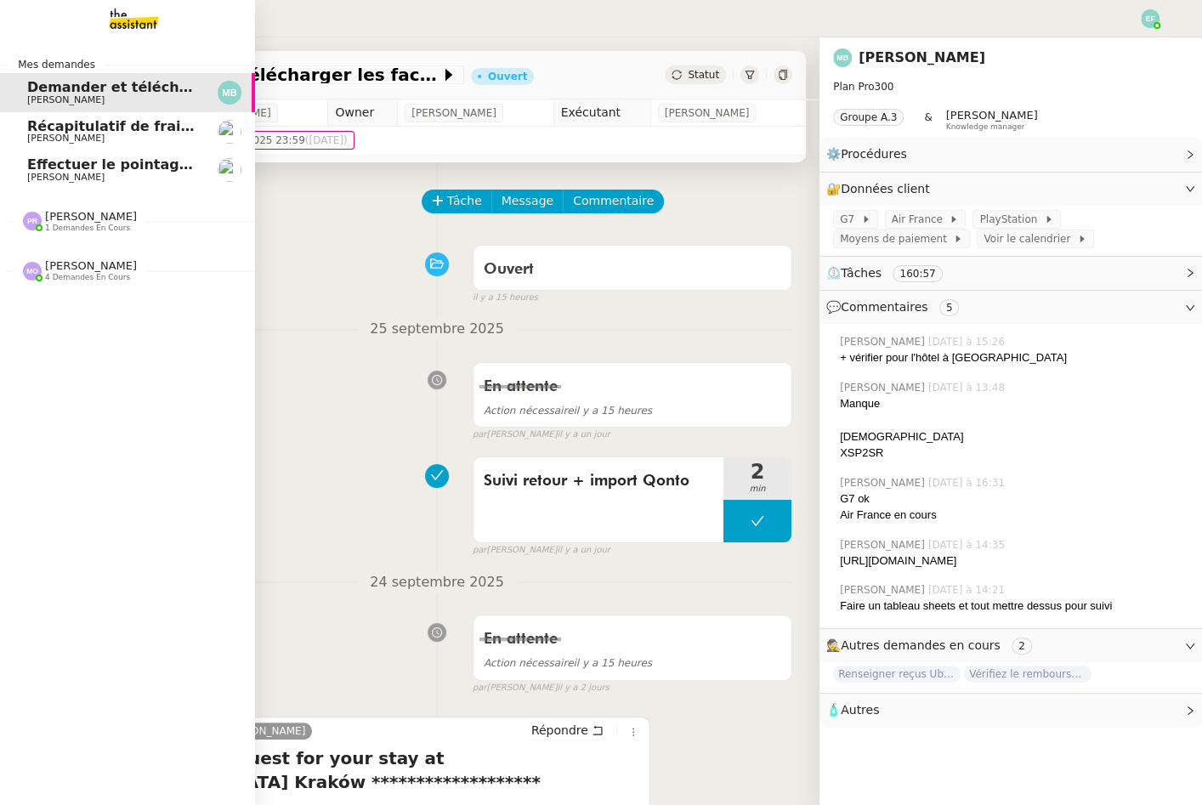
click at [54, 128] on span "Récapitulatif de frais de projet - septembre 2025" at bounding box center [215, 126] width 377 height 16
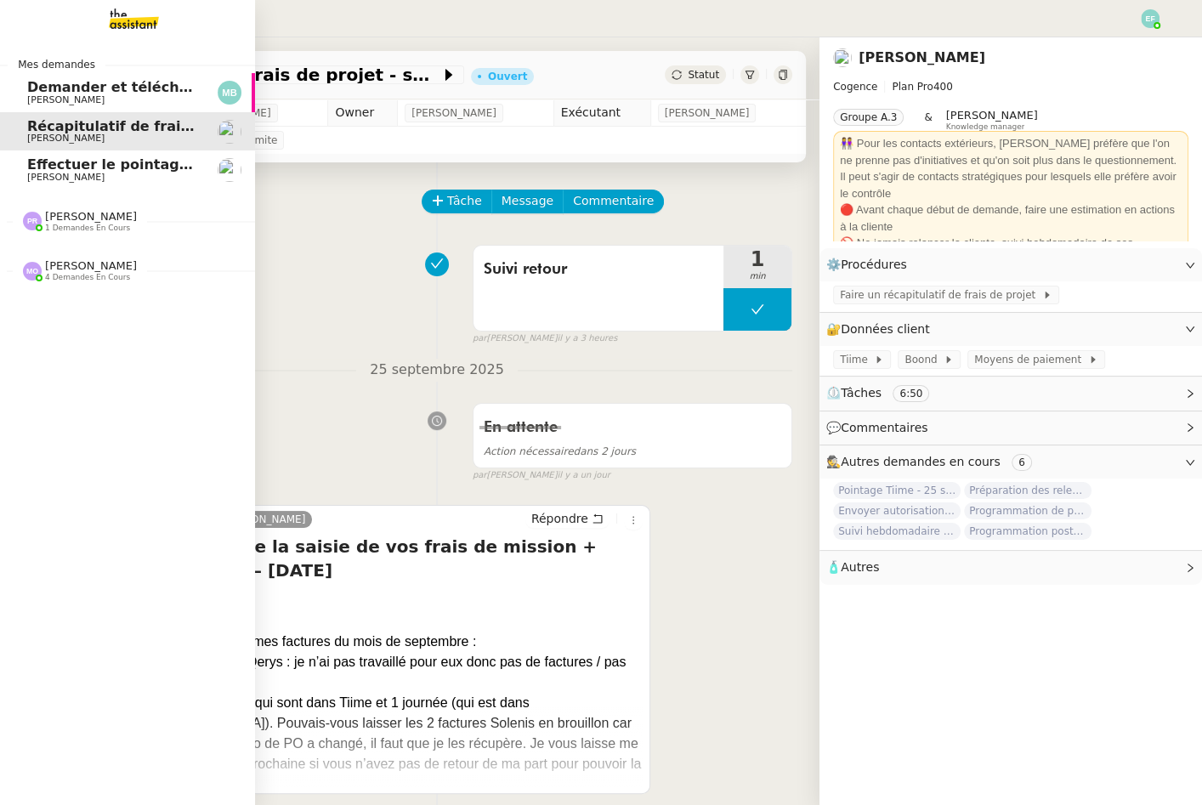
click at [54, 177] on span "[PERSON_NAME]" at bounding box center [65, 177] width 77 height 11
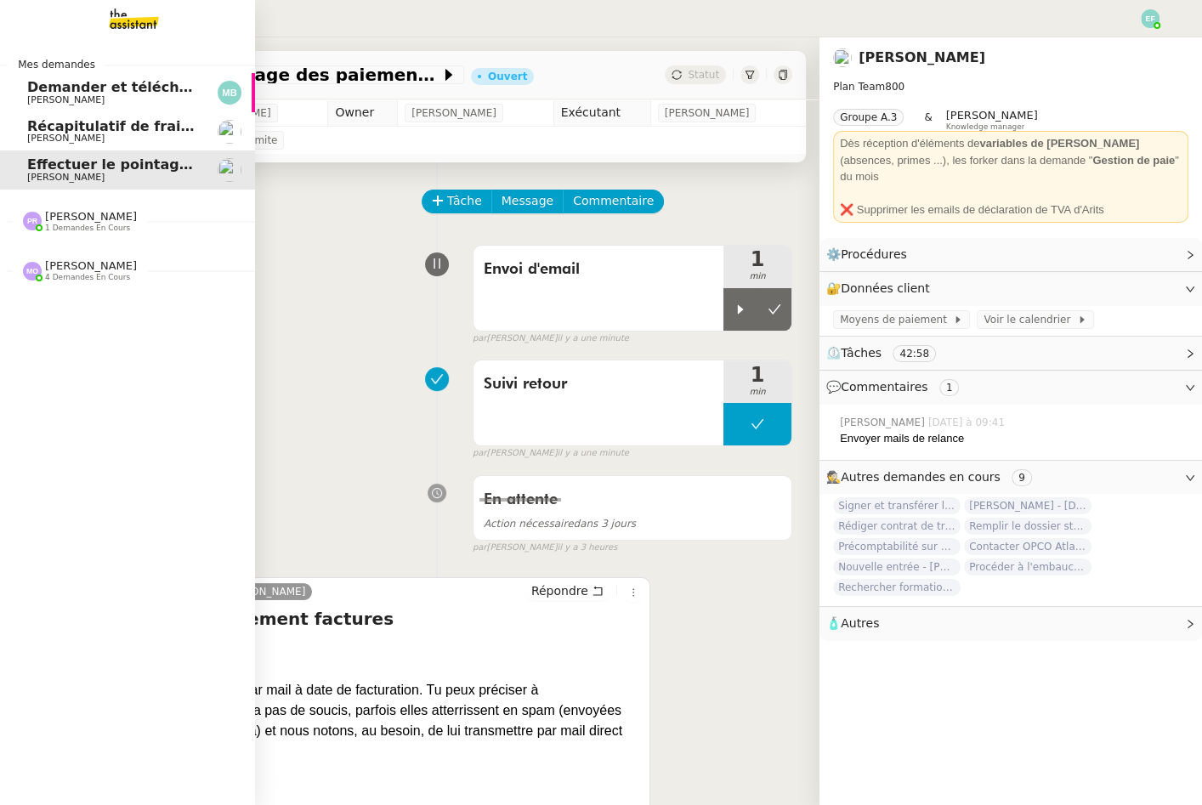
click at [84, 134] on span "[PERSON_NAME]" at bounding box center [65, 138] width 77 height 11
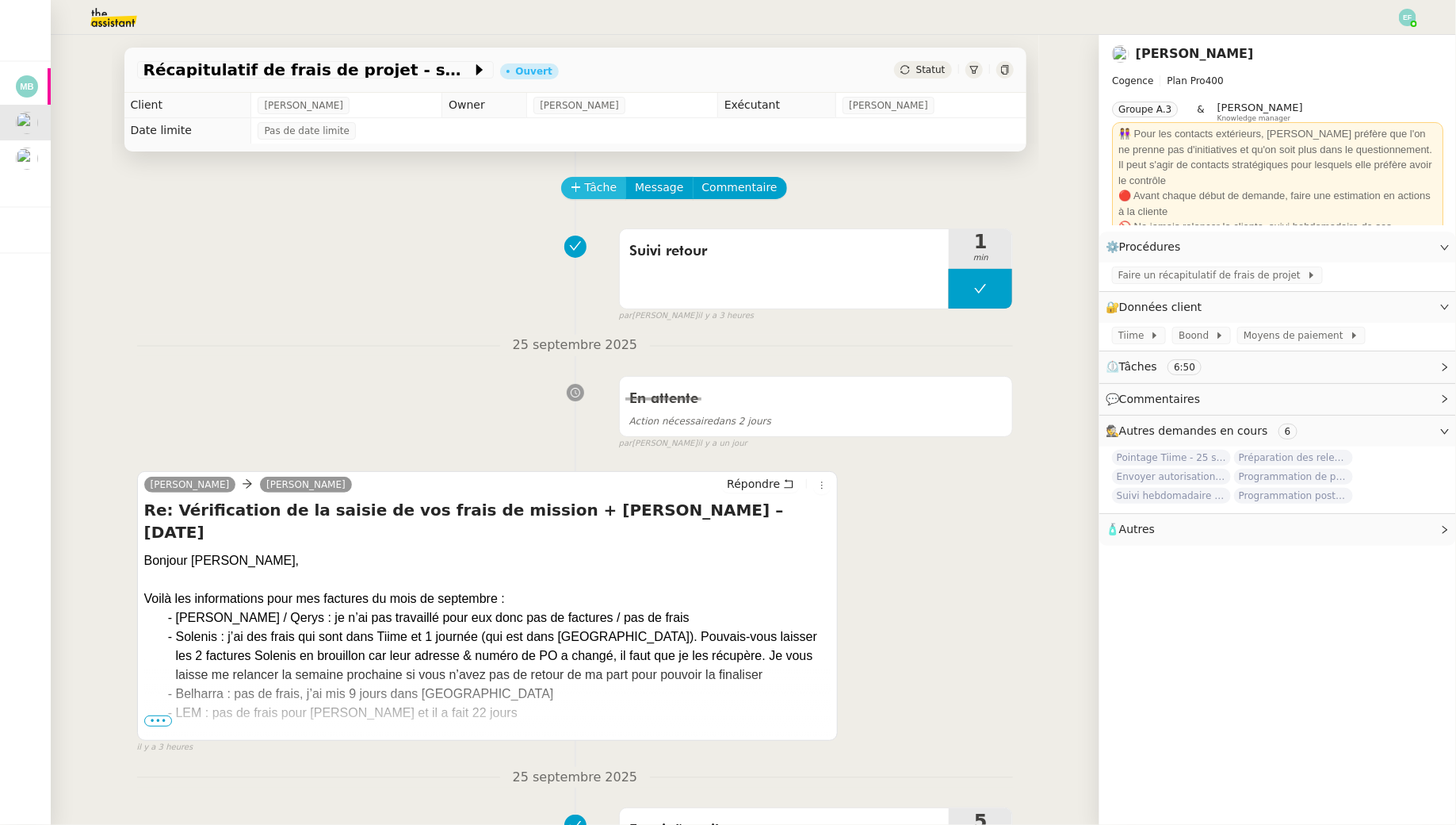
click at [601, 189] on span "Tâche" at bounding box center [601, 188] width 33 height 19
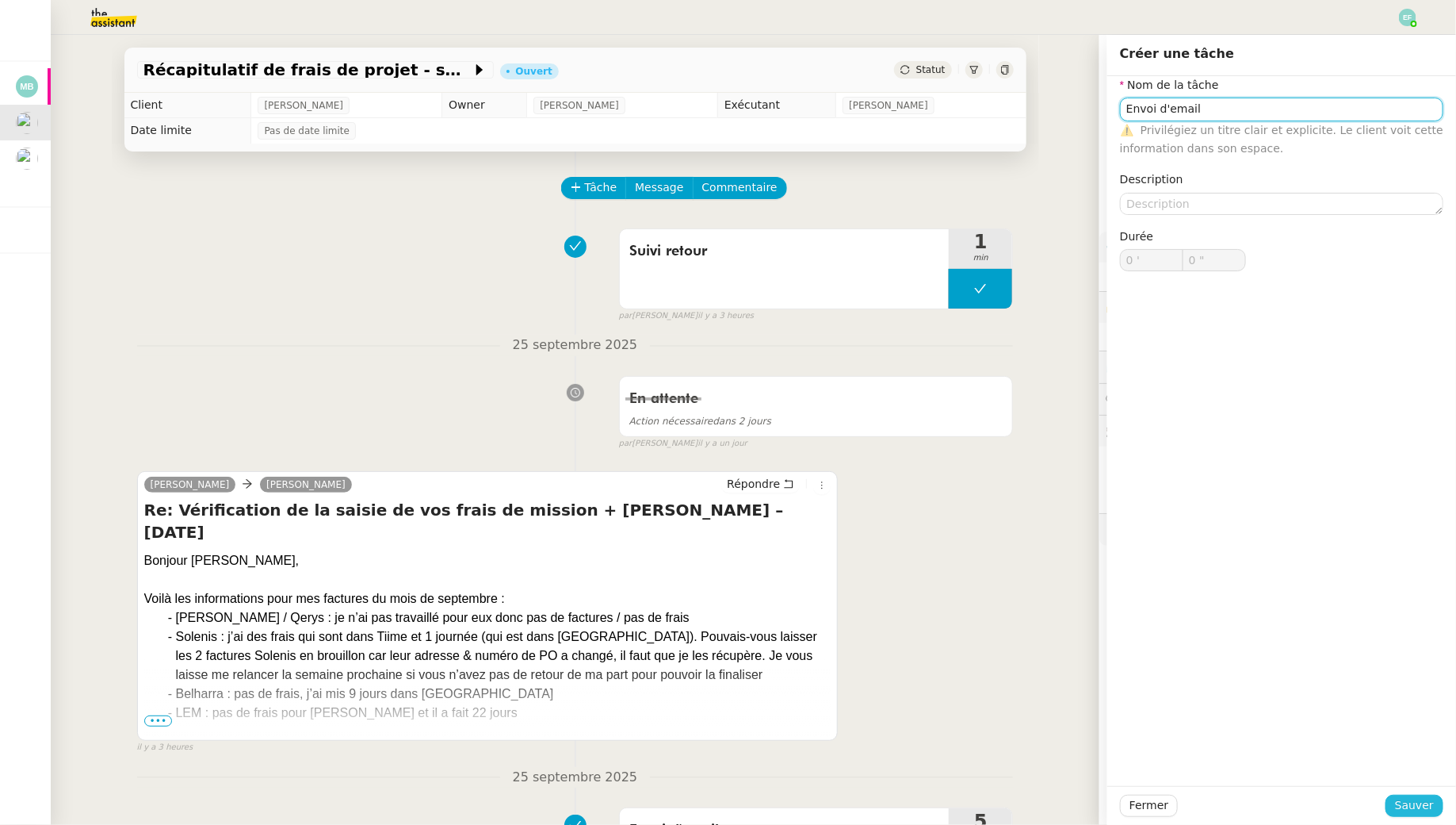
type input "Envoi d'email"
click at [1404, 813] on span "Sauver" at bounding box center [1415, 805] width 39 height 19
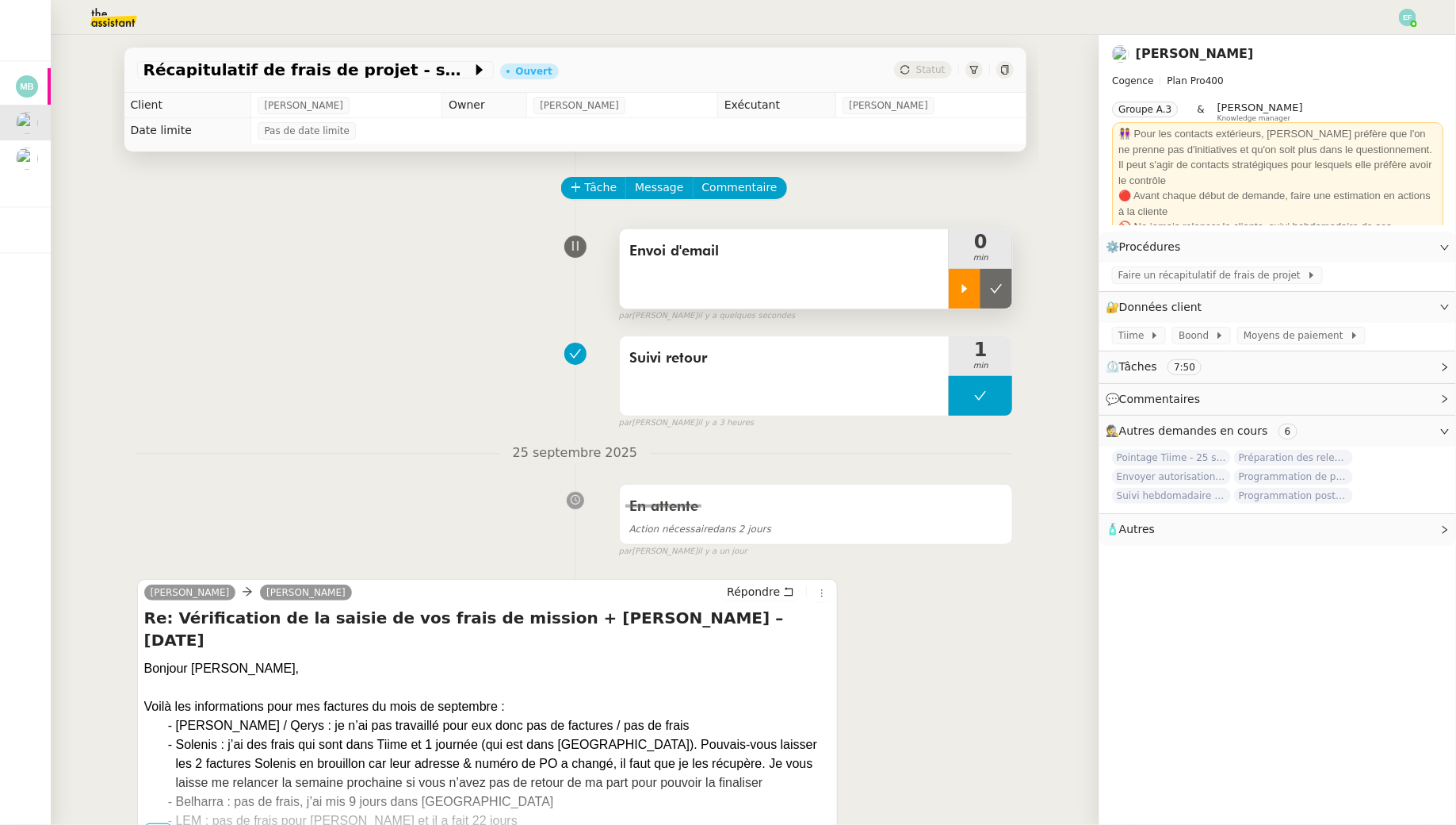
click at [959, 296] on div at bounding box center [964, 288] width 32 height 39
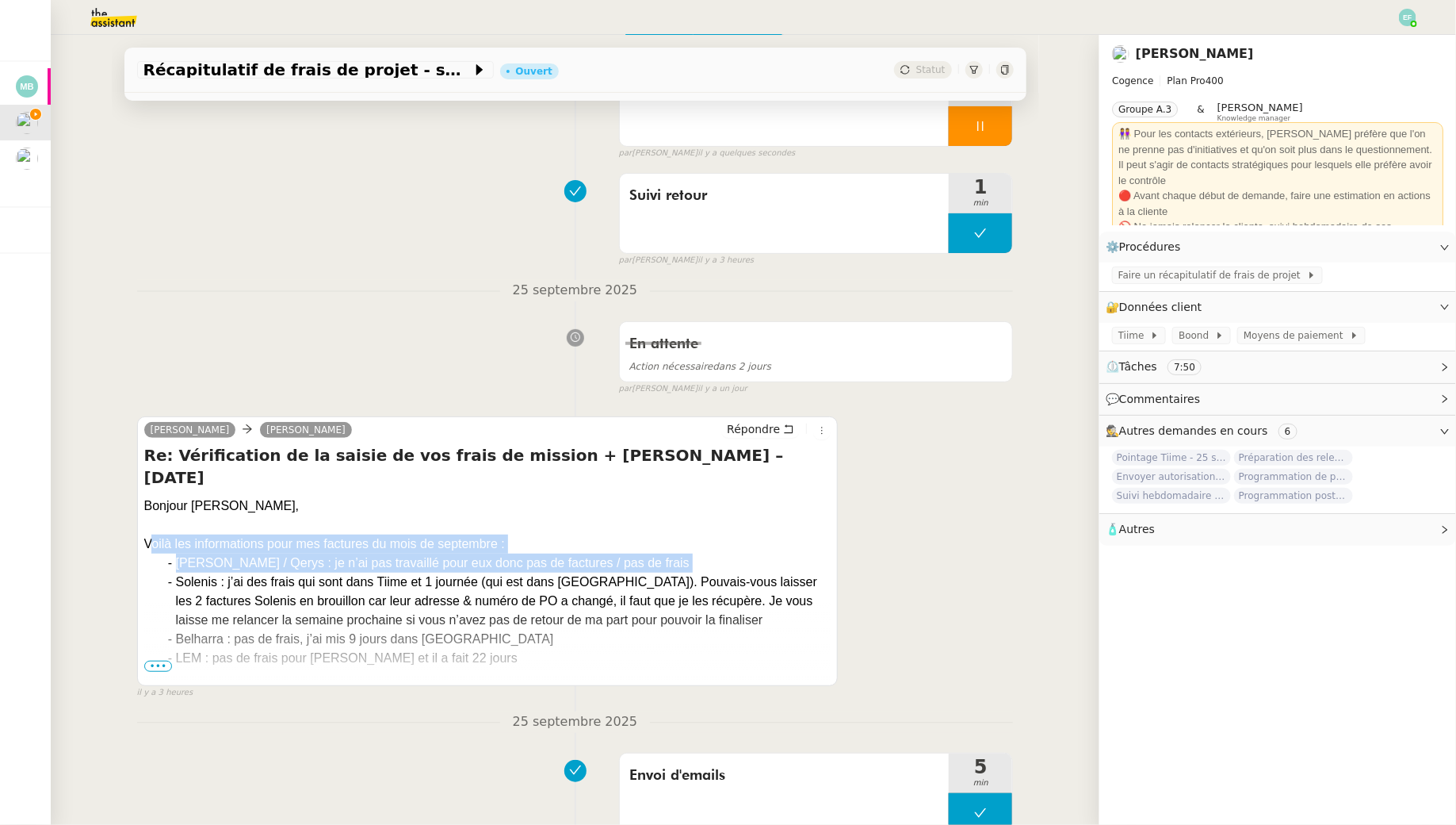
drag, startPoint x: 153, startPoint y: 521, endPoint x: 162, endPoint y: 559, distance: 39.1
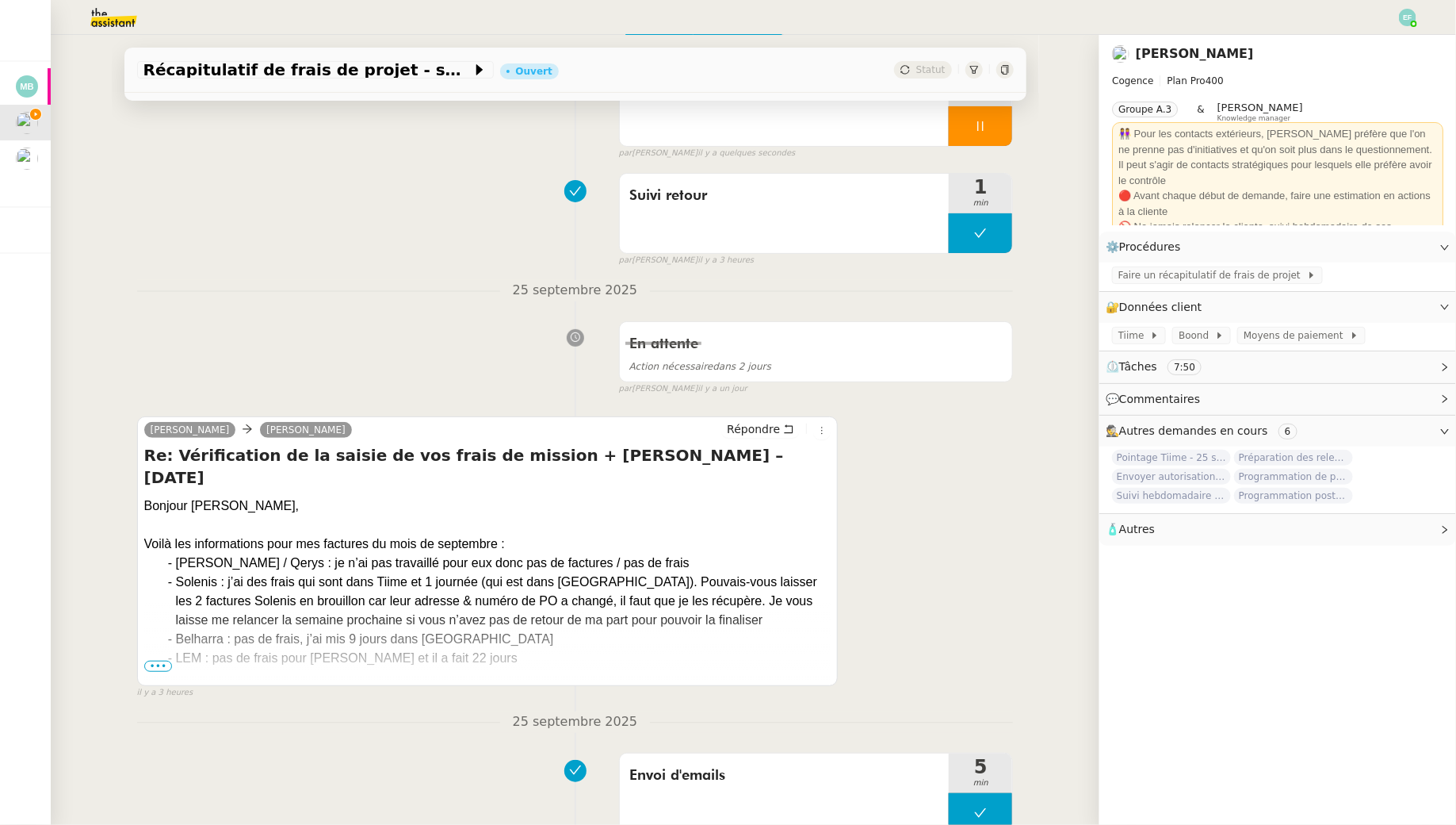
click at [206, 573] on div "Solenis : j’ai des frais qui sont dans Tiime et 1 journée (qui est dans [GEOGRA…" at bounding box center [504, 601] width 656 height 57
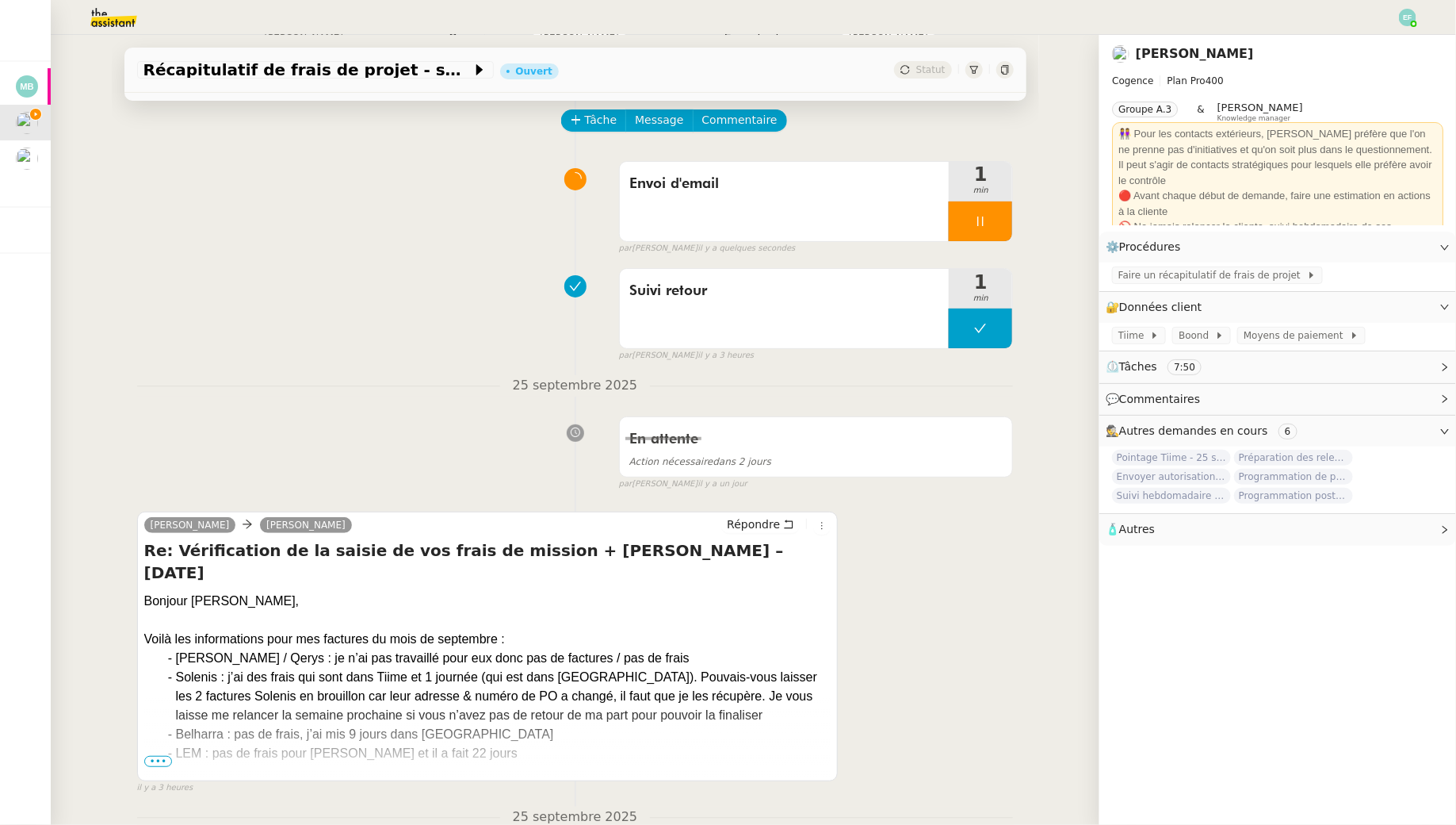
scroll to position [62, 0]
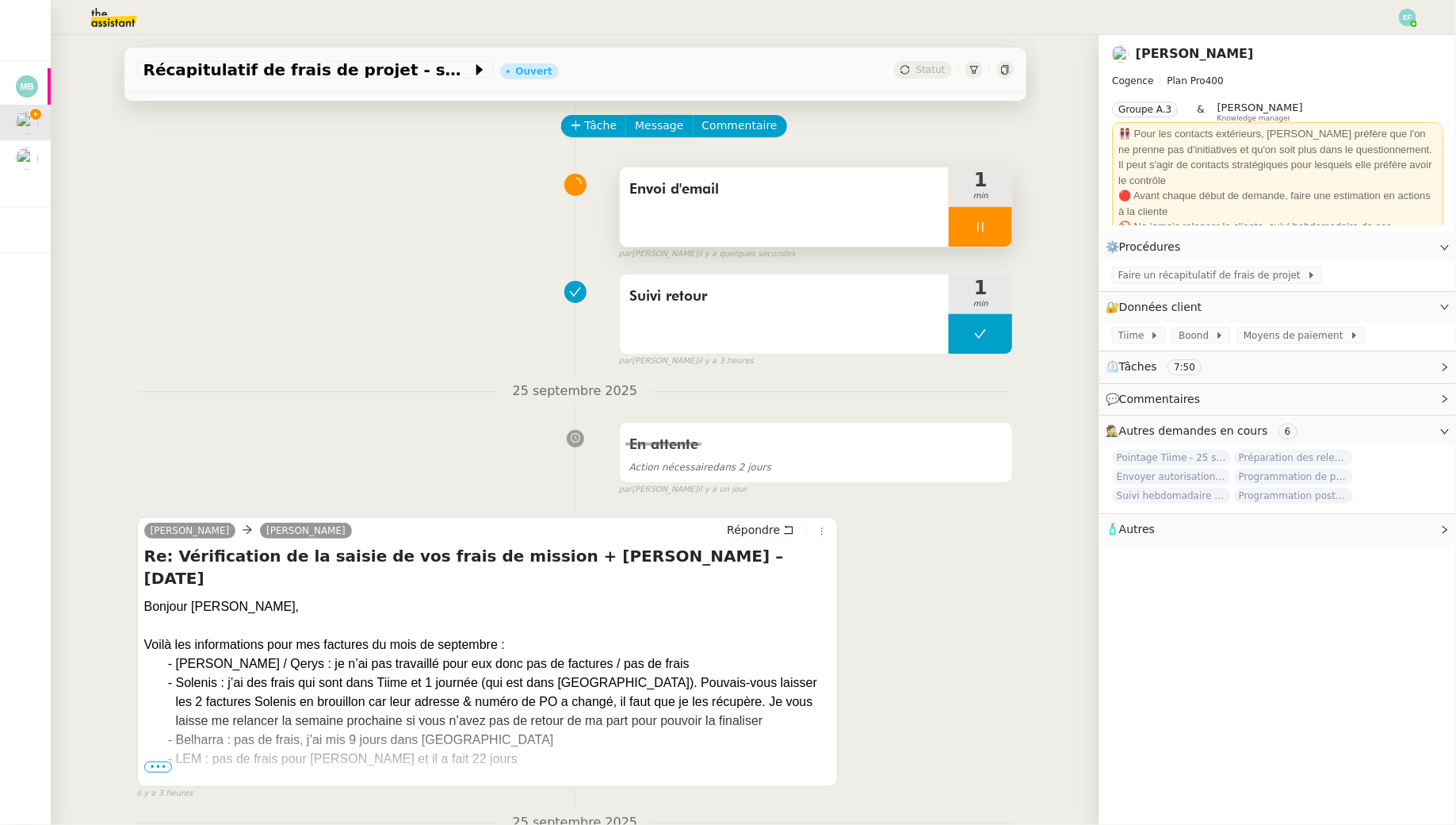
click at [982, 235] on div at bounding box center [980, 227] width 63 height 39
click at [840, 214] on div "Envoi d'email" at bounding box center [785, 206] width 330 height 79
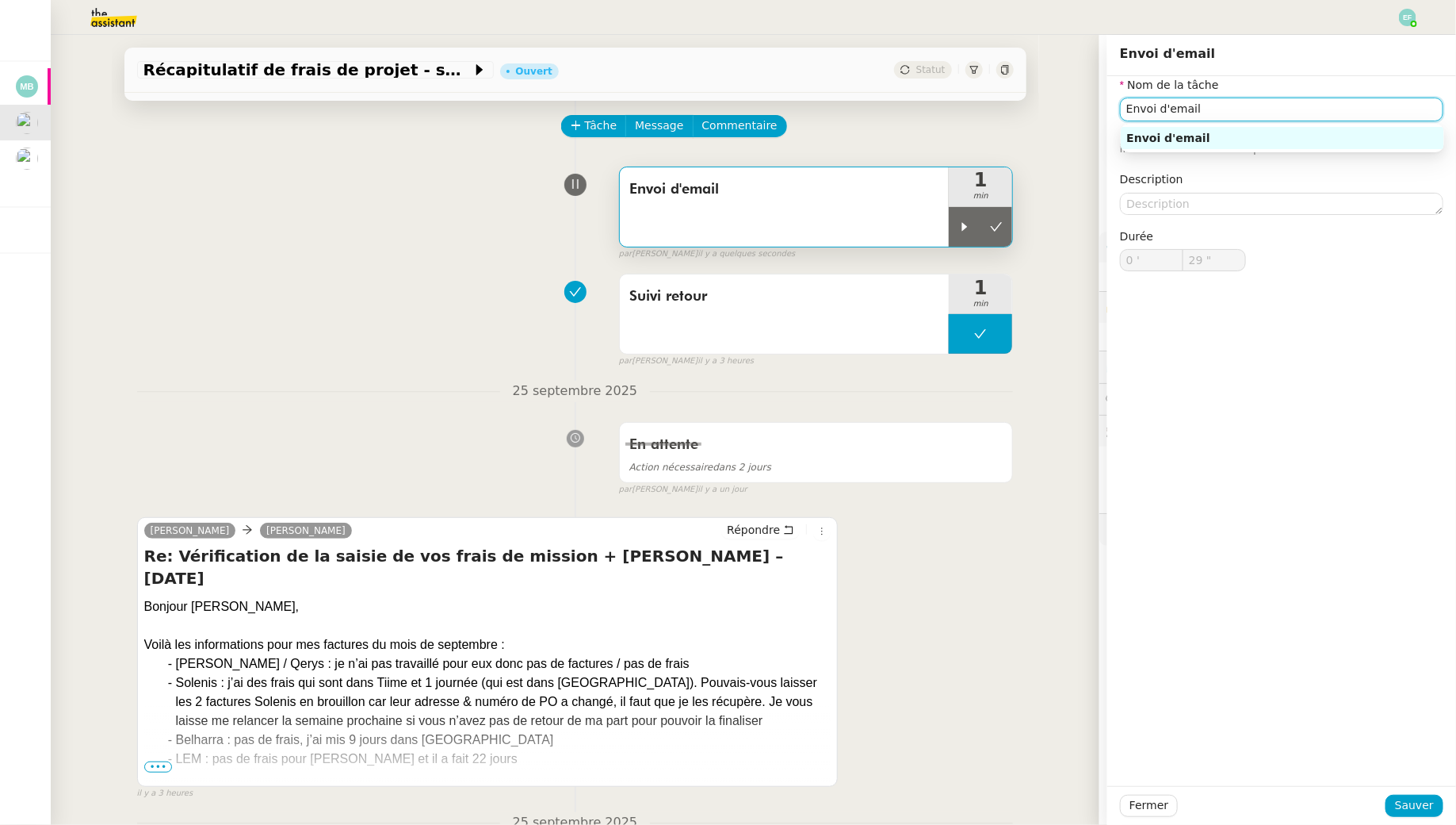
click at [1229, 111] on input "Envoi d'email" at bounding box center [1282, 109] width 324 height 23
type input "Suivi demande"
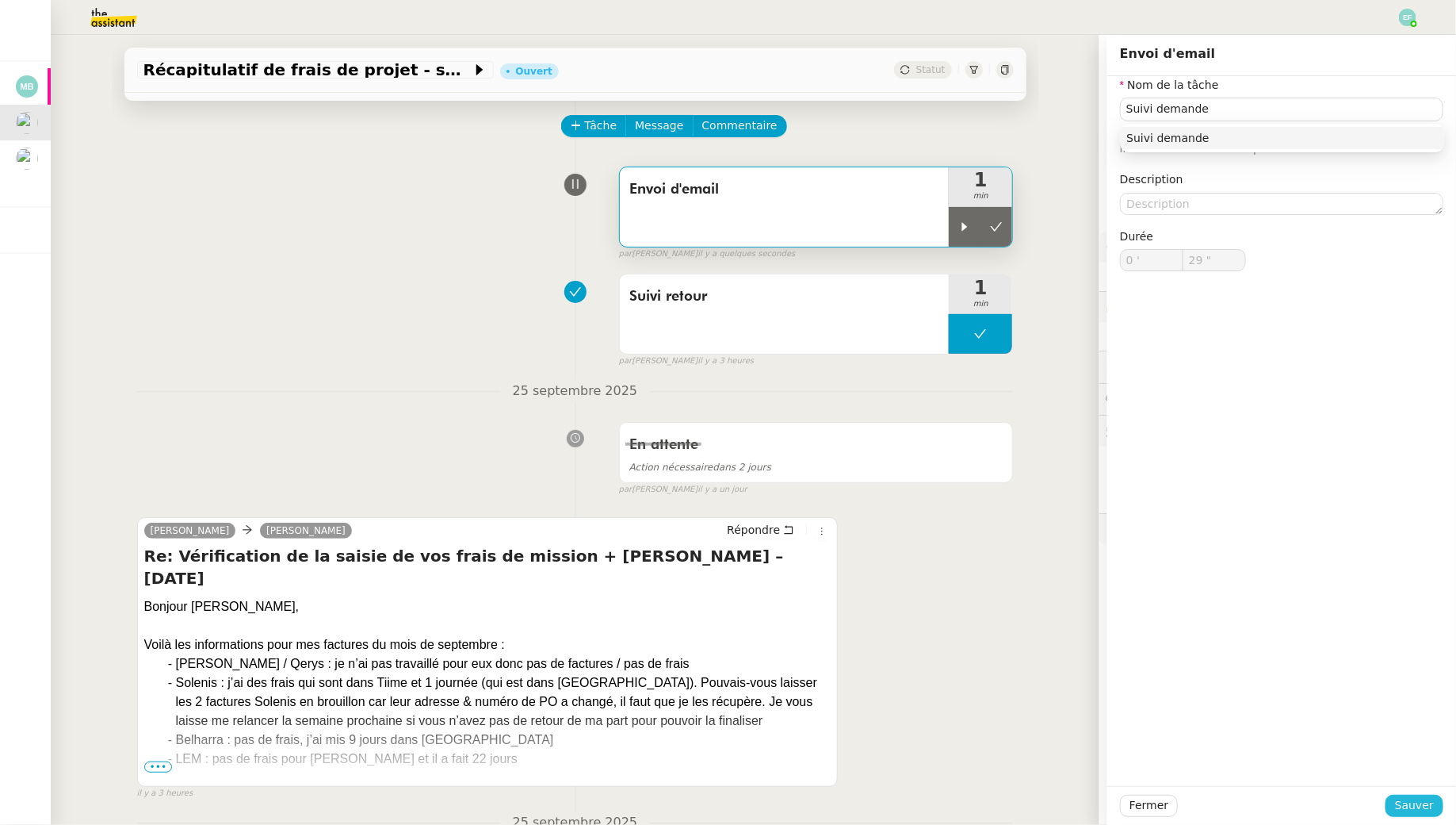
click at [1417, 803] on span "Sauver" at bounding box center [1415, 805] width 39 height 19
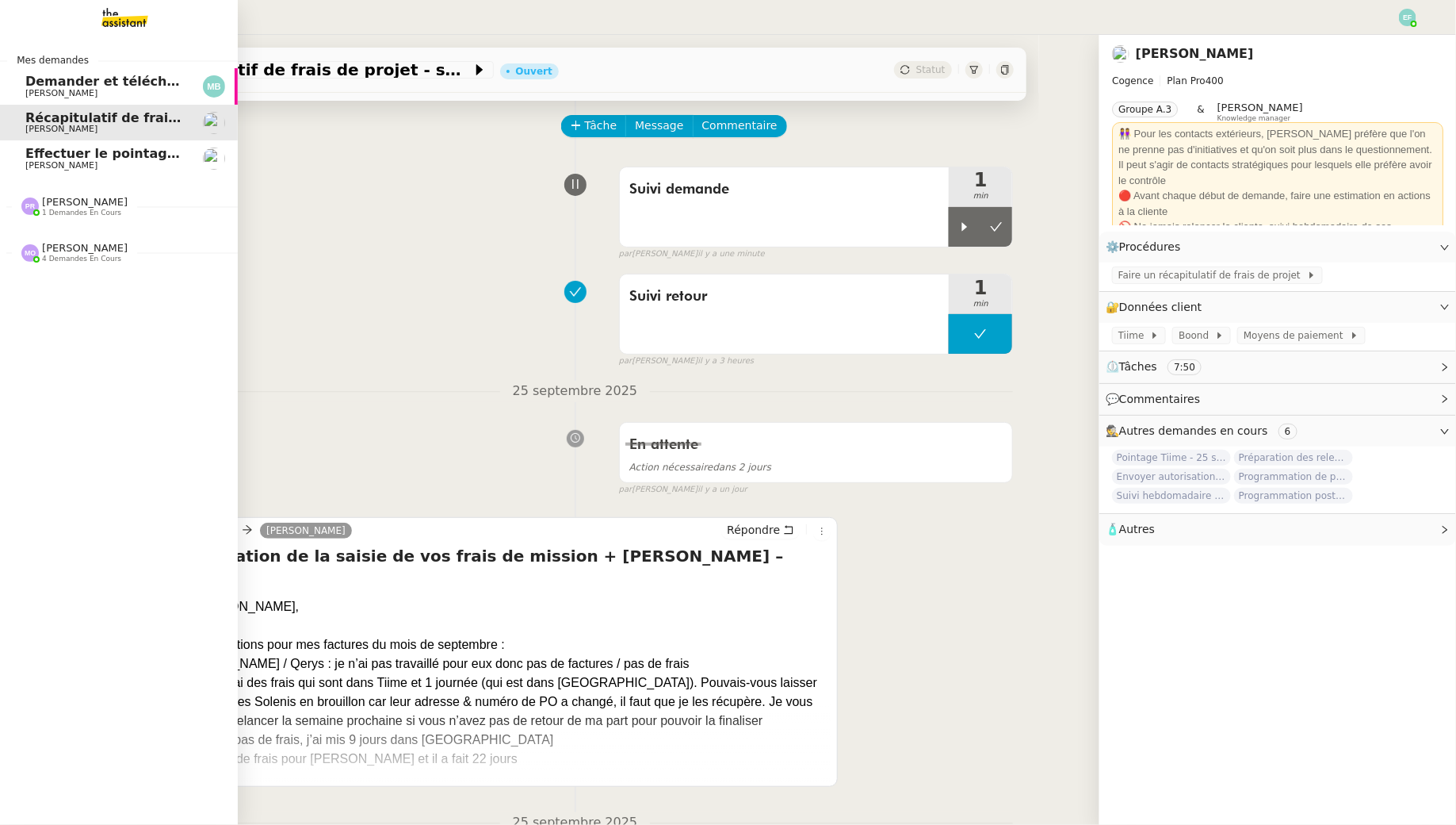
click at [27, 155] on span "Effectuer le pointage des paiements clients manquants" at bounding box center [223, 153] width 395 height 15
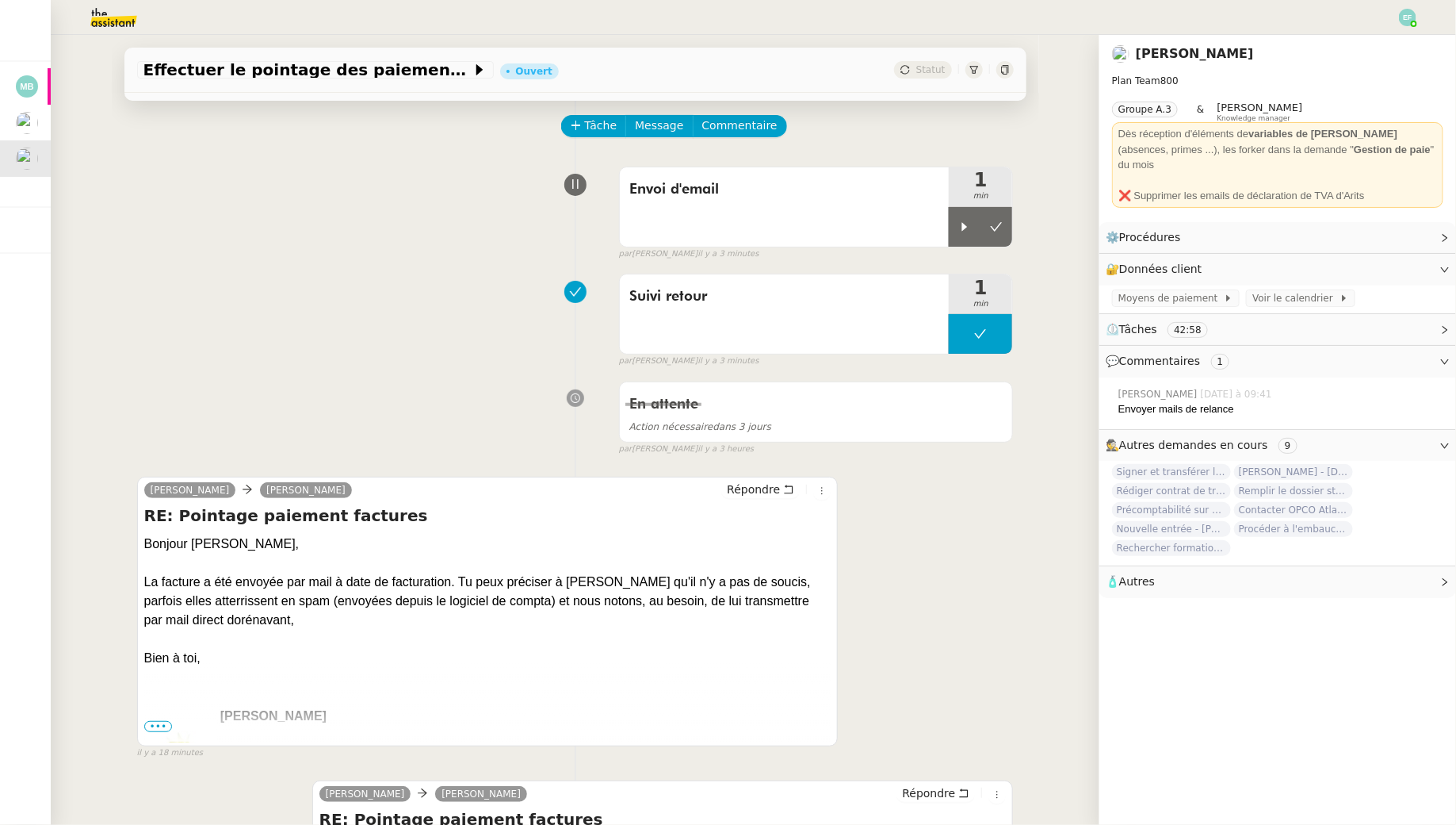
scroll to position [91, 0]
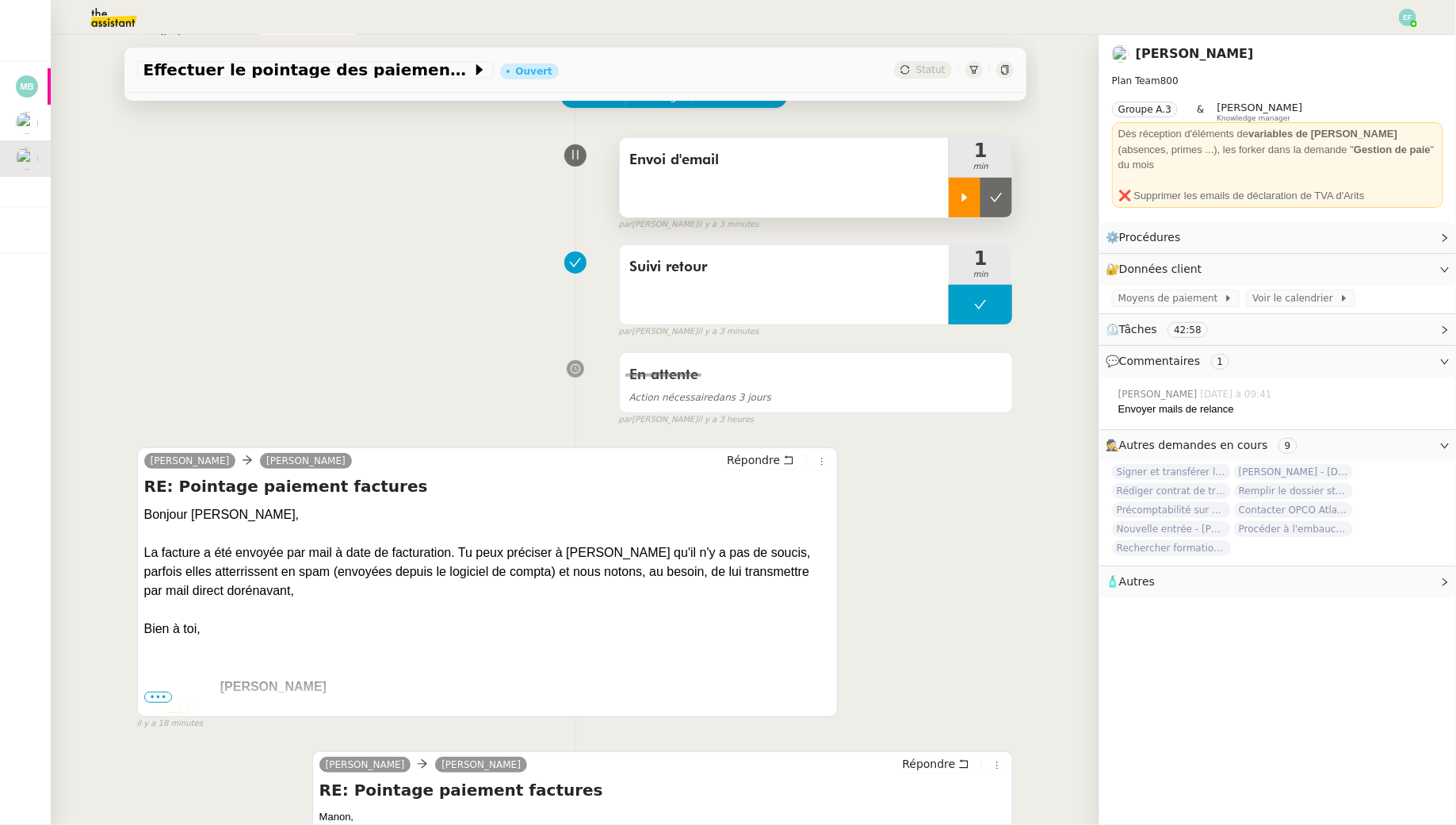
click at [964, 202] on icon at bounding box center [965, 198] width 13 height 13
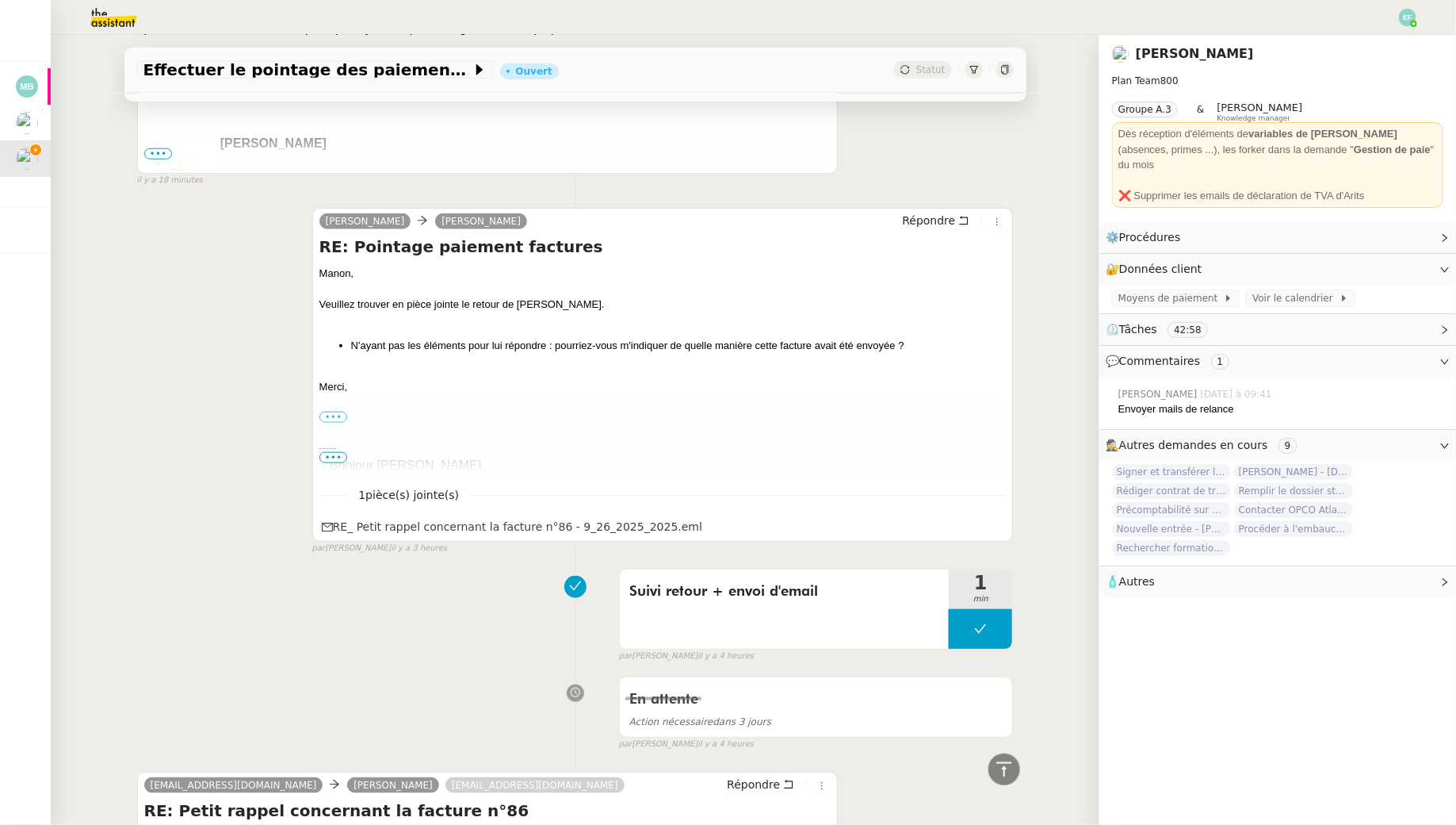
scroll to position [827, 0]
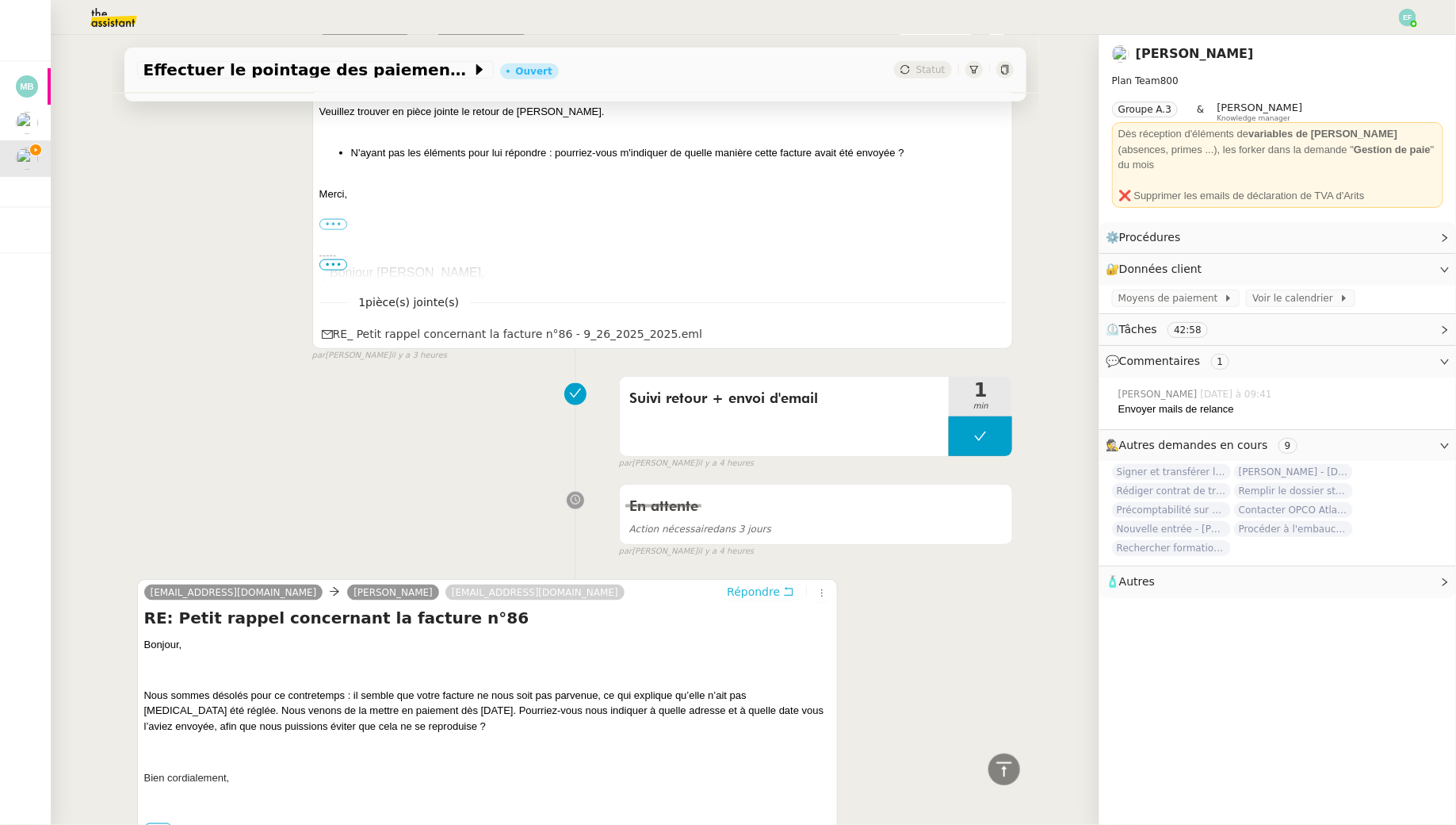
click at [790, 588] on icon at bounding box center [789, 592] width 11 height 11
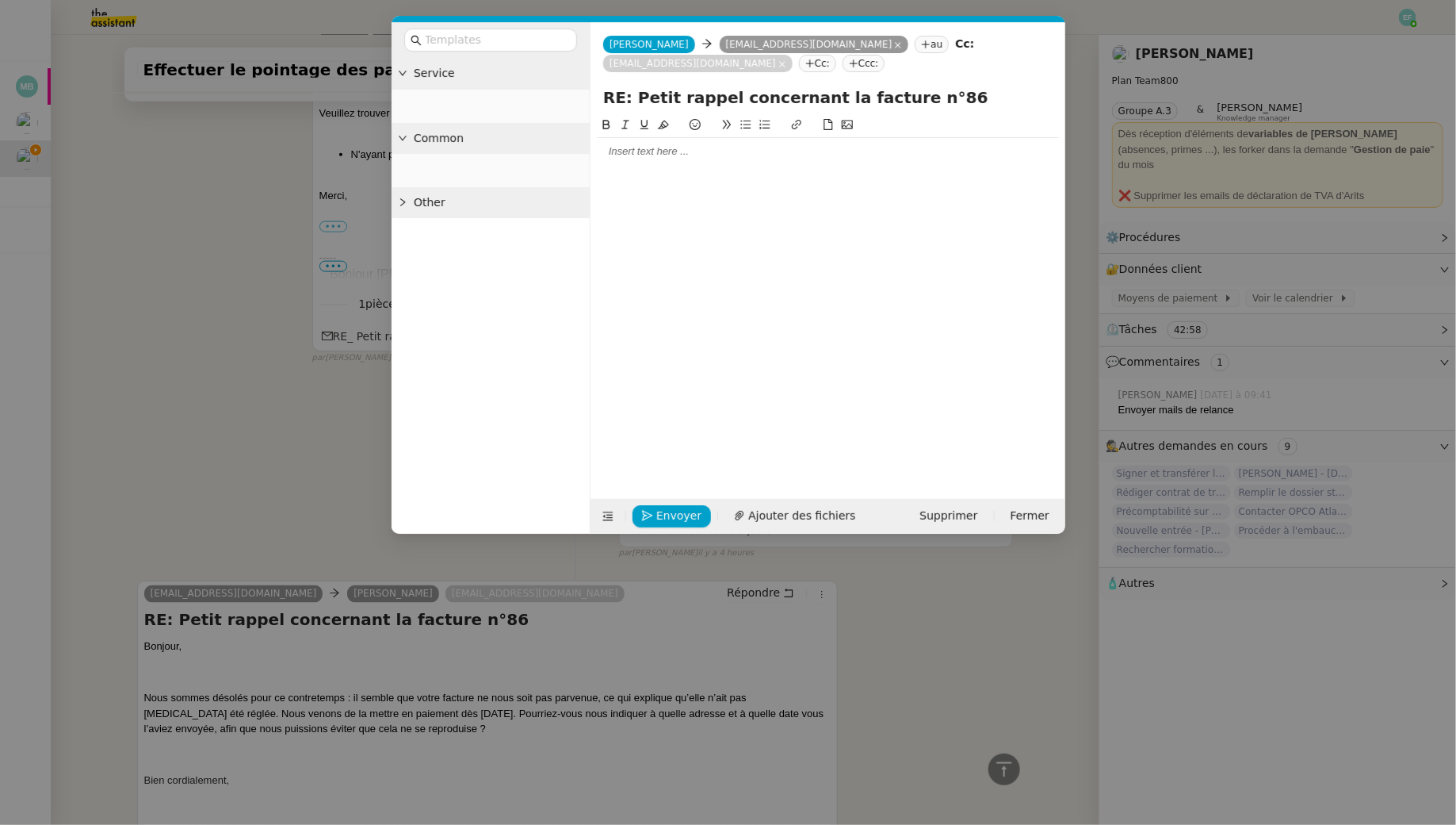
scroll to position [949, 0]
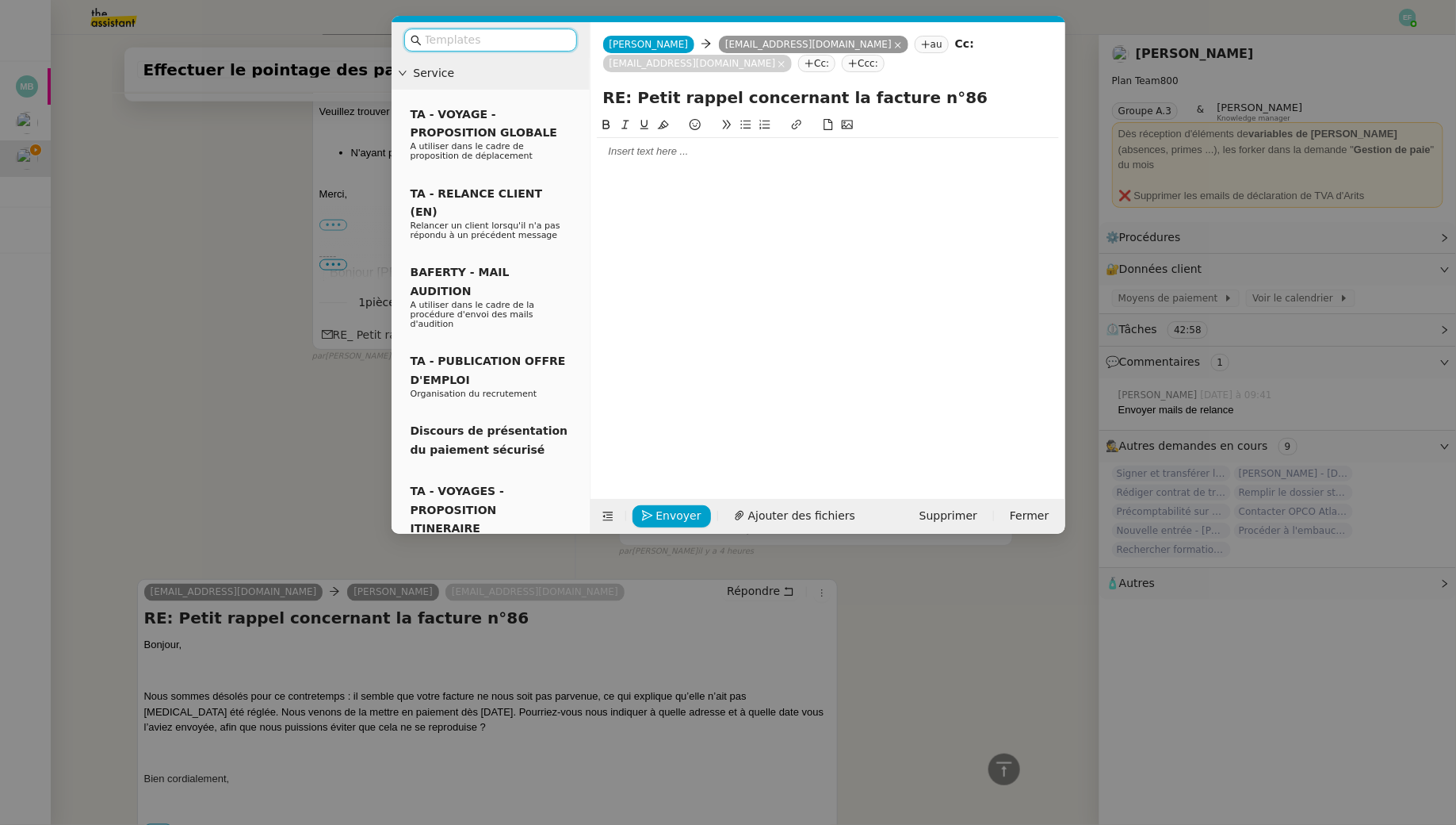
click at [629, 148] on div at bounding box center [827, 151] width 462 height 14
click at [123, 557] on nz-modal-container "Service TA - VOYAGE - PROPOSITION GLOBALE A utiliser dans le cadre de propositi…" at bounding box center [728, 412] width 1456 height 825
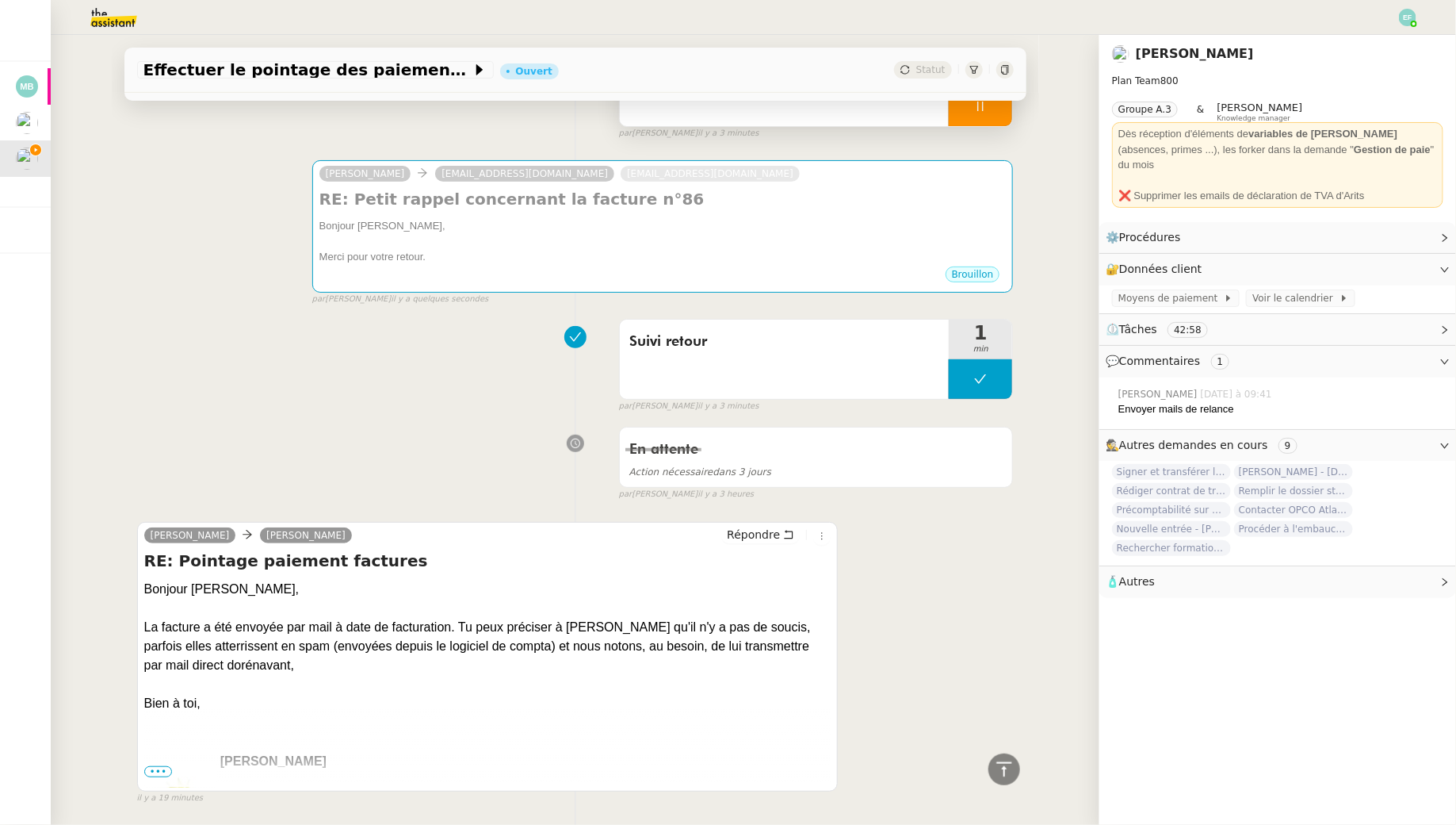
scroll to position [0, 0]
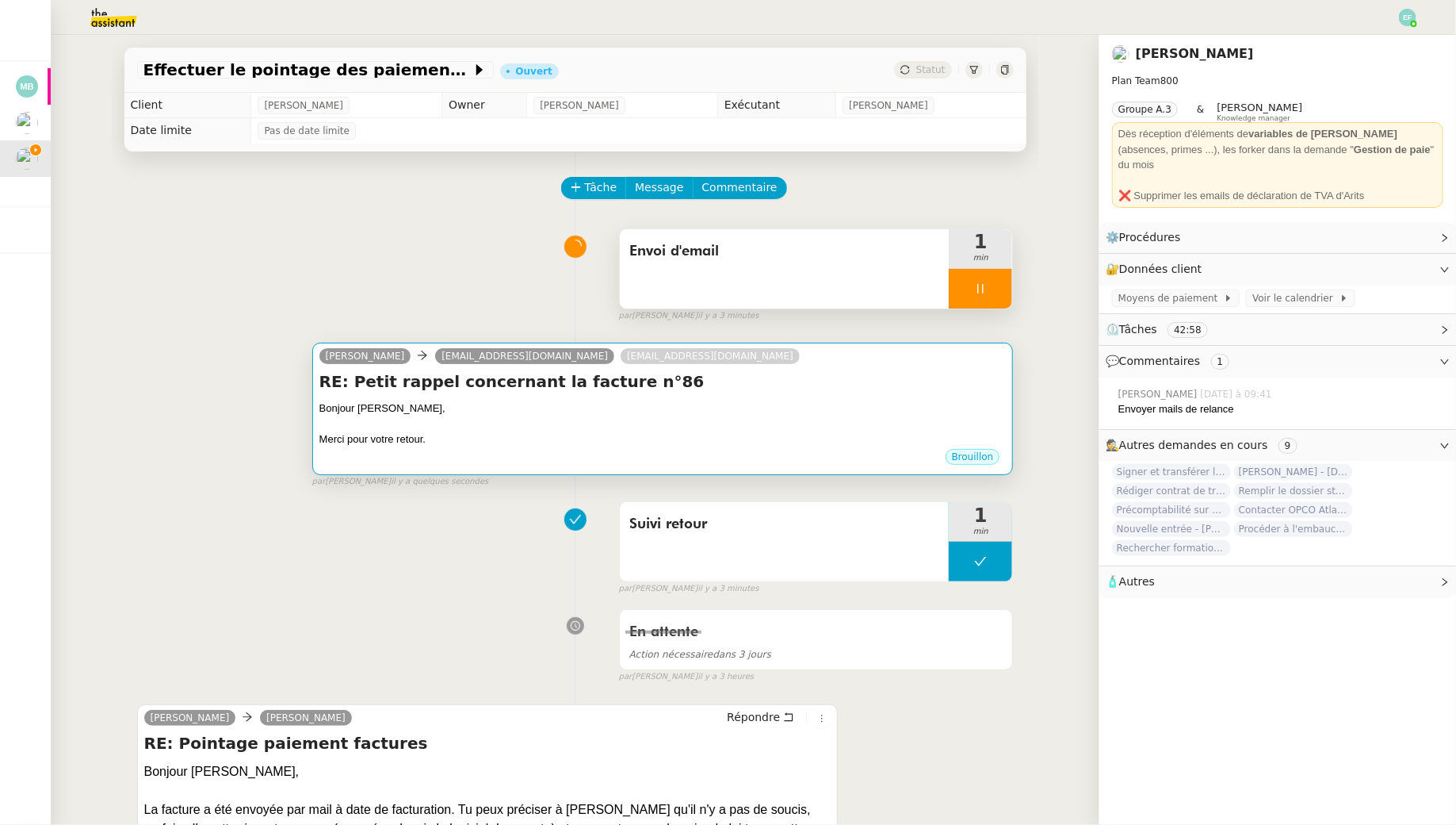
click at [461, 459] on div "Brouillon" at bounding box center [663, 458] width 687 height 23
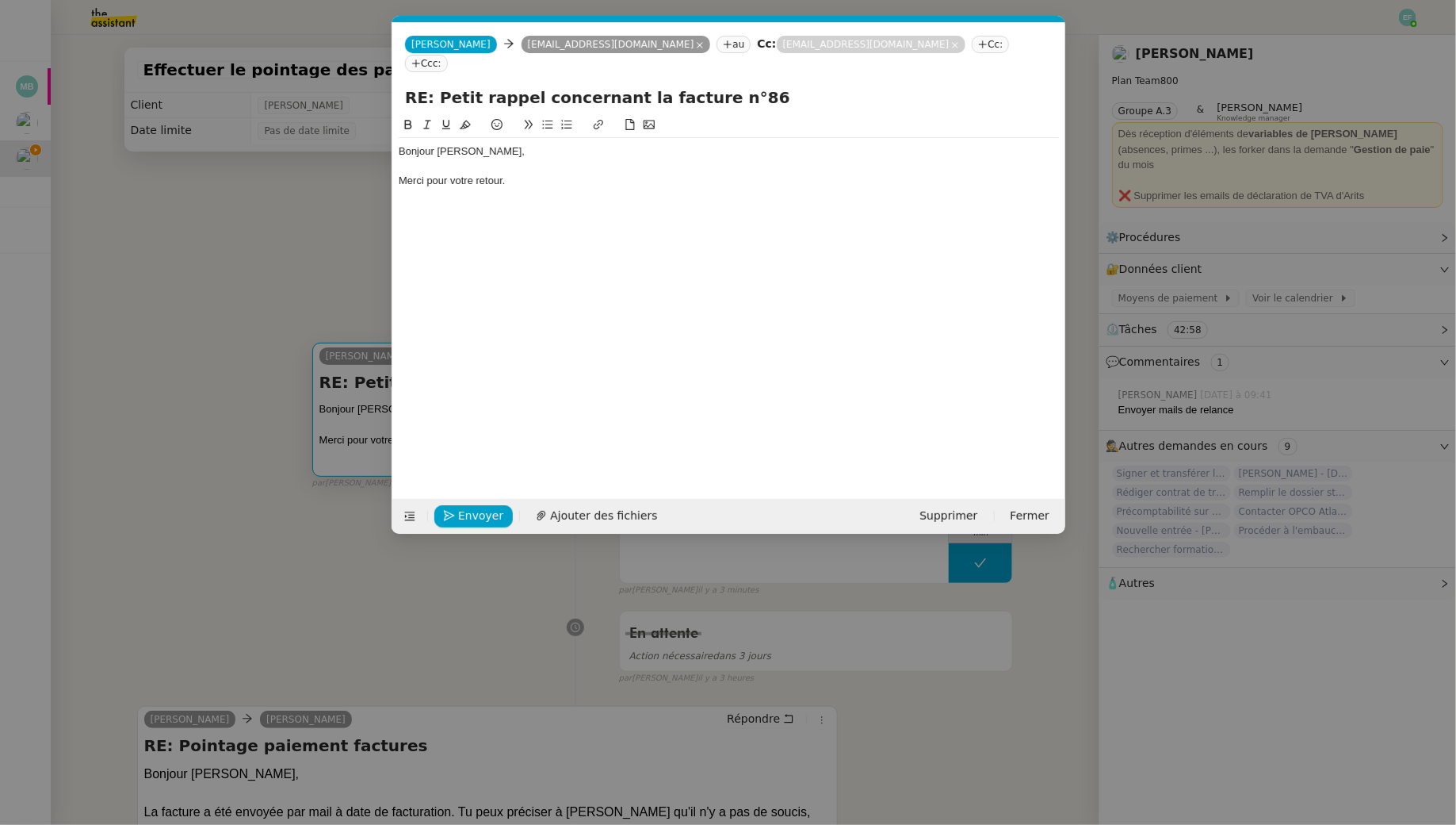
scroll to position [0, 34]
click at [557, 174] on div "Merci pour votre retour." at bounding box center [729, 180] width 660 height 14
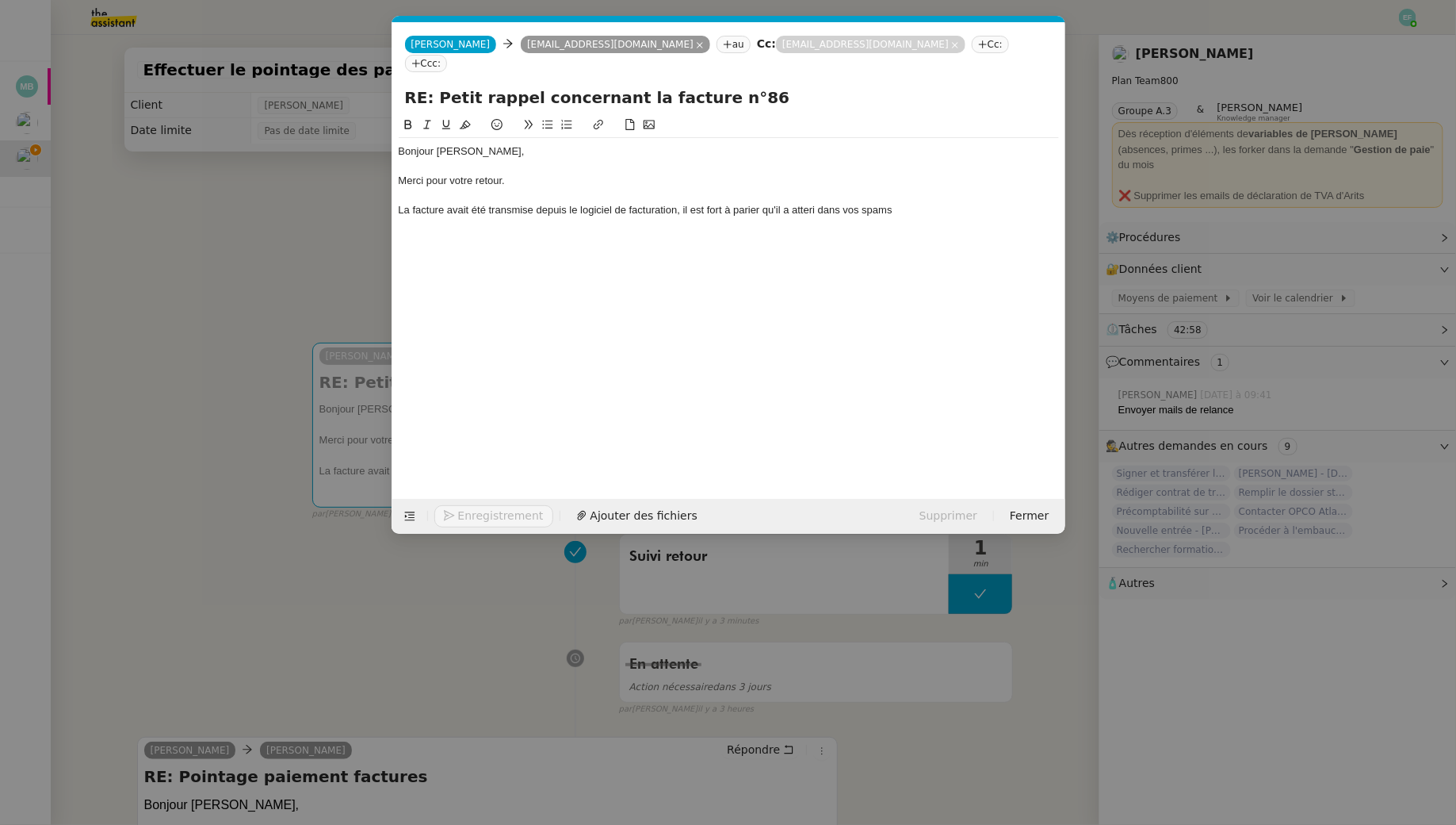
click at [146, 272] on nz-modal-container "Service TA - VOYAGE - PROPOSITION GLOBALE A utiliser dans le cadre de propositi…" at bounding box center [728, 412] width 1456 height 825
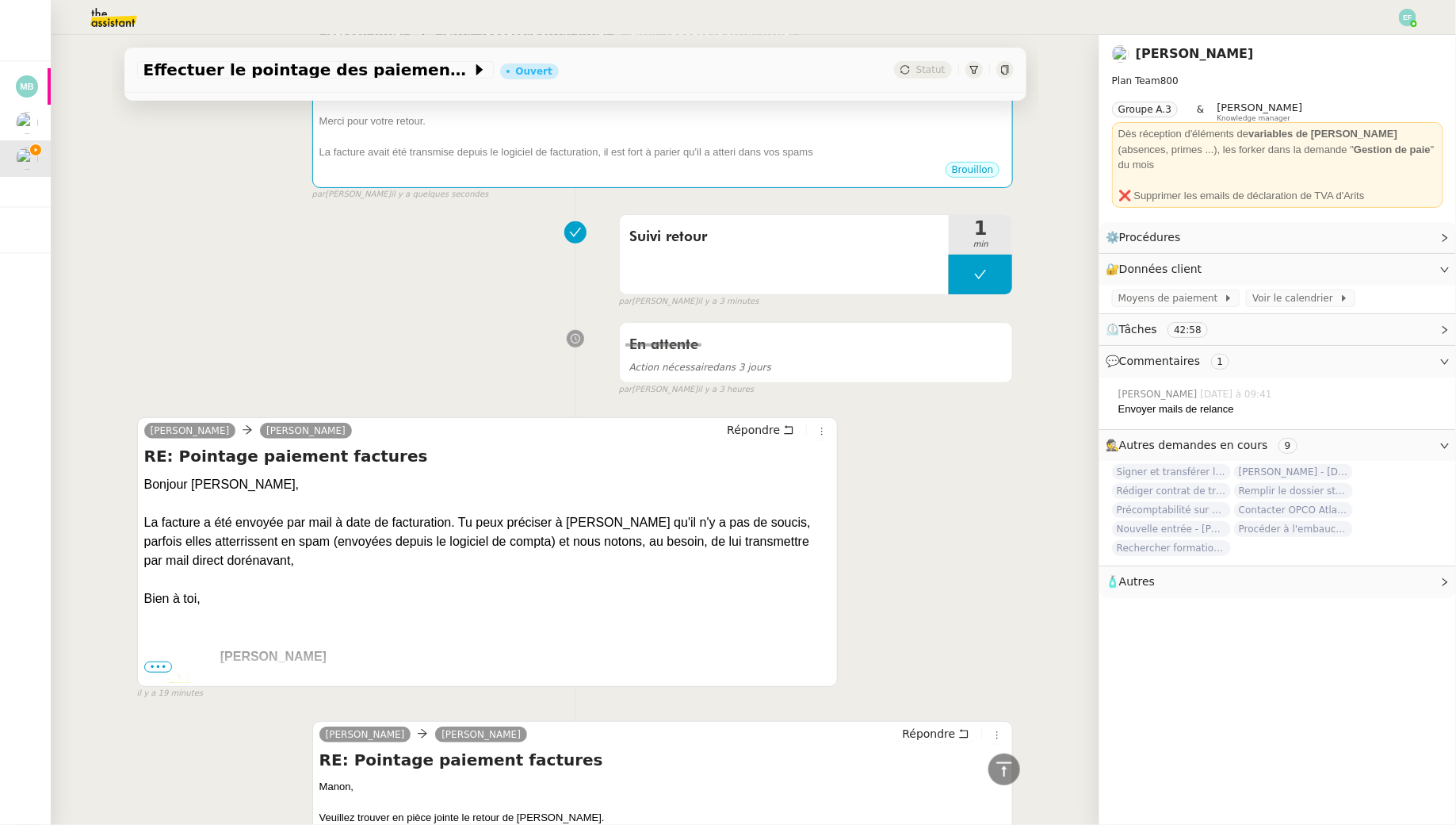
scroll to position [385, 0]
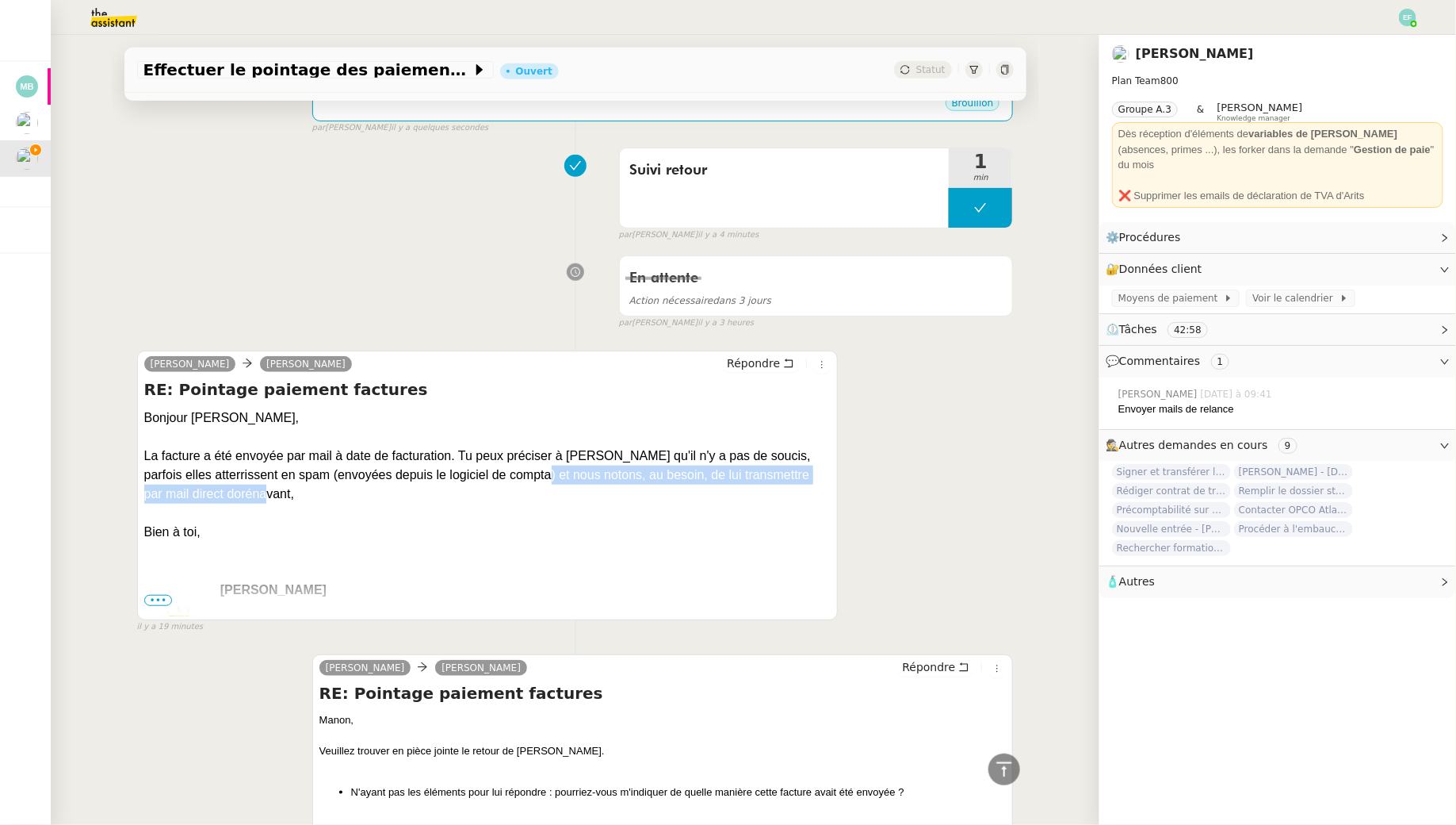
drag, startPoint x: 502, startPoint y: 472, endPoint x: 497, endPoint y: 497, distance: 25.5
click at [497, 497] on div "Bonjour Sam, La facture a été envoyée par mail à date de facturation. Tu peux p…" at bounding box center [488, 456] width 687 height 95
copy div "nous notons, au besoin, de lui transmettre par mail direct dorénavant,"
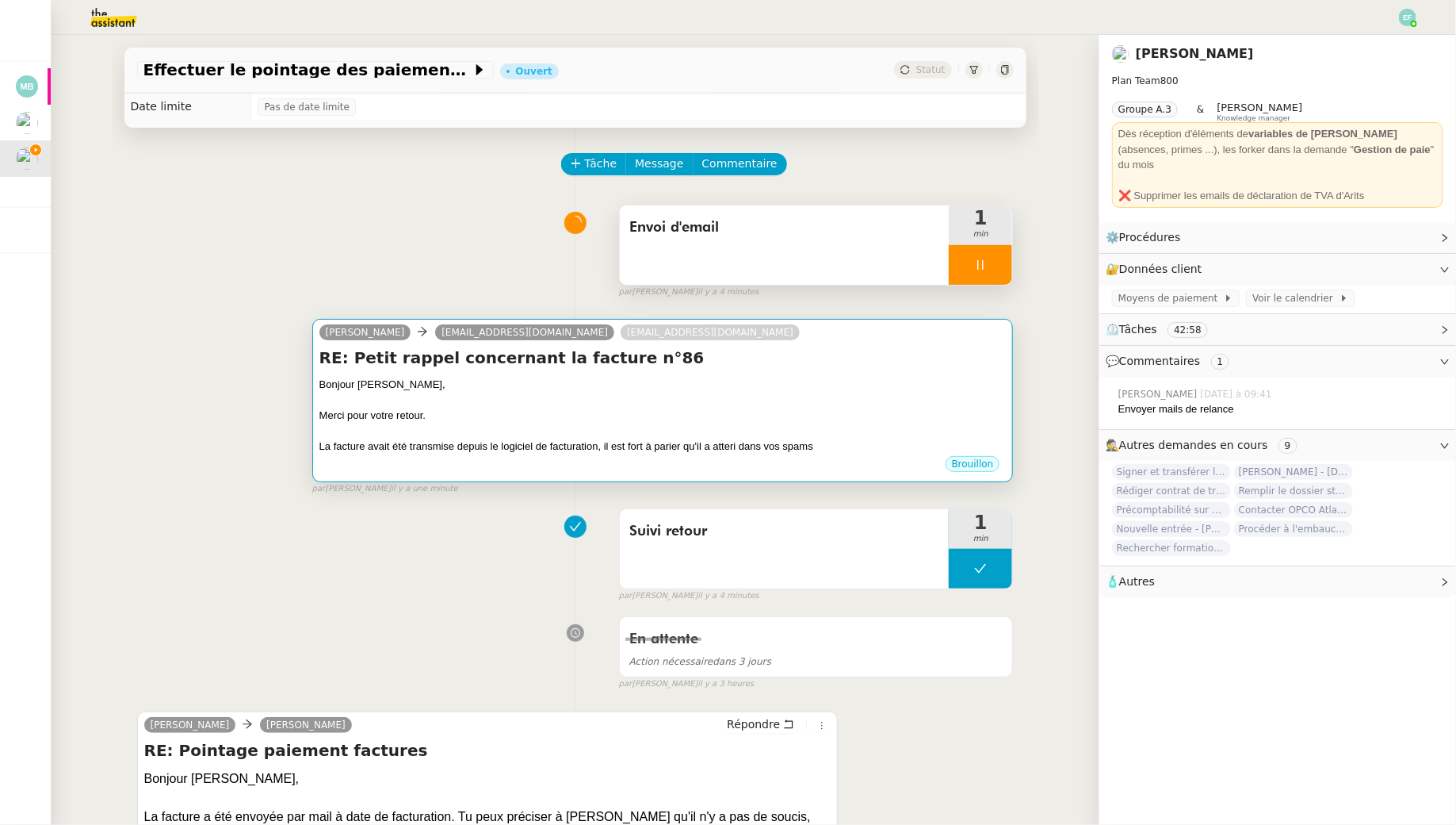
click at [696, 378] on div "Bonjour Mathilde," at bounding box center [663, 385] width 687 height 16
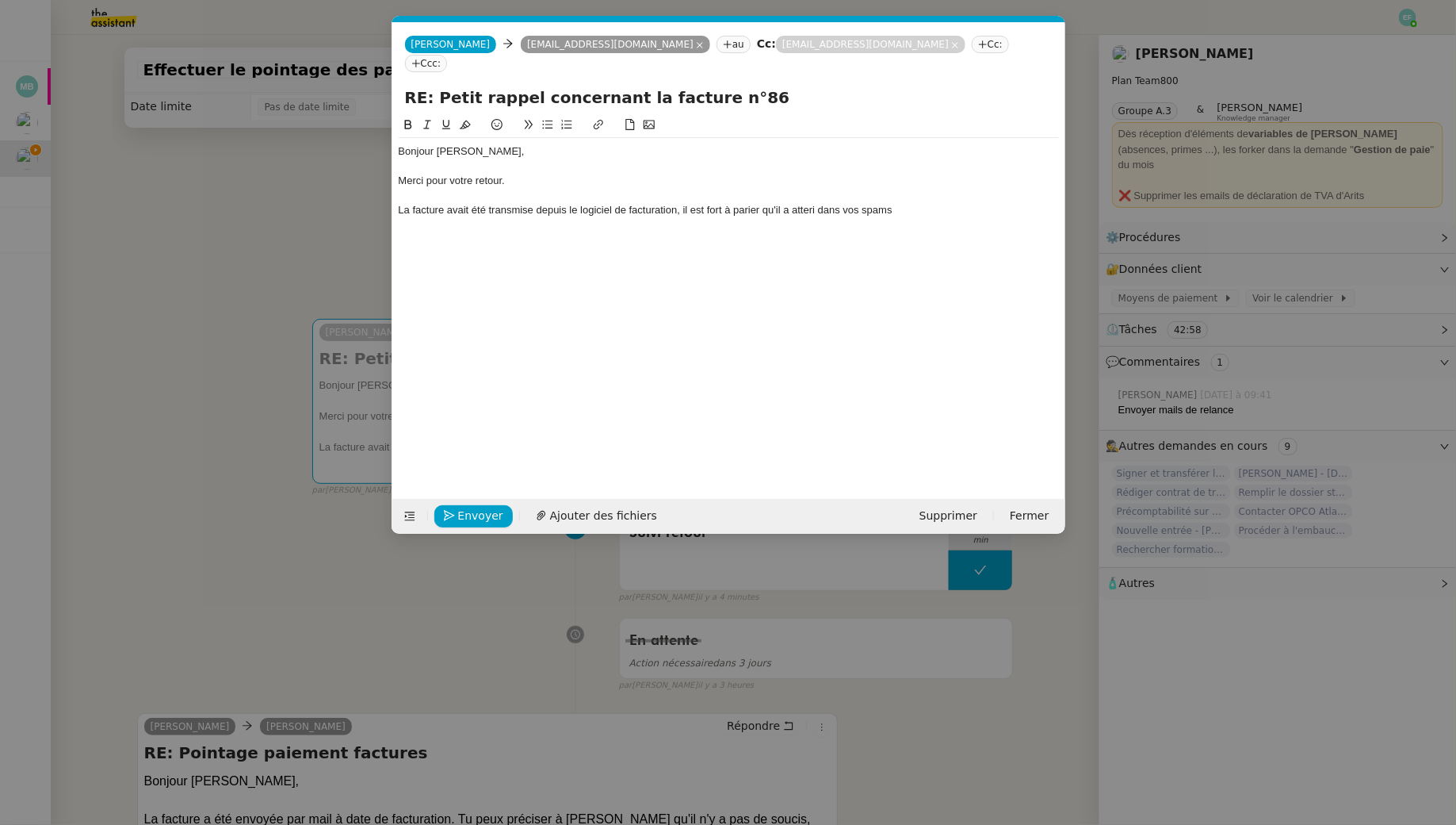
scroll to position [0, 34]
click at [898, 203] on div "La facture avait été transmise depuis le logiciel de facturation, il est fort à…" at bounding box center [729, 210] width 660 height 14
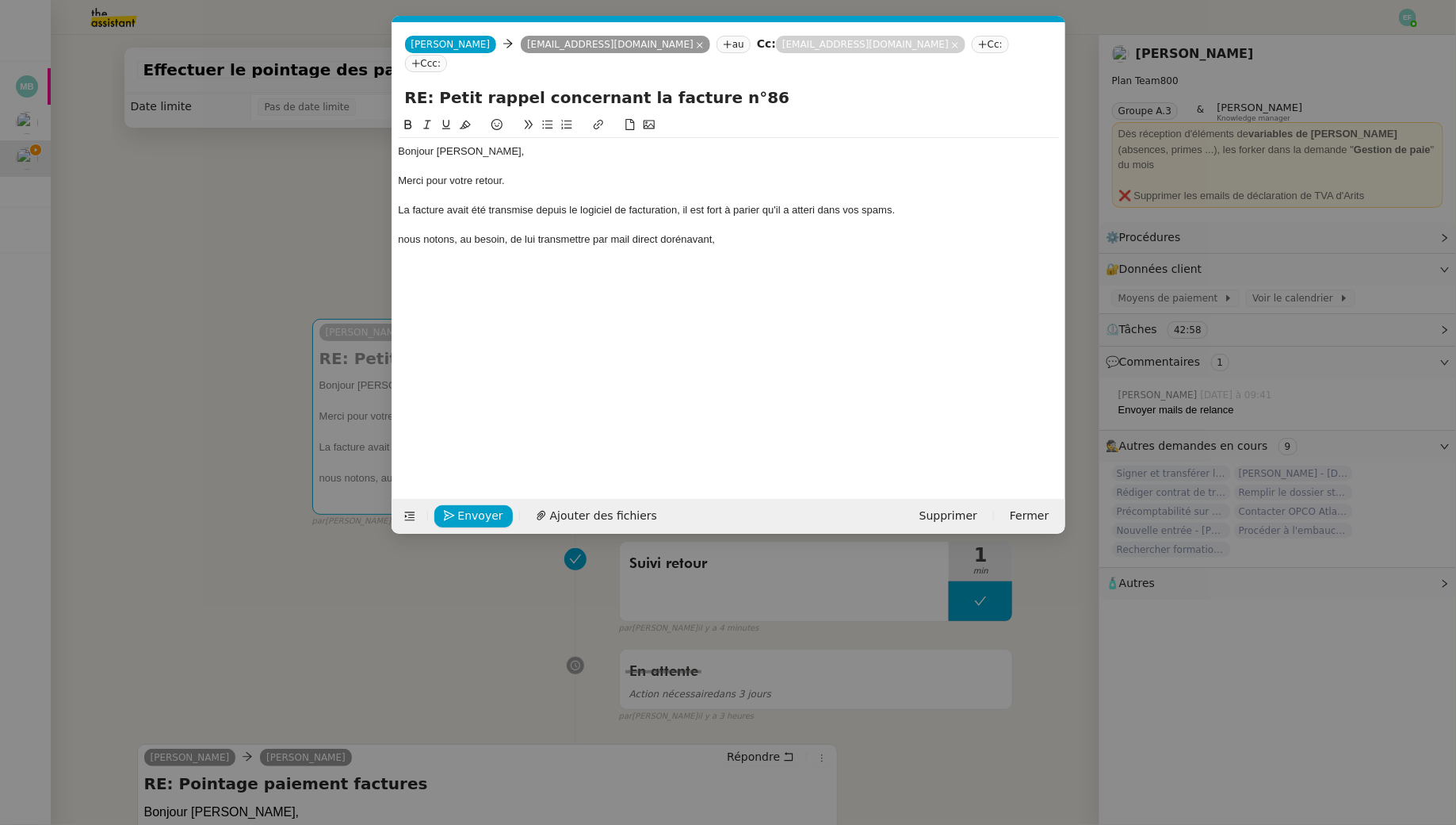
click at [406, 232] on div "nous notons, au besoin, de lui transmettre par mail direct dorénavant," at bounding box center [729, 239] width 660 height 14
click at [532, 232] on div "Nous notons, au besoin, de lui transmettre par mail direct dorénavant," at bounding box center [729, 239] width 660 height 14
click at [743, 232] on div "Nous notons, au besoin, de vous transmettre par mail direct dorénavant," at bounding box center [729, 239] width 660 height 14
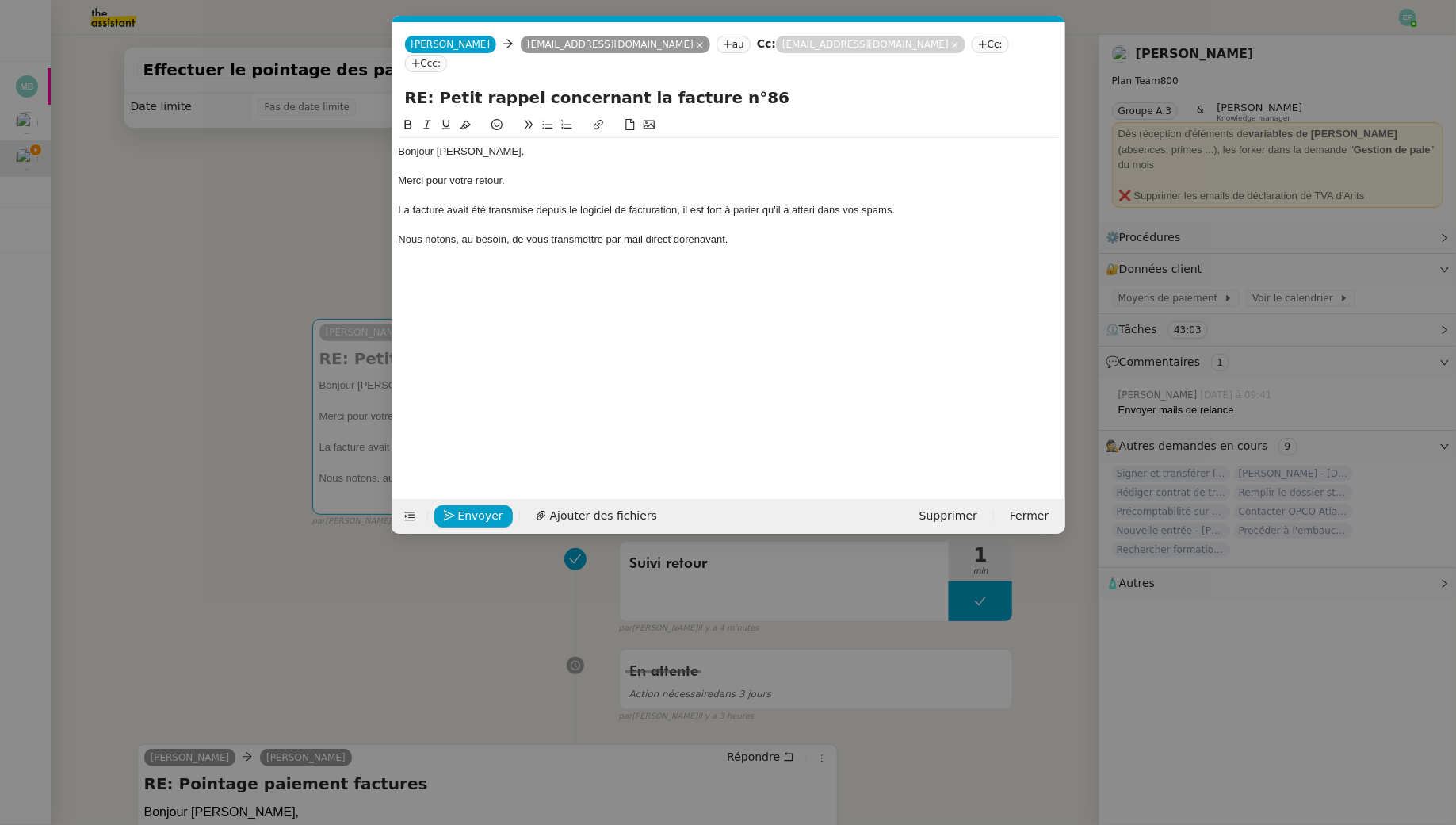
click at [344, 239] on nz-modal-container "Service TA - VOYAGE - PROPOSITION GLOBALE A utiliser dans le cadre de propositi…" at bounding box center [728, 412] width 1456 height 825
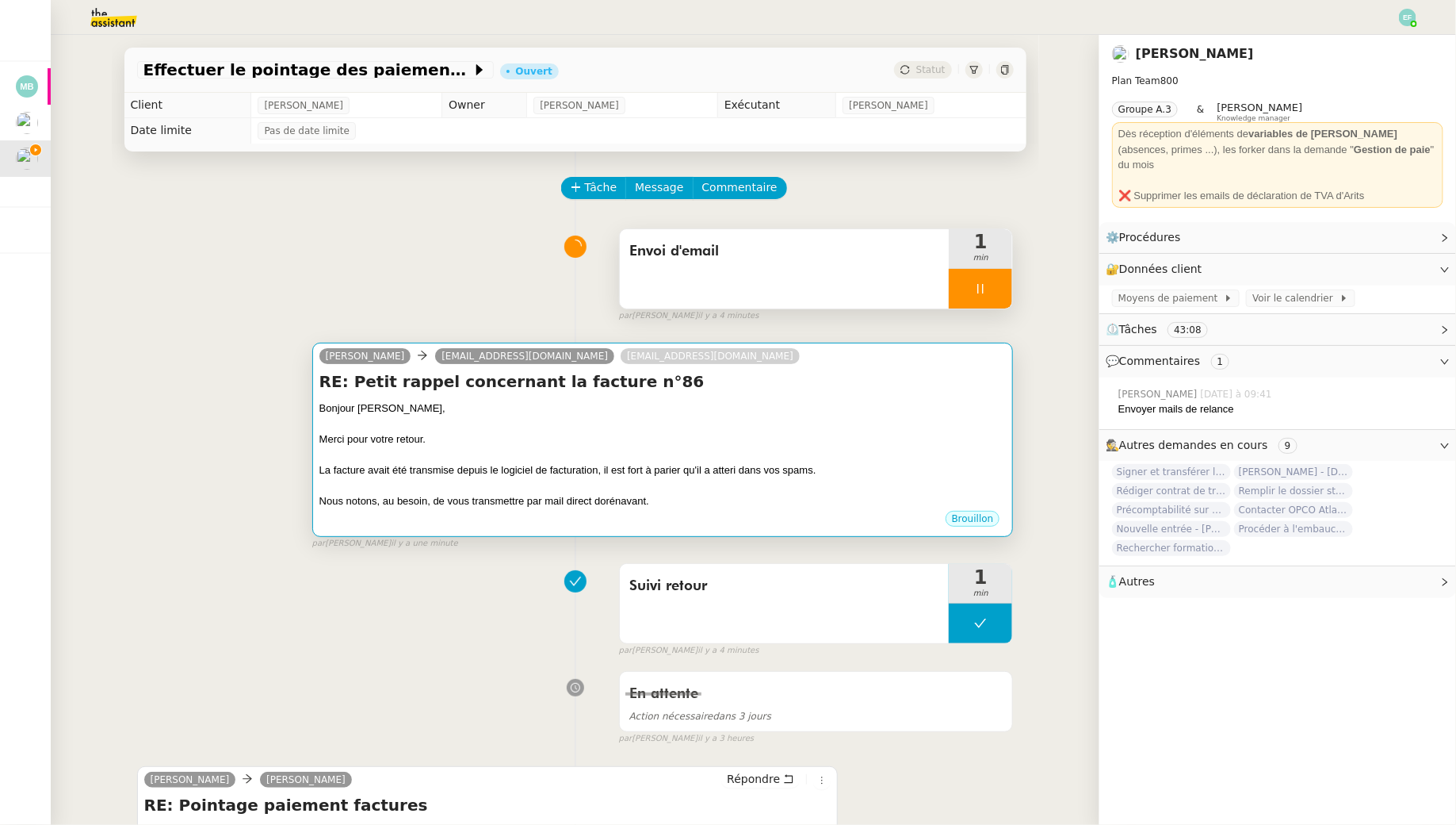
click at [538, 452] on div at bounding box center [663, 454] width 687 height 16
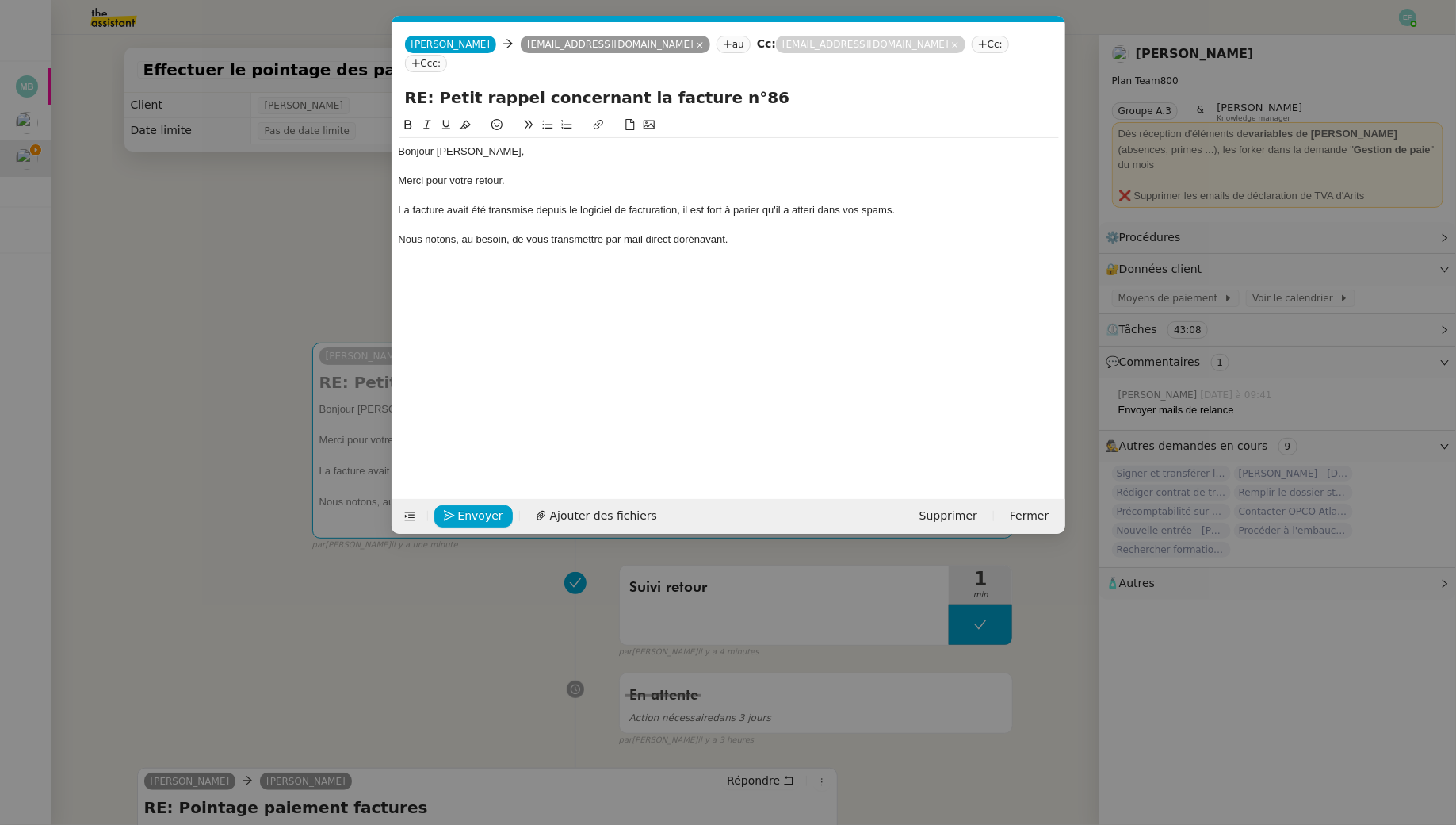
scroll to position [0, 34]
click at [523, 174] on div "Merci pour votre retour." at bounding box center [729, 180] width 660 height 14
click at [784, 232] on div "Nous notons, au besoin, de vous transmettre par mail direct dorénavant." at bounding box center [729, 239] width 660 height 14
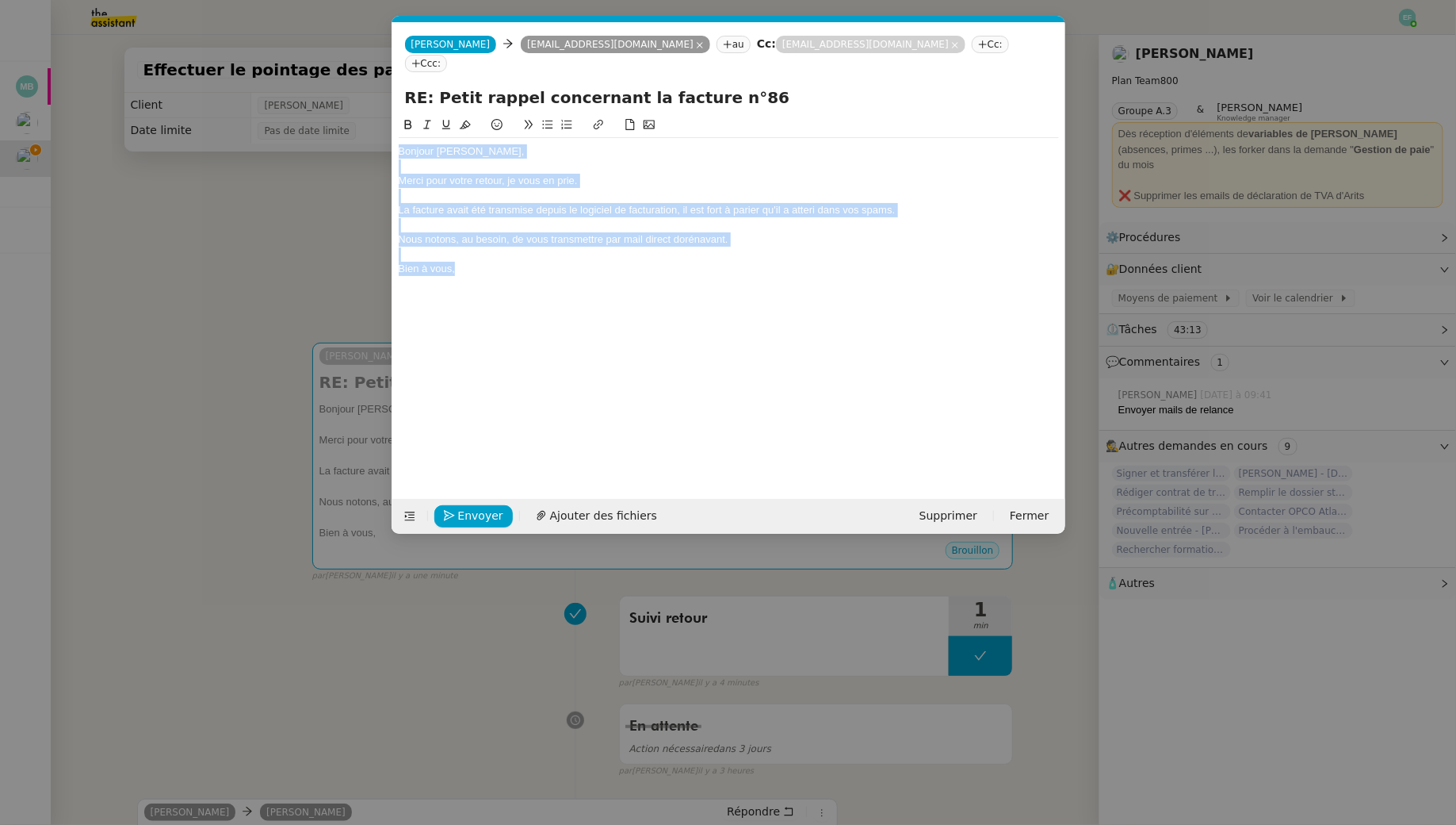
drag, startPoint x: 480, startPoint y: 260, endPoint x: 390, endPoint y: 114, distance: 171.5
click at [390, 114] on nz-modal-container "Service TA - VOYAGE - PROPOSITION GLOBALE A utiliser dans le cadre de propositi…" at bounding box center [728, 412] width 1456 height 825
copy div "Bonjour Mathilde, Merci pour votre retour, je vous en prie. La facture avait ét…"
click at [467, 261] on div "Bien à vous," at bounding box center [729, 268] width 660 height 14
drag, startPoint x: 468, startPoint y: 249, endPoint x: 394, endPoint y: 161, distance: 115.0
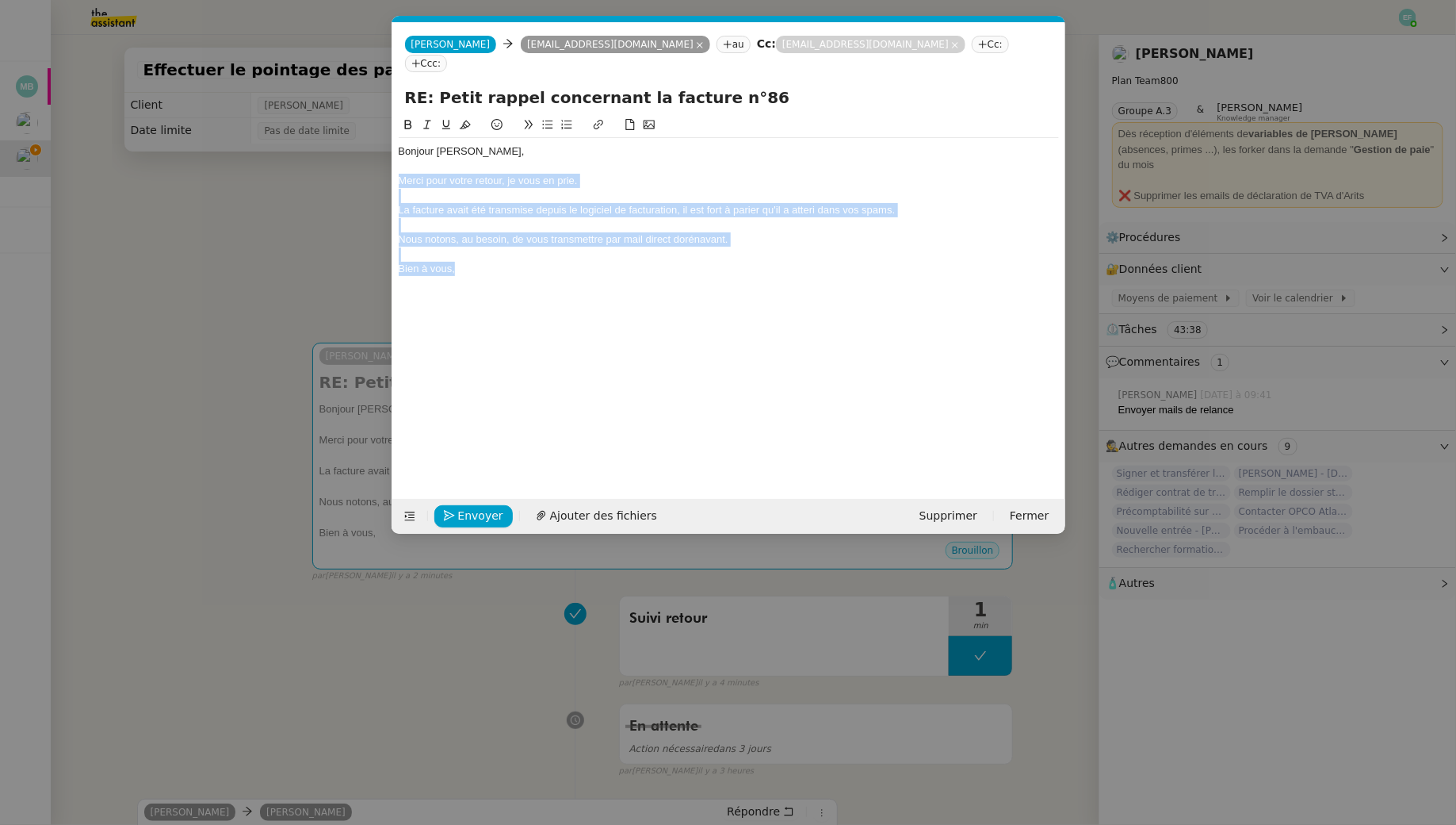
click at [394, 161] on nz-spin "Bonjour Mathilde, Merci pour votre retour, je vous en prie. La facture avait ét…" at bounding box center [729, 298] width 673 height 365
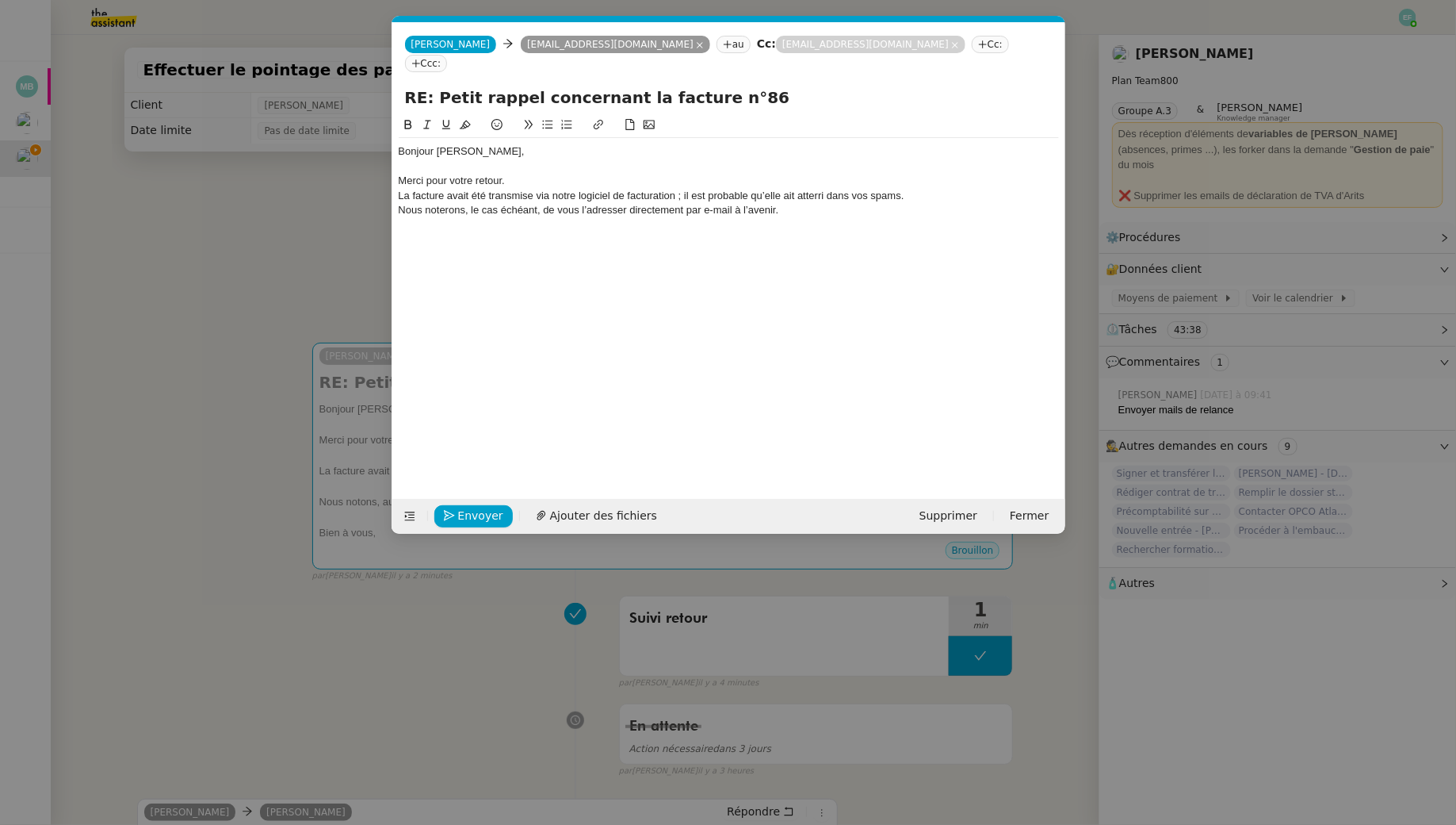
scroll to position [0, 0]
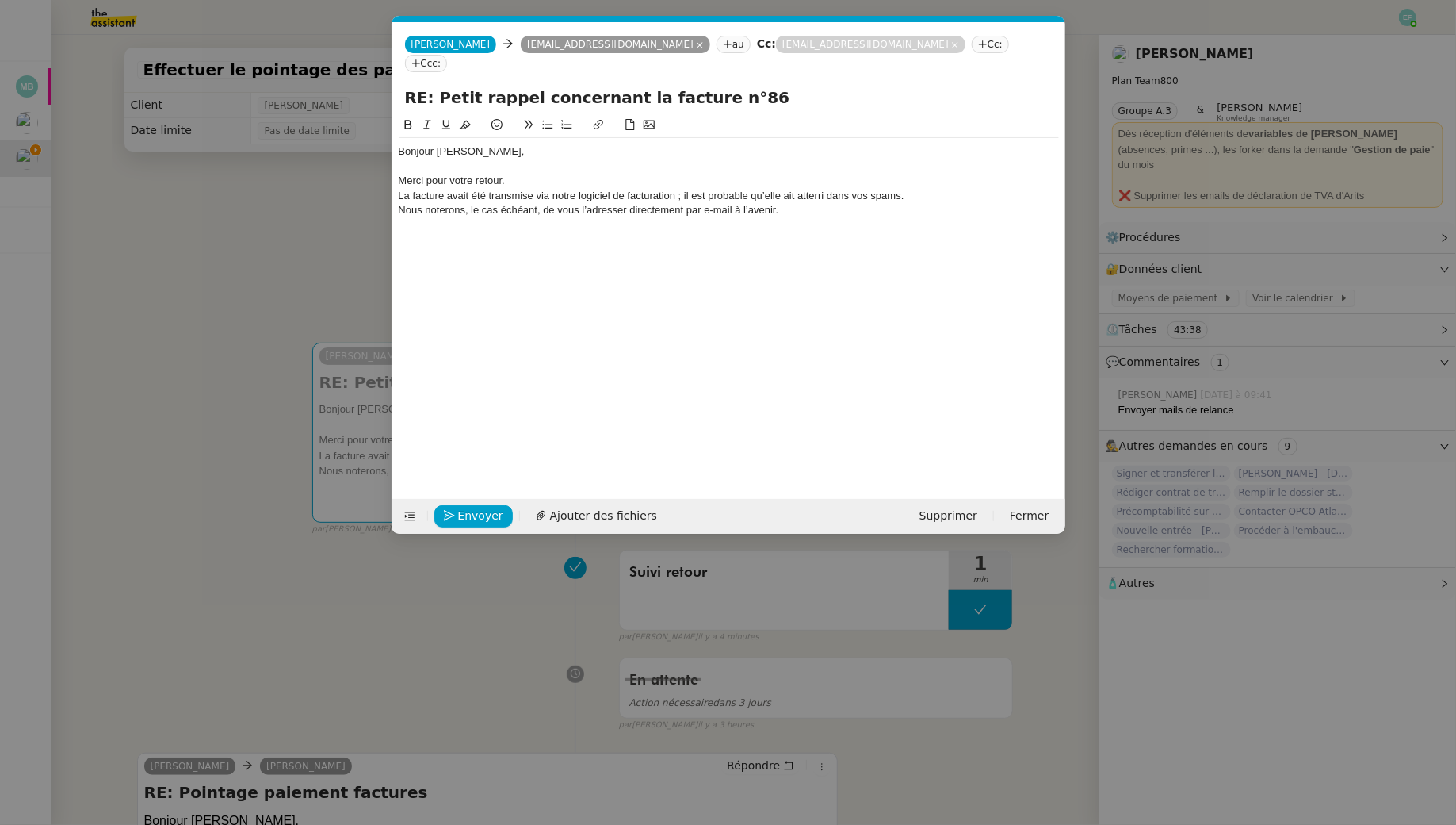
click at [515, 174] on div "Merci pour votre retour." at bounding box center [729, 180] width 660 height 14
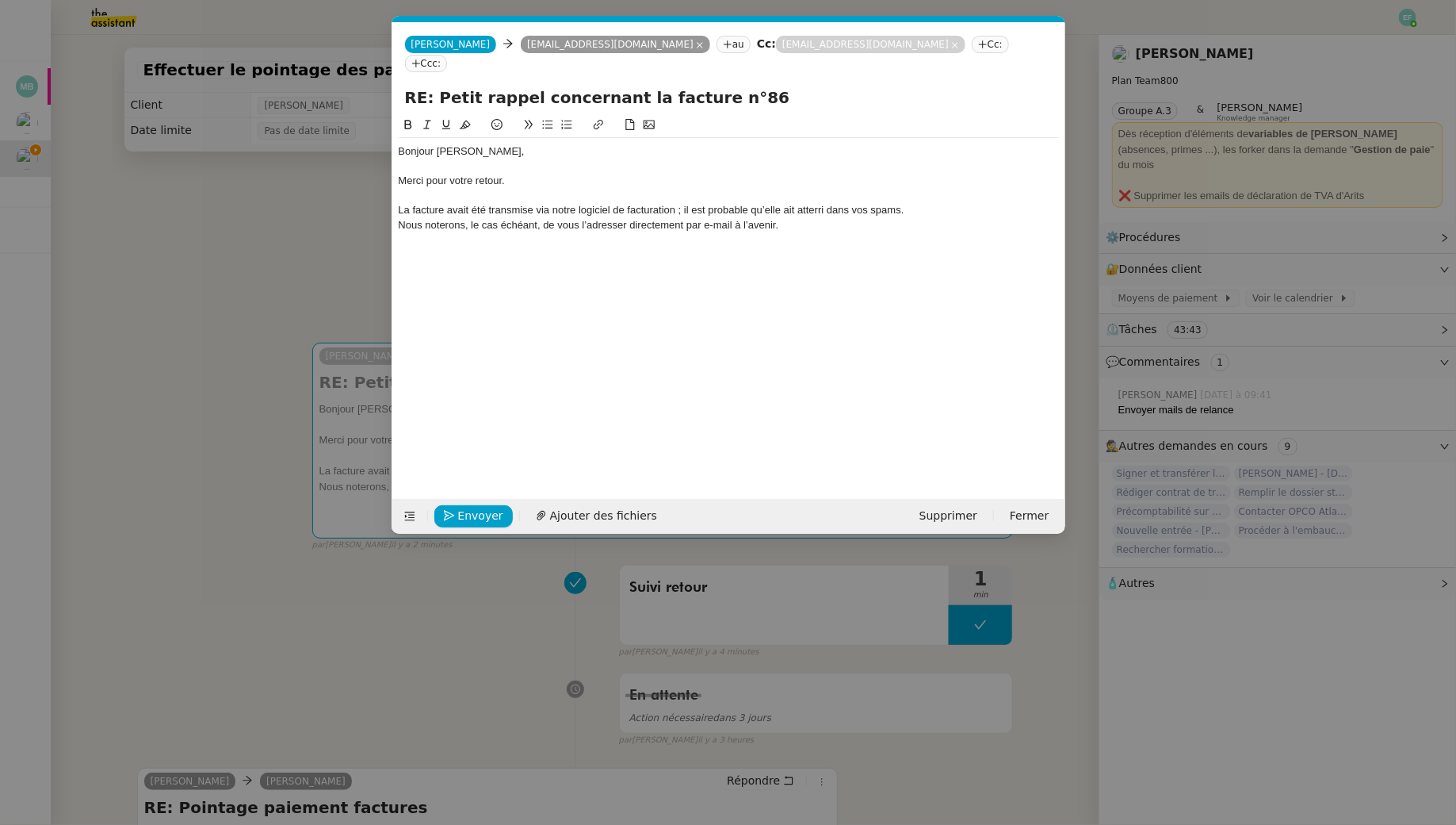
click at [913, 203] on div "La facture avait été transmise via notre logiciel de facturation ; il est proba…" at bounding box center [729, 210] width 660 height 14
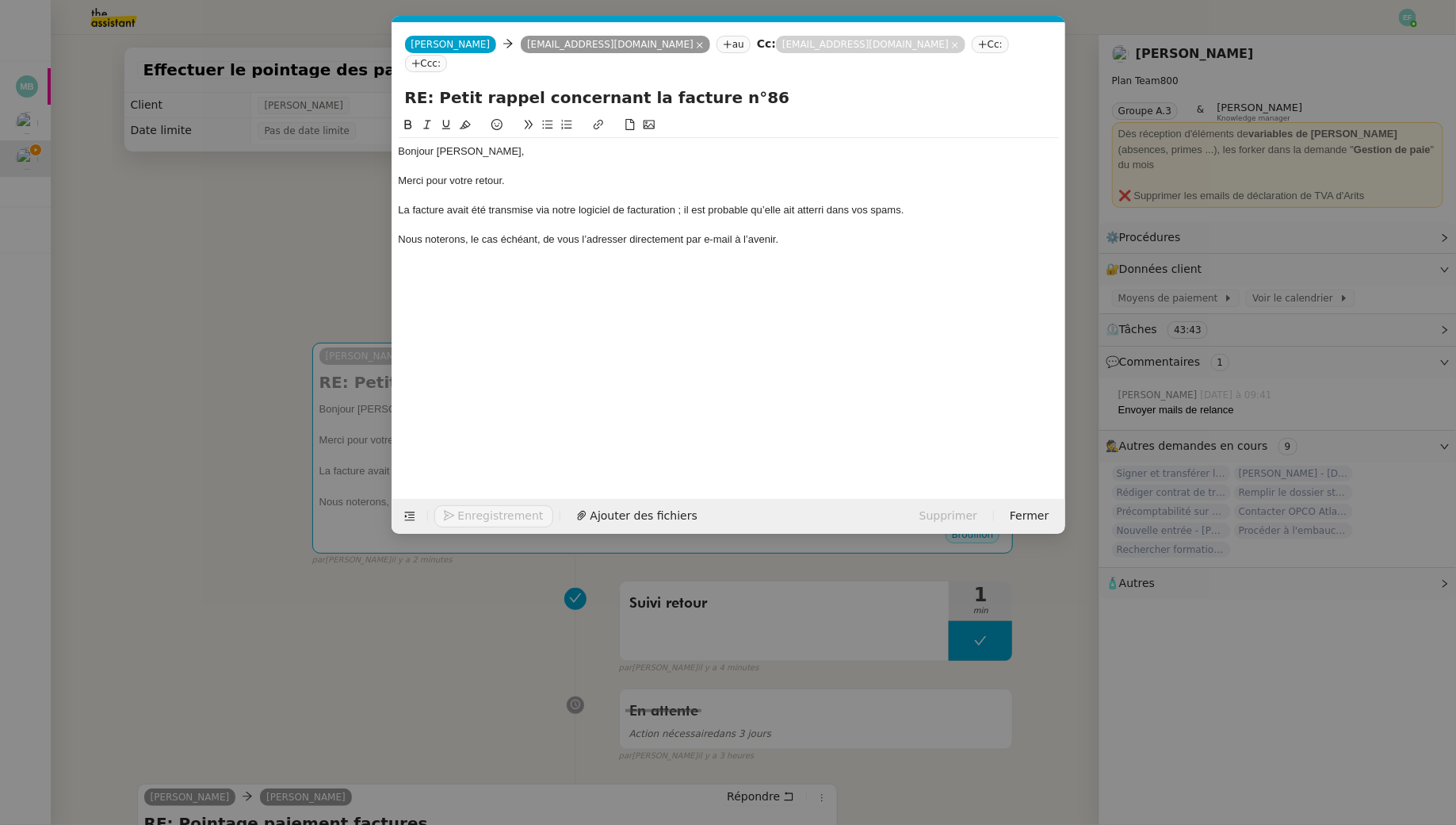
click at [810, 232] on div "Nous noterons, le cas échéant, de vous l’adresser directement par e-mail à l’av…" at bounding box center [729, 239] width 660 height 14
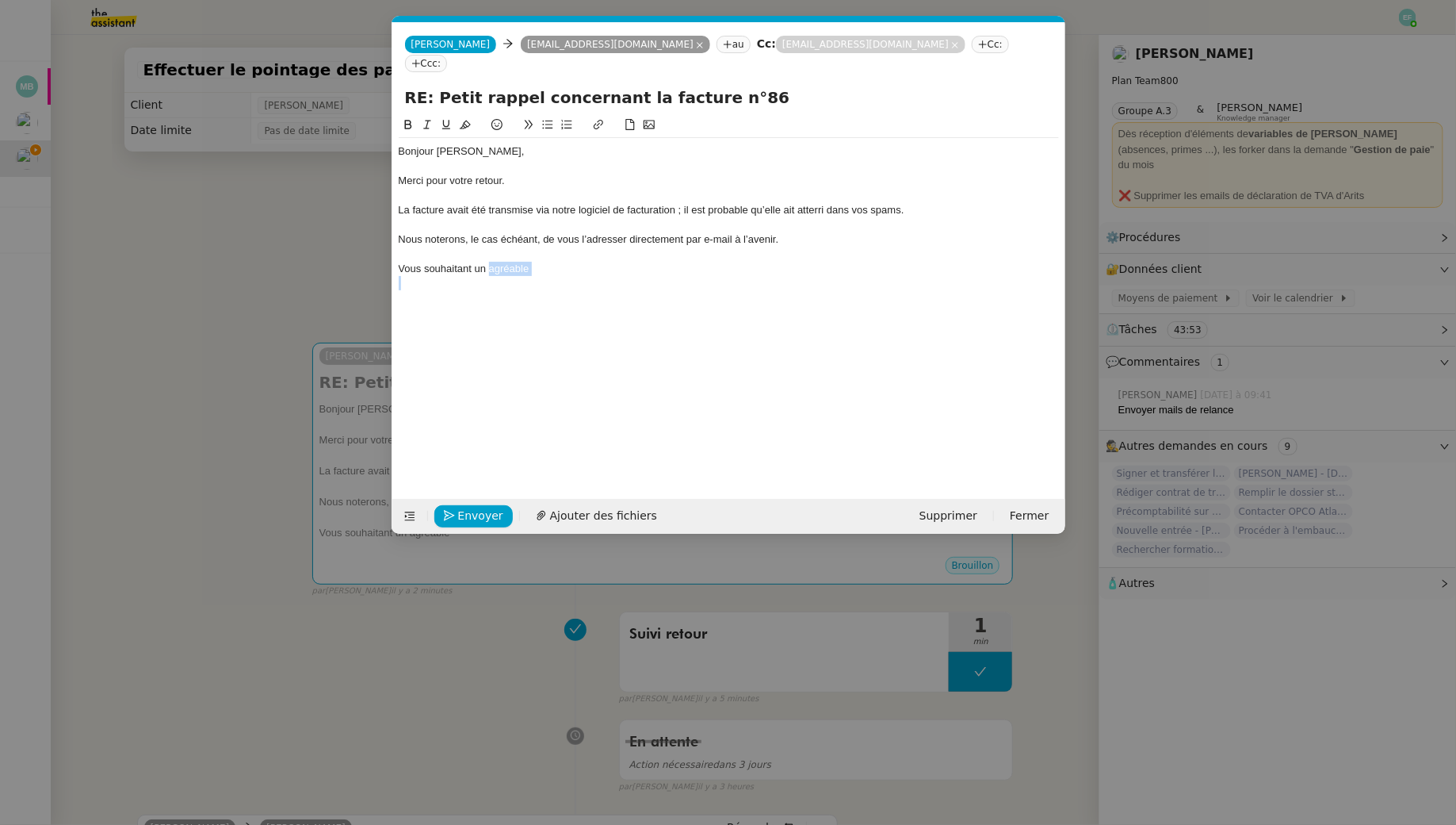
drag, startPoint x: 573, startPoint y: 257, endPoint x: 489, endPoint y: 253, distance: 84.1
click at [489, 253] on div "Bonjour Mathilde, Merci pour votre retour. La facture avait été transmise via n…" at bounding box center [729, 217] width 660 height 160
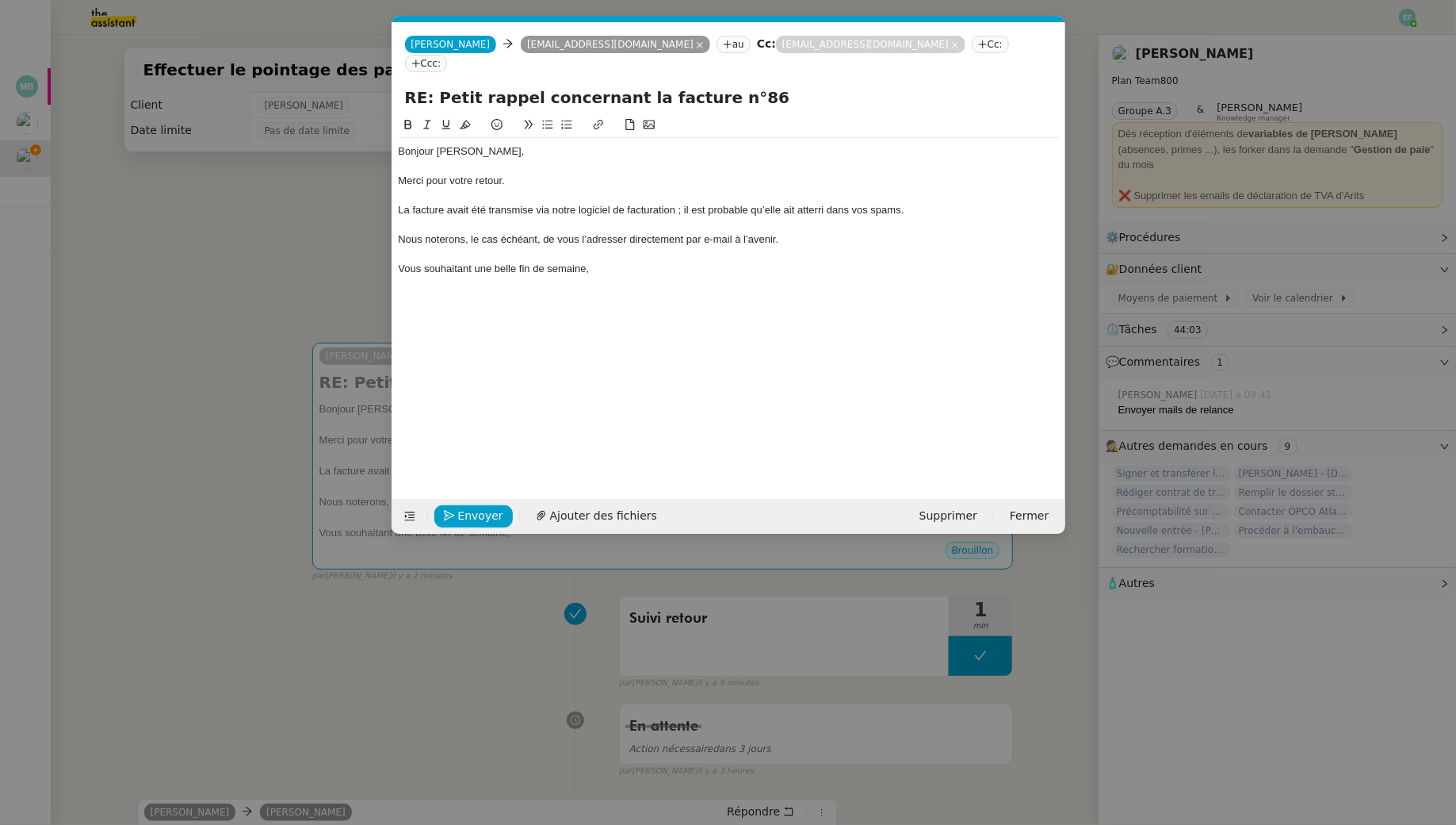
click at [489, 232] on div "Nous noterons, le cas échéant, de vous l’adresser directement par e-mail à l’av…" at bounding box center [729, 239] width 660 height 14
click at [432, 116] on button at bounding box center [427, 125] width 19 height 19
click at [616, 260] on div "Bonjour Mathilde, Merci pour votre retour. La facture avait été transmise via n…" at bounding box center [729, 210] width 660 height 145
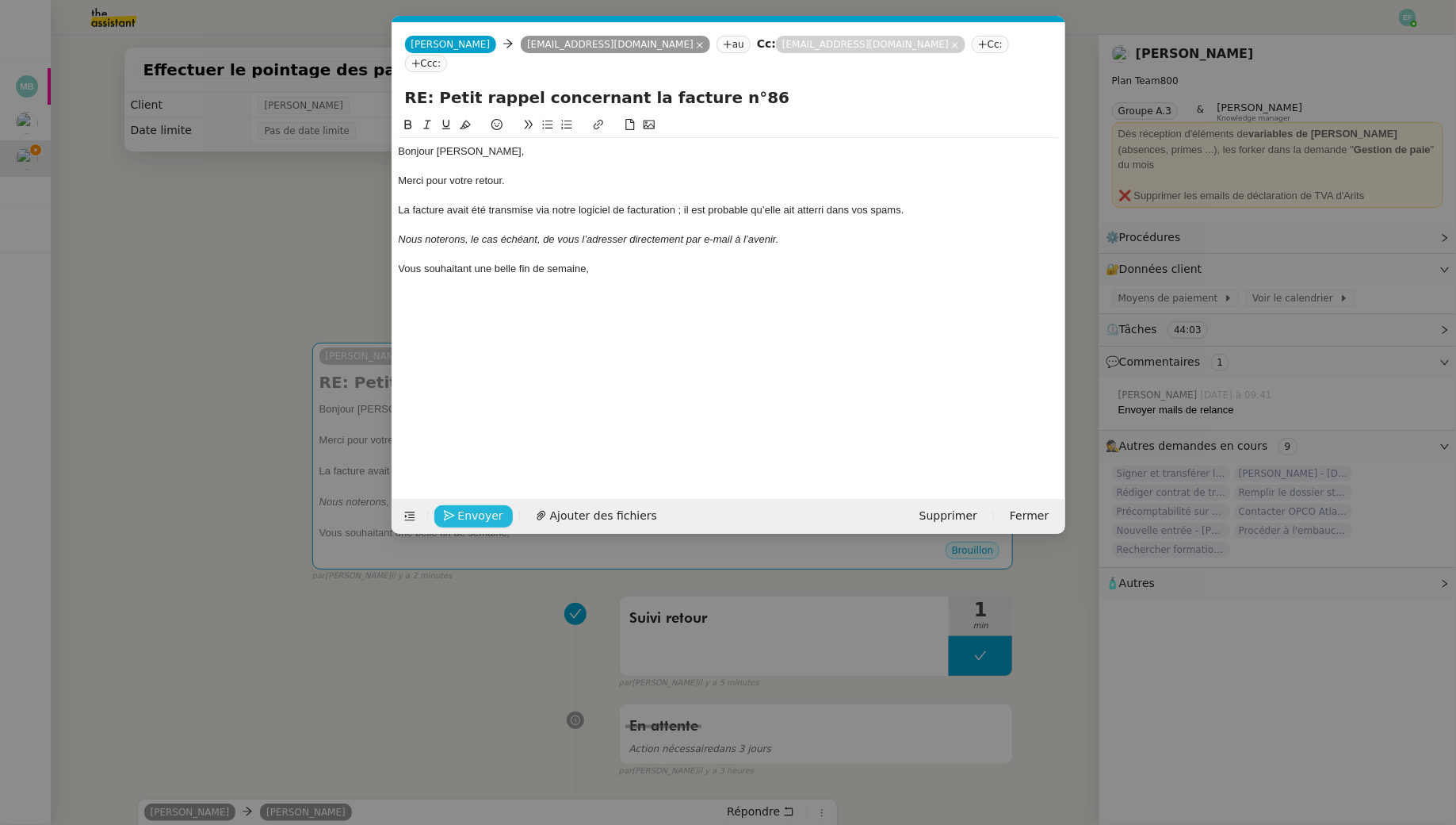
click at [475, 514] on span "Envoyer" at bounding box center [480, 516] width 45 height 19
click at [475, 514] on span "Confirmer l'envoi" at bounding box center [506, 516] width 95 height 19
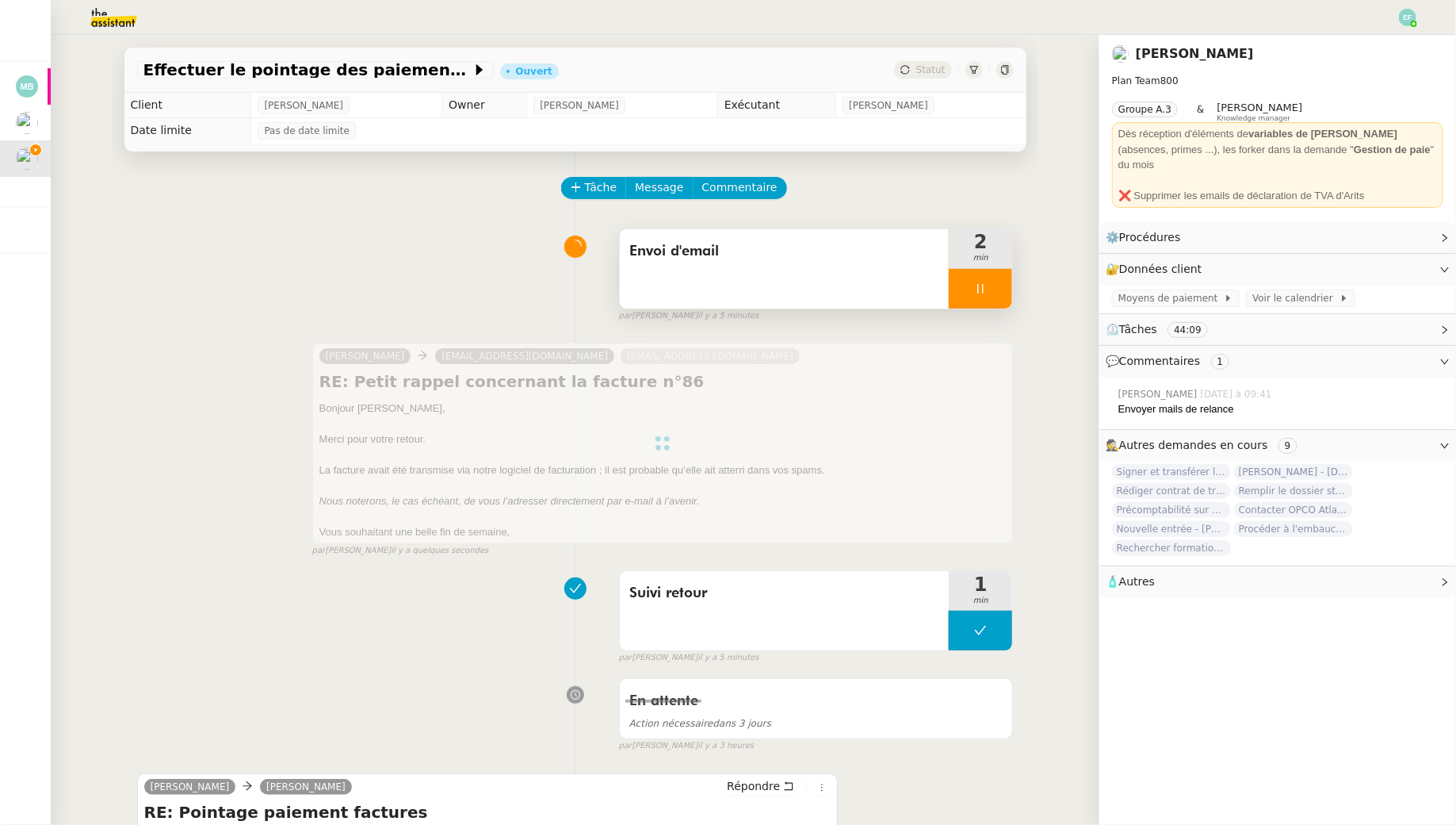
click at [973, 296] on div at bounding box center [980, 288] width 63 height 39
click at [992, 293] on icon at bounding box center [997, 289] width 13 height 13
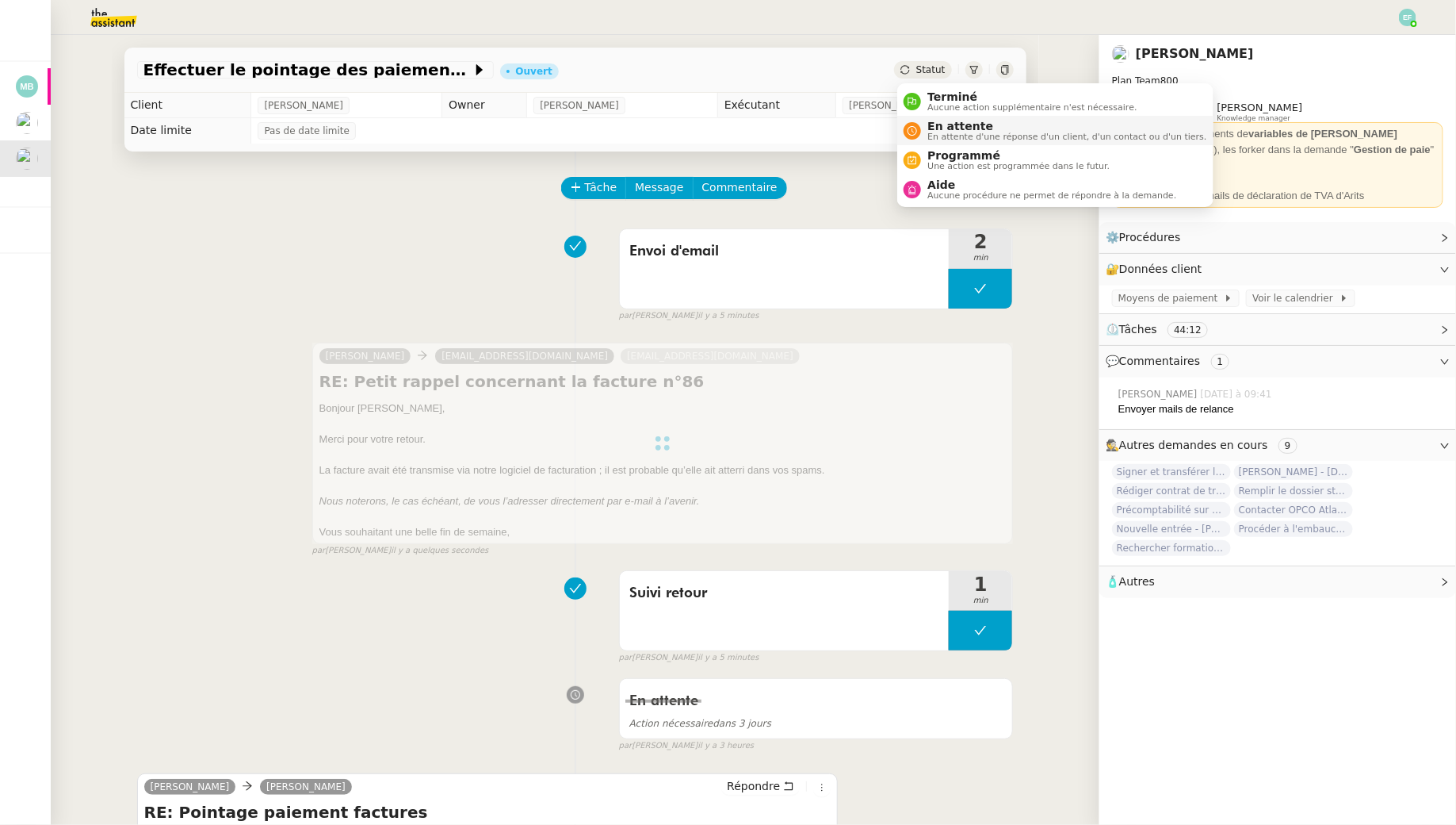
click at [918, 126] on nz-avatar at bounding box center [912, 131] width 18 height 18
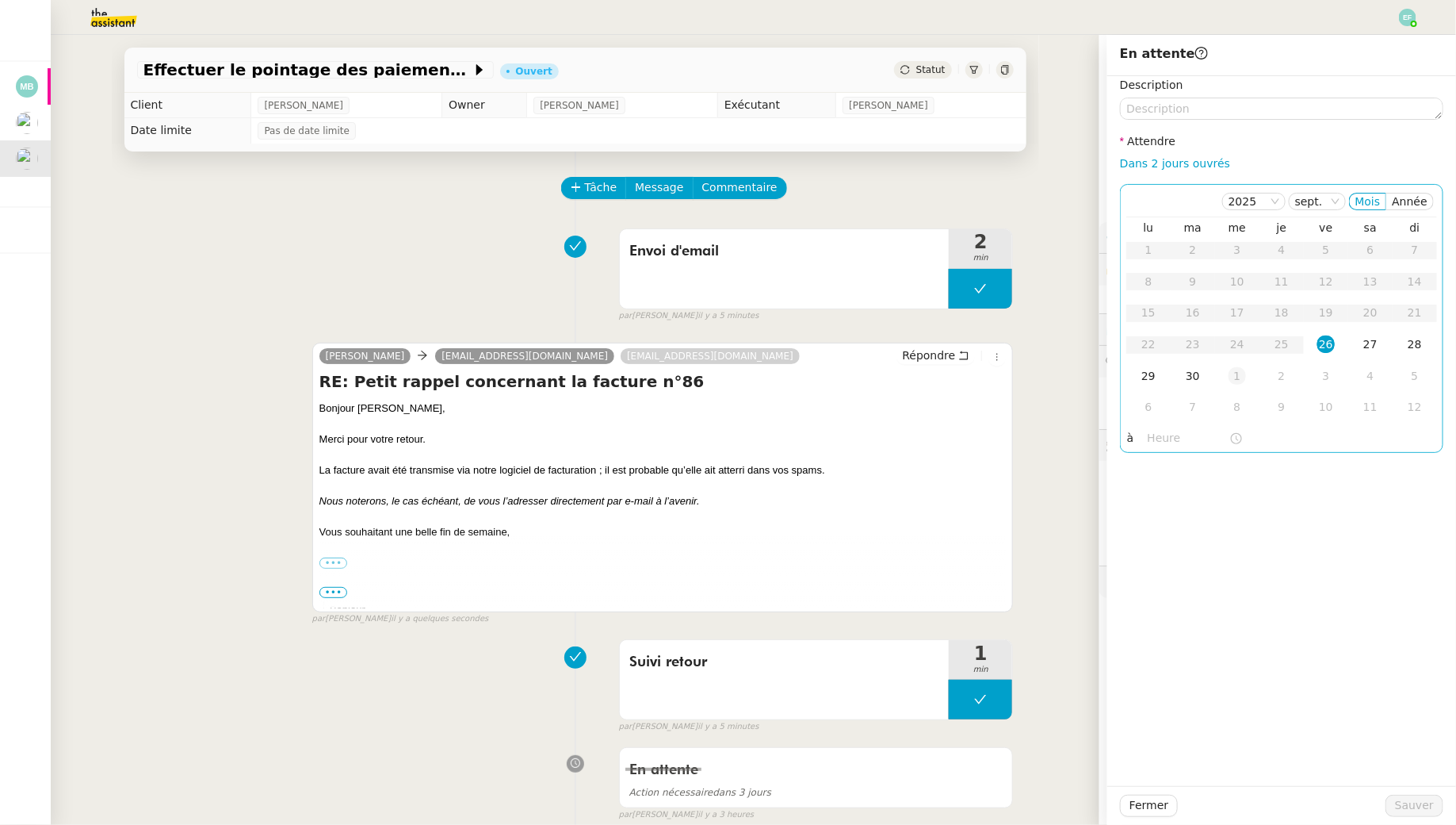
click at [1232, 376] on div "1" at bounding box center [1237, 376] width 18 height 18
click at [1402, 808] on span "Sauver" at bounding box center [1415, 805] width 39 height 19
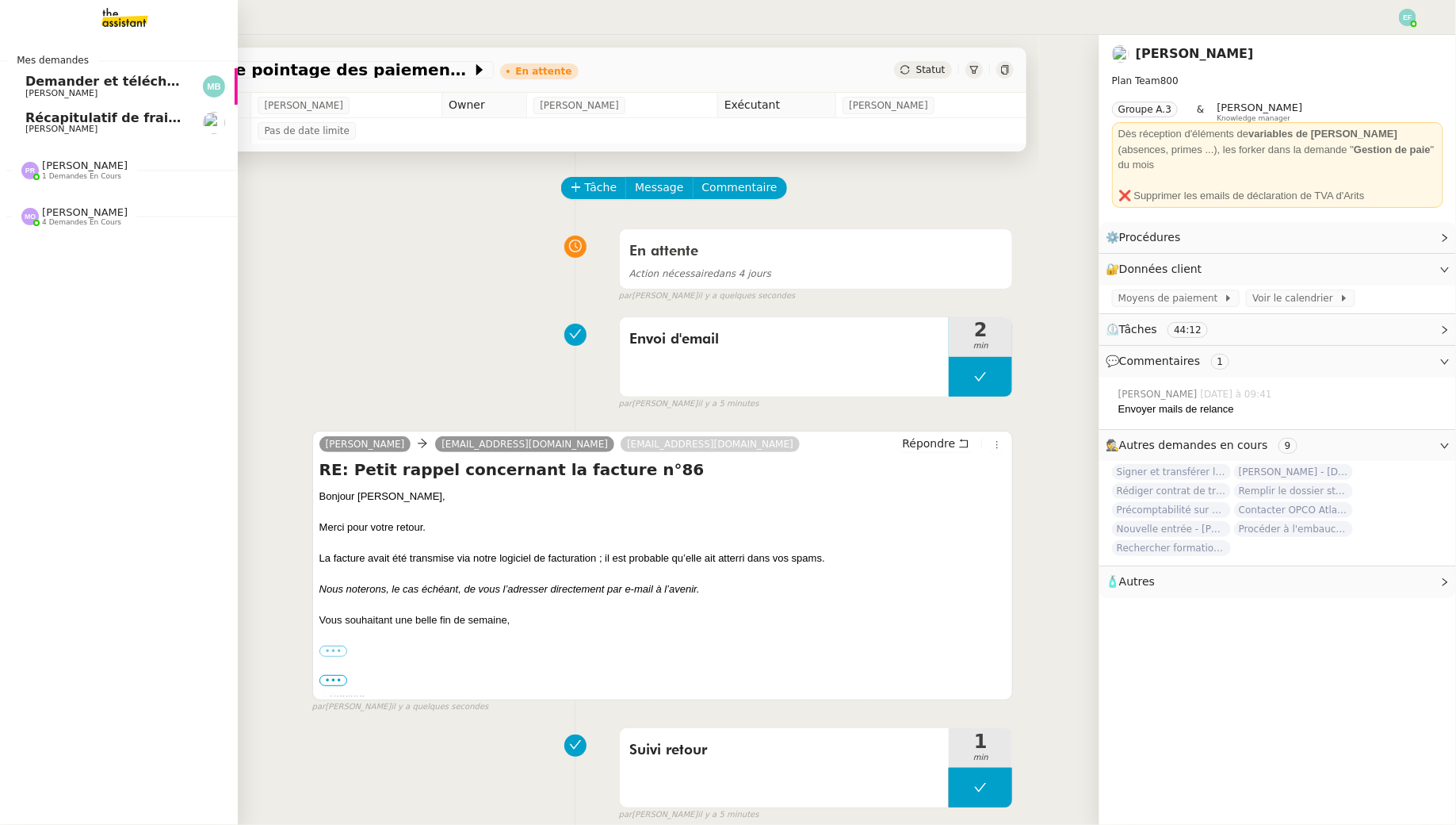
click at [88, 105] on link "Récapitulatif de frais de projet - [DATE] [PERSON_NAME]" at bounding box center [118, 122] width 238 height 36
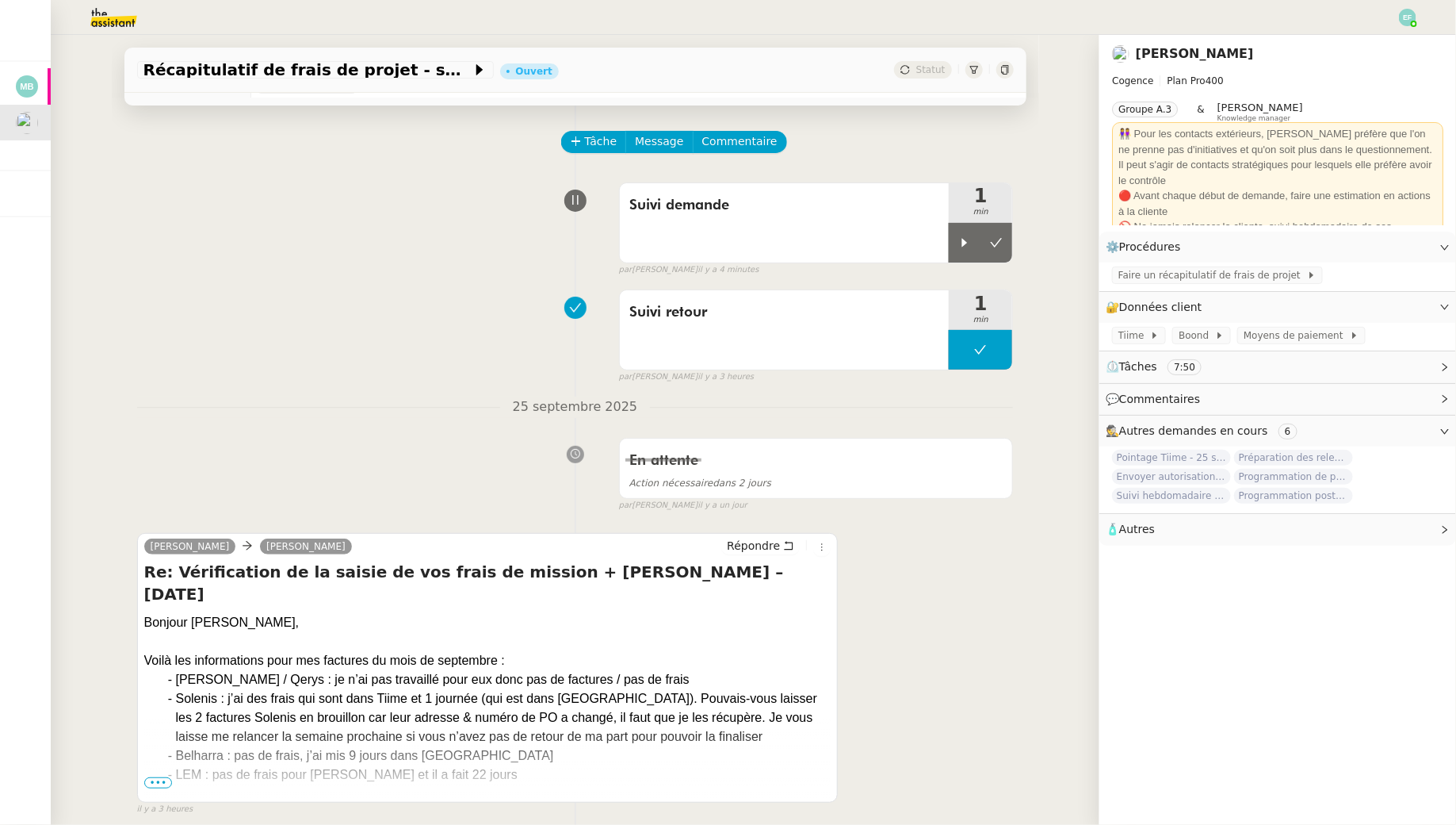
scroll to position [51, 0]
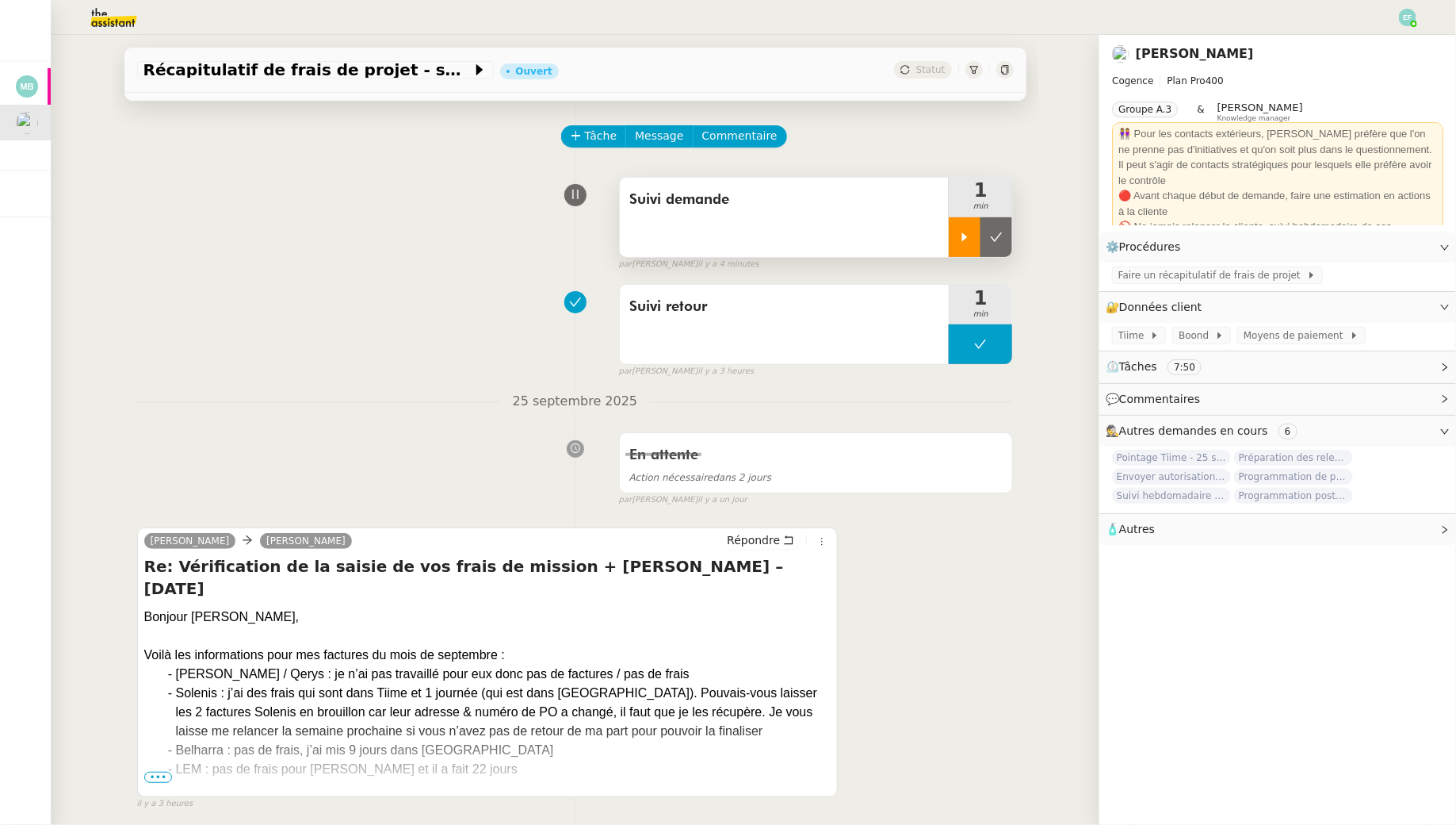
click at [960, 237] on icon at bounding box center [965, 237] width 13 height 13
click at [758, 137] on span "Commentaire" at bounding box center [740, 136] width 76 height 19
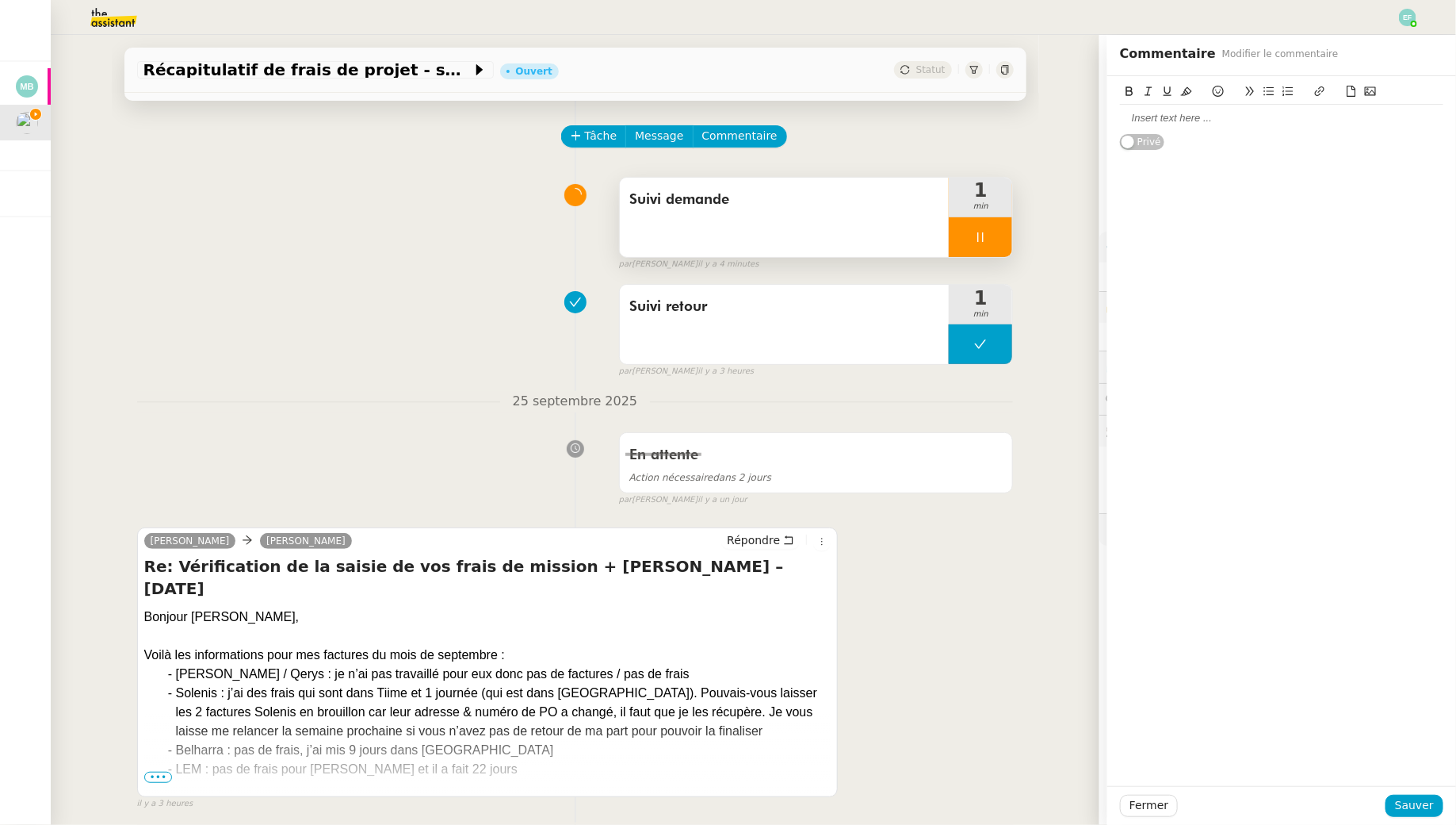
click at [1223, 120] on div at bounding box center [1282, 118] width 324 height 14
click at [1413, 809] on span "Sauver" at bounding box center [1415, 805] width 39 height 19
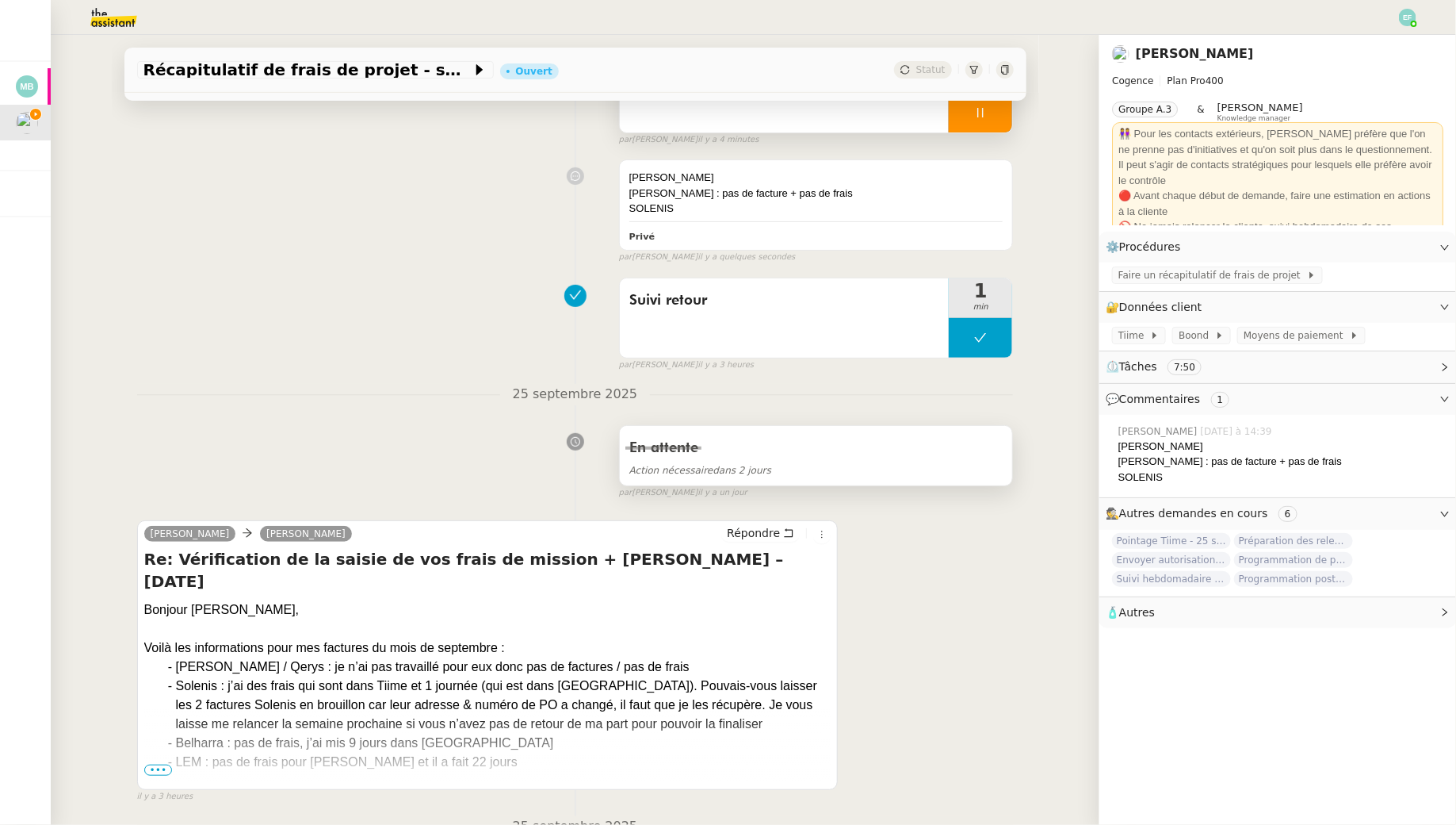
scroll to position [194, 0]
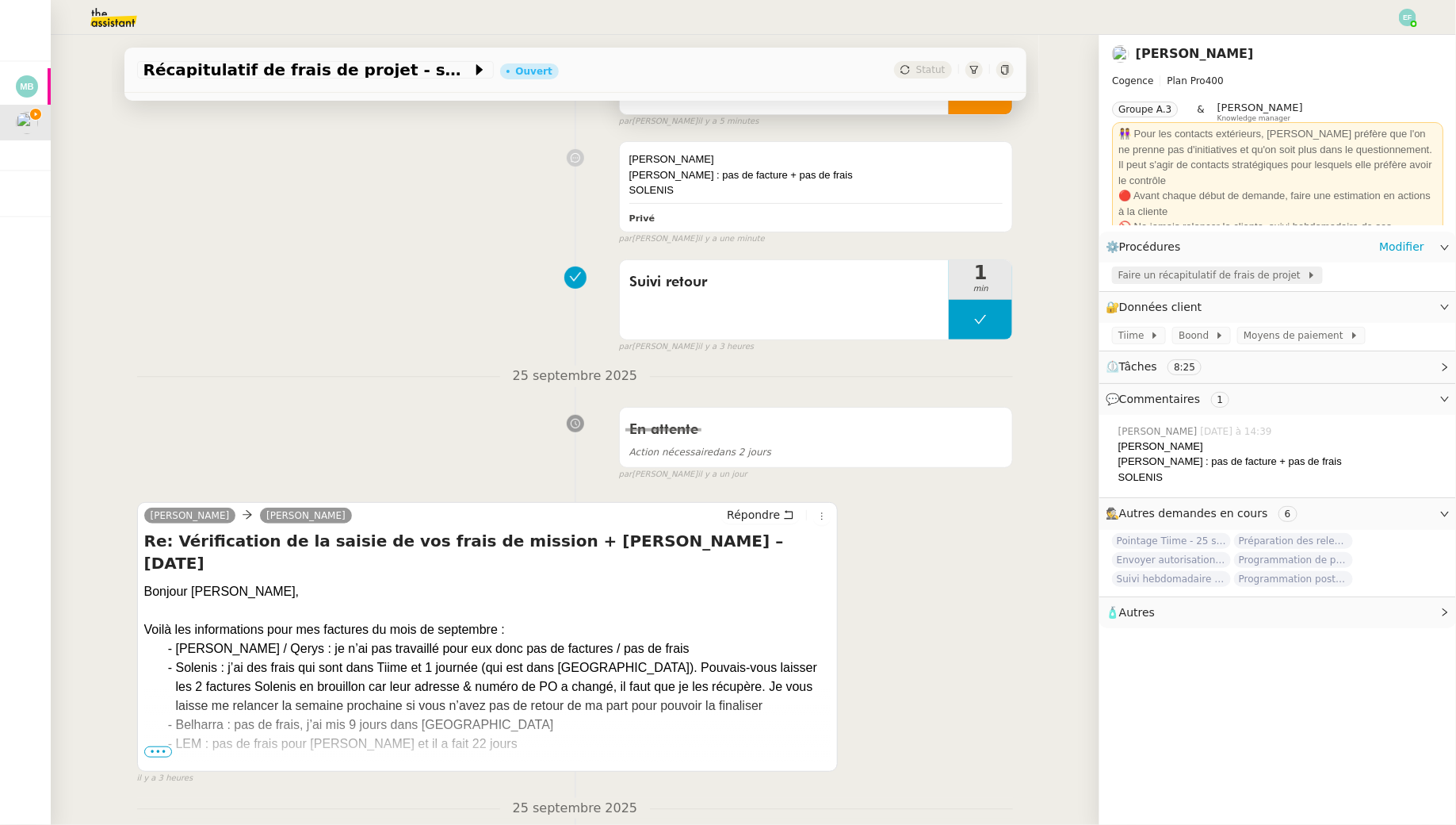
click at [1222, 276] on span "Faire un récapitulatif de frais de projet" at bounding box center [1213, 274] width 188 height 16
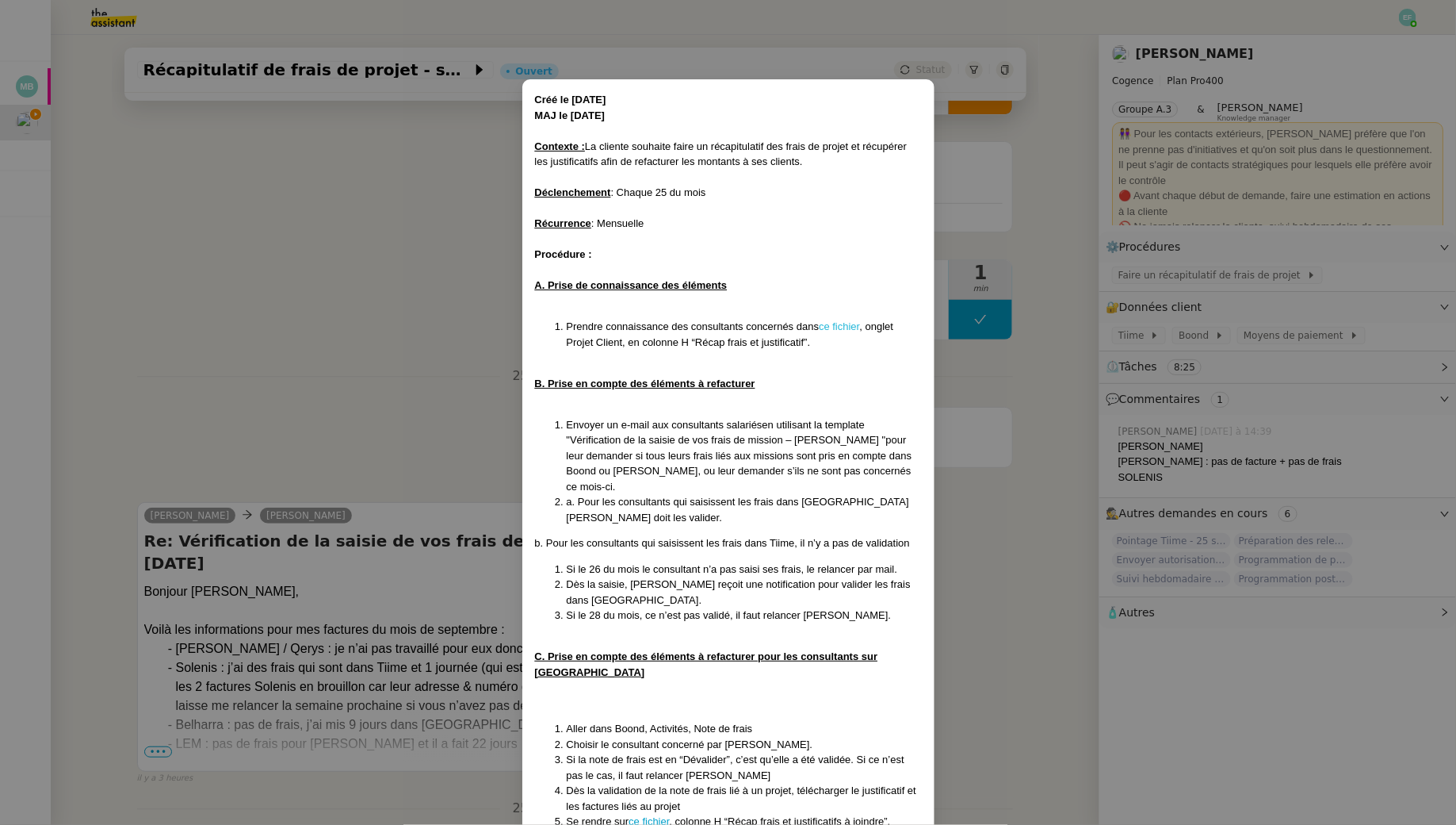
click at [854, 321] on link "ce fichier" at bounding box center [839, 326] width 40 height 12
click at [421, 298] on nz-modal-container "Créé le 23/05/25 MAJ le 06/08/25 Contexte : La cliente souhaite faire un récapi…" at bounding box center [728, 412] width 1456 height 825
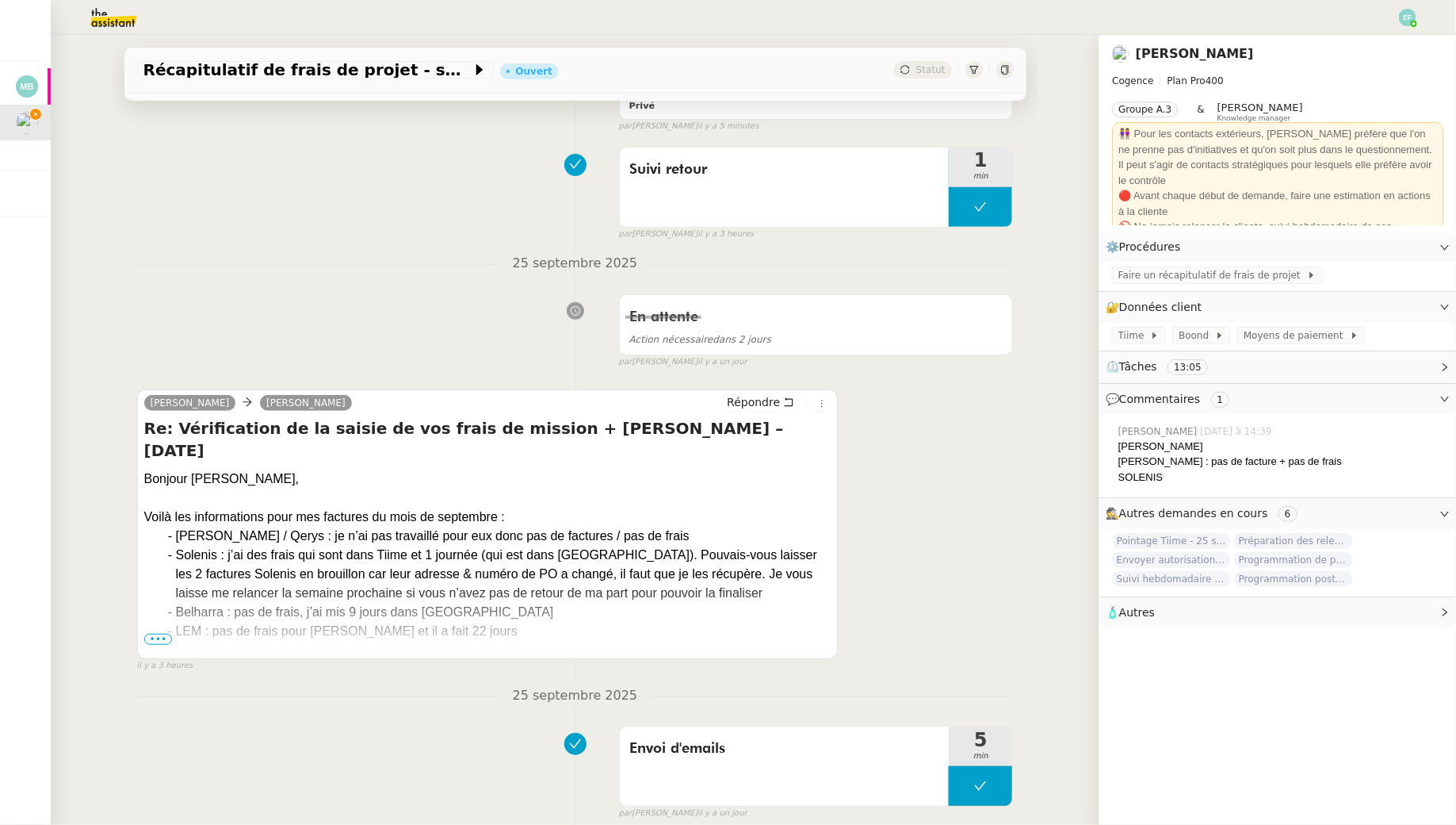
scroll to position [308, 0]
click at [1258, 275] on span "Faire un récapitulatif de frais de projet" at bounding box center [1213, 274] width 188 height 16
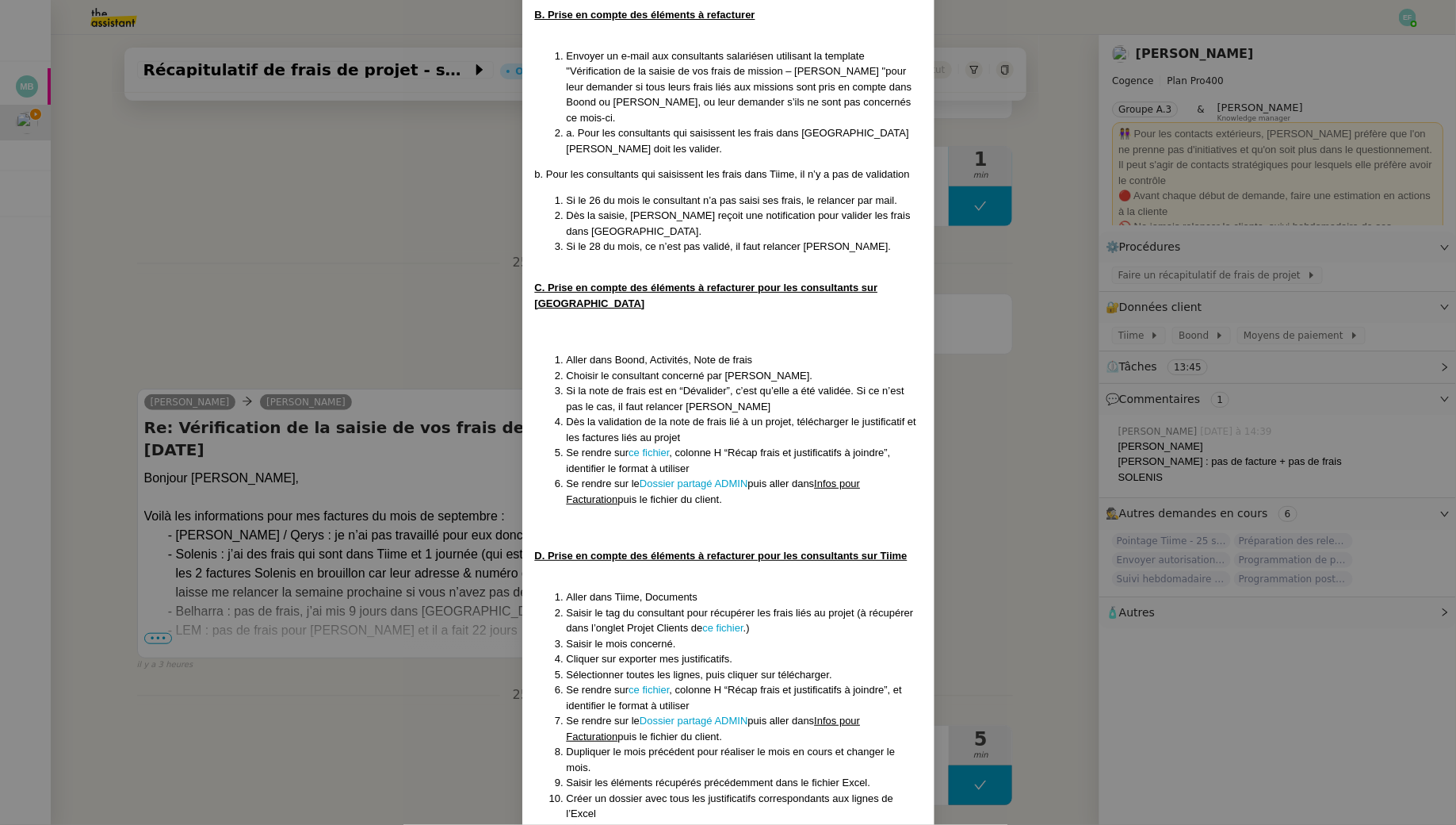
scroll to position [395, 0]
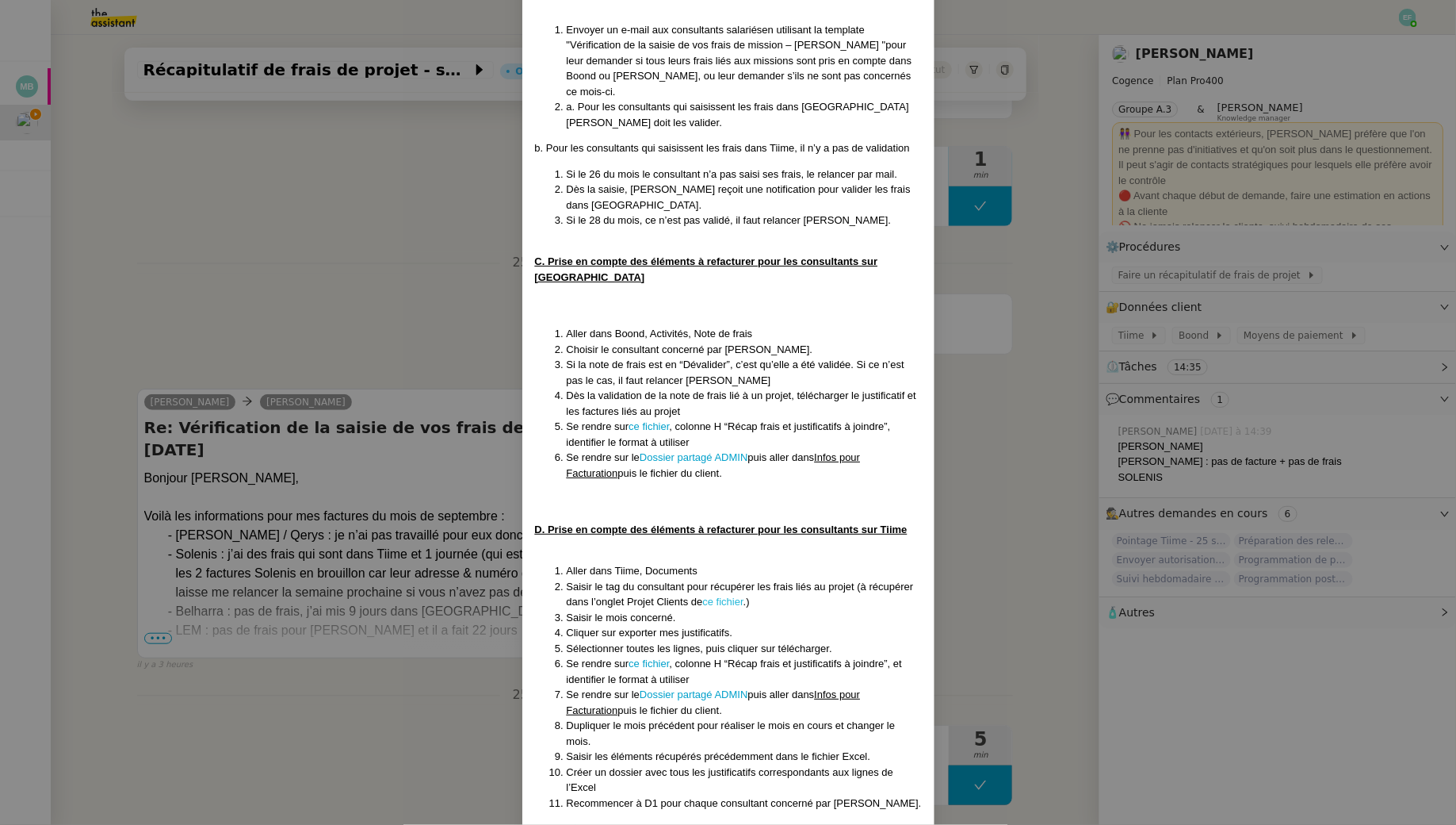
click at [730, 595] on link "ce fichier" at bounding box center [723, 601] width 40 height 12
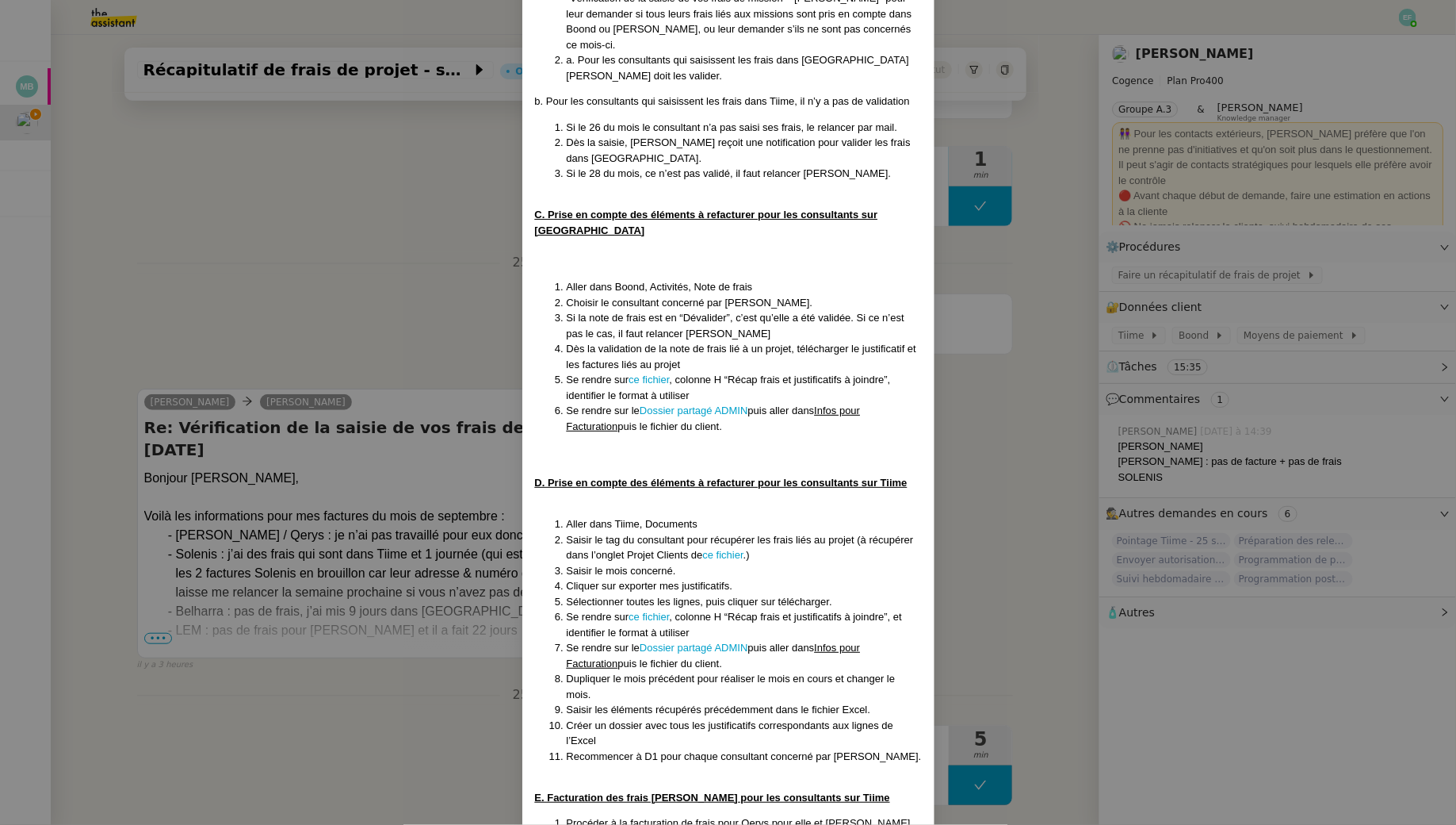
scroll to position [449, 0]
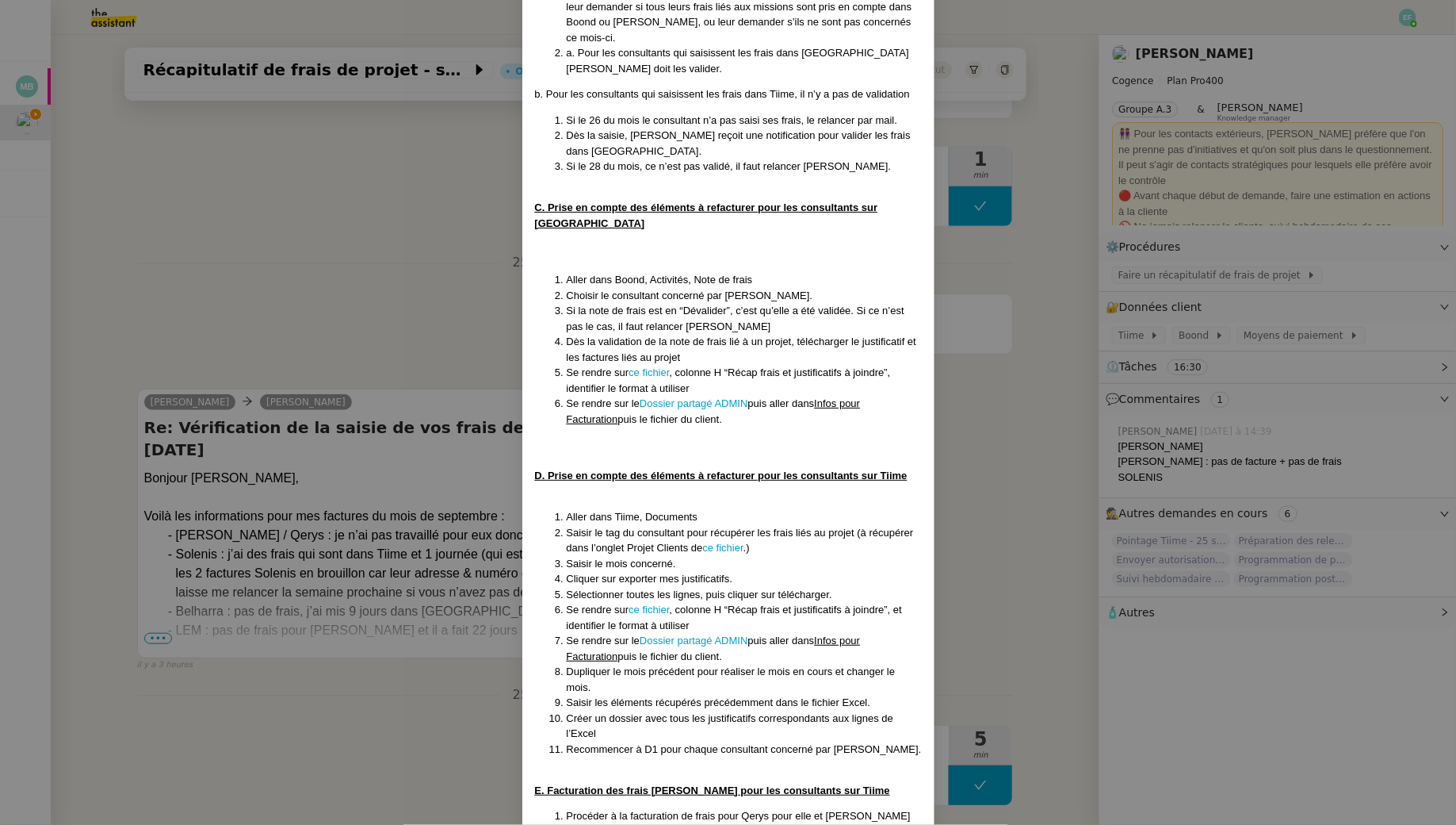
click at [970, 409] on nz-modal-container "Créé le 23/05/25 MAJ le 06/08/25 Contexte : La cliente souhaite faire un récapi…" at bounding box center [728, 412] width 1456 height 825
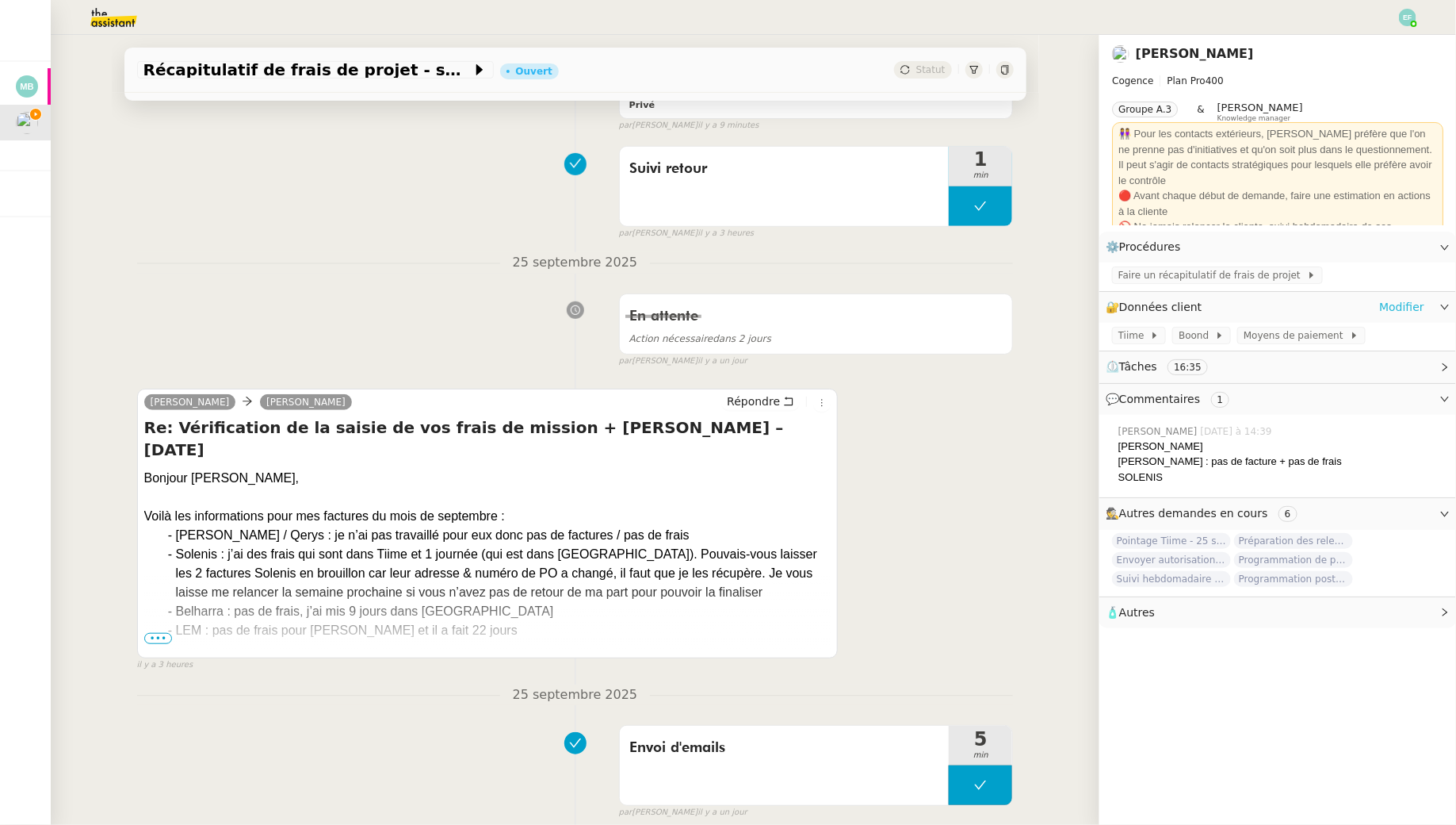
click at [1386, 310] on link "Modifier" at bounding box center [1402, 308] width 45 height 19
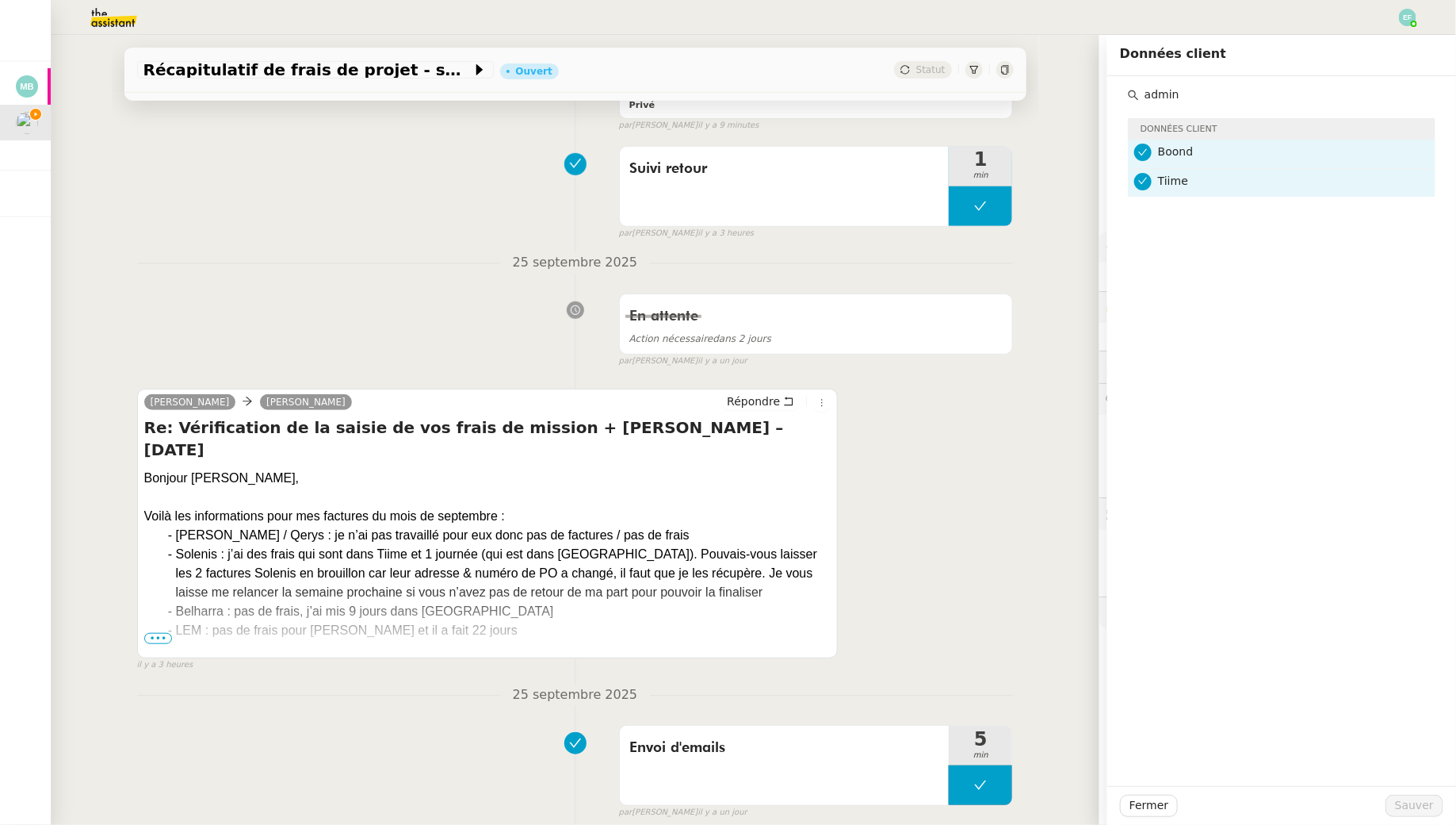
type input "admin"
click at [1051, 230] on div "Récapitulatif de frais de projet - septembre 2025 Ouvert Statut Client Juliette…" at bounding box center [575, 429] width 1048 height 790
click at [907, 447] on div "Juliette Rihal Louise Répondre Re: Vérification de la saisie de vos frais de mi…" at bounding box center [575, 523] width 877 height 298
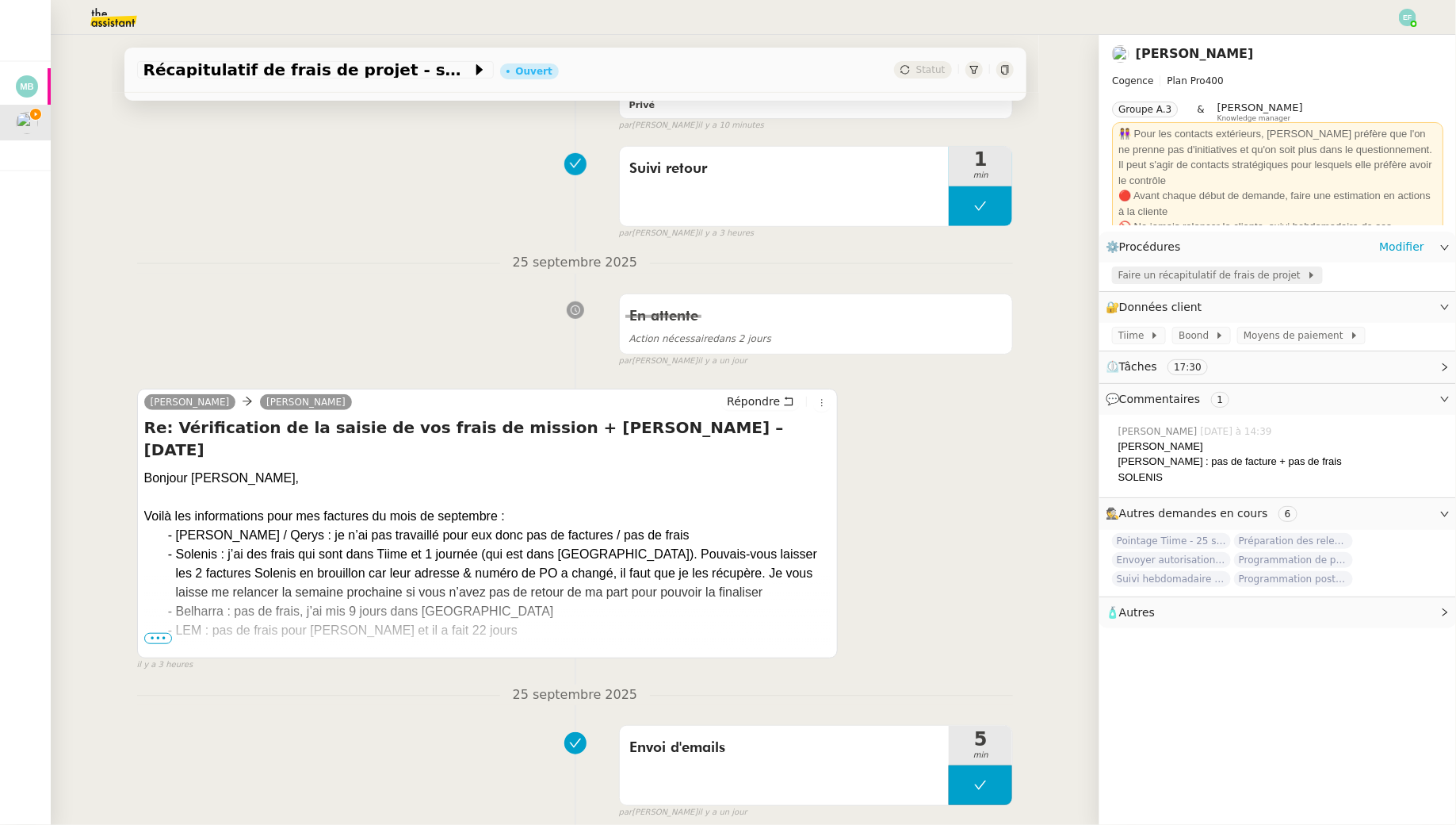
click at [1175, 273] on span "Faire un récapitulatif de frais de projet" at bounding box center [1213, 274] width 188 height 16
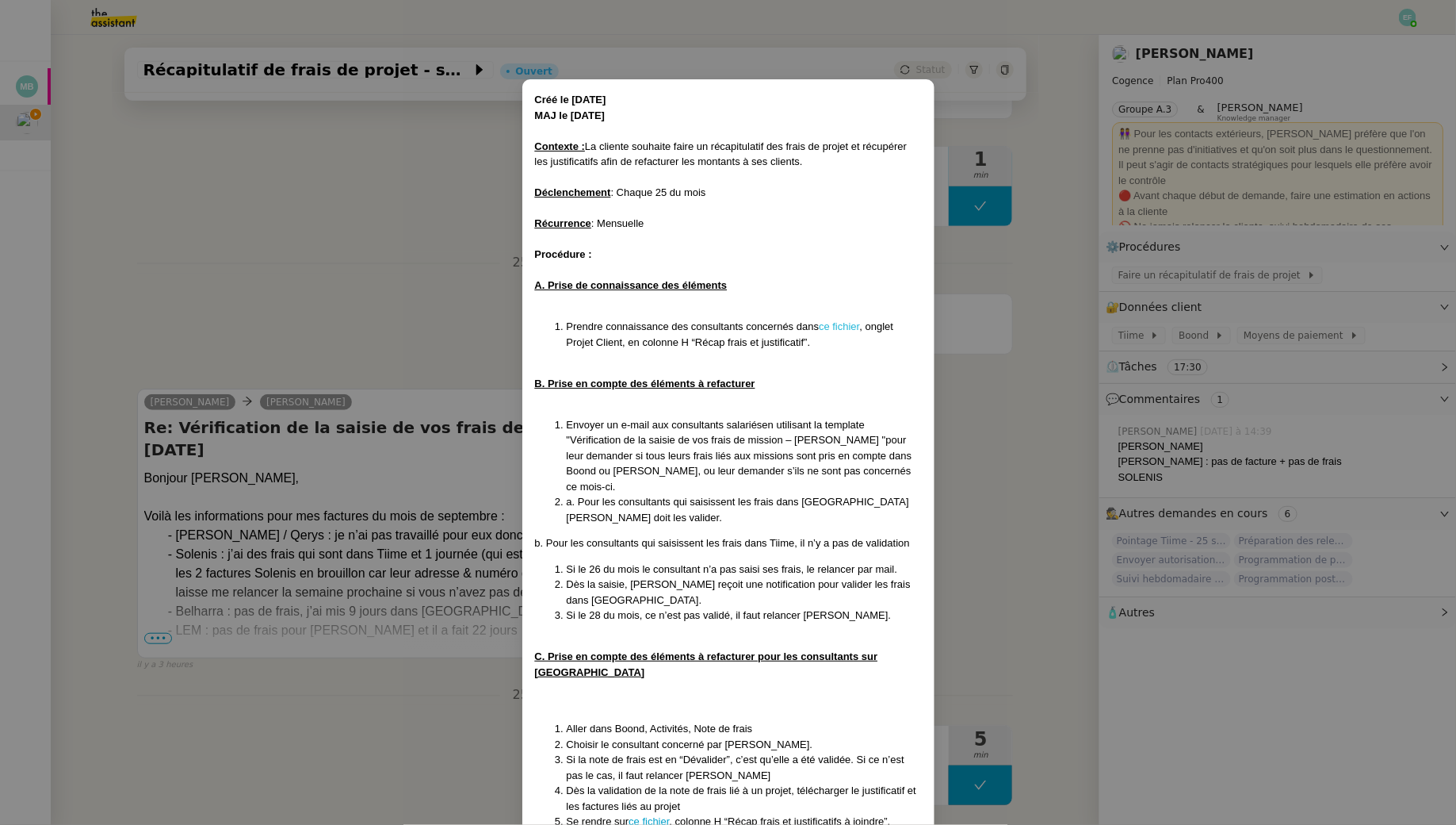
click at [844, 328] on link "ce fichier" at bounding box center [839, 326] width 40 height 12
click at [346, 300] on nz-modal-container "Créé le 23/05/25 MAJ le 06/08/25 Contexte : La cliente souhaite faire un récapi…" at bounding box center [728, 412] width 1456 height 825
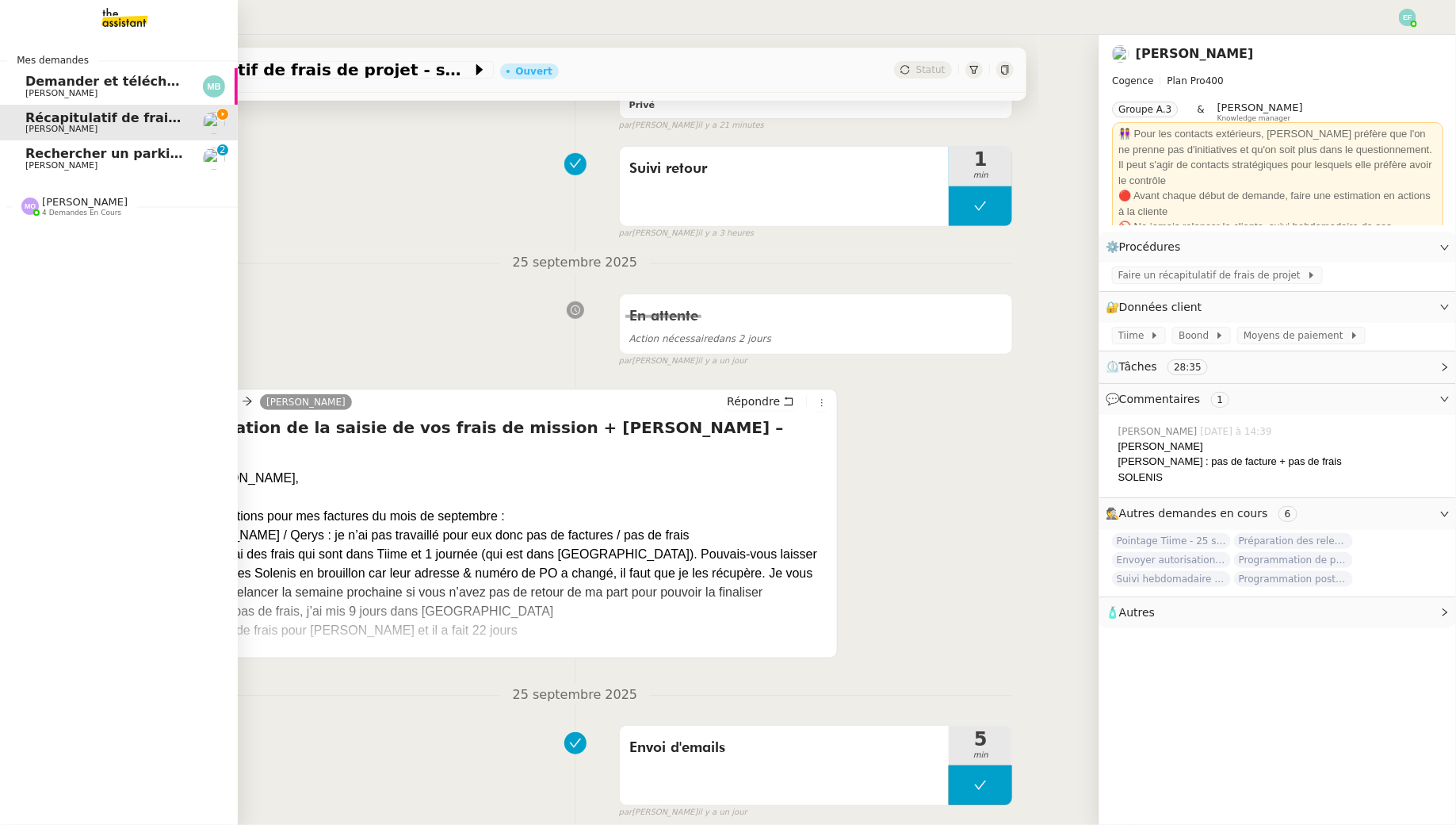
click at [25, 150] on span "Rechercher un parking à vendre à [GEOGRAPHIC_DATA]" at bounding box center [223, 153] width 396 height 15
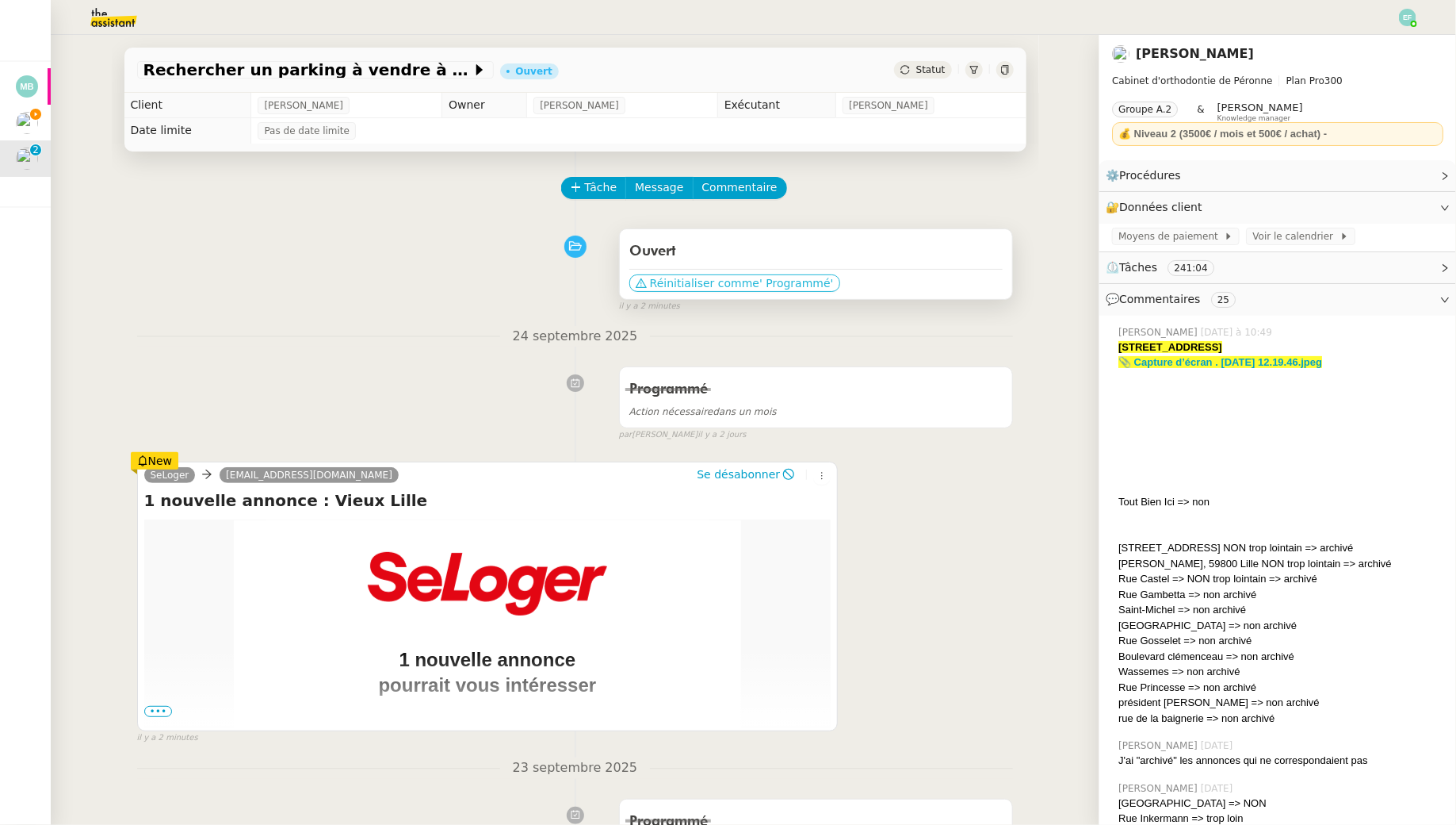
click at [784, 281] on span "' Programmé'" at bounding box center [796, 283] width 74 height 16
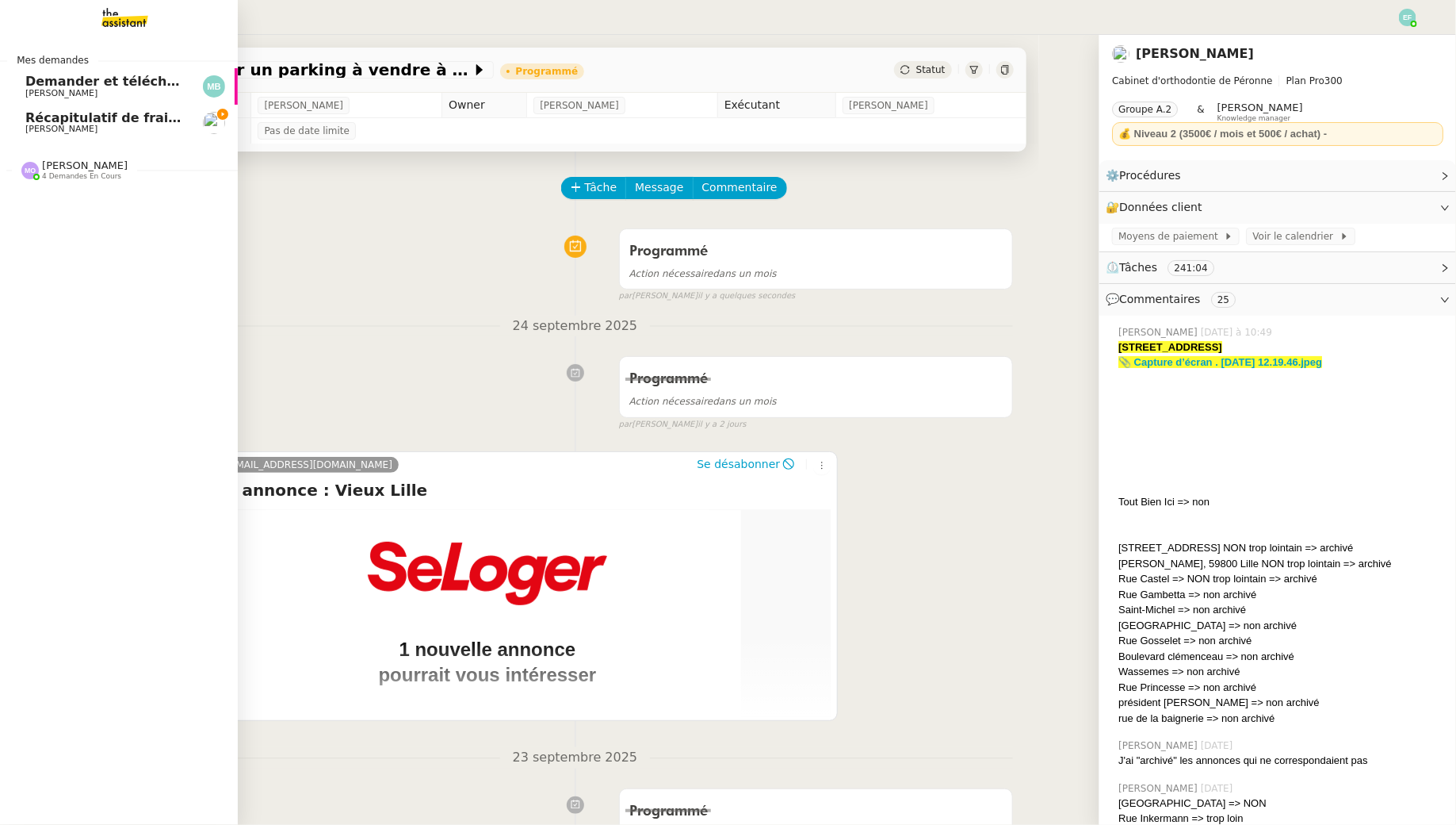
click at [50, 126] on span "[PERSON_NAME]" at bounding box center [61, 129] width 72 height 10
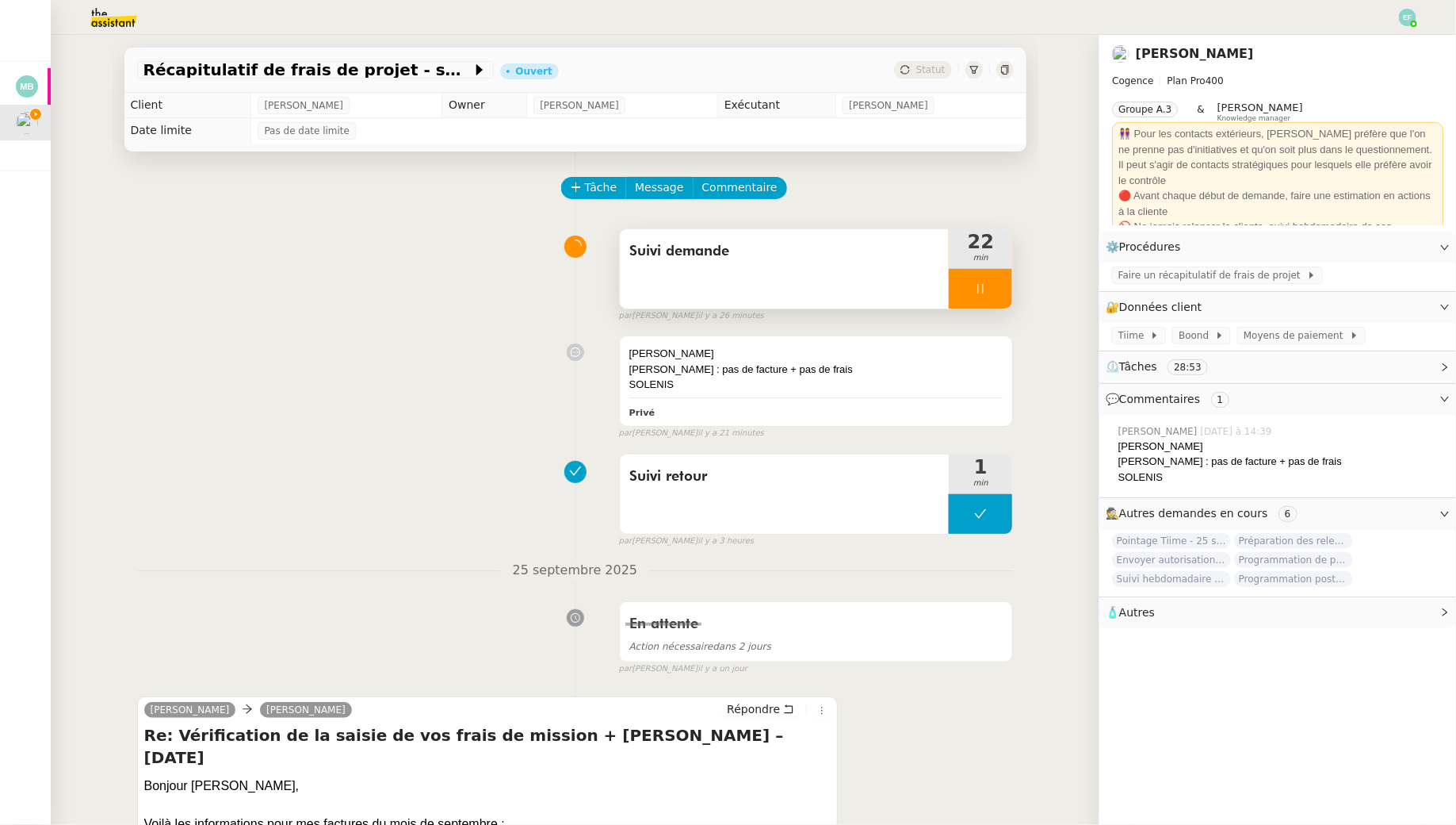
click at [829, 267] on div "Suivi demande" at bounding box center [785, 269] width 330 height 79
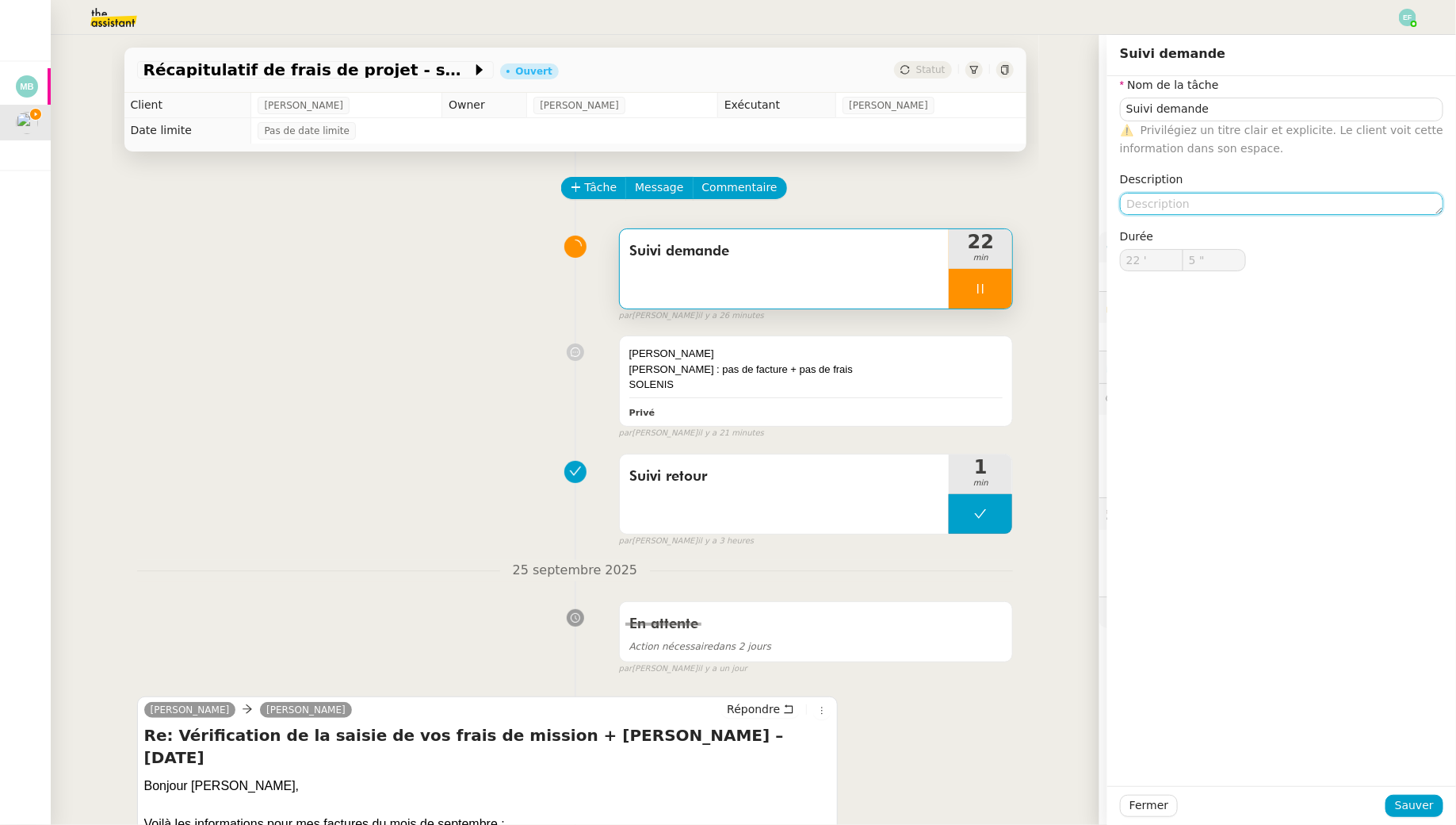
click at [1181, 203] on textarea at bounding box center [1282, 204] width 324 height 22
type input "6 ""
type textarea "Factura"
type input "7 ""
type textarea "Facturation fras"
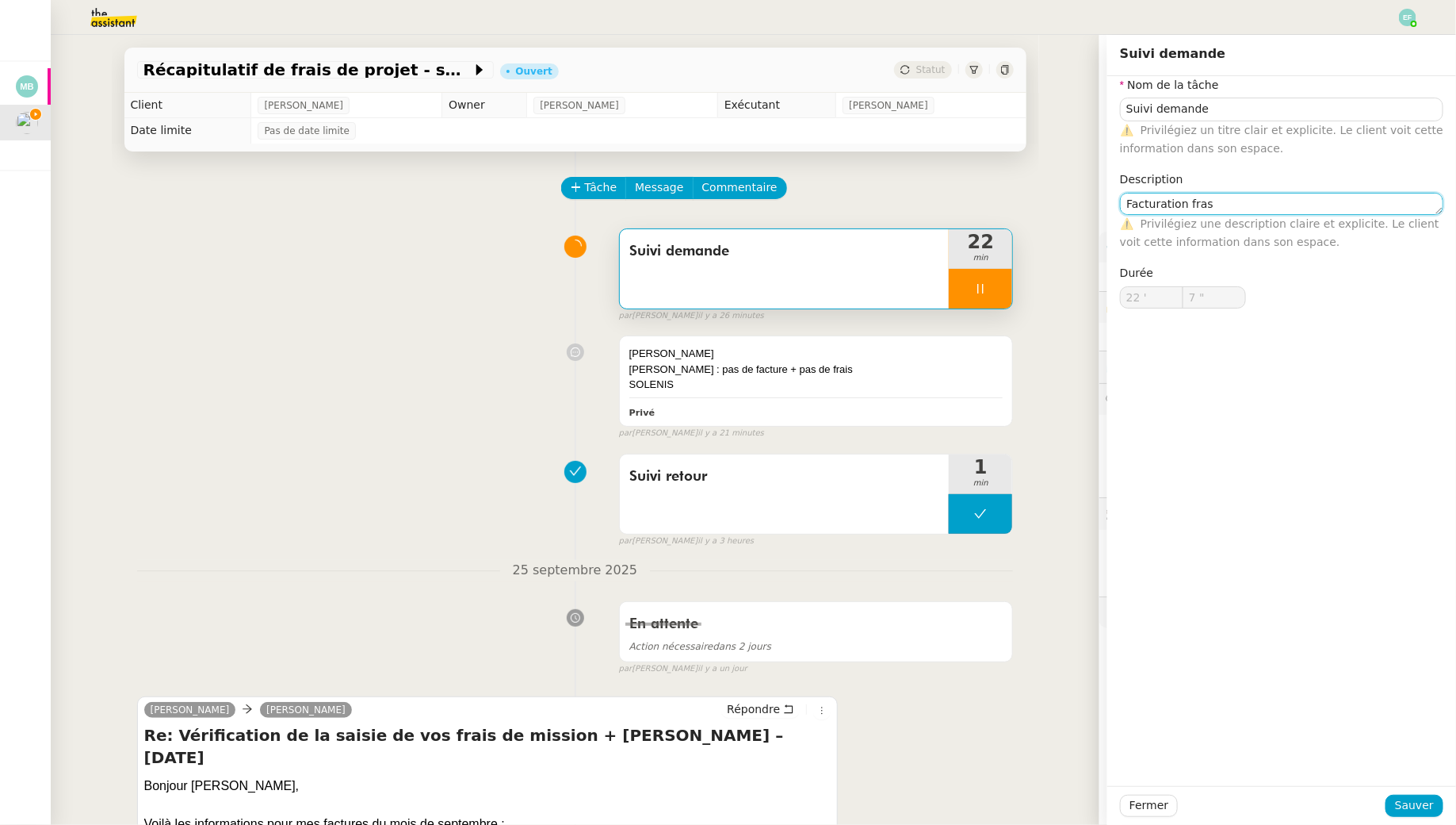
type input "8 ""
type textarea "Facturation frais proj"
type input "9 ""
type textarea "Facturation frais projet"
type input "10 ""
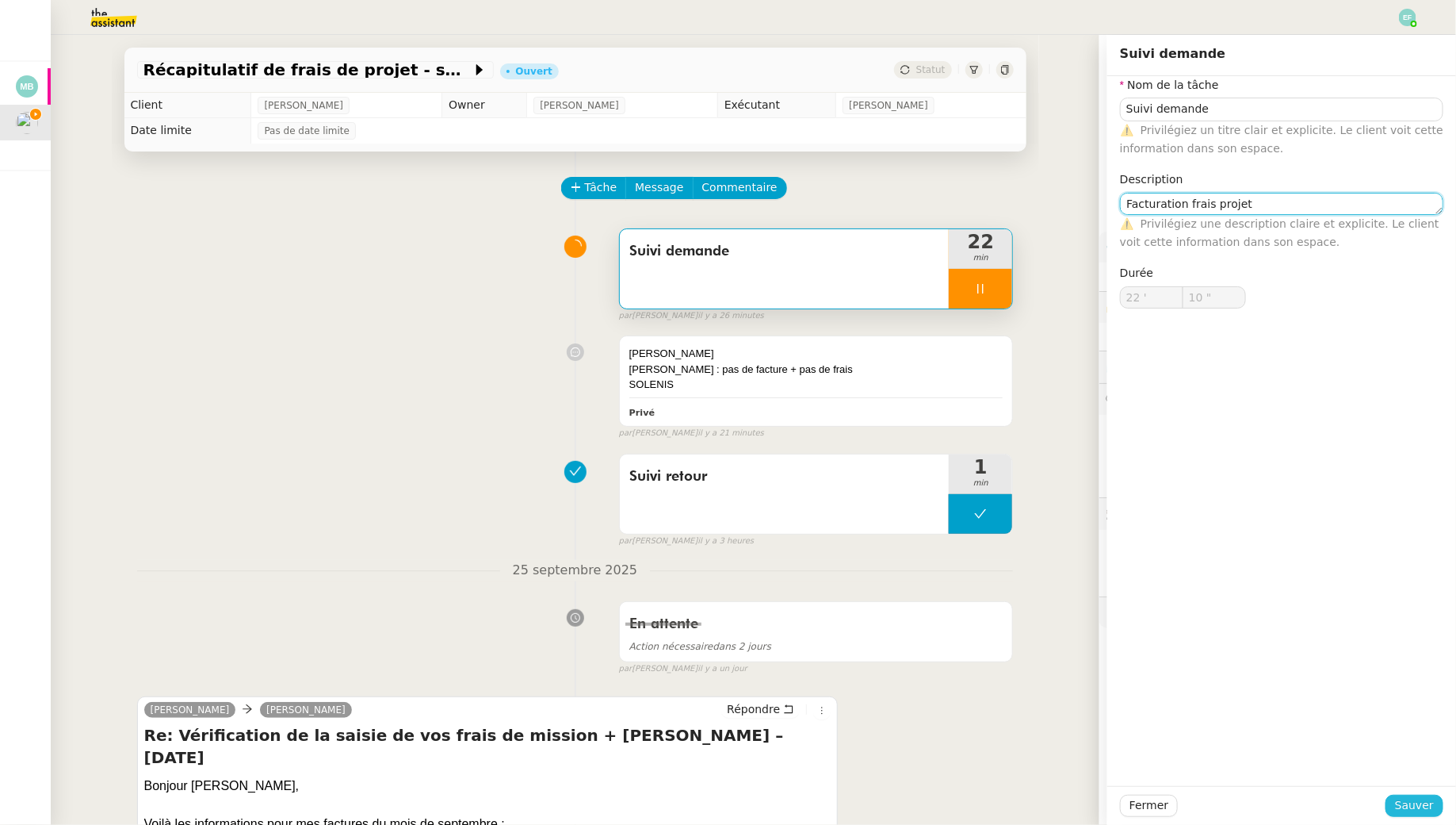
type textarea "Facturation frais projet"
click at [1413, 810] on span "Sauver" at bounding box center [1415, 805] width 39 height 19
type input "11 ""
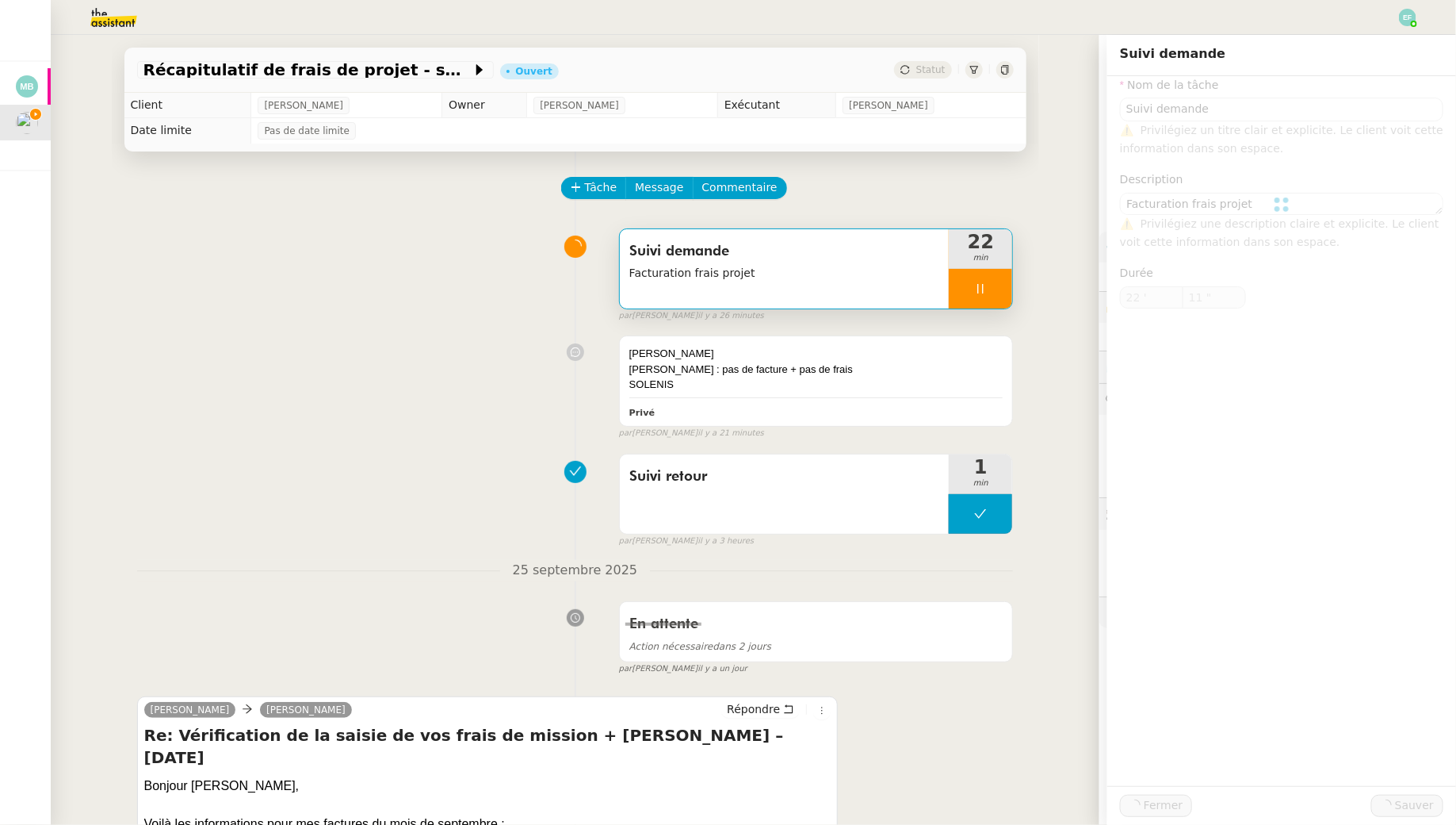
type input "Suivi demande"
type textarea "Facturation frais projet"
type input "22 '"
type input "11 ""
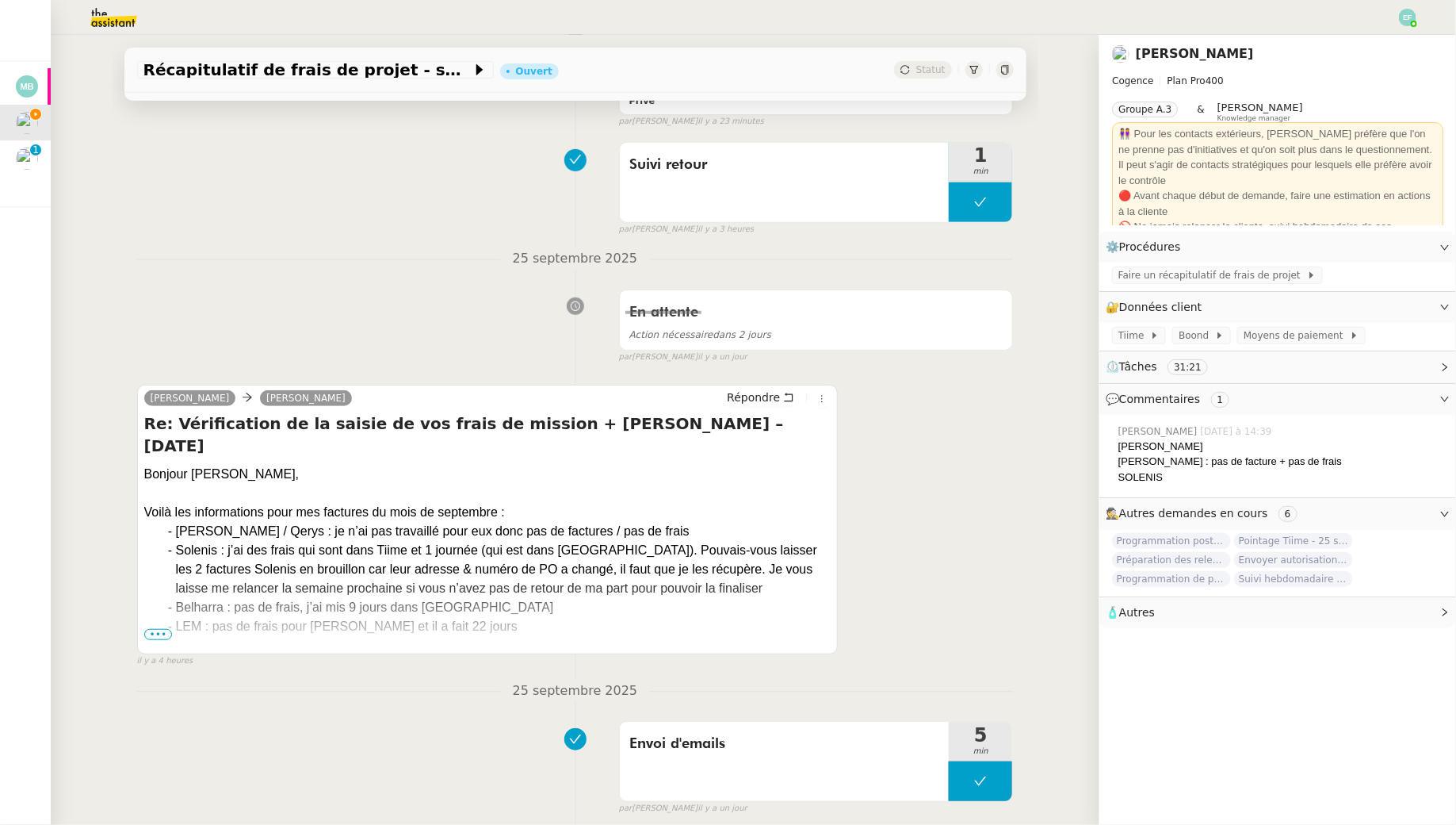
scroll to position [315, 0]
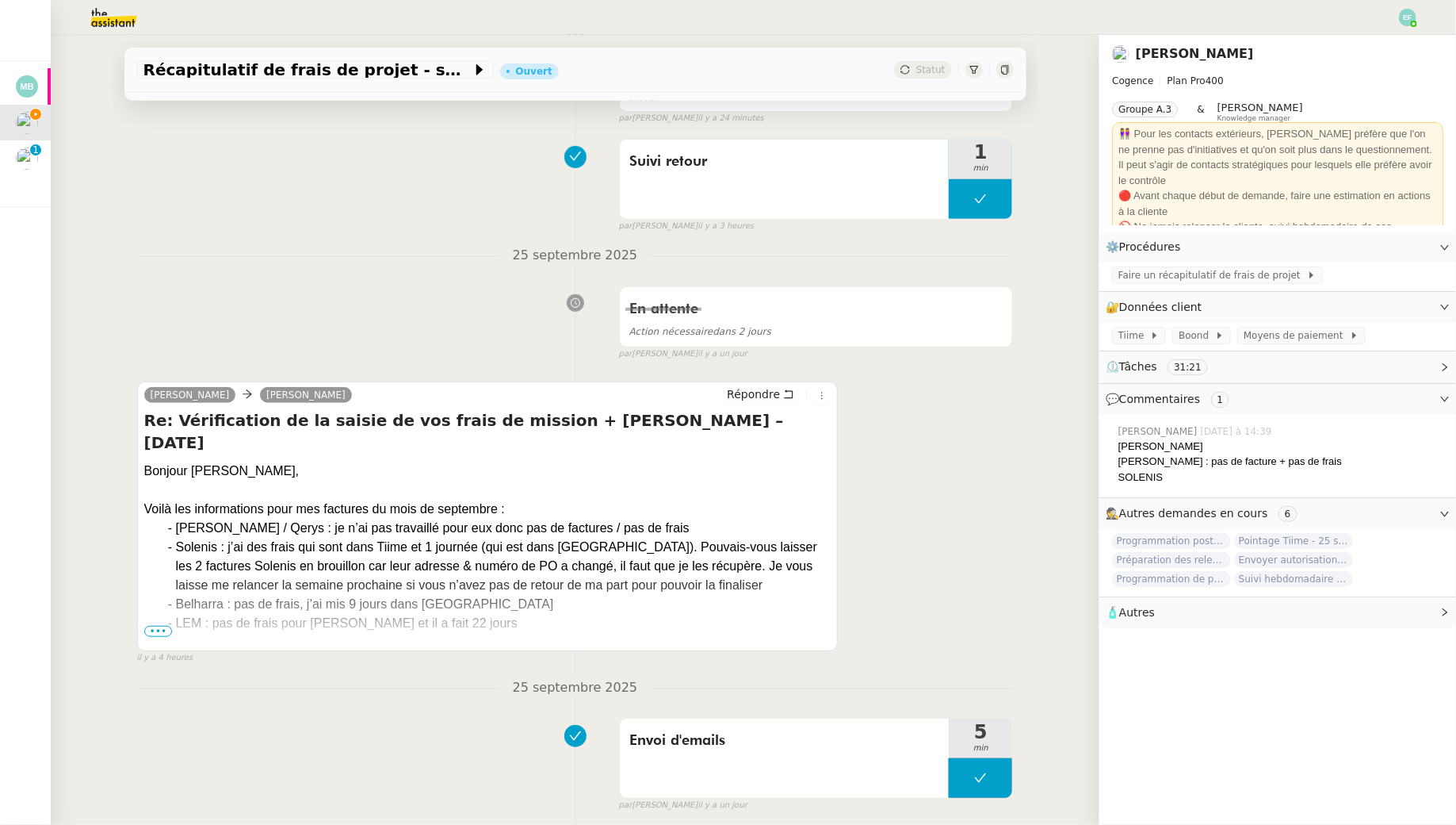
click at [158, 631] on span "•••" at bounding box center [159, 632] width 29 height 11
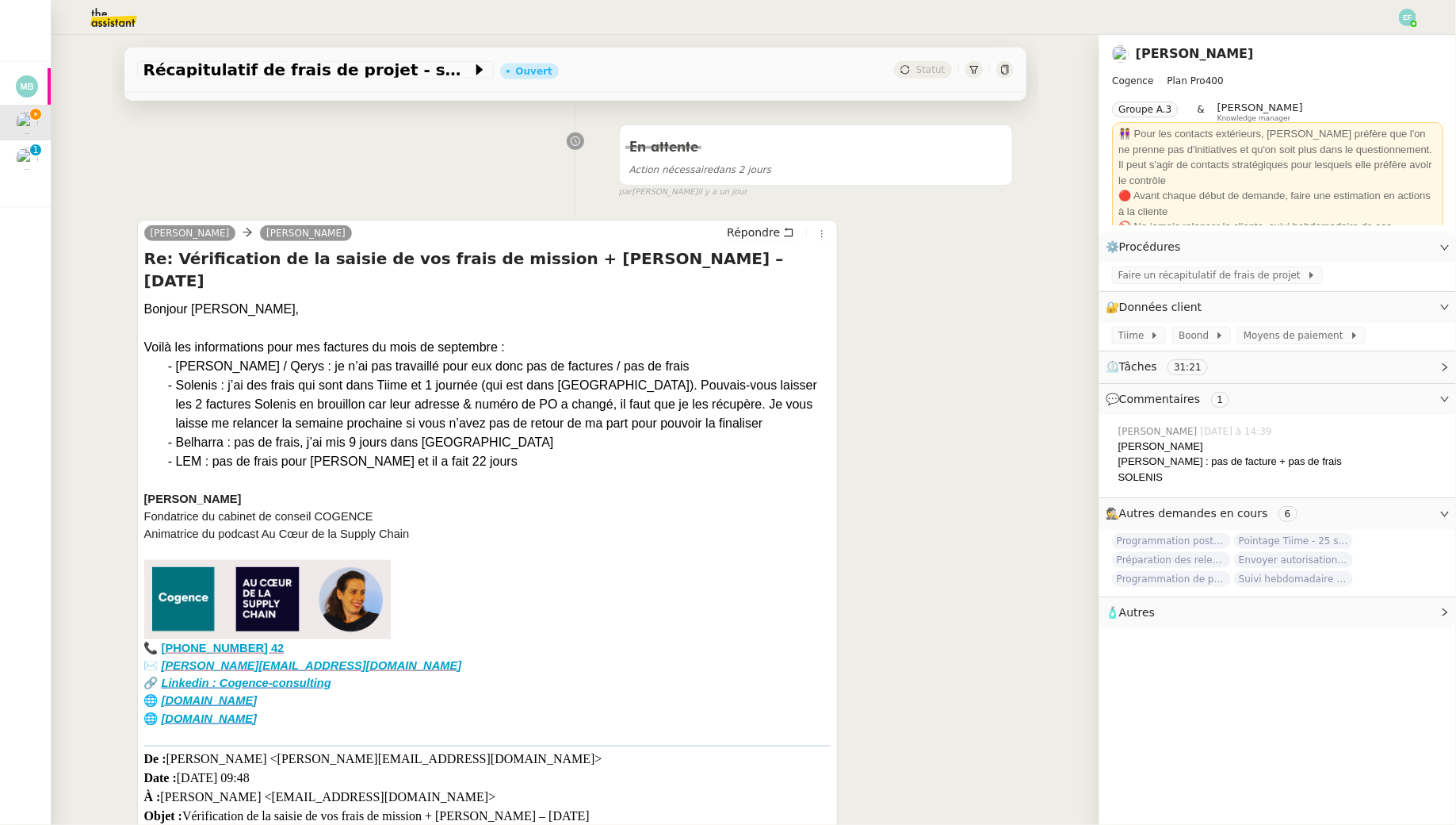
scroll to position [484, 0]
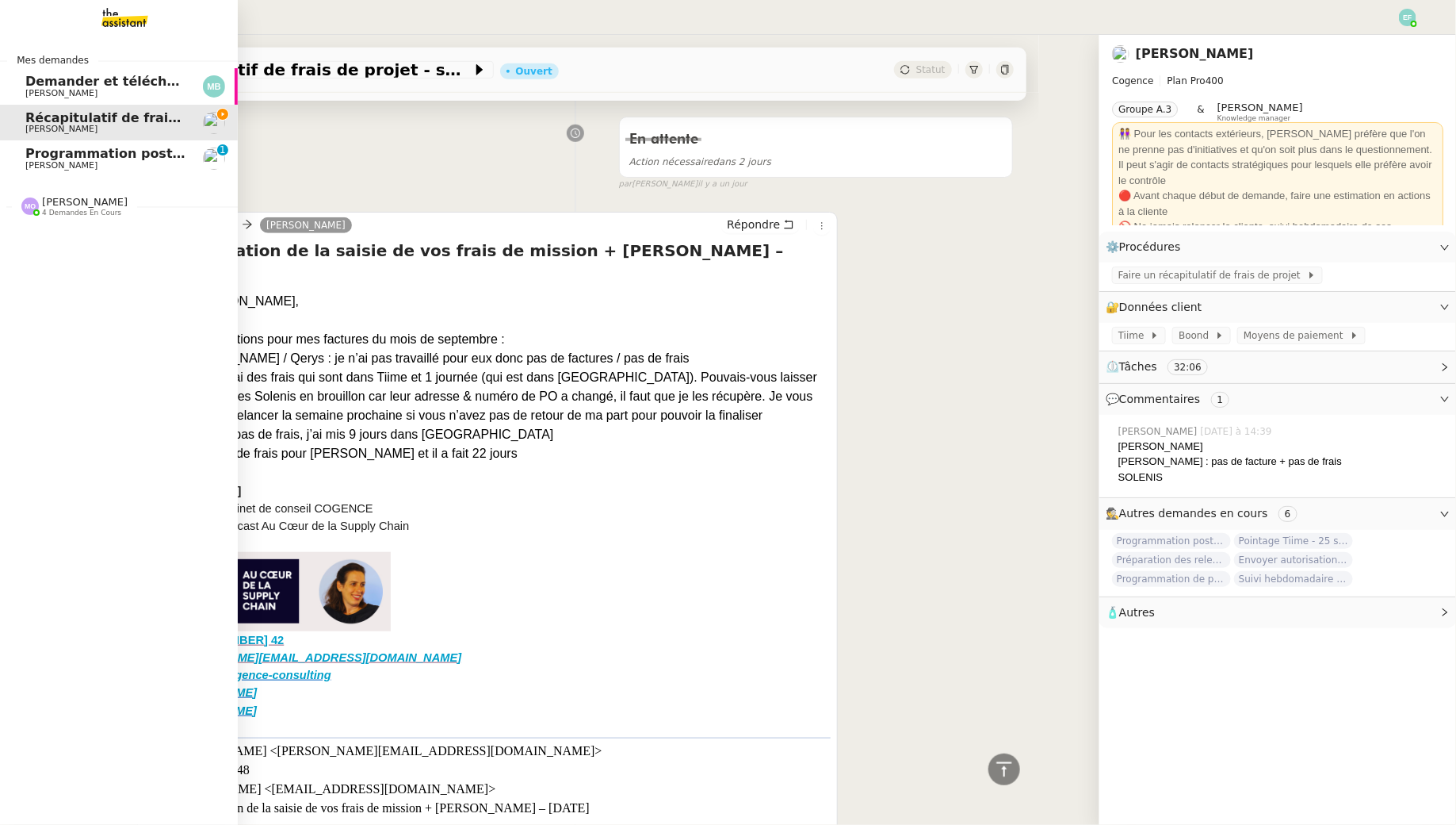
click at [33, 159] on span "Programmation posts Linkedin - octobre 2025" at bounding box center [189, 153] width 328 height 15
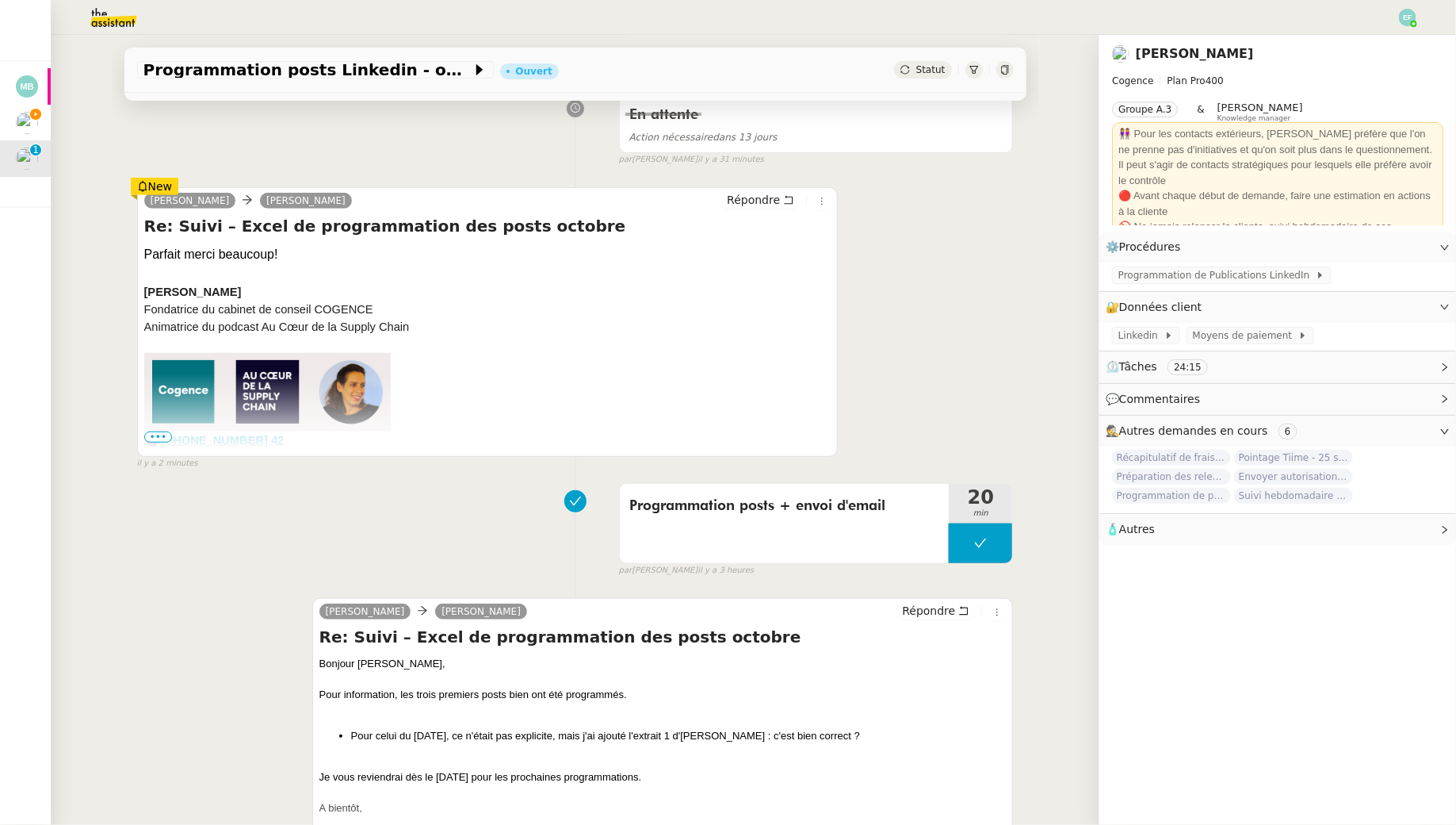
scroll to position [235, 0]
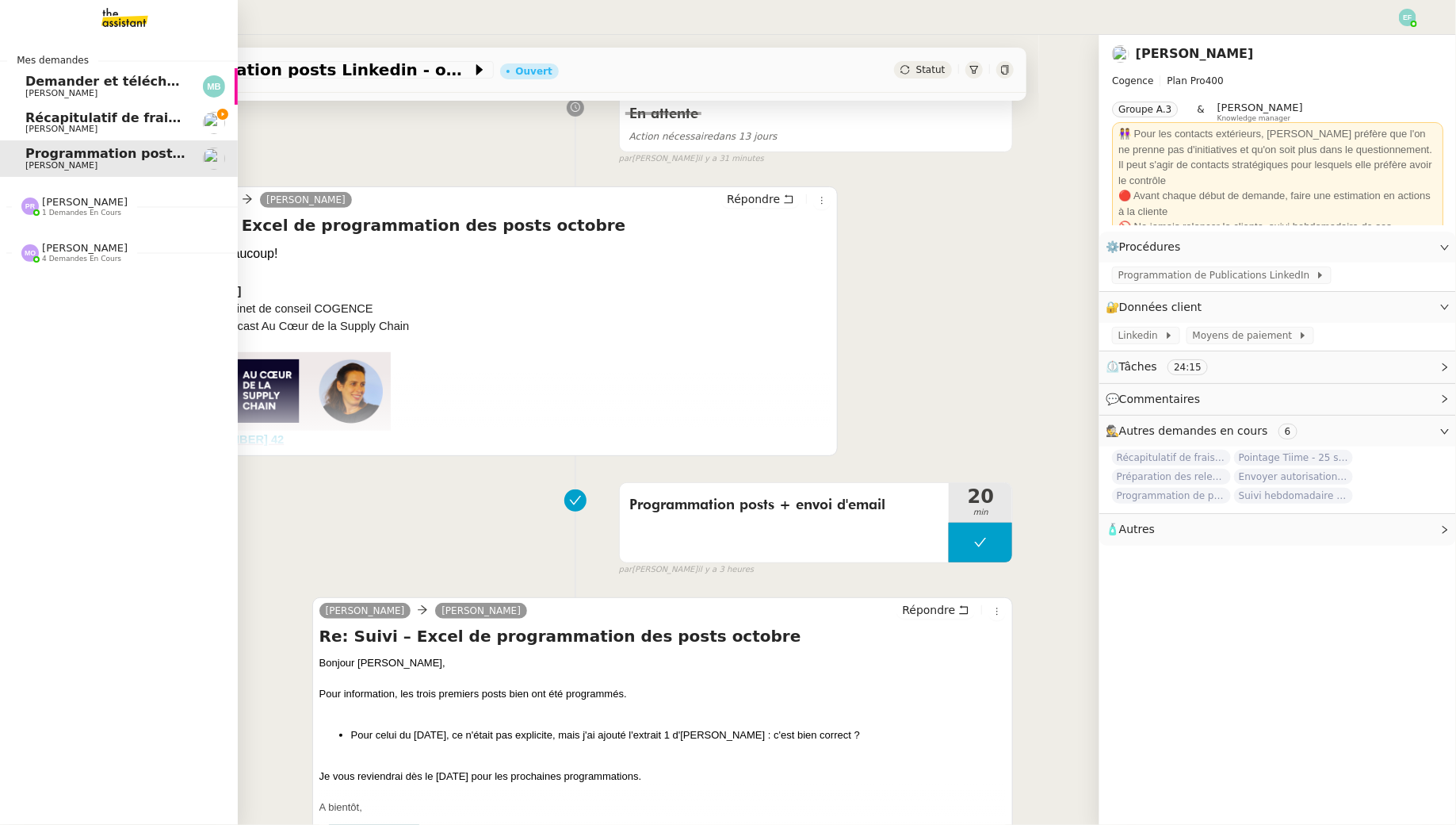
click at [28, 121] on span "Récapitulatif de frais de projet - septembre 2025" at bounding box center [201, 118] width 352 height 15
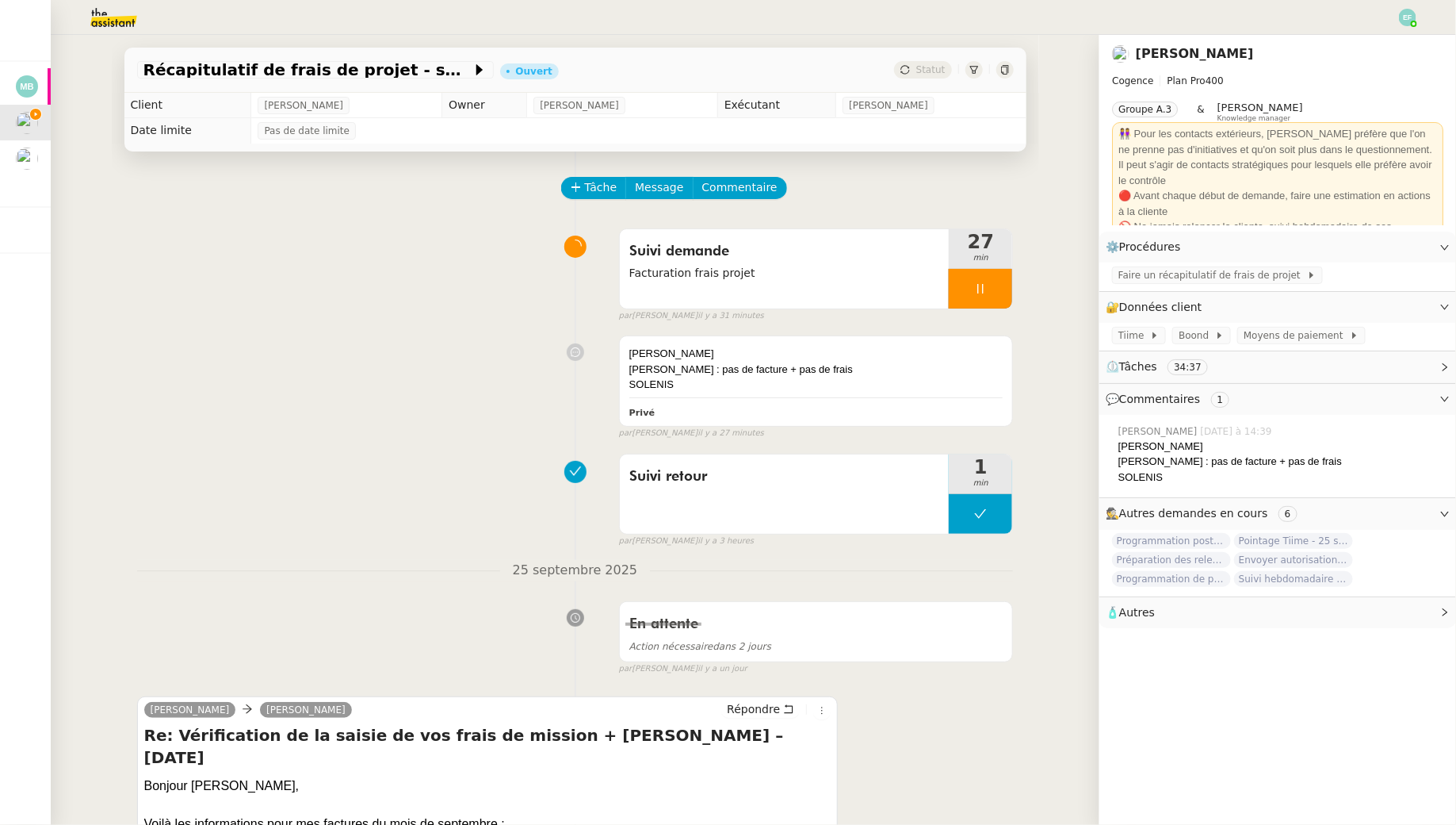
click at [121, 16] on img at bounding box center [101, 17] width 123 height 35
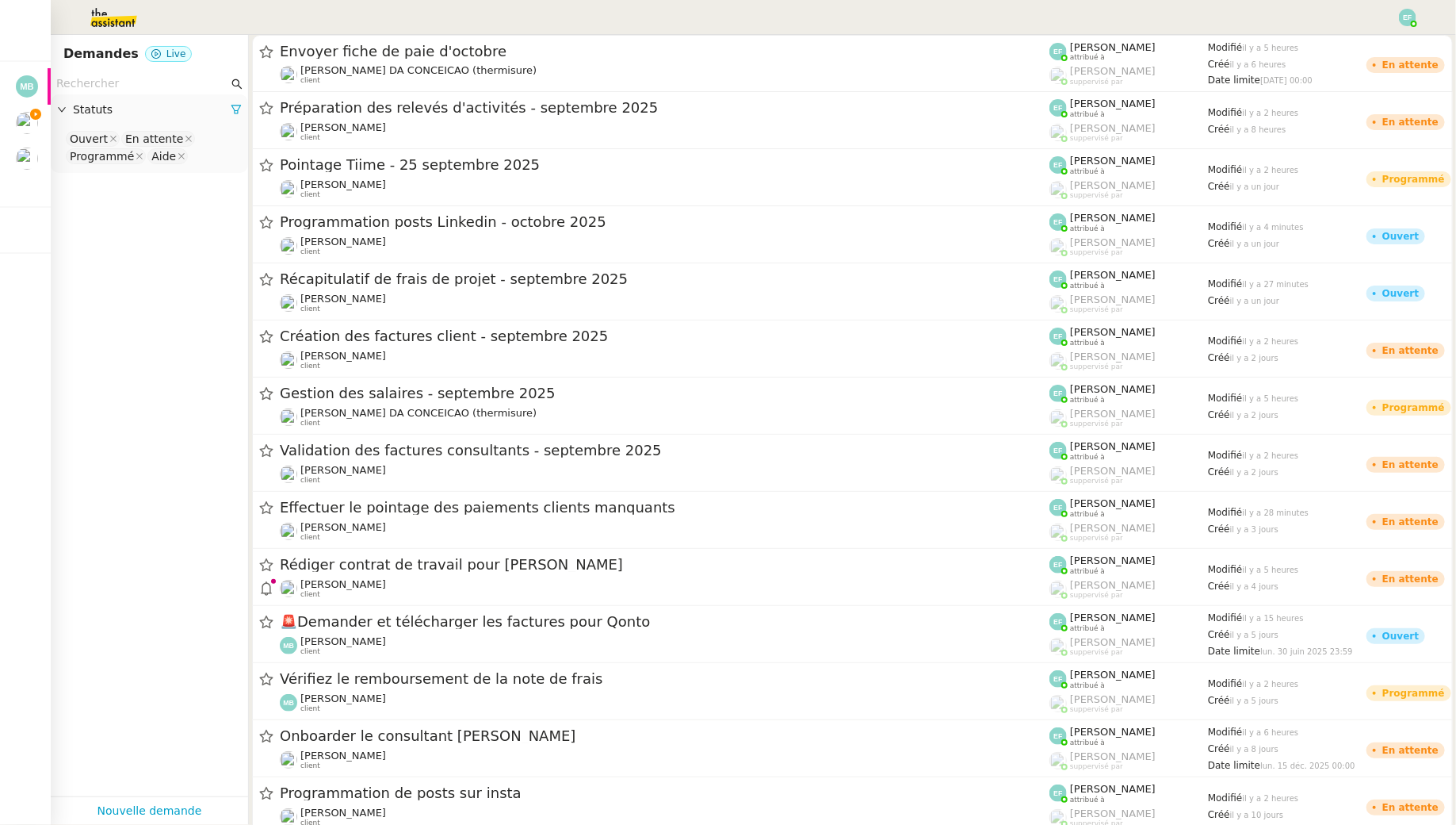
click at [119, 88] on input "text" at bounding box center [142, 84] width 172 height 19
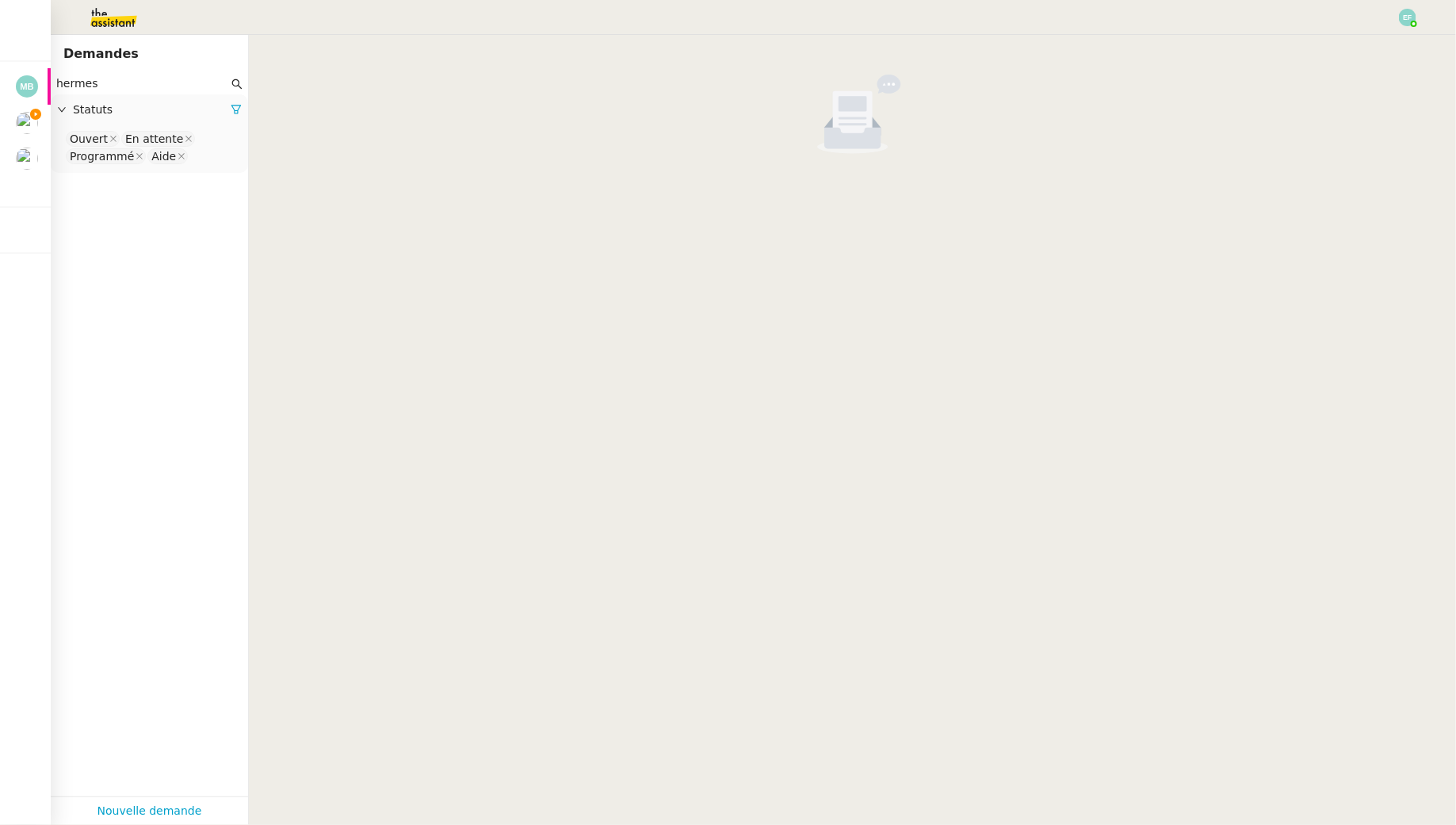
type input "hermes"
click at [215, 157] on nz-select-top-control "Ouvert En attente Programmé Aide" at bounding box center [149, 148] width 172 height 37
type input "ter"
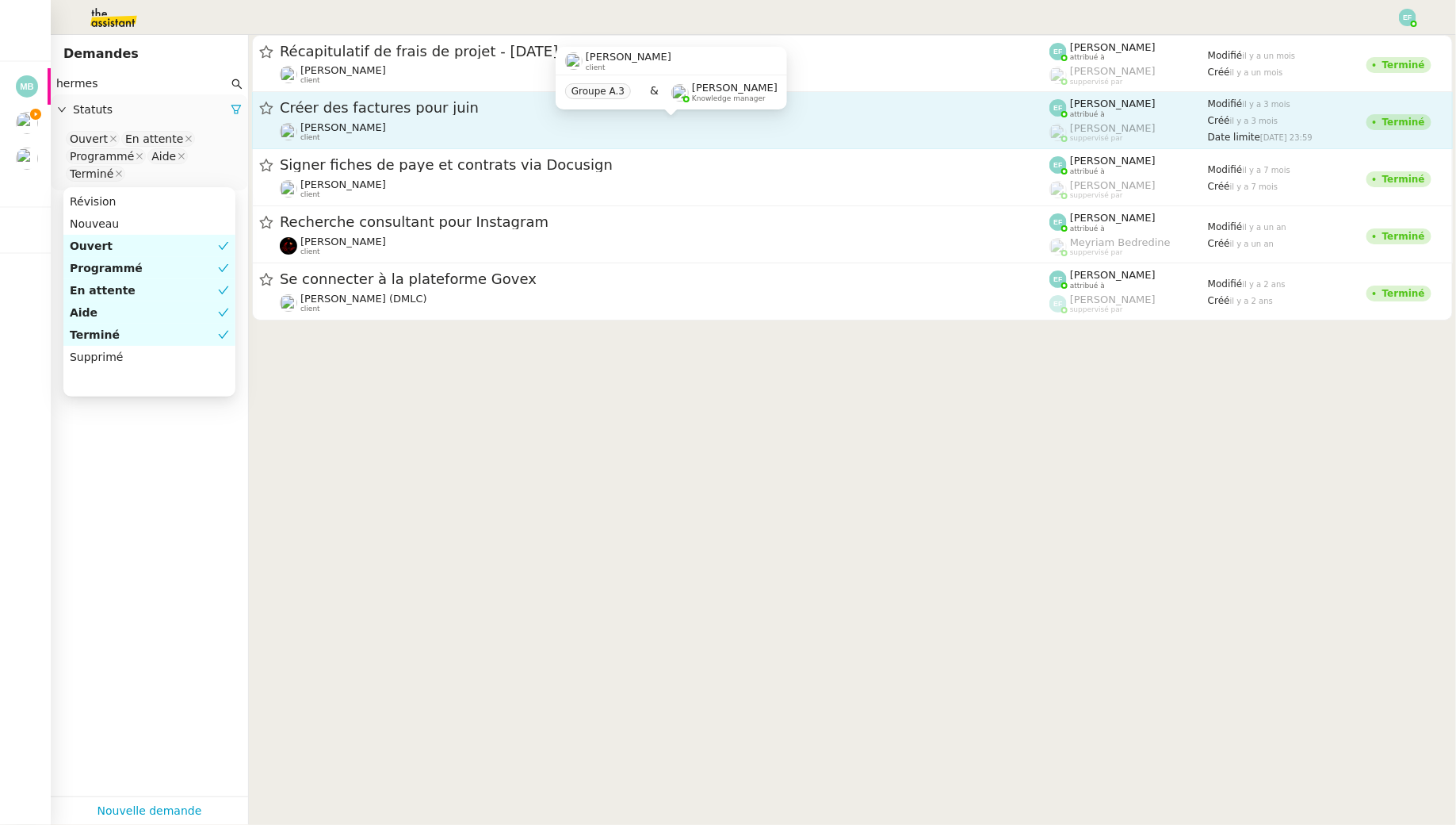
click at [520, 124] on div "Juliette Rihal client" at bounding box center [664, 132] width 770 height 21
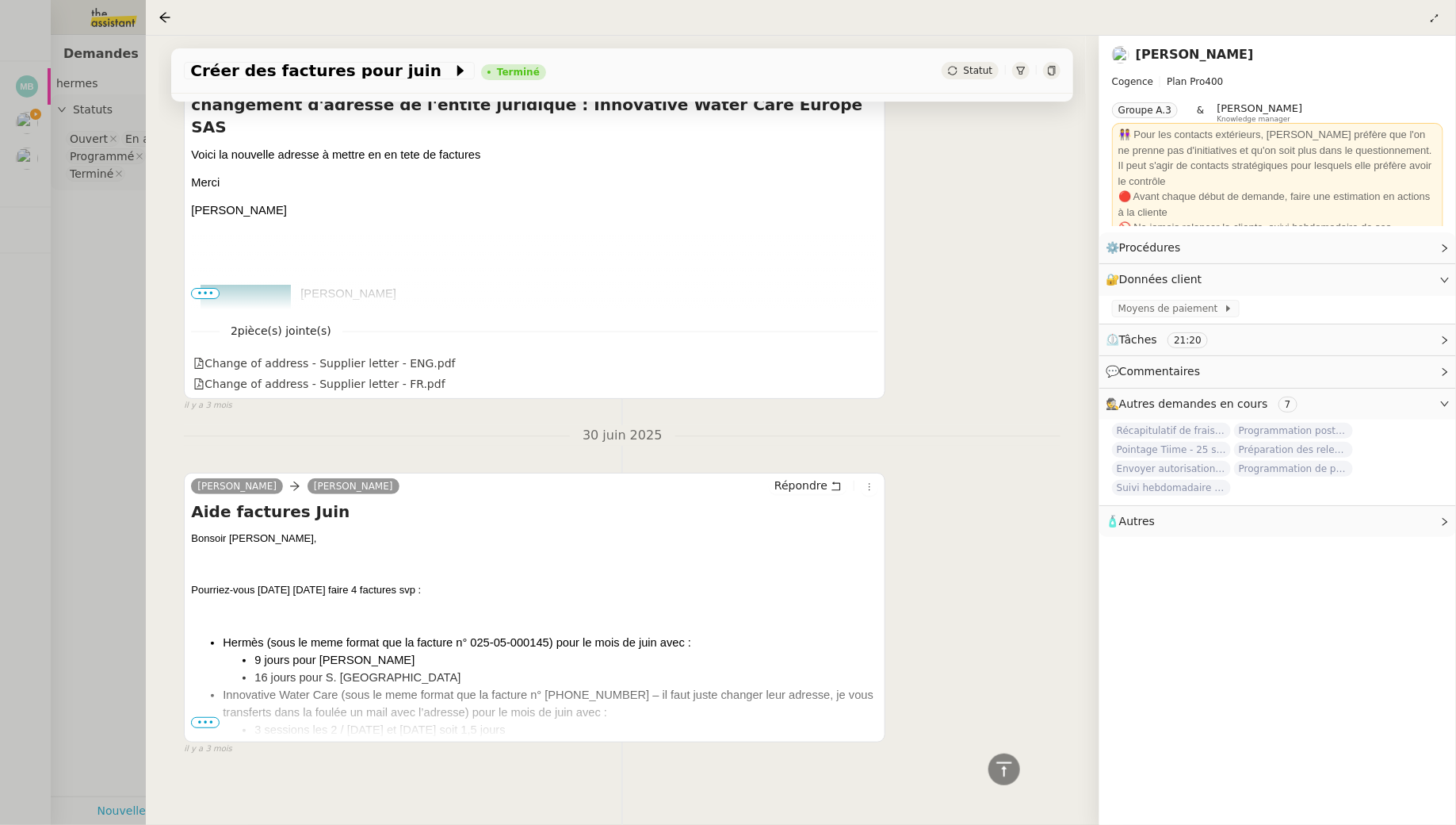
scroll to position [2662, 0]
click at [201, 720] on span "•••" at bounding box center [205, 722] width 29 height 11
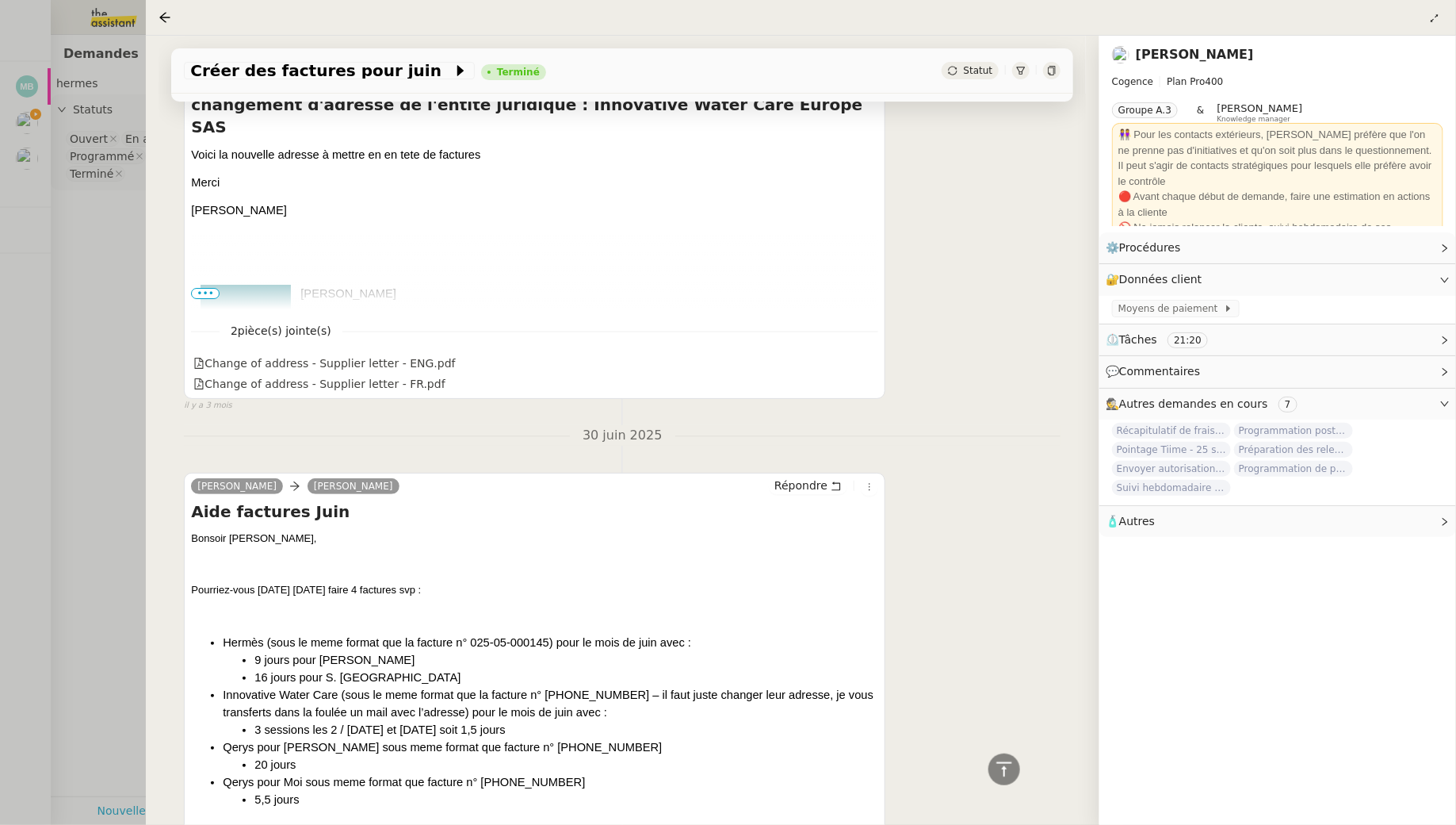
click at [101, 531] on div at bounding box center [728, 412] width 1456 height 825
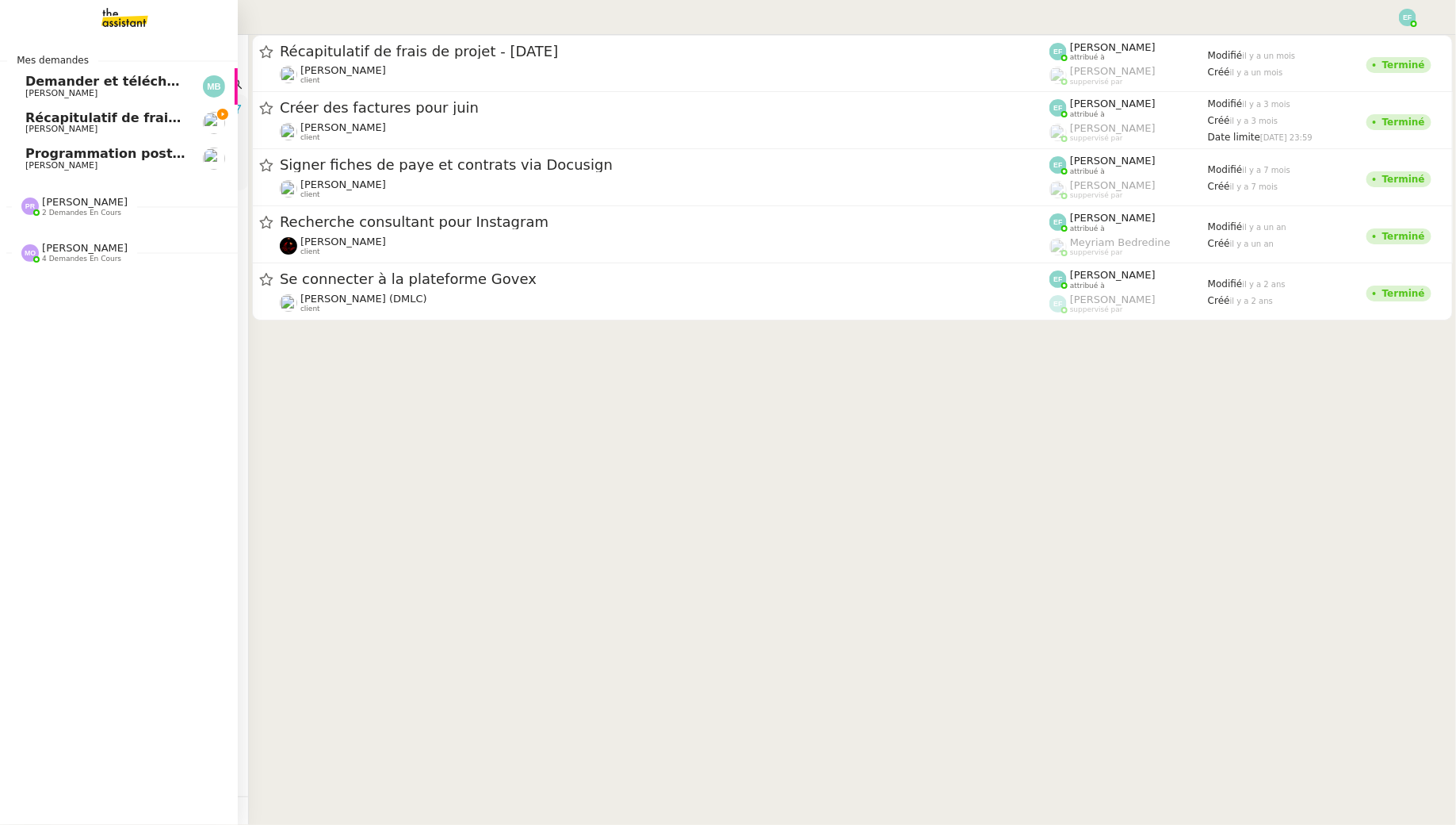
click at [21, 122] on link "Récapitulatif de frais de projet - [DATE] [PERSON_NAME]" at bounding box center [118, 122] width 238 height 36
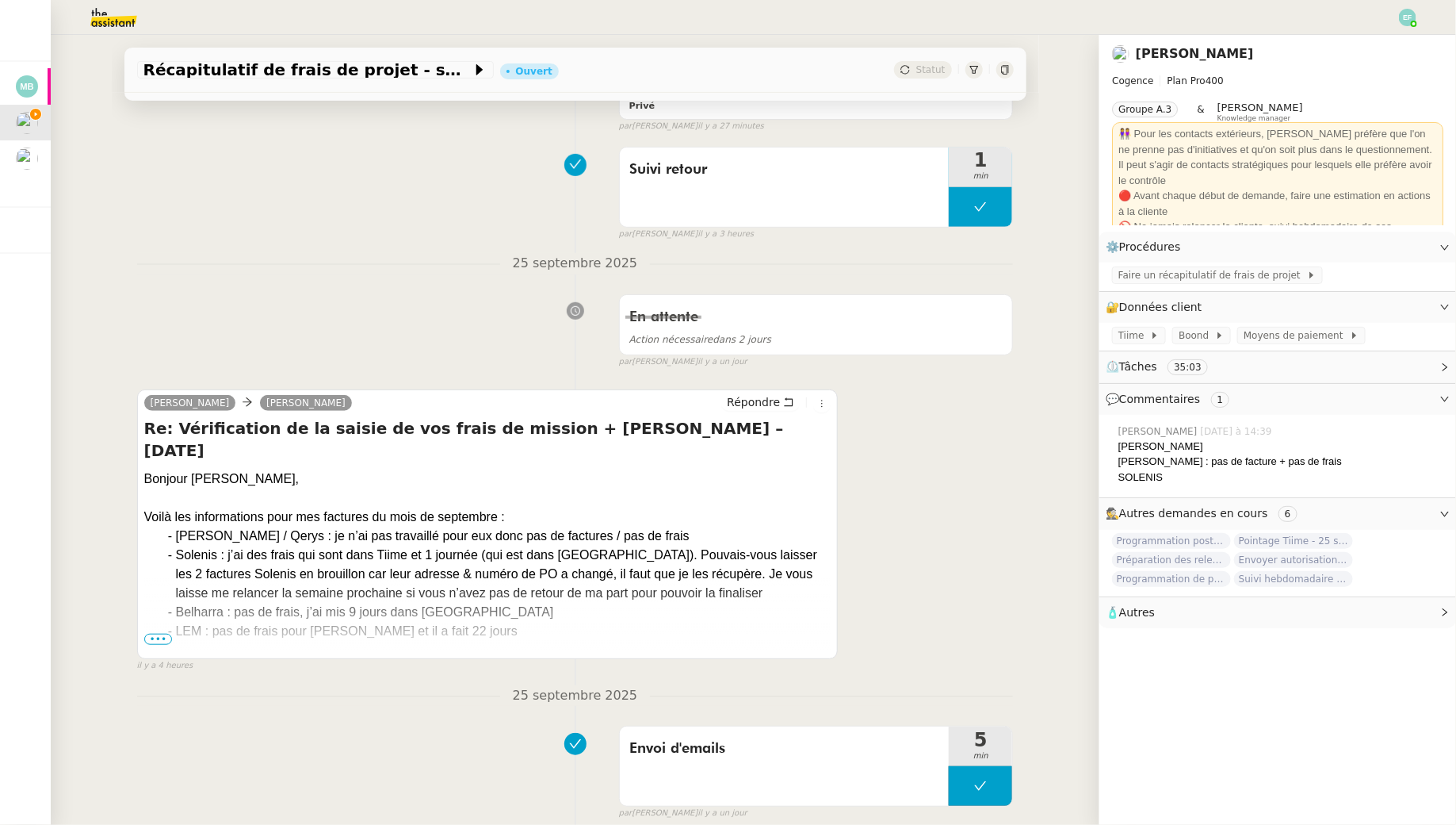
scroll to position [311, 0]
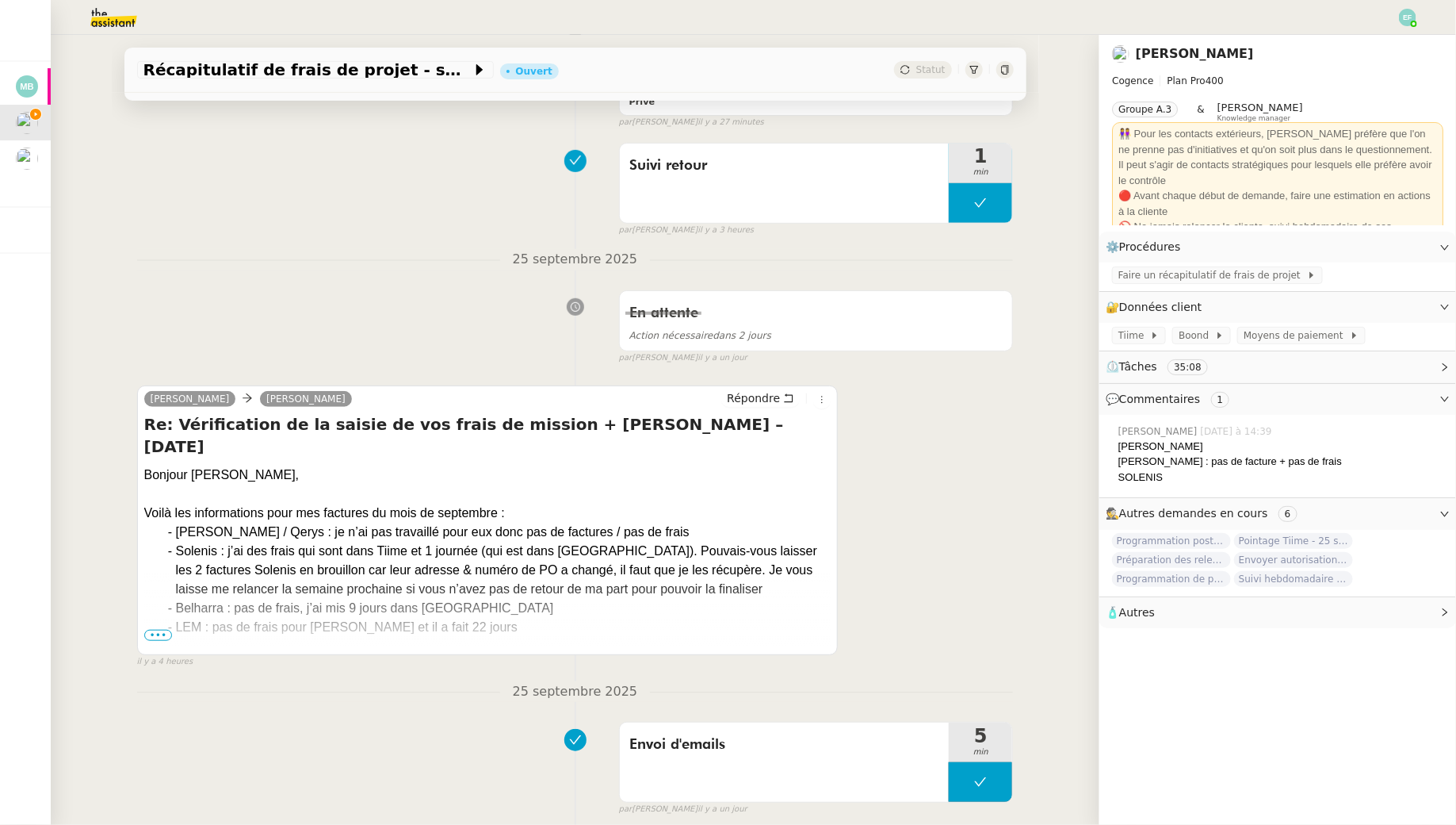
click at [161, 635] on span "•••" at bounding box center [159, 636] width 29 height 11
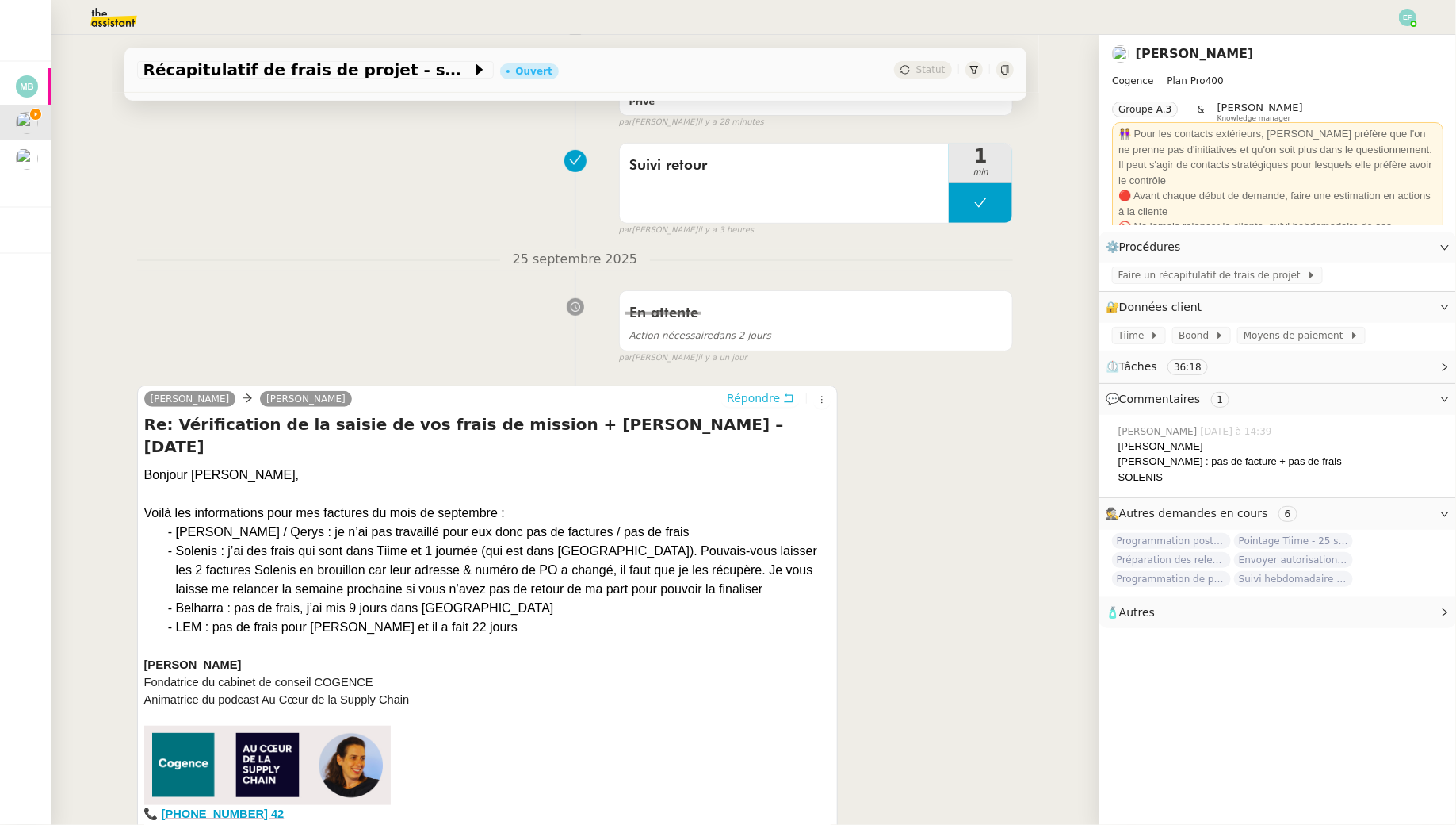
click at [793, 389] on button "Répondre" at bounding box center [760, 398] width 78 height 18
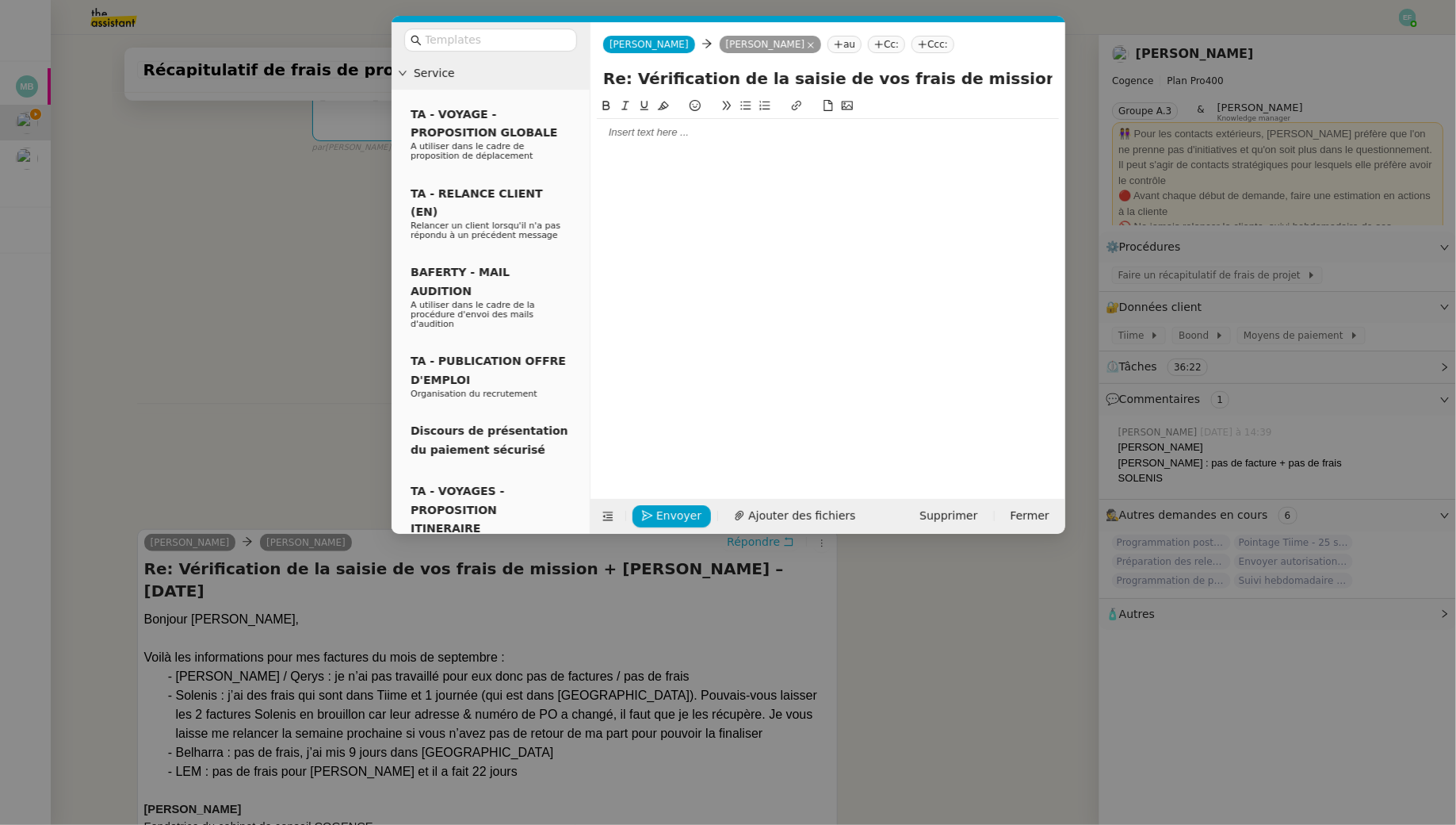
scroll to position [432, 0]
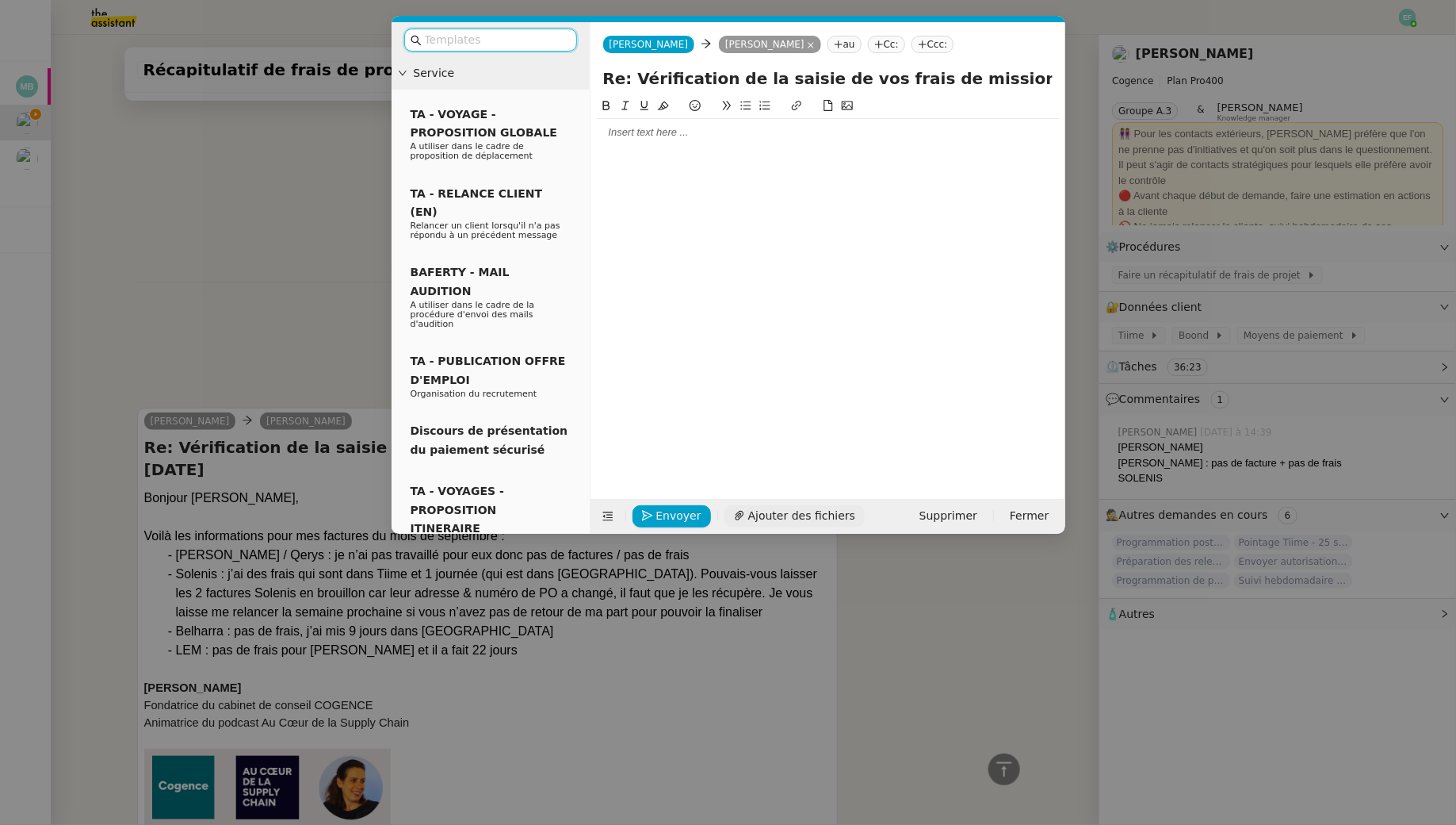
click at [811, 509] on span "Ajouter des fichiers" at bounding box center [801, 516] width 107 height 19
click at [284, 233] on nz-modal-container "Service TA - VOYAGE - PROPOSITION GLOBALE A utiliser dans le cadre de propositi…" at bounding box center [728, 412] width 1456 height 825
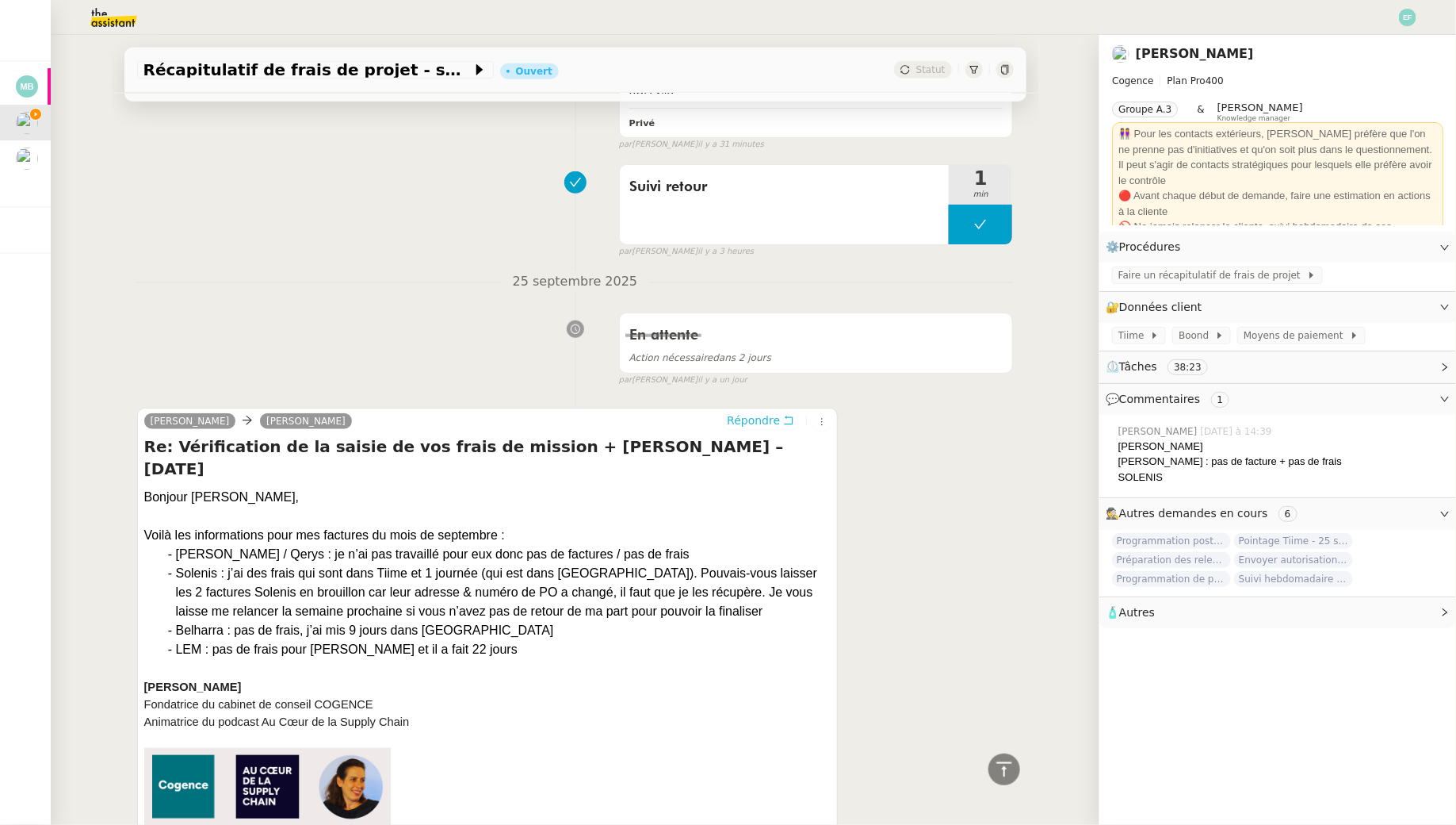
scroll to position [0, 0]
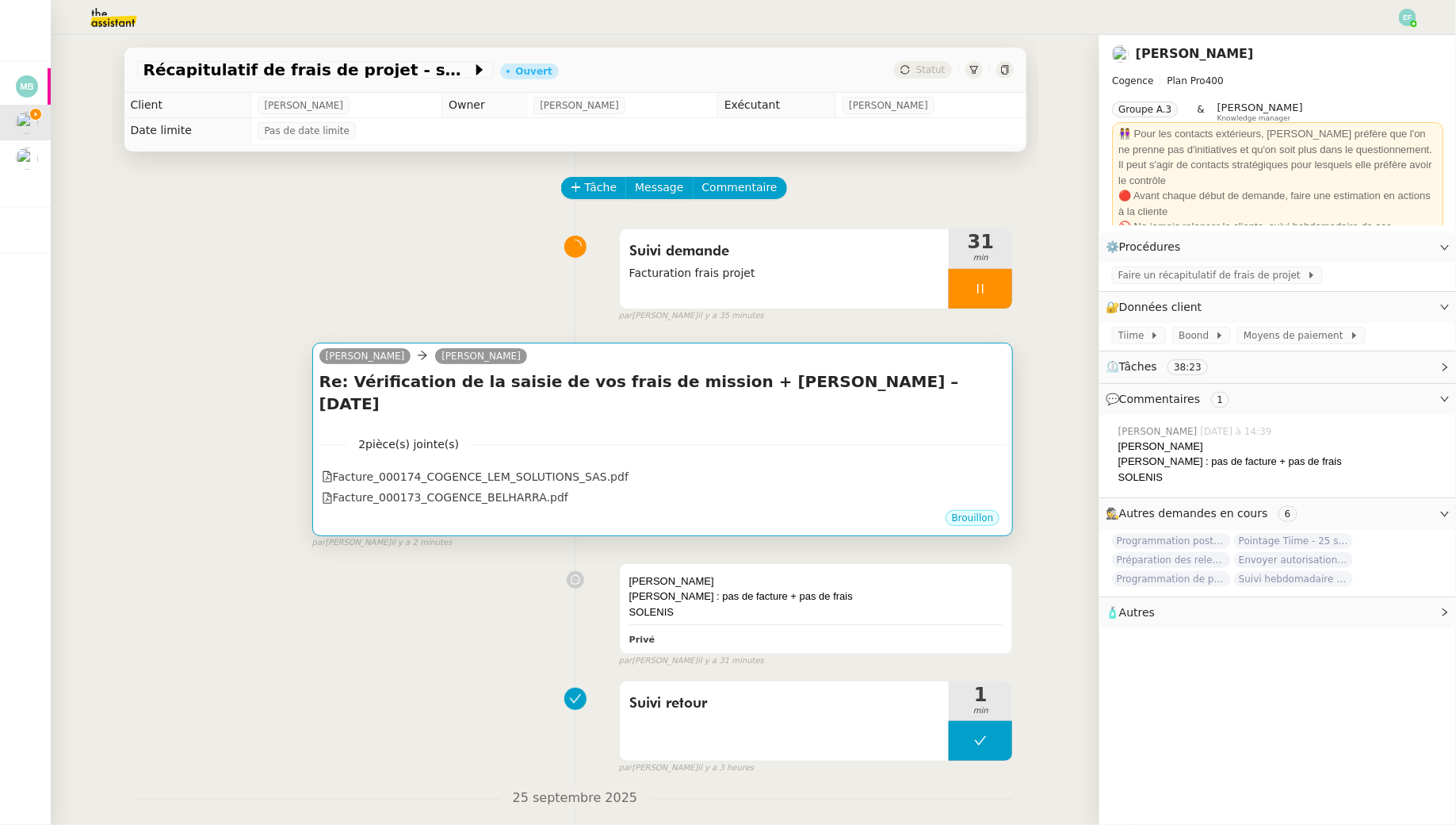
click at [655, 399] on div "Re: Vérification de la saisie de vos frais de mission + Charles Fouché – Septem…" at bounding box center [663, 397] width 687 height 52
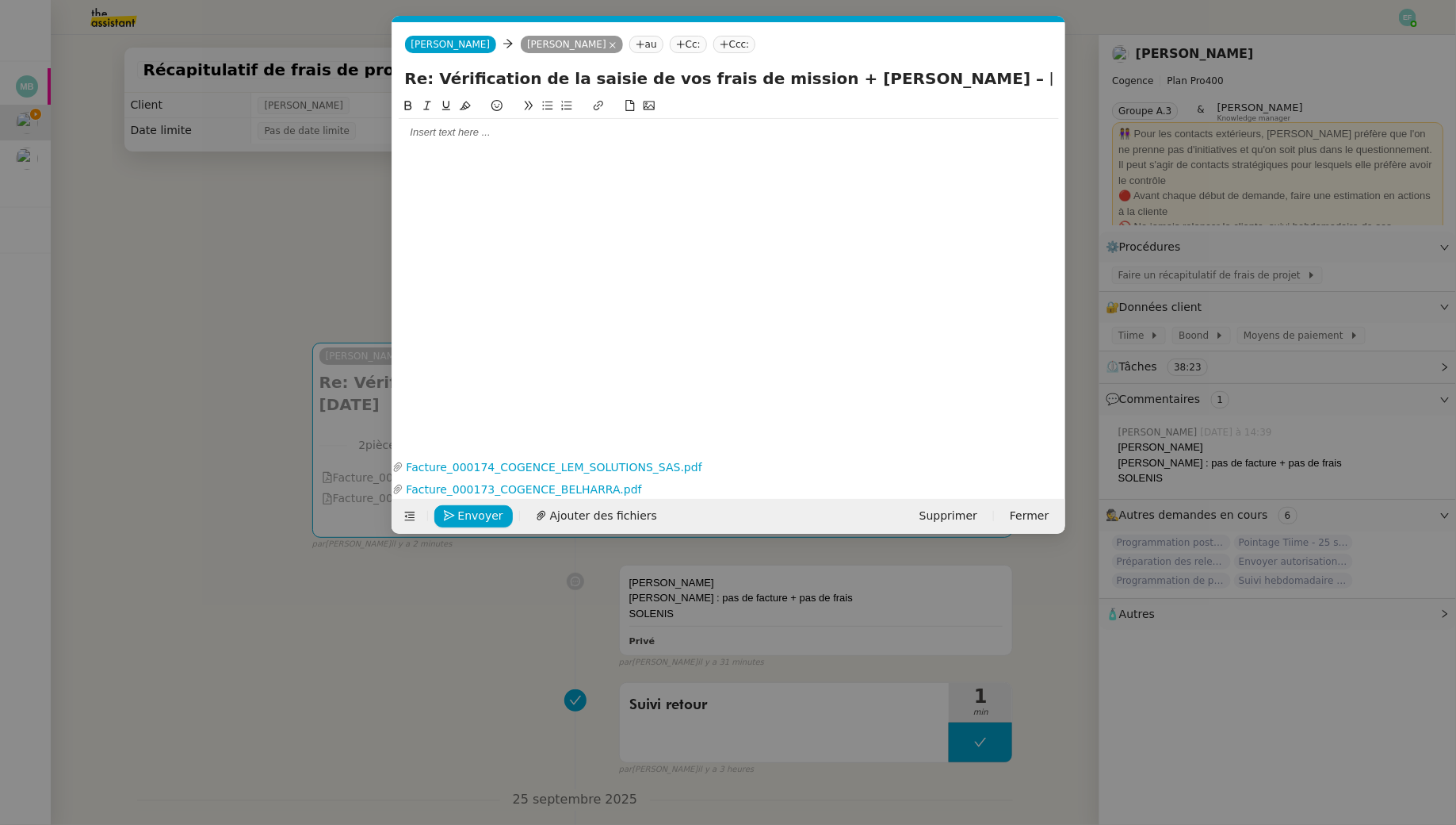
scroll to position [0, 34]
click at [522, 118] on div at bounding box center [729, 108] width 660 height 22
click at [514, 131] on div at bounding box center [729, 132] width 660 height 14
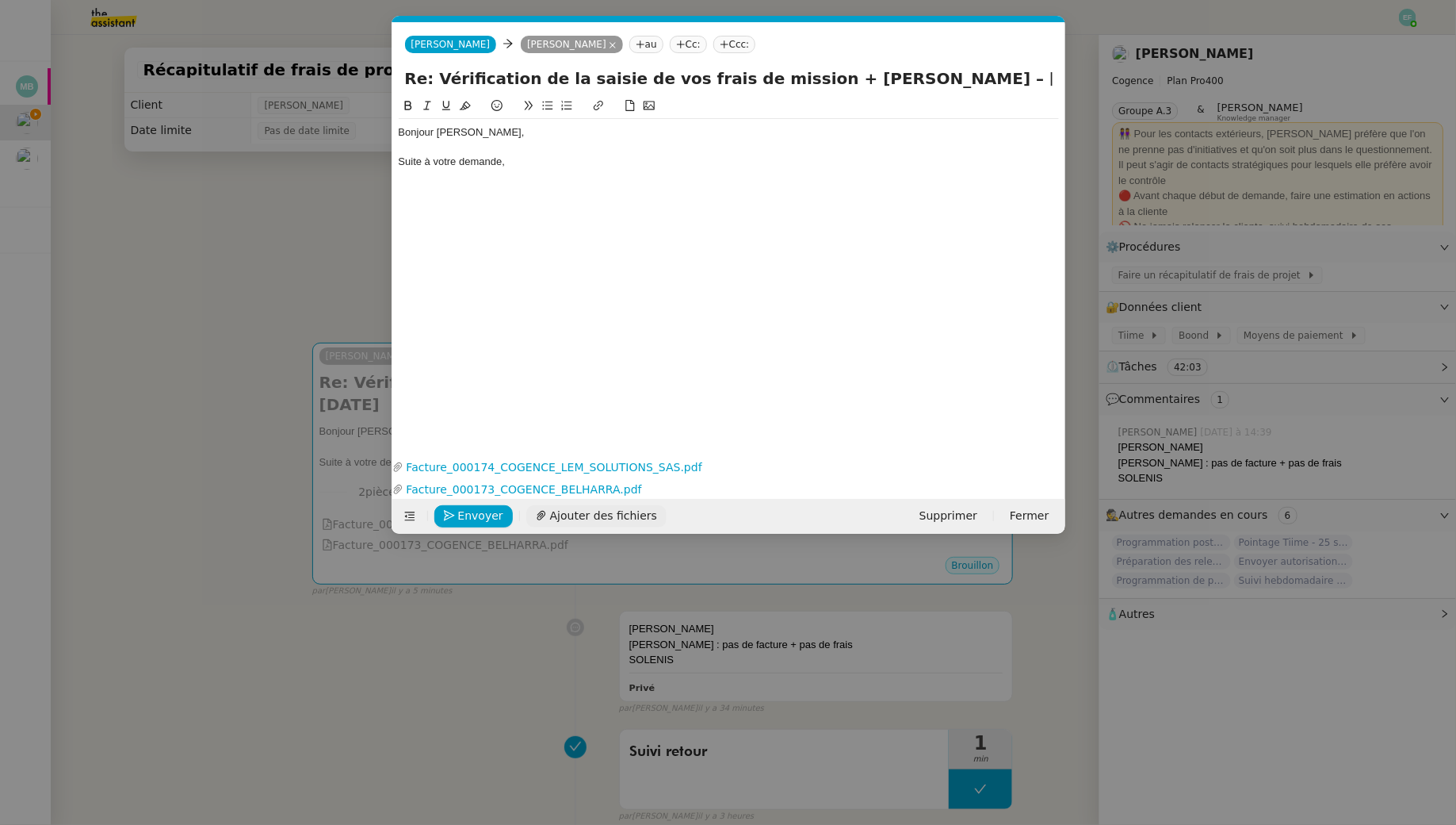
click at [591, 518] on span "Ajouter des fichiers" at bounding box center [603, 516] width 107 height 19
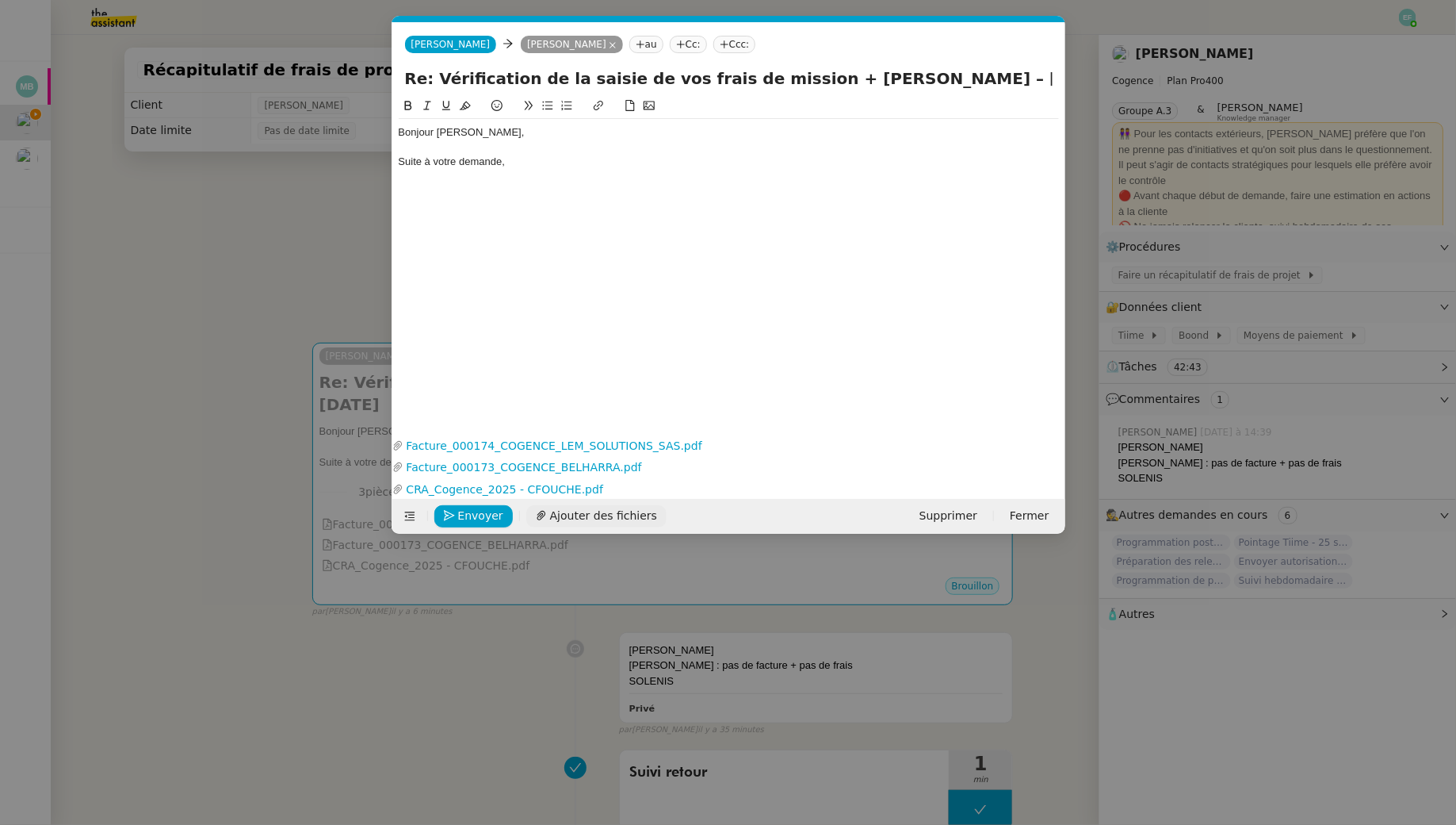
click at [578, 511] on span "Ajouter des fichiers" at bounding box center [603, 516] width 107 height 19
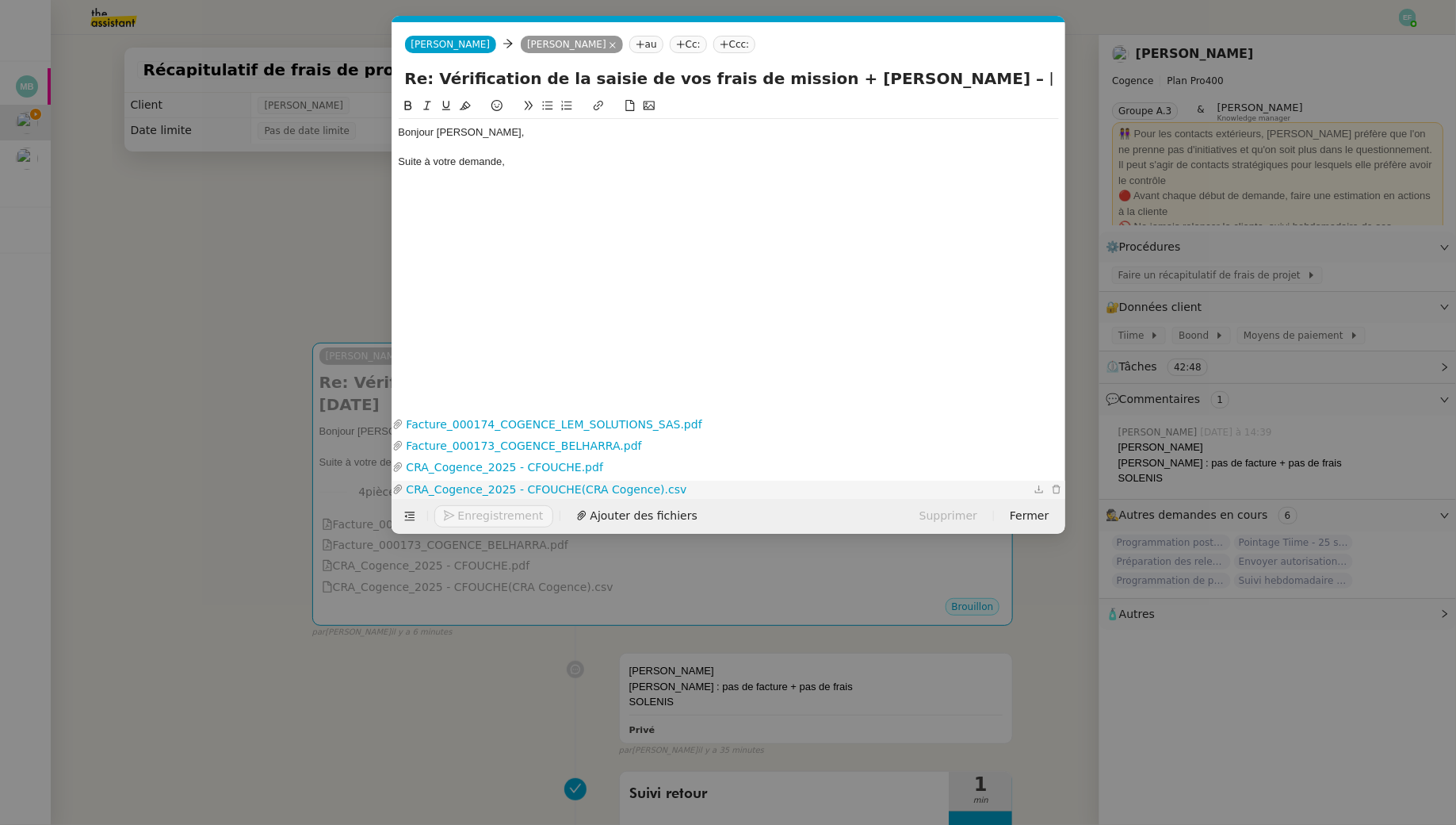
click at [547, 488] on link "CRA_Cogence_2025 - CFOUCHE(CRA Cogence).csv" at bounding box center [717, 490] width 627 height 19
click at [625, 357] on div "Bonjour Juliette, Suite à votre demande," at bounding box center [729, 242] width 660 height 290
click at [544, 156] on div "Suite à votre demande," at bounding box center [729, 161] width 660 height 14
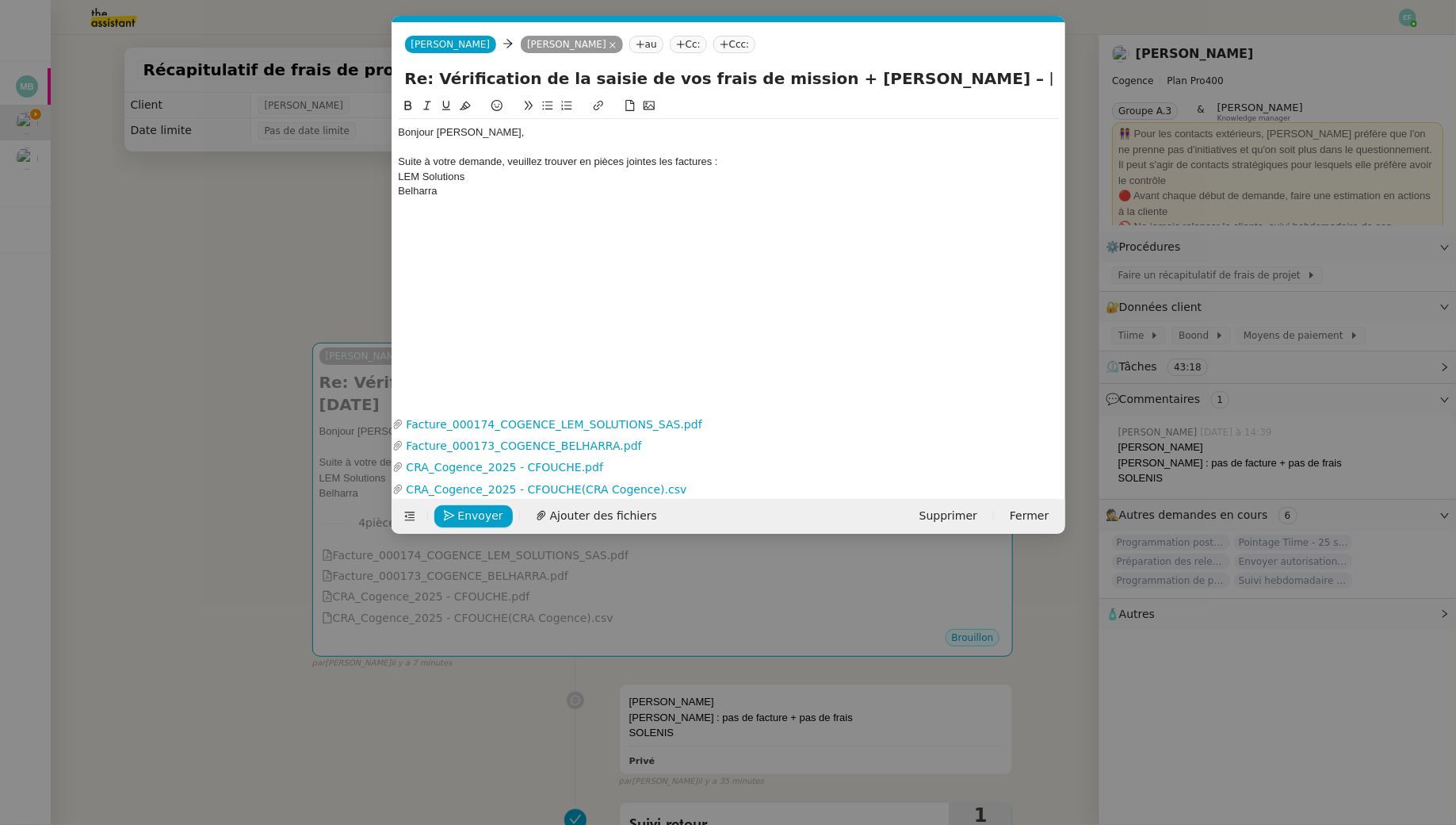
click at [399, 175] on div "LEM Solutions" at bounding box center [729, 176] width 660 height 14
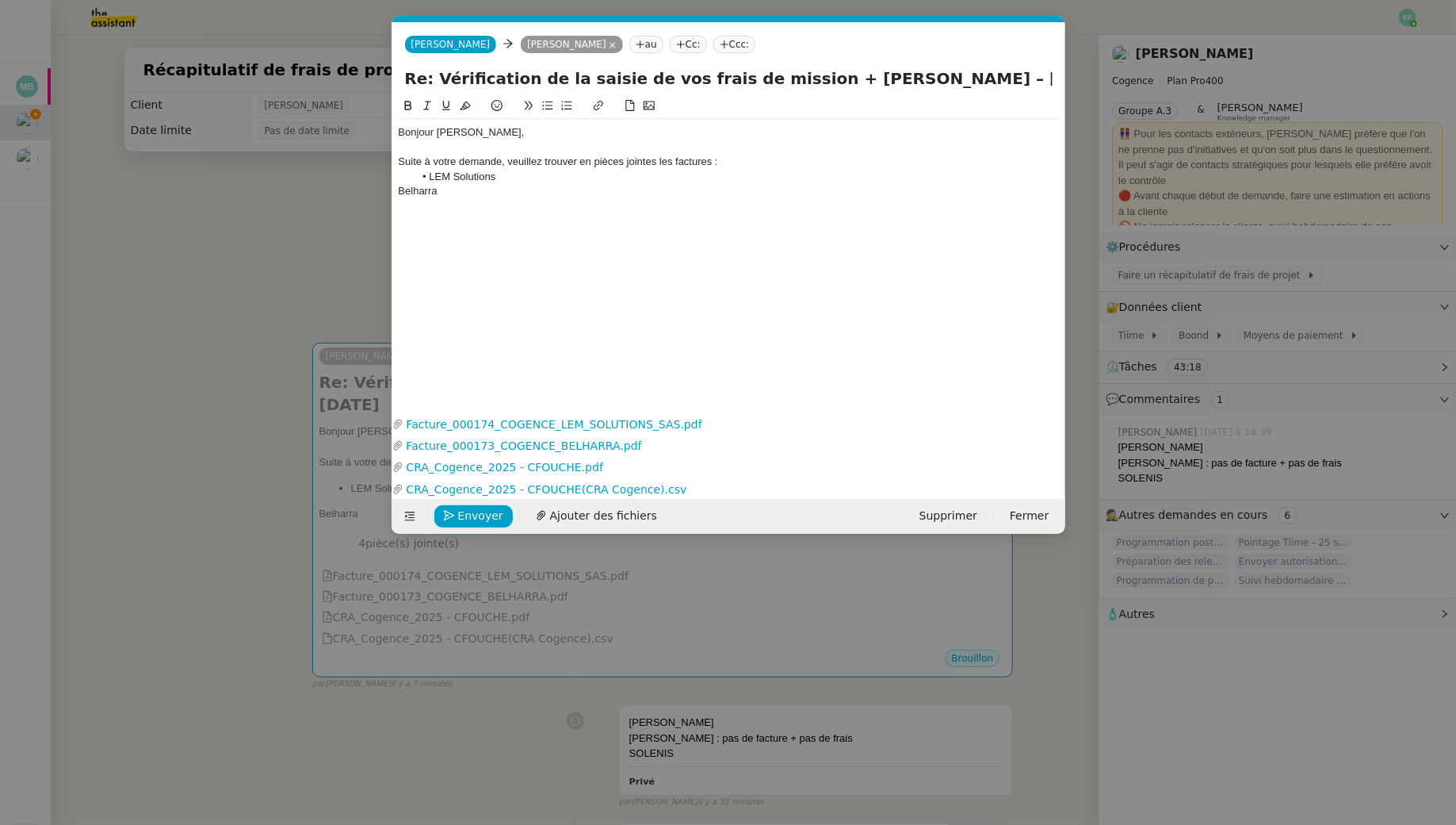
click at [399, 193] on div "Belharra" at bounding box center [729, 190] width 660 height 14
click at [523, 175] on li "LEM Solutions" at bounding box center [737, 176] width 645 height 14
click at [479, 194] on li "Belharra" at bounding box center [737, 190] width 645 height 14
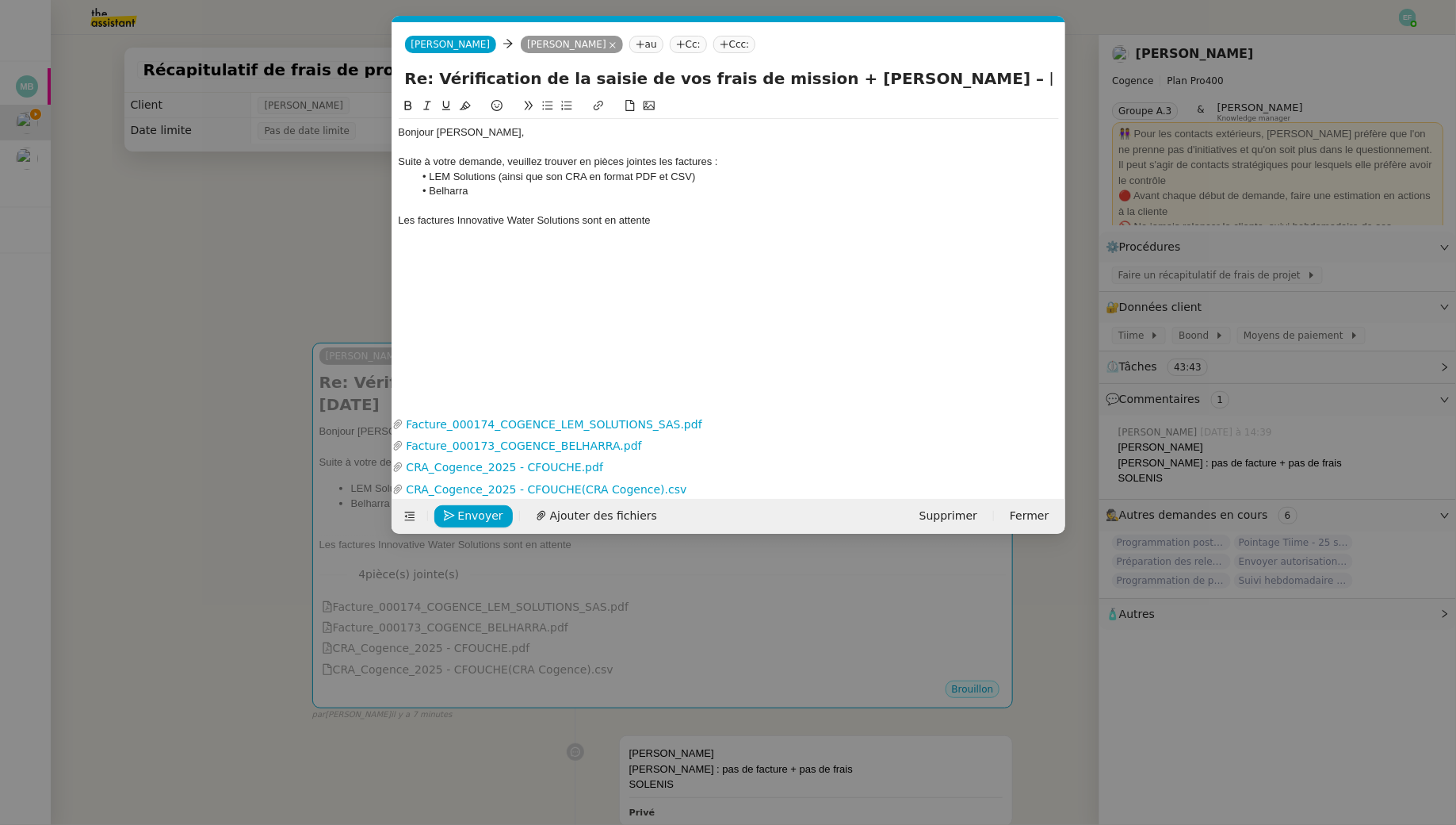
click at [641, 231] on div "Bonjour Juliette, Suite à votre demande, veuillez trouver en pièces jointes les…" at bounding box center [729, 175] width 660 height 115
click at [639, 222] on div "Les factures Innovative Water Solutions sont en attente" at bounding box center [729, 220] width 660 height 14
click at [218, 307] on nz-modal-container "Service TA - VOYAGE - PROPOSITION GLOBALE A utiliser dans le cadre de propositi…" at bounding box center [728, 412] width 1456 height 825
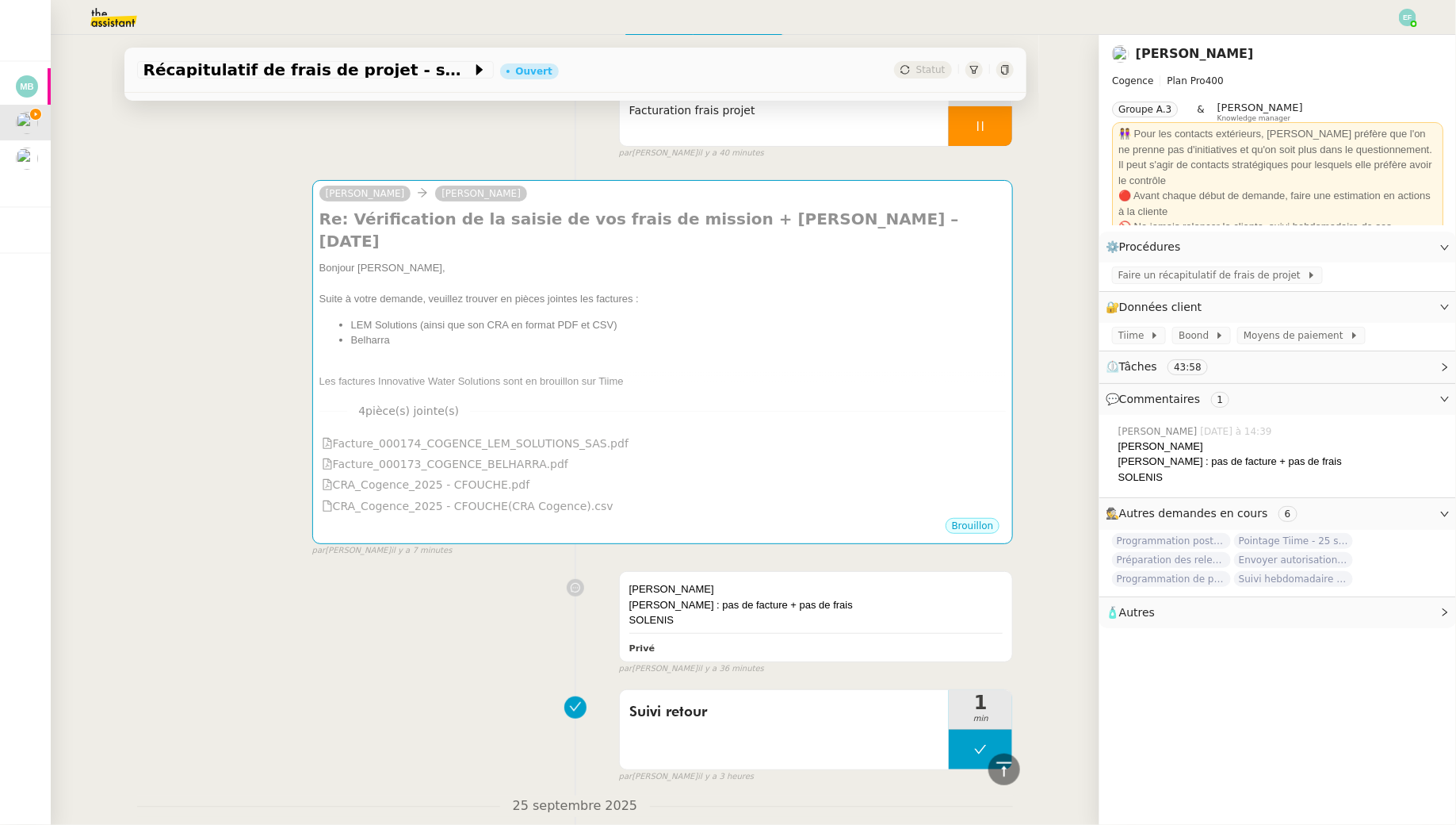
scroll to position [23, 0]
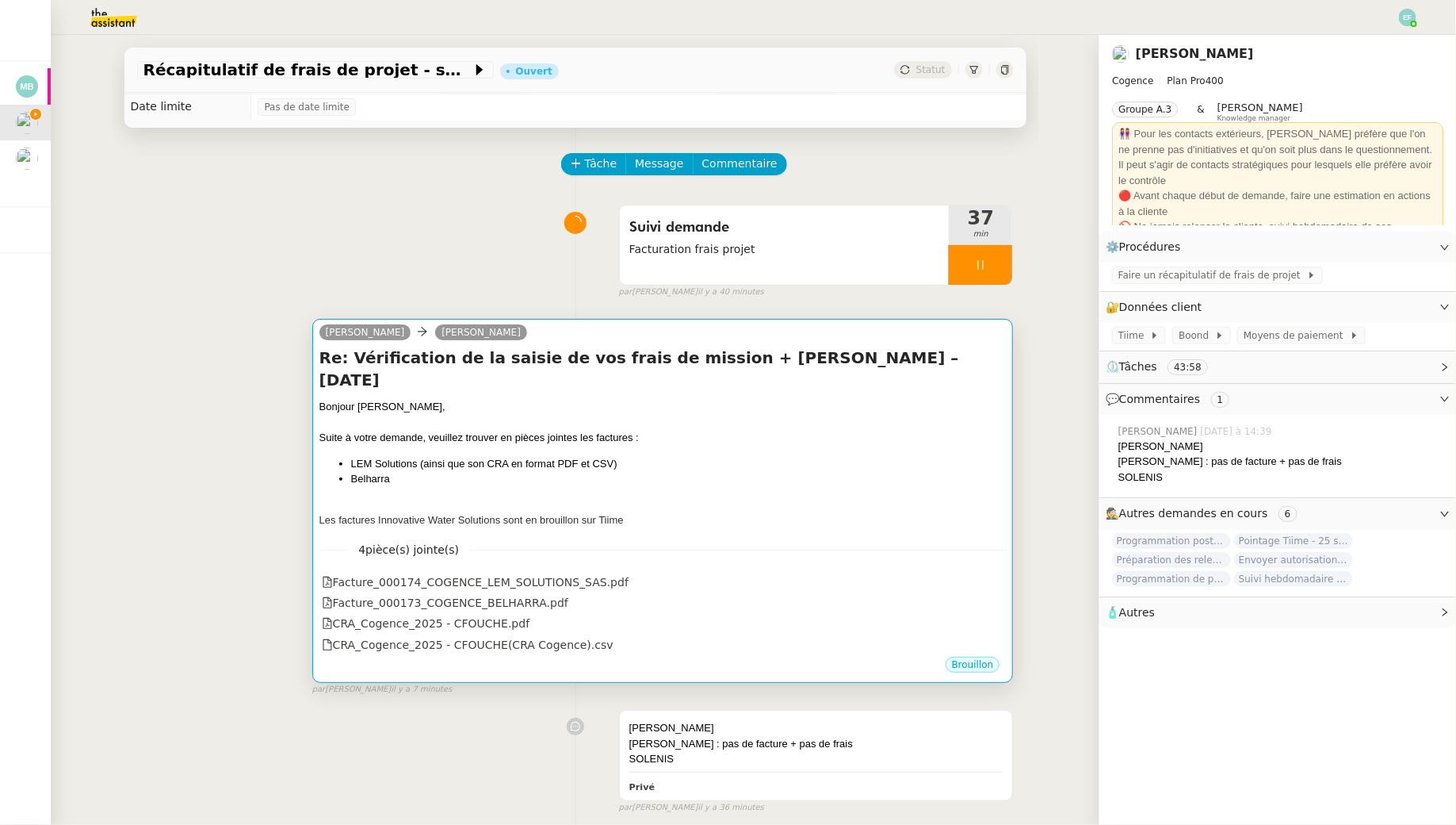
click at [445, 415] on div at bounding box center [663, 423] width 687 height 16
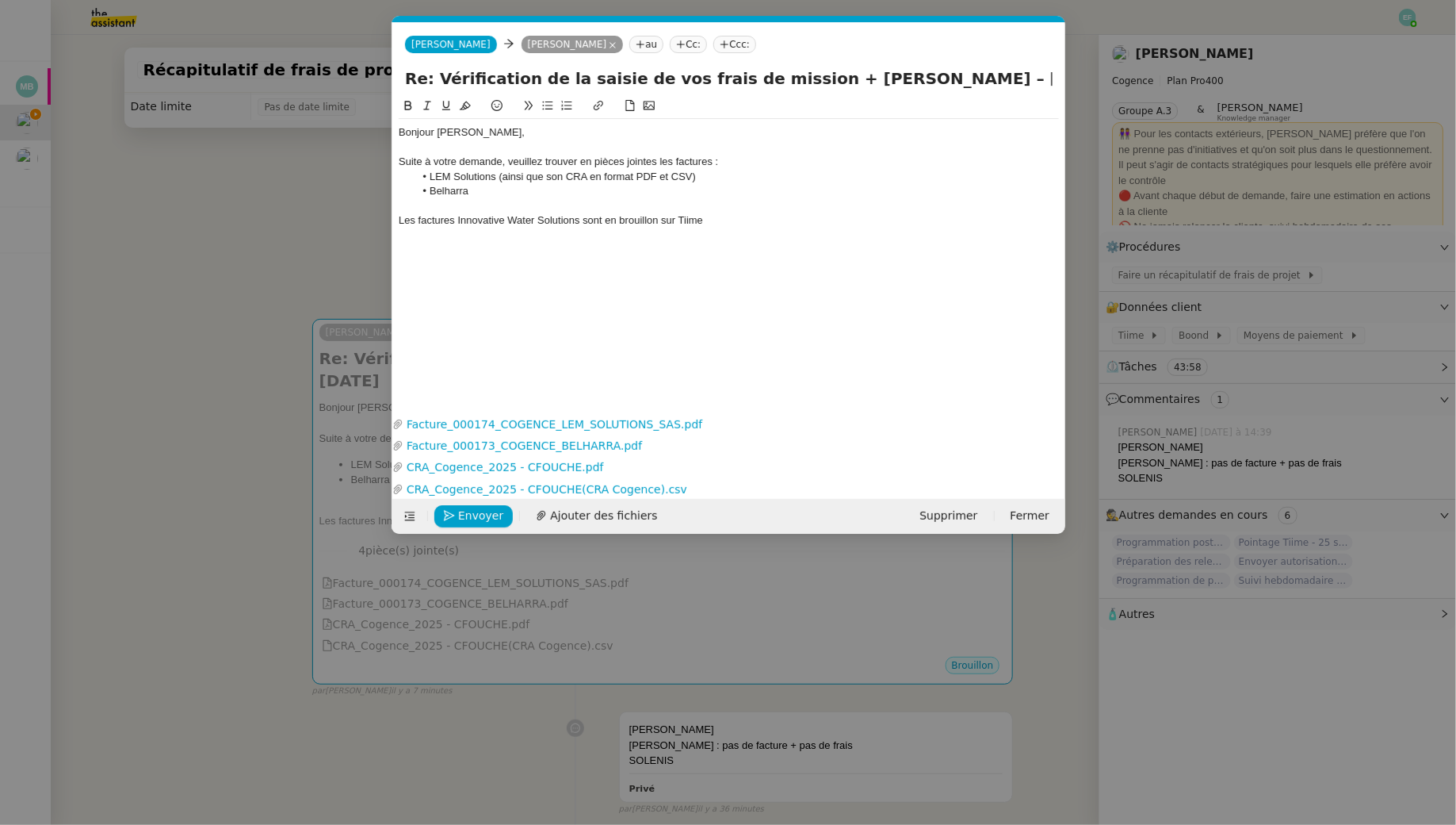
scroll to position [0, 34]
click at [107, 215] on nz-modal-container "Service TA - VOYAGE - PROPOSITION GLOBALE A utiliser dans le cadre de propositi…" at bounding box center [728, 412] width 1456 height 825
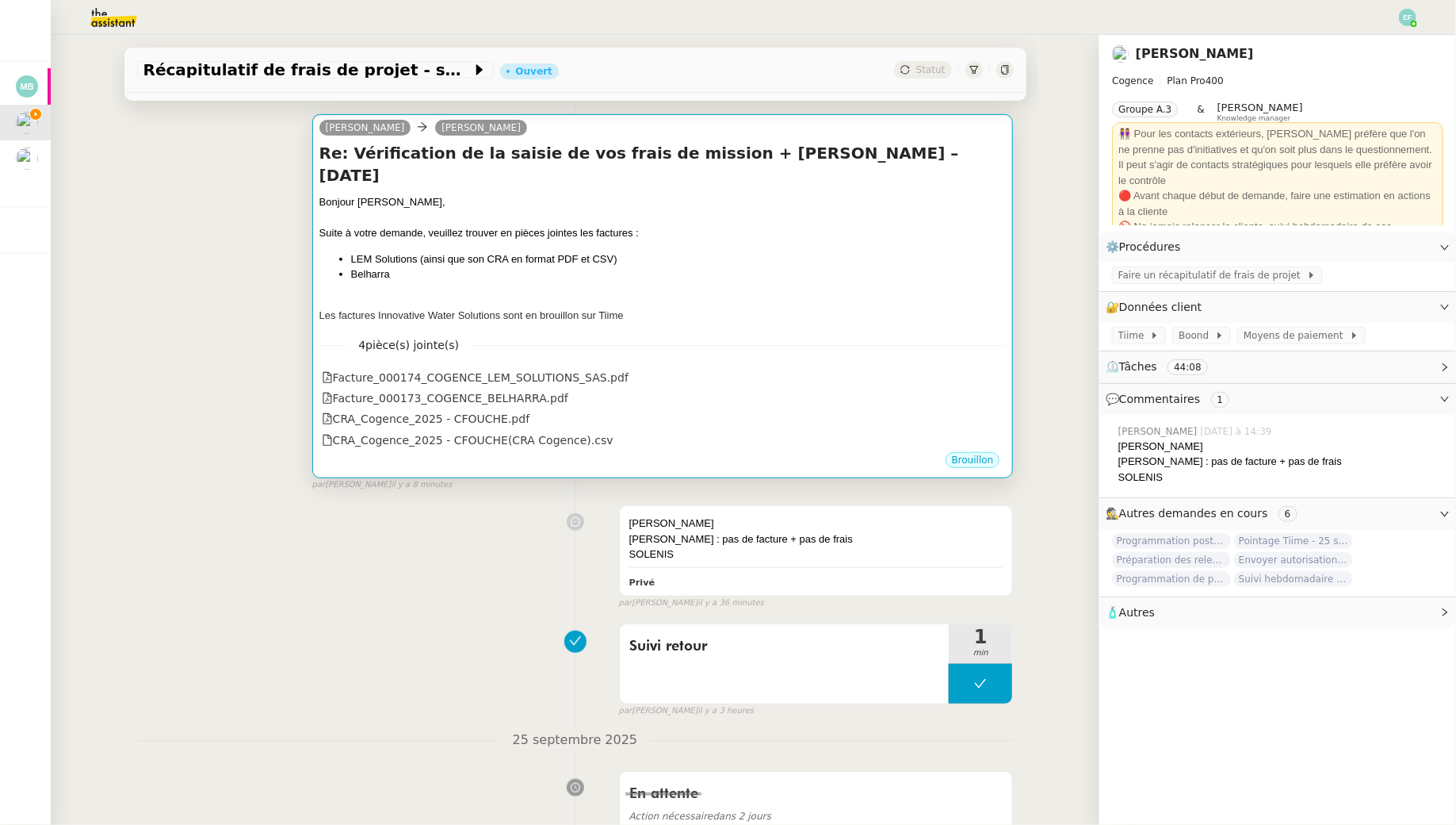
scroll to position [0, 0]
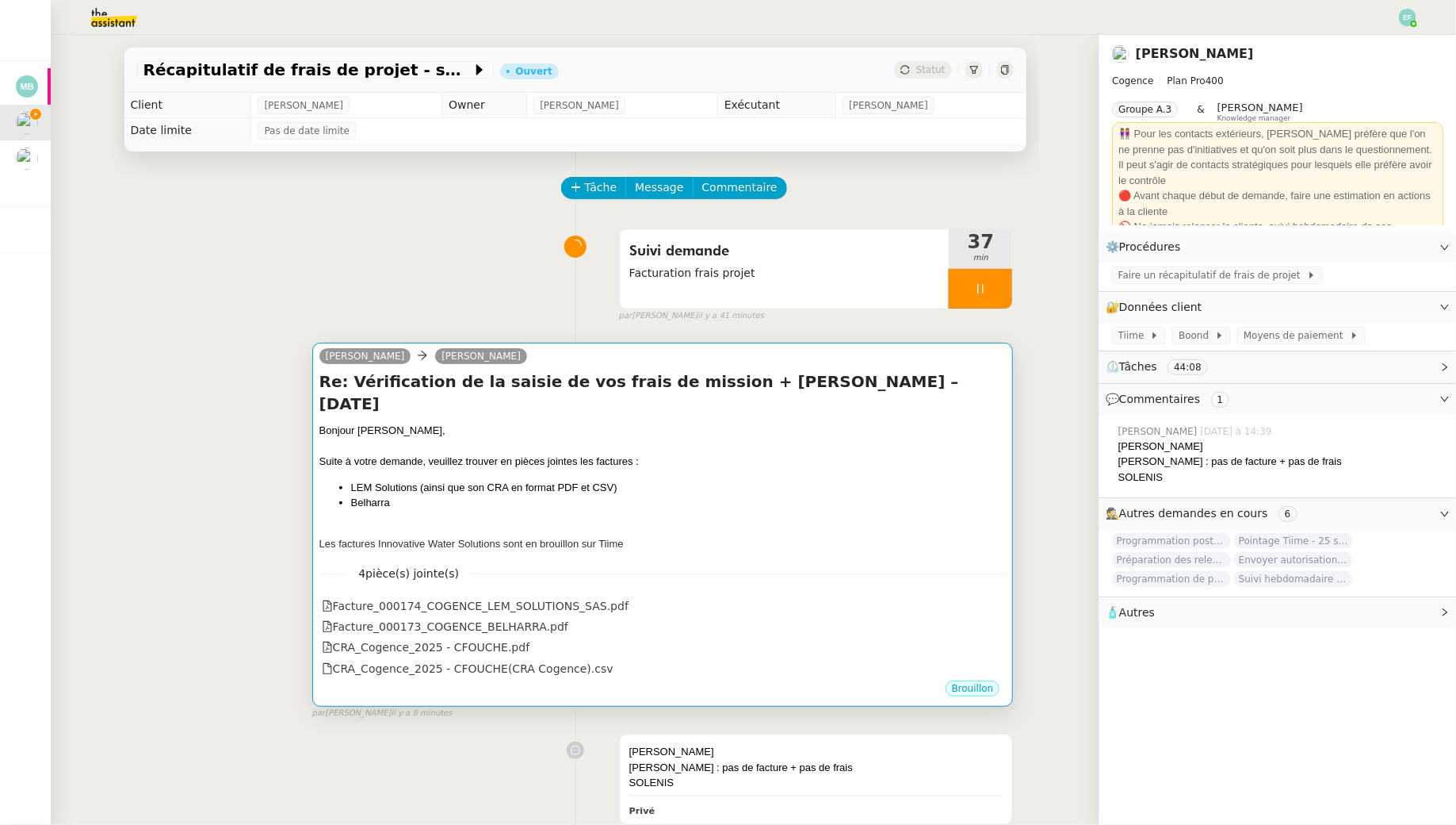
click at [631, 454] on div "Suite à votre demande, veuillez trouver en pièces jointes les factures :" at bounding box center [663, 461] width 687 height 16
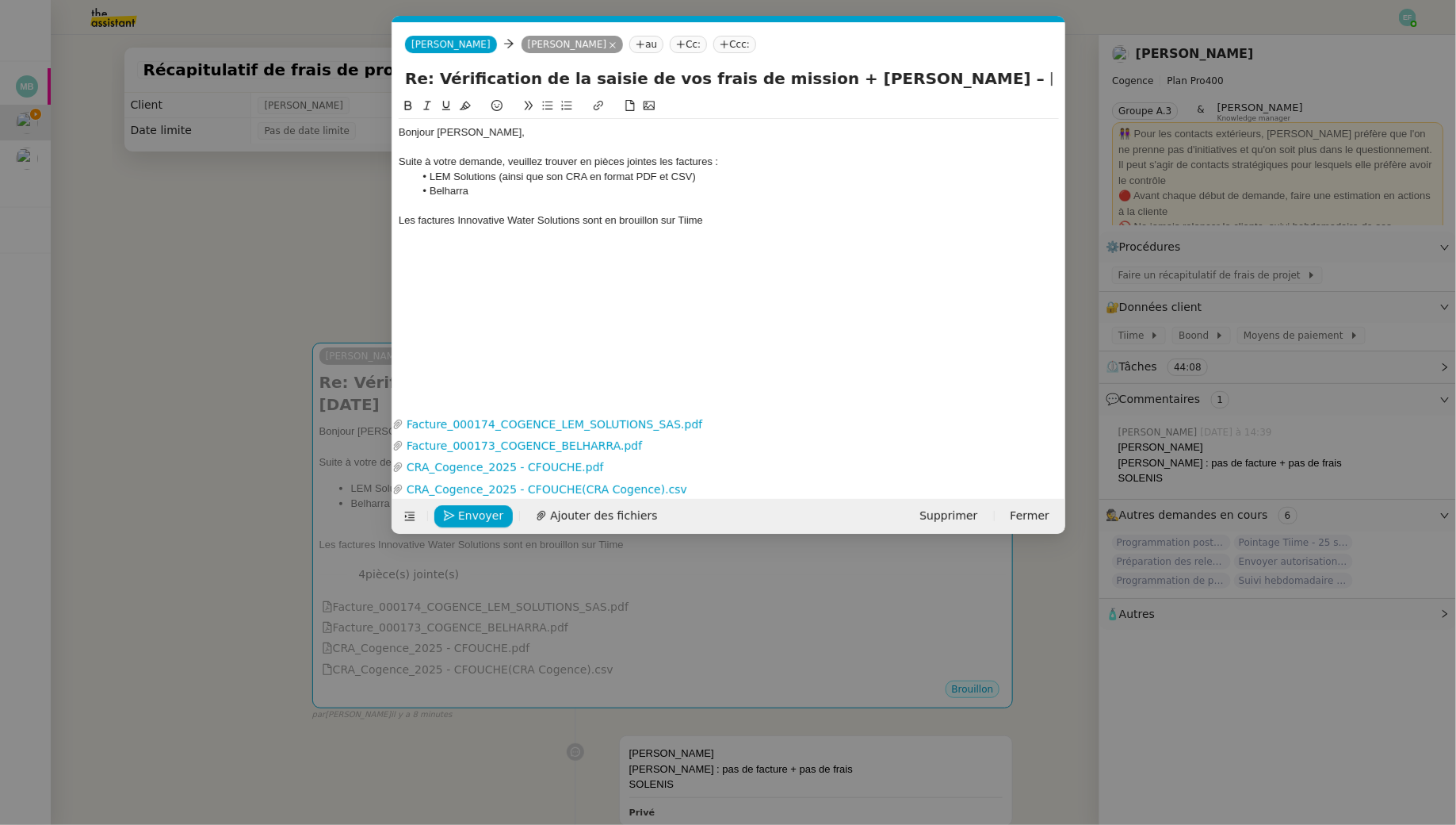
scroll to position [0, 34]
click at [747, 219] on div "Les factures Innovative Water Solutions sont en brouillon sur Tiime" at bounding box center [729, 220] width 660 height 14
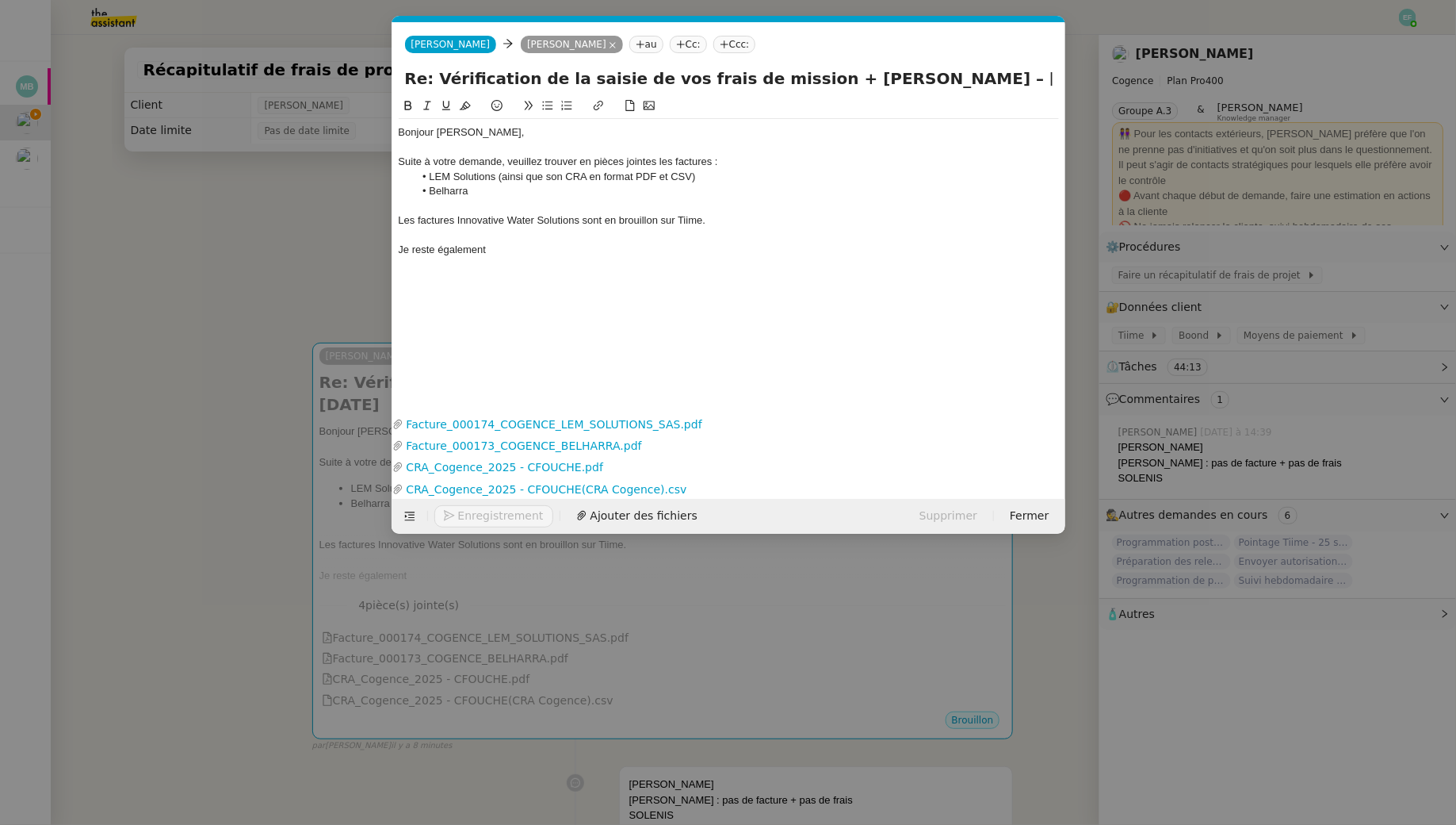
click at [807, 230] on div at bounding box center [729, 235] width 660 height 14
click at [805, 229] on div at bounding box center [729, 235] width 660 height 14
click at [799, 224] on div "Les factures Innovative Water Solutions sont en brouillon sur Tiime." at bounding box center [729, 220] width 660 height 14
click at [253, 296] on nz-modal-container "Service TA - VOYAGE - PROPOSITION GLOBALE A utiliser dans le cadre de propositi…" at bounding box center [728, 412] width 1456 height 825
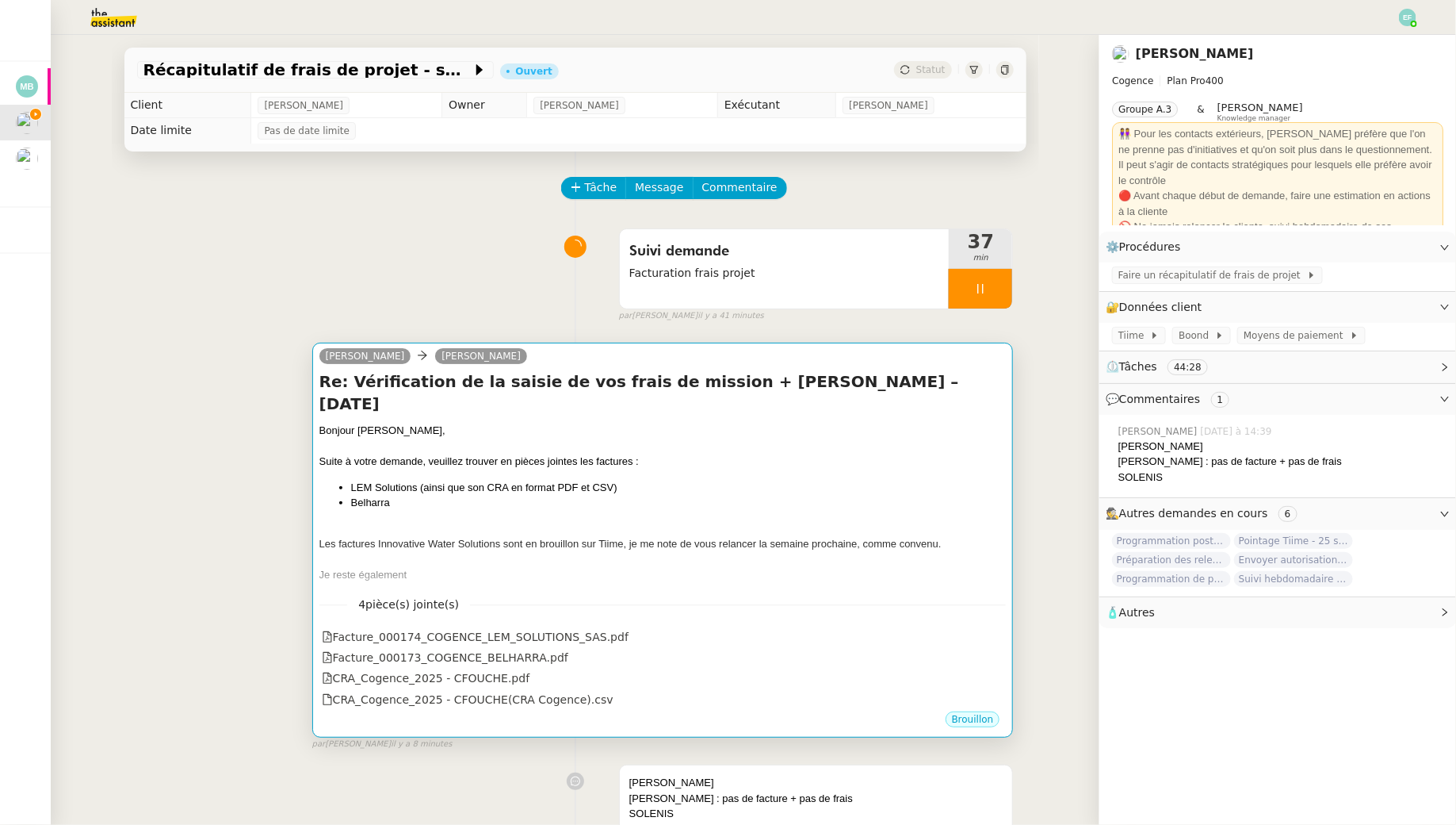
click at [546, 495] on div "Bonjour Juliette, Suite à votre demande, veuillez trouver en pièces jointes les…" at bounding box center [663, 503] width 687 height 161
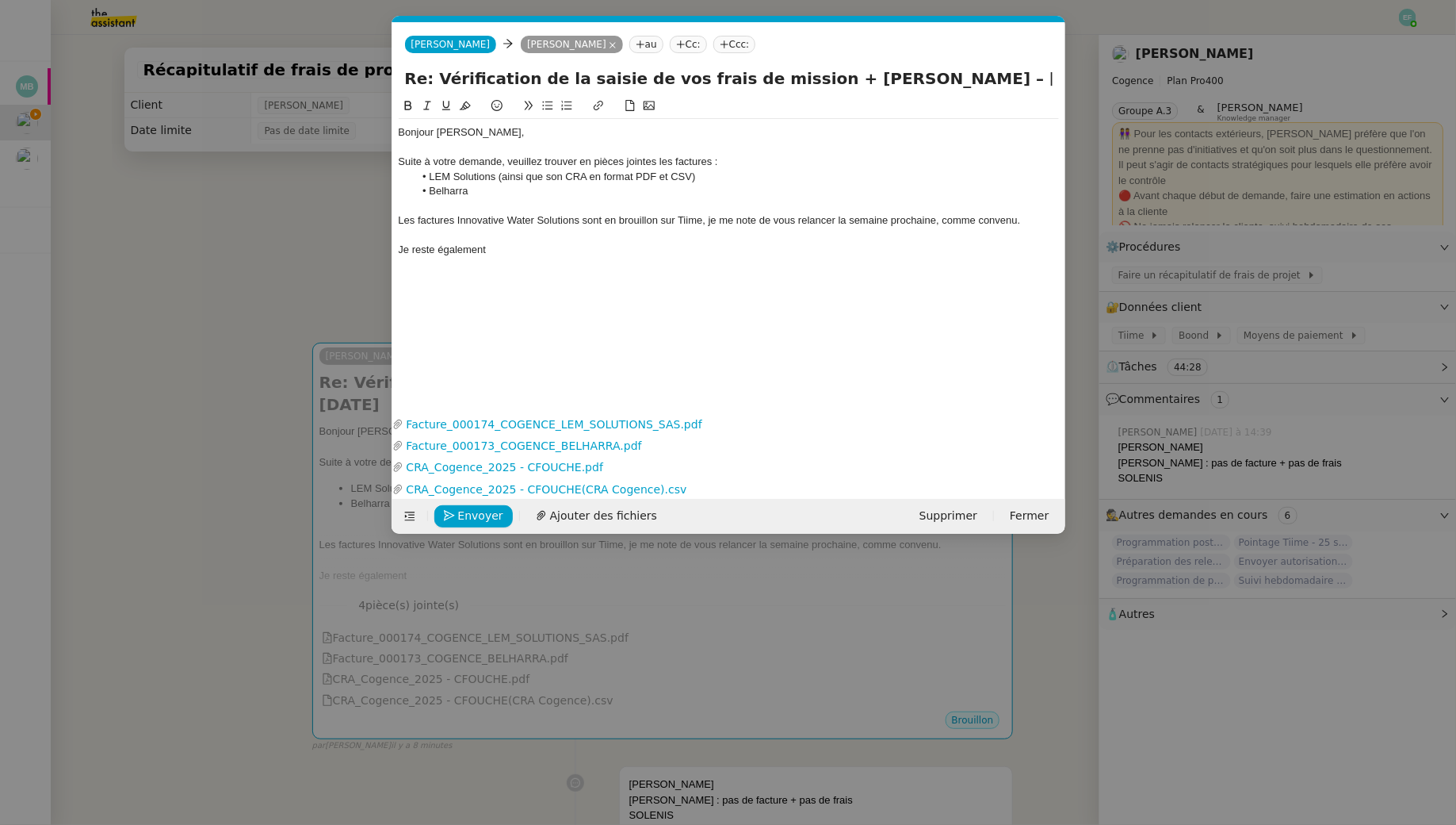
click at [1033, 224] on div "Les factures Innovative Water Solutions sont en brouillon sur Tiime, je me note…" at bounding box center [729, 220] width 660 height 14
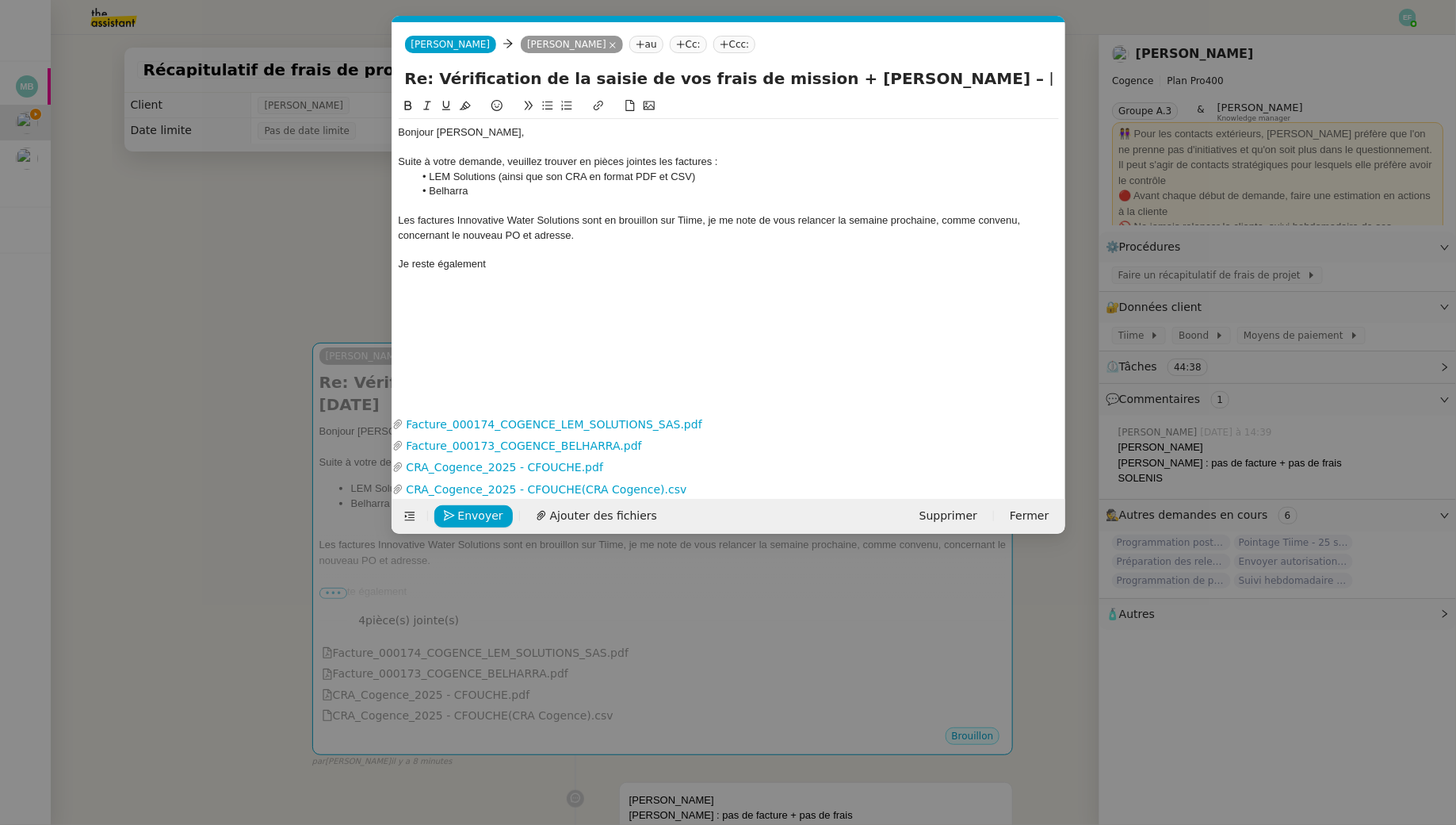
click at [534, 235] on div "Les factures Innovative Water Solutions sont en brouillon sur Tiime, je me note…" at bounding box center [729, 228] width 660 height 29
click at [545, 273] on div "Bonjour Juliette, Suite à votre demande, veuillez trouver en pièces jointes les…" at bounding box center [729, 198] width 660 height 160
click at [495, 191] on li "Belharra" at bounding box center [737, 190] width 645 height 14
click at [526, 438] on link "Facture_000173_COGENCE_BELHARRA.pdf" at bounding box center [726, 446] width 645 height 19
click at [534, 421] on link "Facture_000174_COGENCE_LEM_SOLUTIONS_SAS.pdf" at bounding box center [726, 425] width 645 height 19
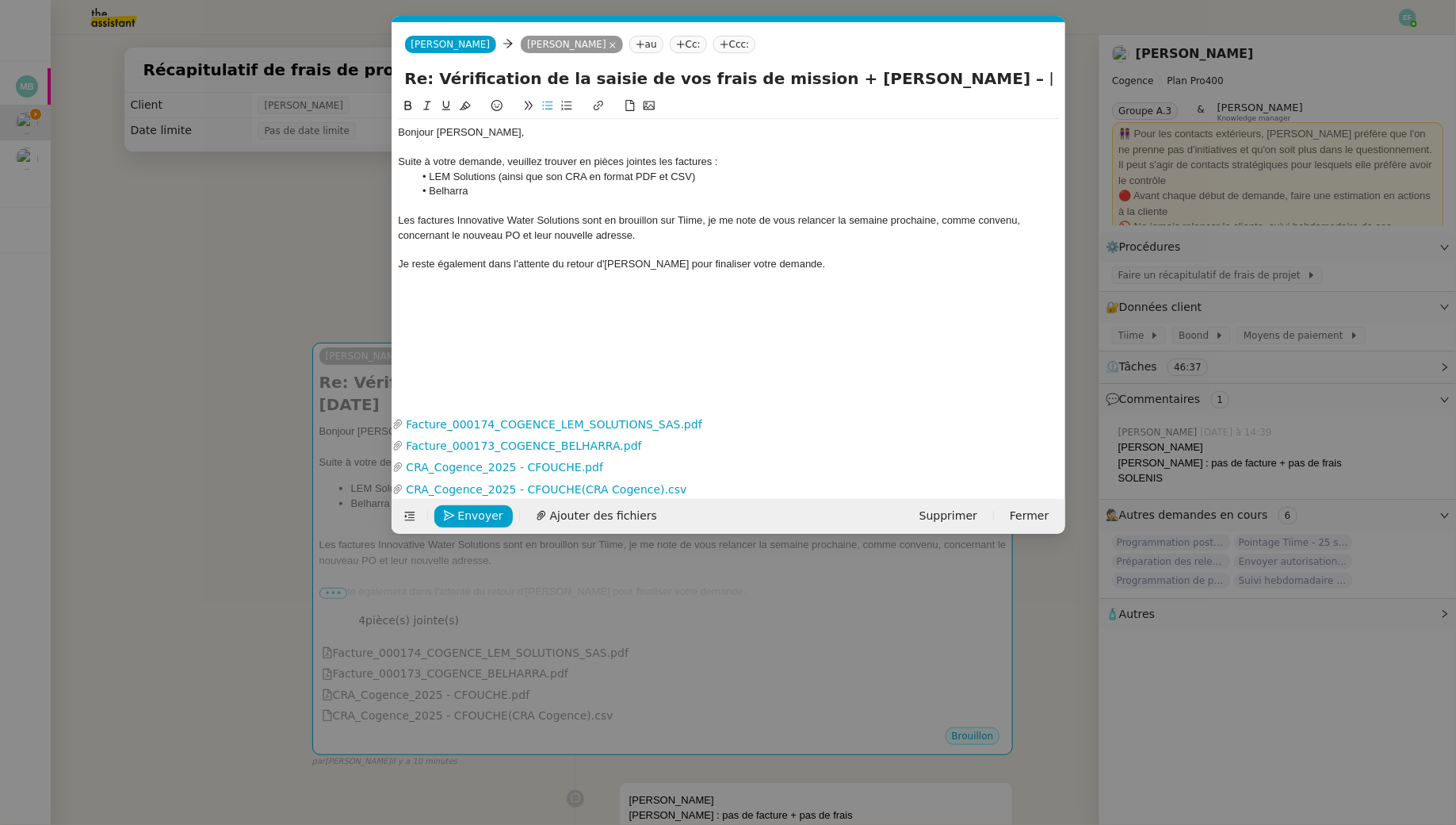
click at [225, 277] on nz-modal-container "Service TA - VOYAGE - PROPOSITION GLOBALE A utiliser dans le cadre de propositi…" at bounding box center [728, 412] width 1456 height 825
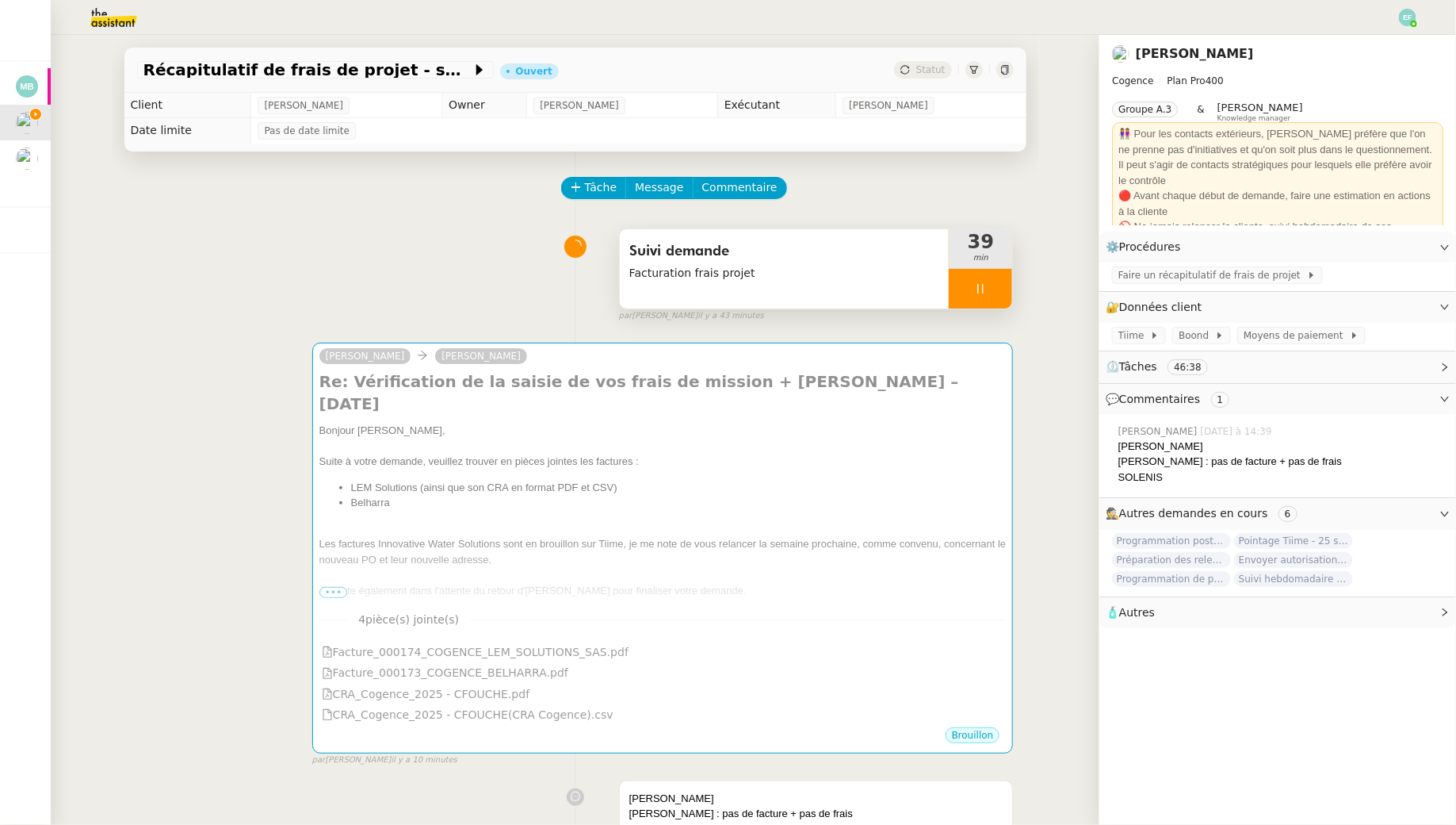
click at [965, 291] on div at bounding box center [980, 288] width 63 height 39
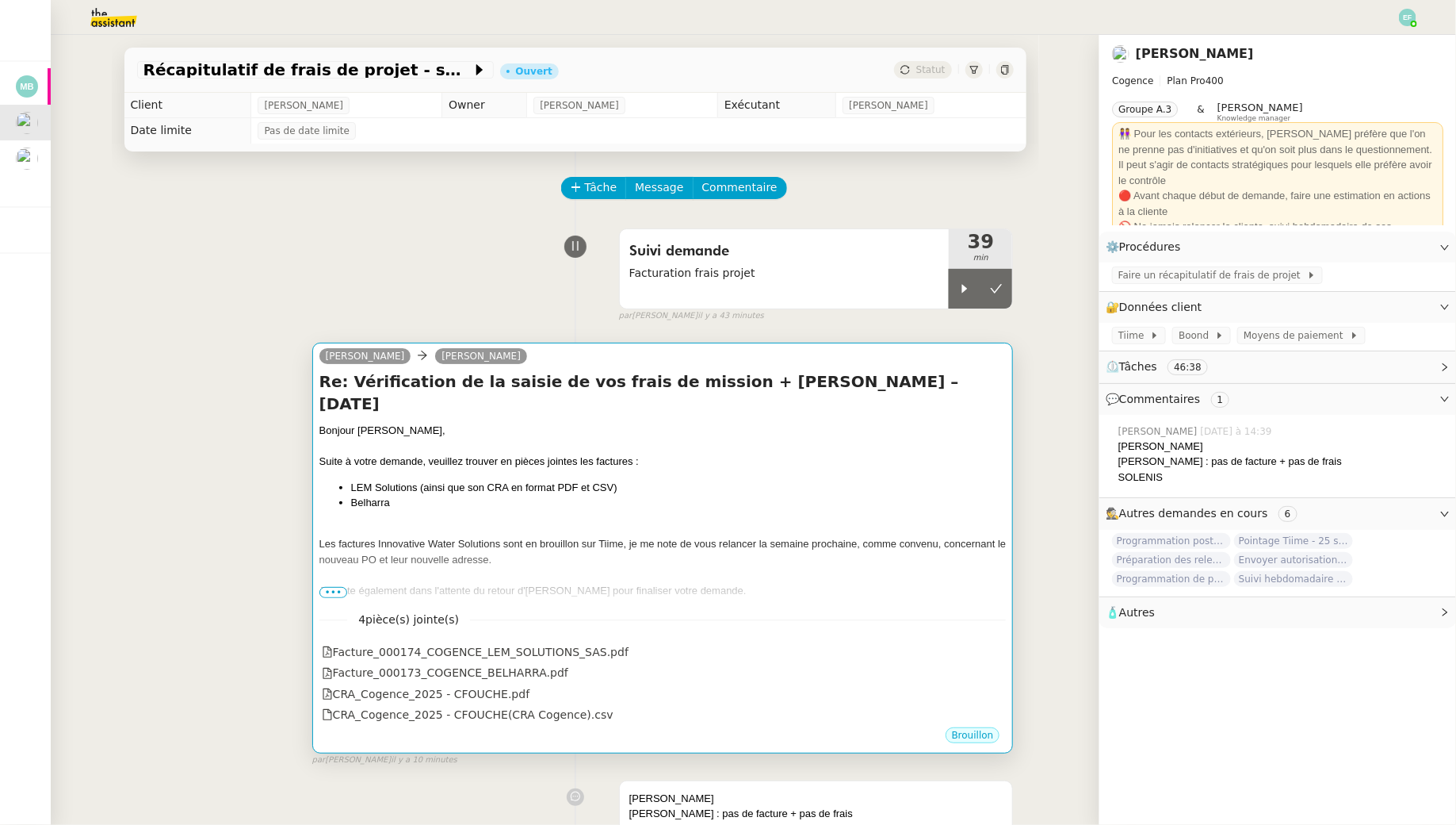
click at [690, 453] on div "Bonjour Juliette, Suite à votre demande, veuillez trouver en pièces jointes les…" at bounding box center [663, 510] width 687 height 175
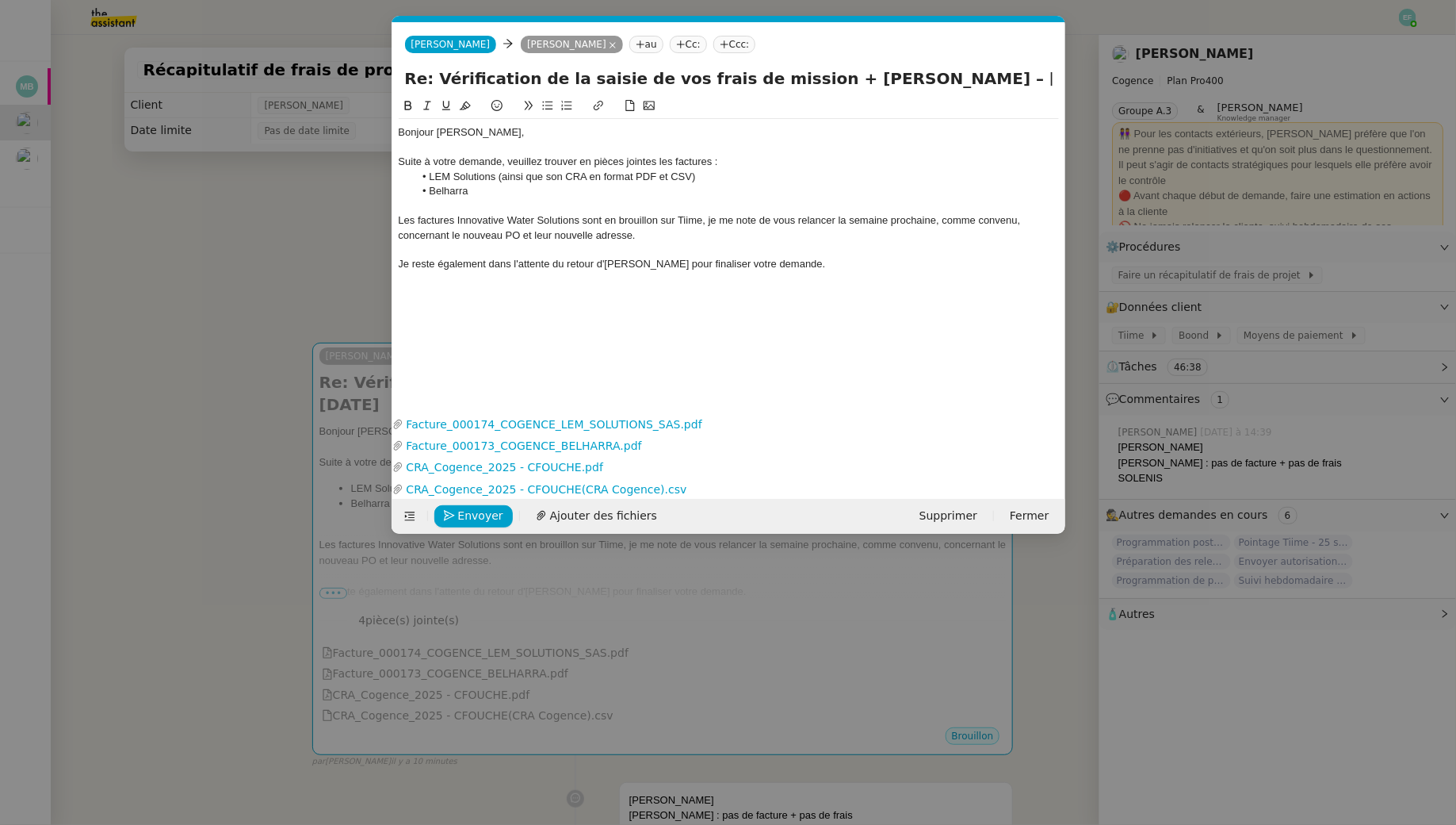
click at [673, 232] on div "Les factures Innovative Water Solutions sont en brouillon sur Tiime, je me note…" at bounding box center [729, 228] width 660 height 29
click at [790, 266] on div "Je reste également dans l'attente du retour d'Antoine pour finaliser votre dema…" at bounding box center [729, 263] width 660 height 14
click at [227, 193] on nz-modal-container "Service TA - VOYAGE - PROPOSITION GLOBALE A utiliser dans le cadre de propositi…" at bounding box center [728, 412] width 1456 height 825
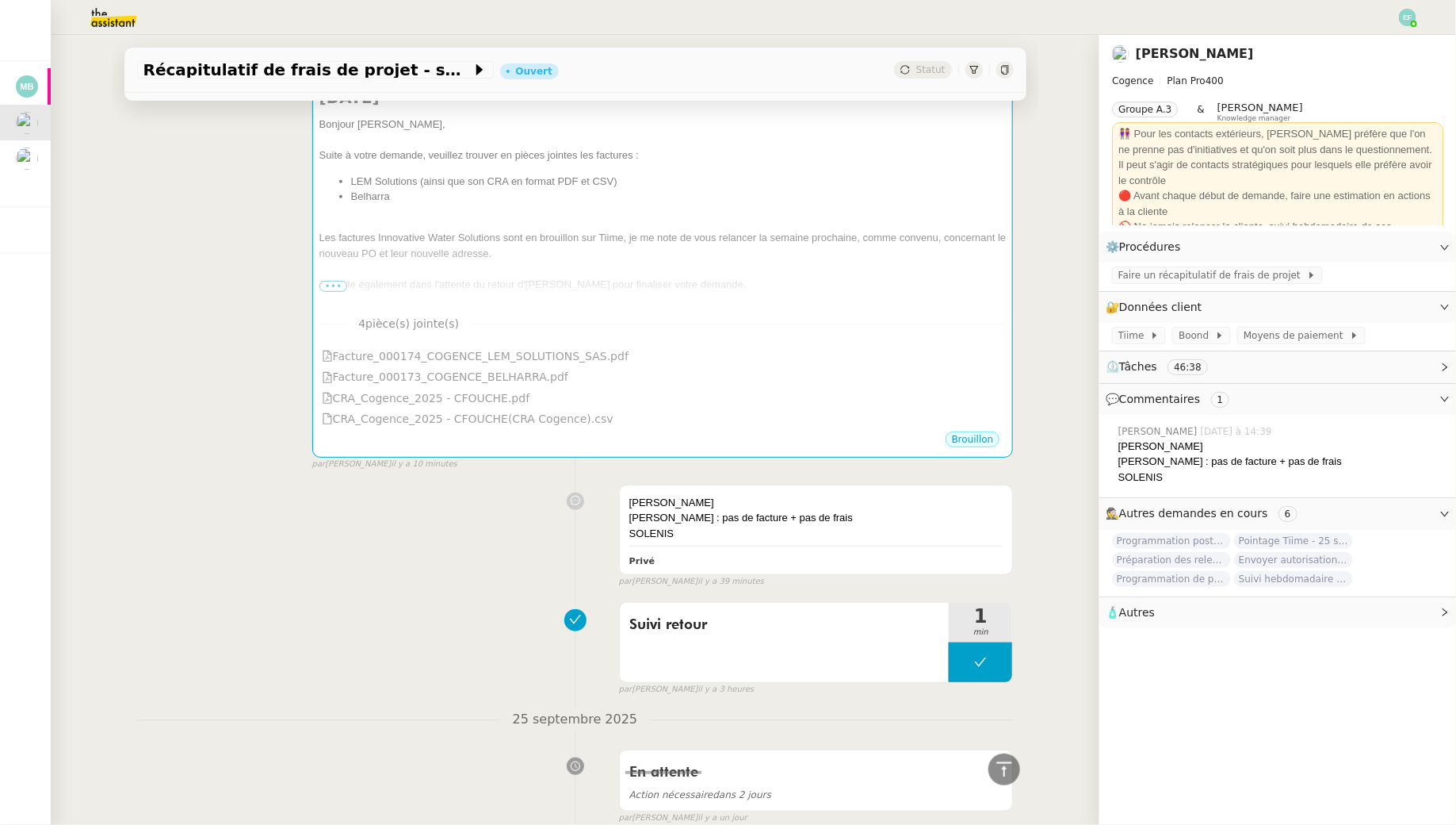
scroll to position [0, 0]
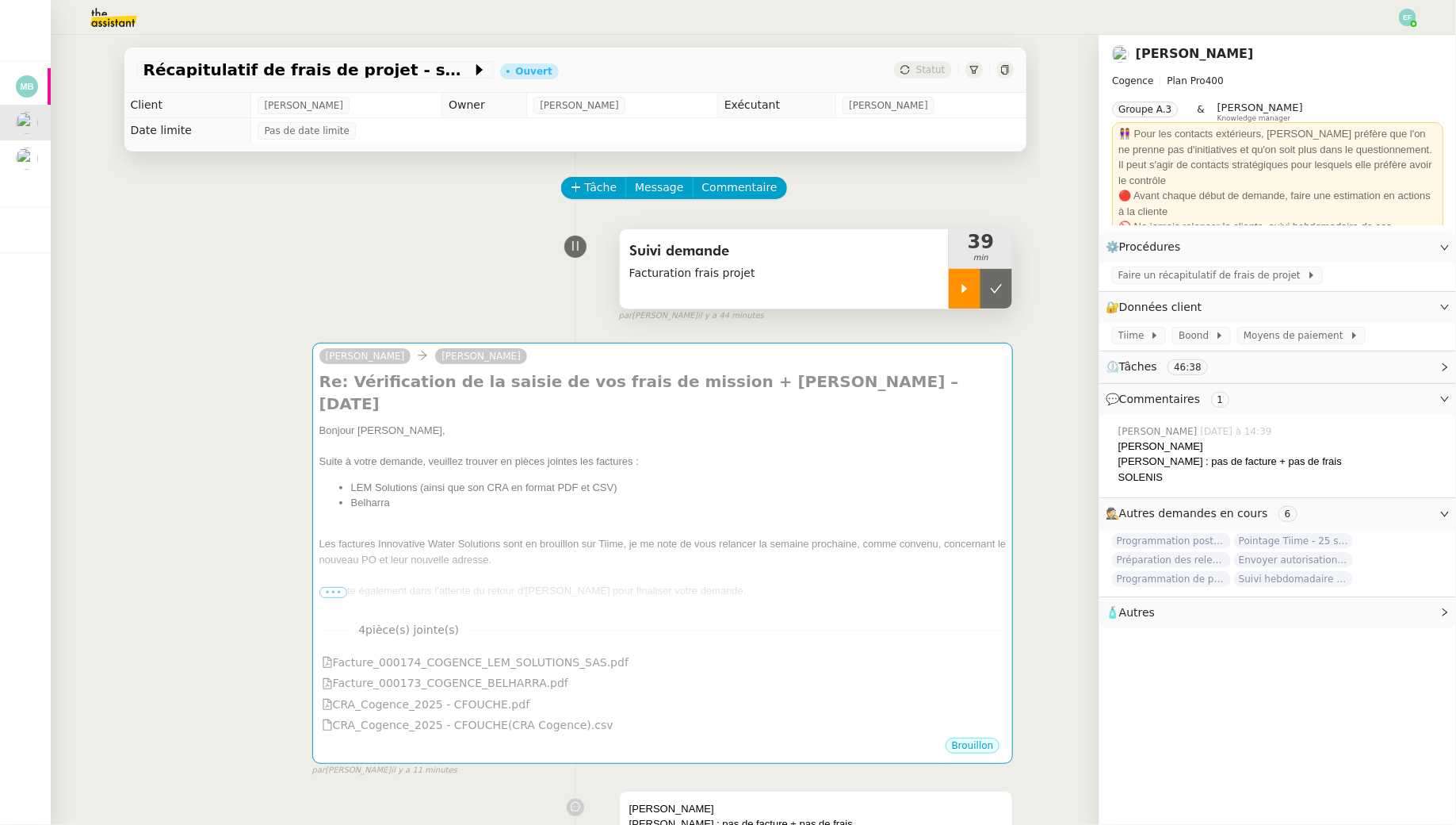
click at [952, 283] on div at bounding box center [964, 288] width 32 height 39
click at [858, 264] on span "Facturation frais projet" at bounding box center [784, 273] width 311 height 19
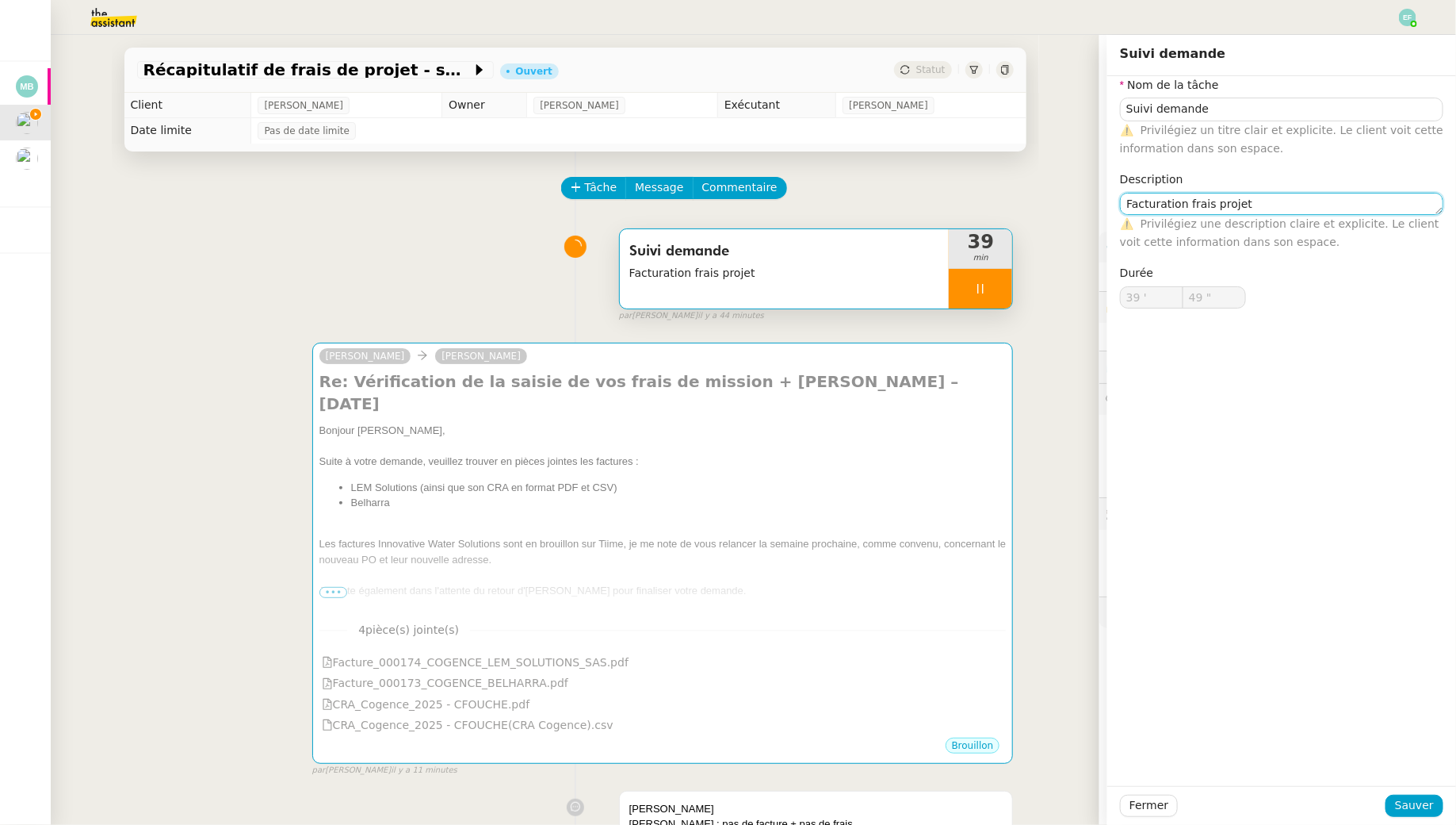
click at [1276, 196] on textarea "Facturation frais projet" at bounding box center [1282, 204] width 324 height 22
type input "50 ""
type textarea "Facturation frais projet +. s"
type input "51 ""
type textarea "Facturation frais projet +"
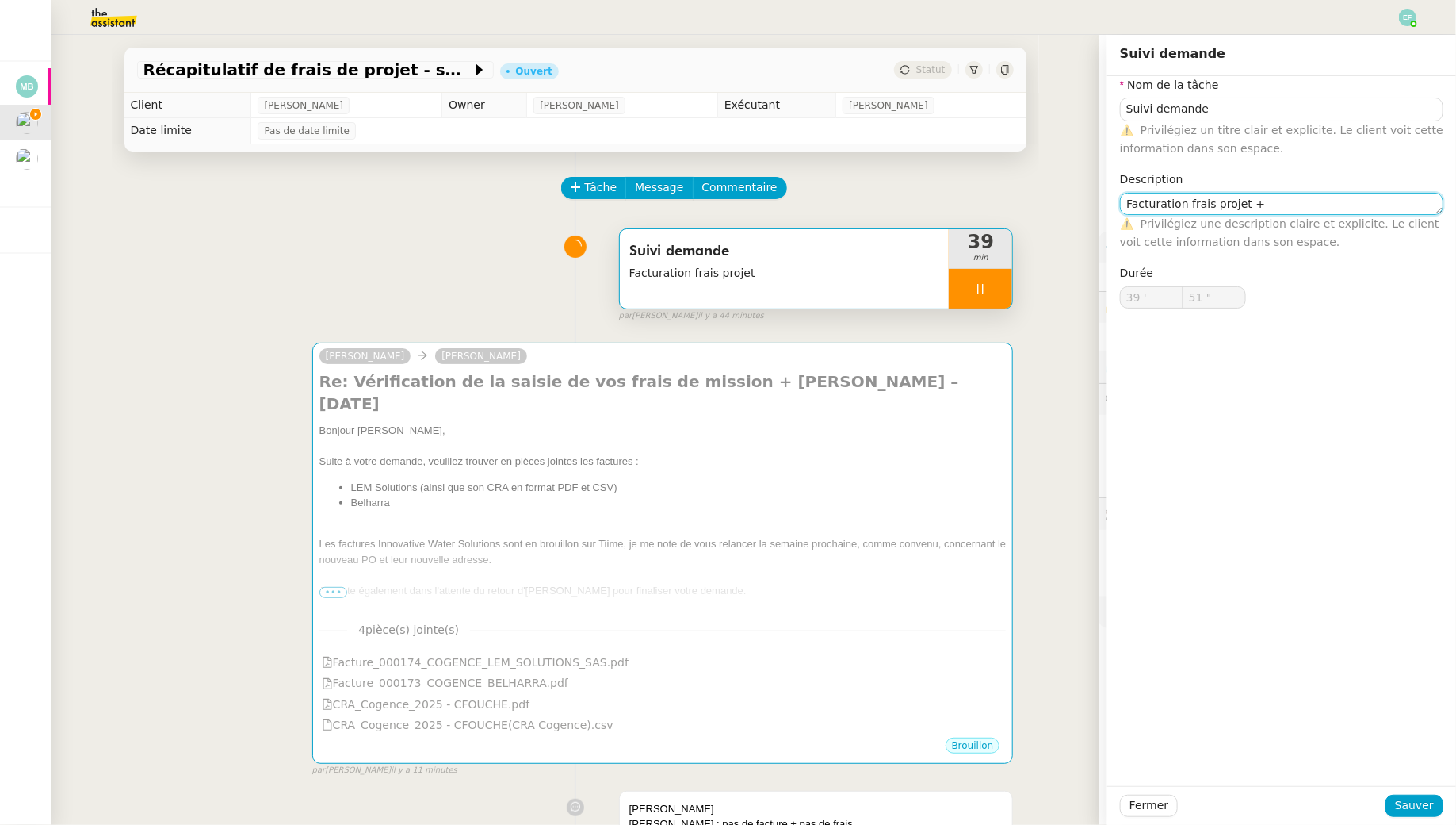
type input "52 ""
type textarea "Facturation frais projet + saisie C"
type input "53 ""
type textarea "Facturation frais projet + saisie CRA"
type input "54 ""
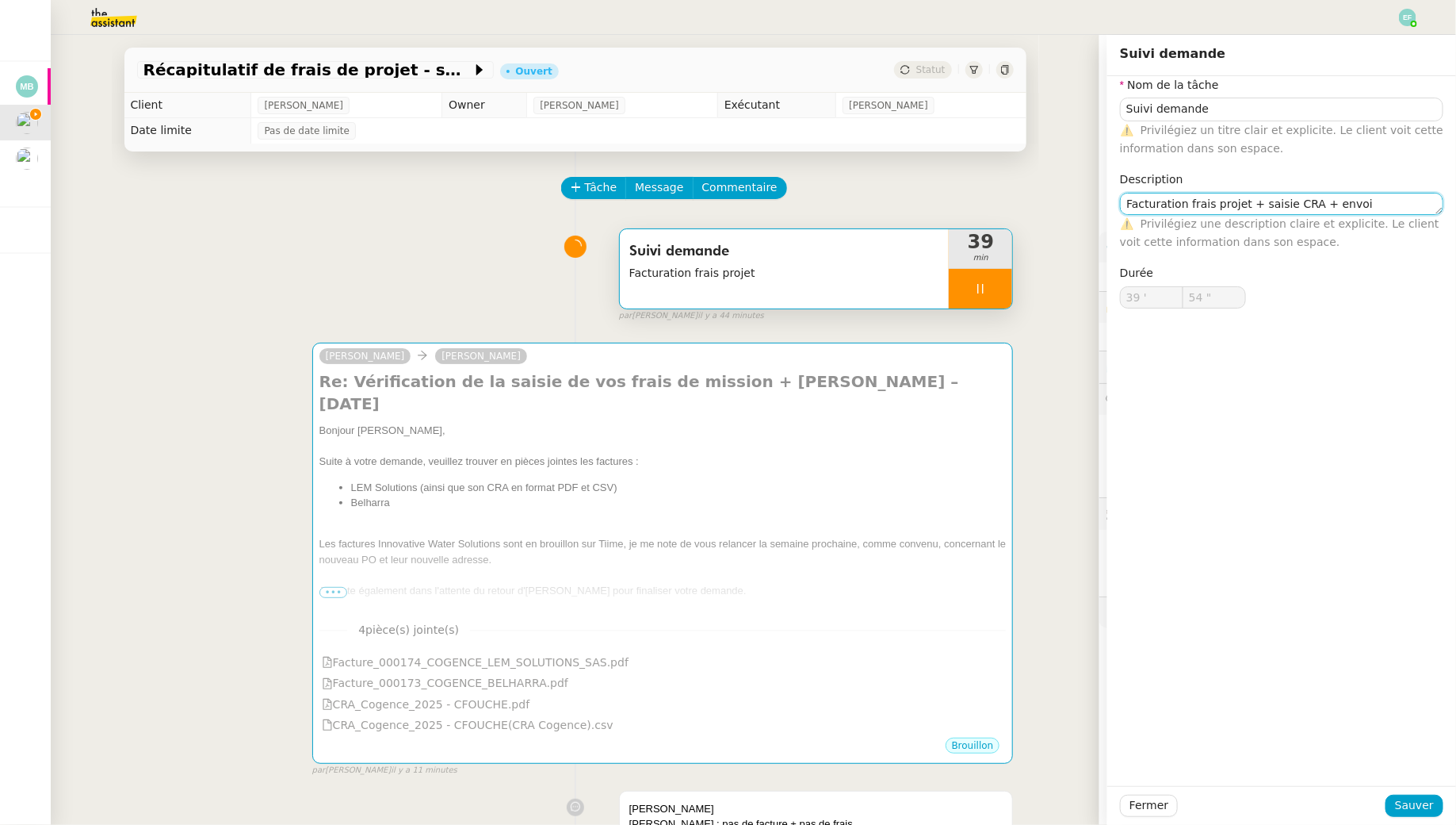
type textarea "Facturation frais projet + saisie CRA + envoi d"
type input "55 ""
type textarea "Facturation frais projet + saisie CRA + envoi d'emaul"
type input "56 ""
type textarea "Facturation frais projet + saisie CRA + envoi d'email"
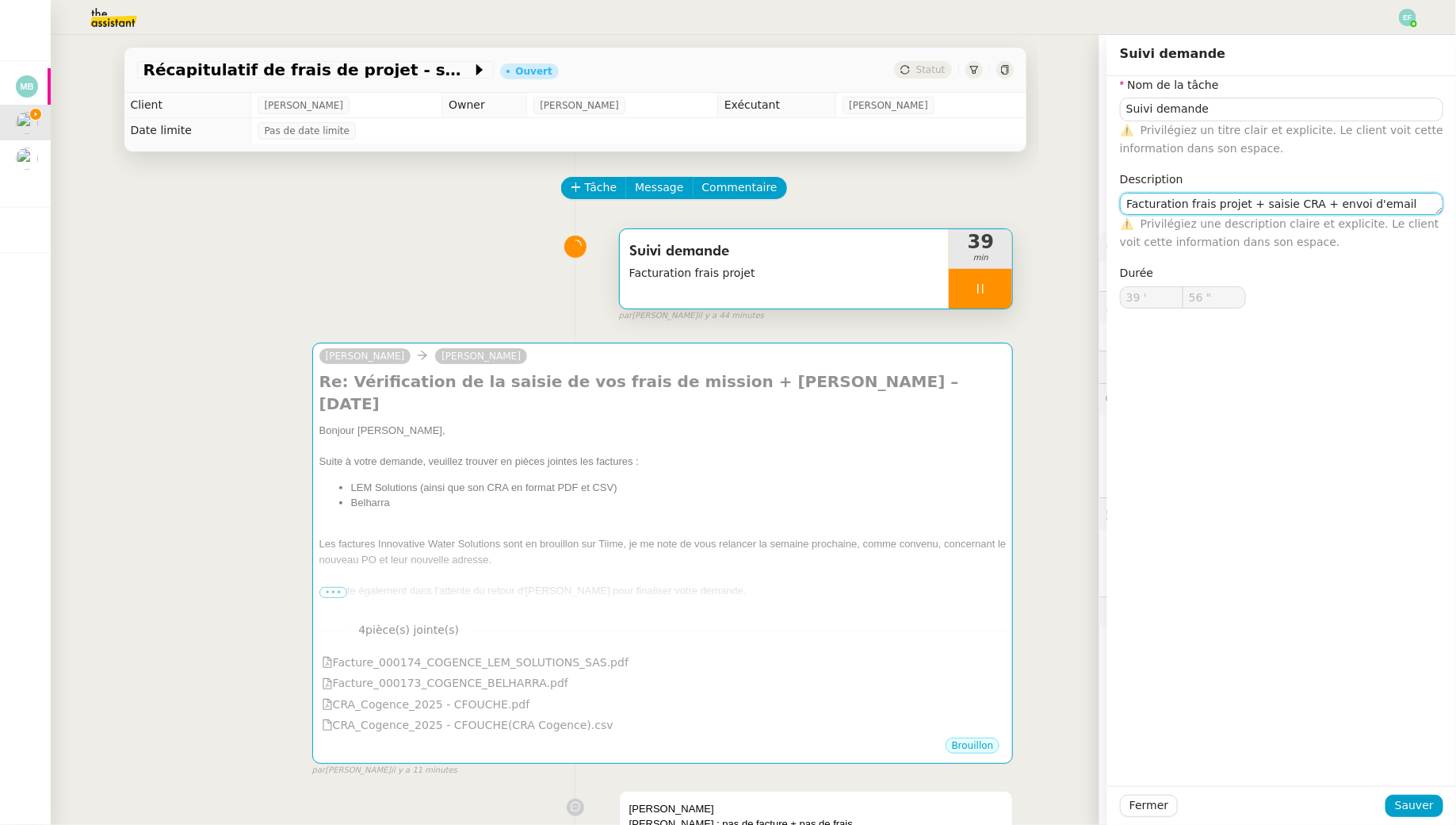
type input "57 ""
type textarea "Facturation frais projet + saisie CRA + envoi d'email"
type input "58 ""
click at [1405, 799] on span "Sauver" at bounding box center [1415, 805] width 39 height 19
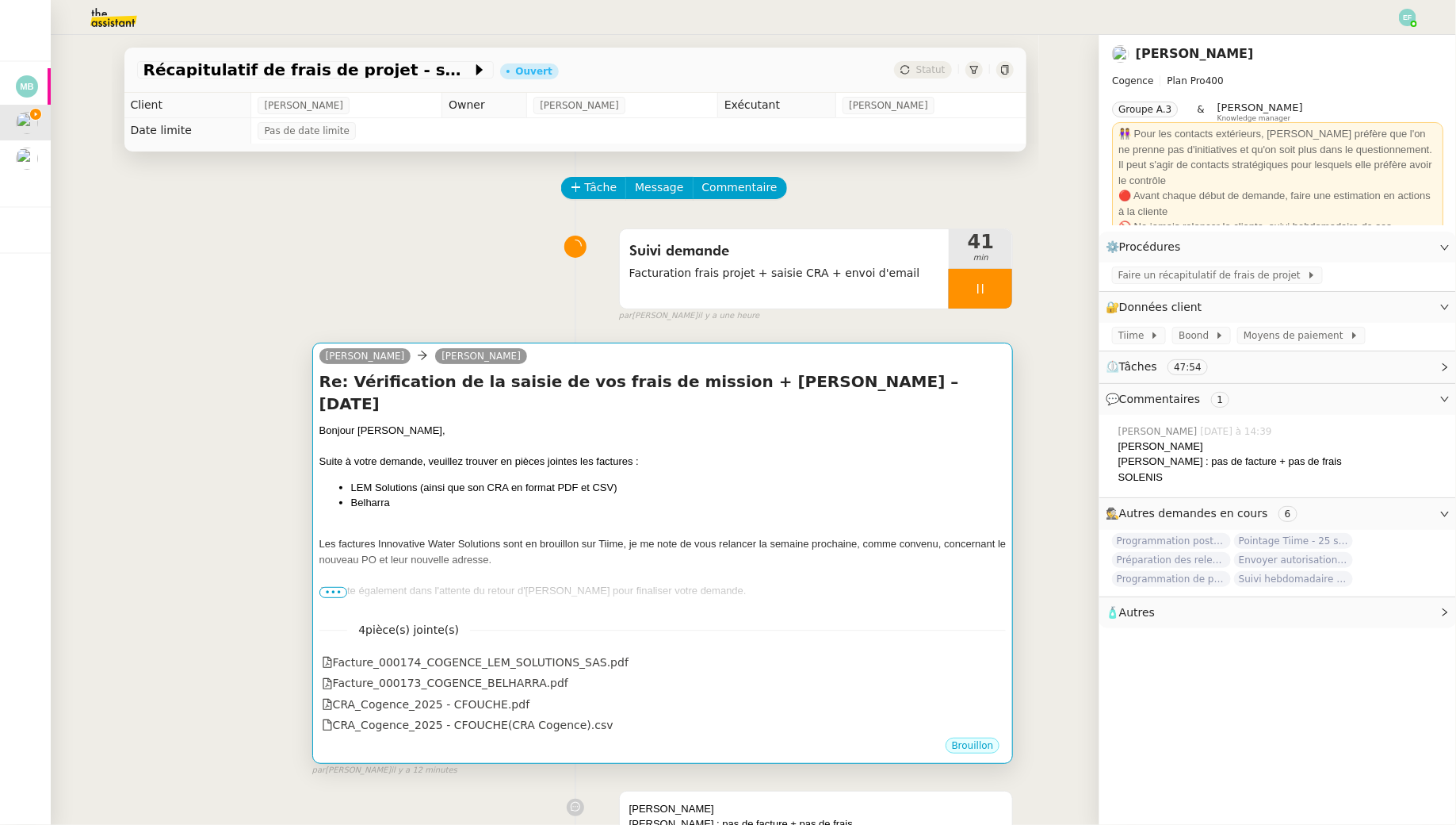
click at [647, 537] on div "Les factures Innovative Water Solutions sont en brouillon sur Tiime, je me note…" at bounding box center [663, 552] width 687 height 31
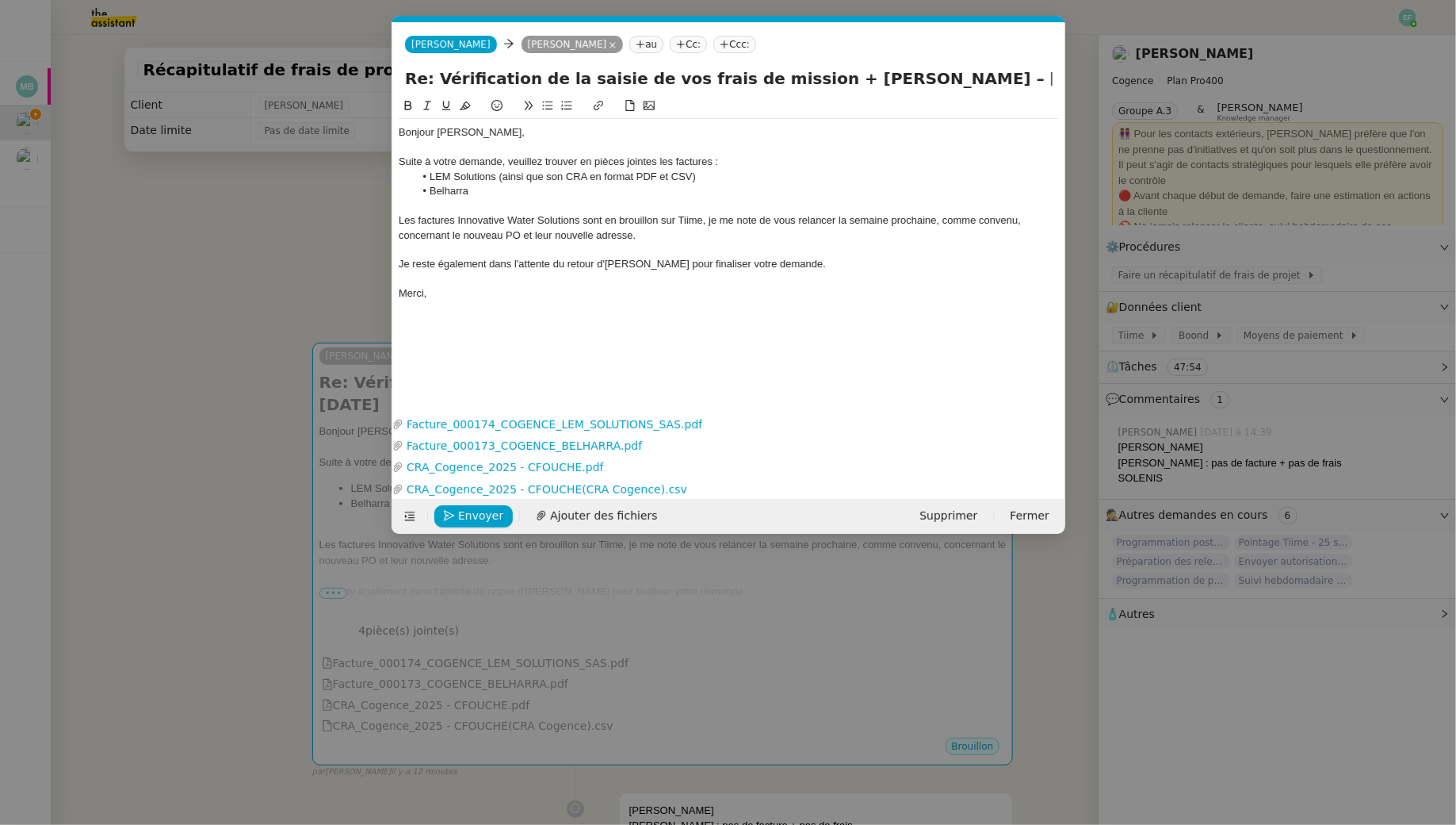
scroll to position [0, 34]
click at [1061, 486] on icon "button" at bounding box center [1057, 489] width 9 height 9
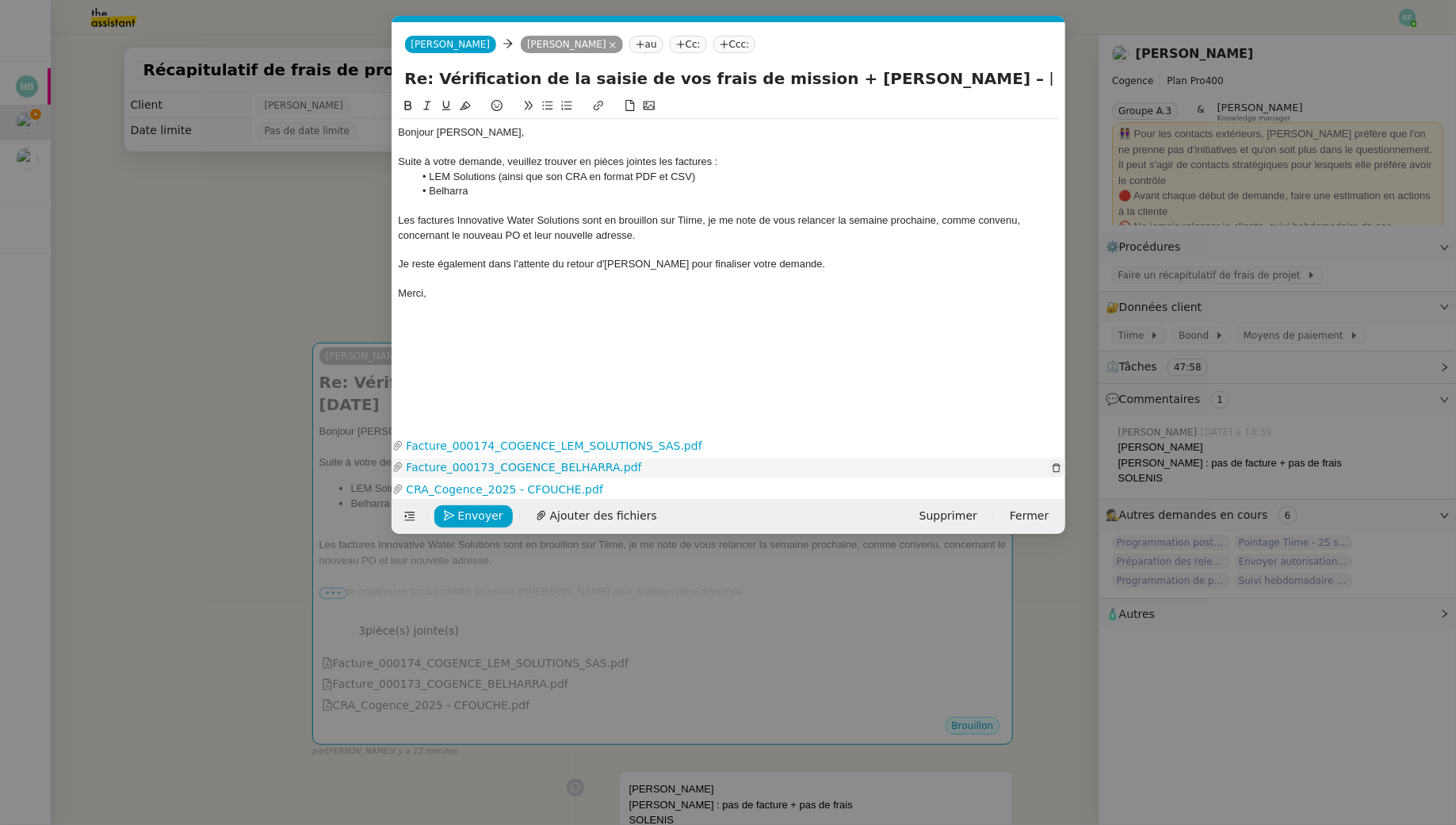
click at [1048, 466] on span "button" at bounding box center [1056, 468] width 16 height 9
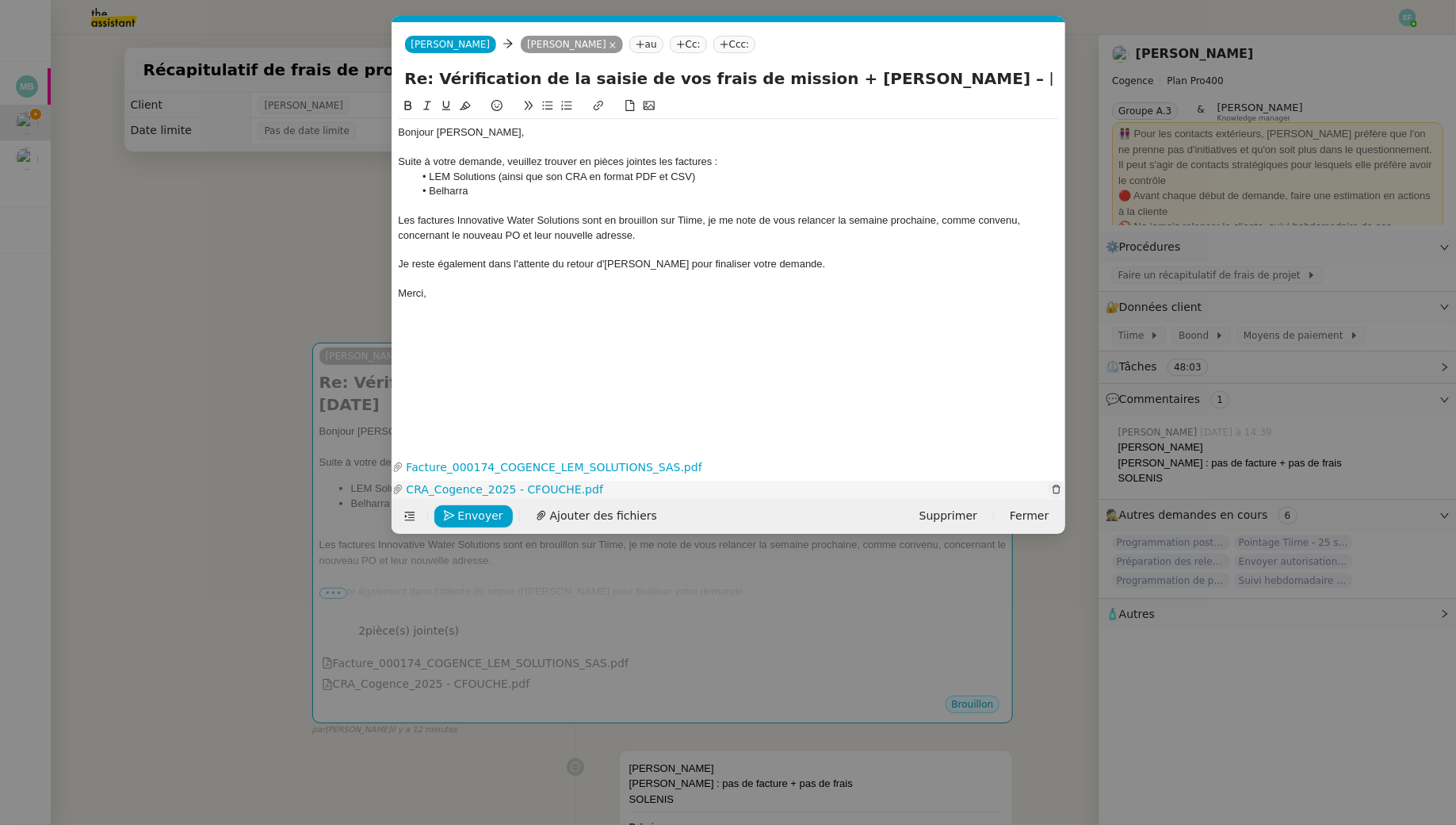
click at [1057, 490] on icon "button" at bounding box center [1057, 489] width 9 height 9
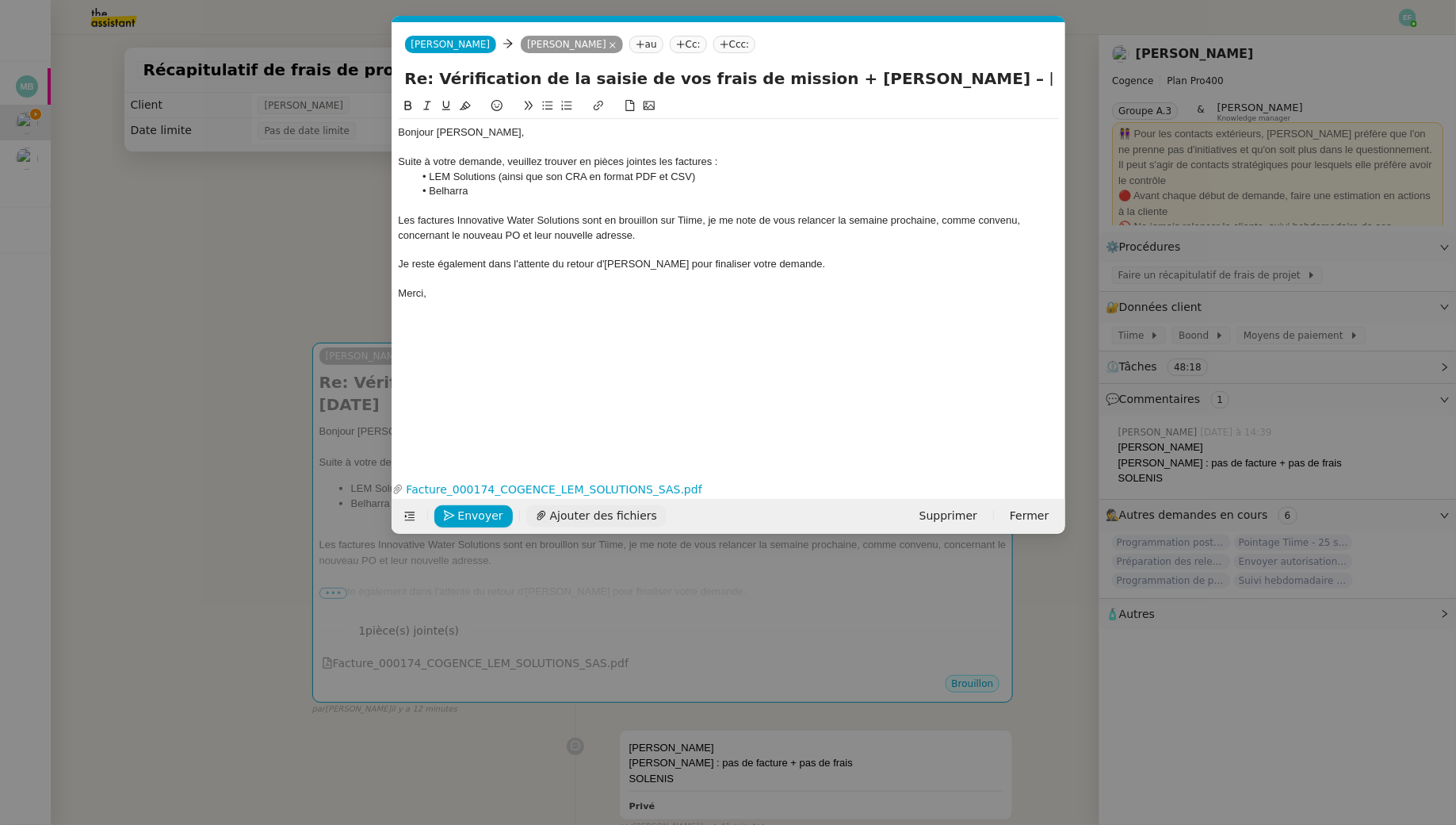
click at [581, 519] on span "Ajouter des fichiers" at bounding box center [603, 516] width 107 height 19
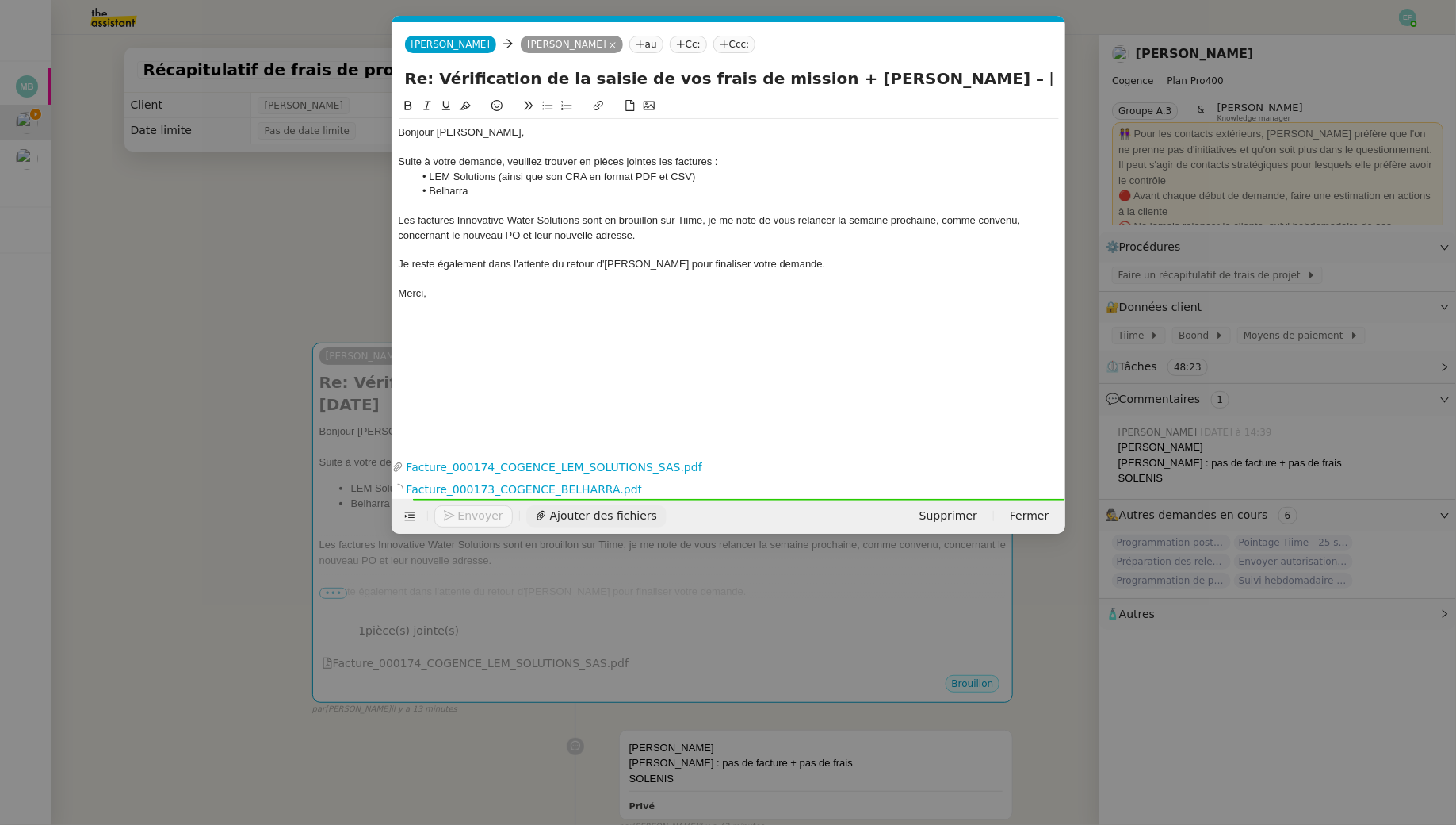
click at [585, 512] on span "Ajouter des fichiers" at bounding box center [603, 516] width 107 height 19
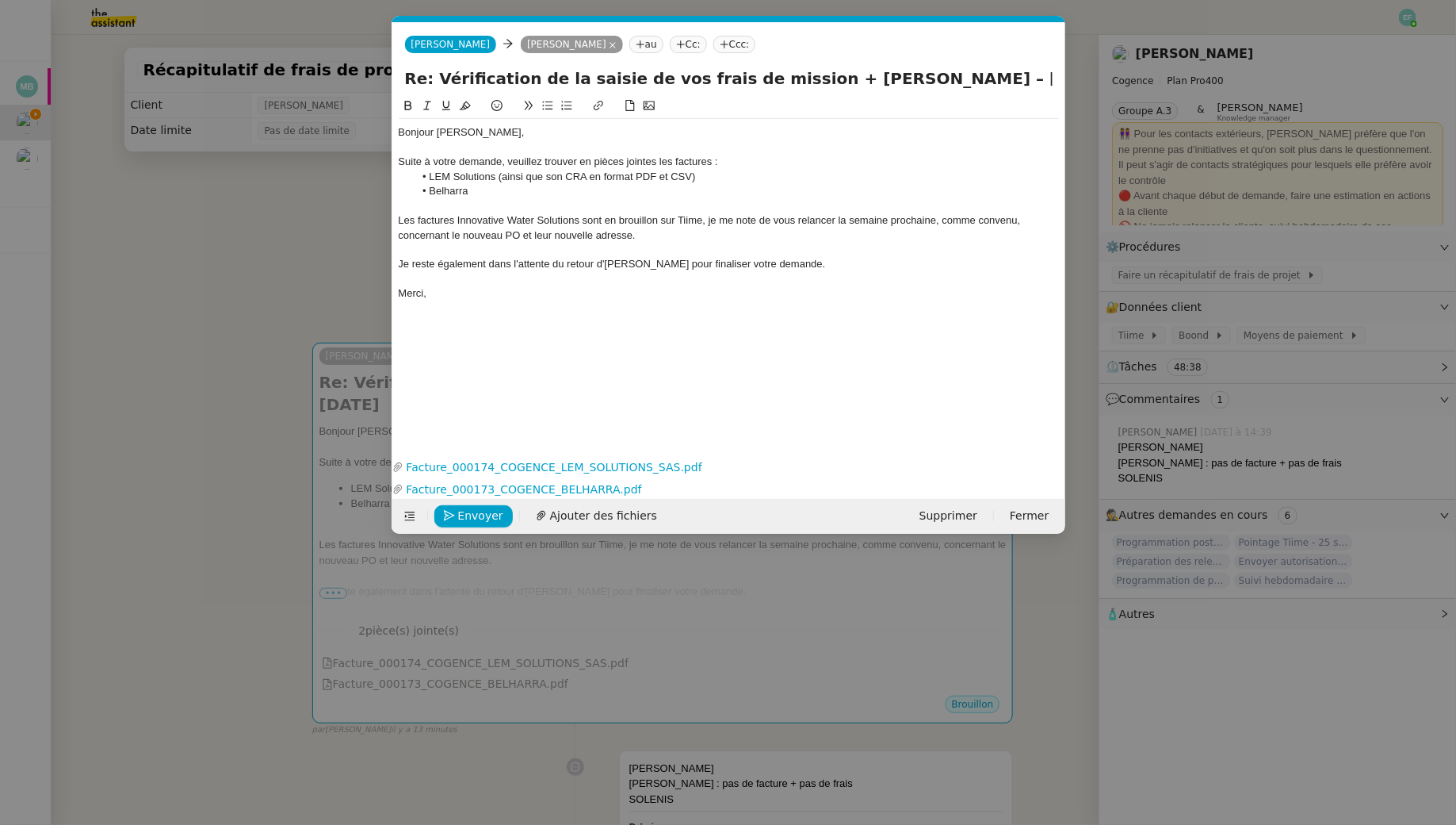
click at [325, 377] on nz-modal-container "Service TA - VOYAGE - PROPOSITION GLOBALE A utiliser dans le cadre de propositi…" at bounding box center [728, 412] width 1456 height 825
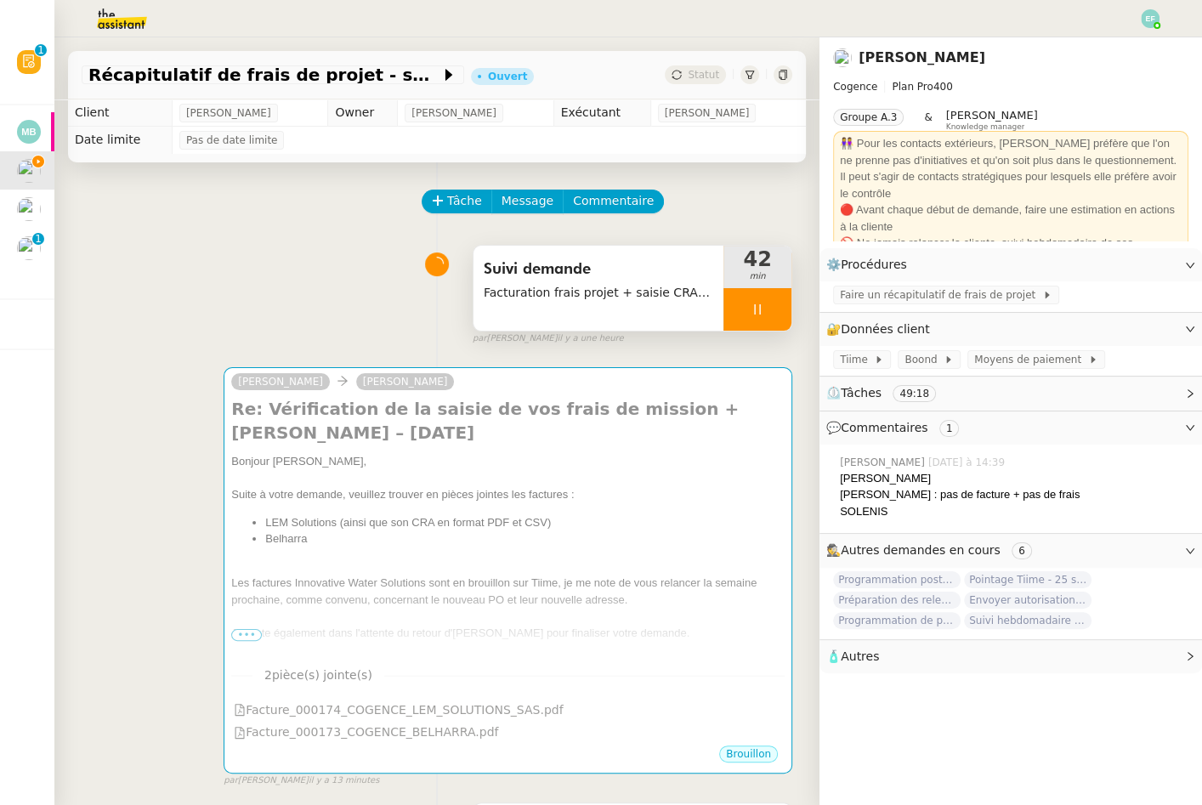
click at [737, 300] on div at bounding box center [757, 309] width 68 height 42
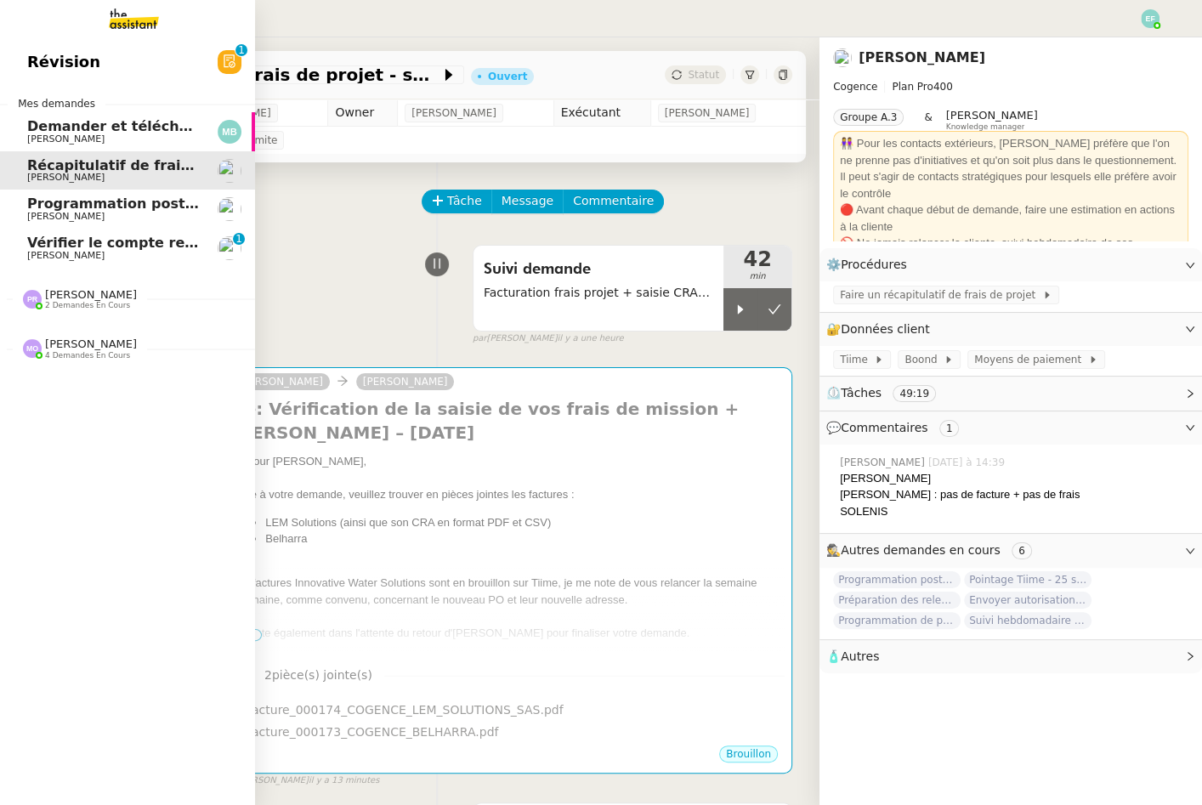
click at [48, 249] on span "Vérifier le compte rendu sur Timizer" at bounding box center [165, 243] width 277 height 16
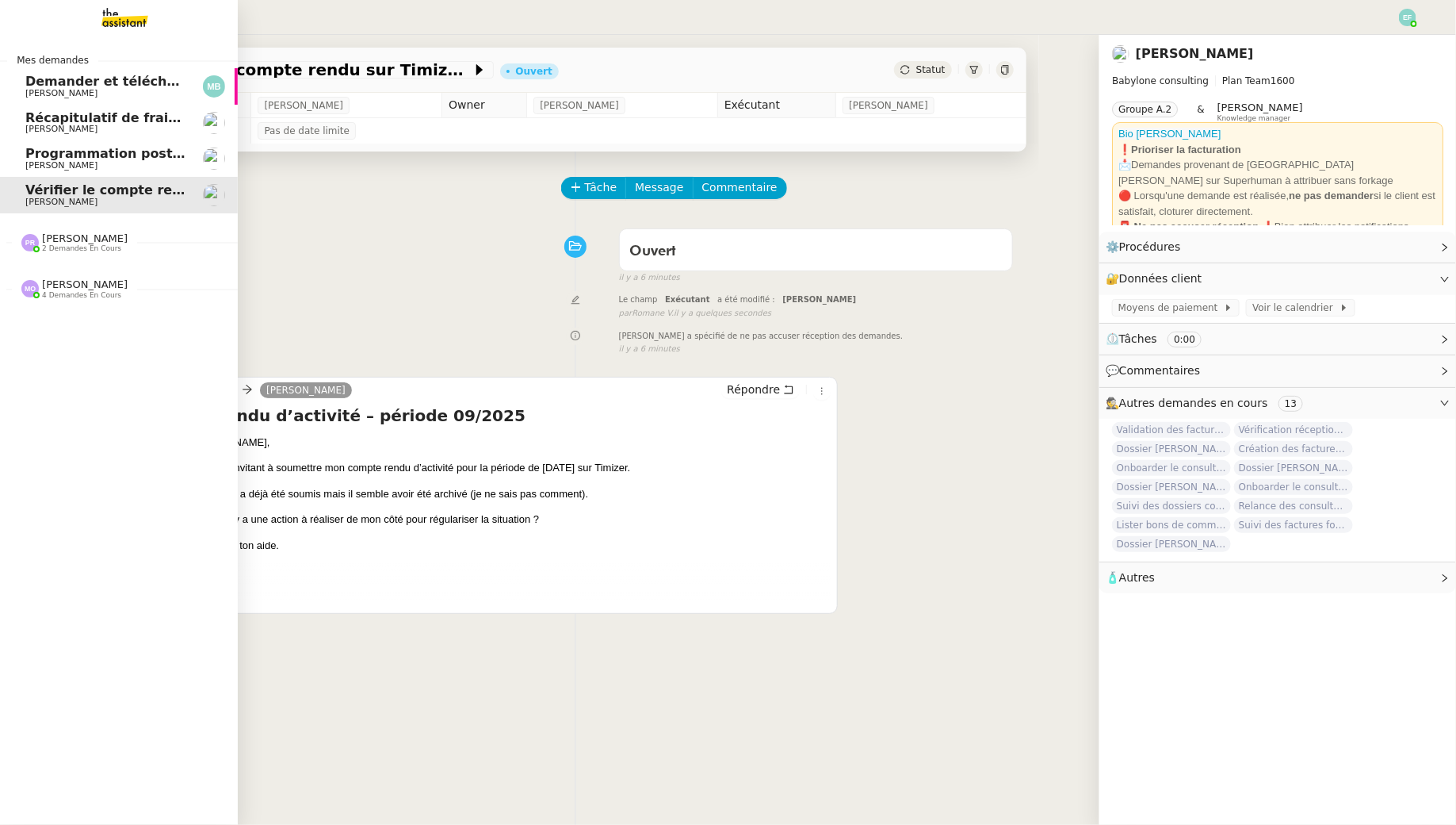
click at [58, 165] on span "[PERSON_NAME]" at bounding box center [61, 165] width 72 height 10
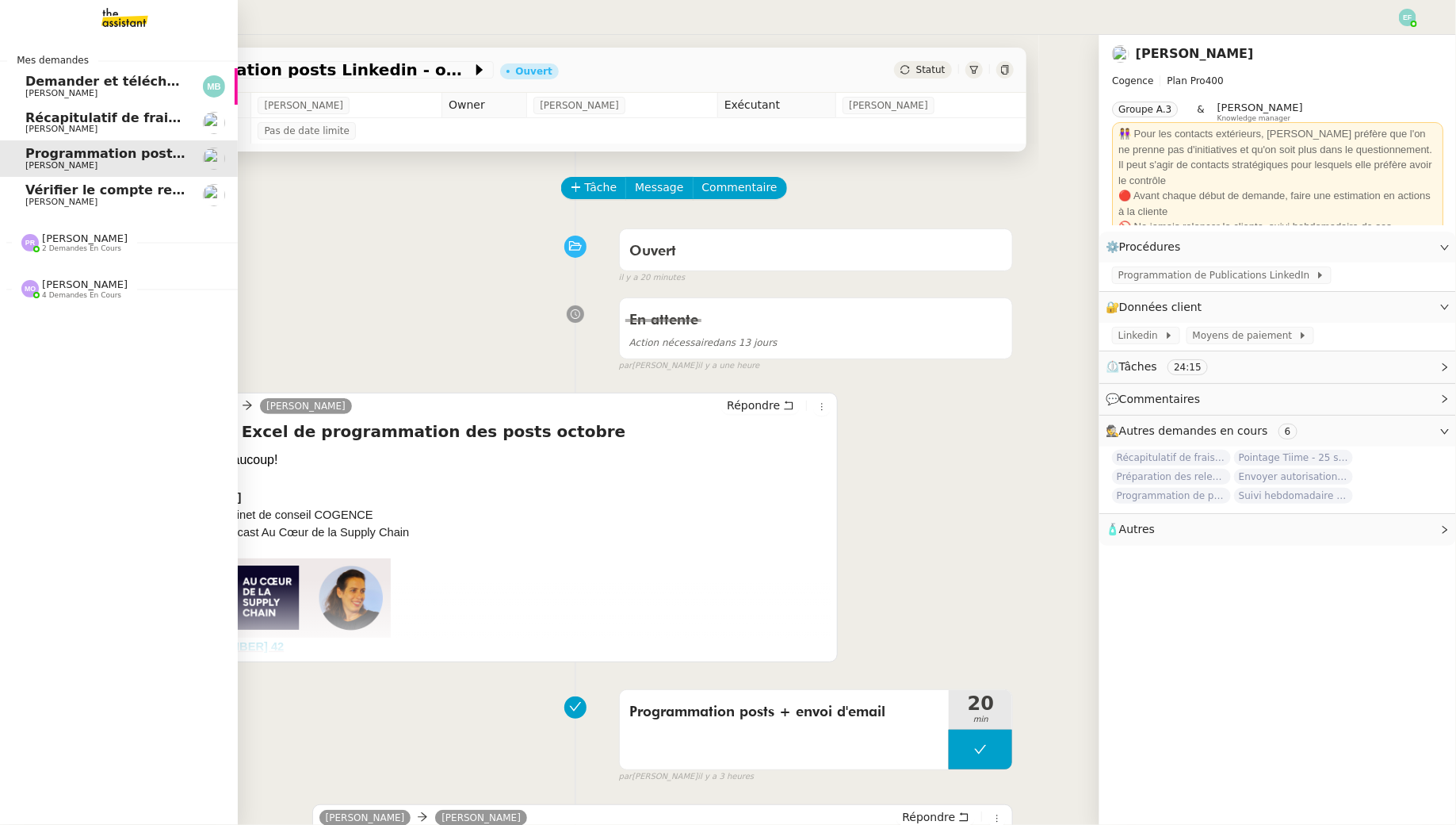
click at [78, 111] on span "Récapitulatif de frais de projet - septembre 2025" at bounding box center [201, 118] width 352 height 15
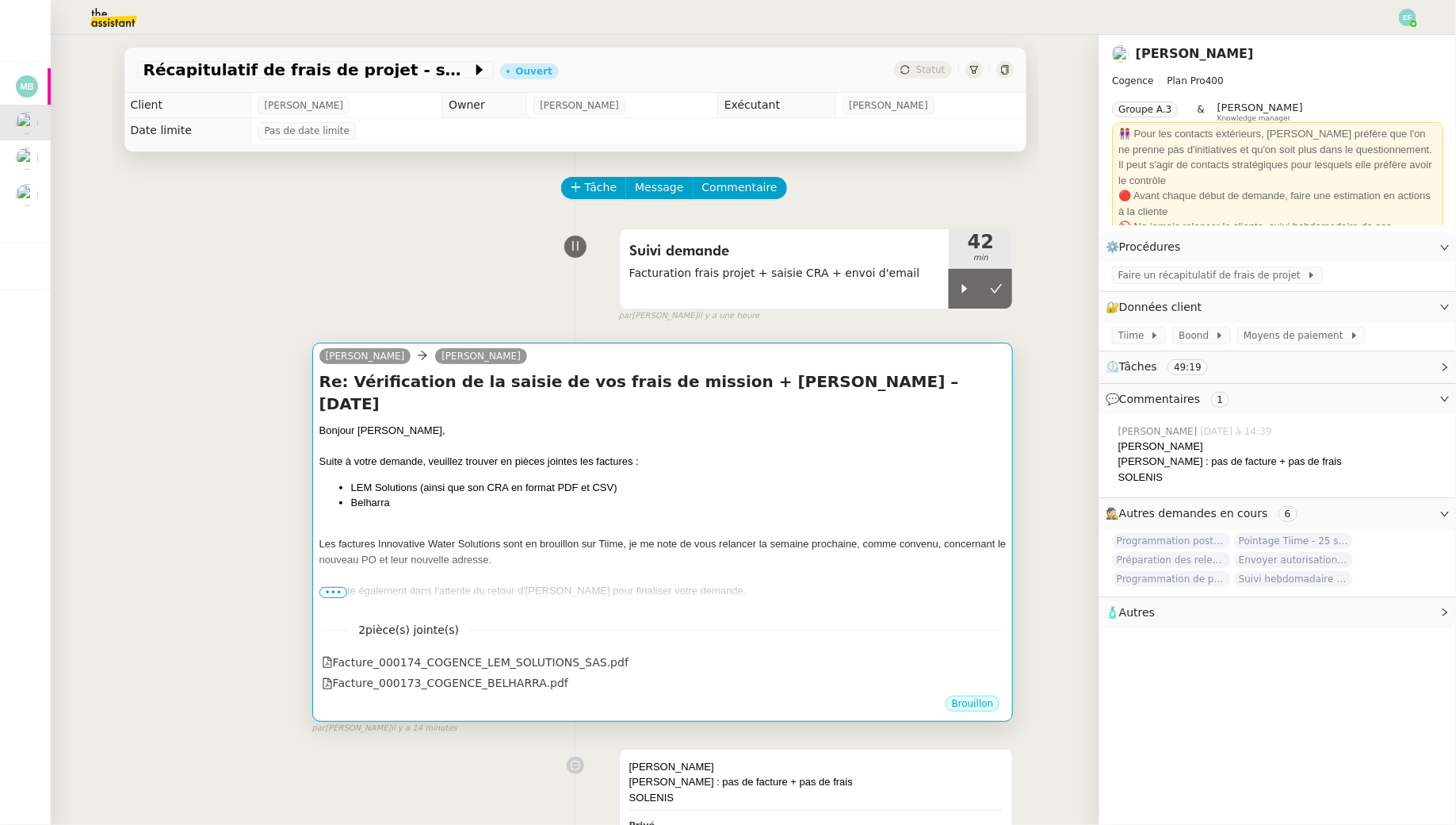
click at [694, 495] on li "Belharra" at bounding box center [679, 502] width 656 height 16
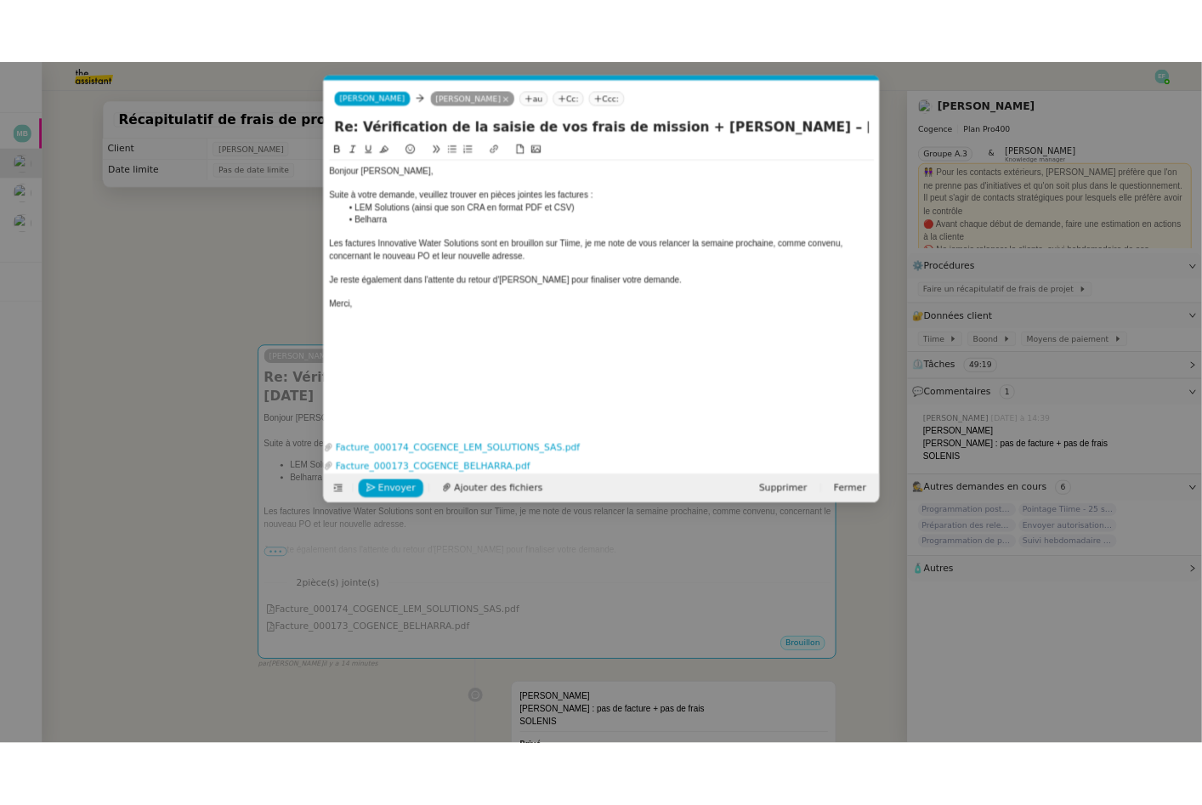
scroll to position [0, 36]
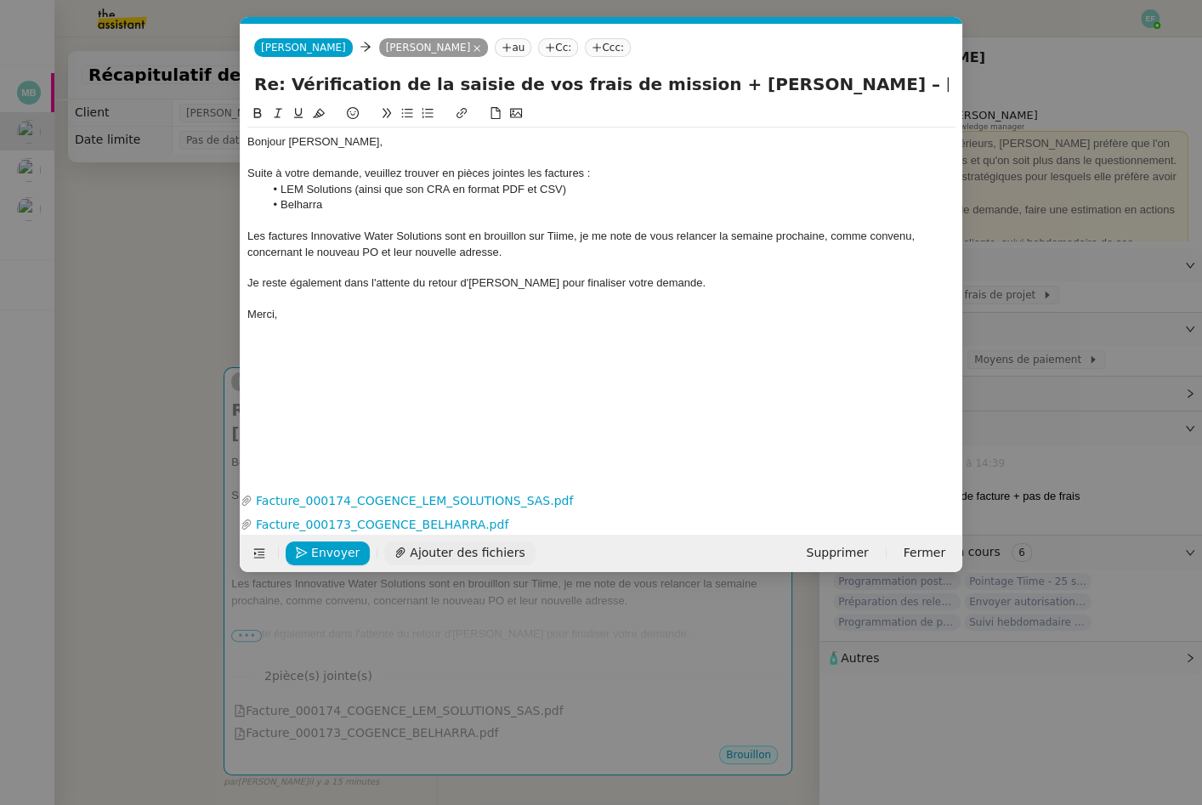
click at [467, 554] on span "Ajouter des fichiers" at bounding box center [467, 553] width 115 height 20
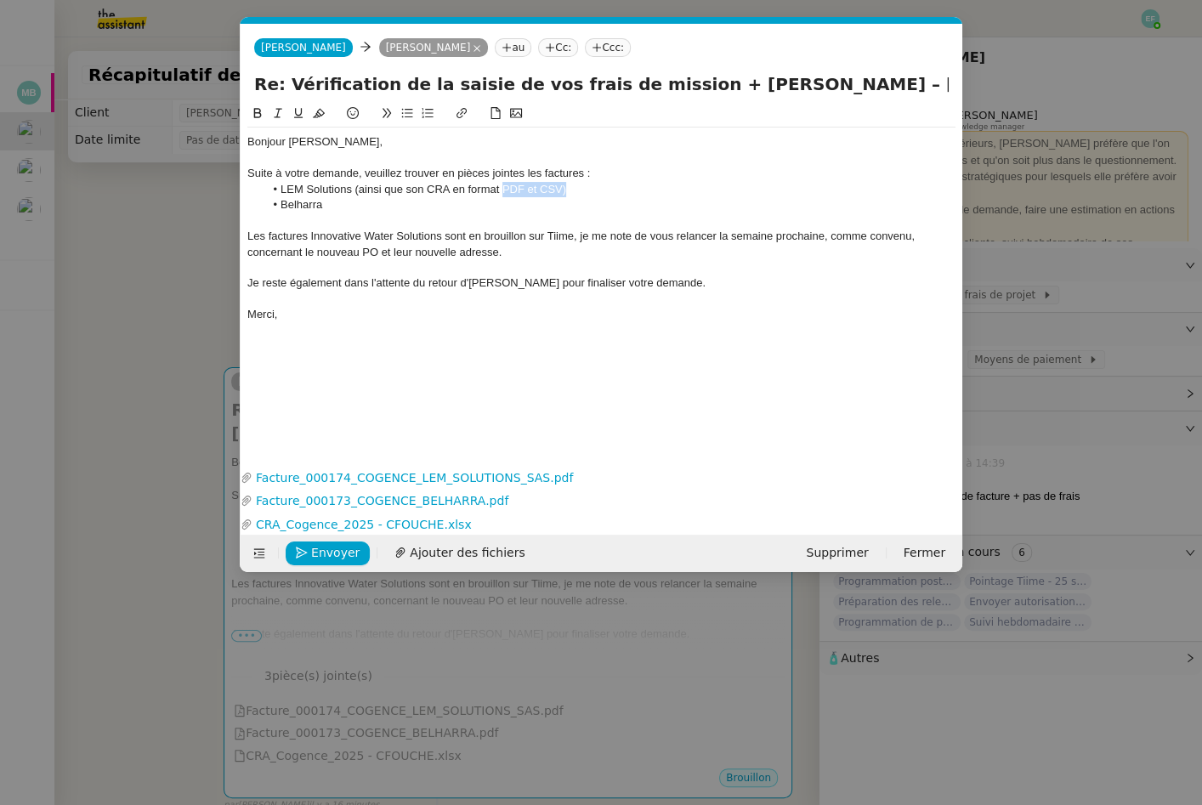
drag, startPoint x: 582, startPoint y: 195, endPoint x: 502, endPoint y: 184, distance: 80.7
click at [502, 184] on li "LEM Solutions (ainsi que son CRA en format PDF et CSV)" at bounding box center [610, 189] width 692 height 15
click at [445, 472] on link "Facture_000174_COGENCE_LEM_SOLUTIONS_SAS.pdf" at bounding box center [597, 478] width 691 height 20
click at [389, 322] on div "Bonjour Juliette, Suite à votre demande, veuillez trouver en pièces jointes les…" at bounding box center [601, 227] width 708 height 201
click at [487, 558] on span "Ajouter des fichiers" at bounding box center [467, 553] width 115 height 20
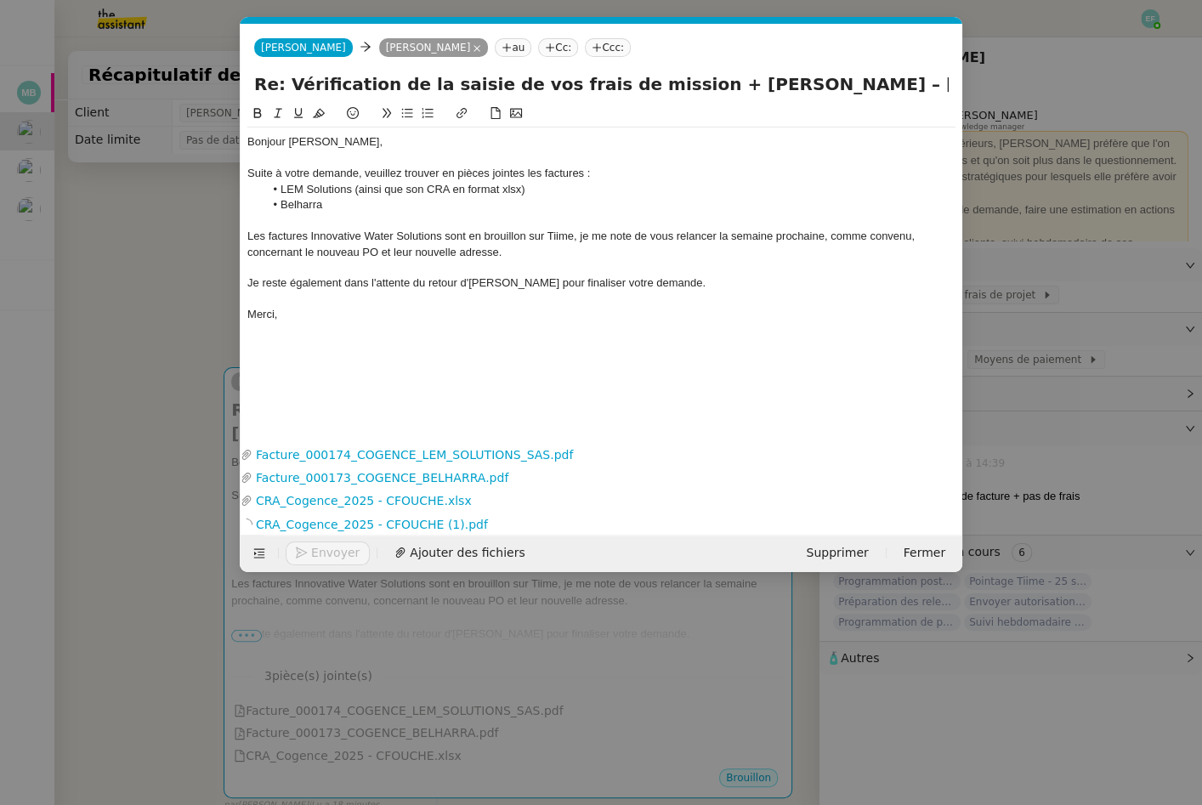
click at [507, 191] on li "LEM Solutions (ainsi que son CRA en format xlsx)" at bounding box center [610, 189] width 692 height 15
click at [428, 218] on div at bounding box center [601, 220] width 708 height 15
click at [382, 216] on div at bounding box center [601, 220] width 708 height 15
click at [362, 208] on li "Belharra" at bounding box center [610, 204] width 692 height 15
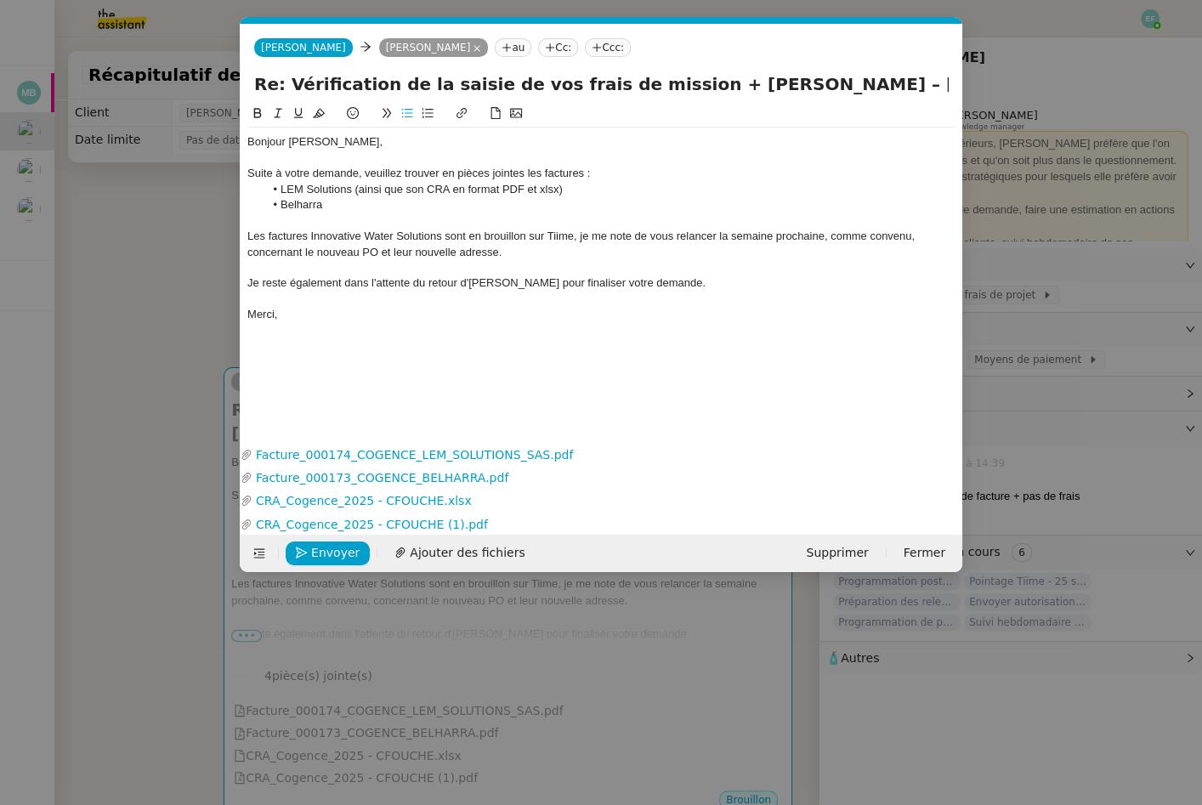
click at [359, 240] on div "Les factures Innovative Water Solutions sont en brouillon sur Tiime, je me note…" at bounding box center [601, 244] width 708 height 31
click at [605, 255] on div "Les factures Innovative Water Solutions sont en brouillon sur Tiime, je me note…" at bounding box center [601, 244] width 708 height 31
click at [411, 281] on div "Je reste également dans l'attente du retour d'Antoine pour finaliser votre dema…" at bounding box center [601, 282] width 708 height 15
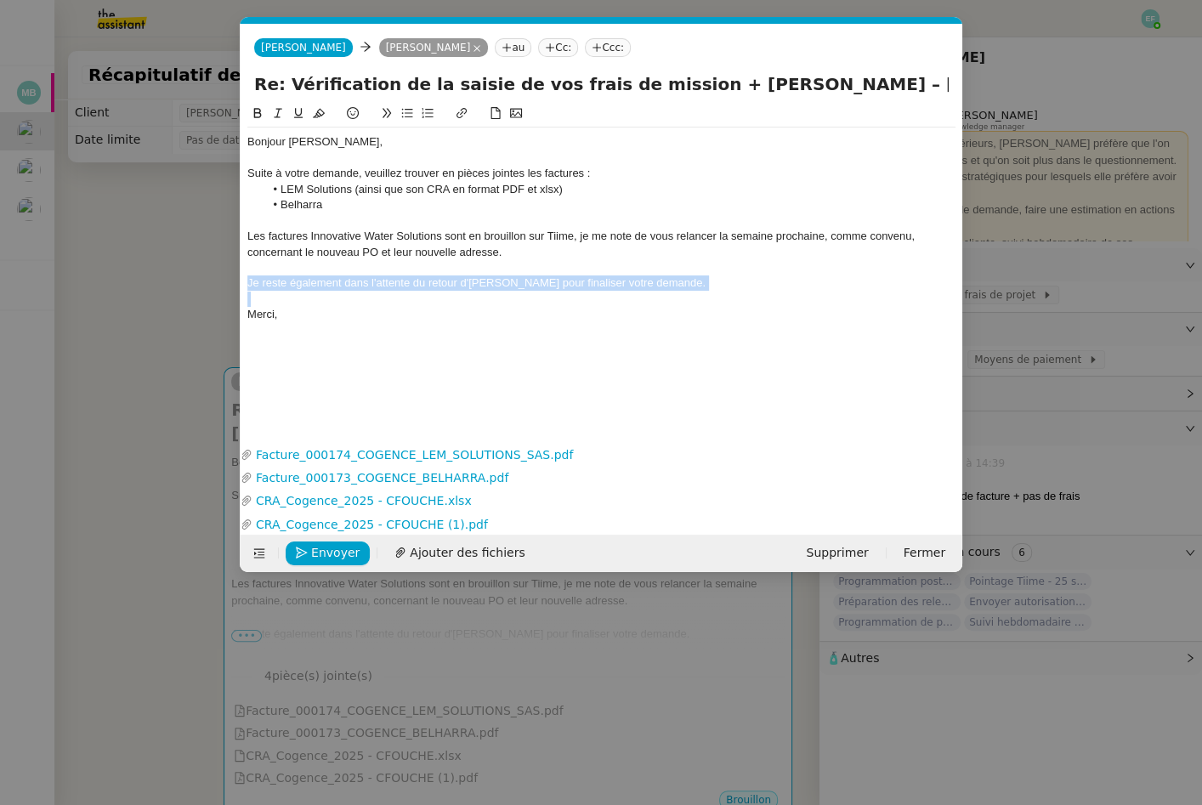
click at [277, 112] on icon at bounding box center [278, 113] width 8 height 9
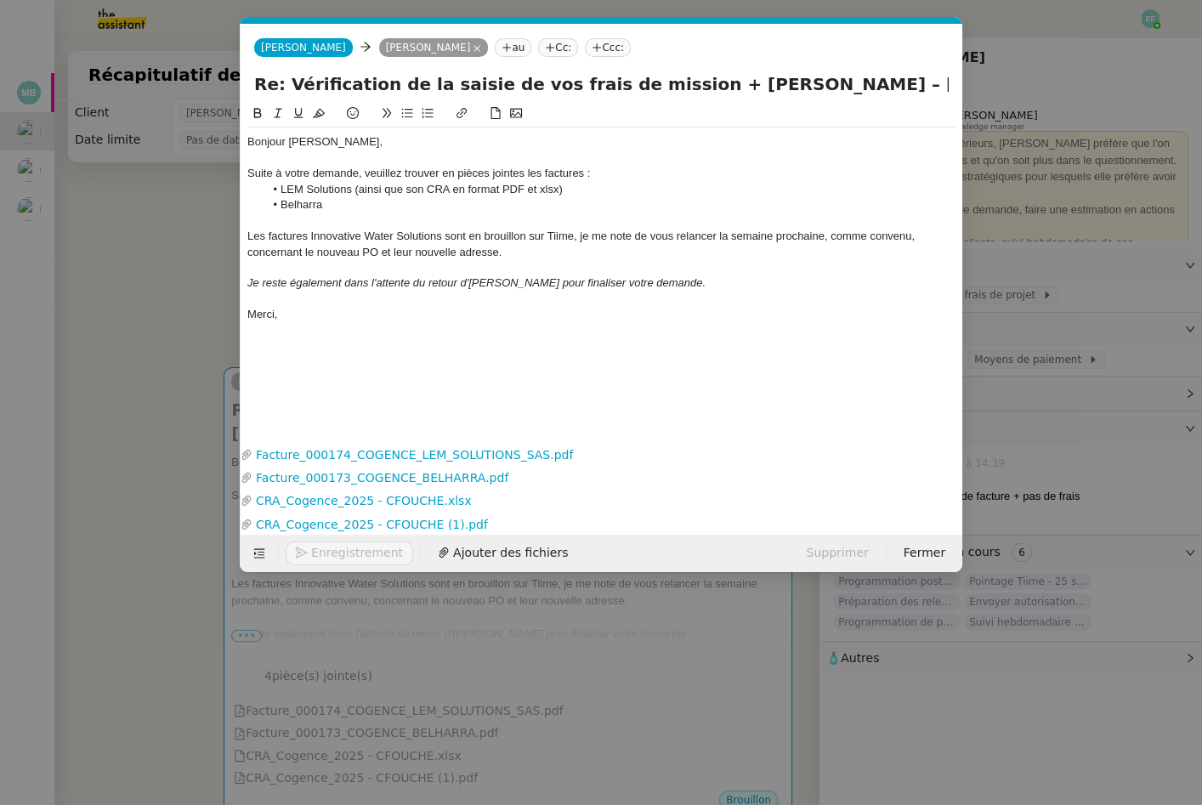
click at [340, 309] on div "Merci," at bounding box center [601, 314] width 708 height 15
click at [128, 452] on nz-modal-container "Service TA - VOYAGE - PROPOSITION GLOBALE A utiliser dans le cadre de propositi…" at bounding box center [601, 402] width 1202 height 805
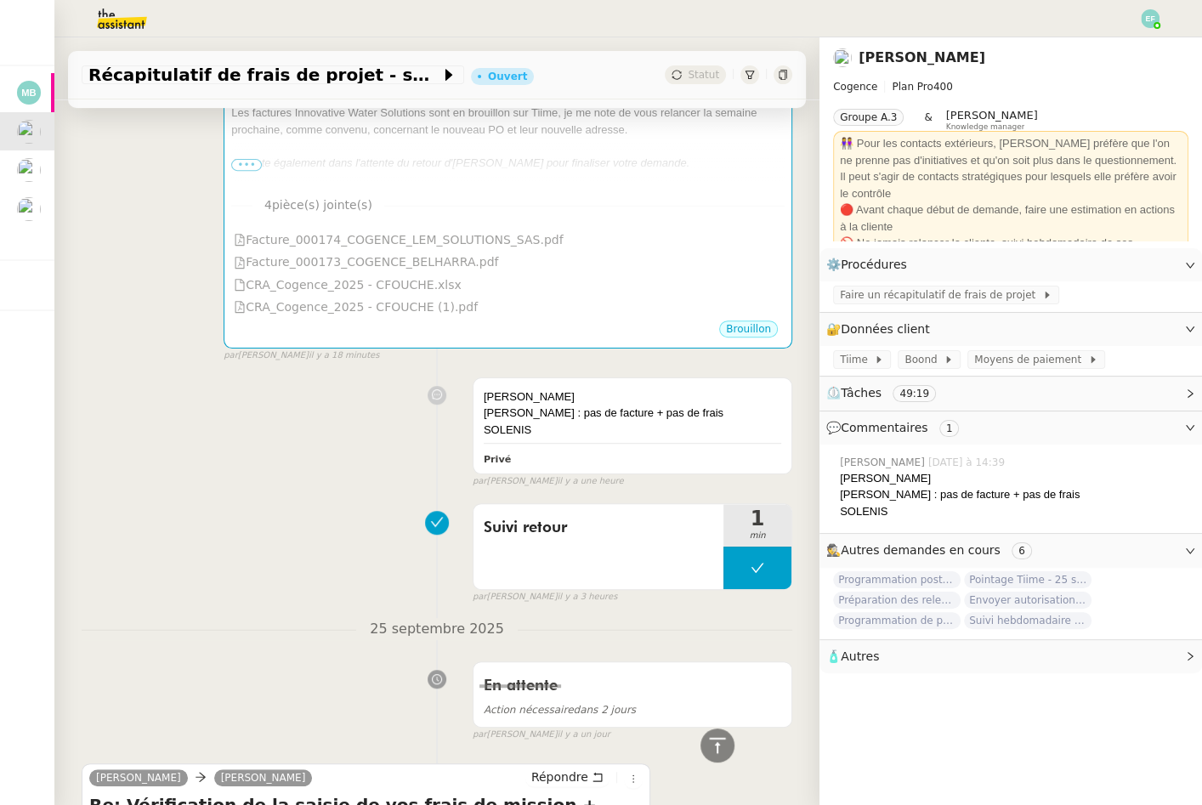
scroll to position [0, 0]
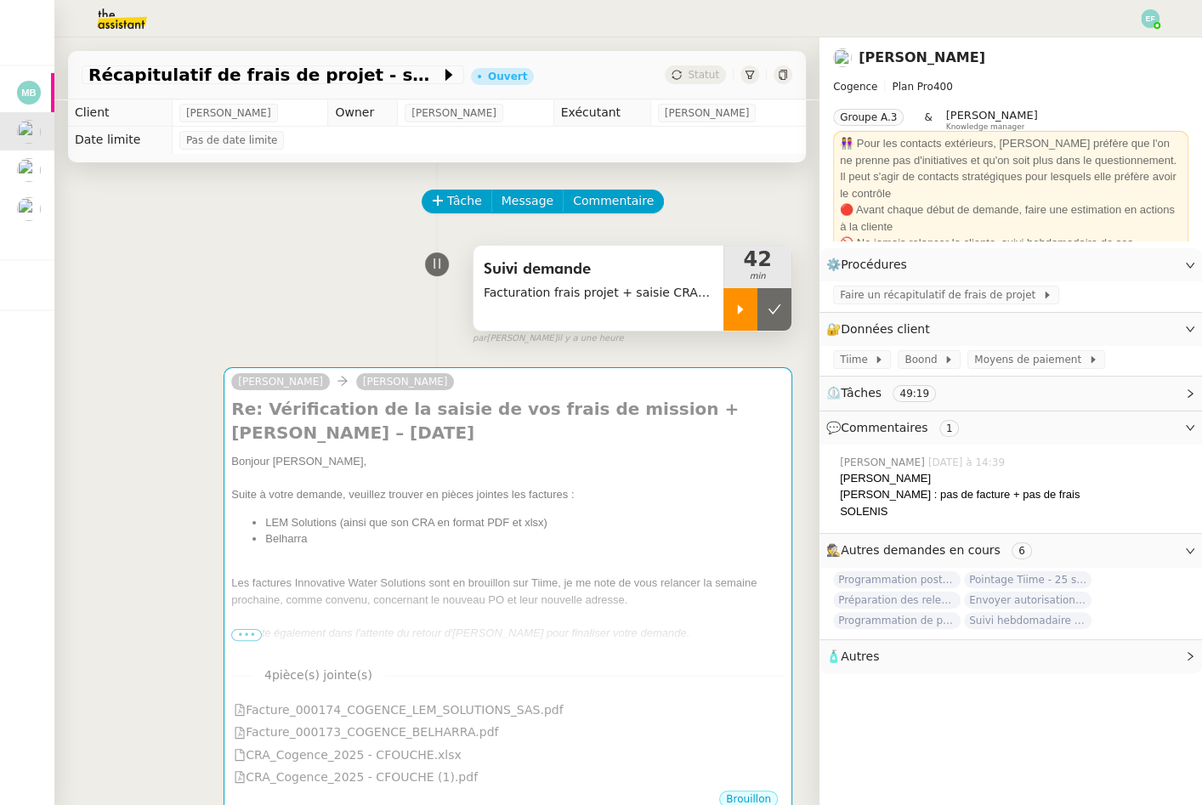
click at [733, 297] on div at bounding box center [740, 309] width 34 height 42
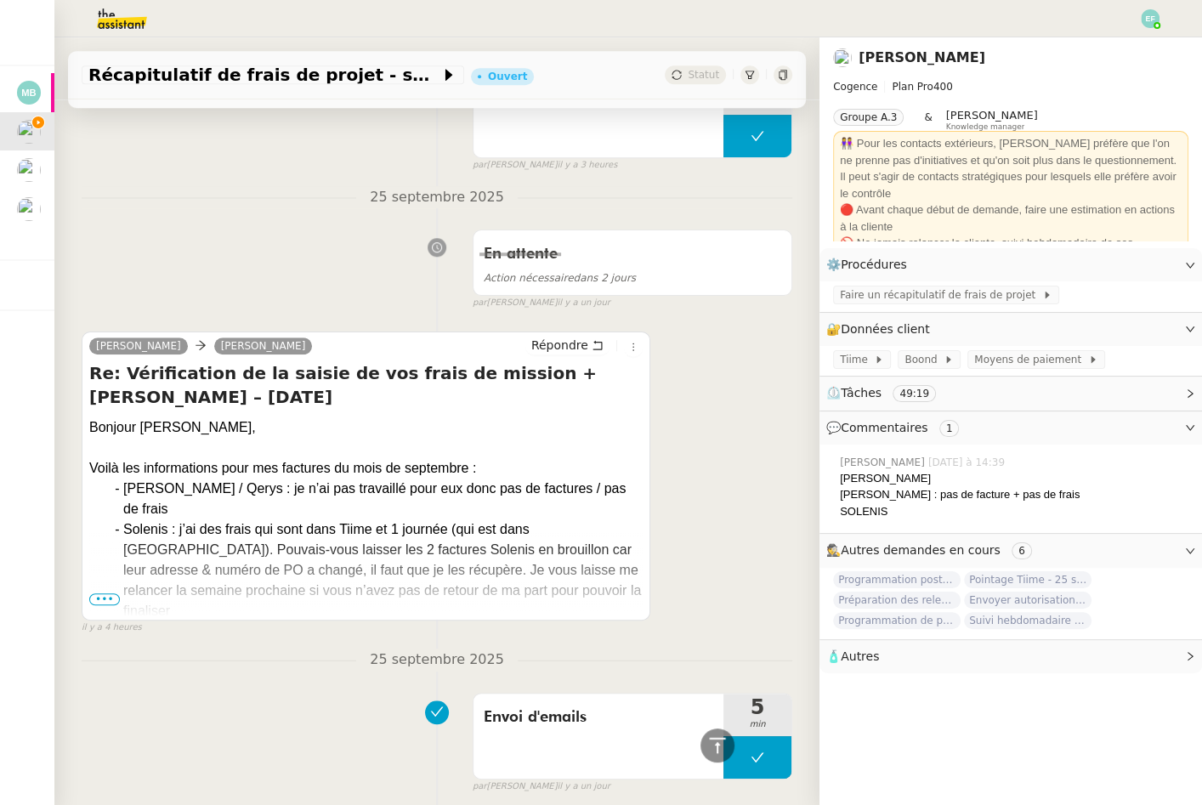
scroll to position [903, 0]
click at [93, 593] on span "•••" at bounding box center [104, 598] width 31 height 12
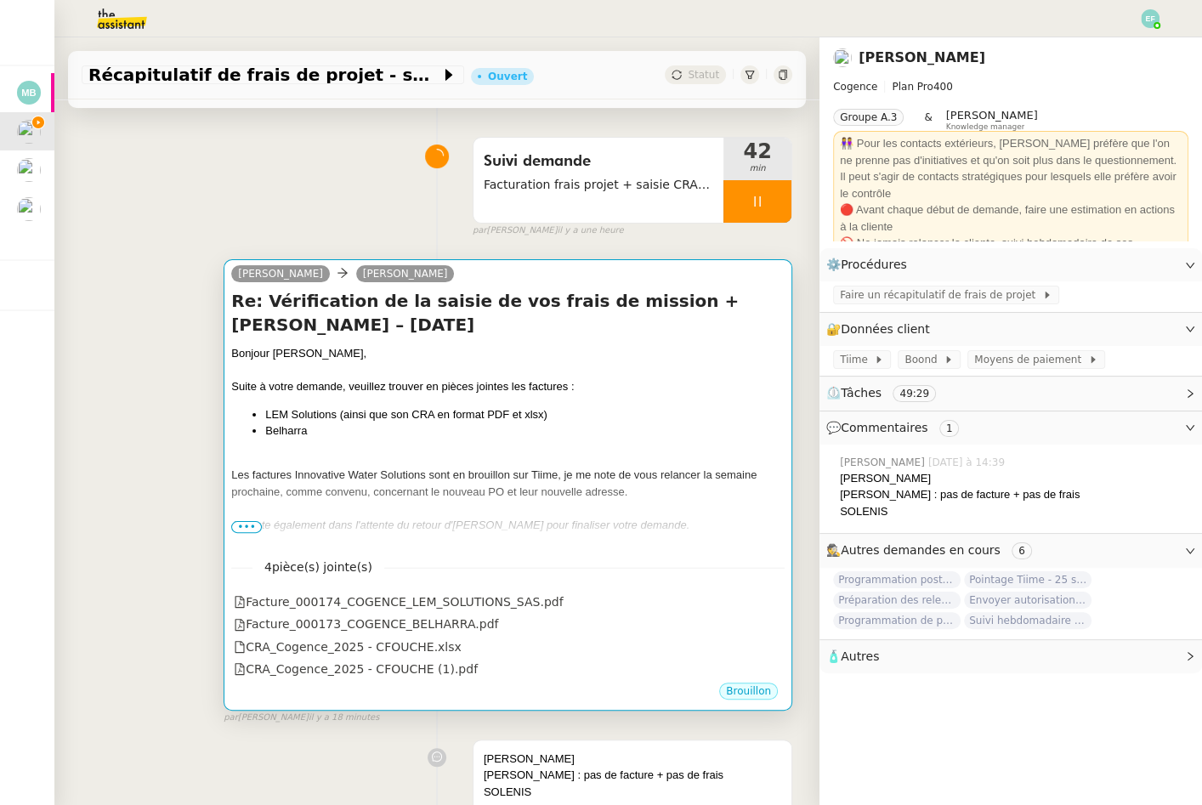
scroll to position [107, 0]
click at [627, 431] on li "Belharra" at bounding box center [524, 431] width 519 height 17
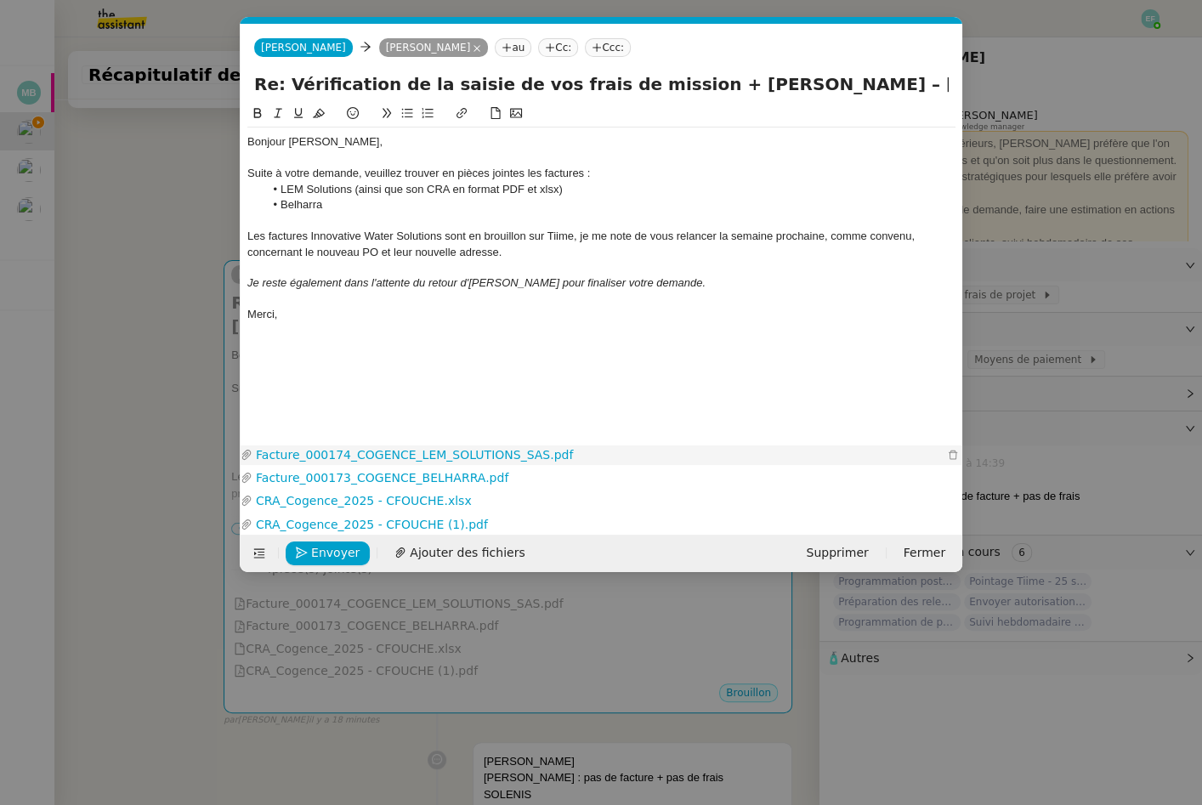
scroll to position [0, 36]
click at [331, 551] on span "Envoyer" at bounding box center [335, 553] width 48 height 20
click at [331, 551] on span "Confirmer l'envoi" at bounding box center [362, 553] width 102 height 20
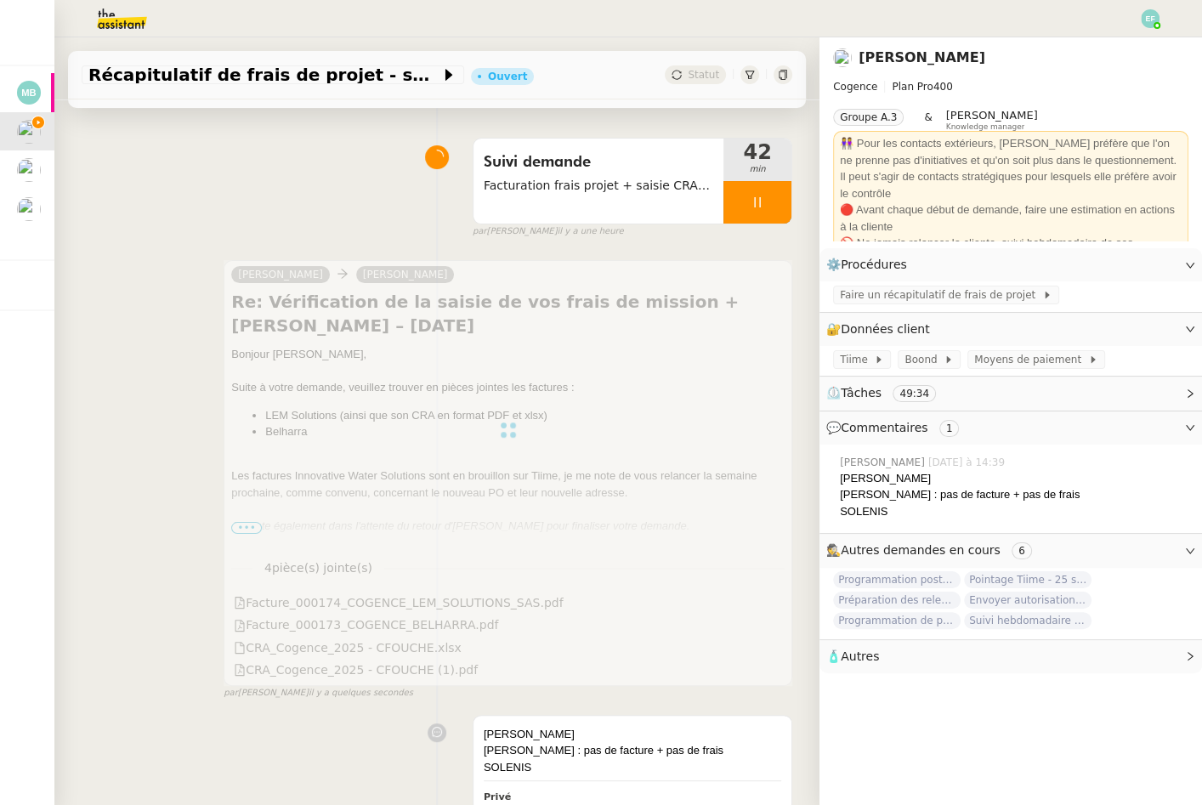
scroll to position [0, 0]
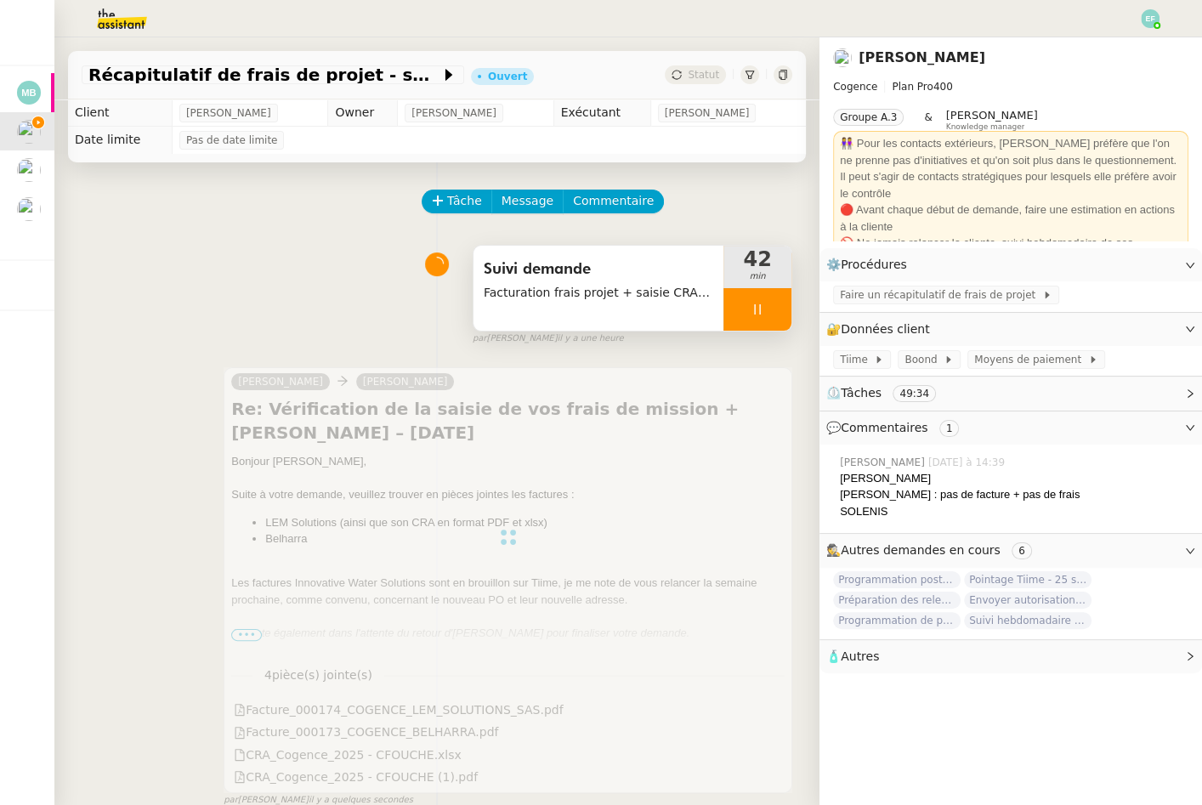
click at [767, 301] on div at bounding box center [757, 309] width 68 height 42
click at [767, 301] on button at bounding box center [774, 309] width 34 height 42
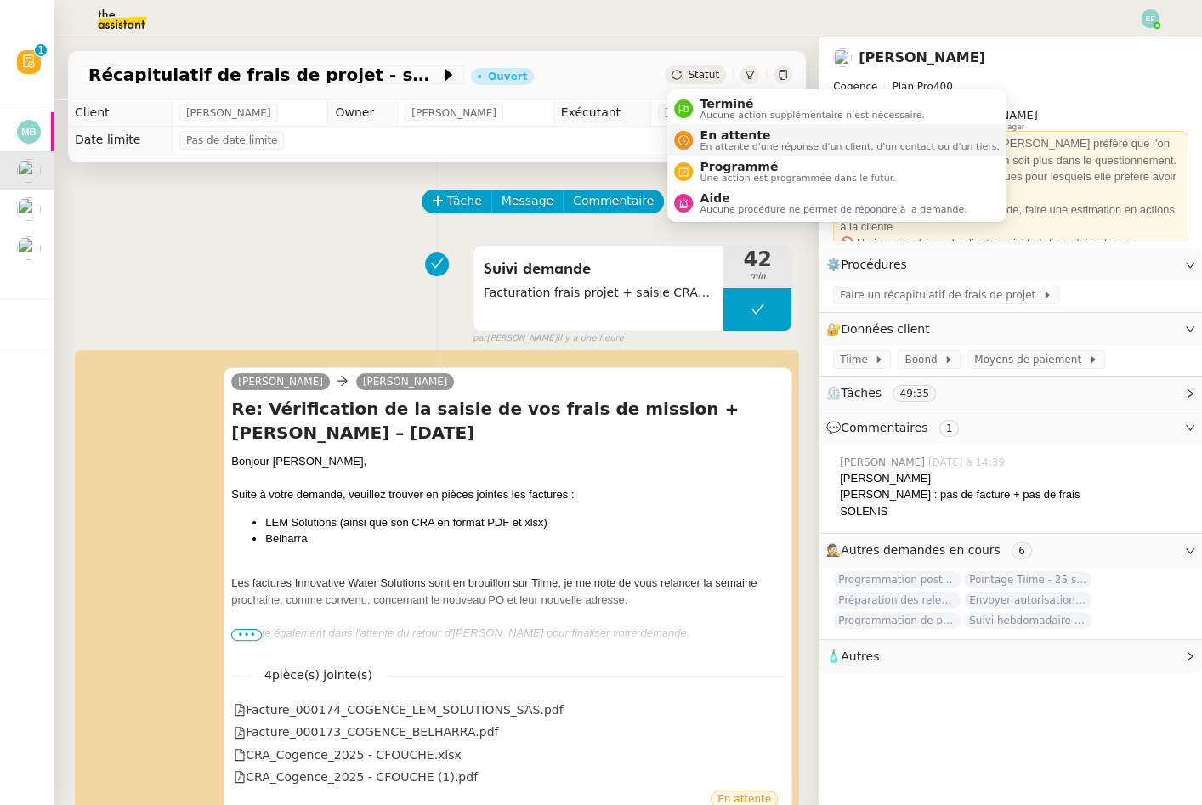
click at [705, 144] on span "En attente d'une réponse d'un client, d'un contact ou d'un tiers." at bounding box center [848, 146] width 299 height 9
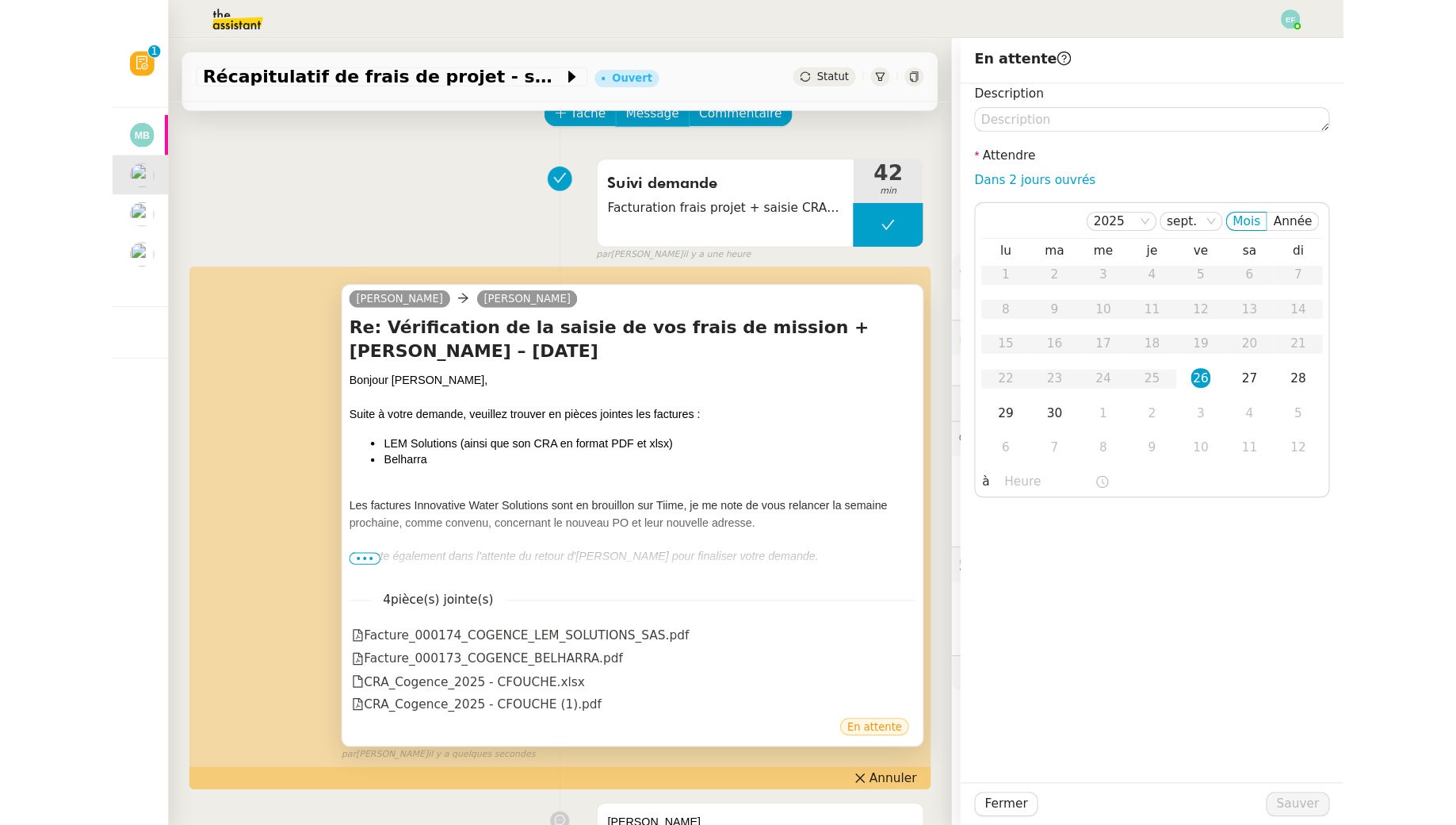
scroll to position [90, 0]
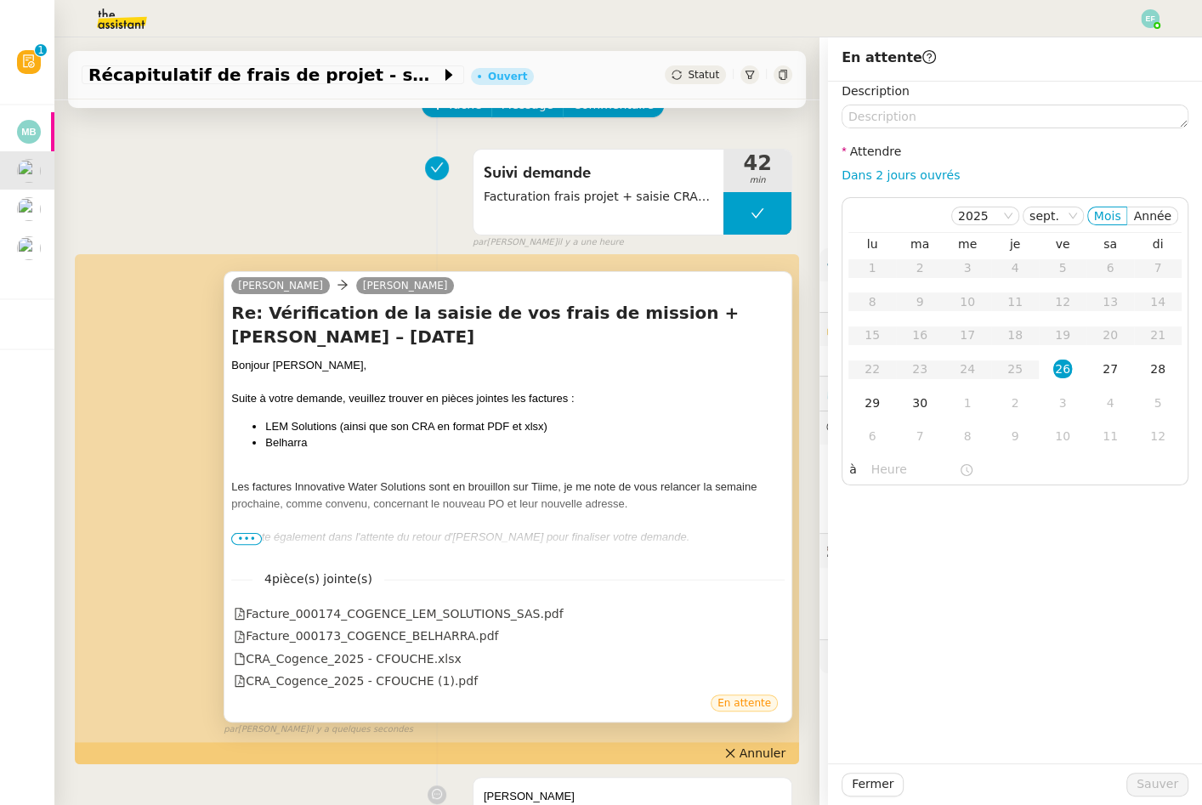
click at [256, 531] on em "Je reste également dans l'attente du retour d'Antoine pour finaliser votre dema…" at bounding box center [460, 536] width 458 height 13
click at [247, 541] on span "•••" at bounding box center [246, 539] width 31 height 12
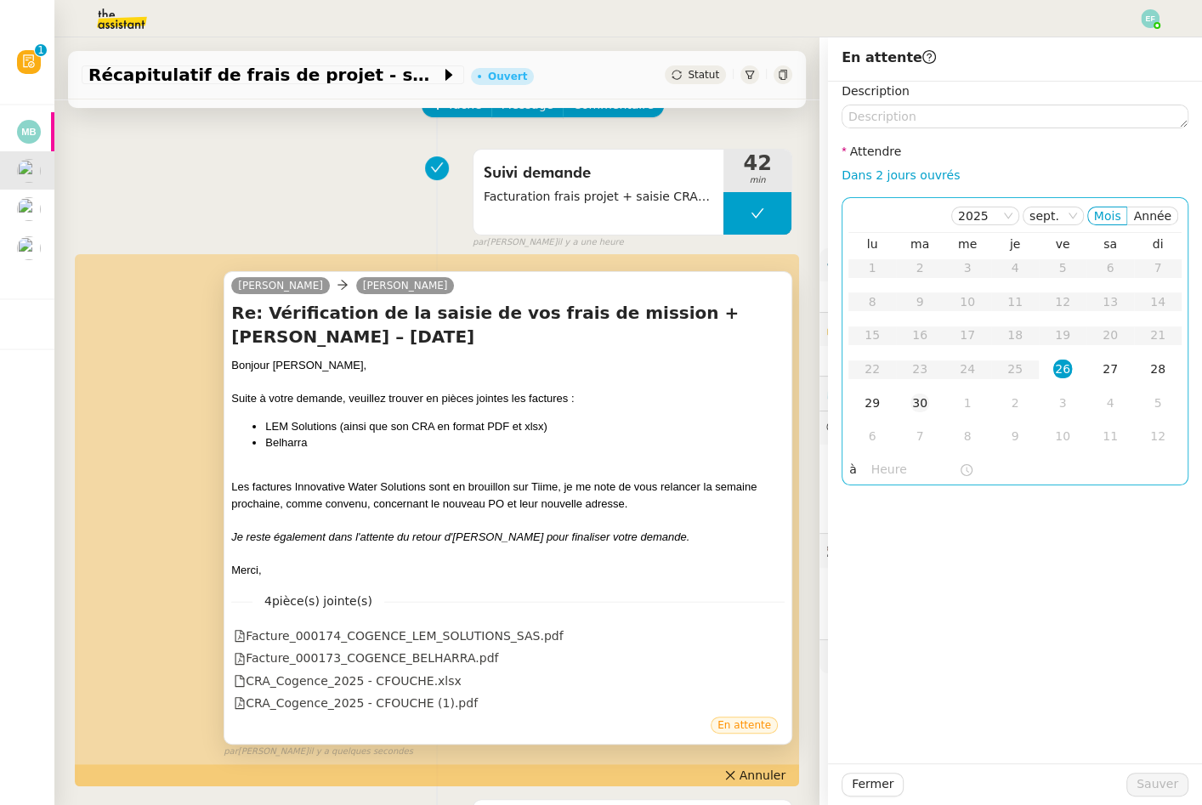
click at [929, 394] on td "30" at bounding box center [920, 404] width 48 height 34
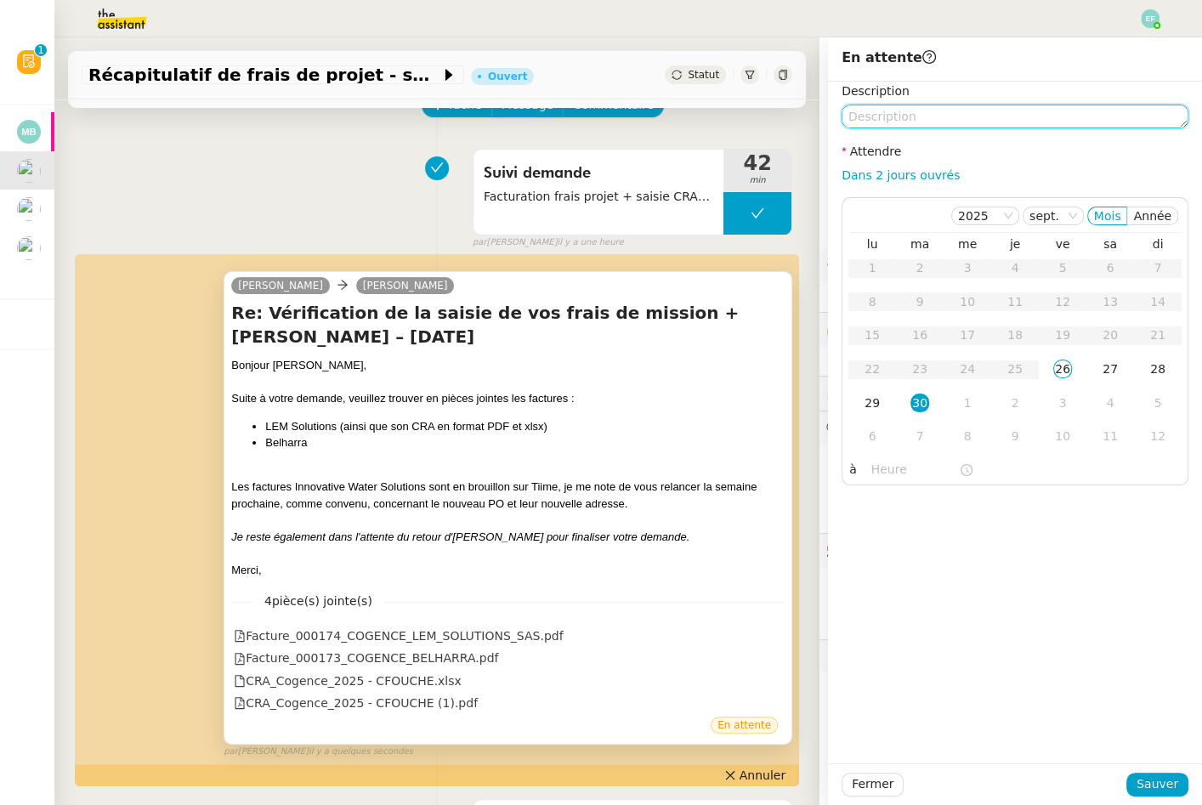
click at [971, 120] on textarea at bounding box center [1014, 117] width 347 height 24
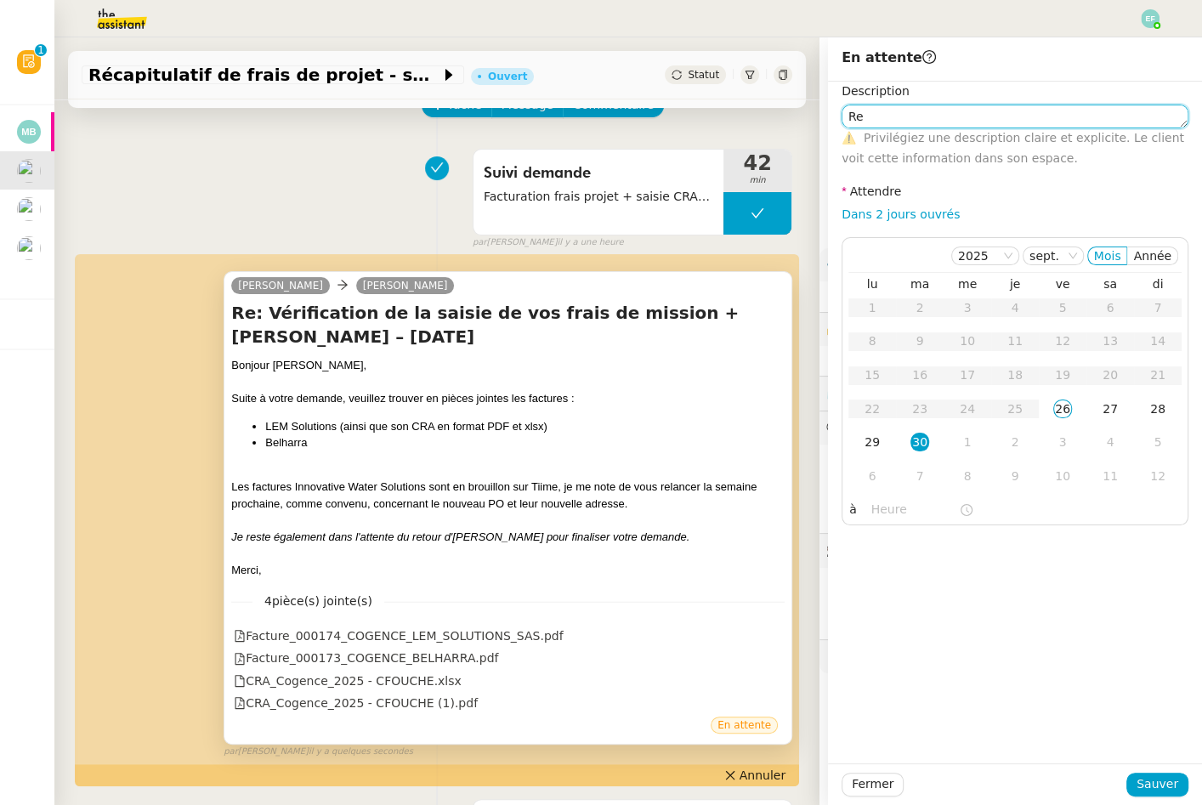
type textarea "R"
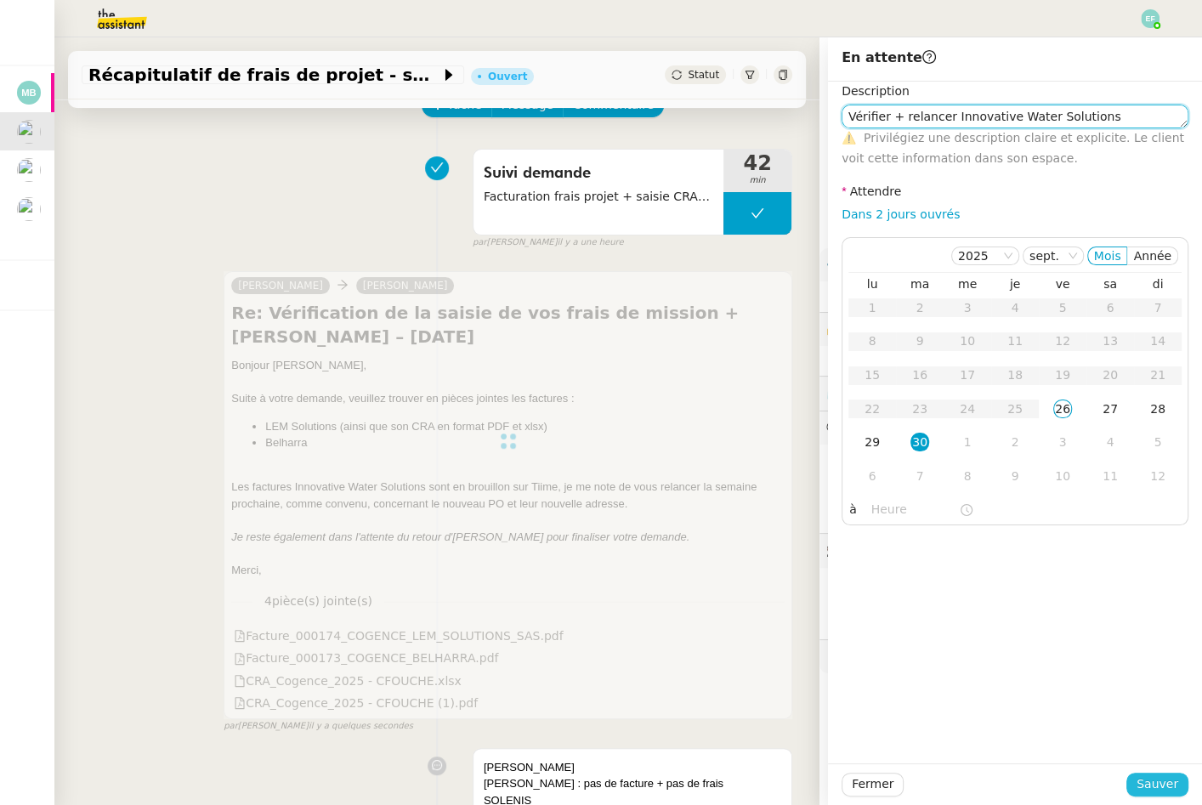
type textarea "Vérifier + relancer Innovative Water Solutions"
click at [1178, 783] on button "Sauver" at bounding box center [1157, 785] width 62 height 24
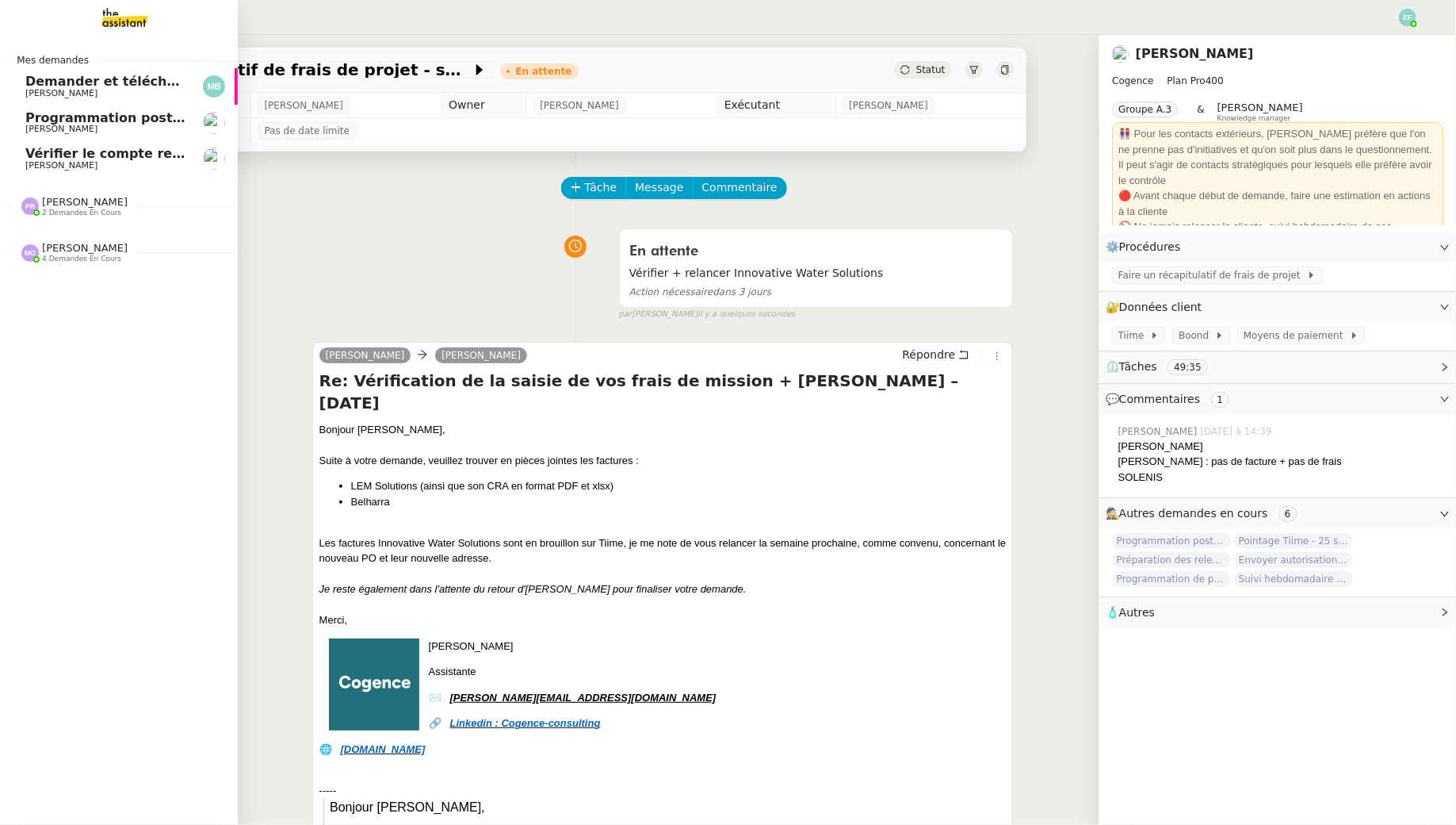
click at [59, 164] on span "[PERSON_NAME]" at bounding box center [61, 165] width 72 height 10
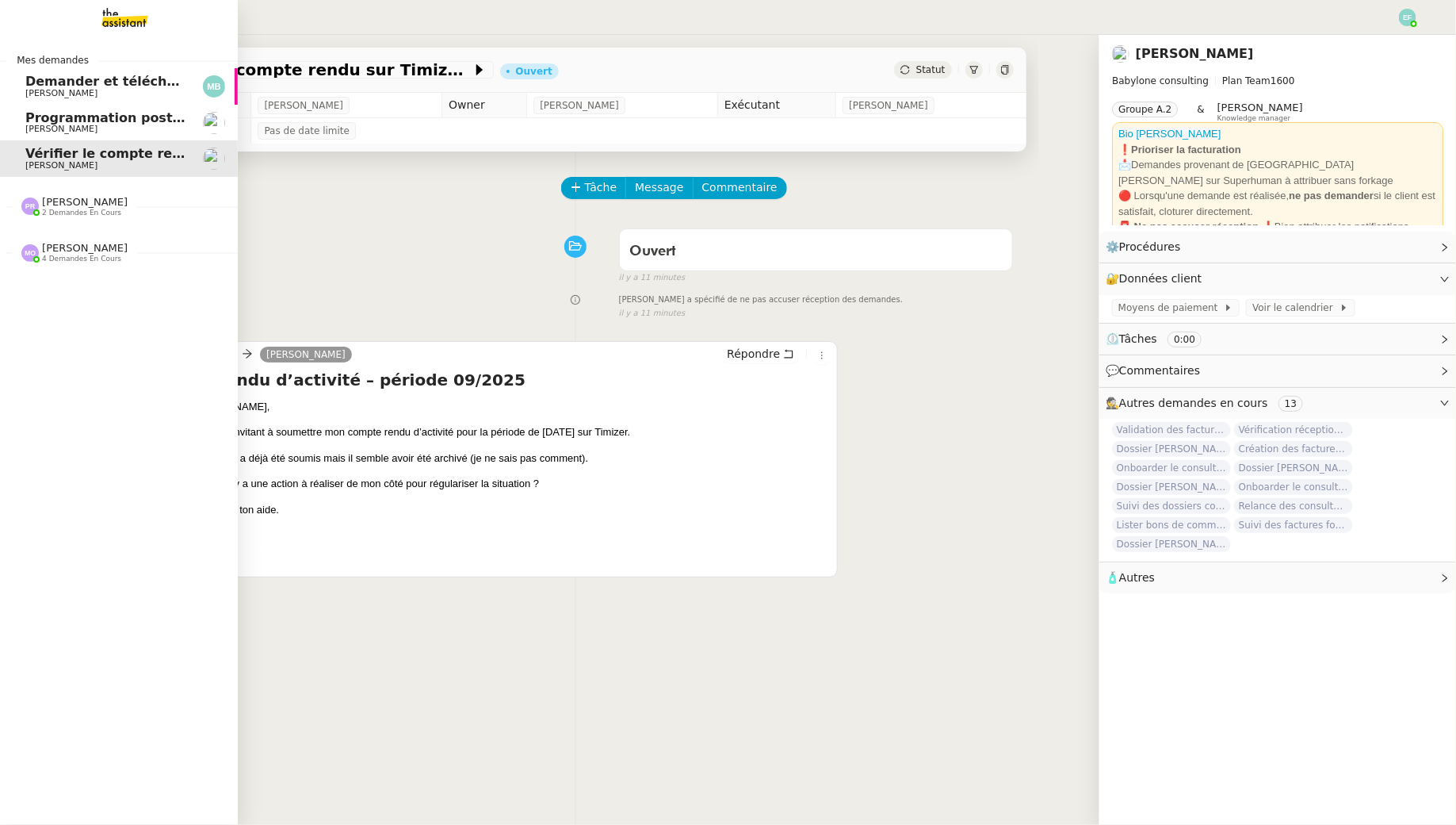
click at [31, 128] on span "[PERSON_NAME]" at bounding box center [61, 129] width 72 height 10
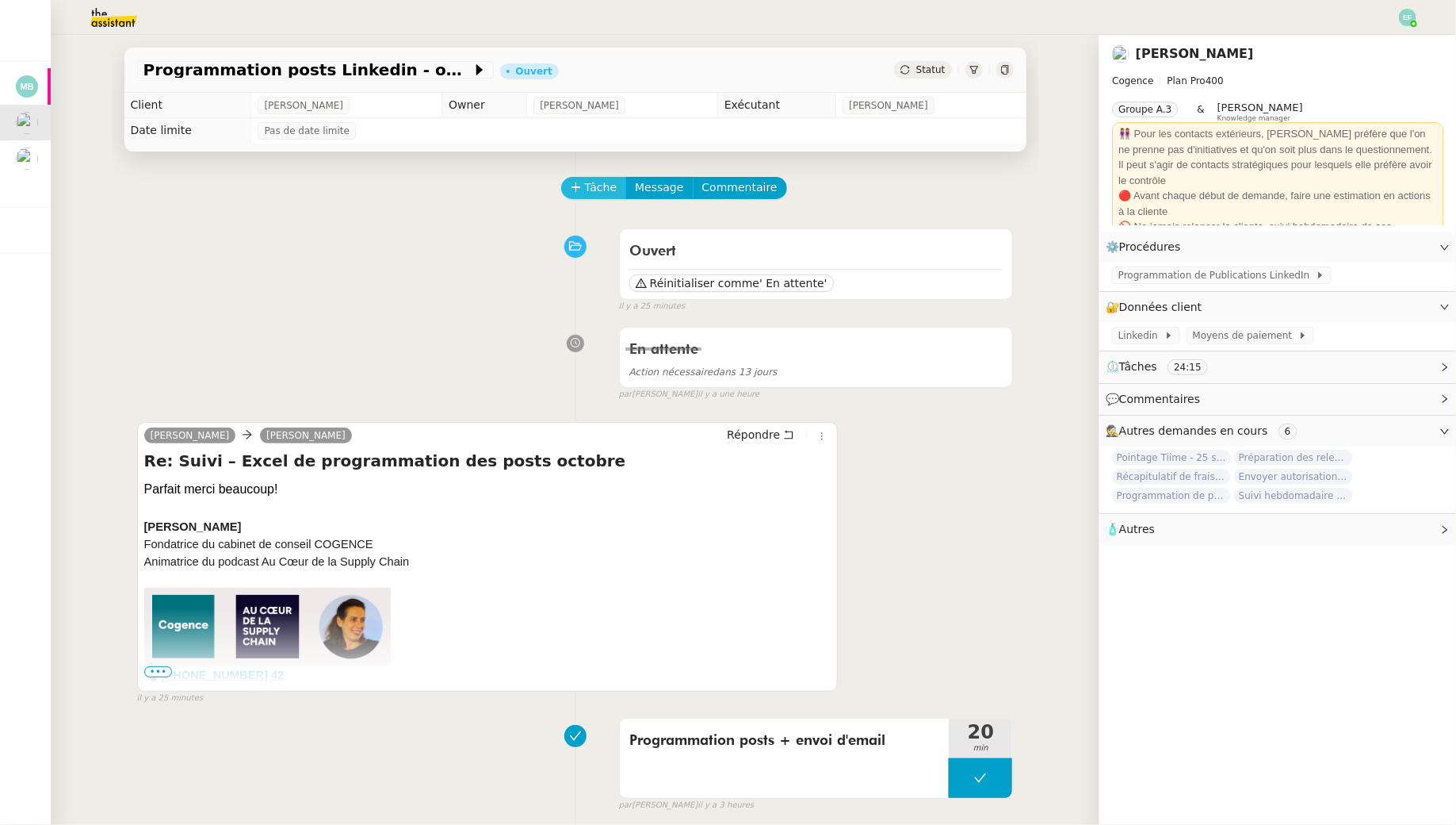
click at [596, 187] on span "Tâche" at bounding box center [601, 188] width 33 height 19
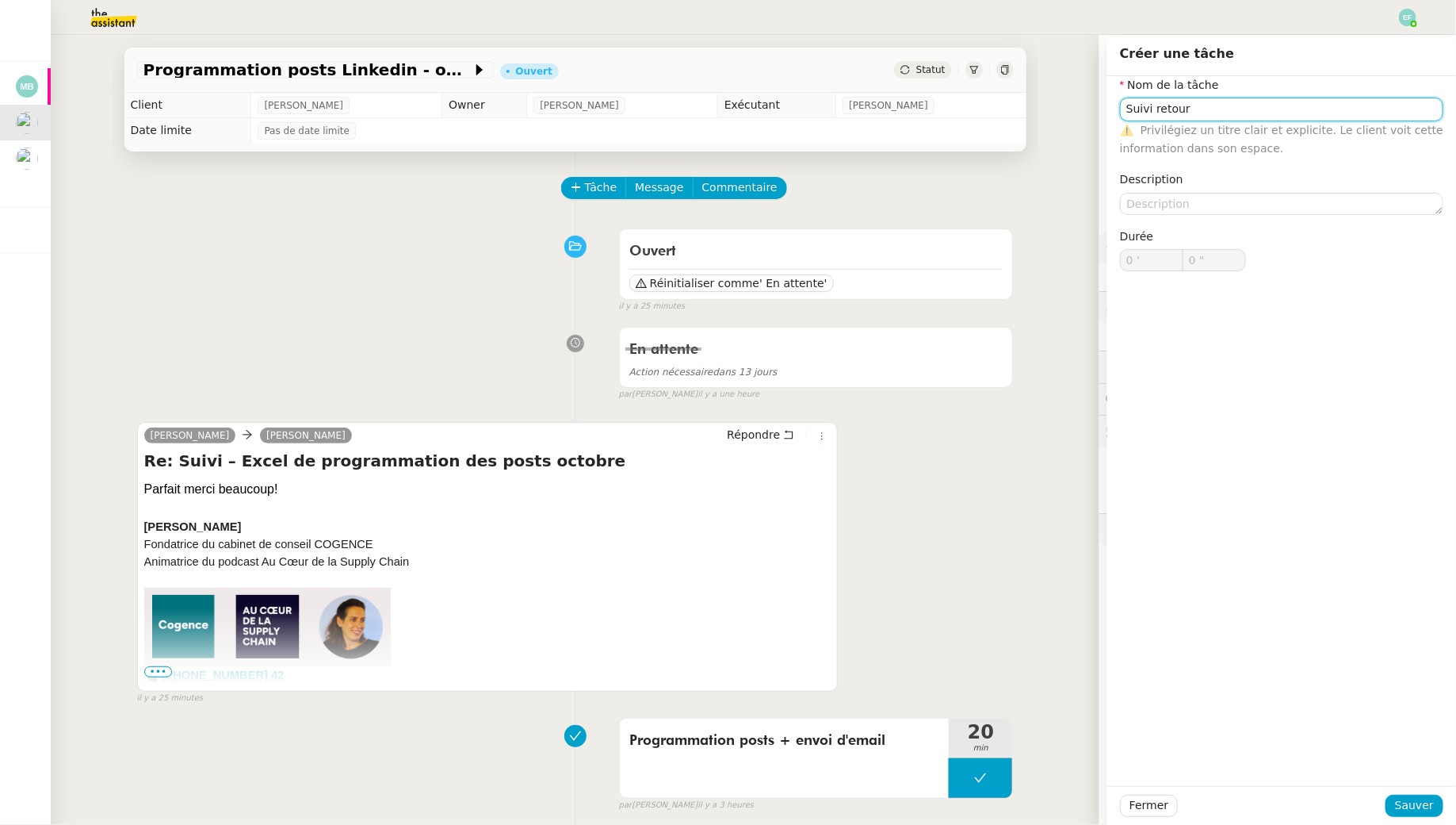
type input "Suivi retour"
click at [1410, 790] on div "Fermer Sauver" at bounding box center [1282, 805] width 349 height 39
click at [1400, 797] on span "Sauver" at bounding box center [1415, 805] width 39 height 19
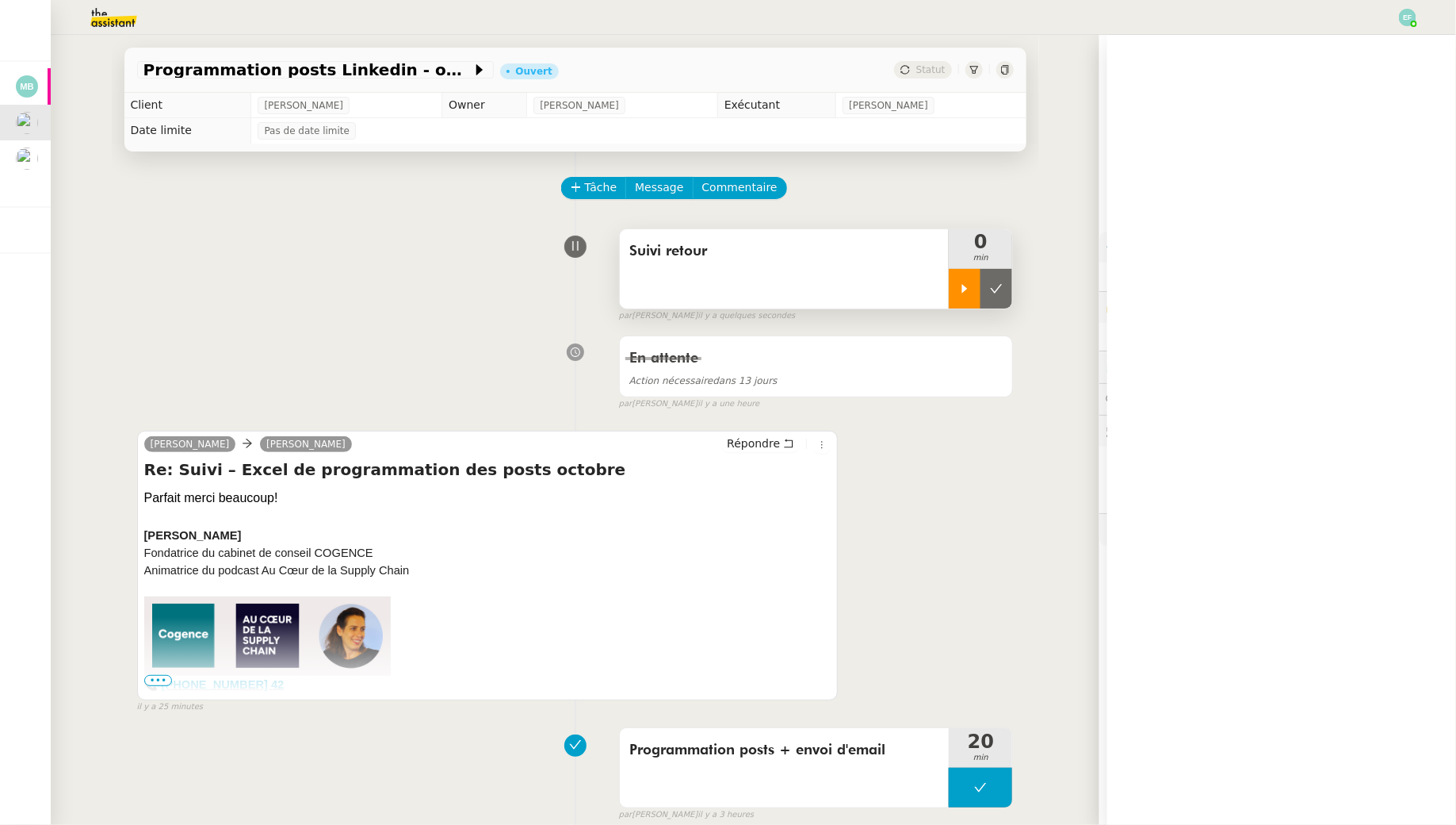
click at [969, 288] on icon at bounding box center [965, 289] width 13 height 13
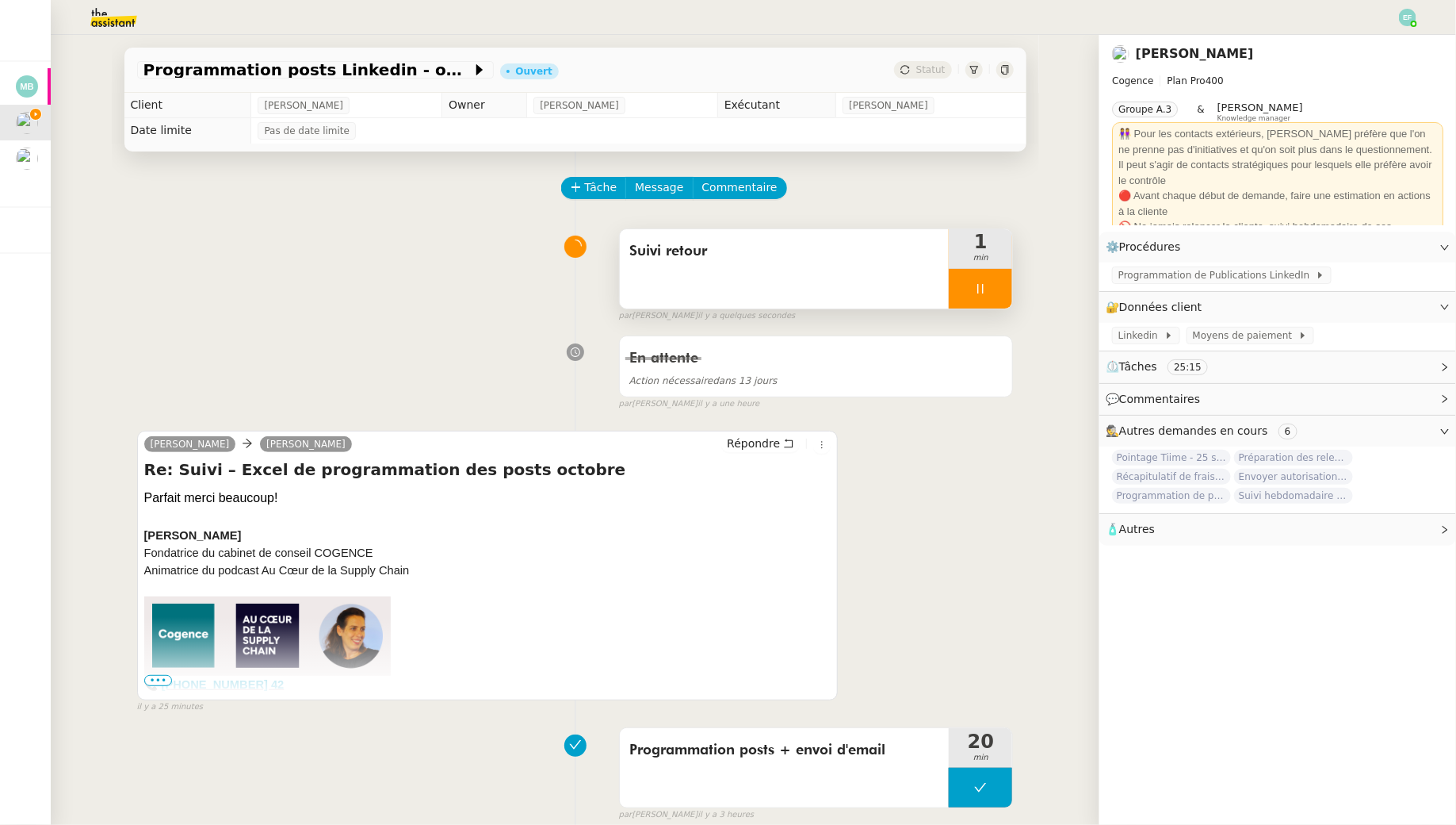
click at [991, 288] on div at bounding box center [980, 288] width 63 height 39
click at [991, 288] on icon at bounding box center [997, 289] width 13 height 13
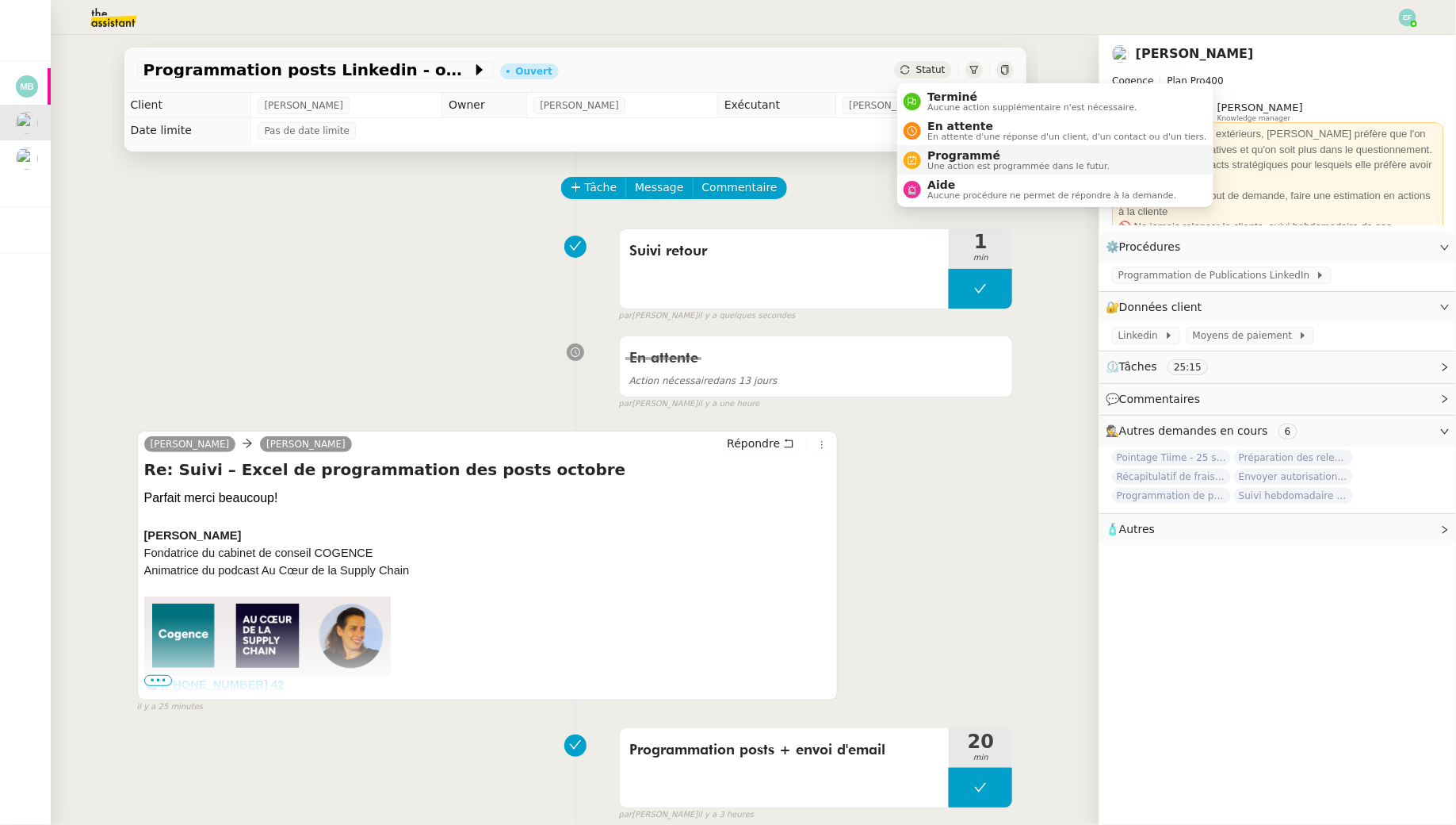
click at [932, 164] on span "Une action est programmée dans le futur." at bounding box center [1018, 165] width 182 height 8
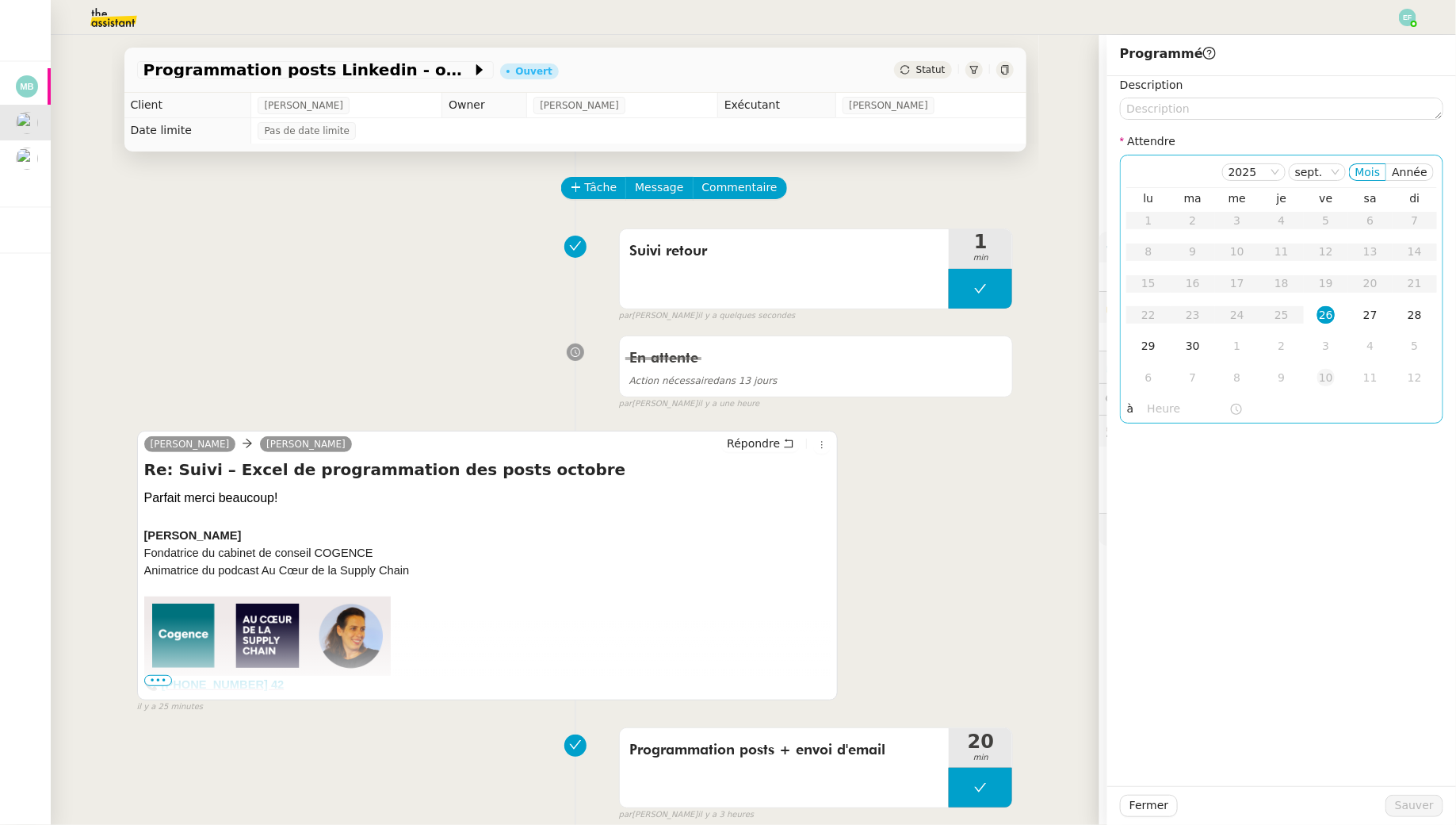
click at [1323, 380] on div "10" at bounding box center [1326, 377] width 18 height 18
click at [1411, 808] on span "Sauver" at bounding box center [1415, 805] width 39 height 19
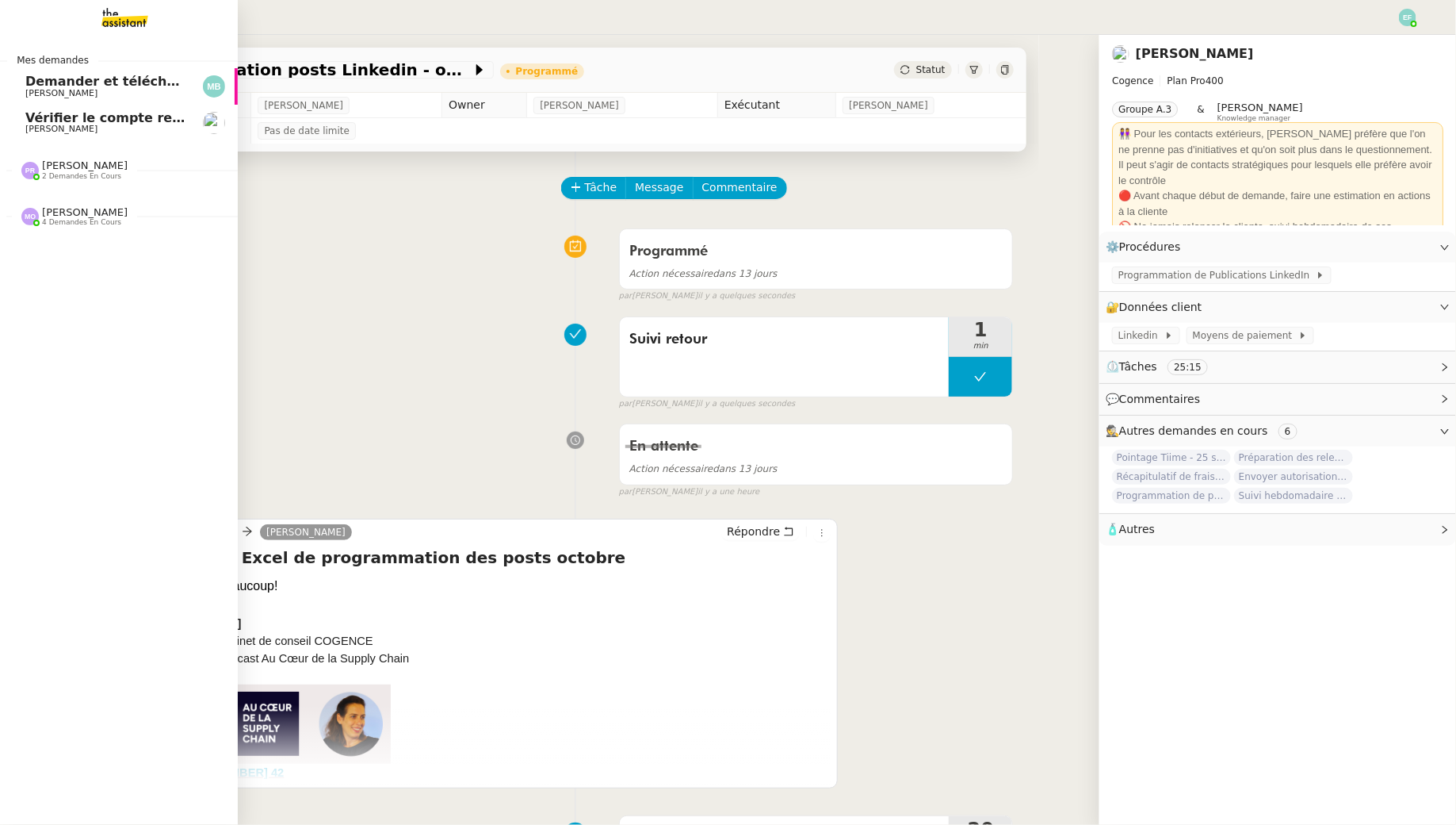
click at [76, 127] on span "[PERSON_NAME]" at bounding box center [61, 129] width 72 height 10
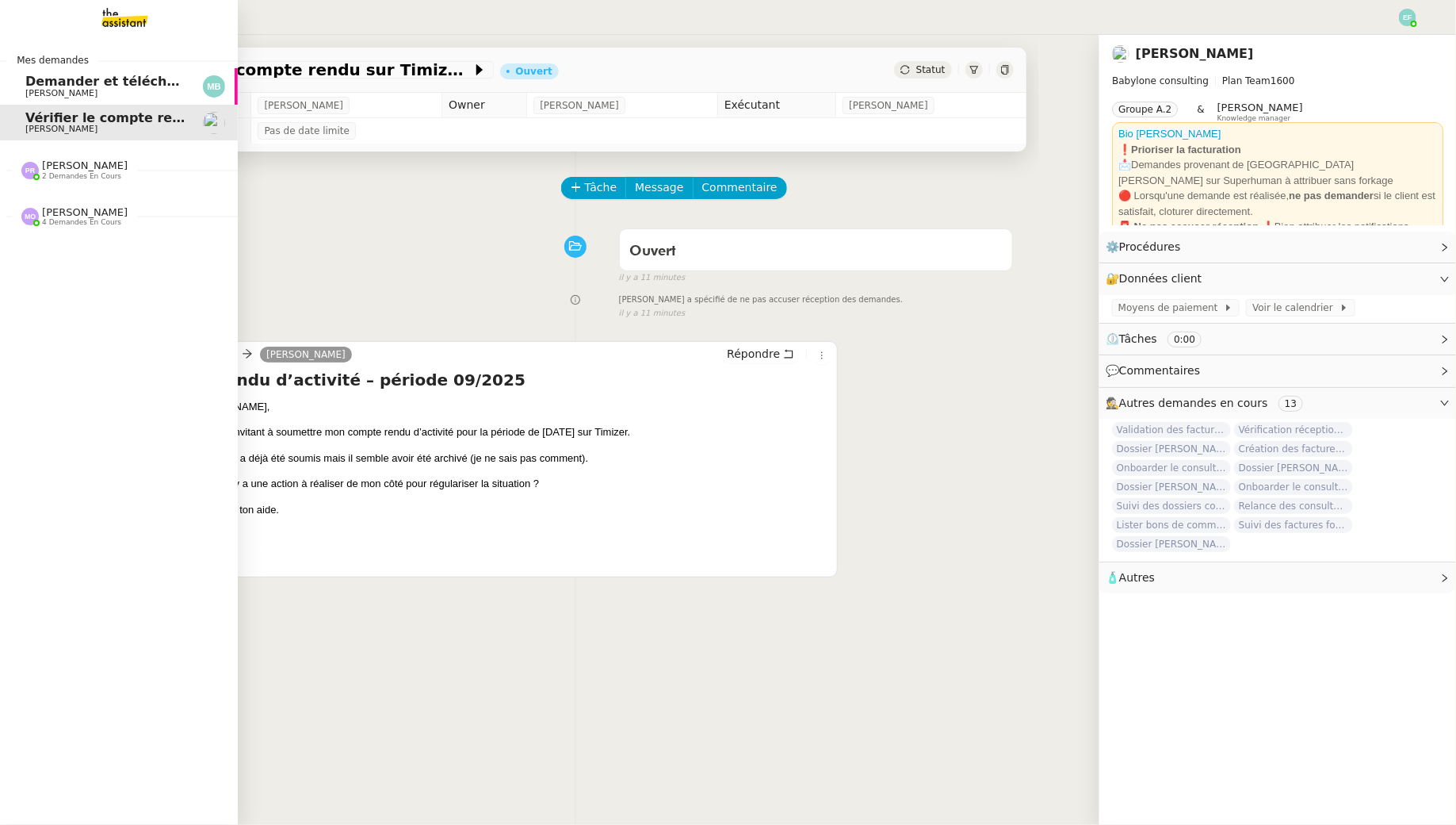
click at [23, 91] on link "Demander et télécharger les factures pour Qonto [PERSON_NAME]" at bounding box center [118, 86] width 238 height 36
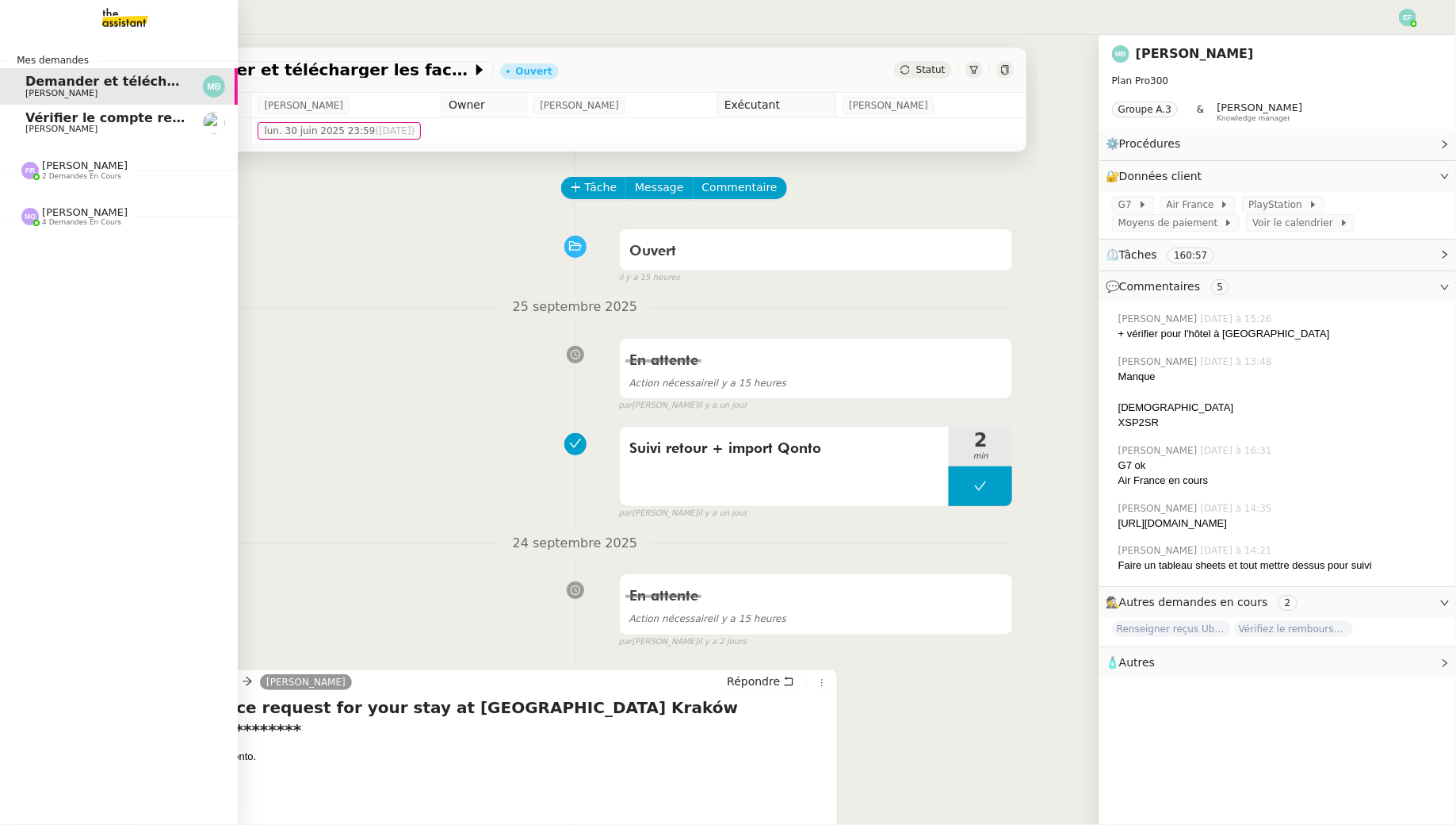
click at [88, 134] on link "Vérifier le compte rendu sur Timizer Florent Seiler" at bounding box center [118, 122] width 238 height 36
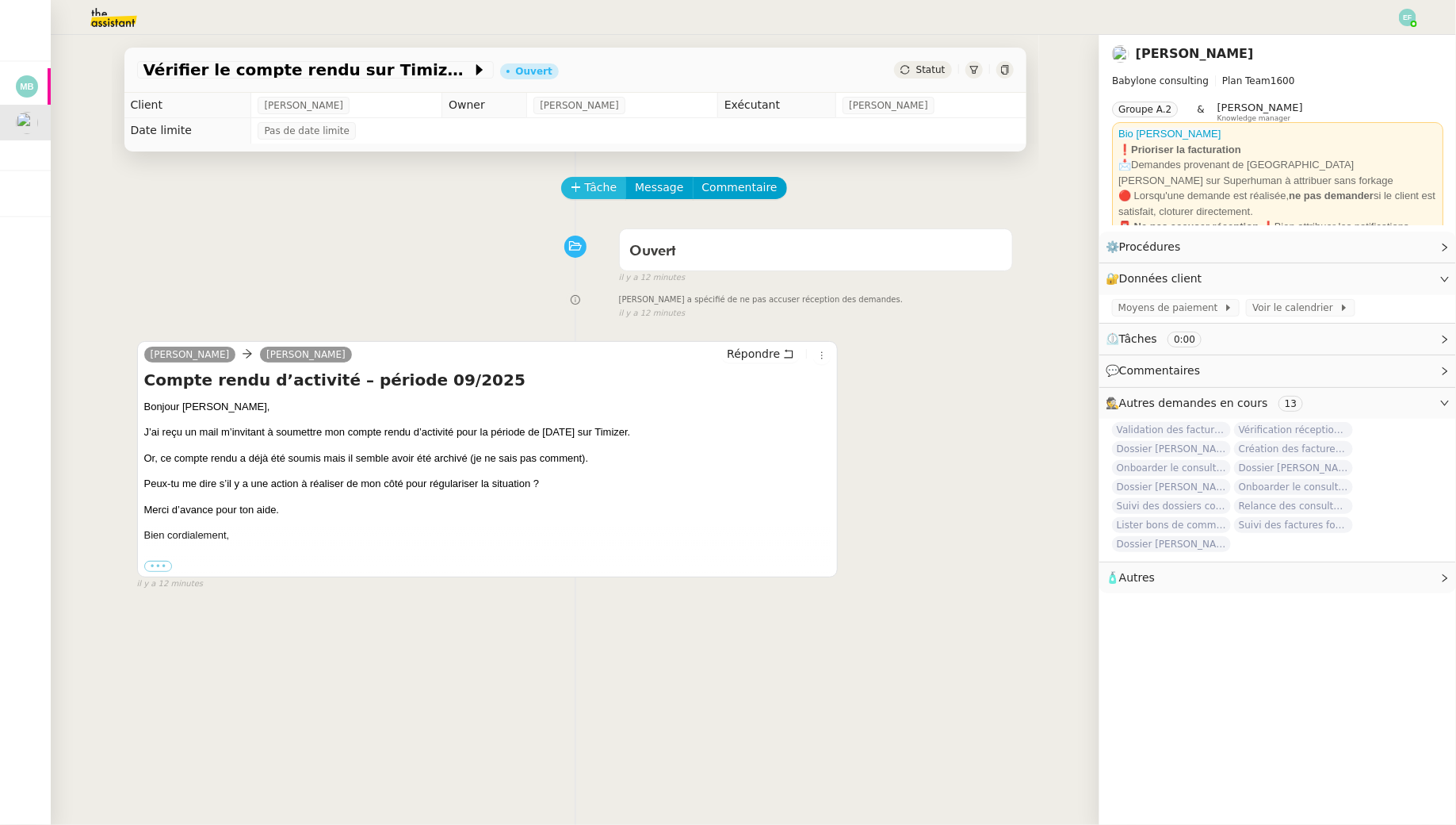
click at [594, 188] on span "Tâche" at bounding box center [601, 188] width 33 height 19
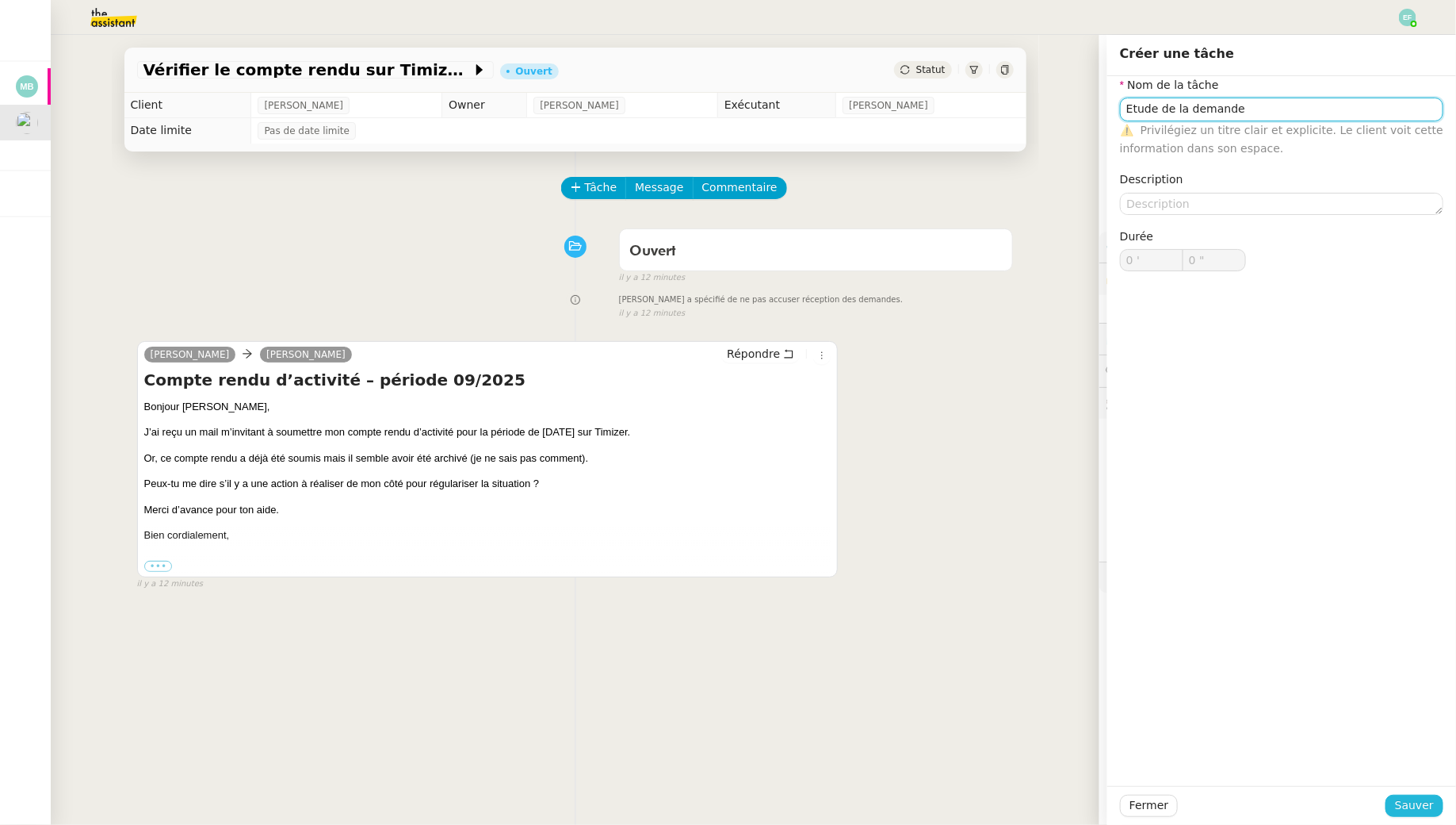
type input "Etude de la demande"
click at [1421, 800] on span "Sauver" at bounding box center [1415, 805] width 39 height 19
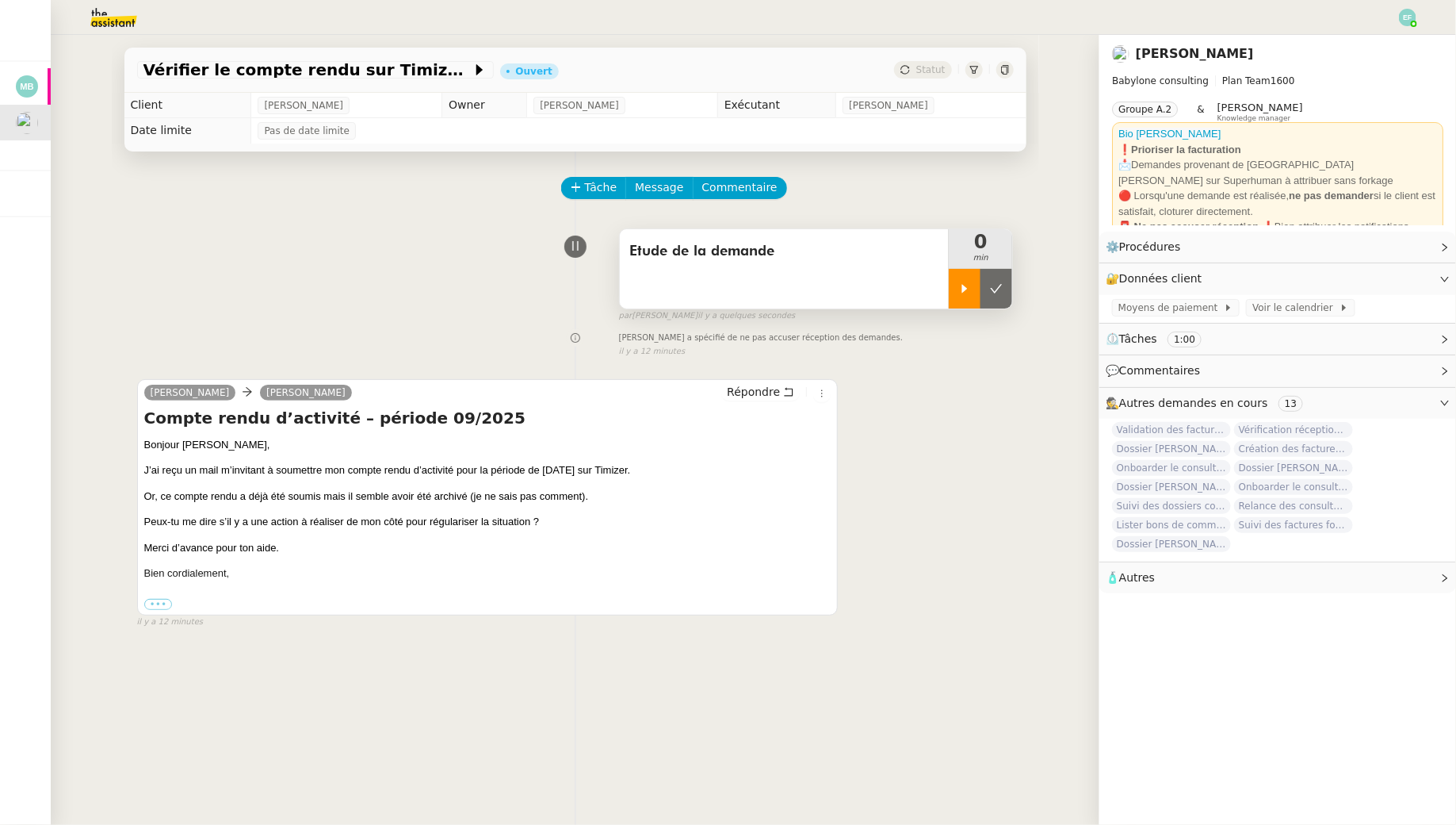
click at [967, 288] on icon at bounding box center [965, 289] width 13 height 13
click at [994, 293] on div at bounding box center [980, 288] width 63 height 39
click at [1003, 293] on div at bounding box center [980, 288] width 63 height 39
click at [1003, 293] on icon at bounding box center [997, 289] width 13 height 13
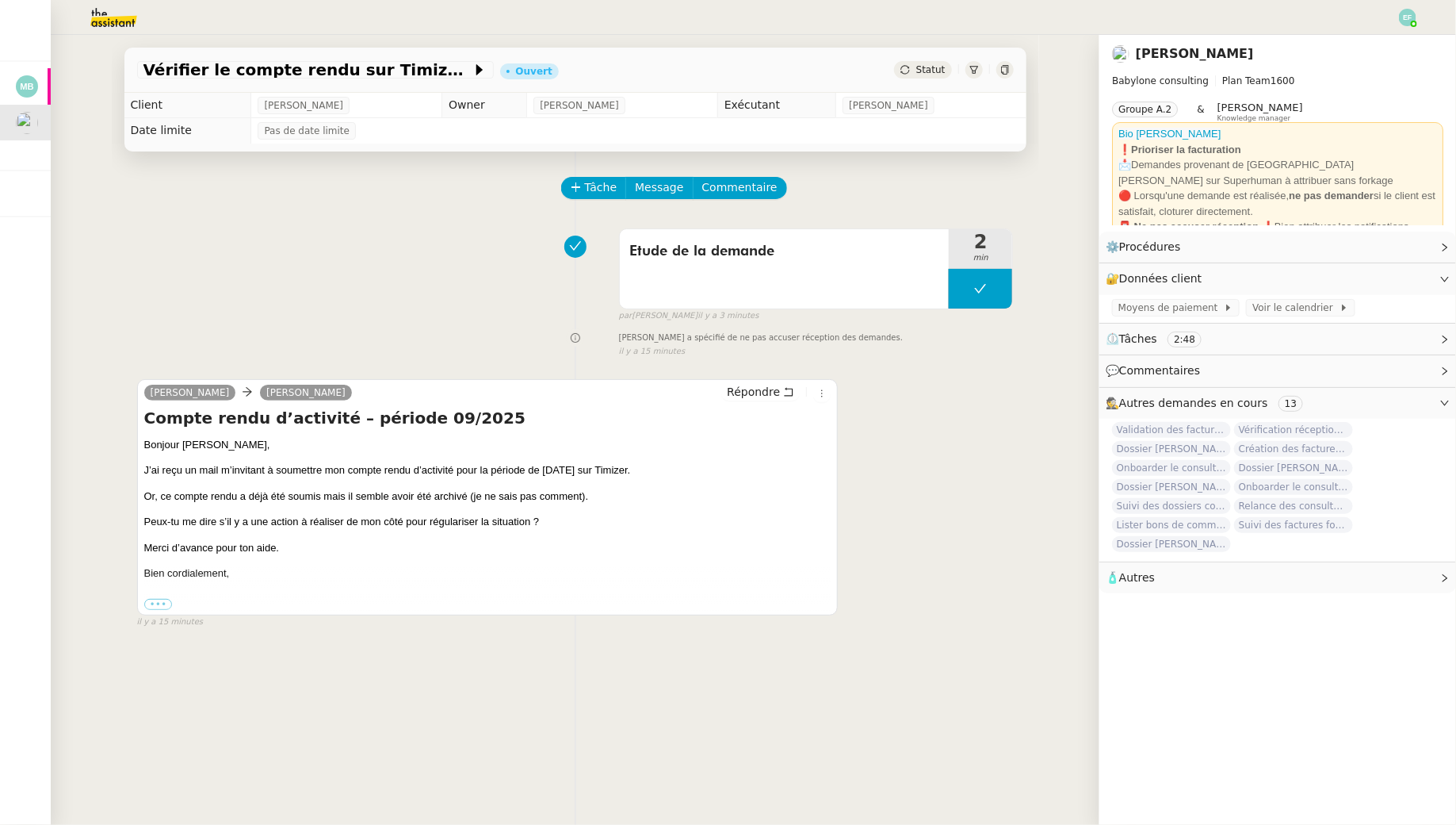
click at [123, 7] on img at bounding box center [101, 17] width 123 height 35
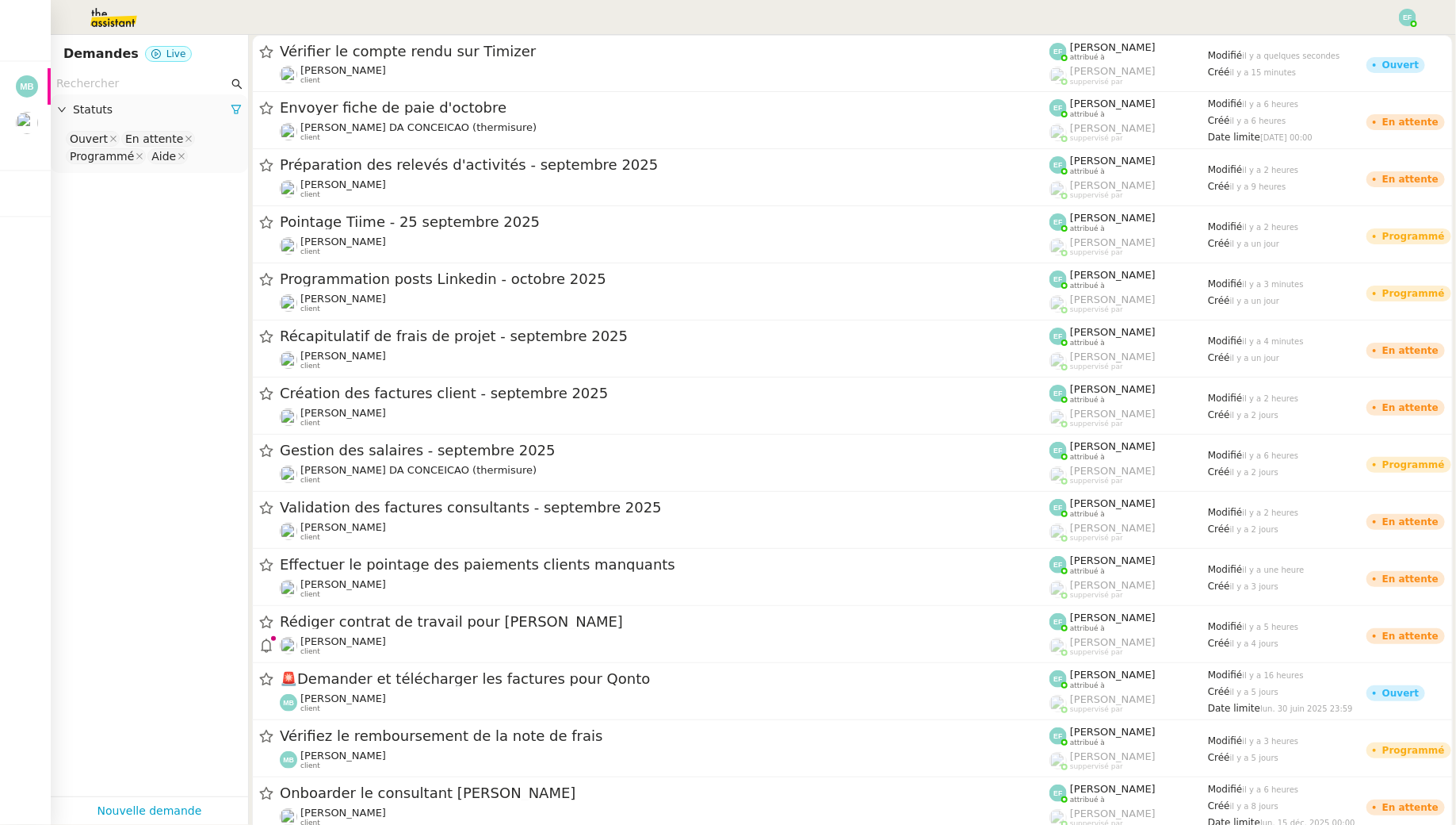
click at [117, 89] on input "text" at bounding box center [142, 84] width 172 height 19
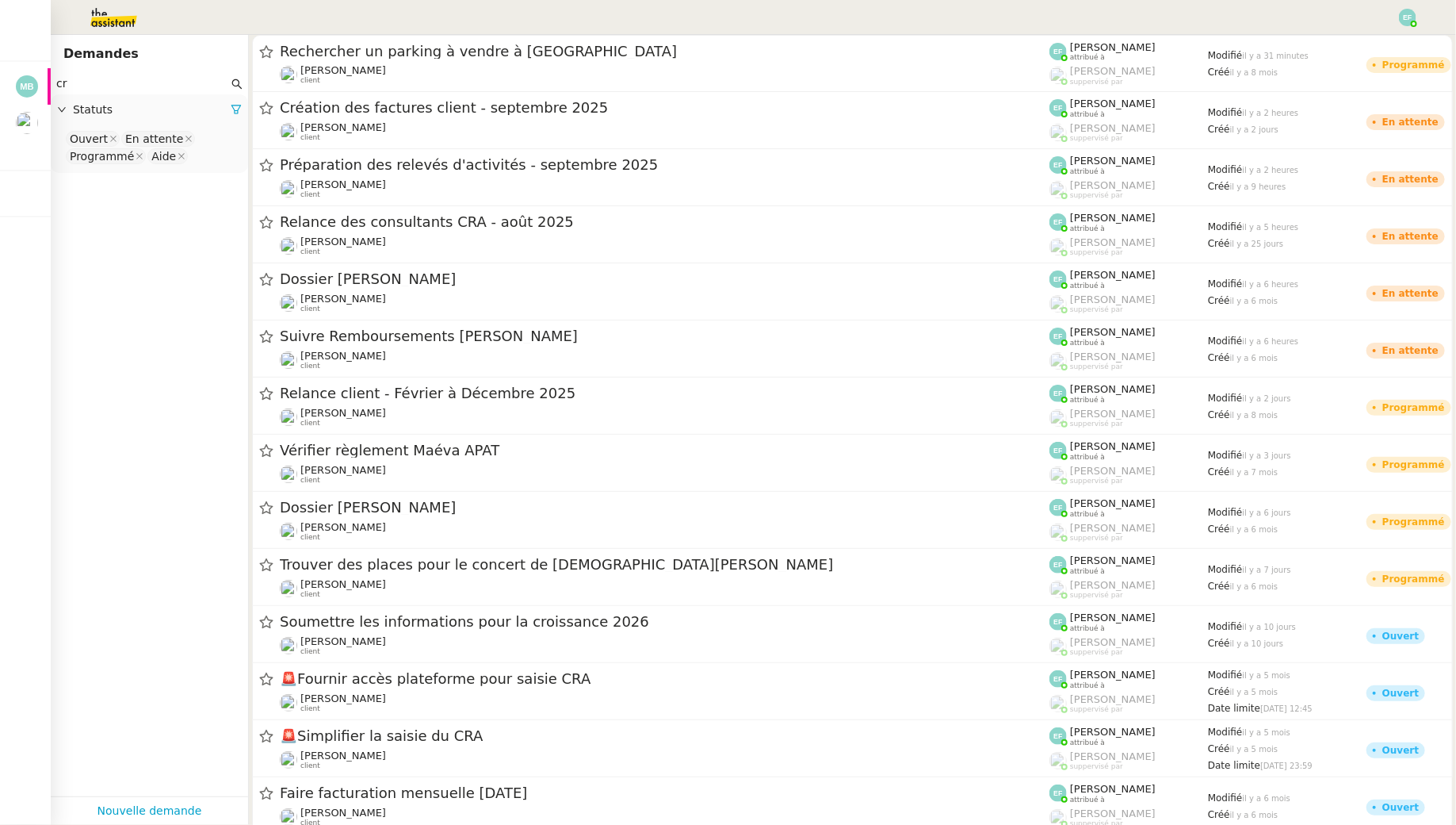
type input "c"
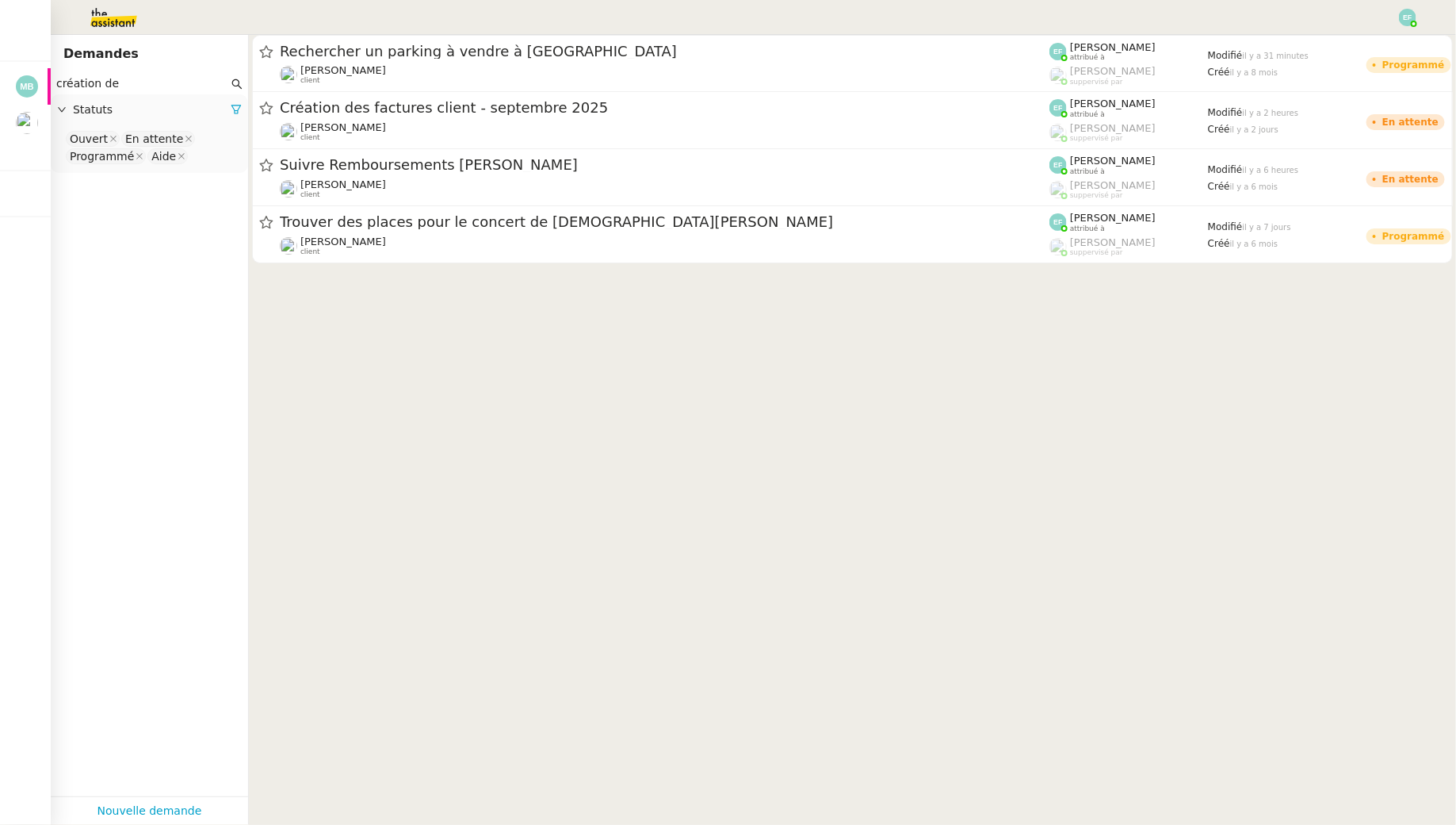
type input "création de"
click at [225, 150] on nz-select-top-control "Ouvert En attente Programmé Aide" at bounding box center [149, 148] width 172 height 37
type input "ter"
click at [169, 80] on input "création de" at bounding box center [142, 84] width 172 height 19
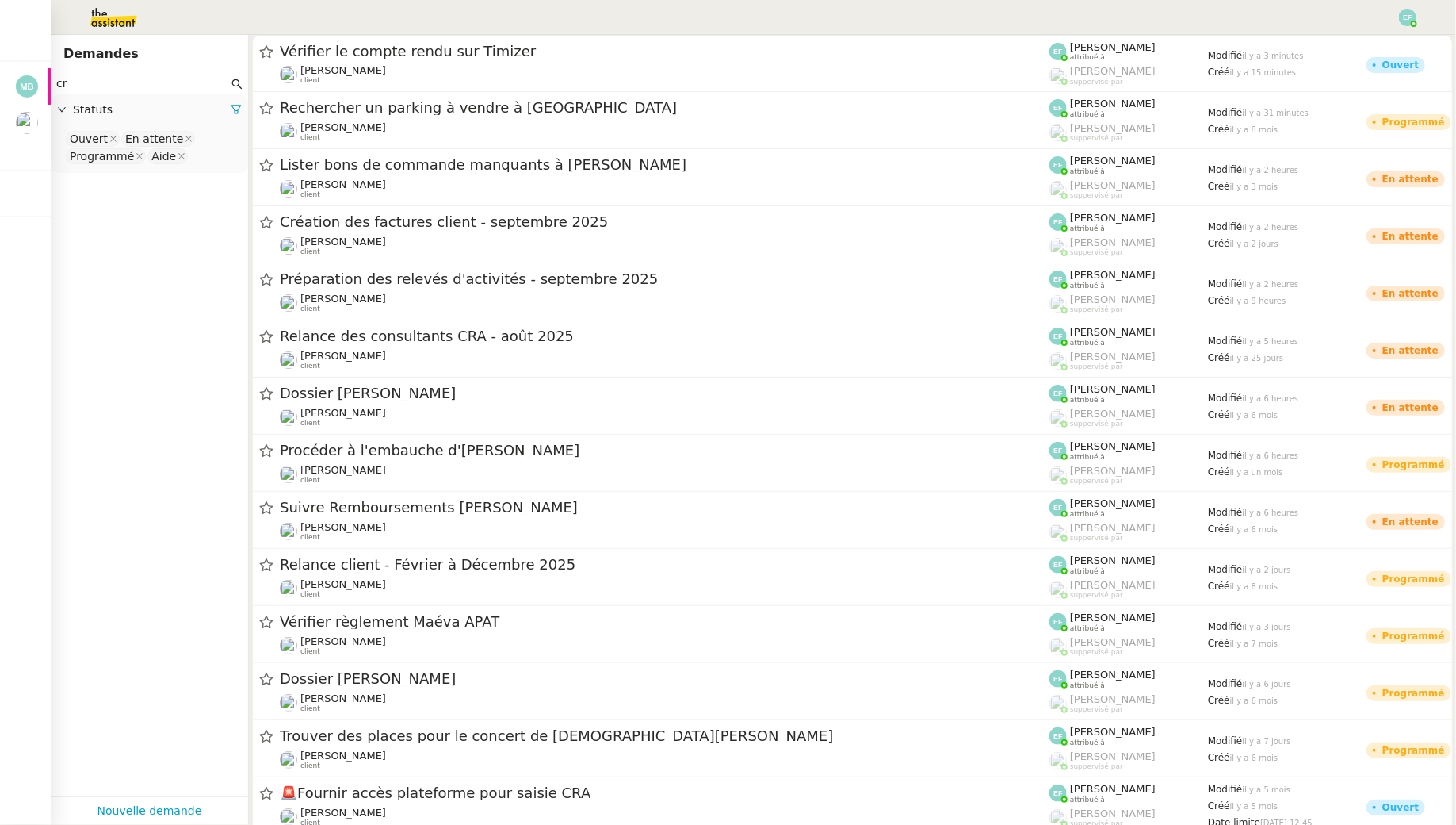
type input "c"
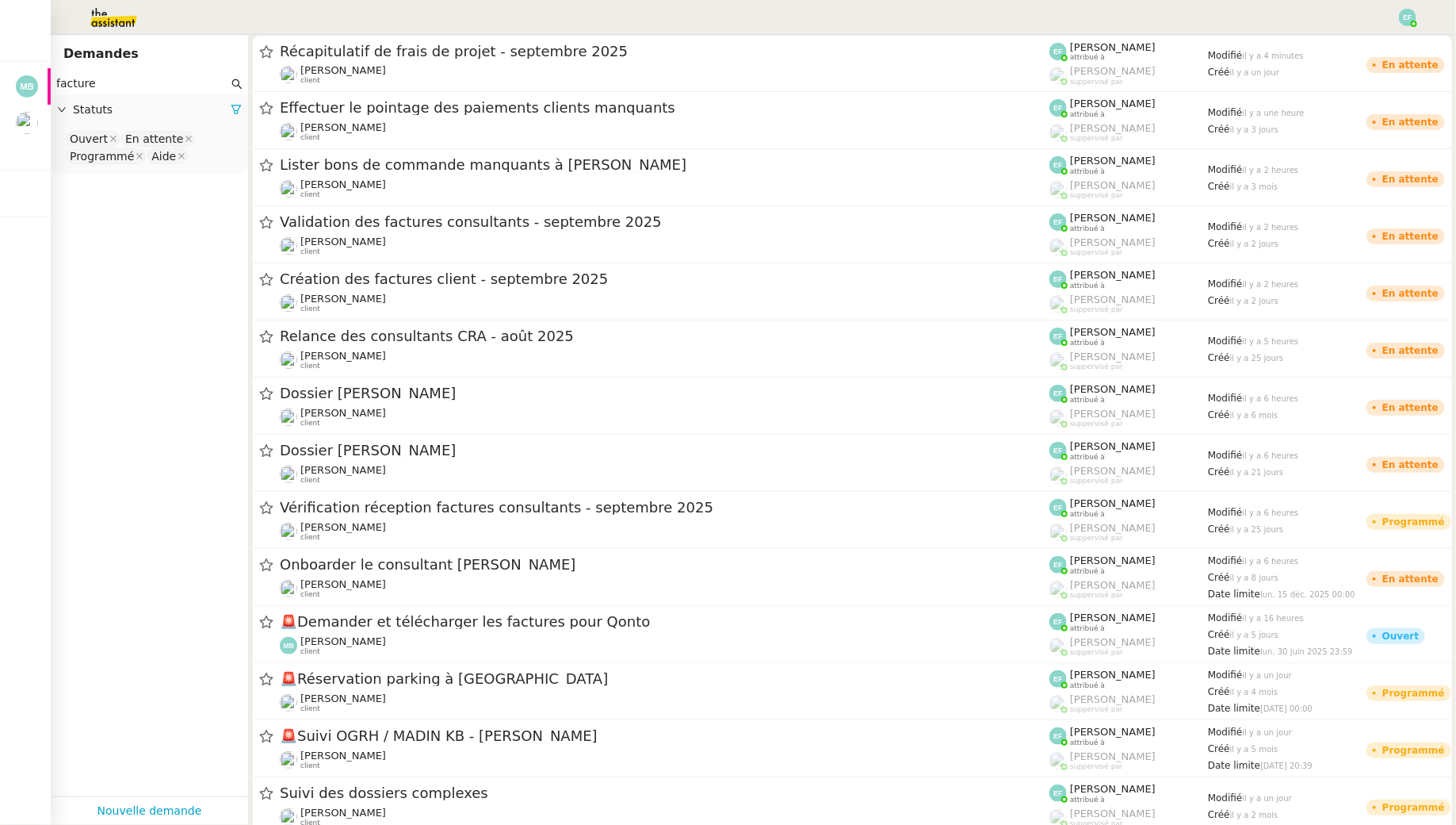
type input "facture"
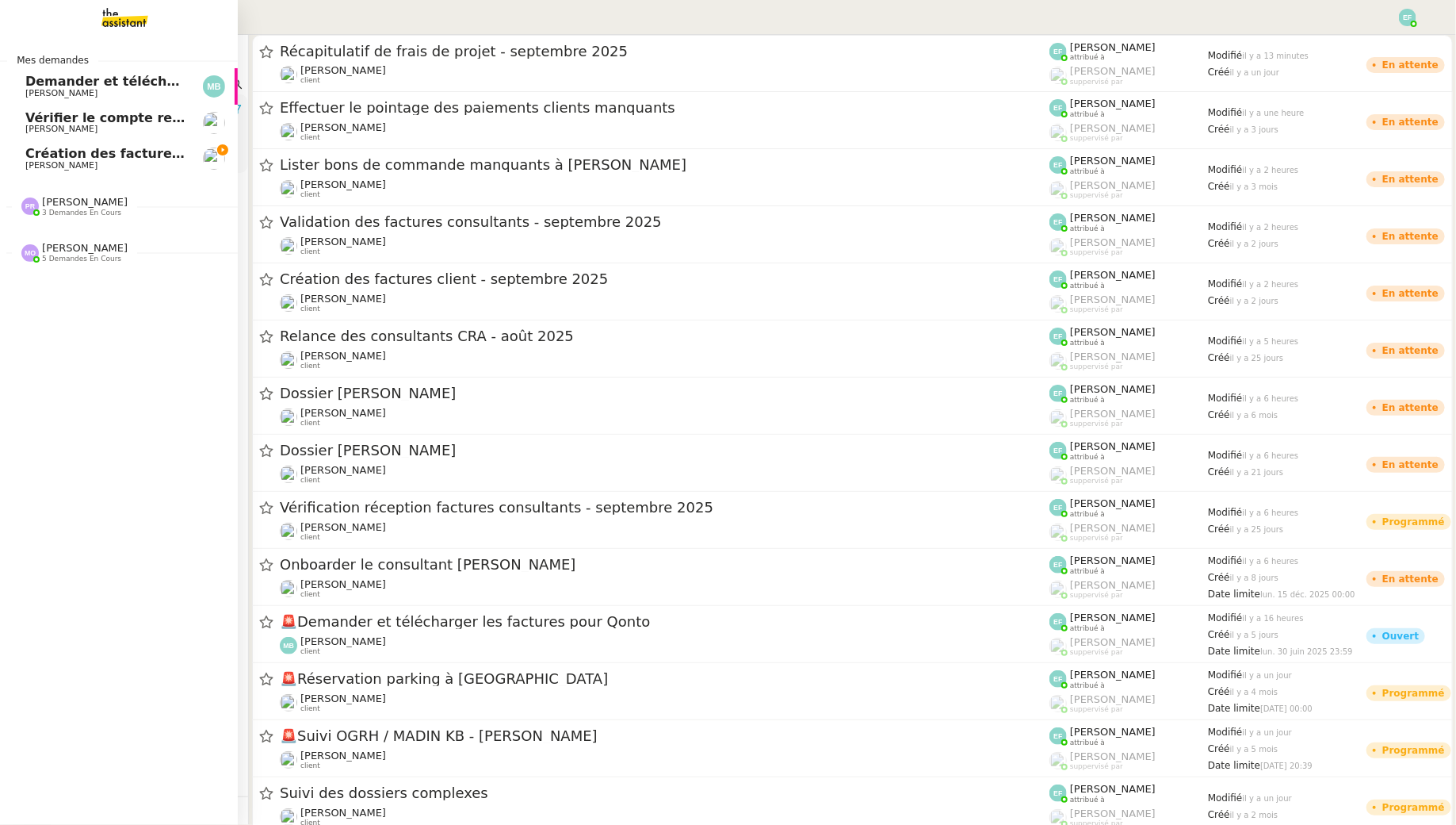
click at [32, 168] on span "[PERSON_NAME]" at bounding box center [61, 165] width 72 height 10
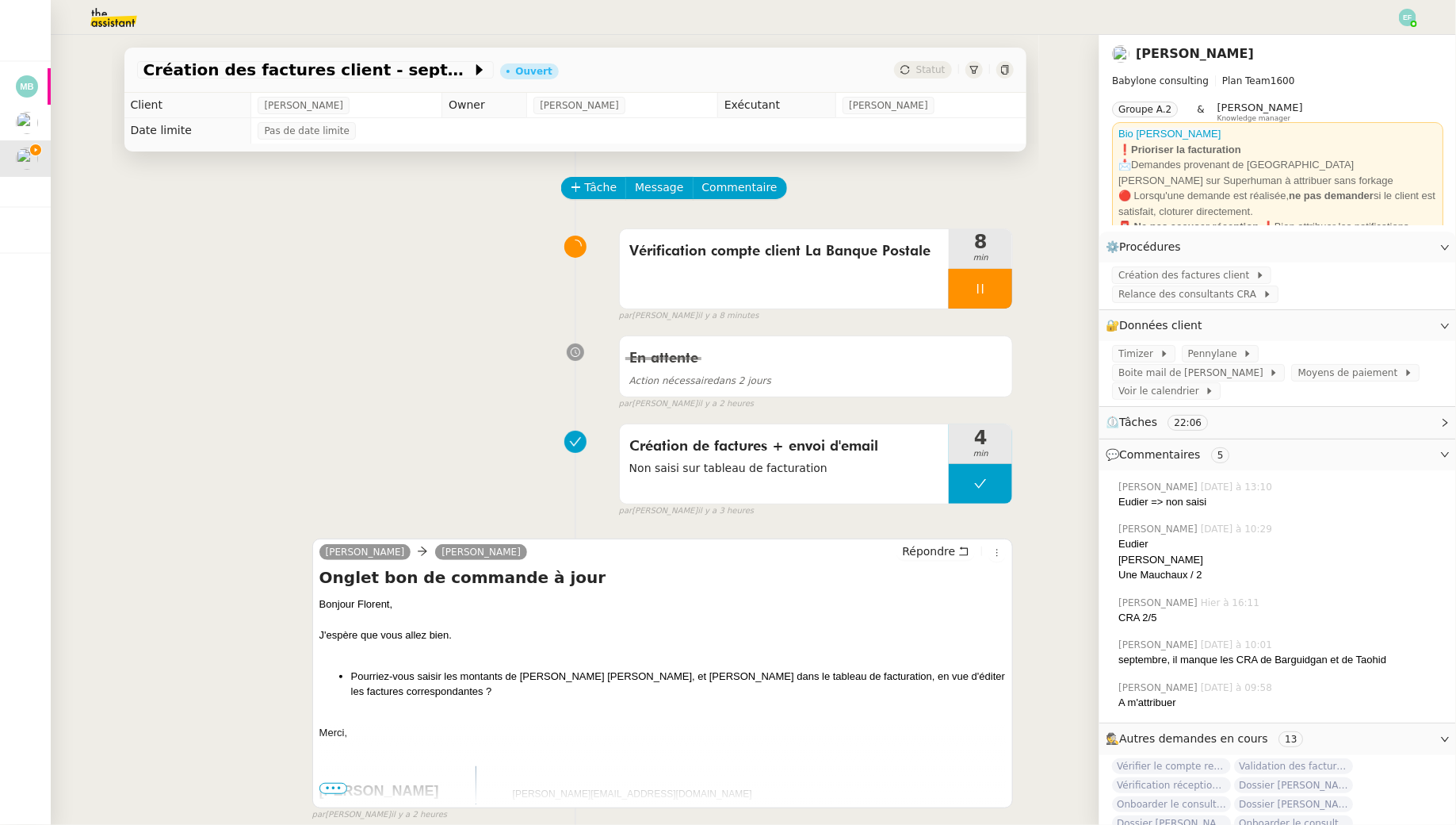
click at [125, 9] on img at bounding box center [101, 17] width 123 height 35
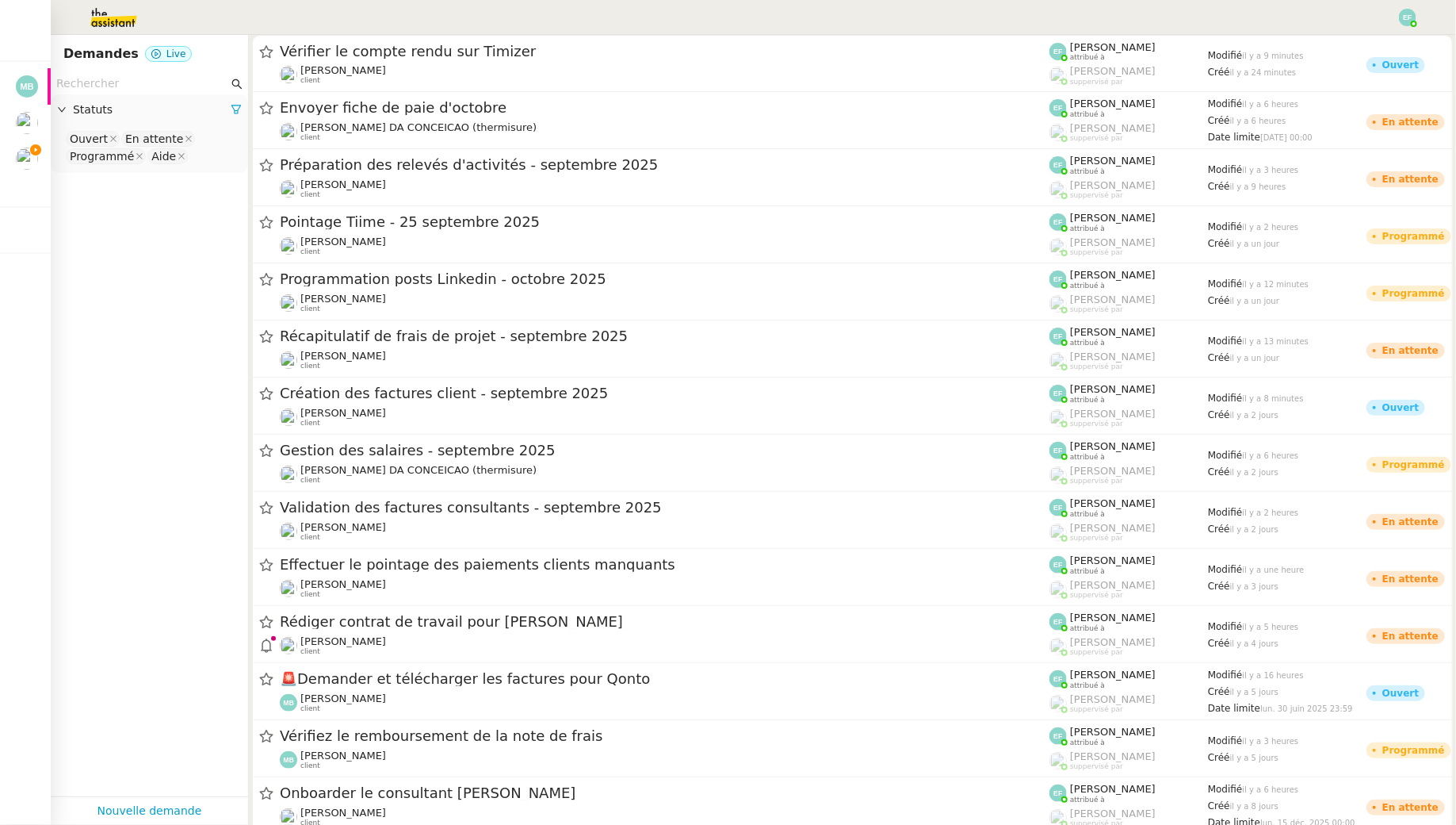
click at [138, 78] on input "text" at bounding box center [142, 84] width 172 height 19
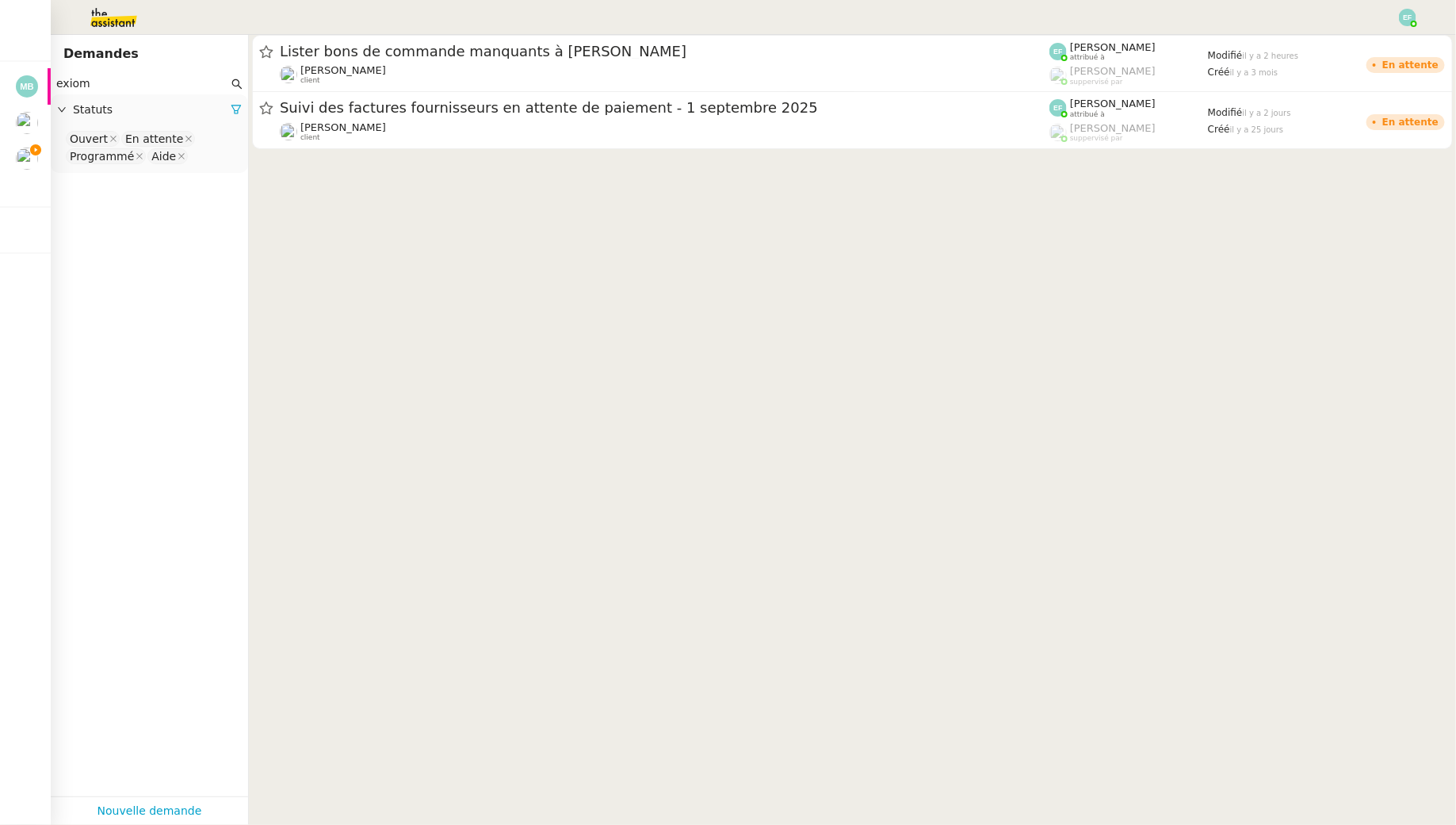
type input "exiom"
click at [212, 159] on nz-select-top-control "Ouvert En attente Programmé Aide" at bounding box center [149, 148] width 172 height 37
type input "ter"
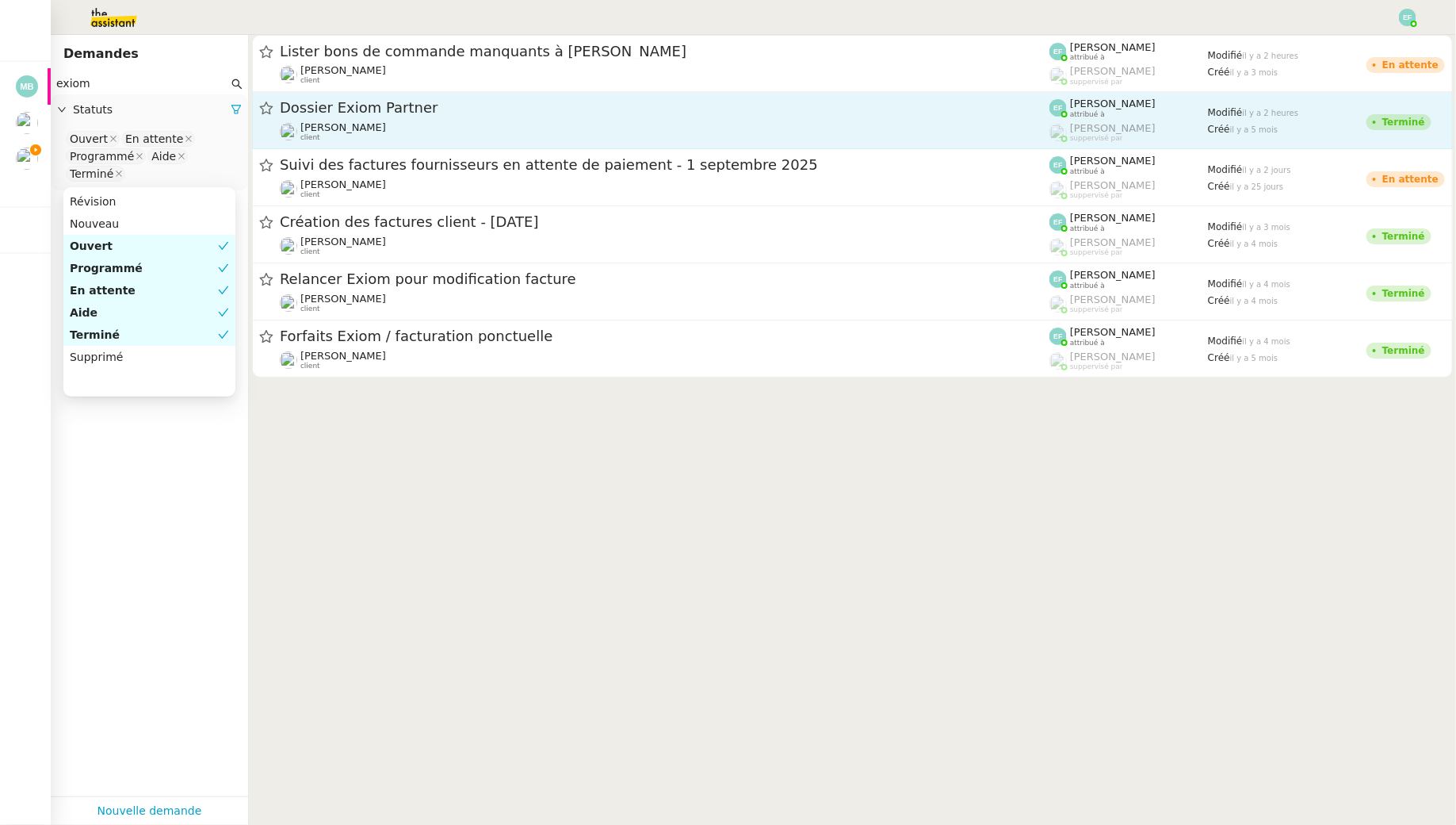
click at [478, 119] on div "Dossier Exiom Partner Florent Seiler client" at bounding box center [664, 119] width 770 height 44
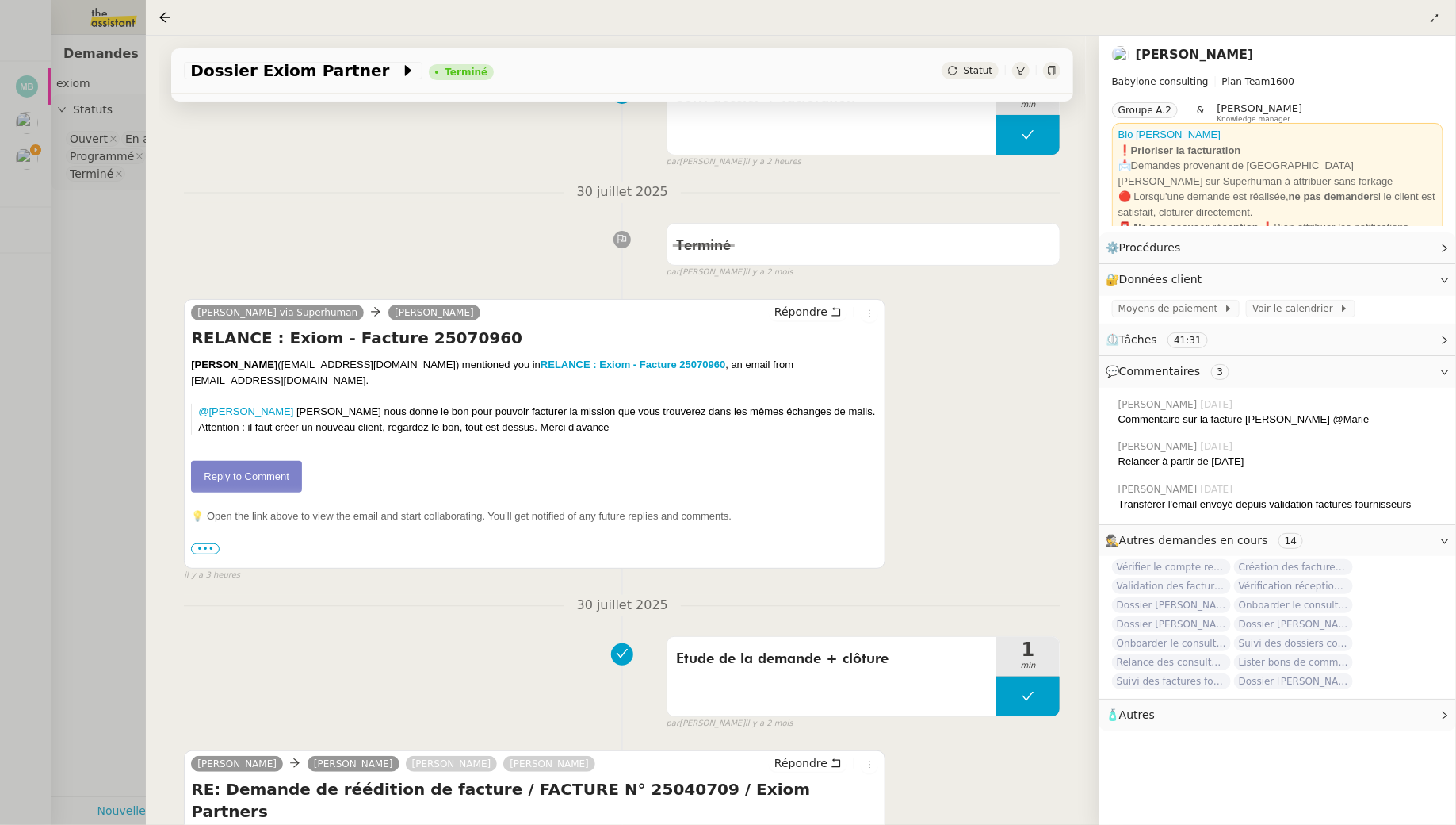
scroll to position [232, 0]
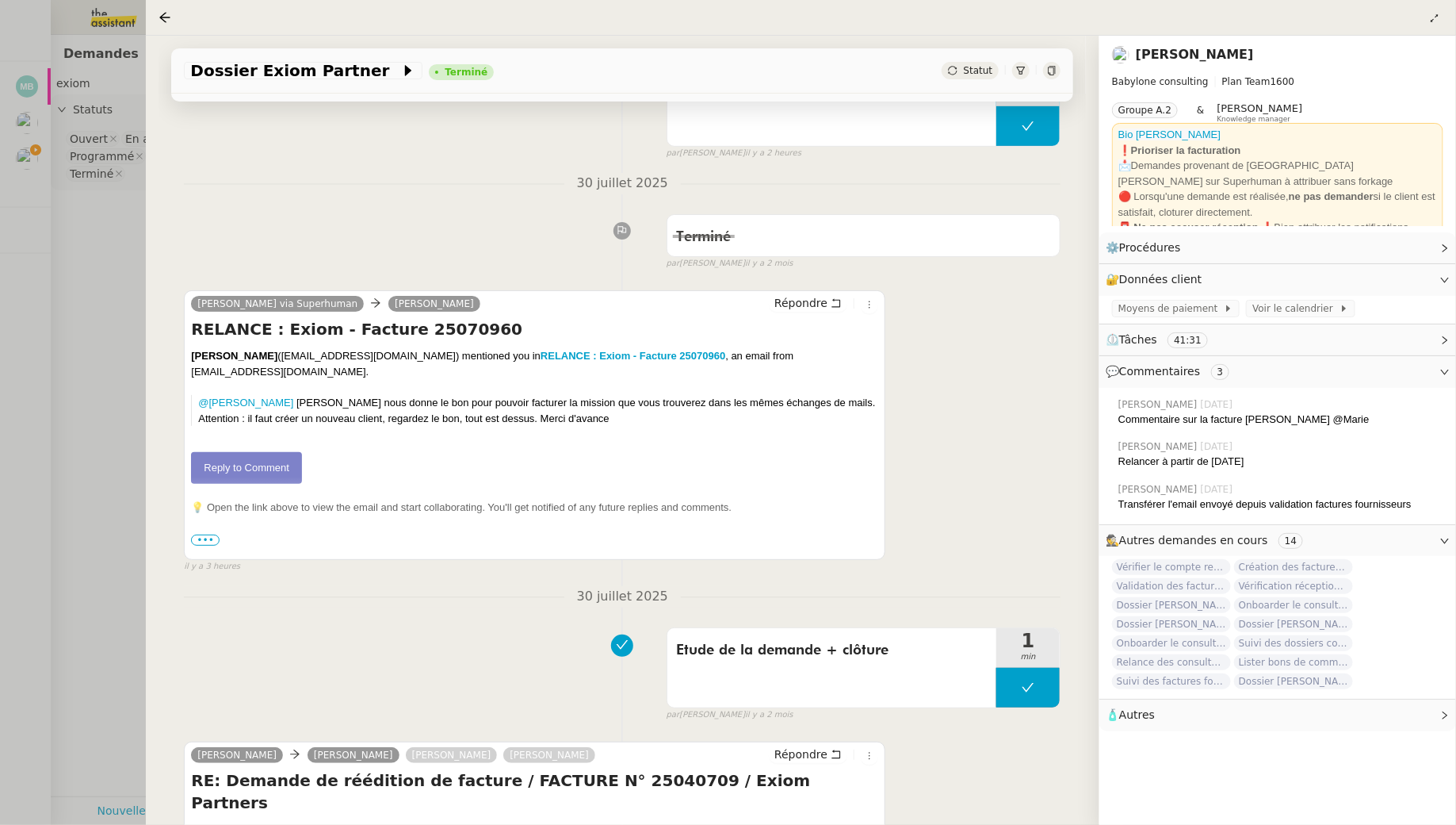
click at [272, 465] on link "Reply to Comment" at bounding box center [246, 468] width 111 height 32
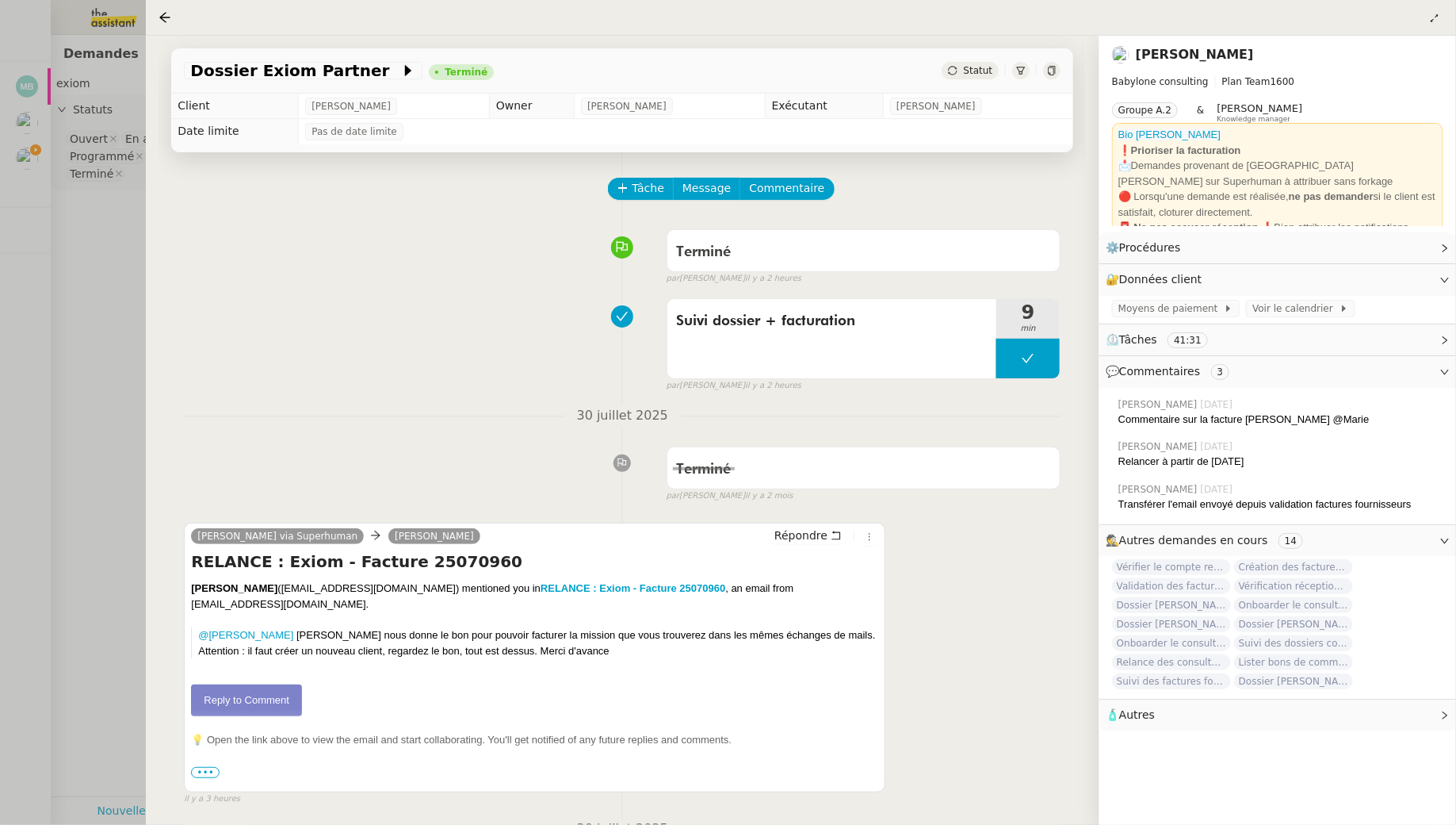
click at [120, 273] on div at bounding box center [728, 412] width 1456 height 825
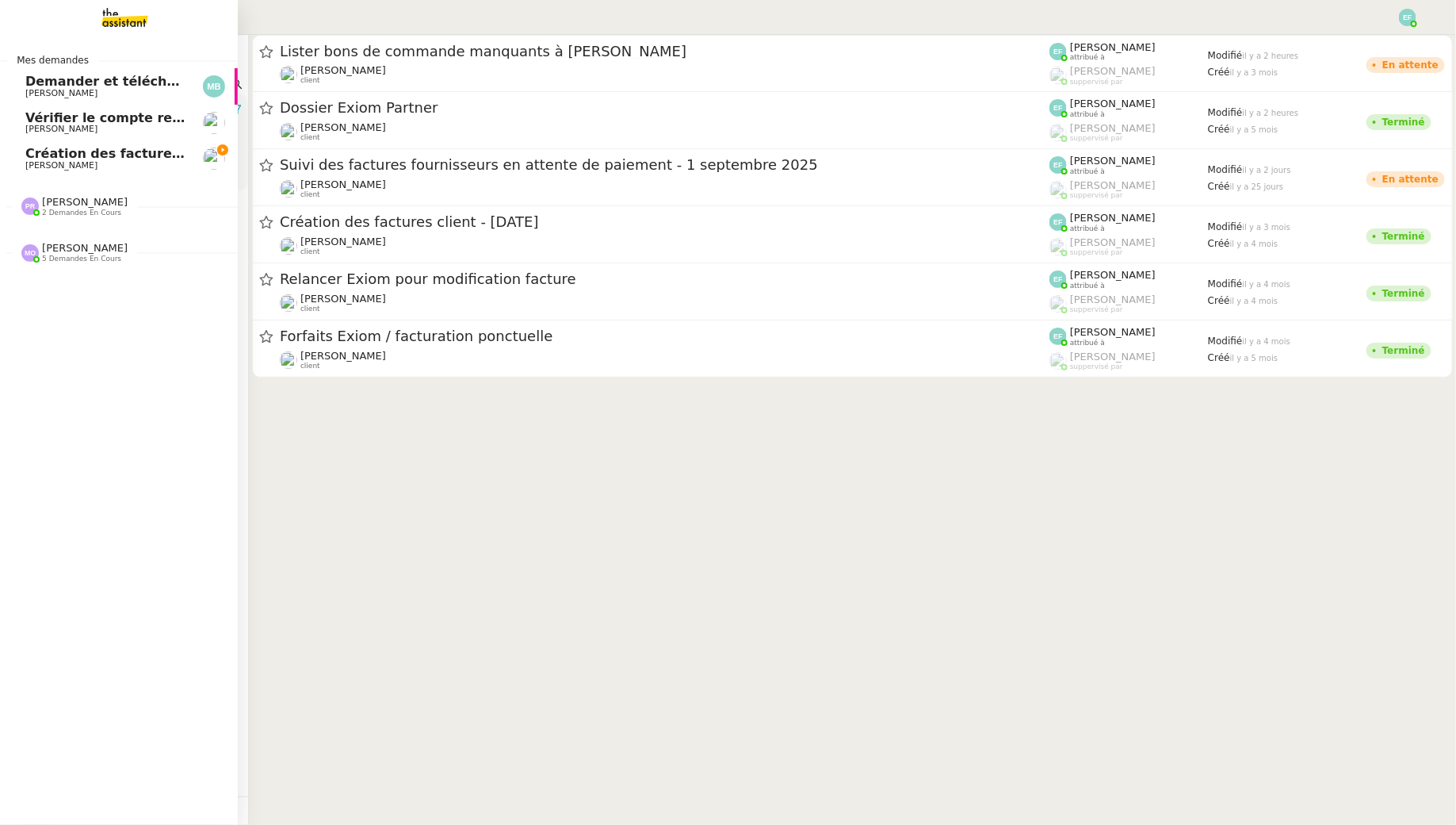
click at [23, 161] on link "Création des factures client - [DATE] [PERSON_NAME]" at bounding box center [118, 158] width 238 height 36
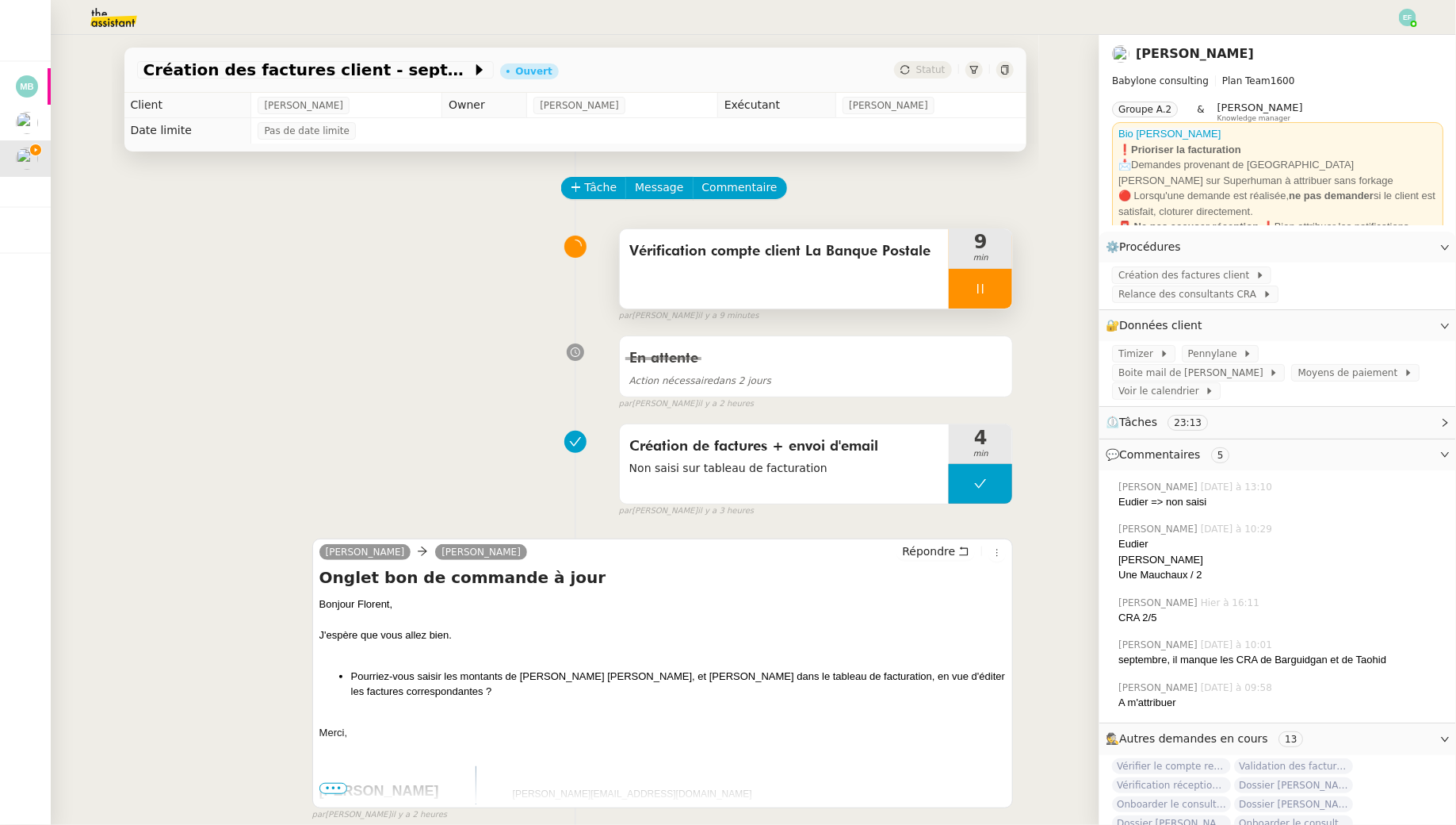
click at [992, 291] on div at bounding box center [980, 288] width 63 height 39
click at [992, 291] on icon at bounding box center [997, 289] width 13 height 13
click at [880, 265] on div "Vérification compte client La Banque Postale" at bounding box center [785, 269] width 330 height 79
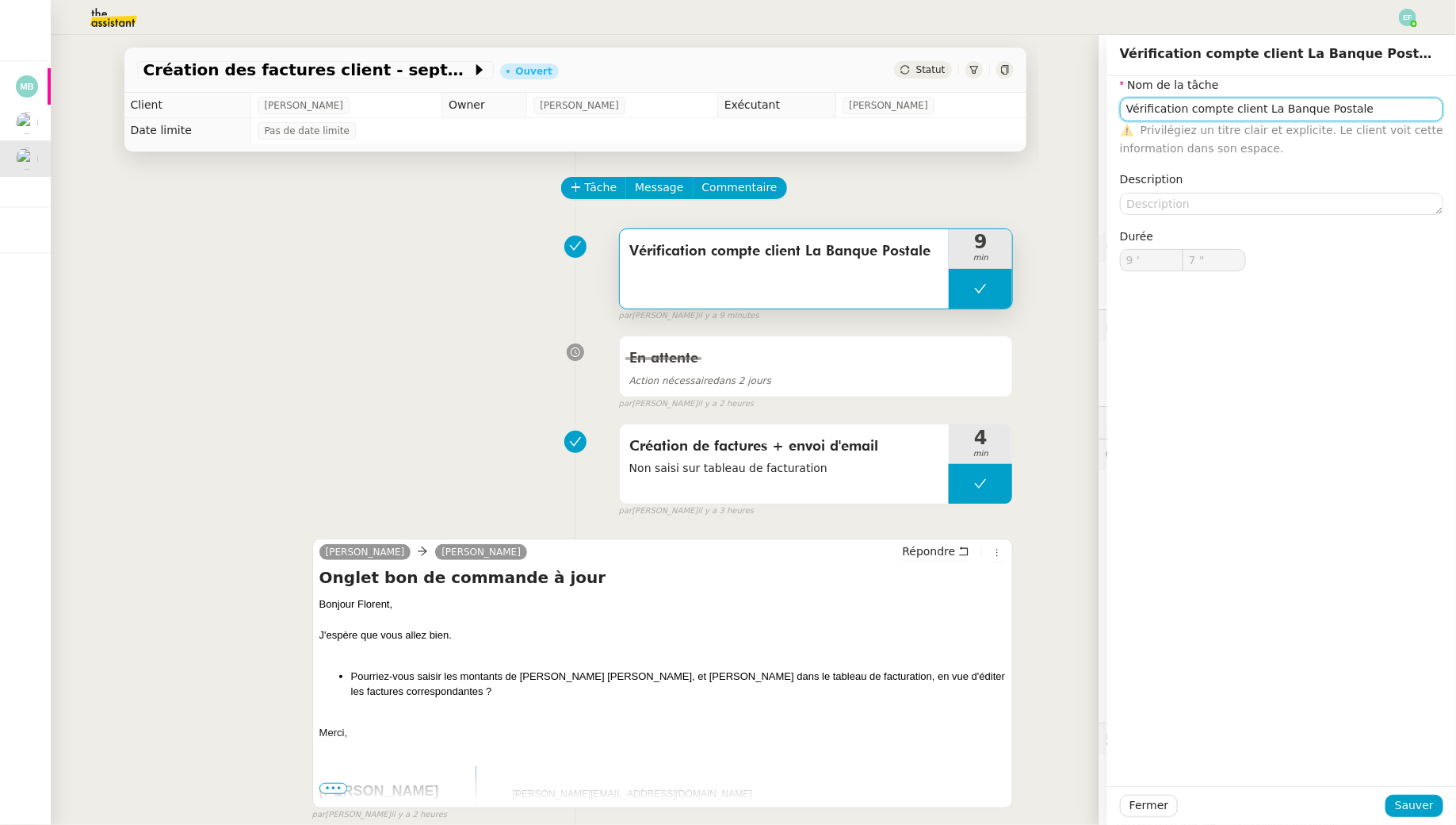
click at [1262, 109] on input "Vérification compte client La Banque Postale" at bounding box center [1282, 109] width 324 height 23
click at [1167, 103] on input "Vérification compte client Pennylane La Banque Postale" at bounding box center [1282, 109] width 324 height 23
click at [1173, 108] on input "Création nouveau compte client Pennylane La Banque Postale" at bounding box center [1282, 109] width 324 height 23
type input "Création + vérification nouveau compte client Pennylane La Banque Postale"
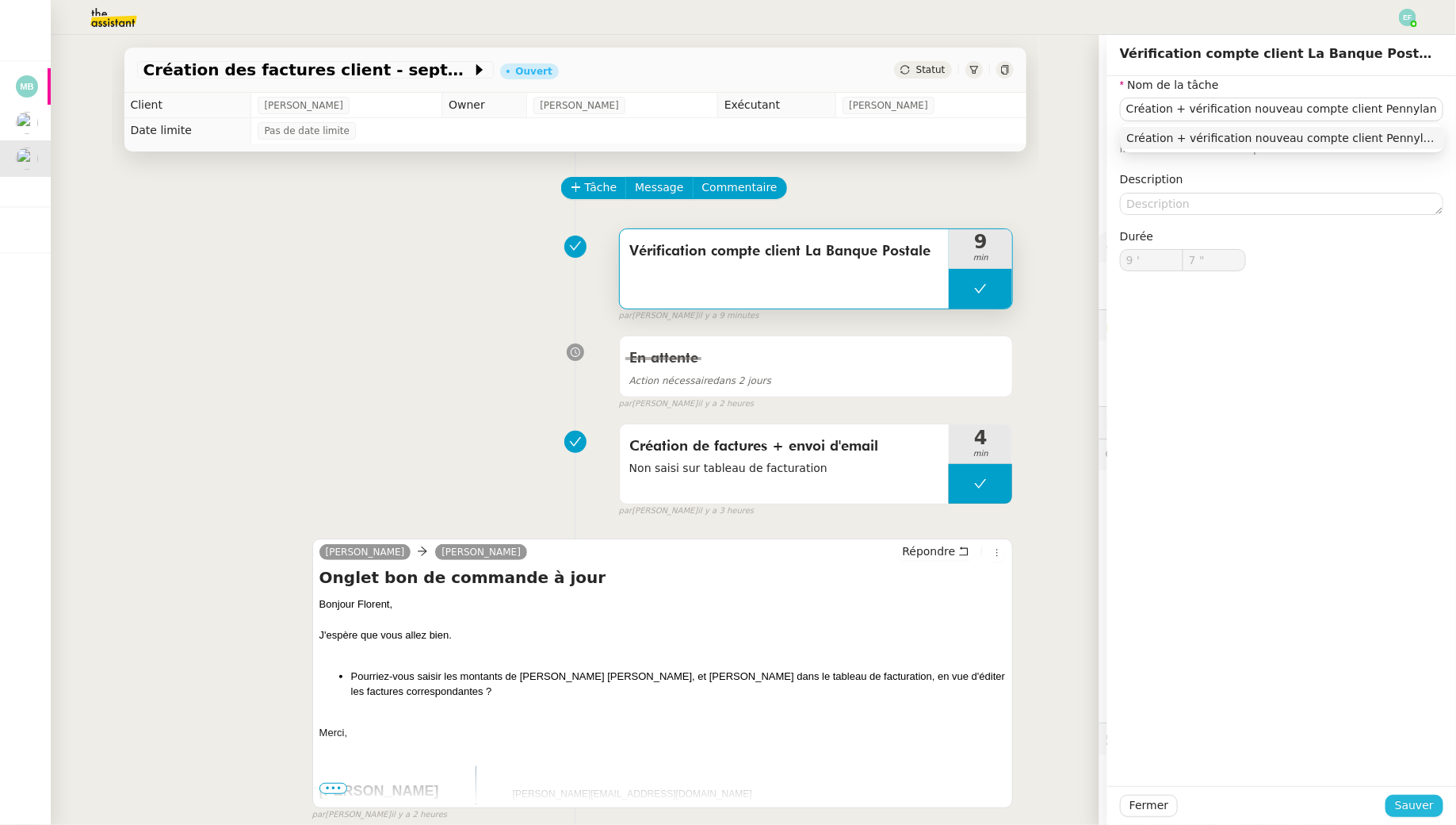
click at [1401, 809] on span "Sauver" at bounding box center [1415, 805] width 39 height 19
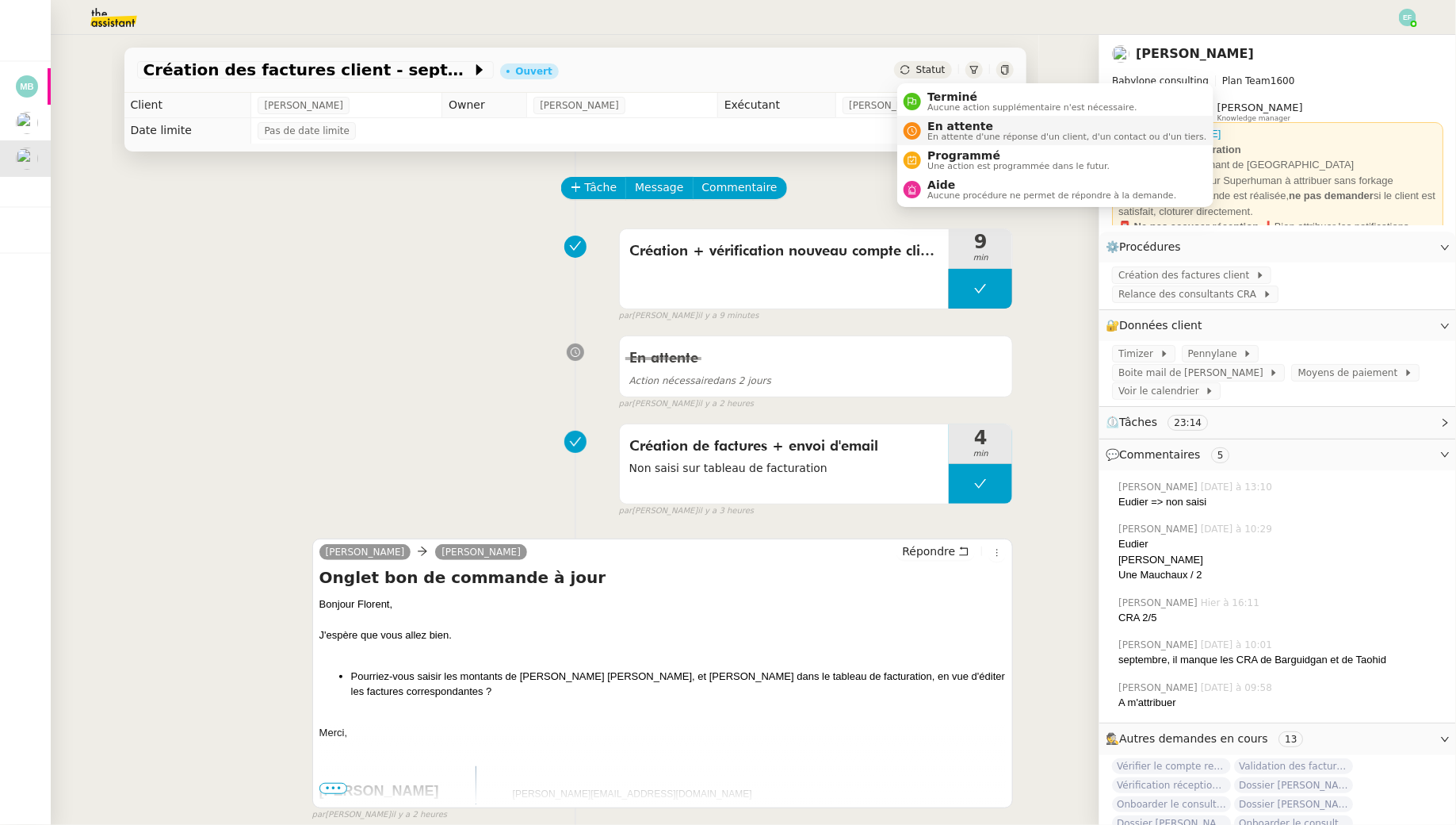
click at [925, 118] on li "En attente En attente d'une réponse d'un client, d'un contact ou d'un tiers." at bounding box center [1055, 130] width 315 height 29
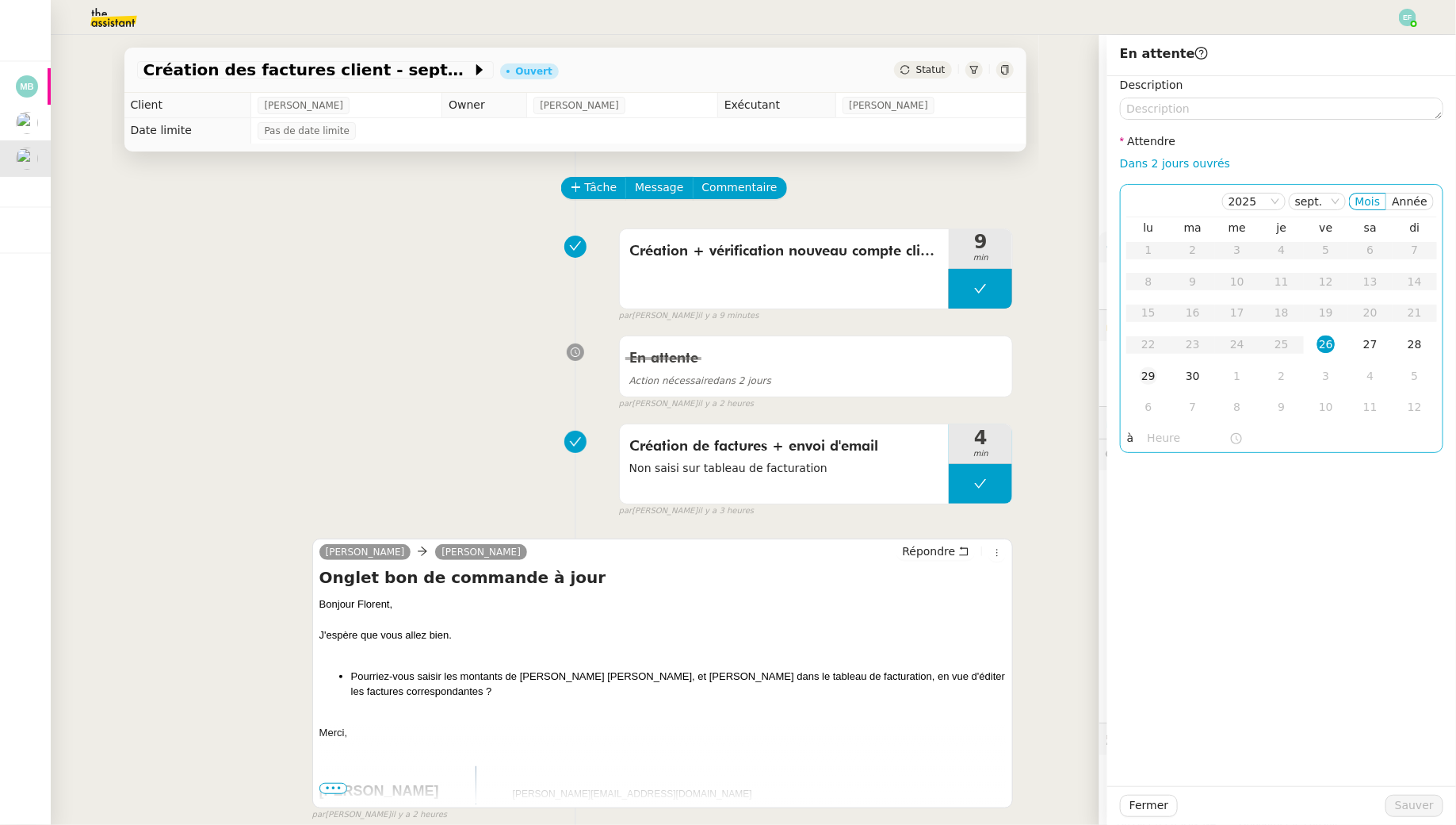
click at [1153, 372] on div "29" at bounding box center [1148, 376] width 18 height 18
click at [1405, 802] on span "Sauver" at bounding box center [1415, 805] width 39 height 19
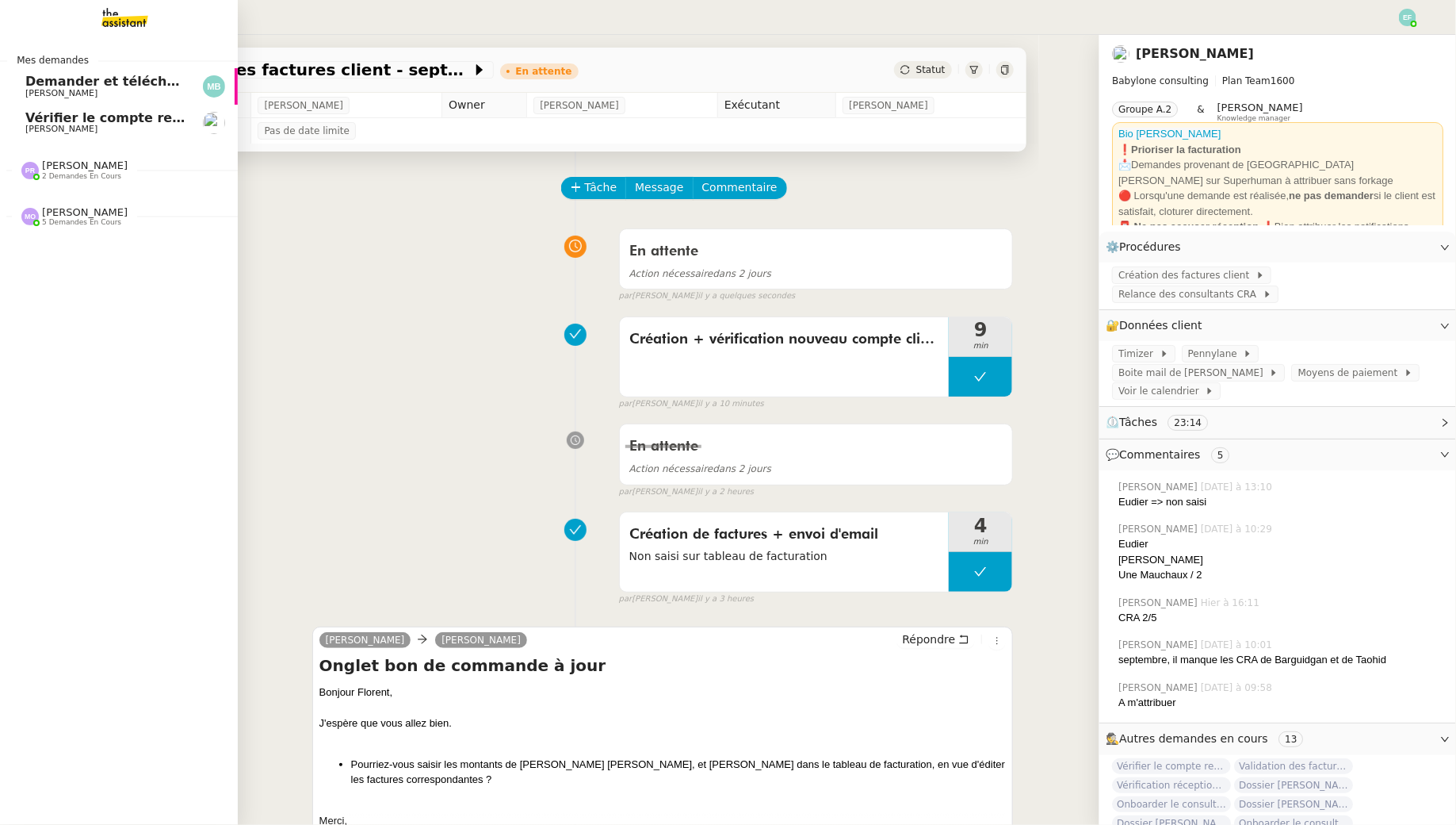
click at [27, 127] on span "[PERSON_NAME]" at bounding box center [61, 129] width 72 height 10
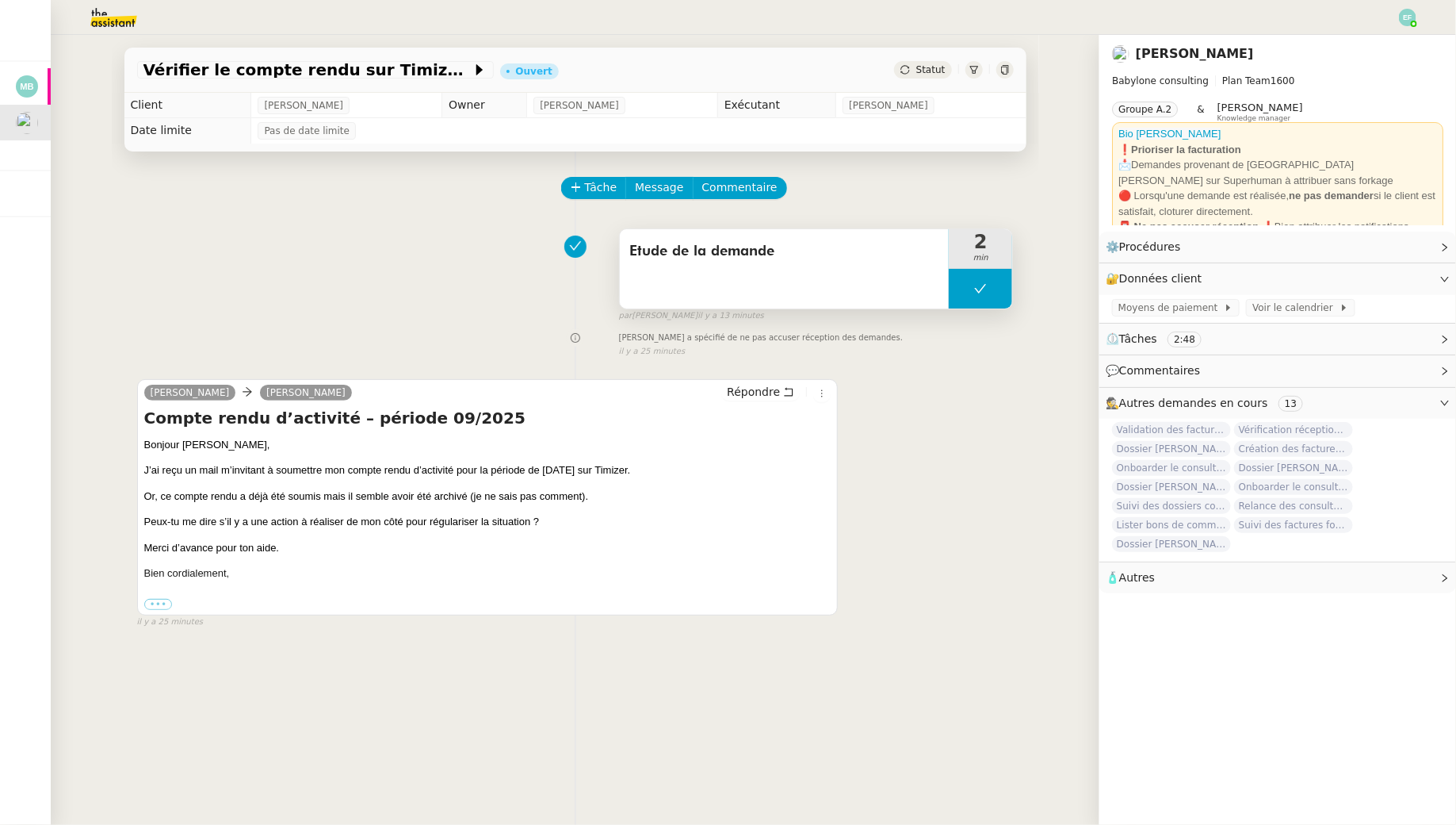
click at [975, 297] on button at bounding box center [980, 288] width 63 height 39
click at [969, 296] on div at bounding box center [964, 288] width 32 height 39
click at [782, 391] on button "Répondre" at bounding box center [760, 392] width 78 height 18
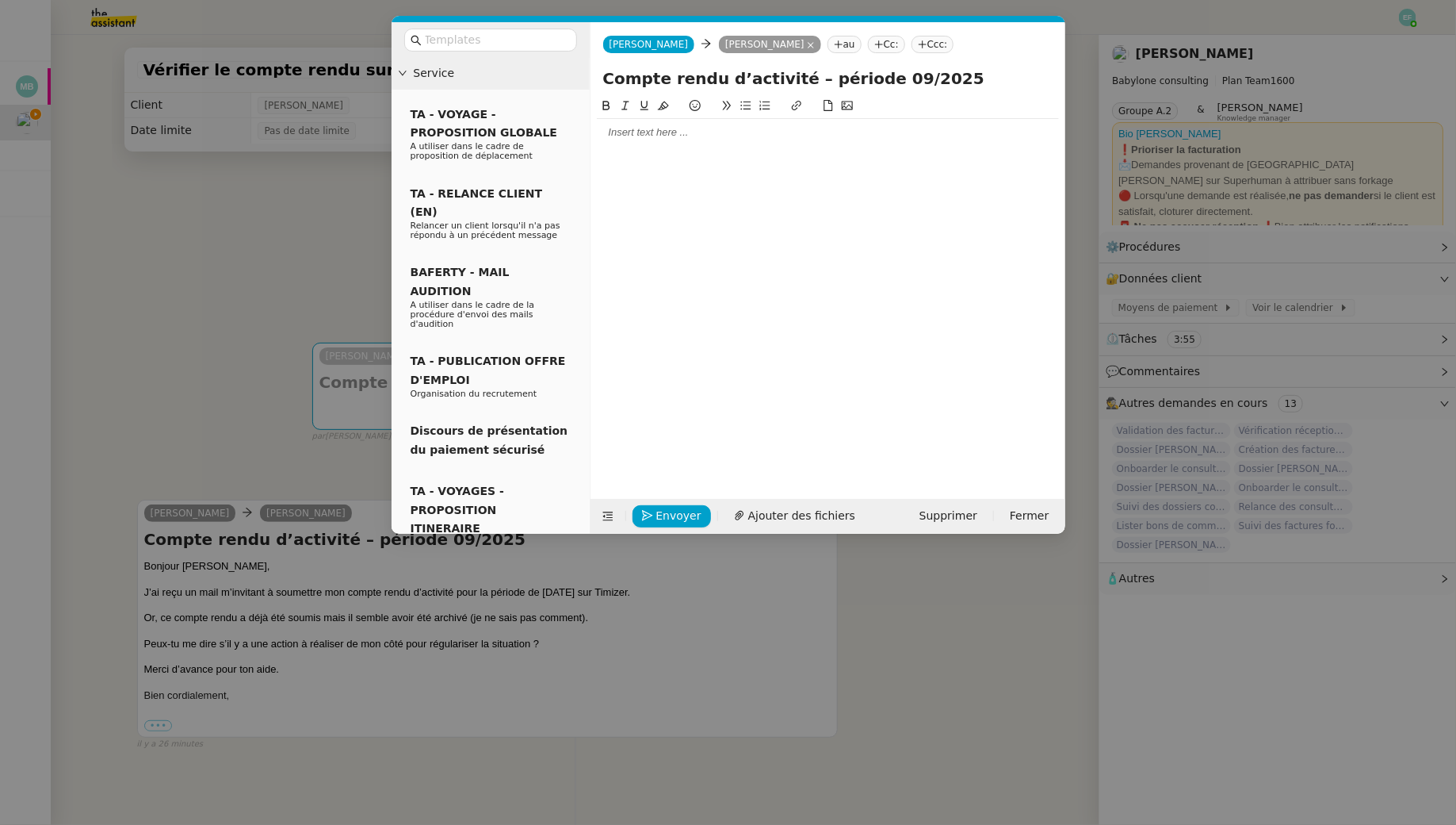
click at [643, 123] on div at bounding box center [827, 132] width 462 height 27
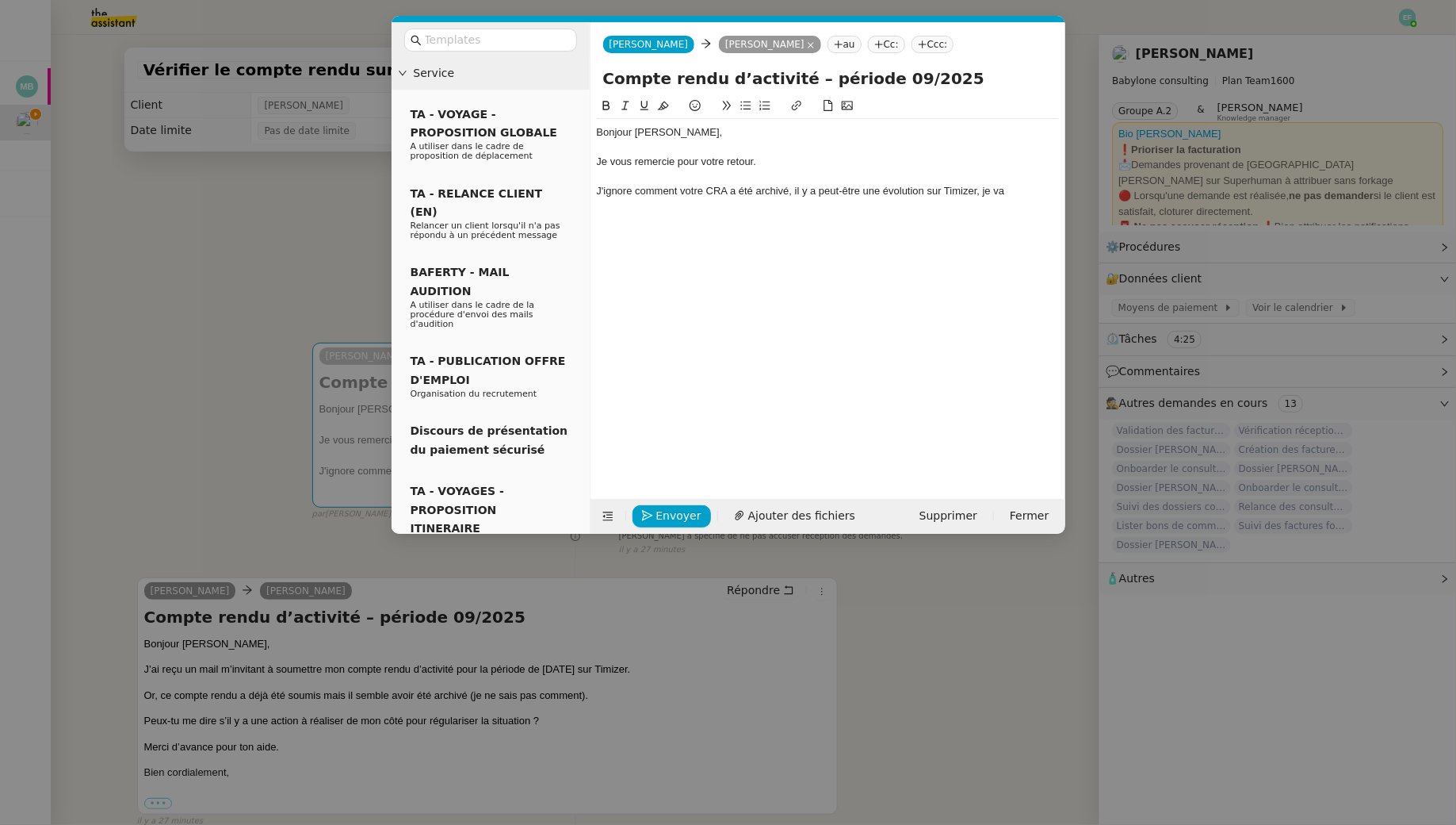
click at [851, 191] on div "J'ignore comment votre CRA a été archivé, il y a peut-être une évolution sur Ti…" at bounding box center [827, 190] width 462 height 14
click at [1019, 188] on div "J'ignore comment votre CRA a été archivé, il y a sans doute une évolution sur T…" at bounding box center [827, 190] width 462 height 14
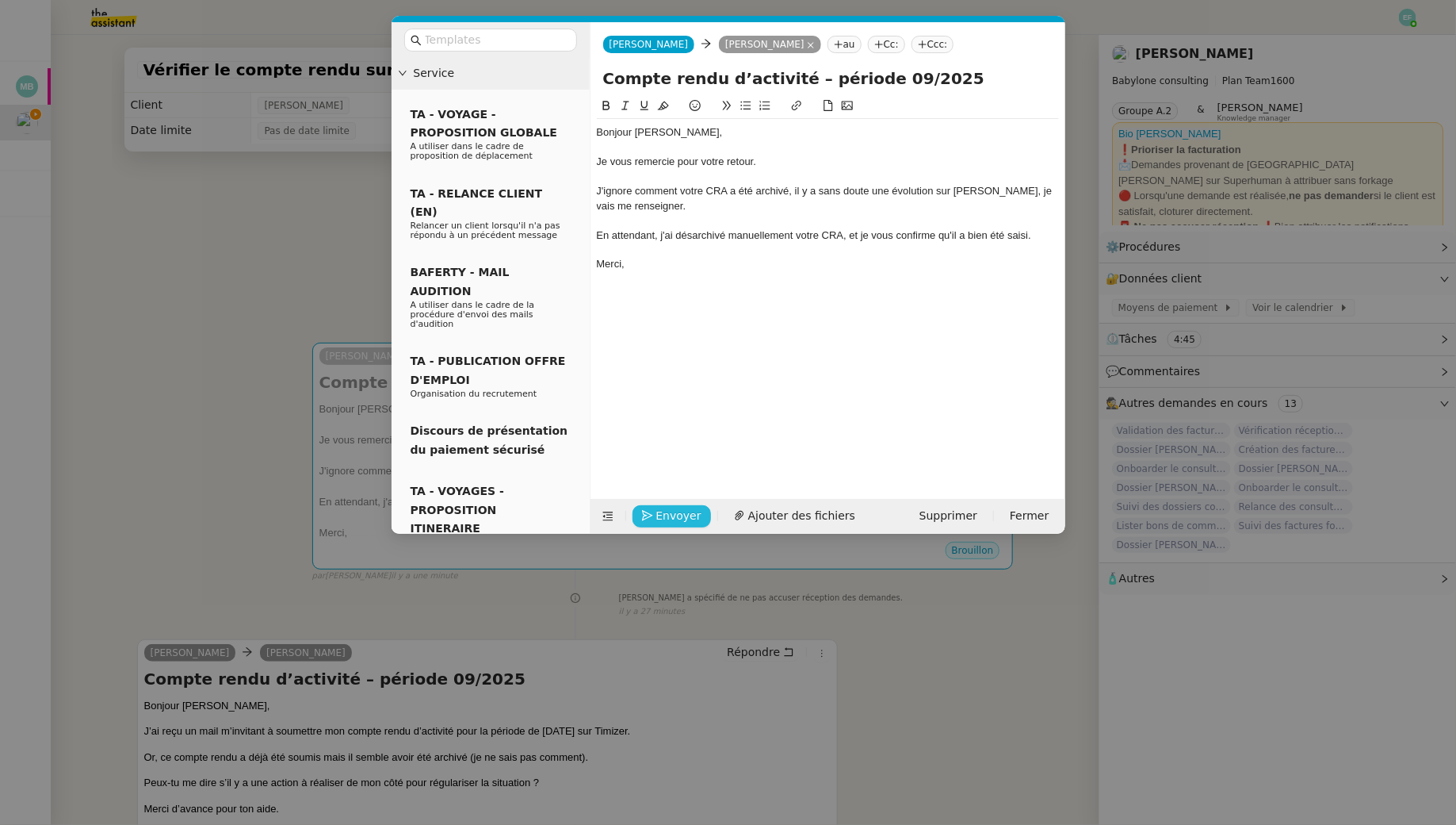
click at [661, 519] on span "Envoyer" at bounding box center [679, 516] width 45 height 19
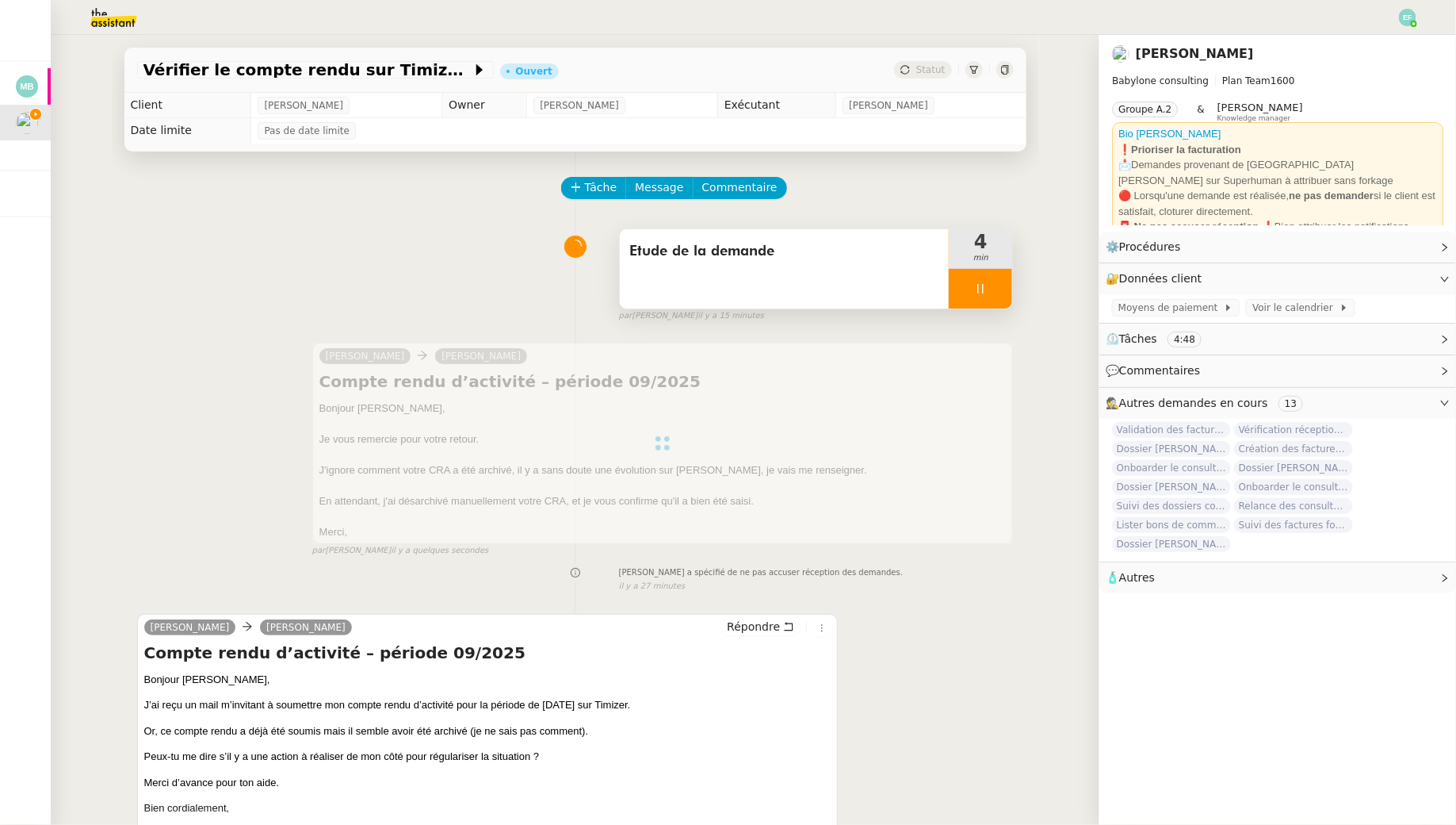
click at [750, 283] on div "Etude de la demande" at bounding box center [785, 269] width 330 height 79
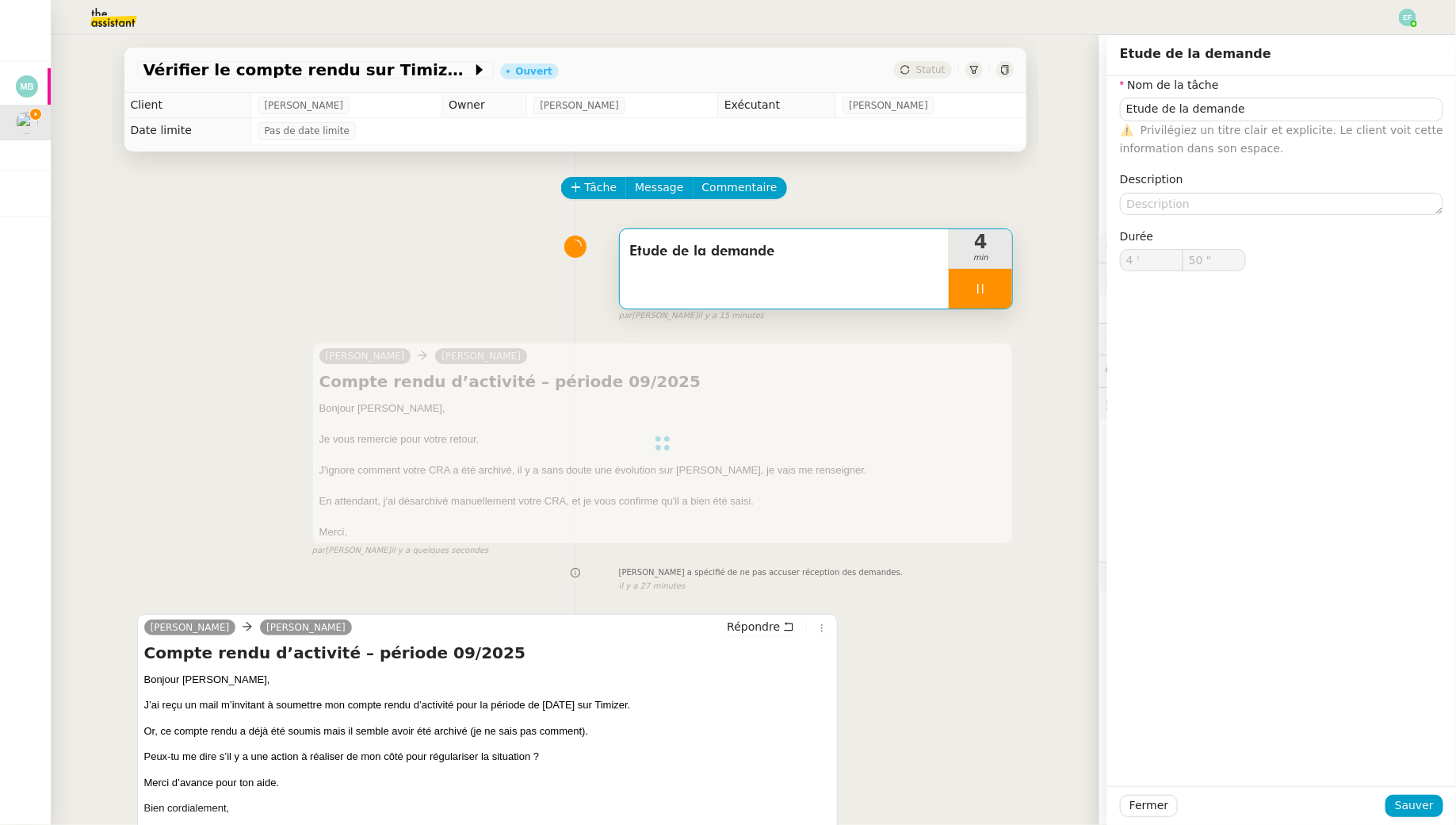
type input "51 ""
type input "Etude de la demande"
type input "4 '"
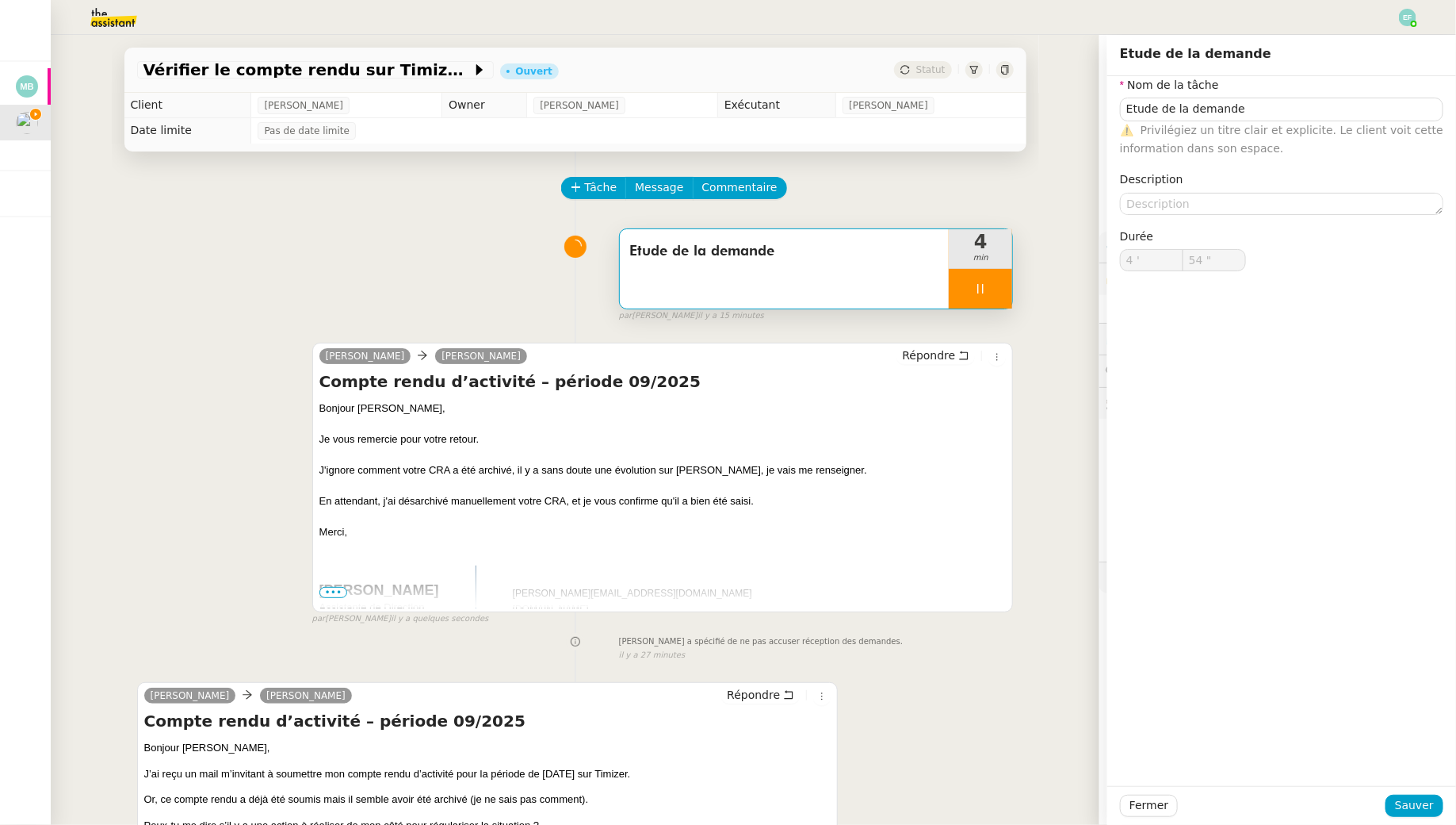
type input "55 ""
type input "Etude de la demande"
type input "4 '"
type input "55 ""
type input "Etude de la demande"
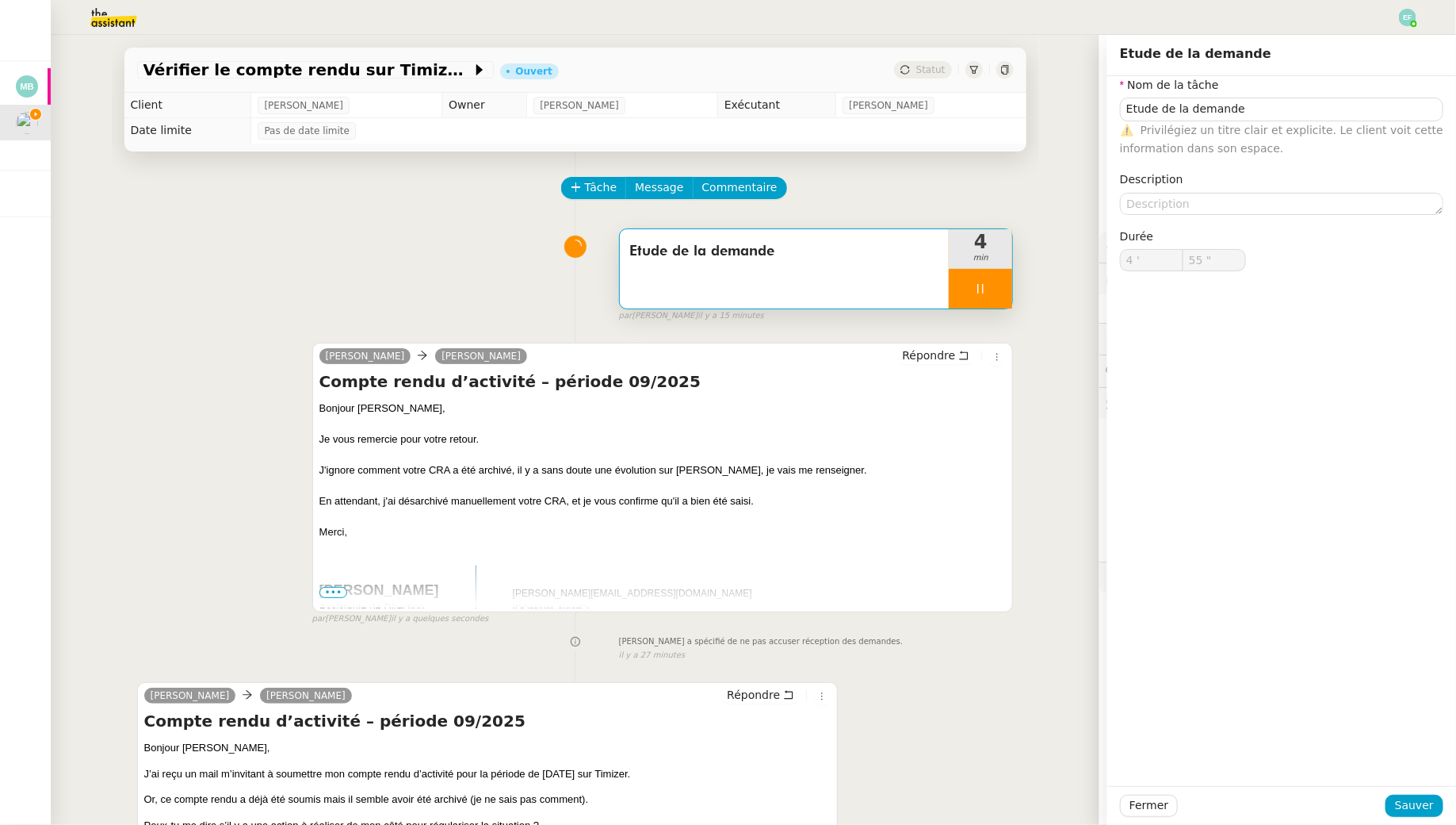
type input "4 '"
type input "56 ""
type input "Etude de la demande"
type input "4 '"
click at [1297, 95] on nz-form-item "Nom de la tâche Etude de la demande ⚠️ Privilégiez un titre clair et explicite.…" at bounding box center [1282, 118] width 324 height 82
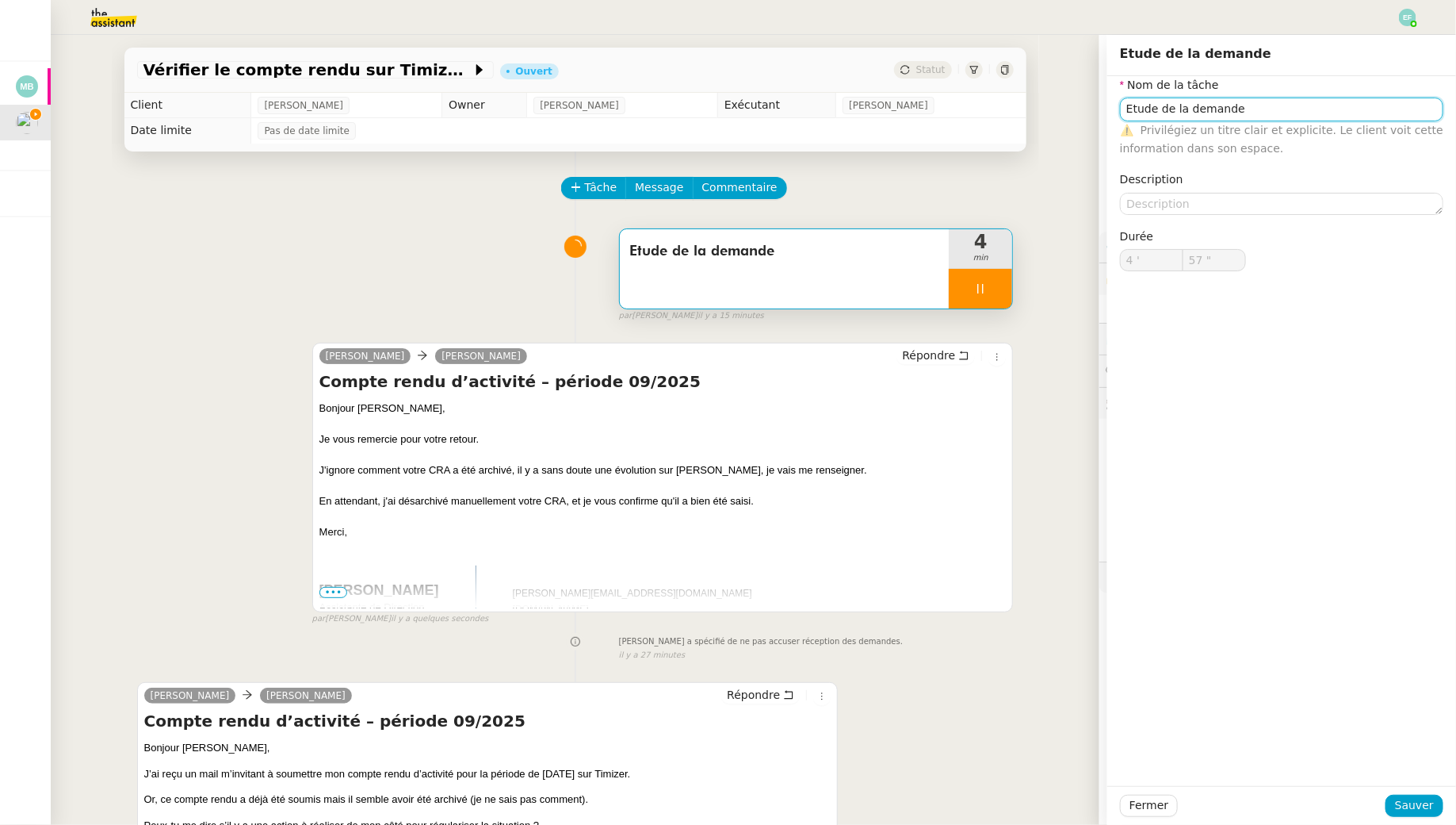
click at [1297, 113] on input "Etude de la demande" at bounding box center [1282, 109] width 324 height 23
type input "58 ""
type input "Etude de la demande + envoi"
type input "59 ""
type input "Etude de la demande + envoi d'a"
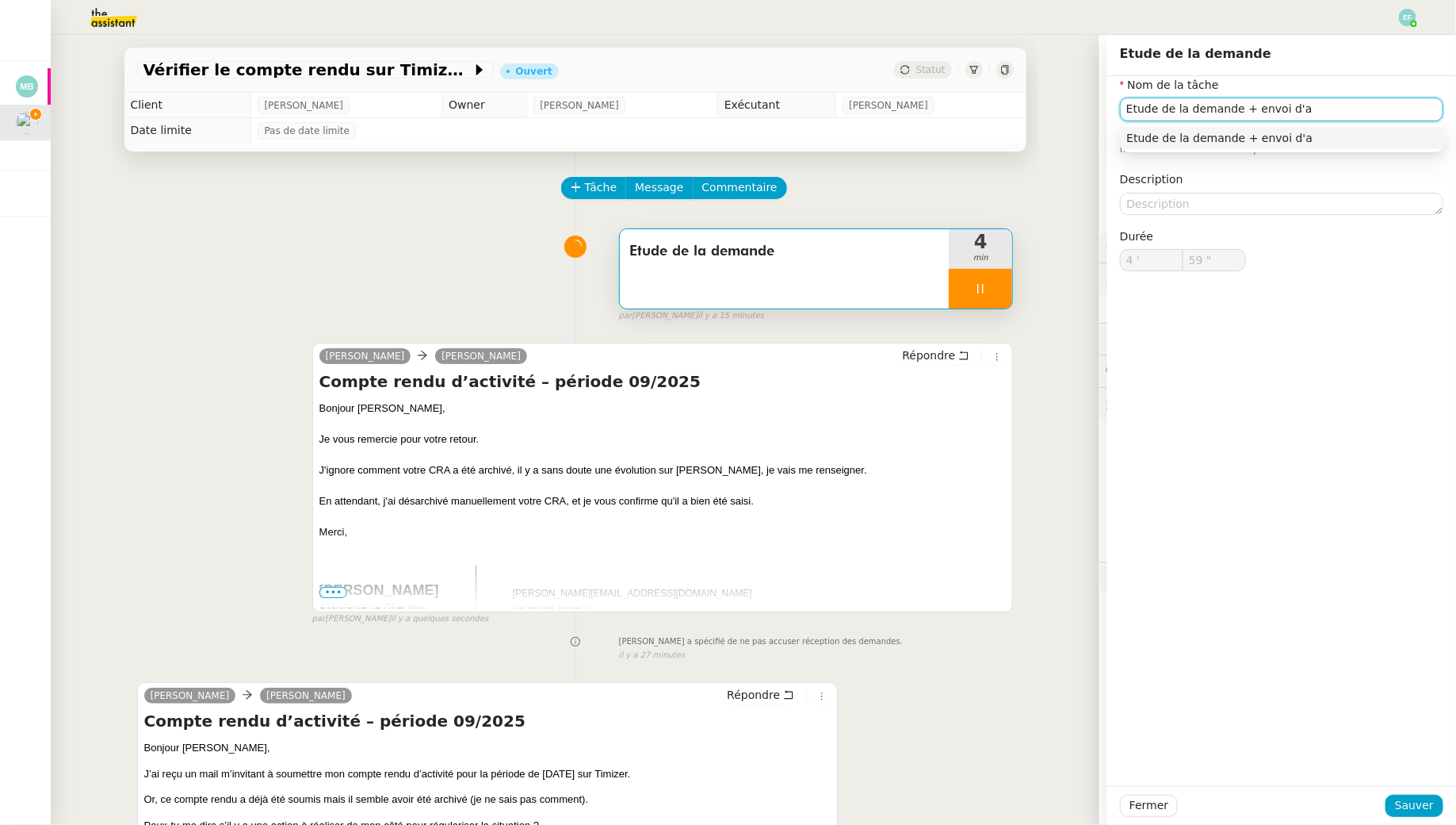
type input "5 '"
type input "0 ""
type input "Etude de la demande + envoi d'eamil"
type input "1 ""
type input "Etude de la demande + envoi d'em"
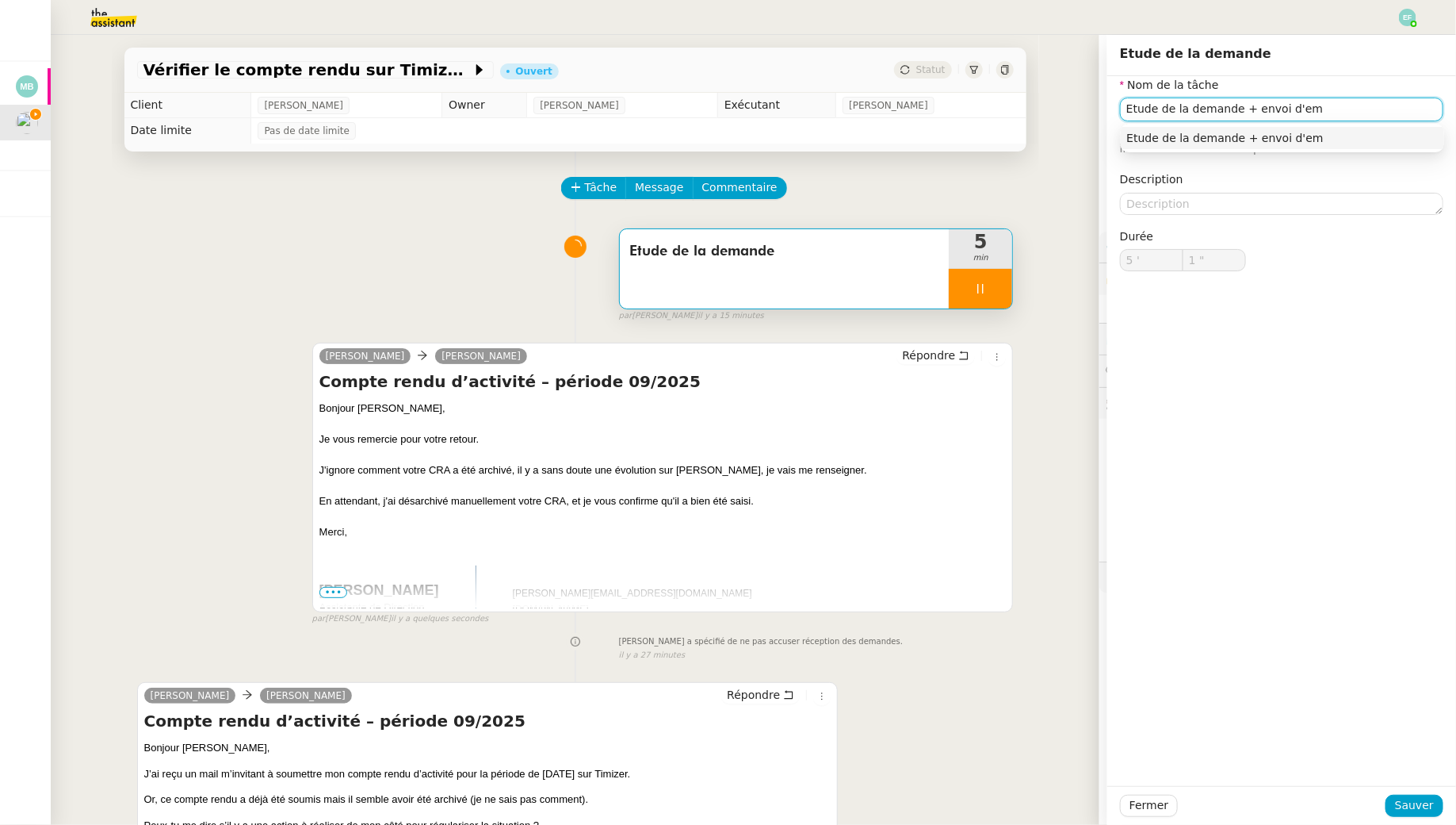
type input "2 ""
type input "Etude de la demande + envoi d'emails"
type input "3 ""
type input "Etude de la demande + envoi d'emails"
click at [1418, 814] on span "Sauver" at bounding box center [1415, 805] width 39 height 19
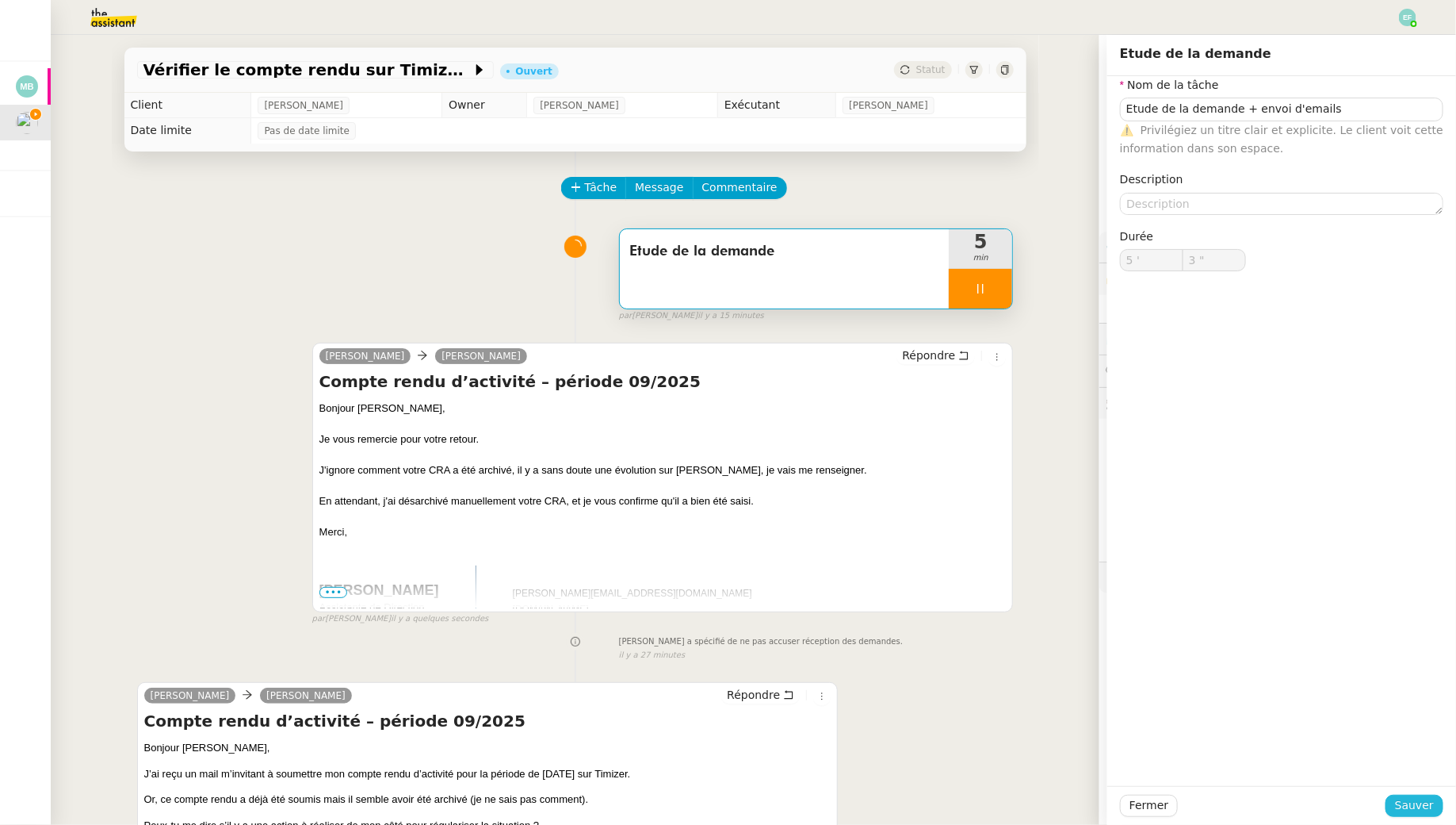
type input "4 ""
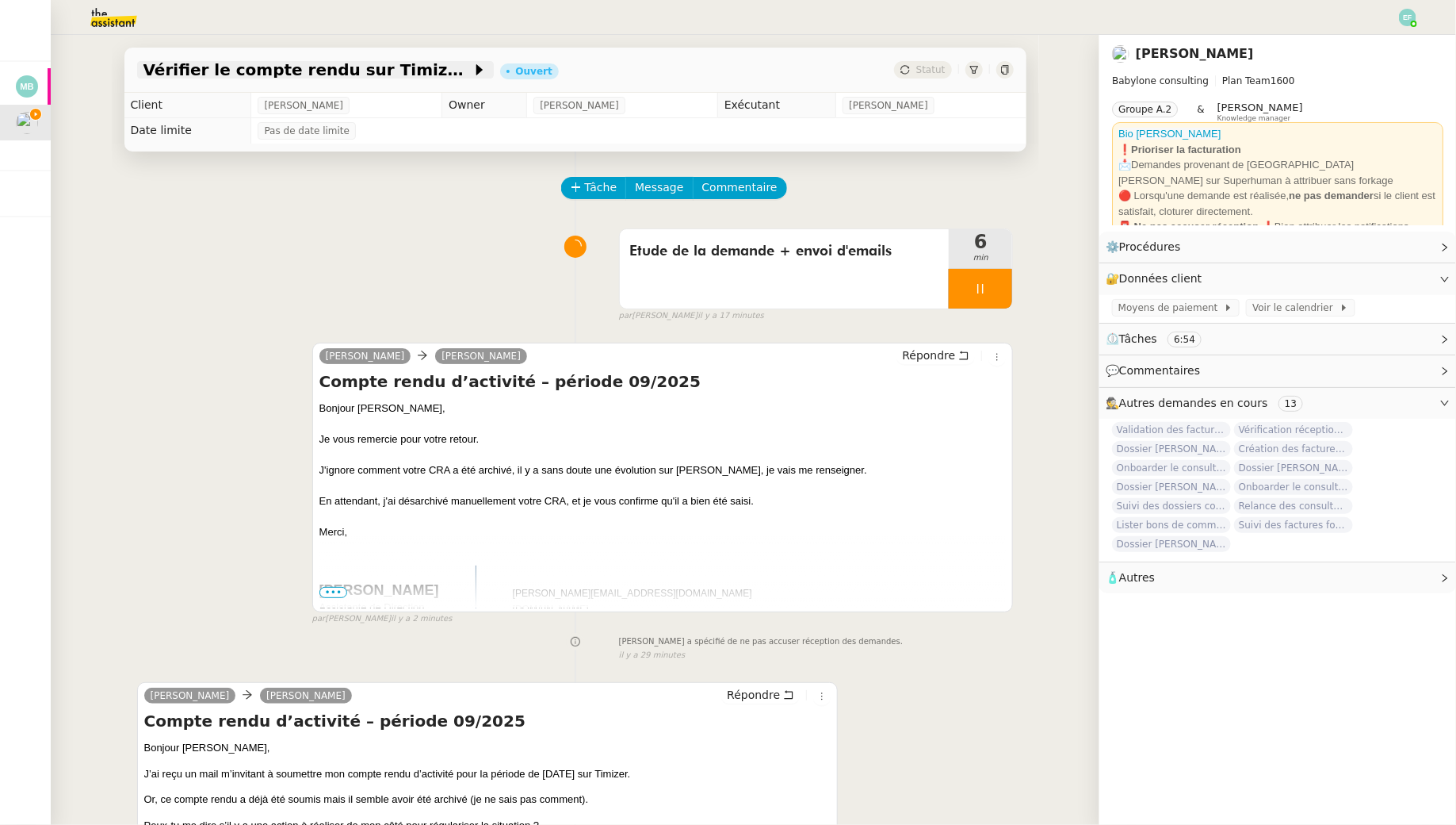
click at [344, 75] on span "Vérifier le compte rendu sur Timizer" at bounding box center [308, 69] width 328 height 16
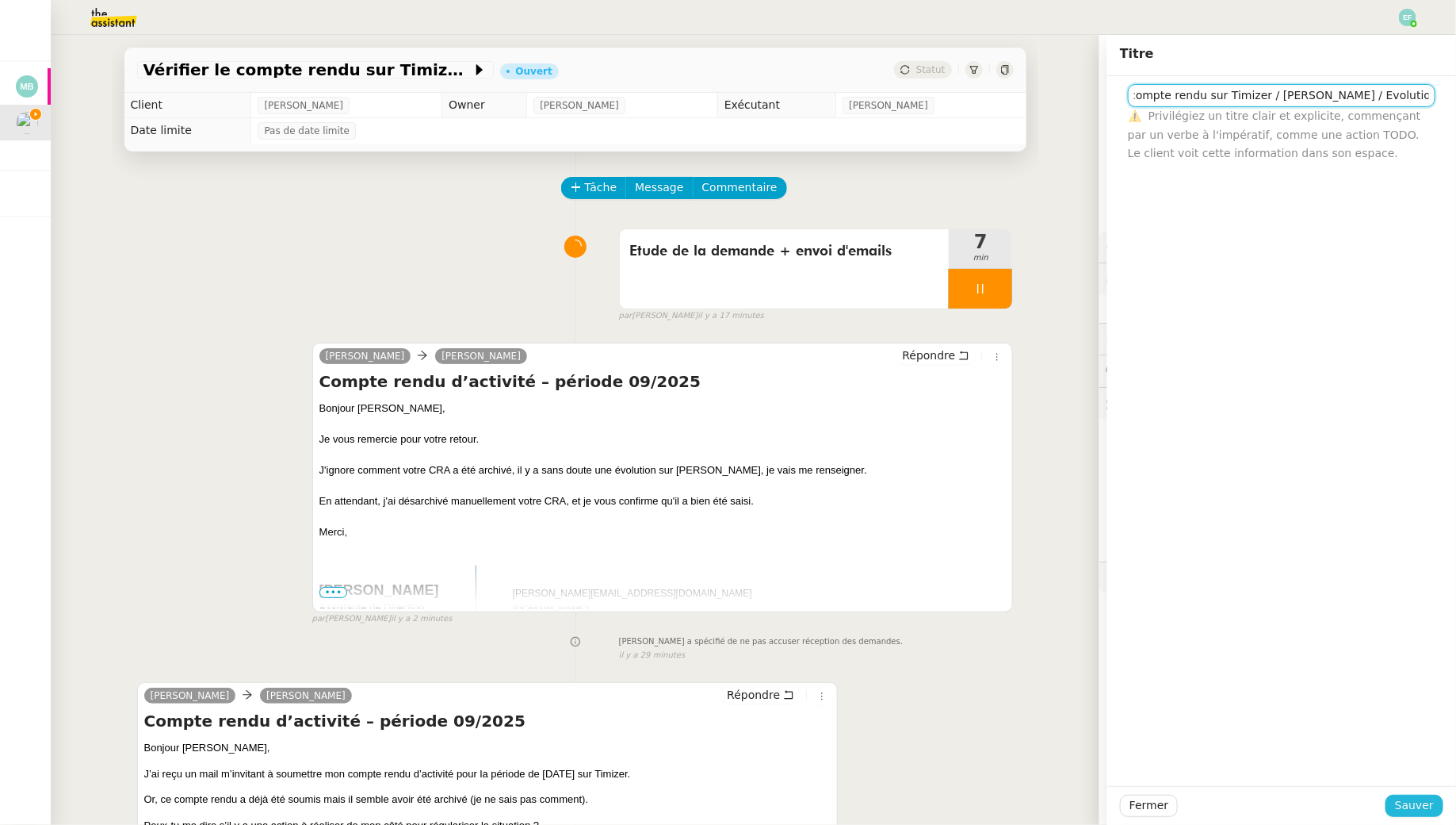
scroll to position [0, 65]
type input "Vérifier le compte rendu sur Timizer / Mehdi Berrada / Evolution timizer"
click at [1423, 817] on button "Sauver" at bounding box center [1415, 806] width 58 height 22
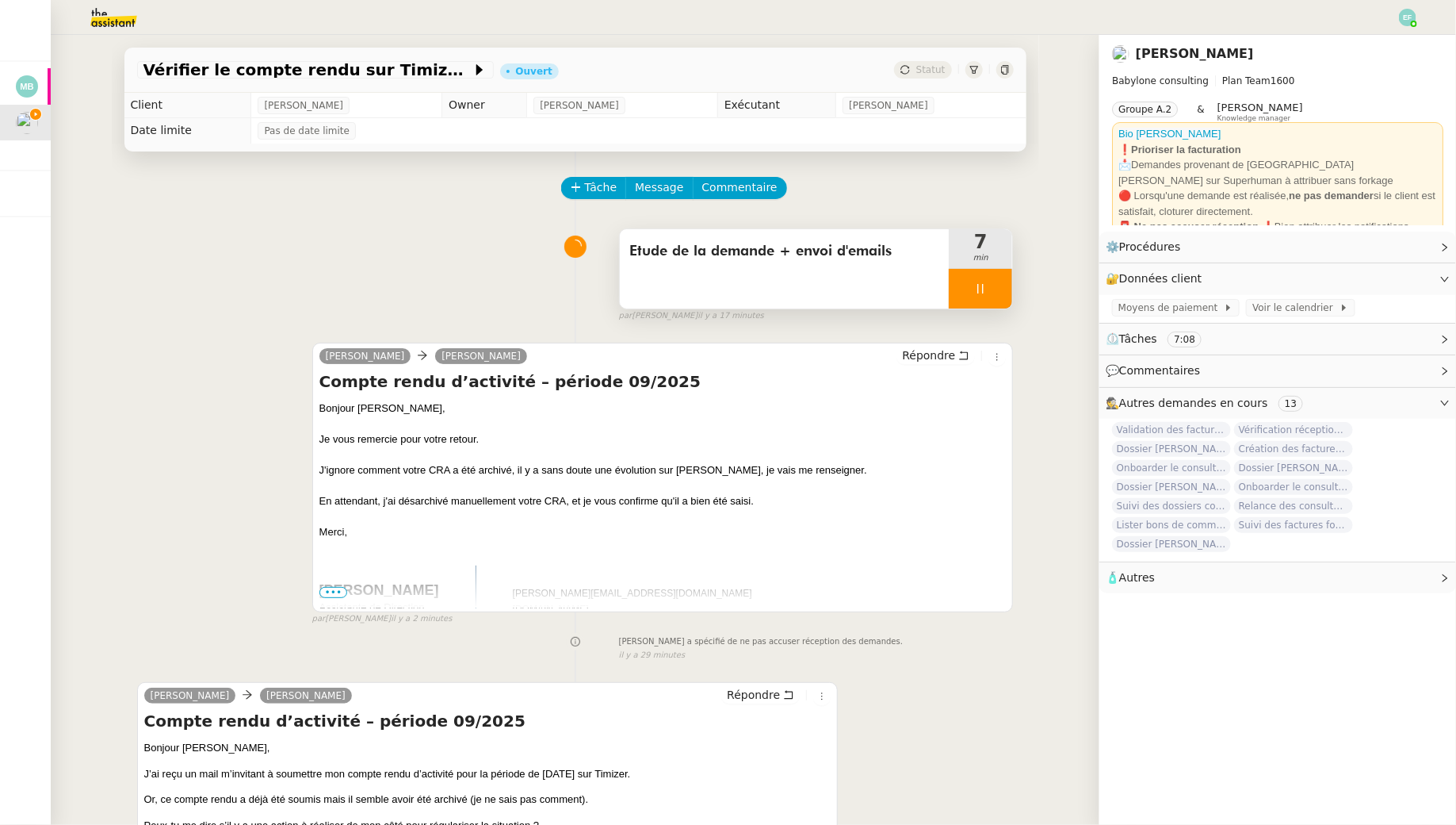
click at [992, 288] on div at bounding box center [980, 288] width 63 height 39
click at [999, 283] on icon at bounding box center [997, 289] width 13 height 13
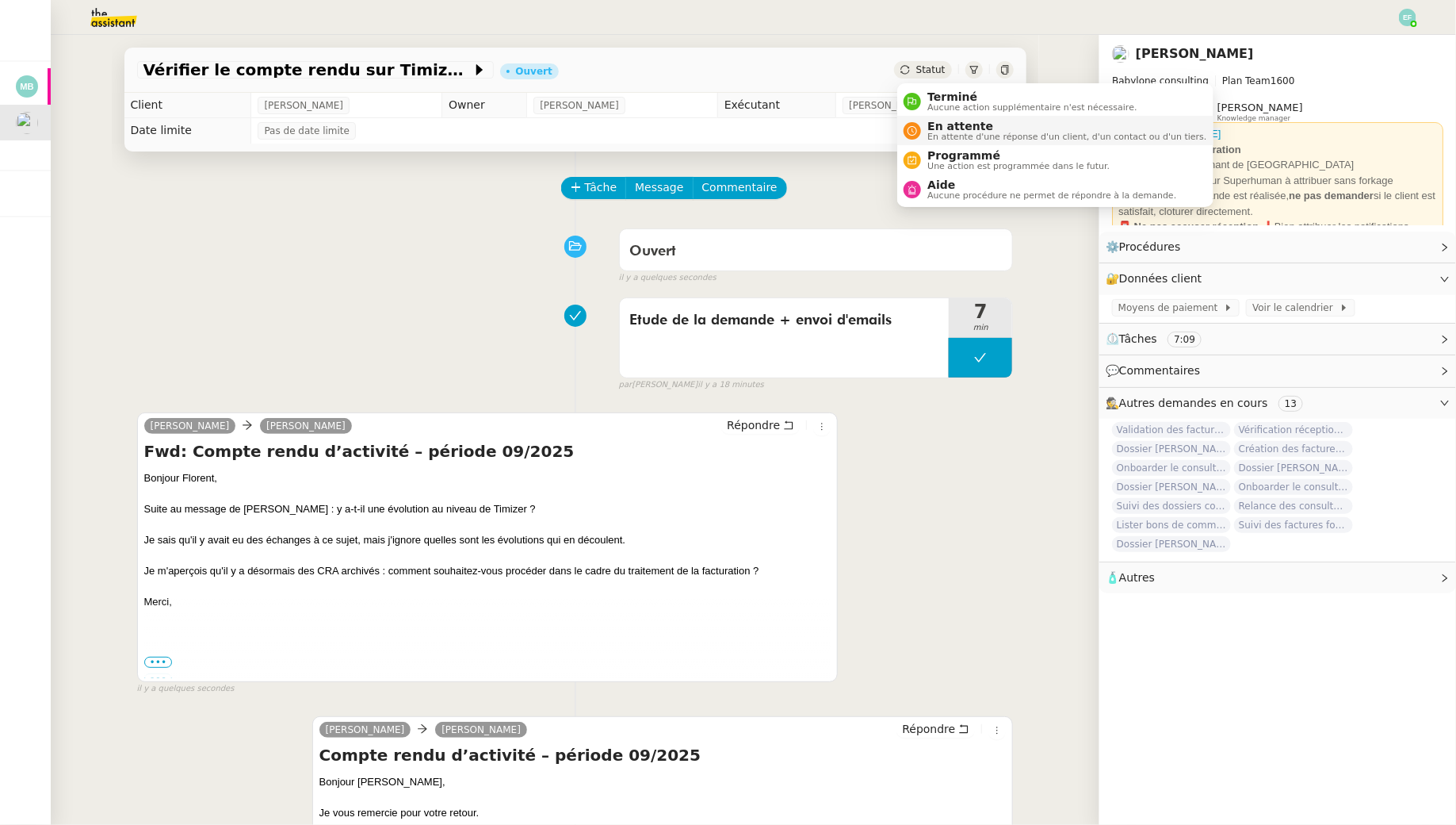
click at [936, 134] on span "En attente d'une réponse d'un client, d'un contact ou d'un tiers." at bounding box center [1066, 136] width 279 height 8
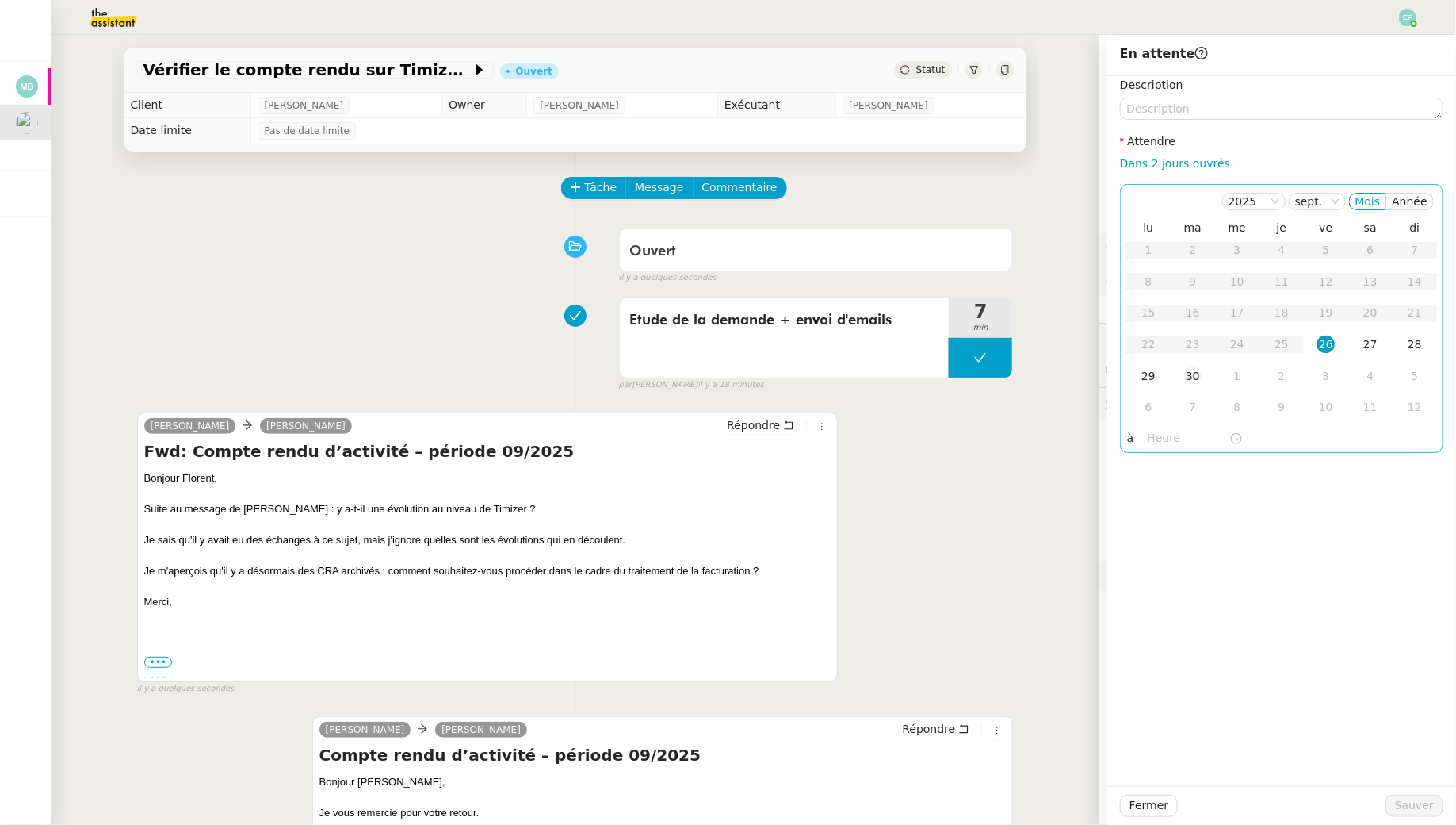
click at [1193, 377] on div "30" at bounding box center [1193, 376] width 18 height 18
click at [1406, 802] on span "Sauver" at bounding box center [1415, 805] width 39 height 19
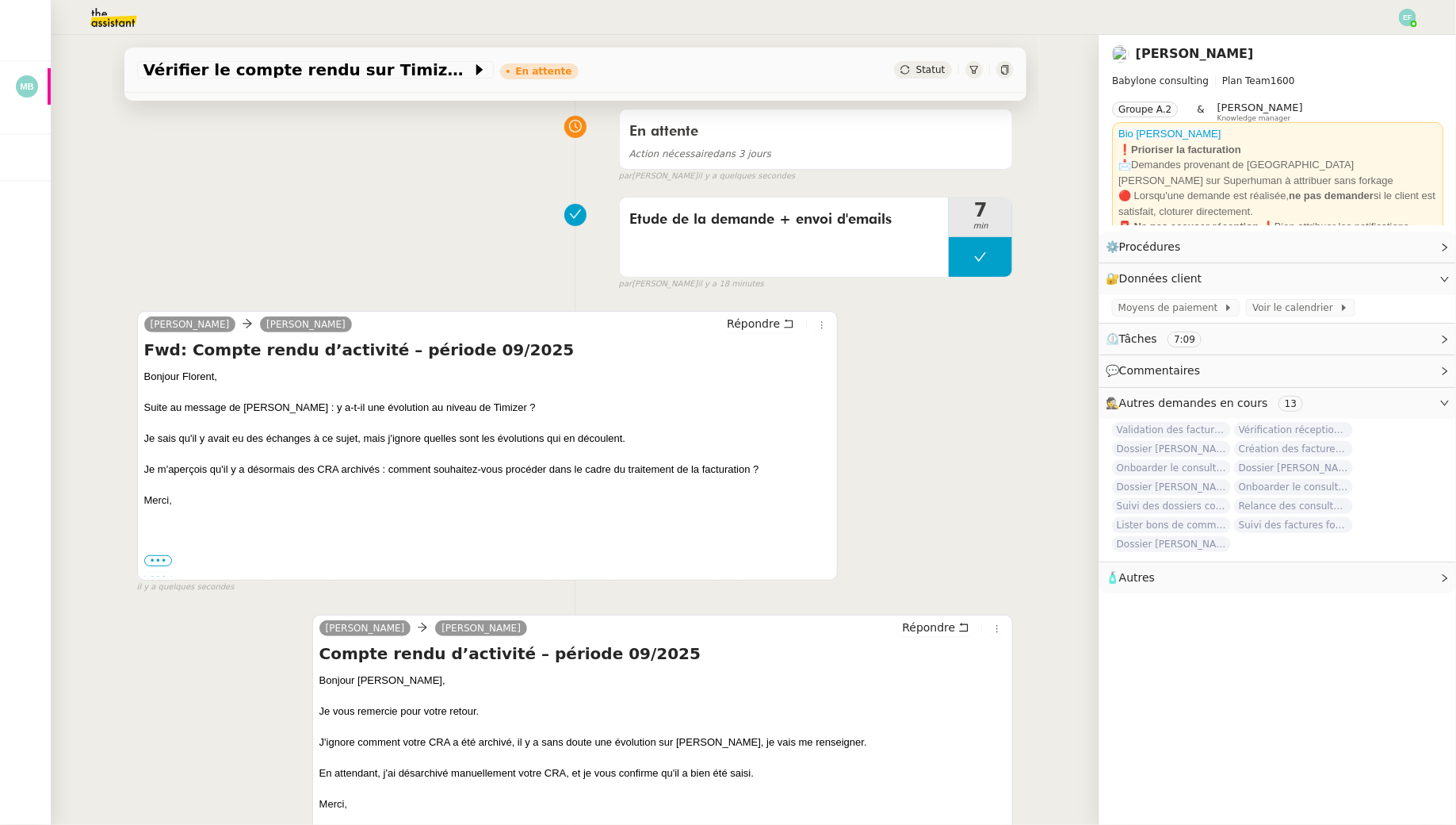
scroll to position [161, 0]
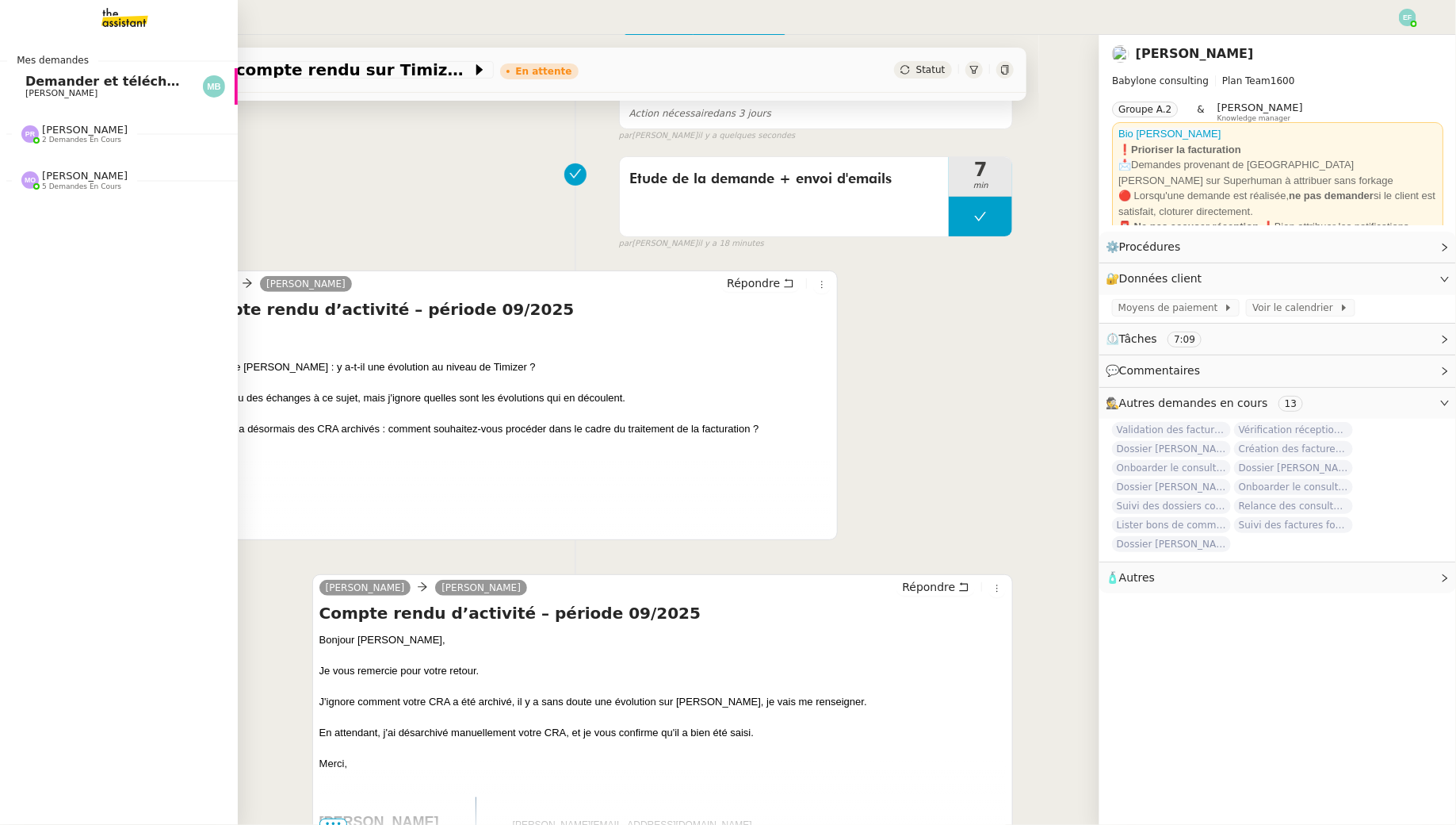
click at [34, 86] on span "Demander et télécharger les factures pour Qonto" at bounding box center [201, 81] width 354 height 15
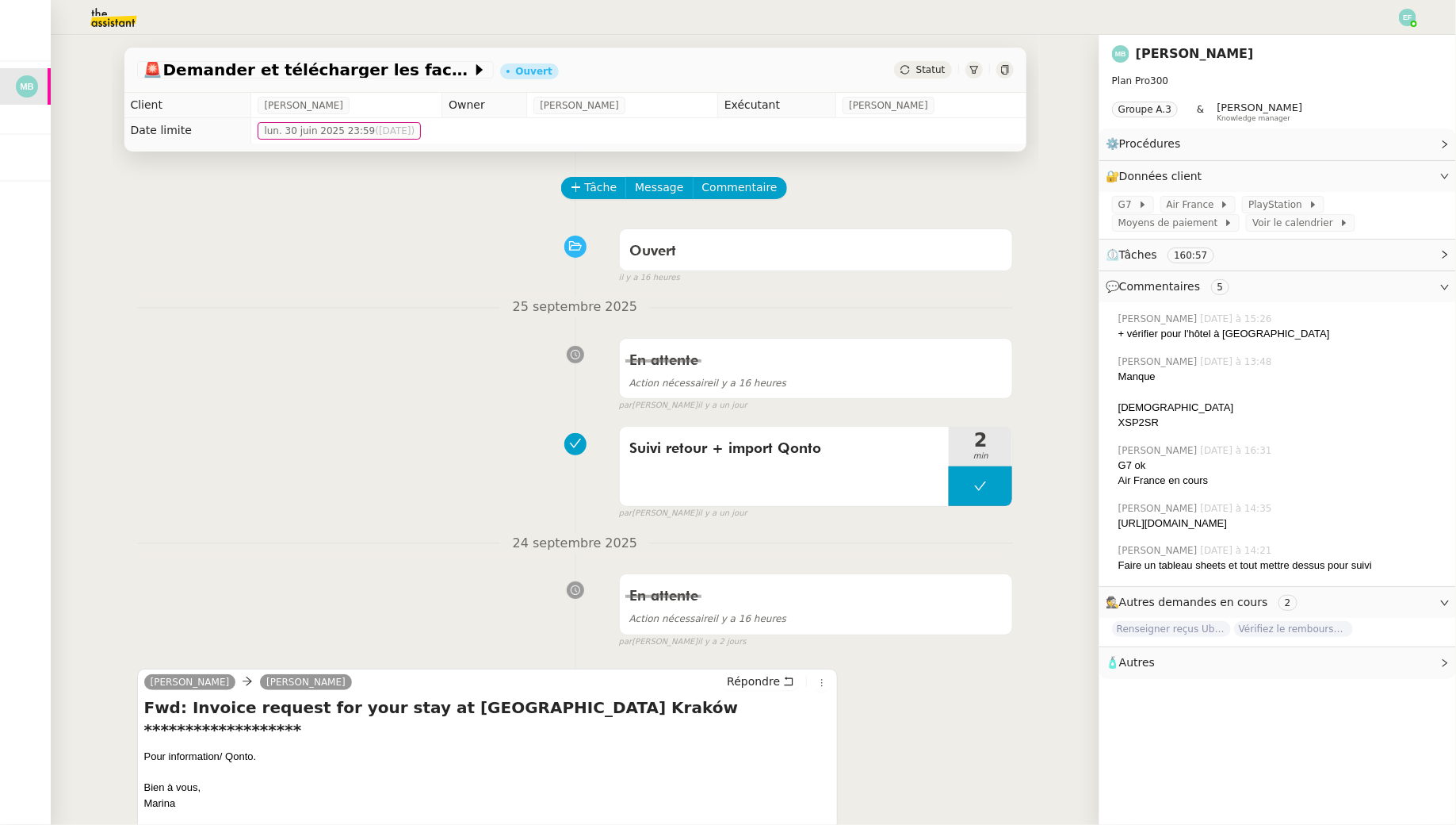
scroll to position [28, 0]
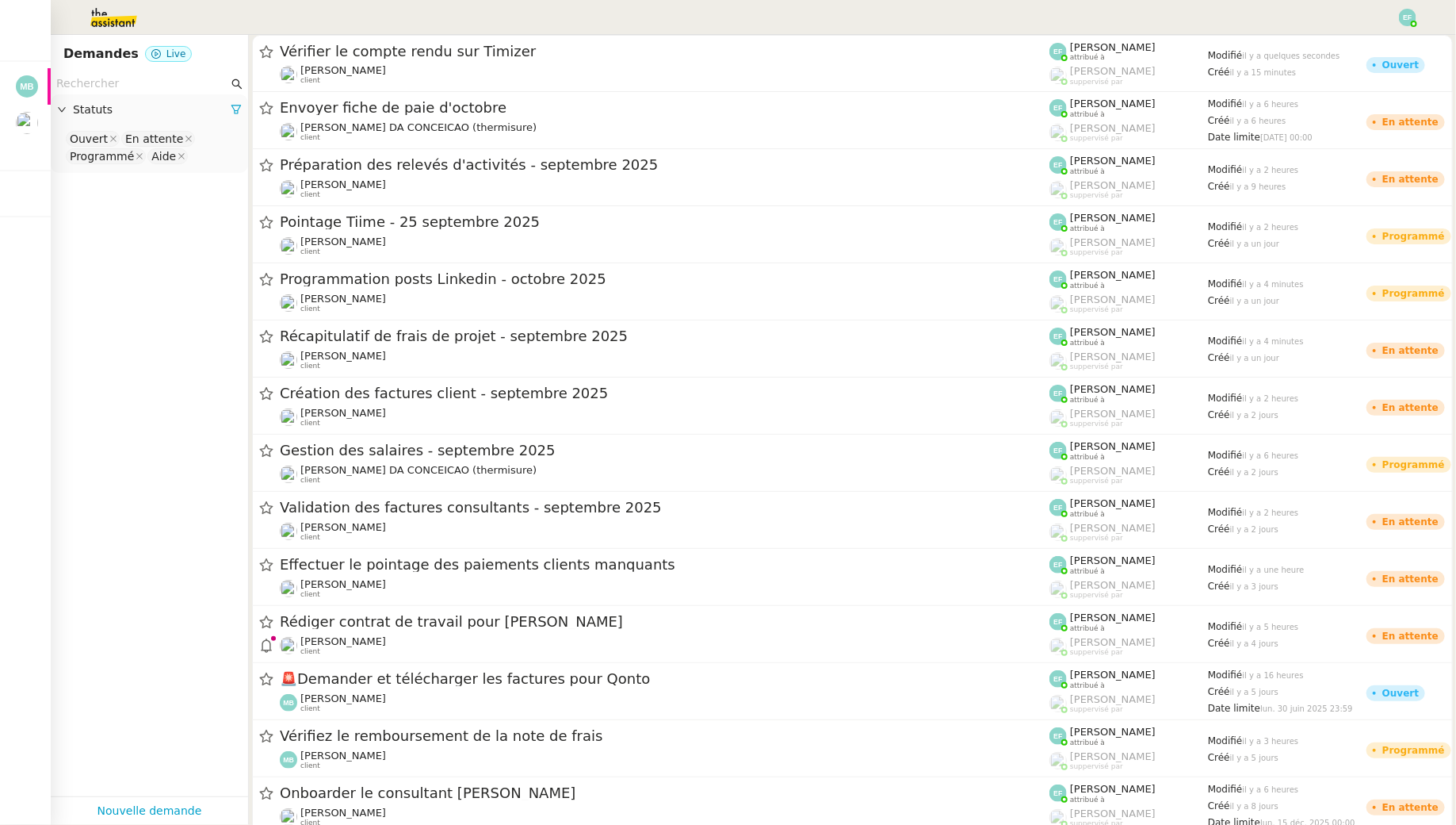
click at [103, 89] on input "text" at bounding box center [142, 84] width 172 height 19
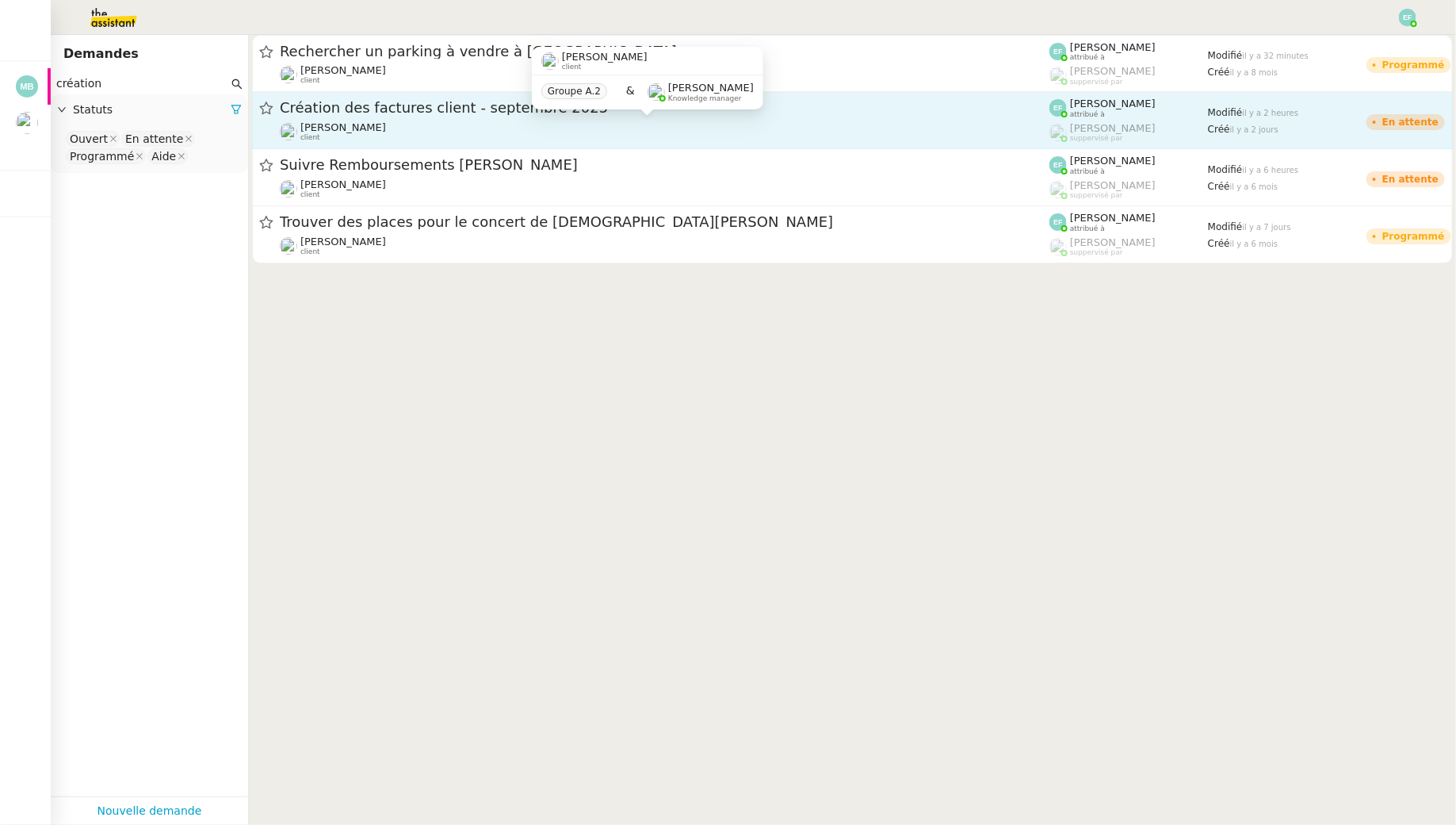
type input "création"
click at [340, 124] on span "[PERSON_NAME]" at bounding box center [343, 127] width 86 height 12
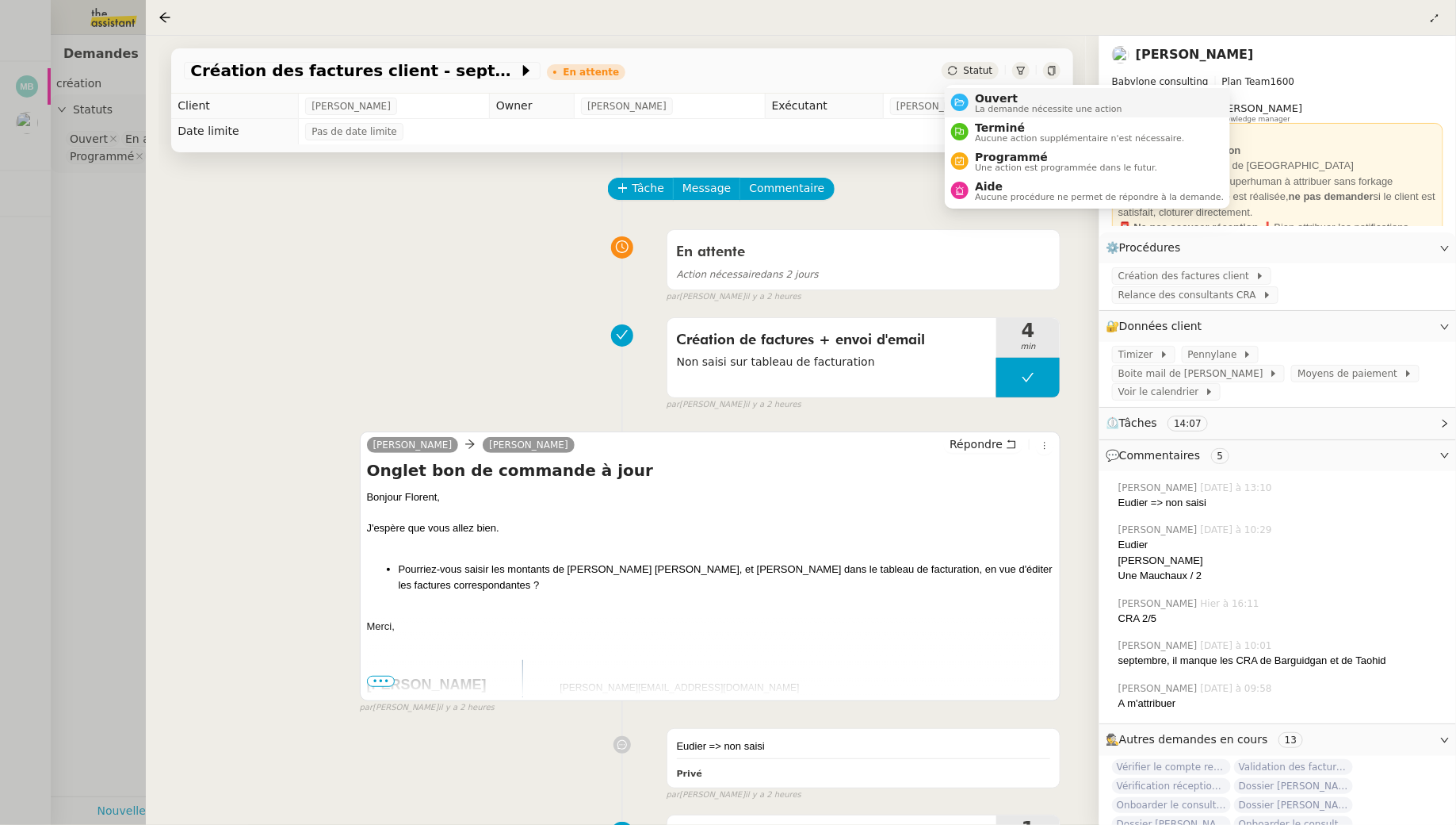
click at [962, 97] on nz-avatar at bounding box center [960, 102] width 18 height 18
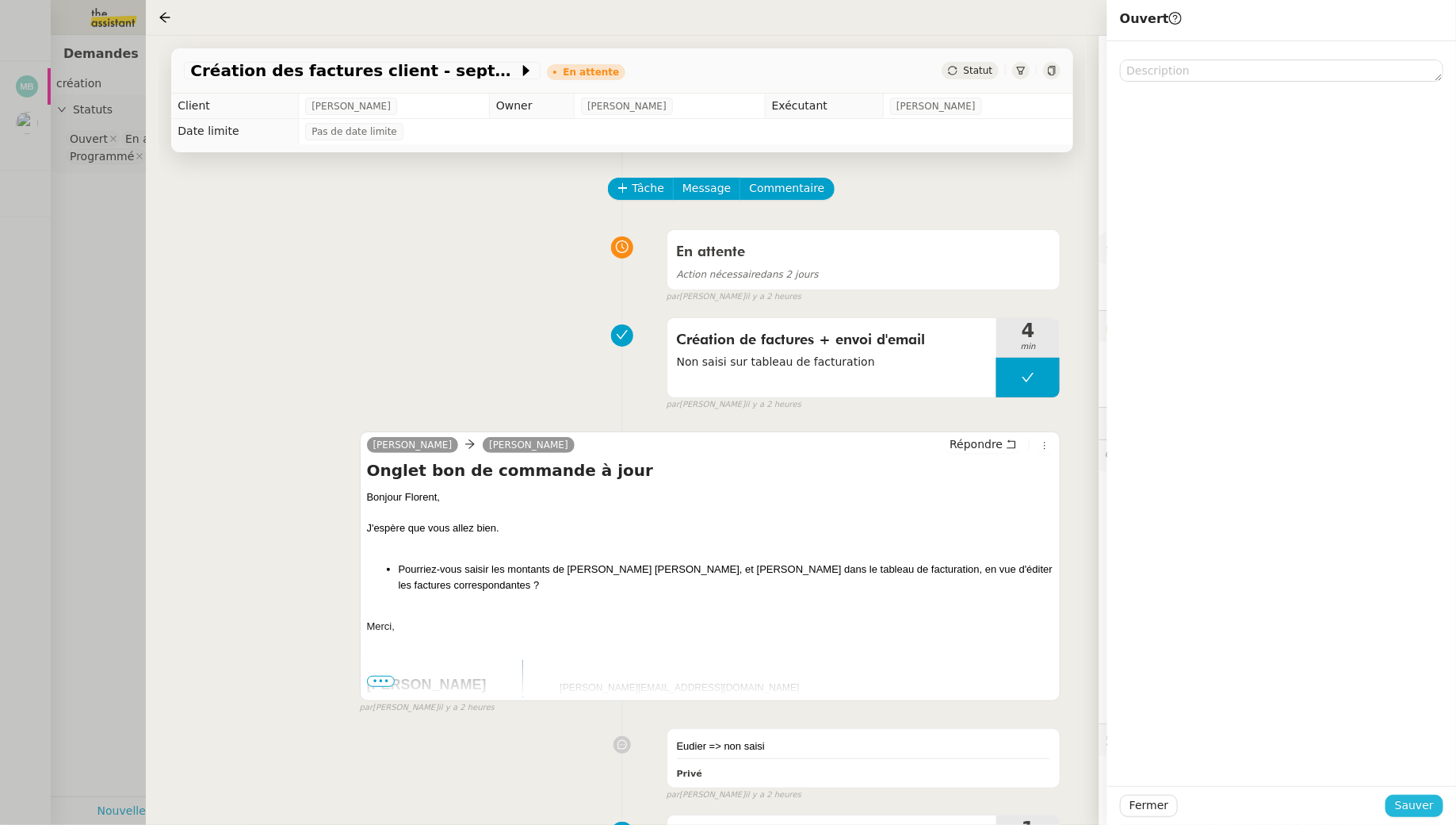
click at [1411, 796] on span "Sauver" at bounding box center [1415, 805] width 39 height 19
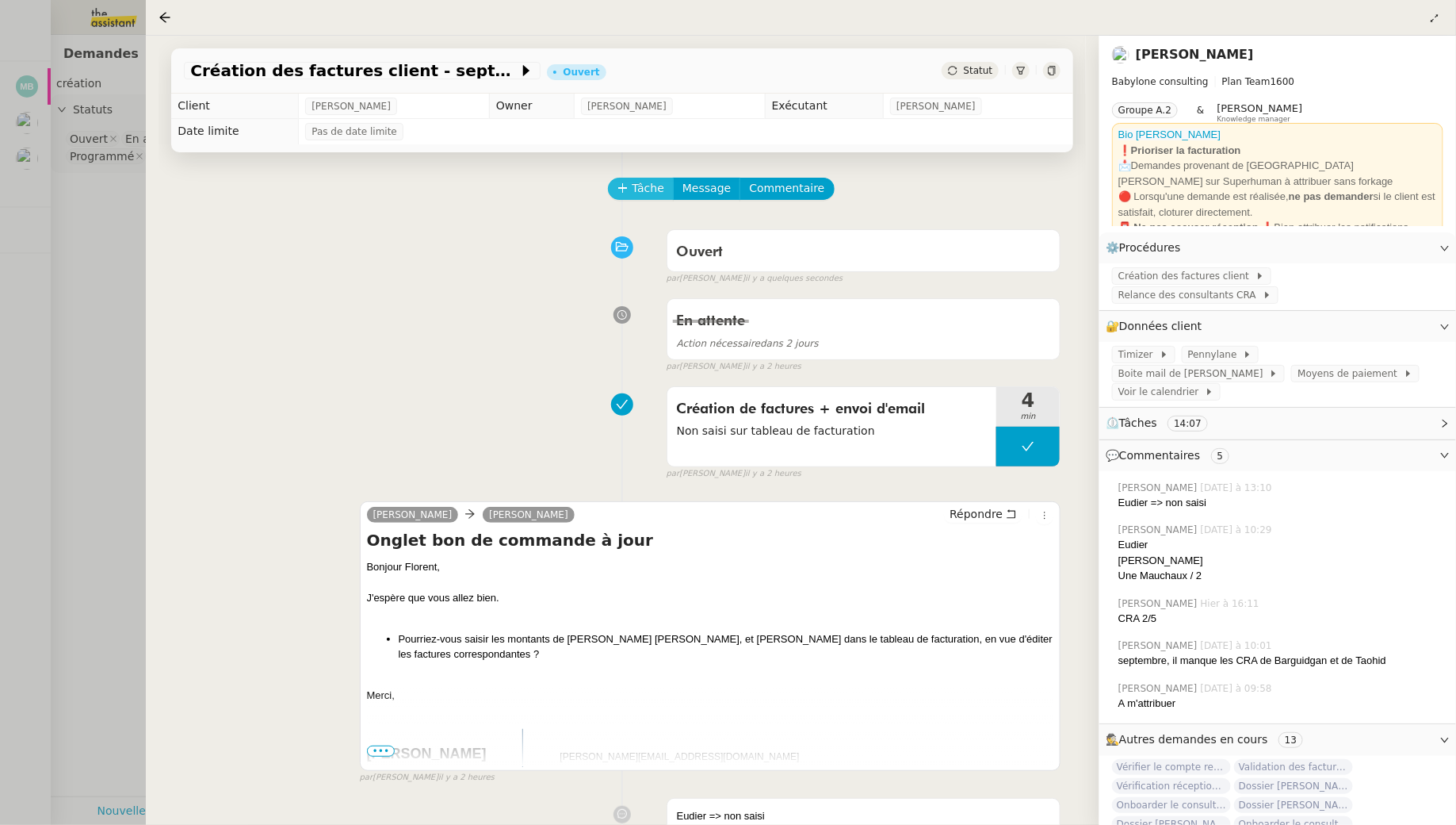
click at [641, 183] on span "Tâche" at bounding box center [647, 189] width 33 height 19
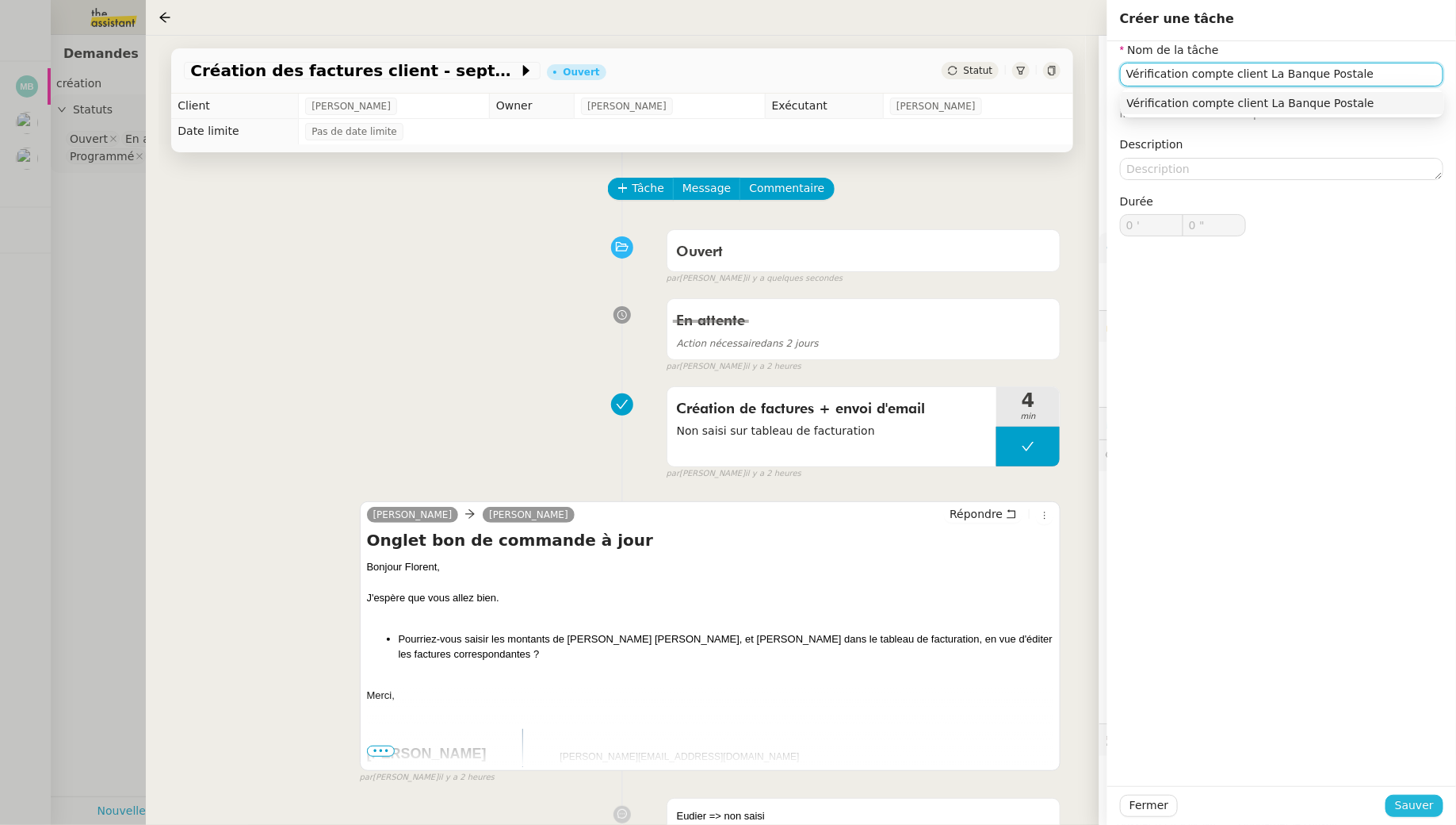
type input "Vérification compte client La Banque Postale"
click at [1401, 797] on span "Sauver" at bounding box center [1415, 805] width 39 height 19
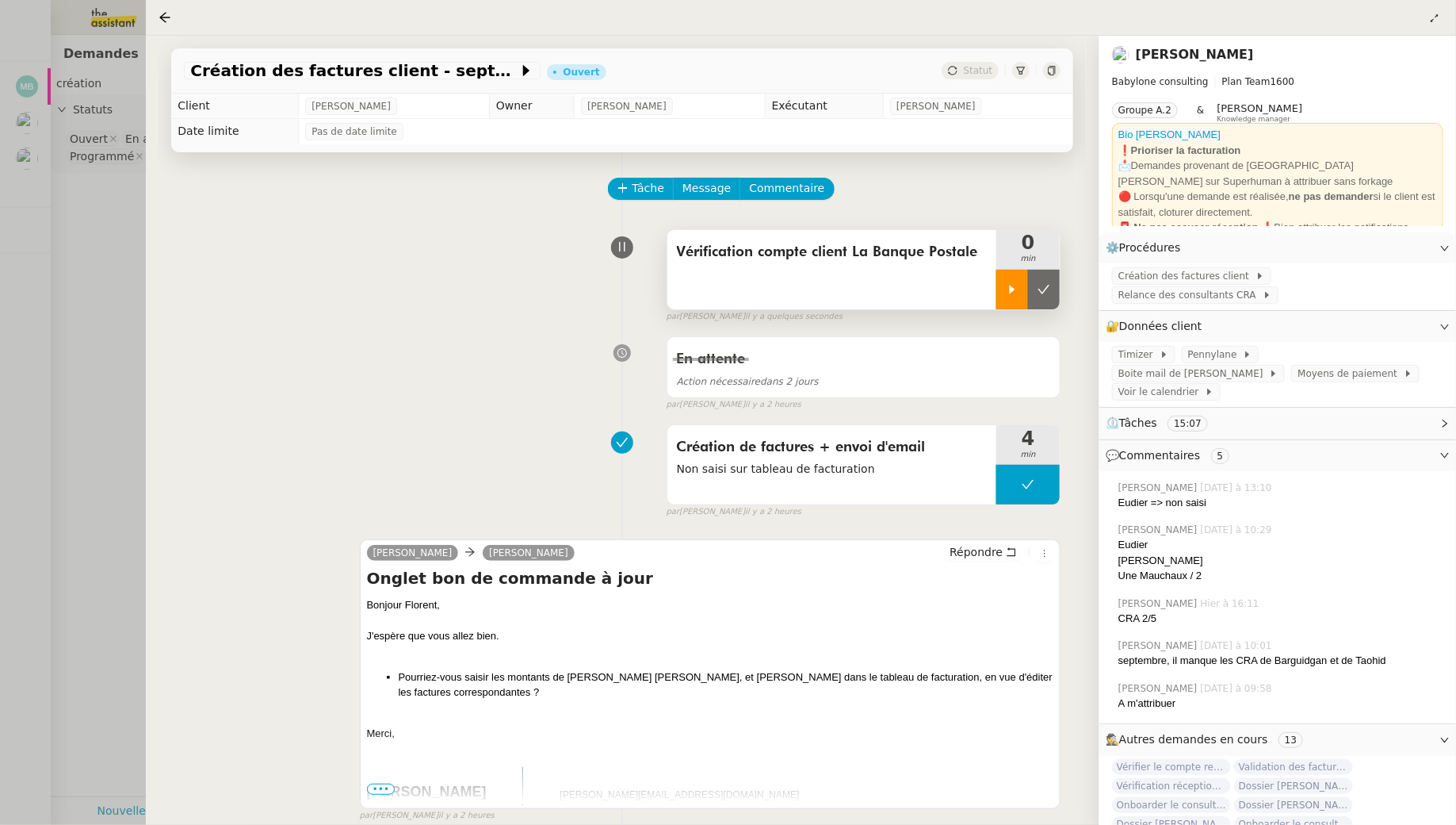
click at [1005, 291] on div at bounding box center [1012, 289] width 32 height 39
